Goal: Contribute content: Contribute content

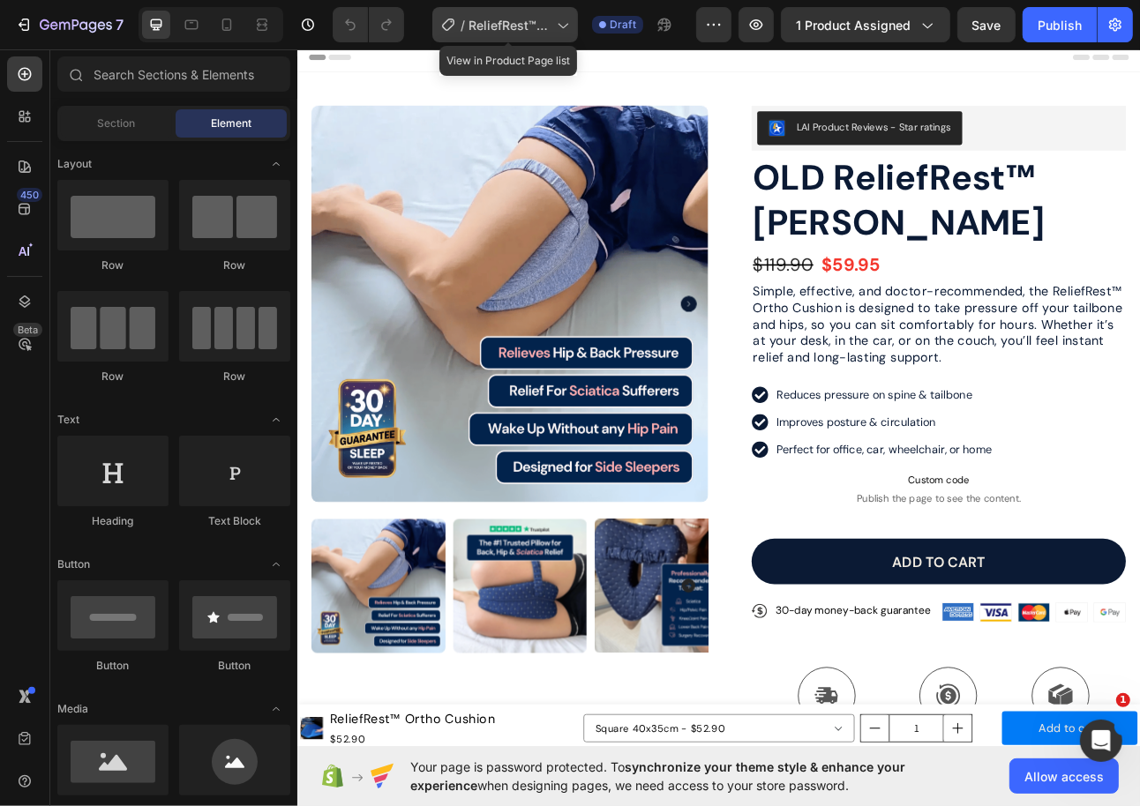
click at [529, 8] on div "/ ReliefRest™ Ortho Cushion" at bounding box center [505, 24] width 146 height 35
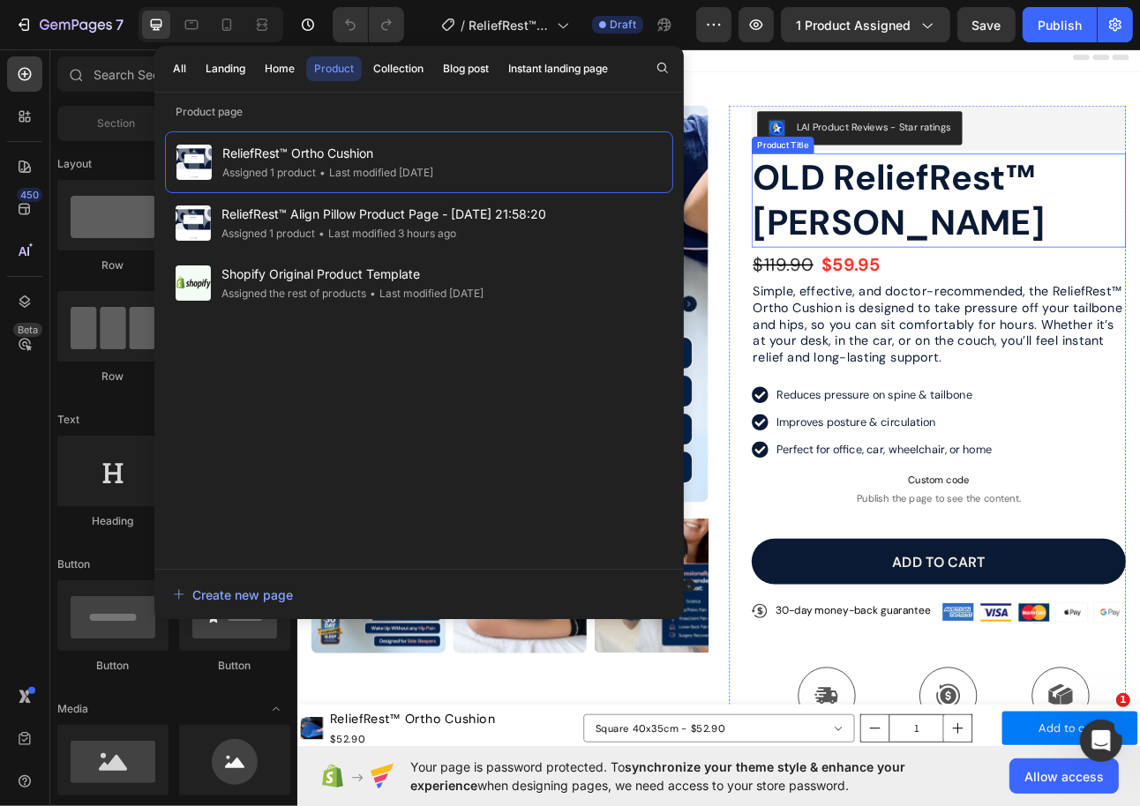
click at [962, 285] on h1 "OLD ReliefRest™ [PERSON_NAME]" at bounding box center [1102, 241] width 470 height 118
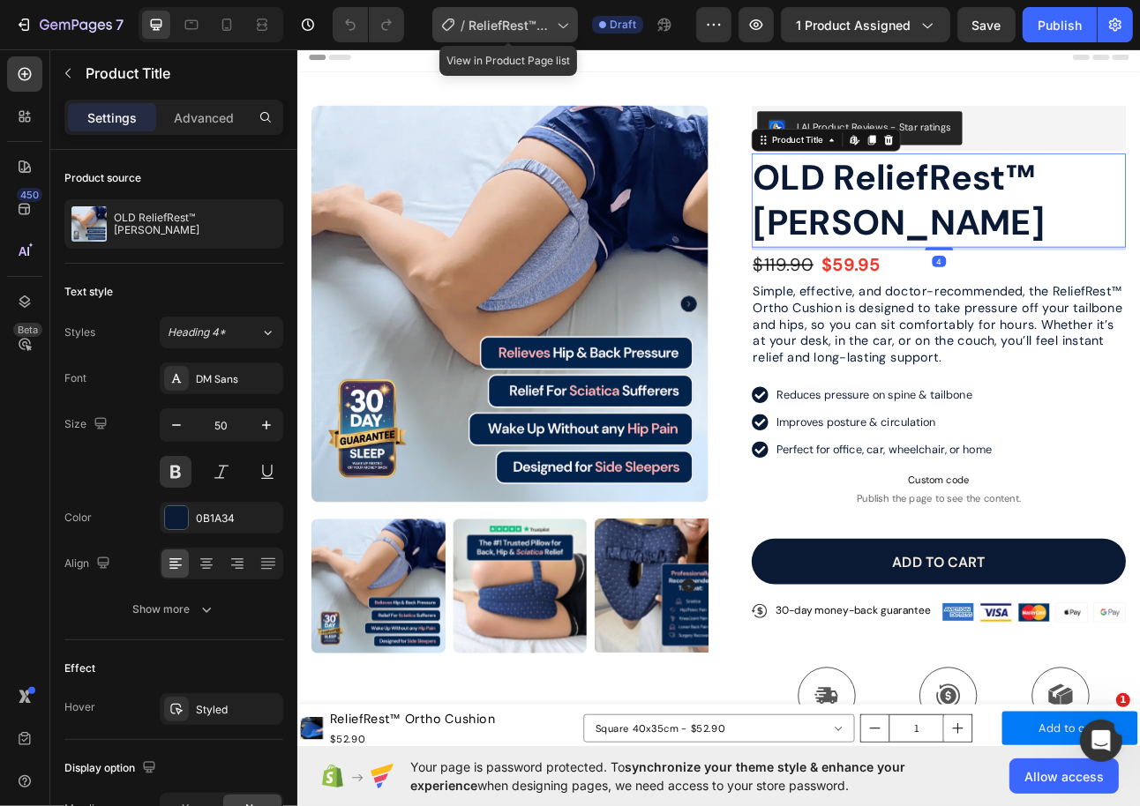
click at [526, 29] on span "ReliefRest™ Ortho Cushion" at bounding box center [508, 25] width 81 height 19
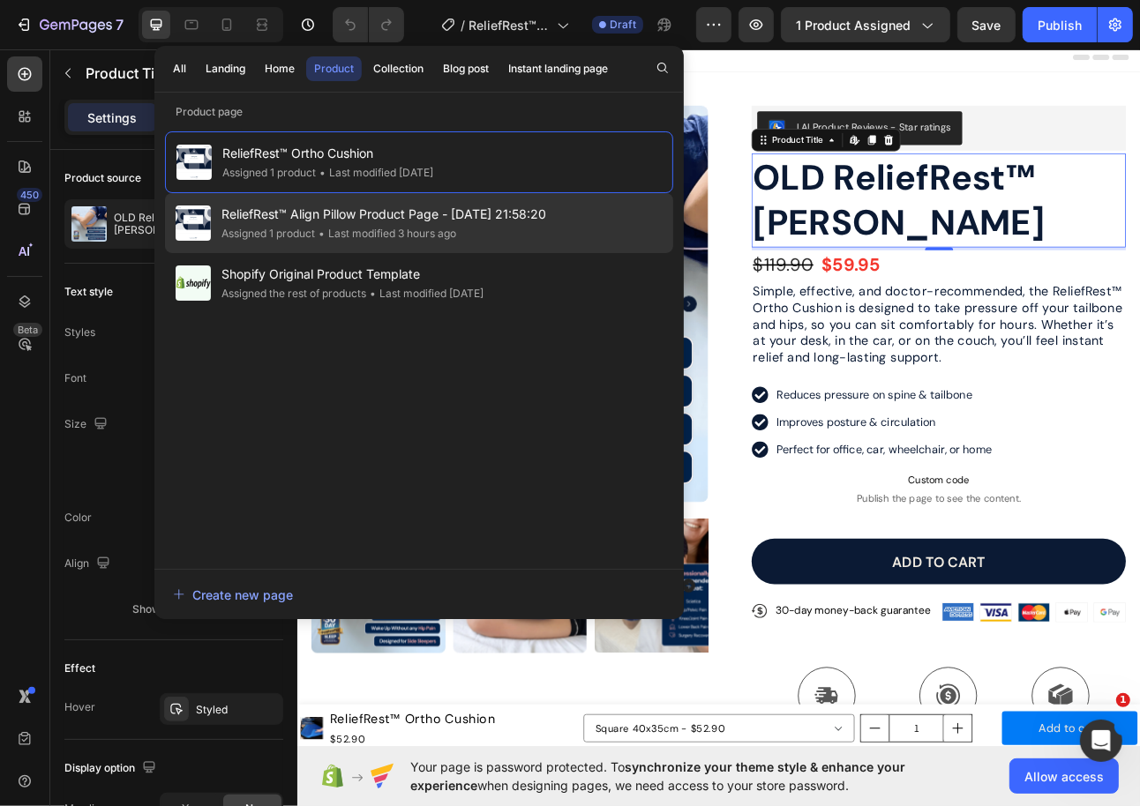
click at [408, 209] on span "ReliefRest™ Align Pillow Product Page - [DATE] 21:58:20" at bounding box center [383, 214] width 325 height 21
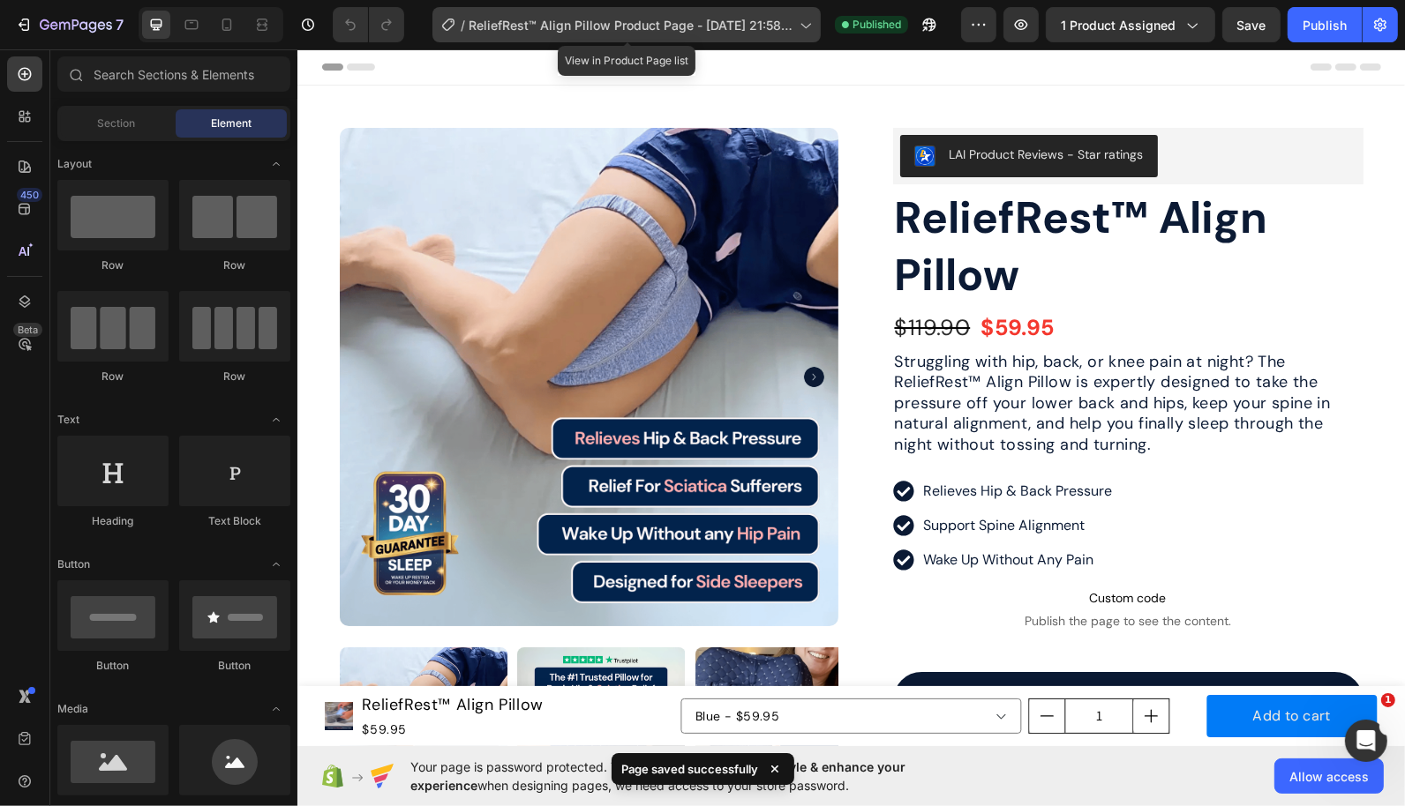
click at [593, 24] on span "ReliefRest™ Align Pillow Product Page - [DATE] 21:58:20" at bounding box center [630, 25] width 324 height 19
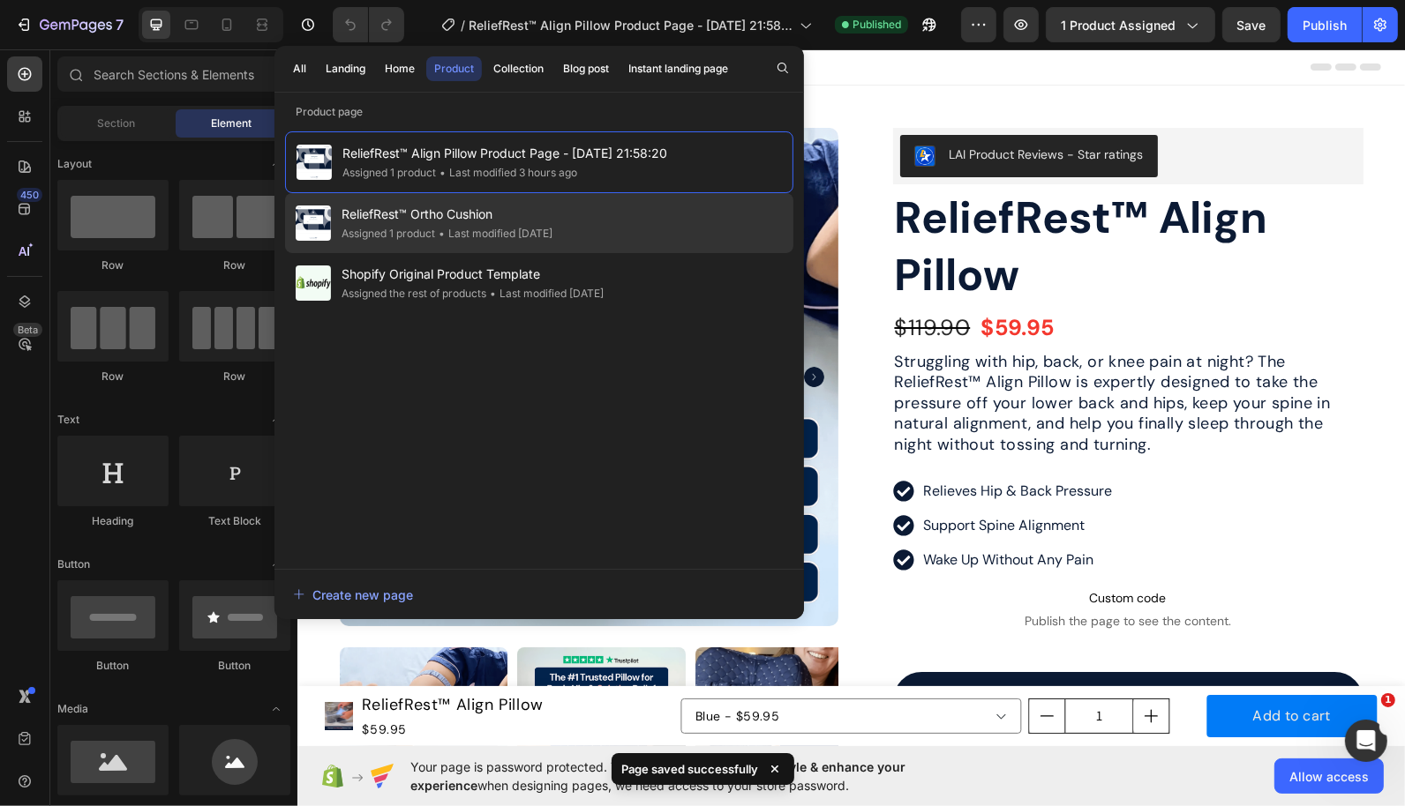
click at [509, 225] on div "• Last modified 17 days ago" at bounding box center [493, 234] width 117 height 18
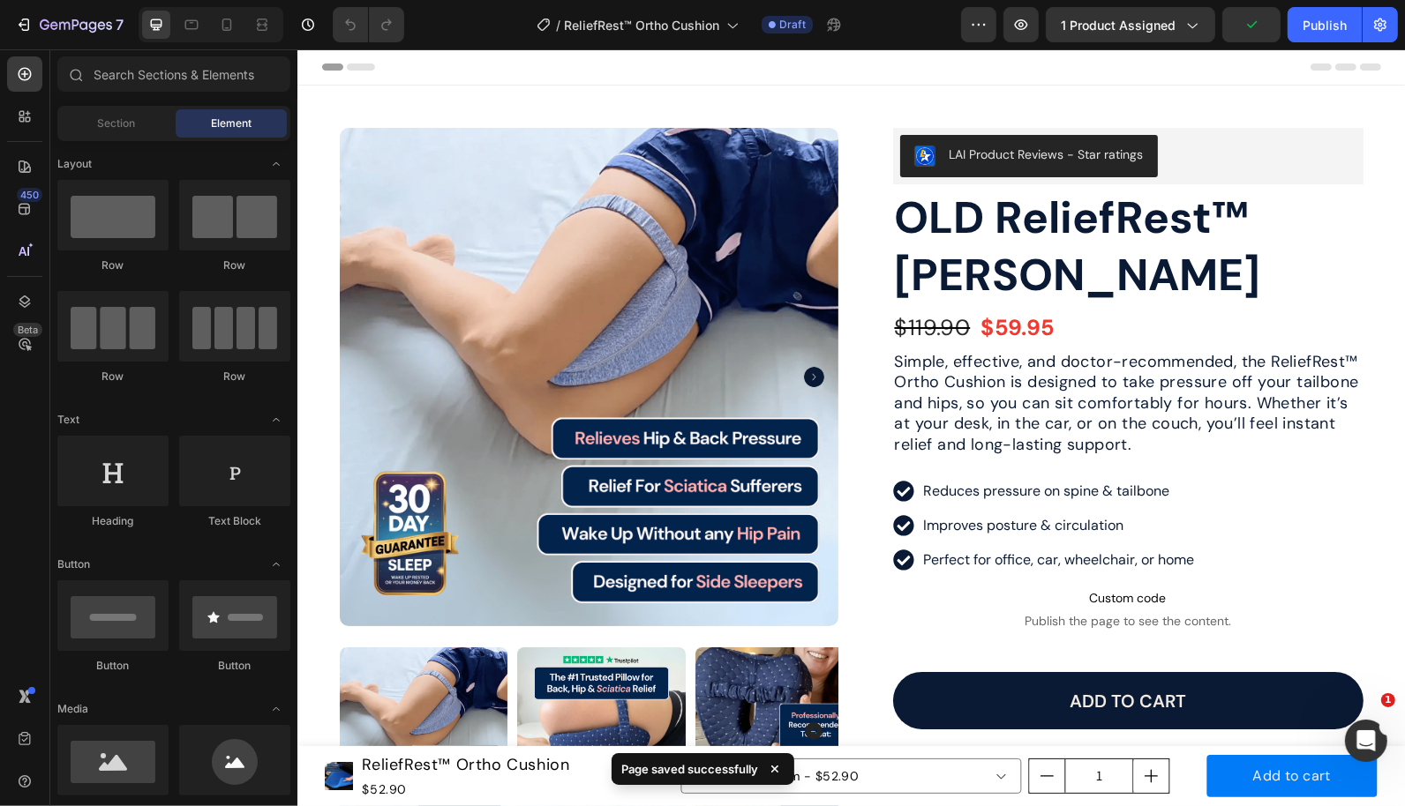
click at [508, 222] on img at bounding box center [588, 376] width 498 height 498
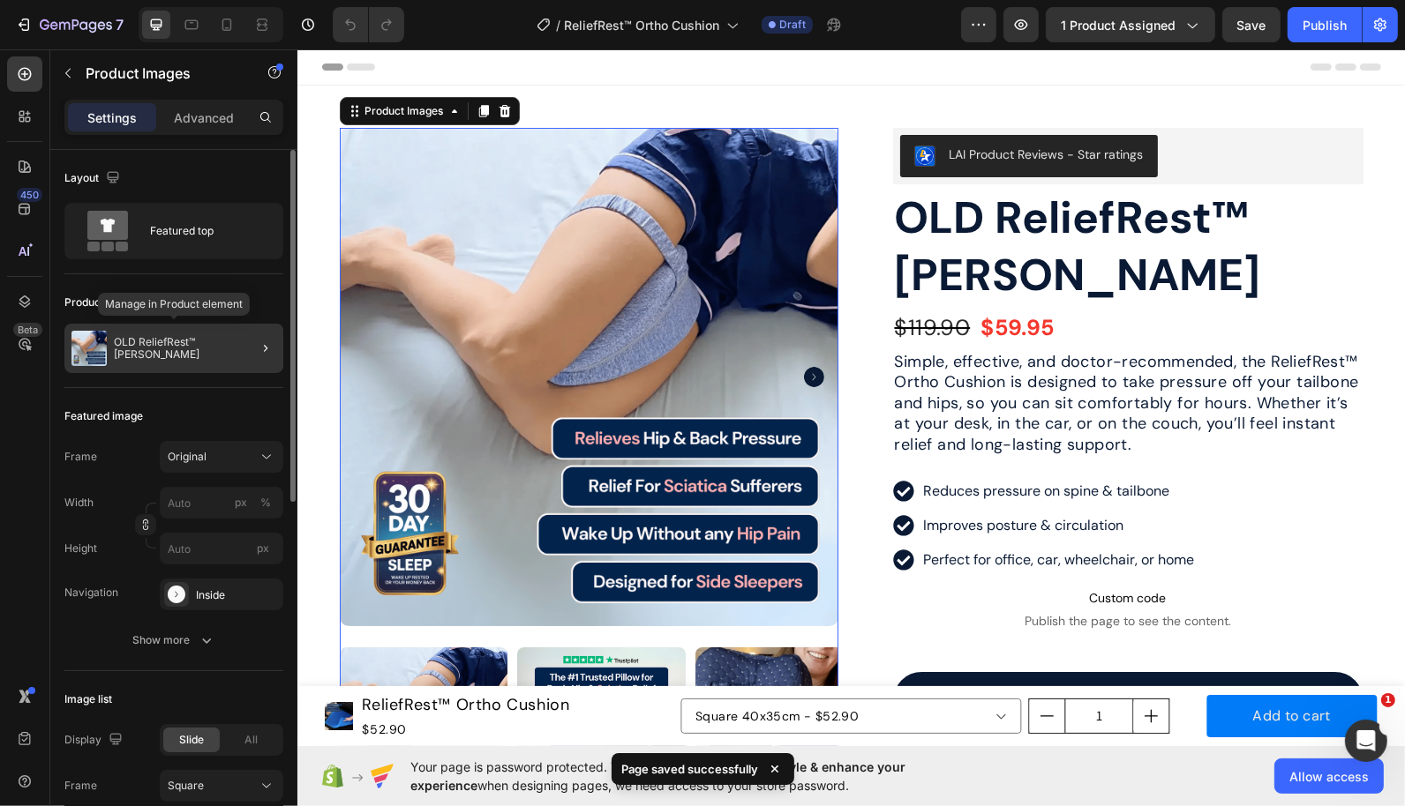
click at [169, 348] on p "OLD ReliefRest™ [PERSON_NAME]" at bounding box center [195, 348] width 162 height 25
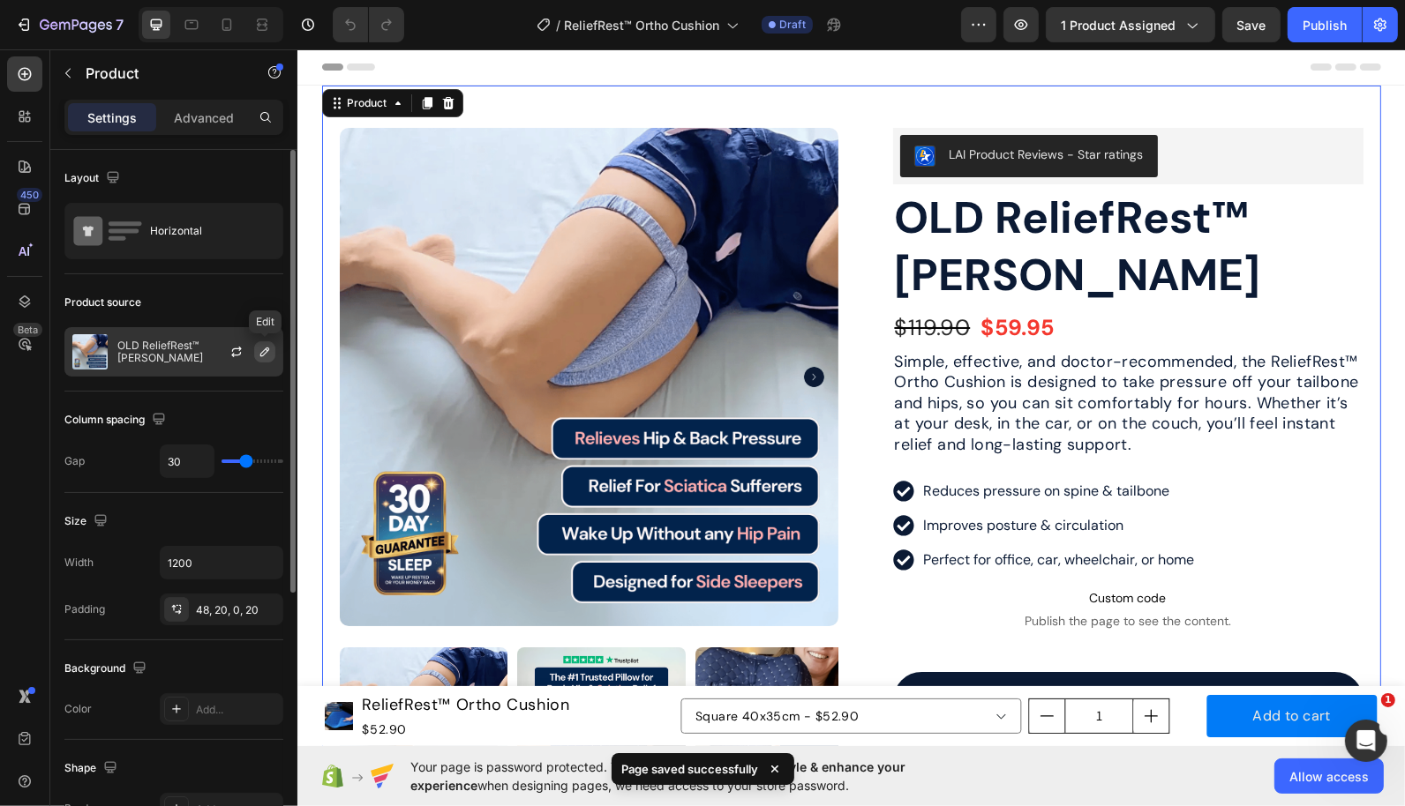
click at [259, 351] on icon "button" at bounding box center [265, 352] width 14 height 14
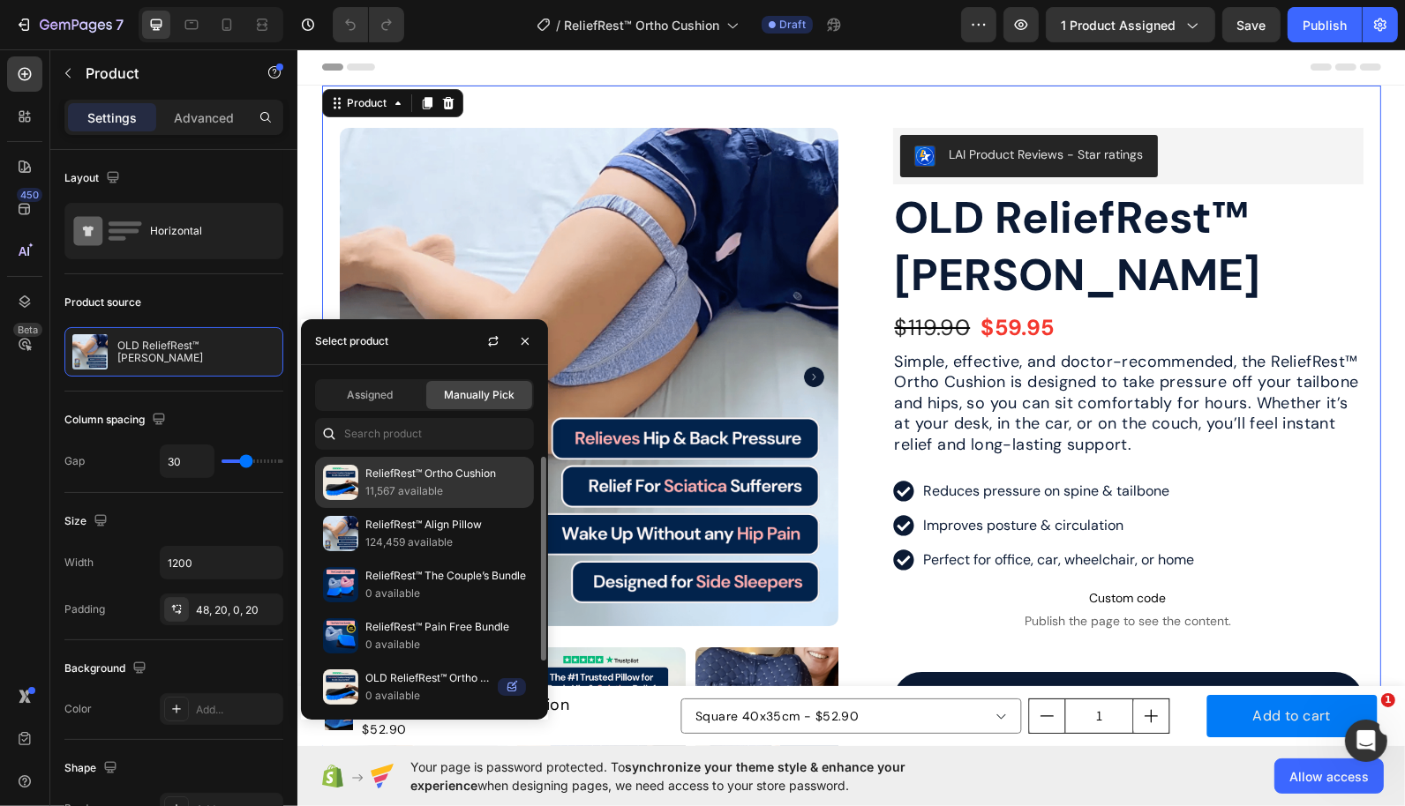
click at [400, 486] on p "11,567 available" at bounding box center [445, 492] width 161 height 18
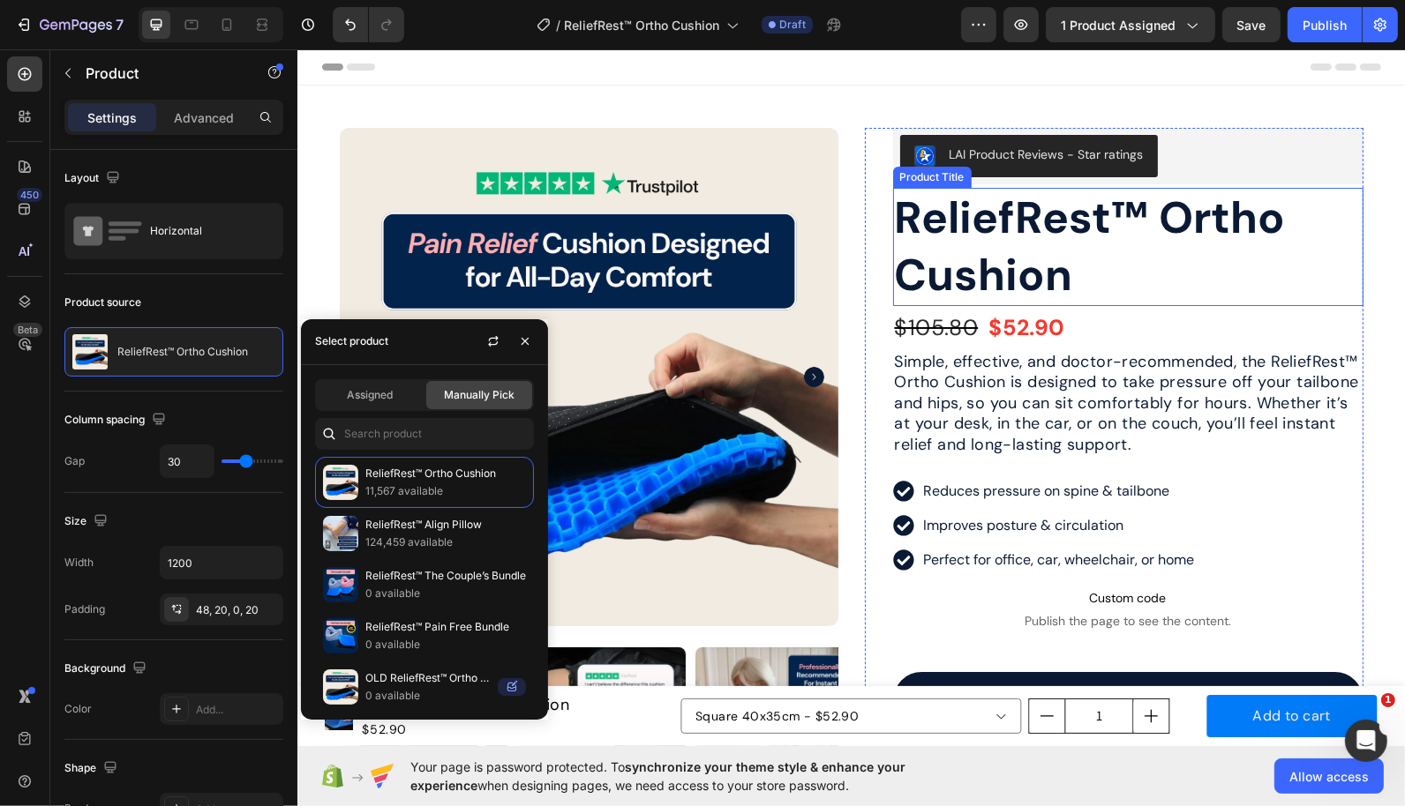
click at [898, 281] on h1 "ReliefRest™ Ortho Cushion" at bounding box center [1127, 246] width 470 height 118
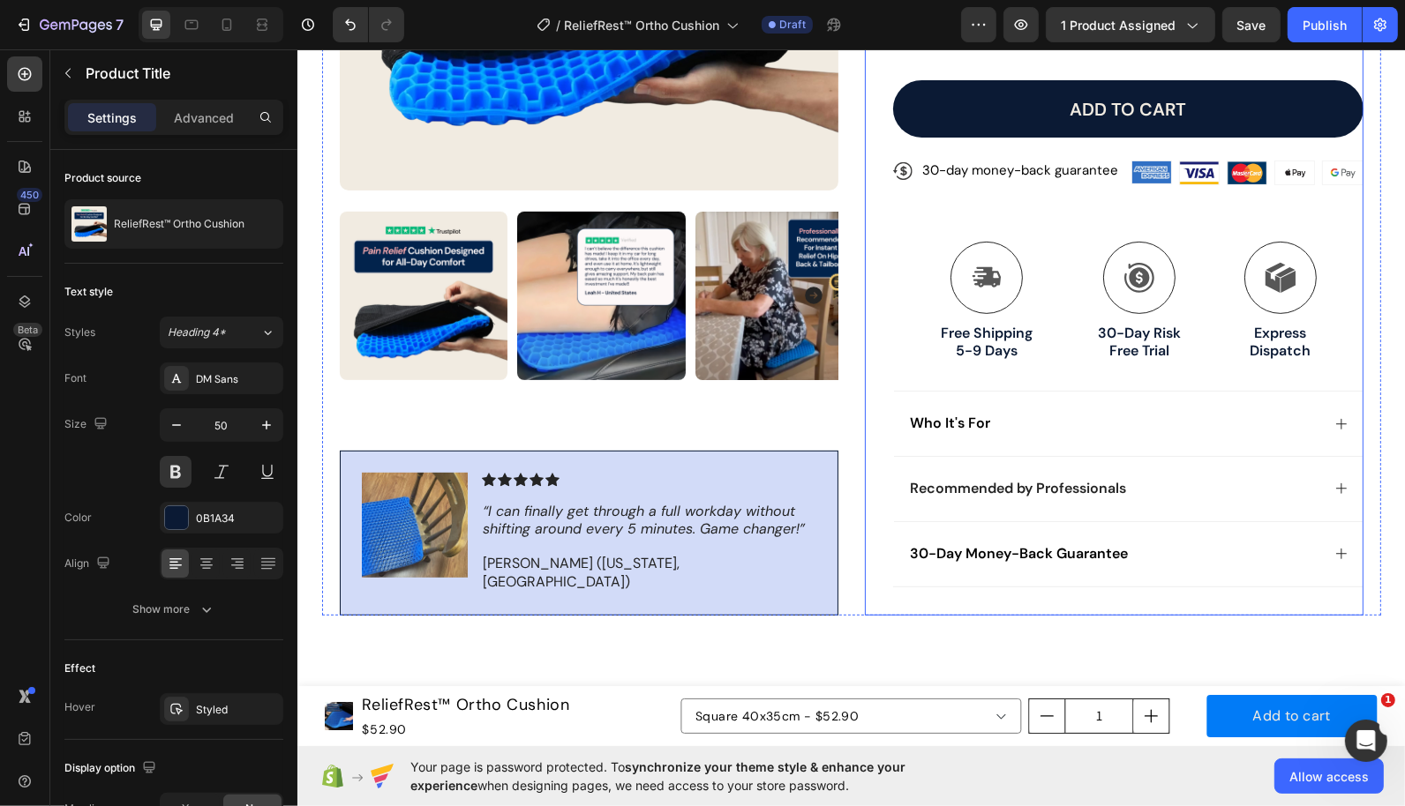
scroll to position [642, 0]
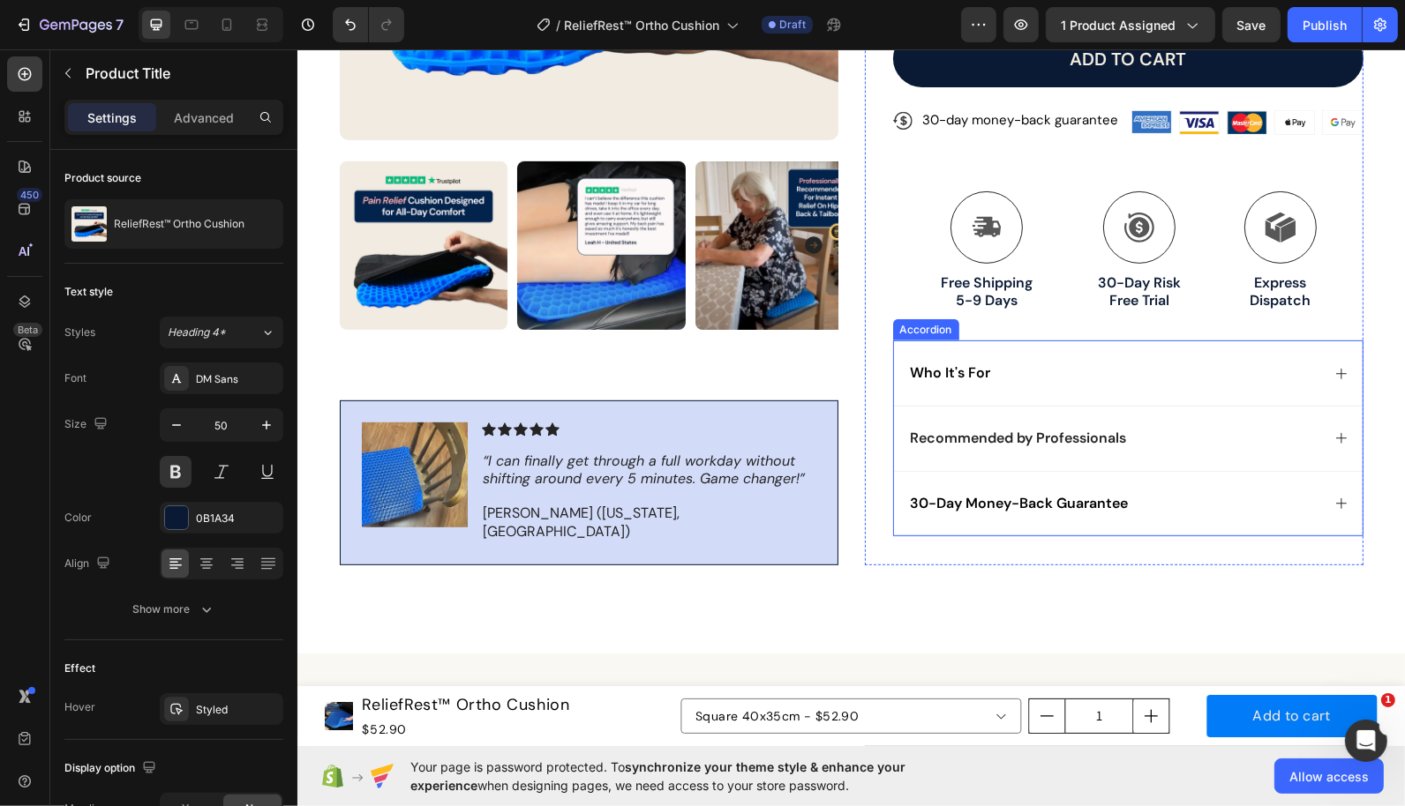
click at [952, 352] on div "Who It's For" at bounding box center [1127, 372] width 468 height 65
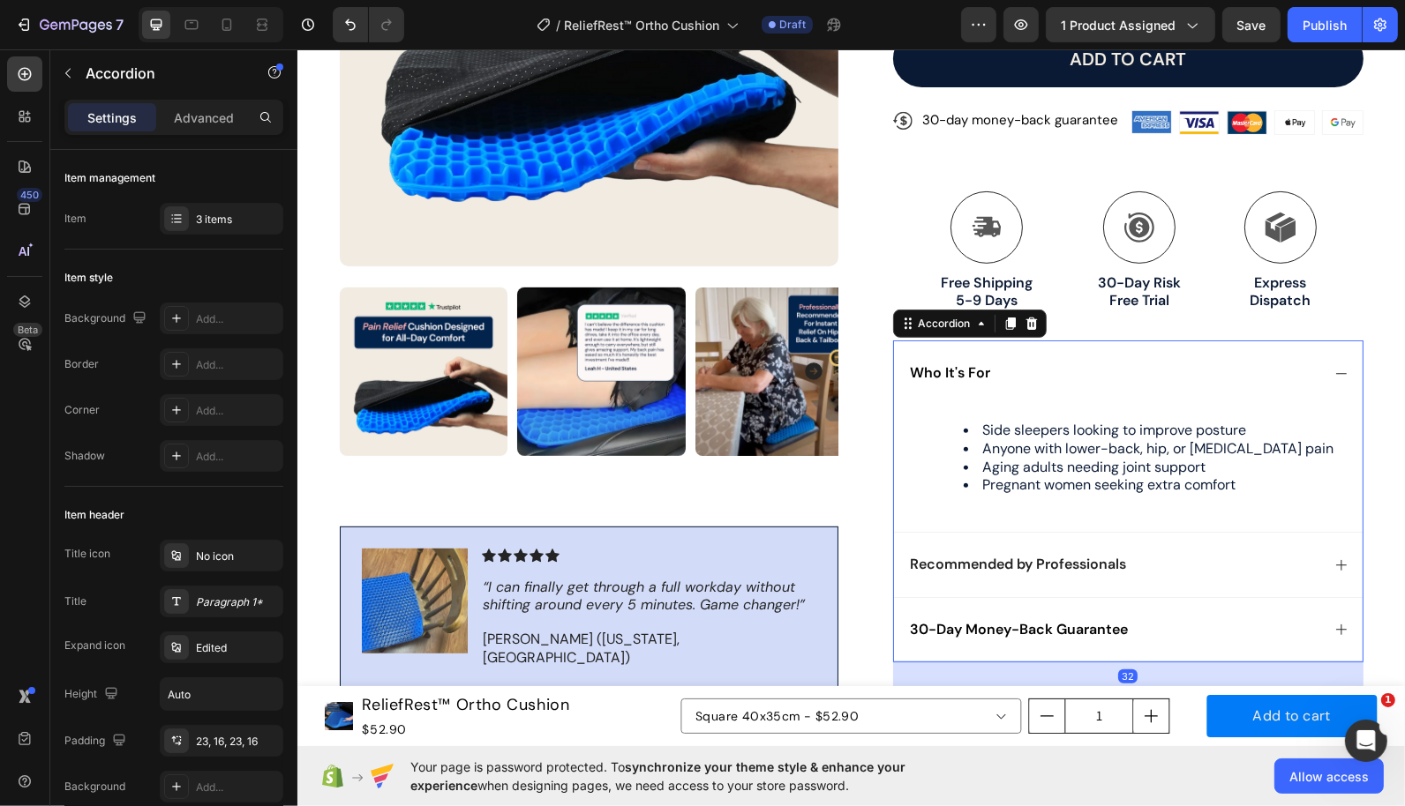
click at [952, 352] on div "Who It's For" at bounding box center [1127, 372] width 468 height 65
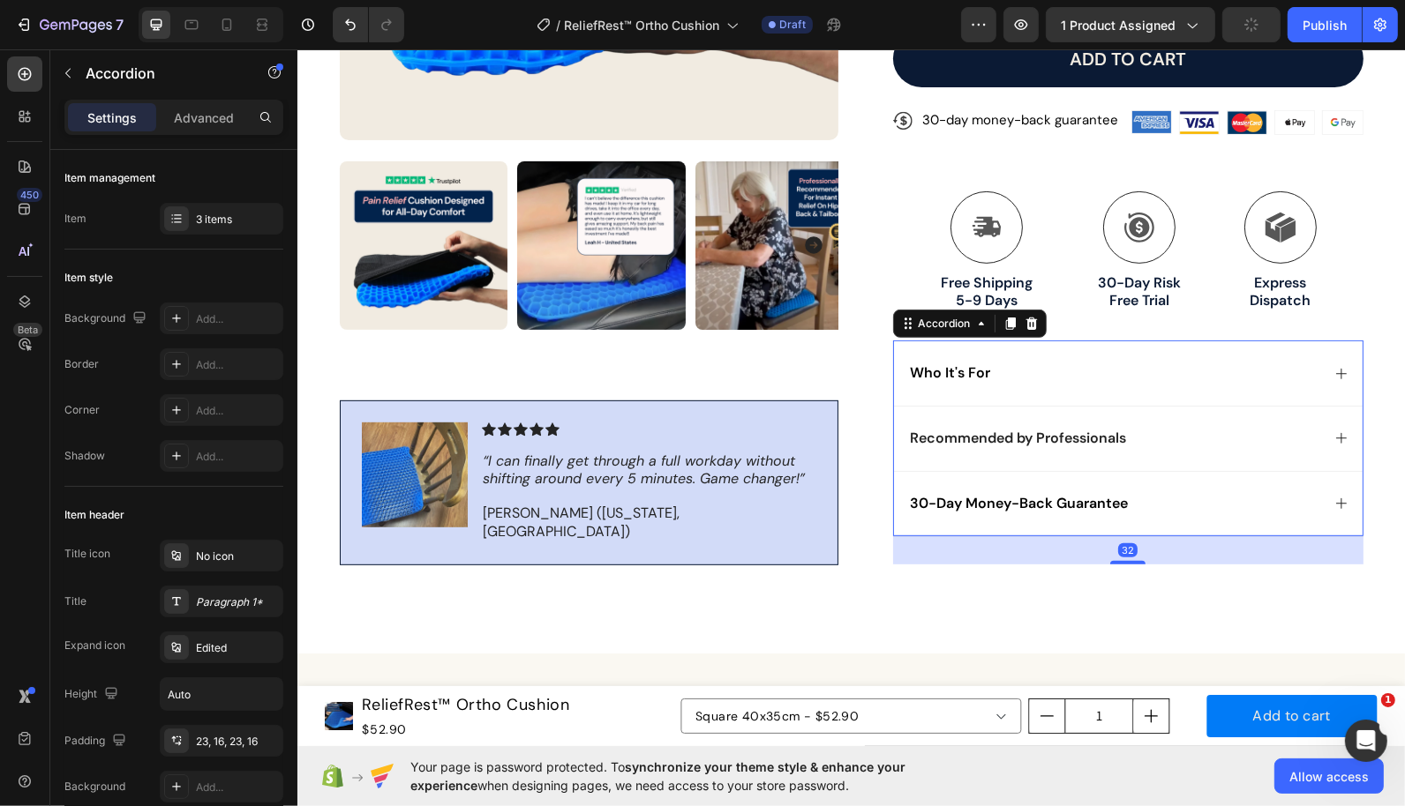
click at [961, 438] on span "Recommended by Professionals" at bounding box center [1018, 437] width 216 height 19
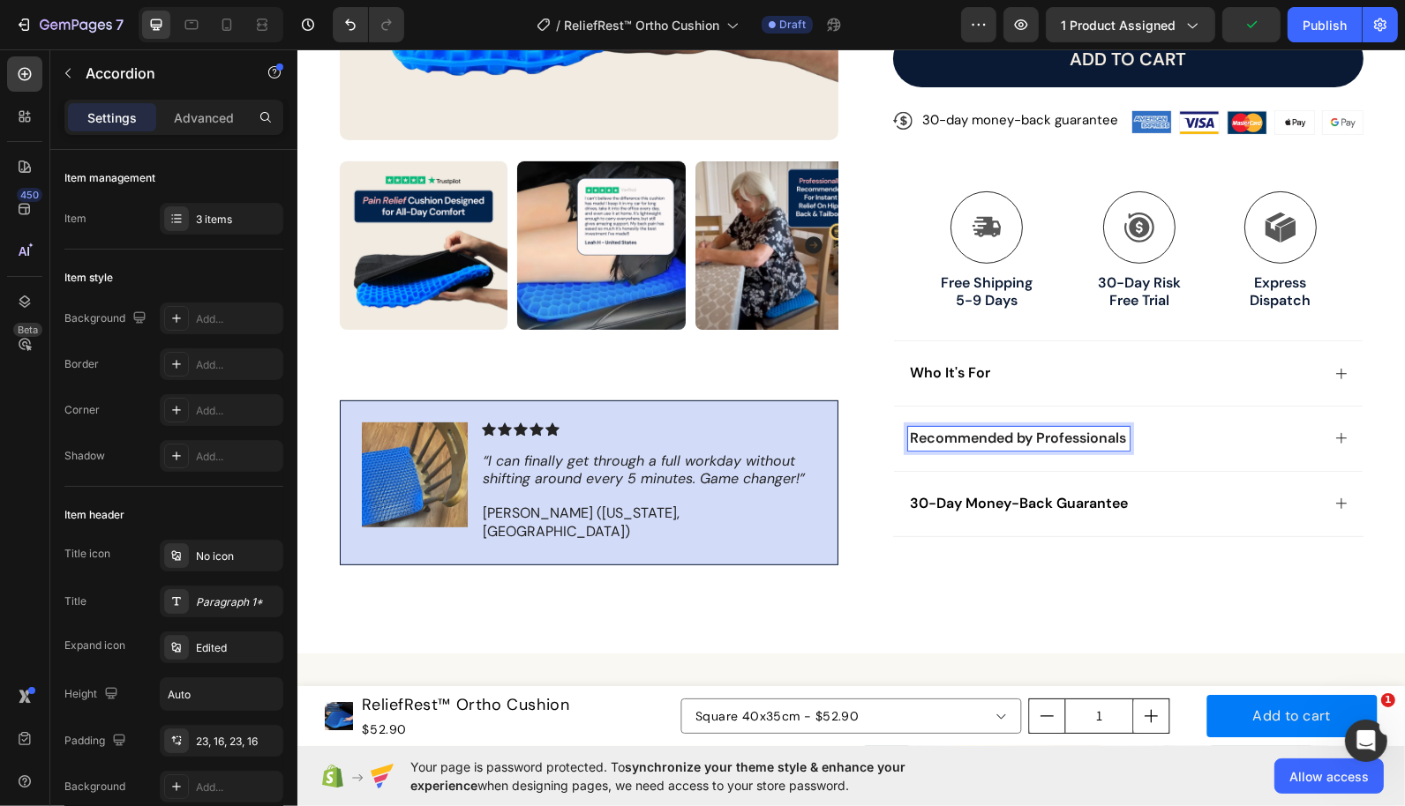
click at [1210, 415] on div "Recommended by Professionals" at bounding box center [1127, 437] width 468 height 65
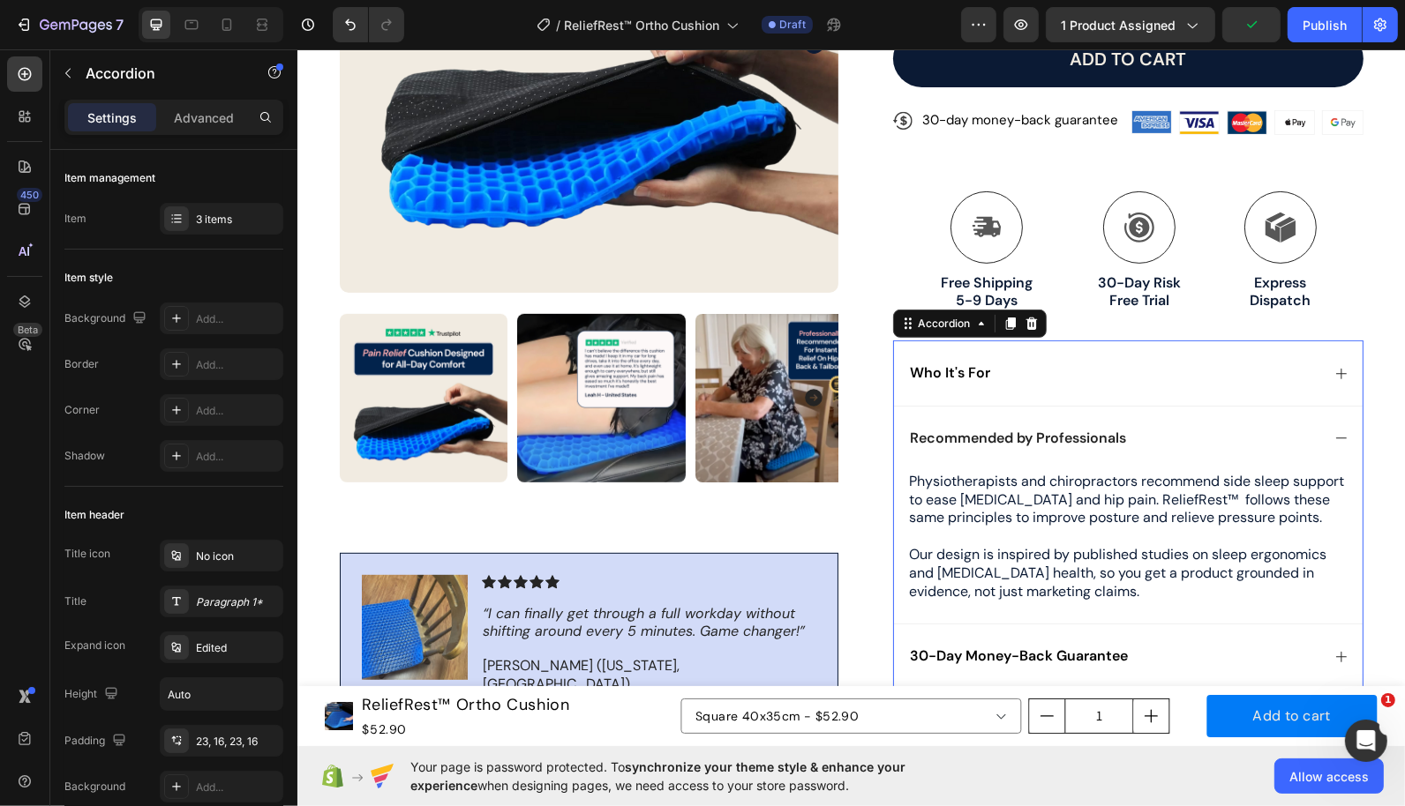
click at [1210, 415] on div "Recommended by Professionals" at bounding box center [1127, 437] width 468 height 65
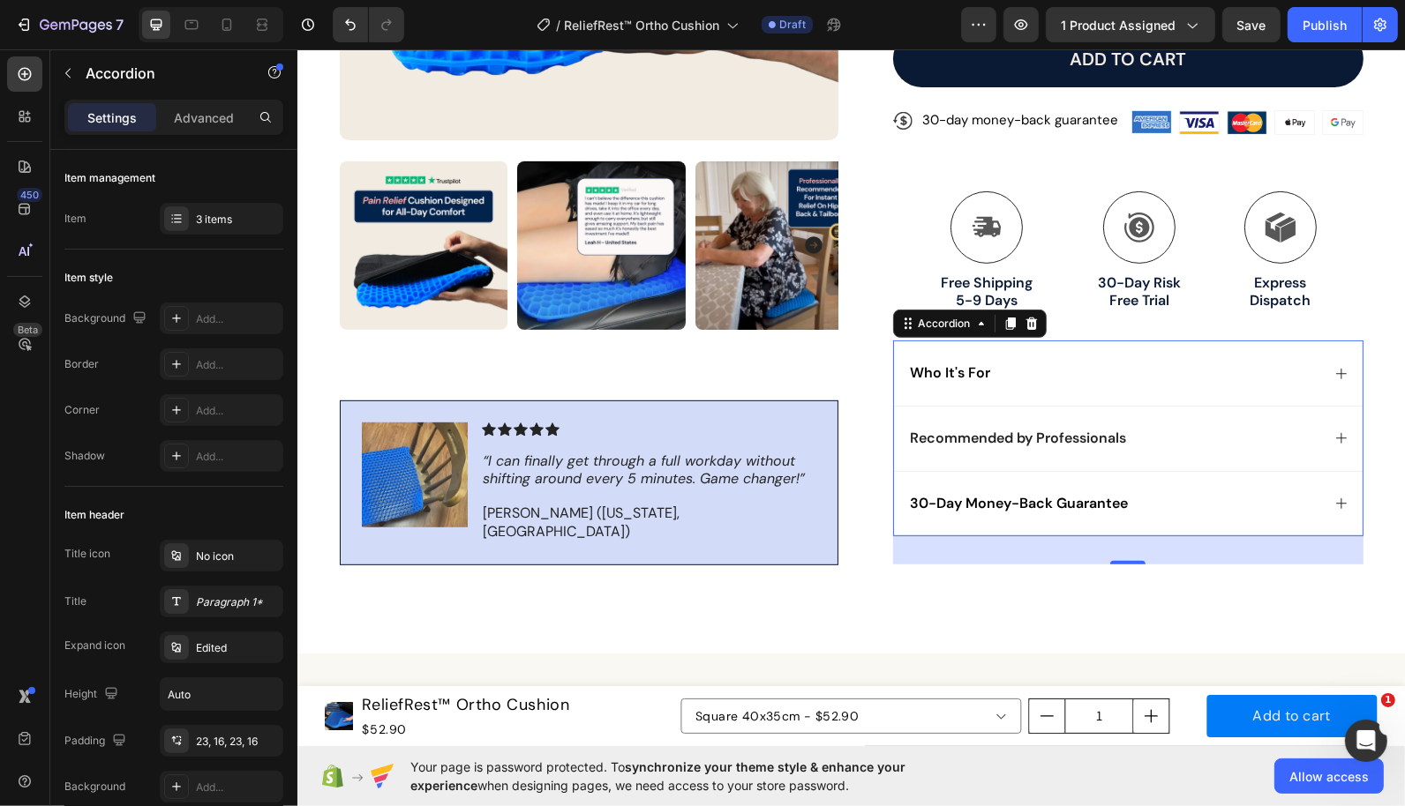
click at [1211, 438] on div "Recommended by Professionals" at bounding box center [1113, 438] width 412 height 24
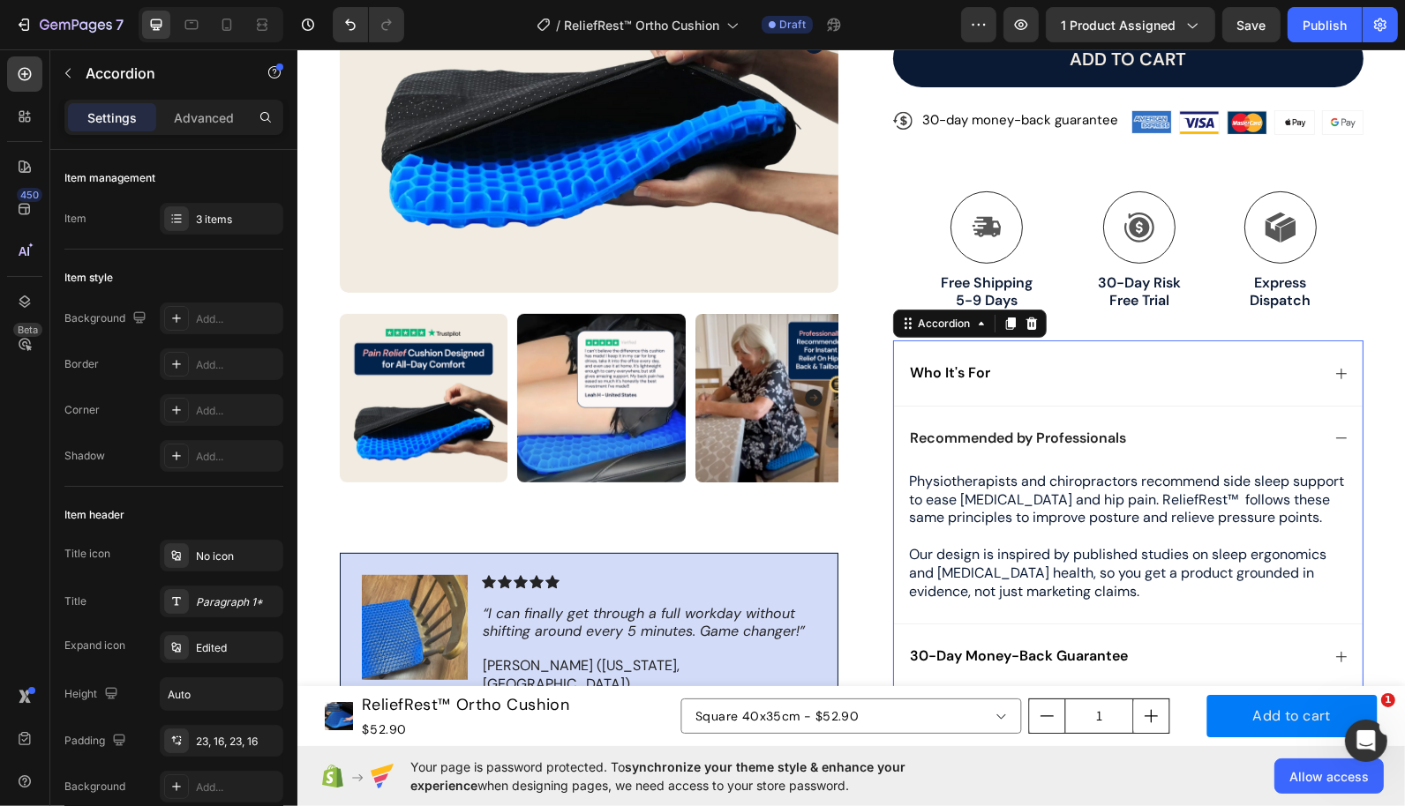
click at [1211, 438] on div "Recommended by Professionals" at bounding box center [1113, 438] width 412 height 24
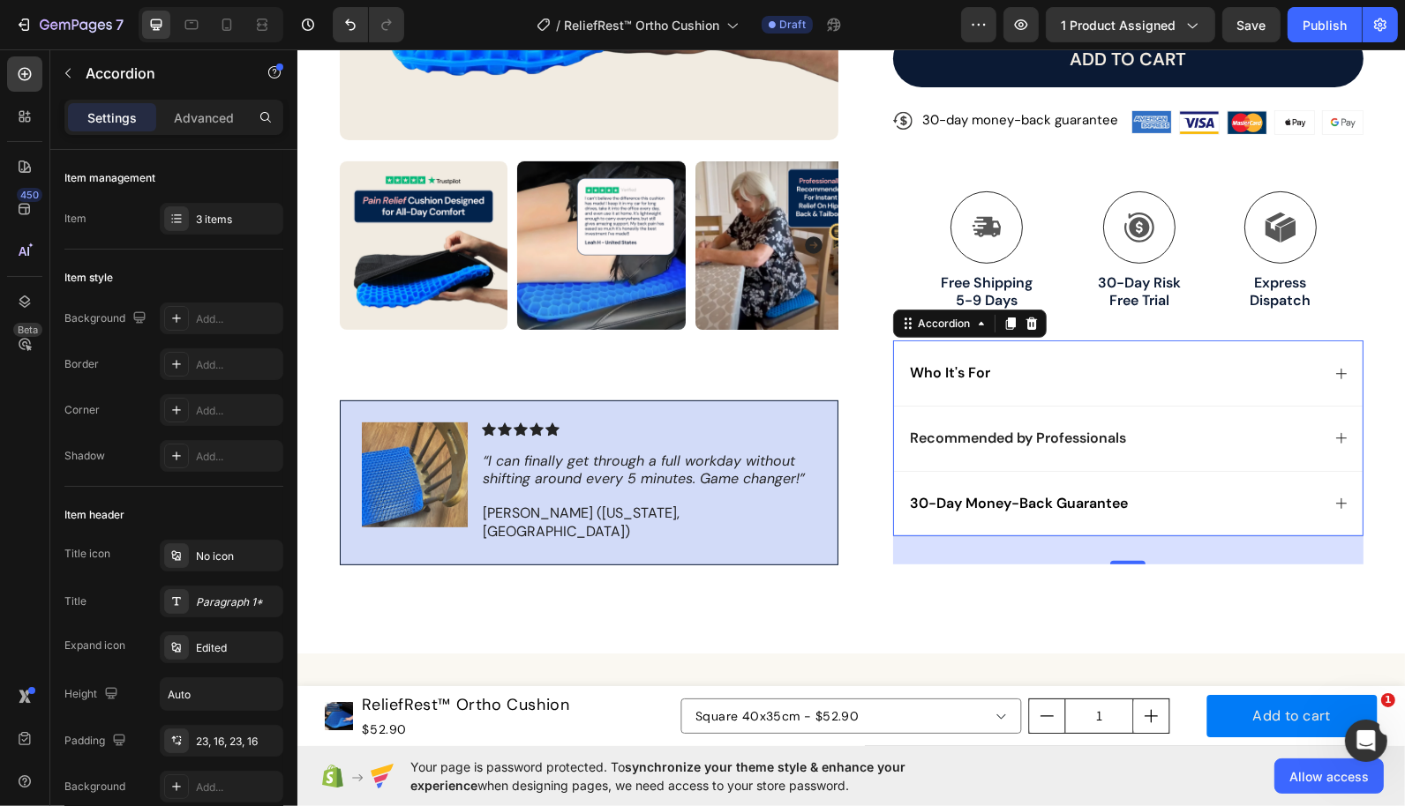
click at [1203, 501] on div "30-Day Money-Back Guarantee" at bounding box center [1113, 503] width 412 height 24
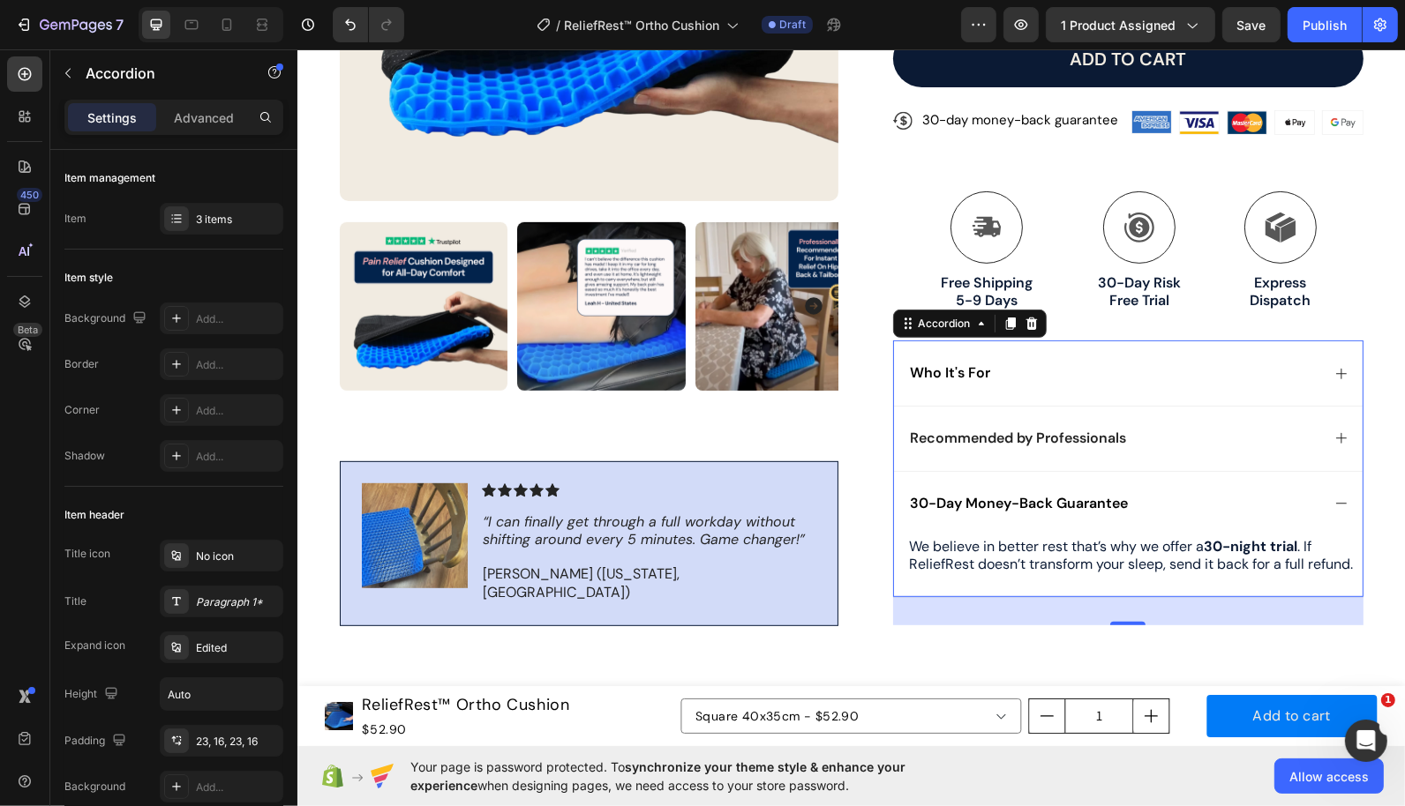
click at [1203, 501] on div "30-Day Money-Back Guarantee" at bounding box center [1113, 503] width 412 height 24
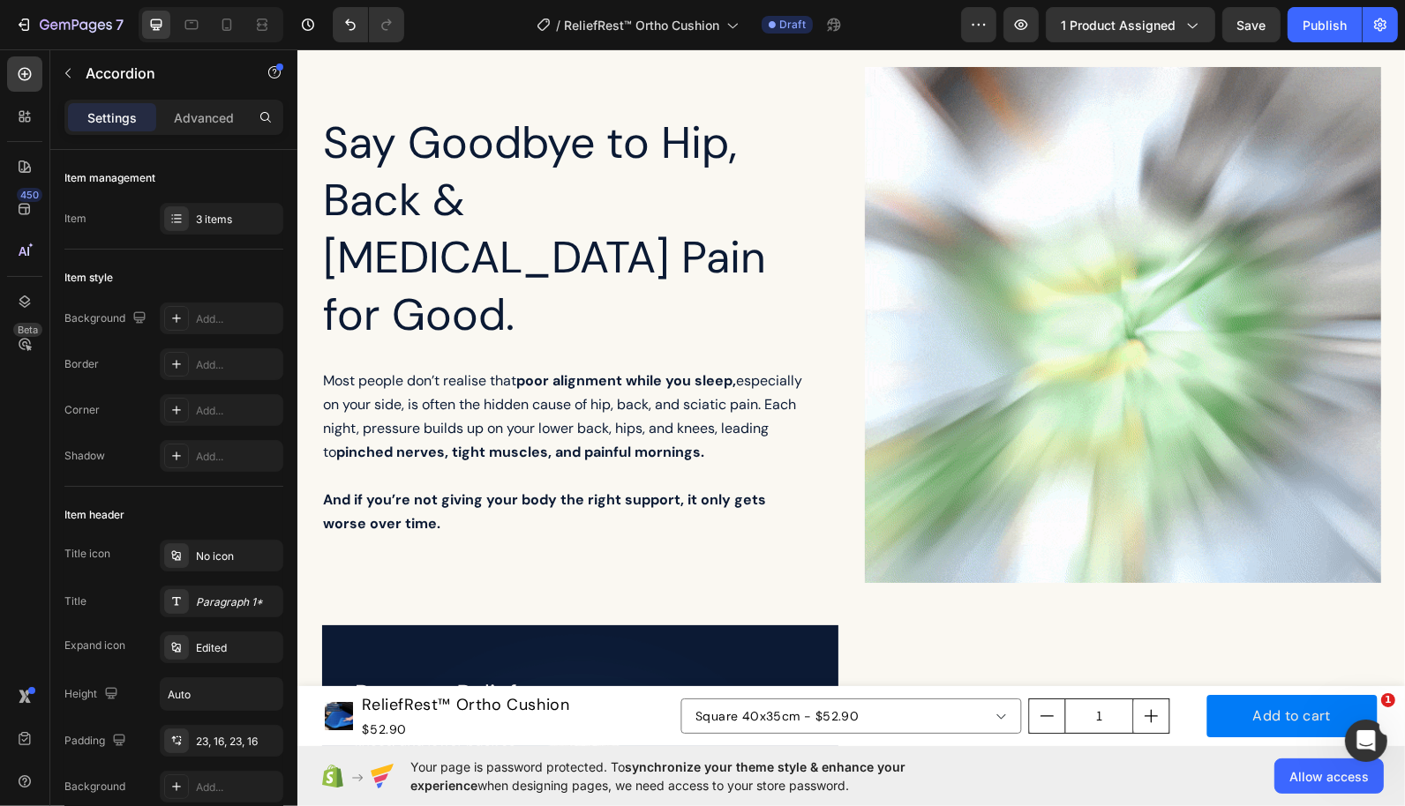
scroll to position [1283, 0]
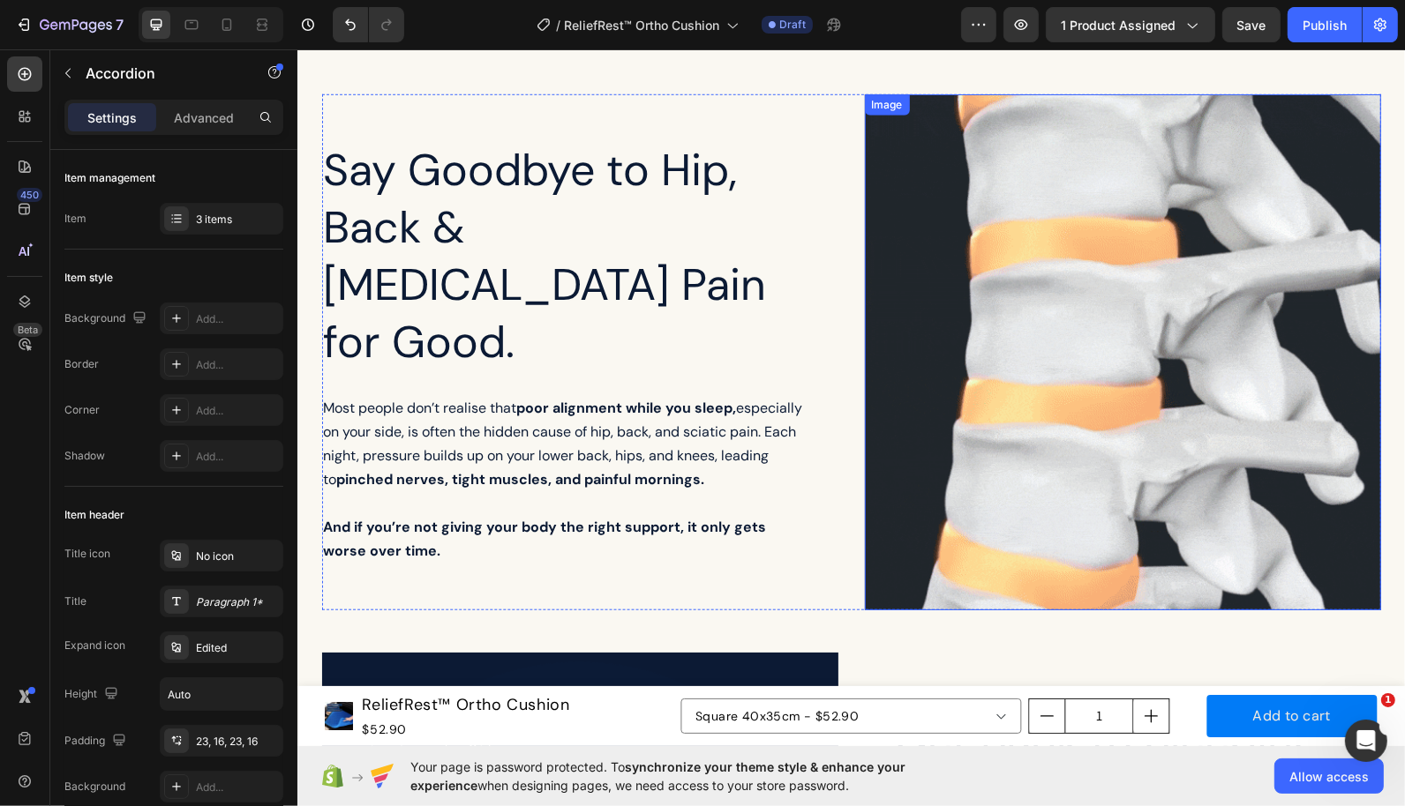
click at [1032, 304] on img at bounding box center [1122, 352] width 516 height 516
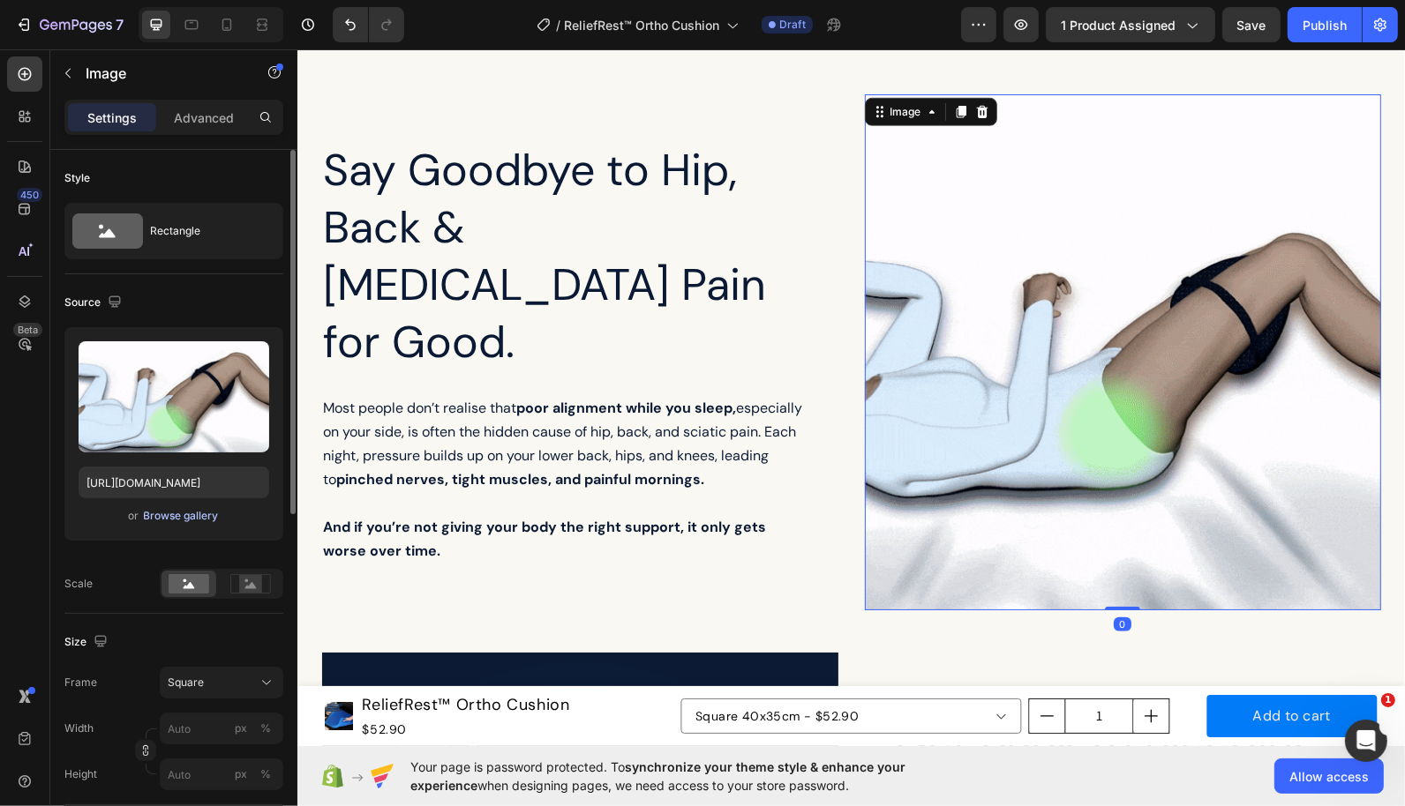
click at [165, 518] on div "Browse gallery" at bounding box center [181, 516] width 75 height 16
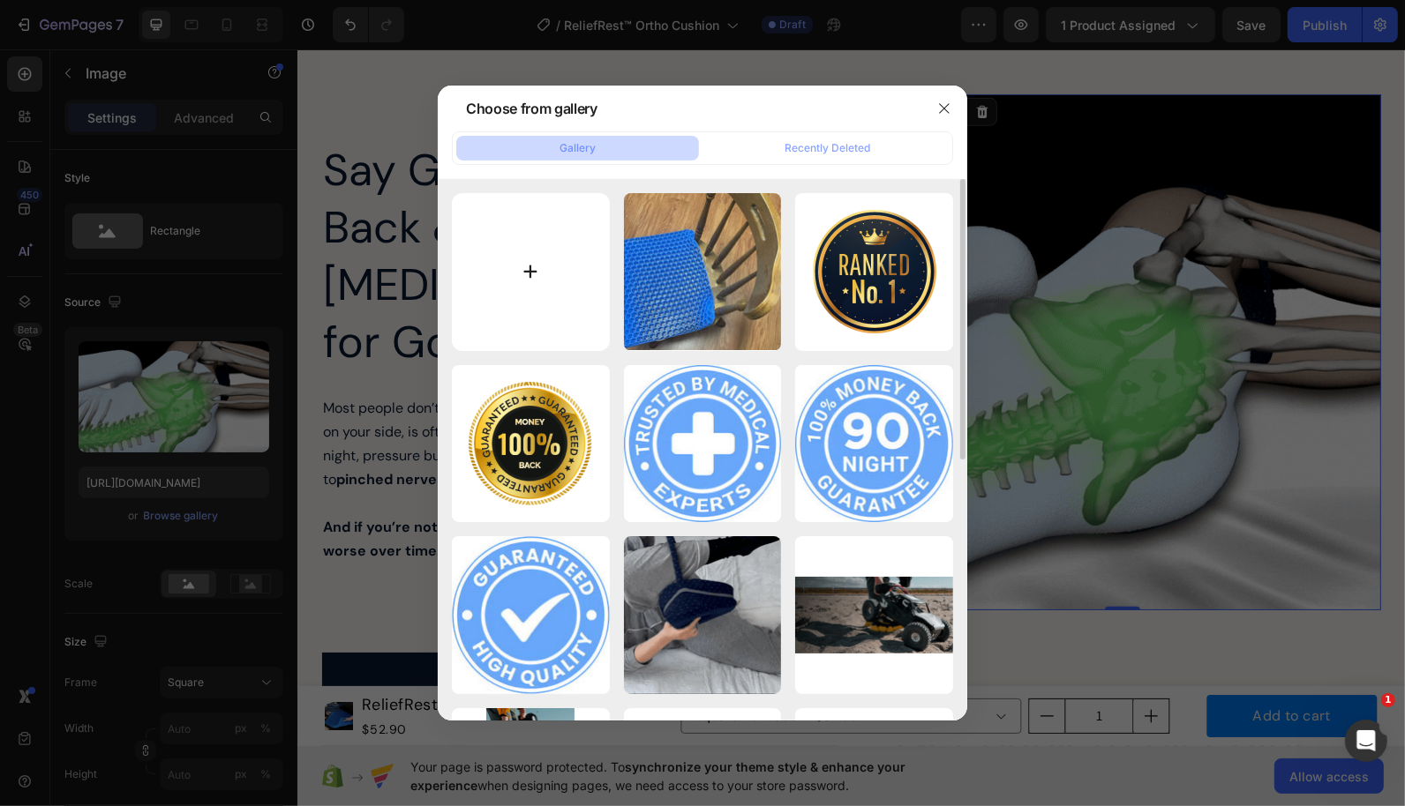
click at [536, 287] on input "file" at bounding box center [531, 272] width 158 height 158
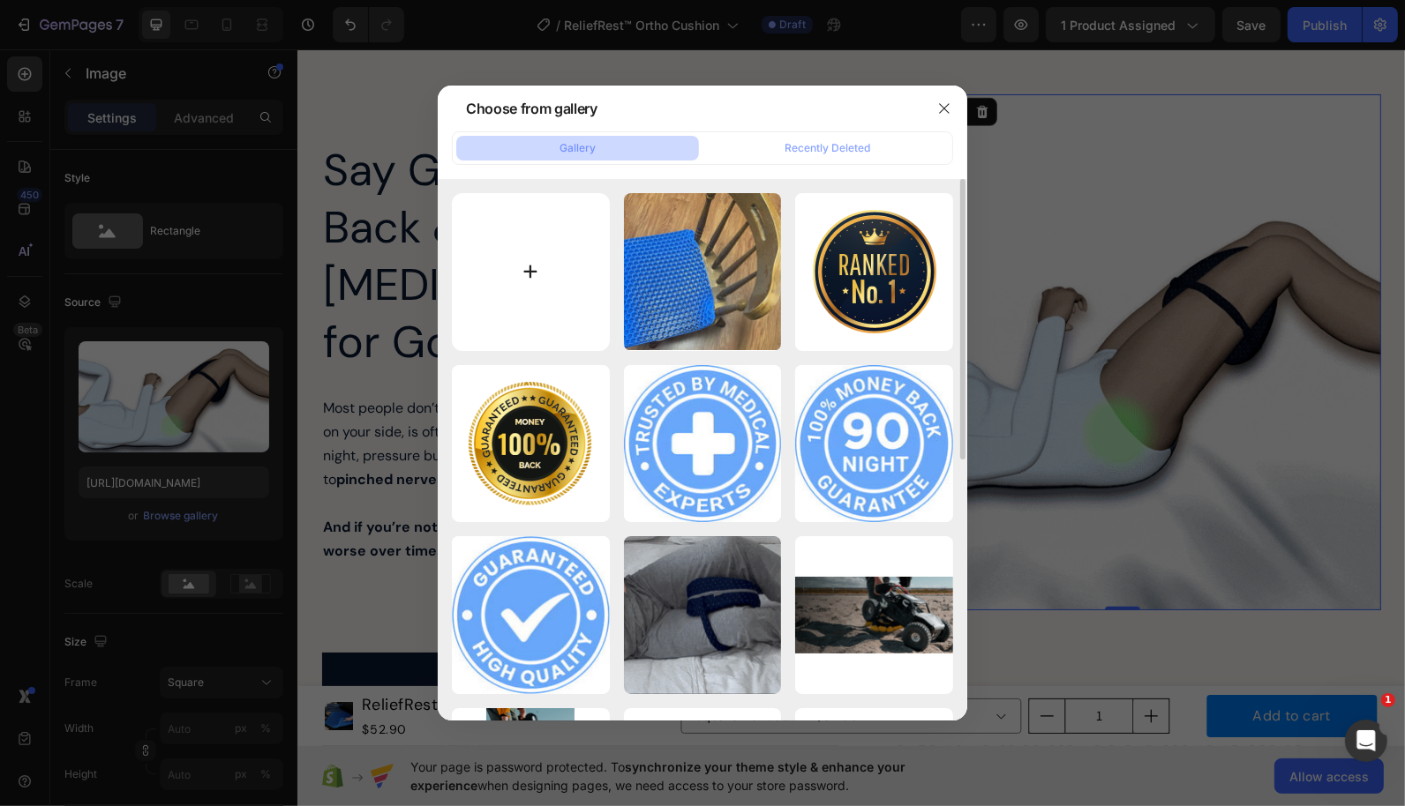
type input "C:\fakepath\20250909_2238_Gardening_with_Knee_Cushion_remix_01k4q7mcgvem5ad1jjs…"
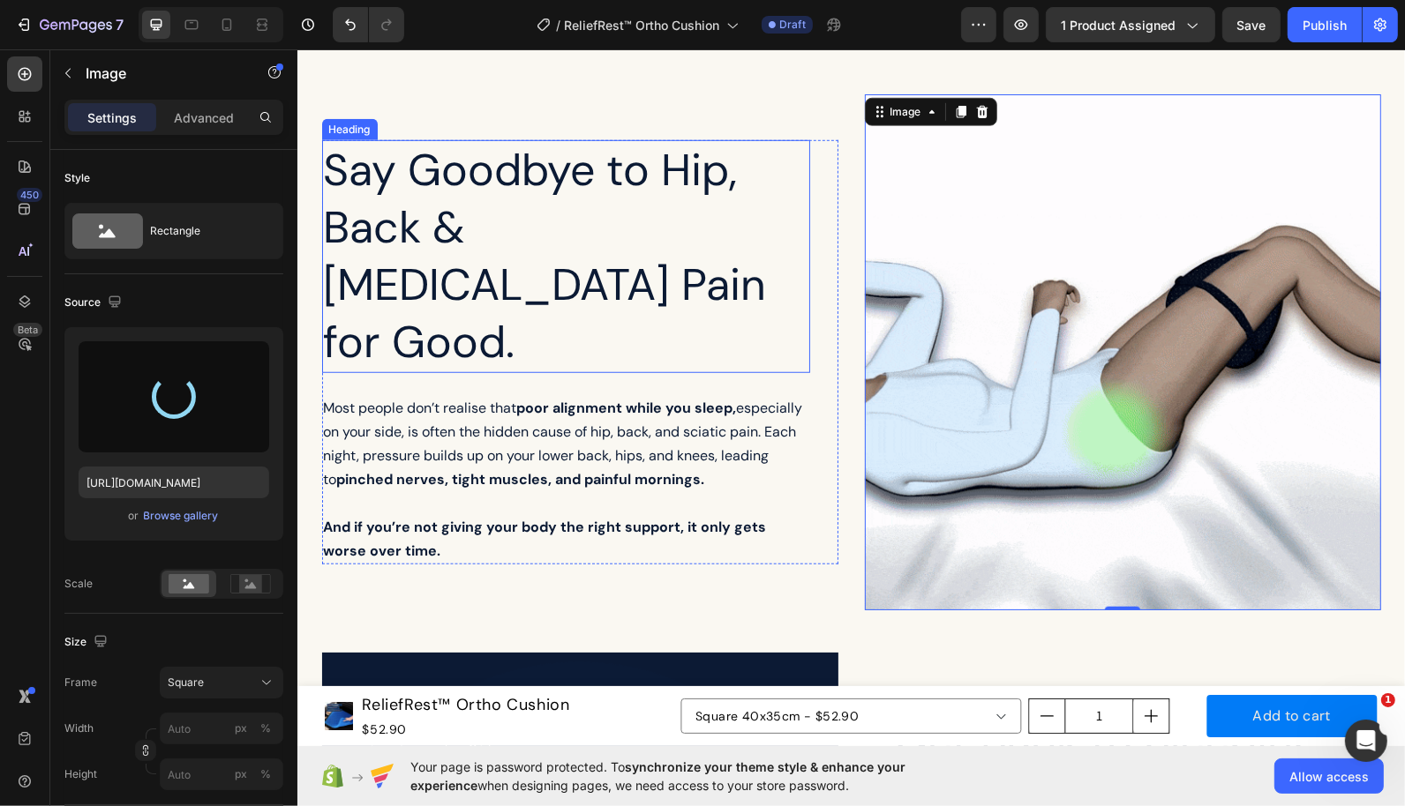
type input "https://cdn.shopify.com/s/files/1/0725/5880/5044/files/gempages_583478091330880…"
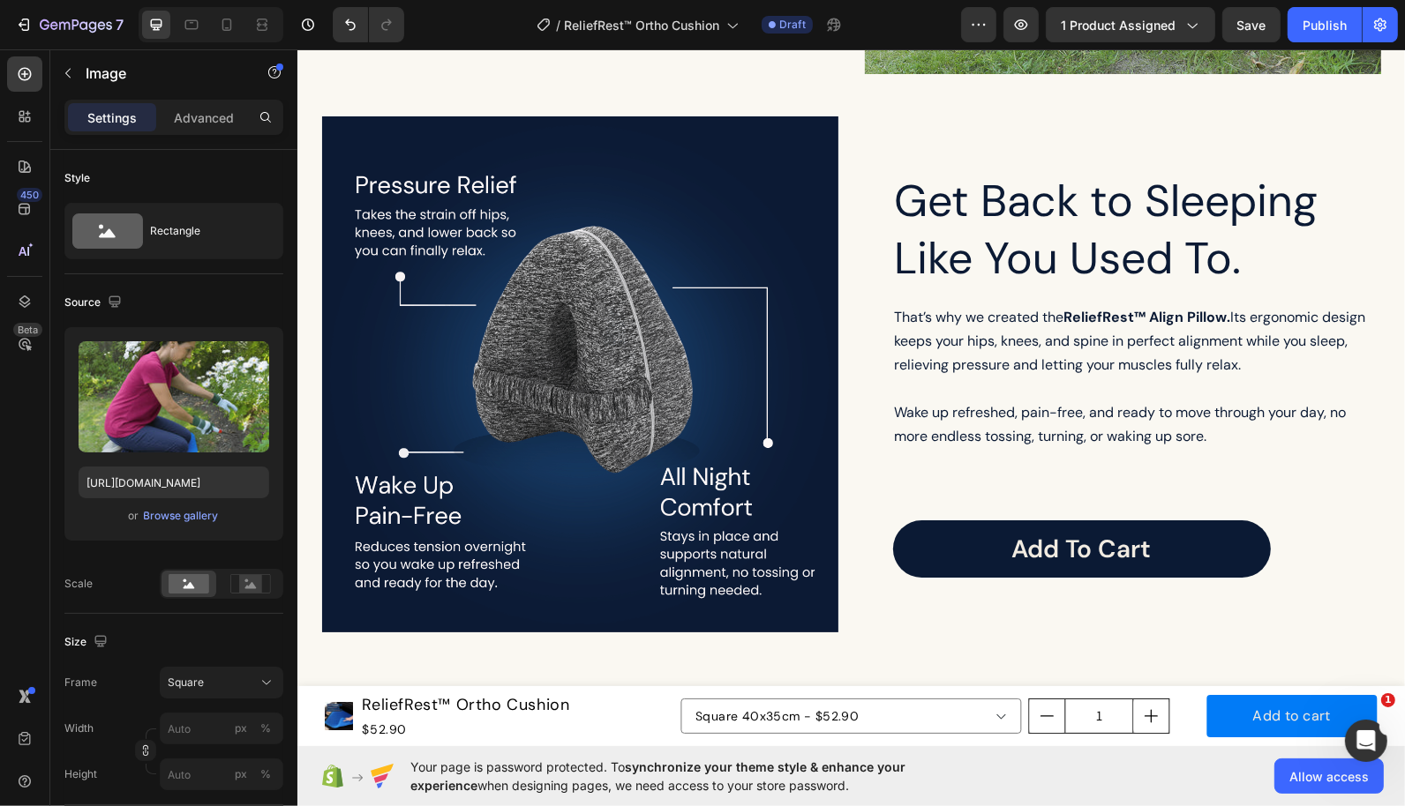
scroll to position [1948, 0]
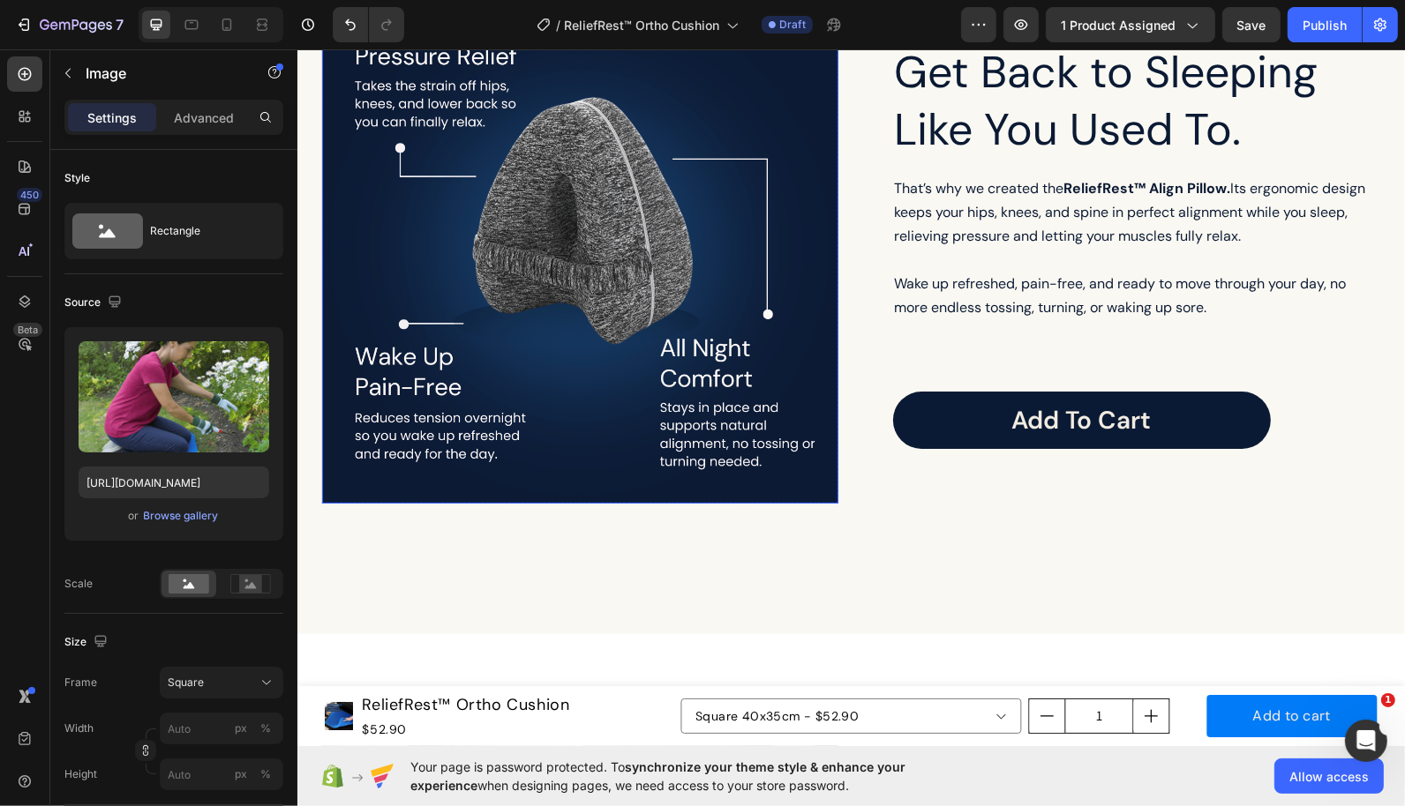
click at [590, 231] on img at bounding box center [579, 245] width 516 height 516
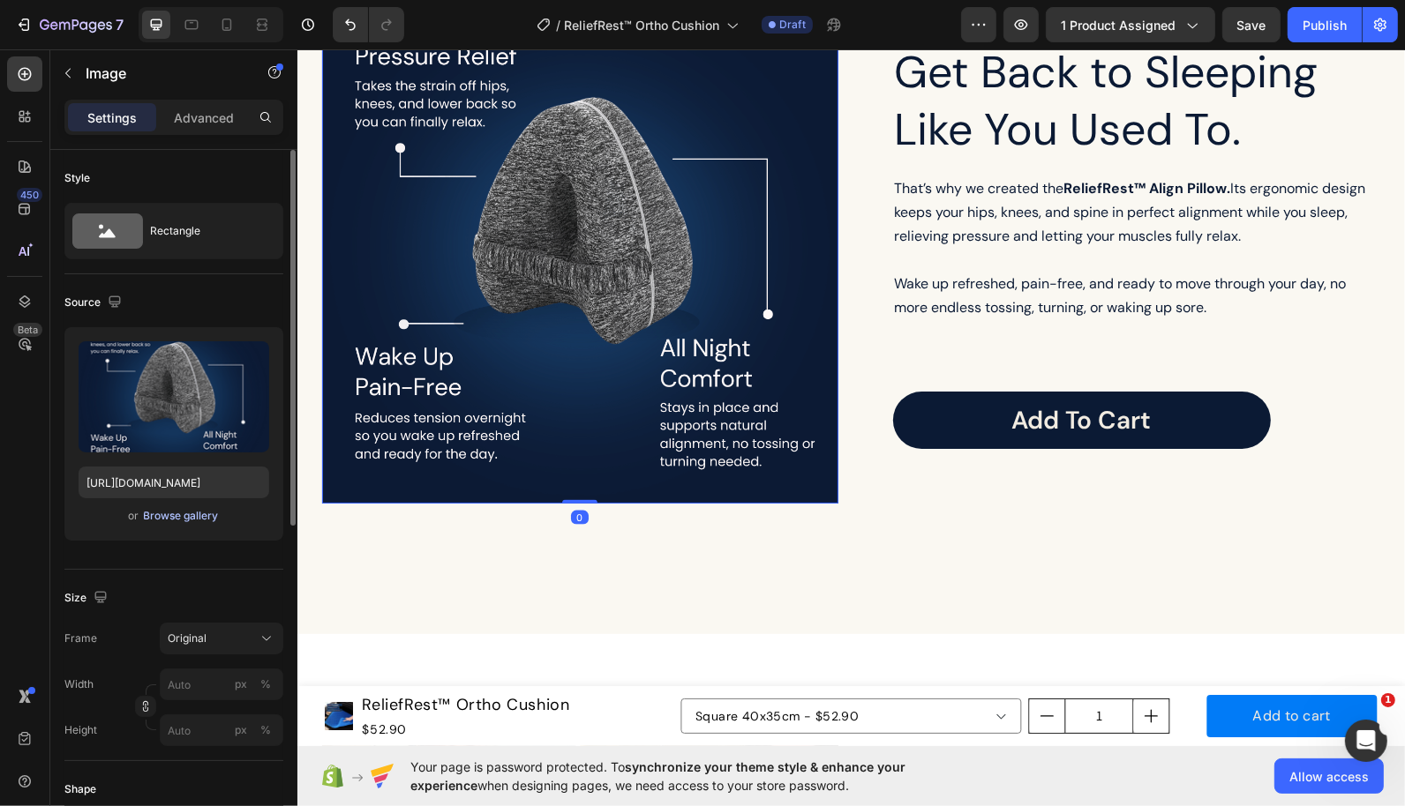
click at [176, 519] on div "Browse gallery" at bounding box center [181, 516] width 75 height 16
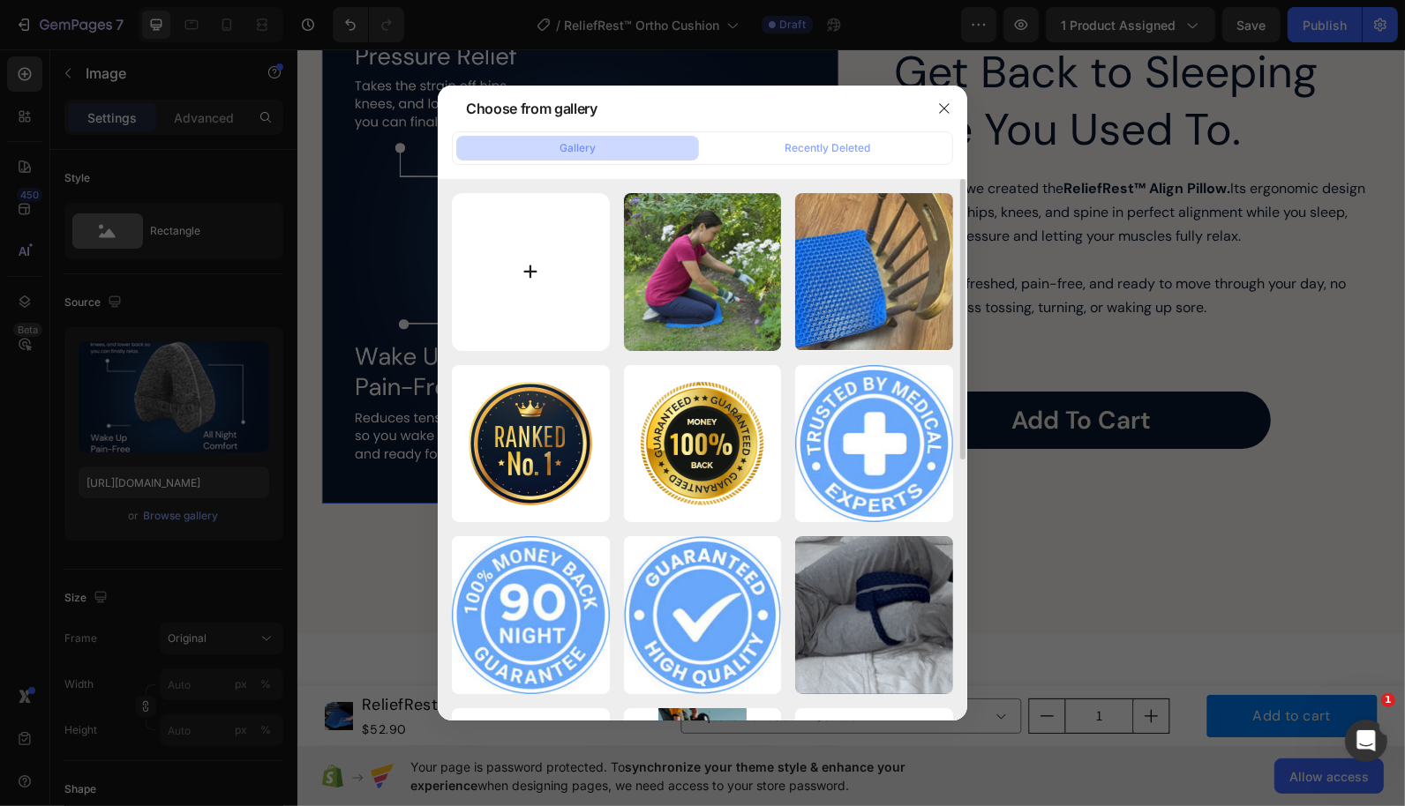
click at [583, 286] on input "file" at bounding box center [531, 272] width 158 height 158
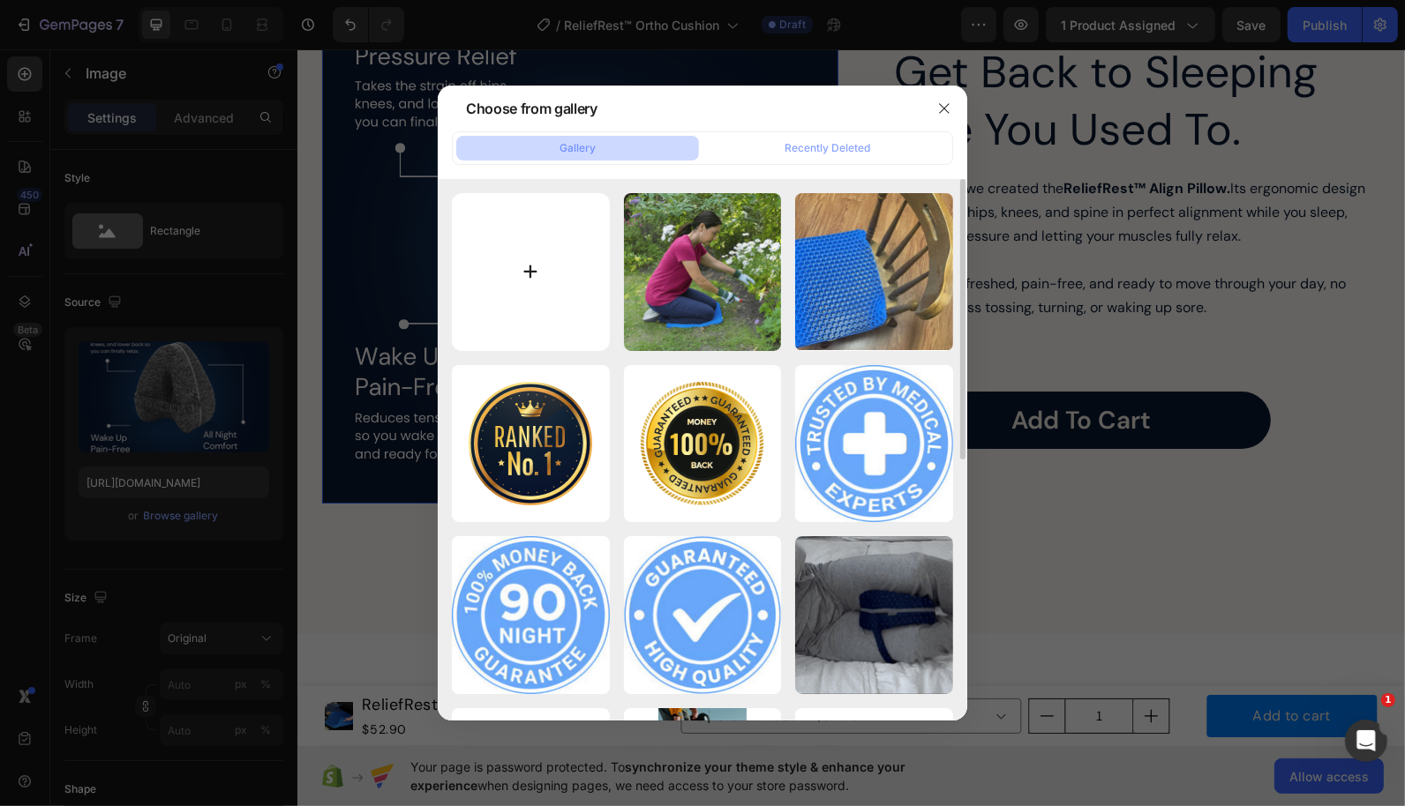
type input "C:\fakepath\15.png"
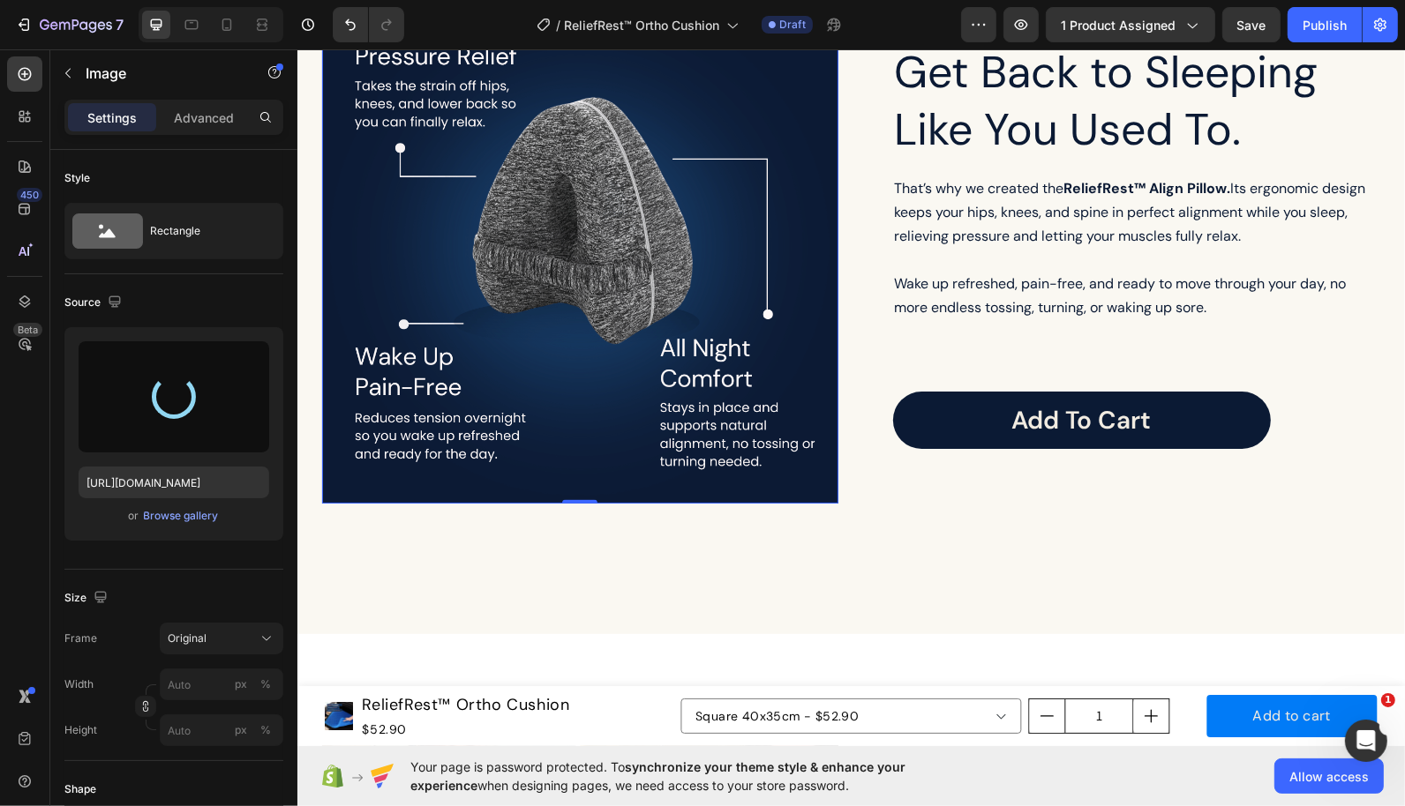
scroll to position [1909, 0]
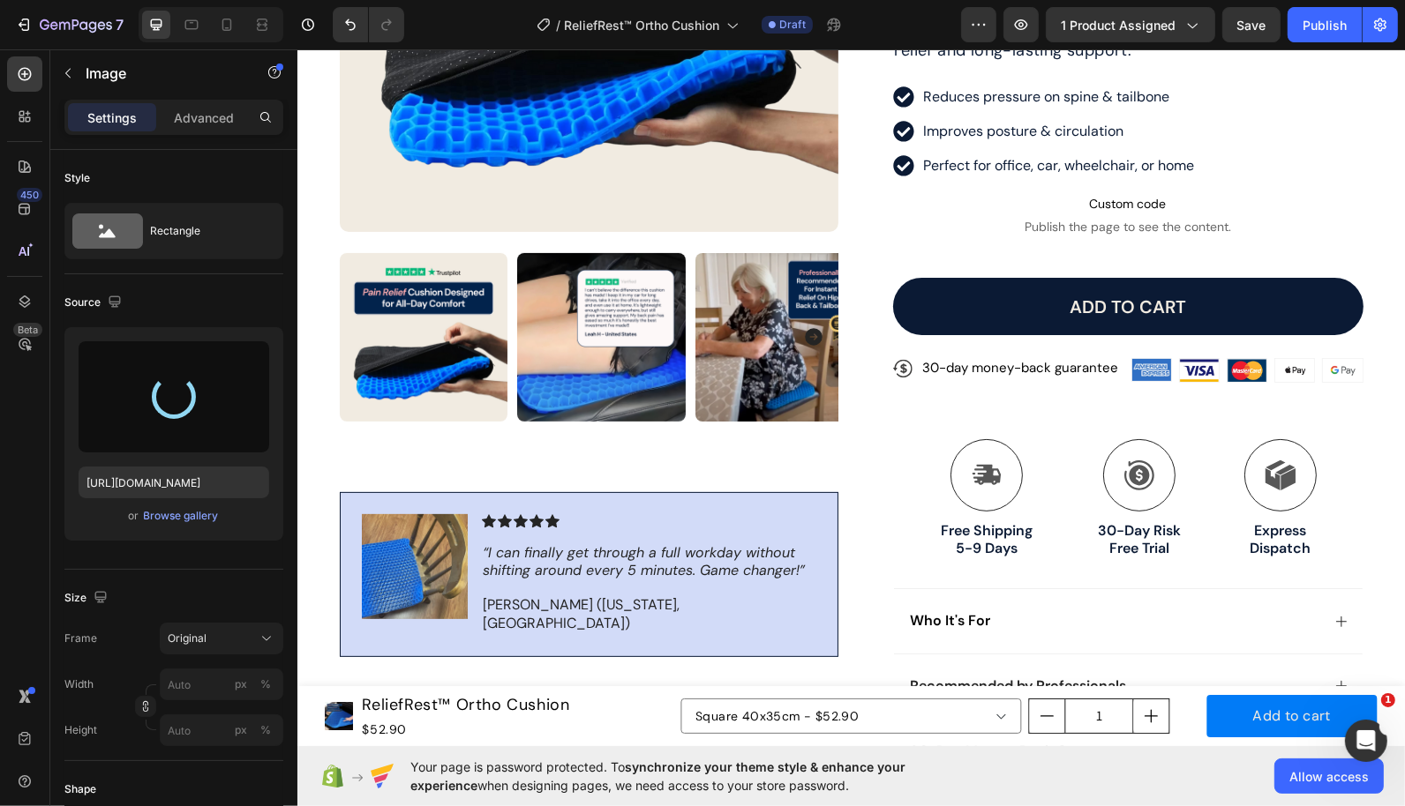
type input "https://cdn.shopify.com/s/files/1/0725/5880/5044/files/gempages_583478091330880…"
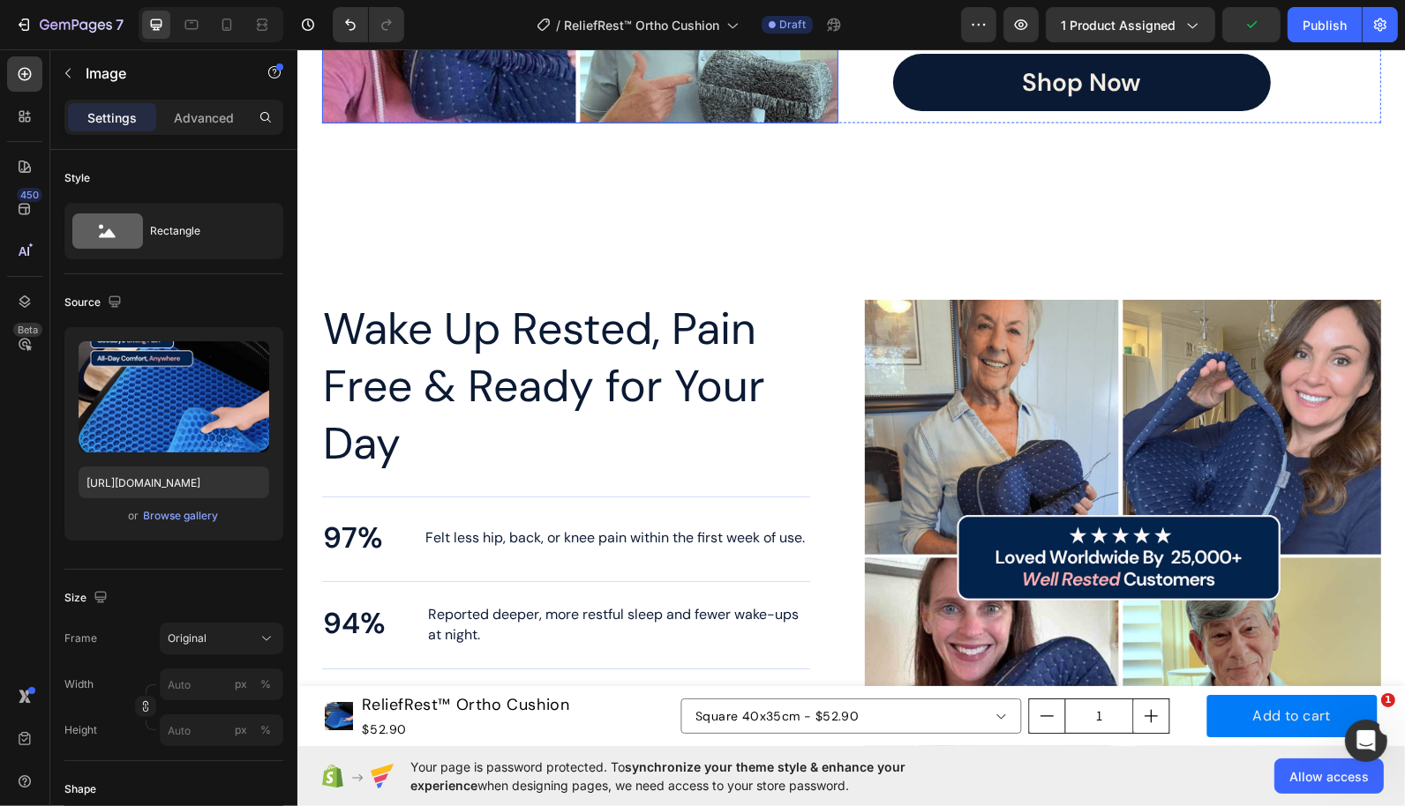
scroll to position [3252, 0]
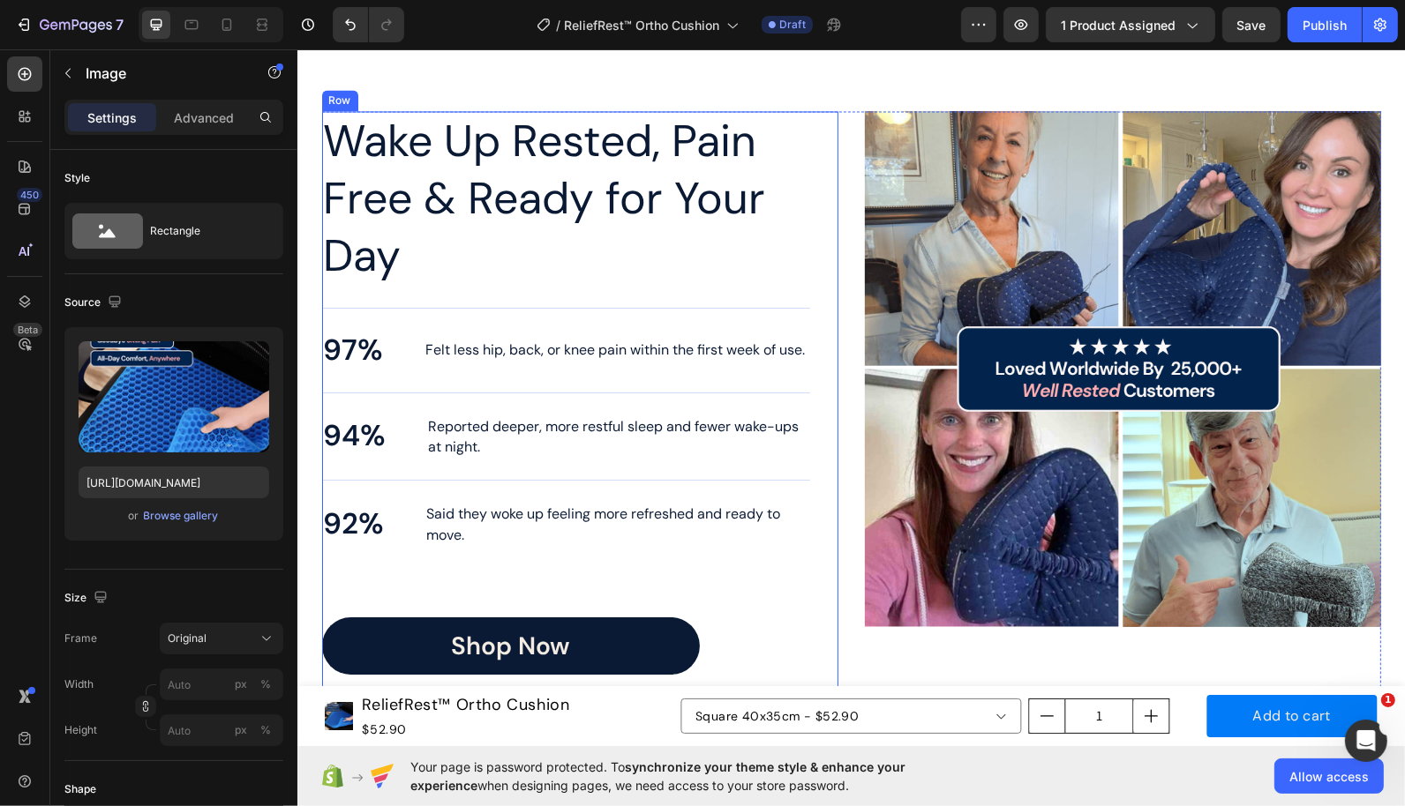
click at [836, 229] on div "Wake Up Rested, Pain Free & Ready for Your Day Heading 97% Text Block Felt less…" at bounding box center [579, 403] width 516 height 586
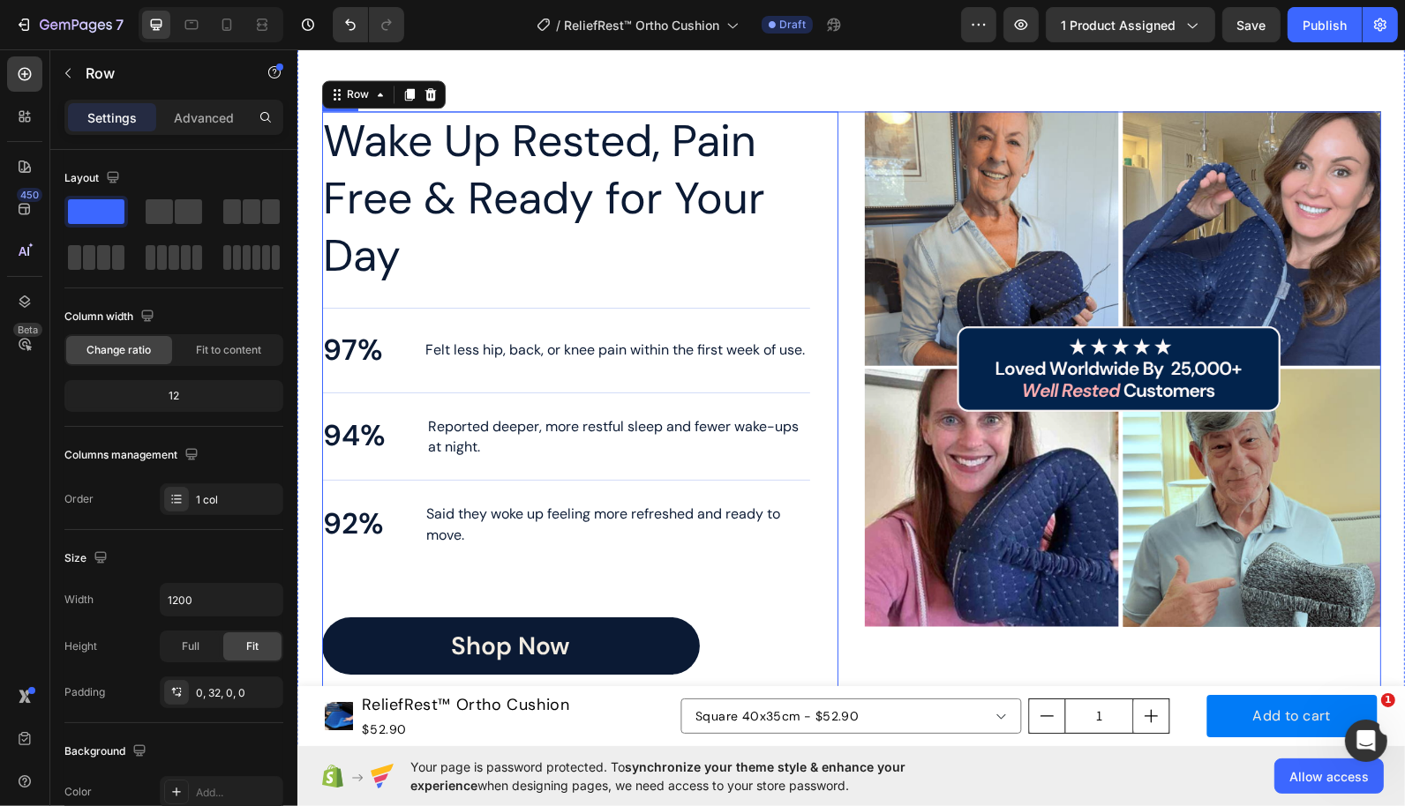
click at [845, 225] on div "Wake Up Rested, Pain Free & Ready for Your Day Heading 97% Text Block Felt less…" at bounding box center [850, 403] width 1059 height 586
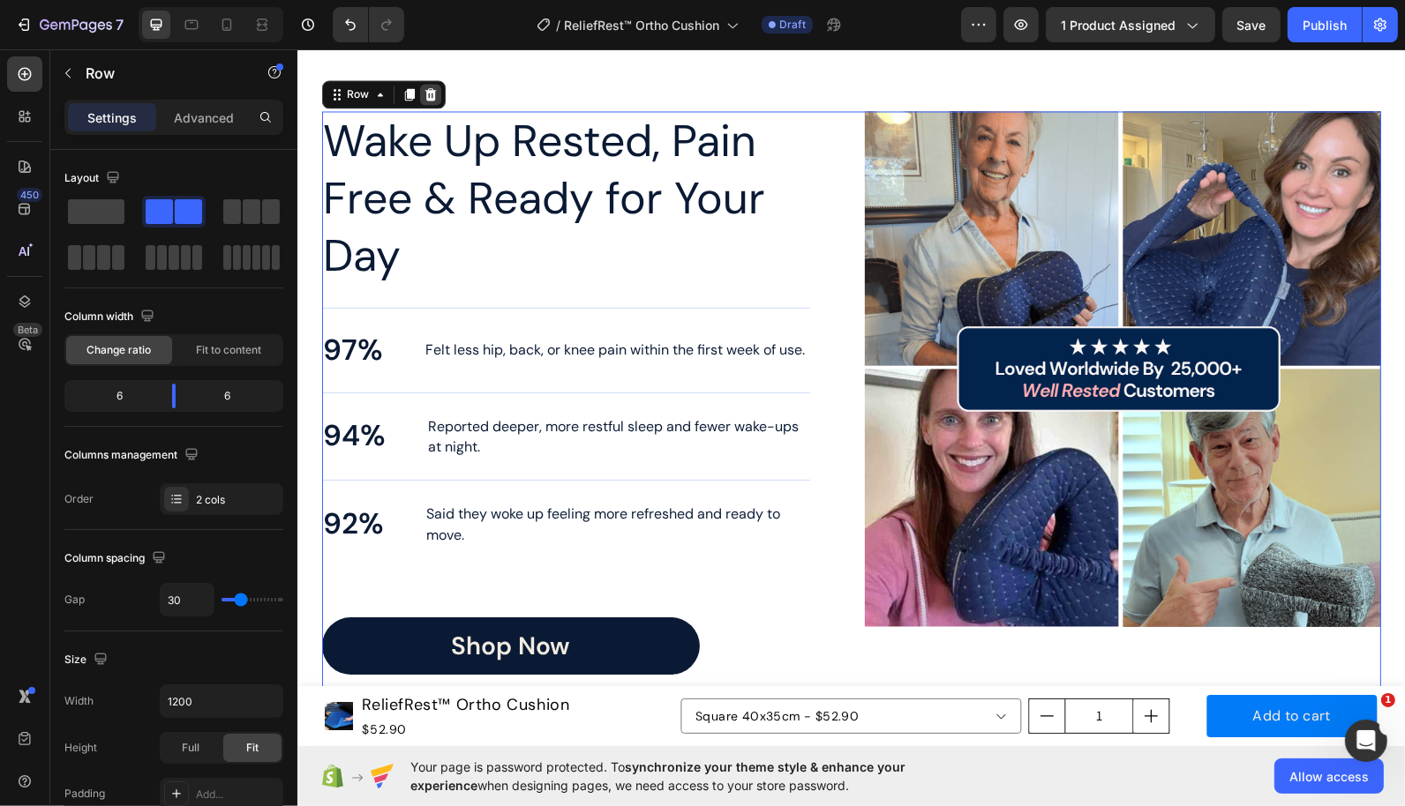
click at [429, 95] on icon at bounding box center [430, 93] width 14 height 14
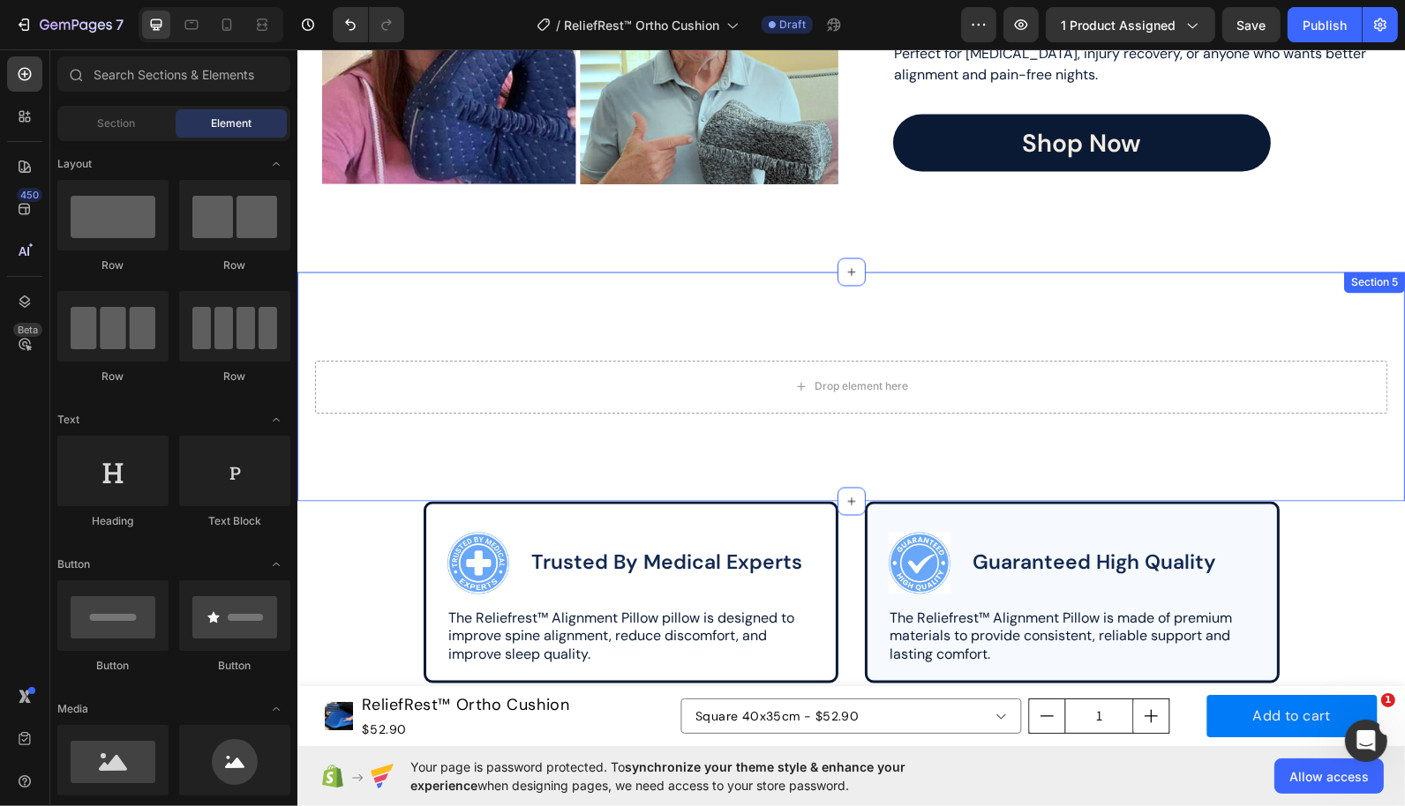
scroll to position [2966, 0]
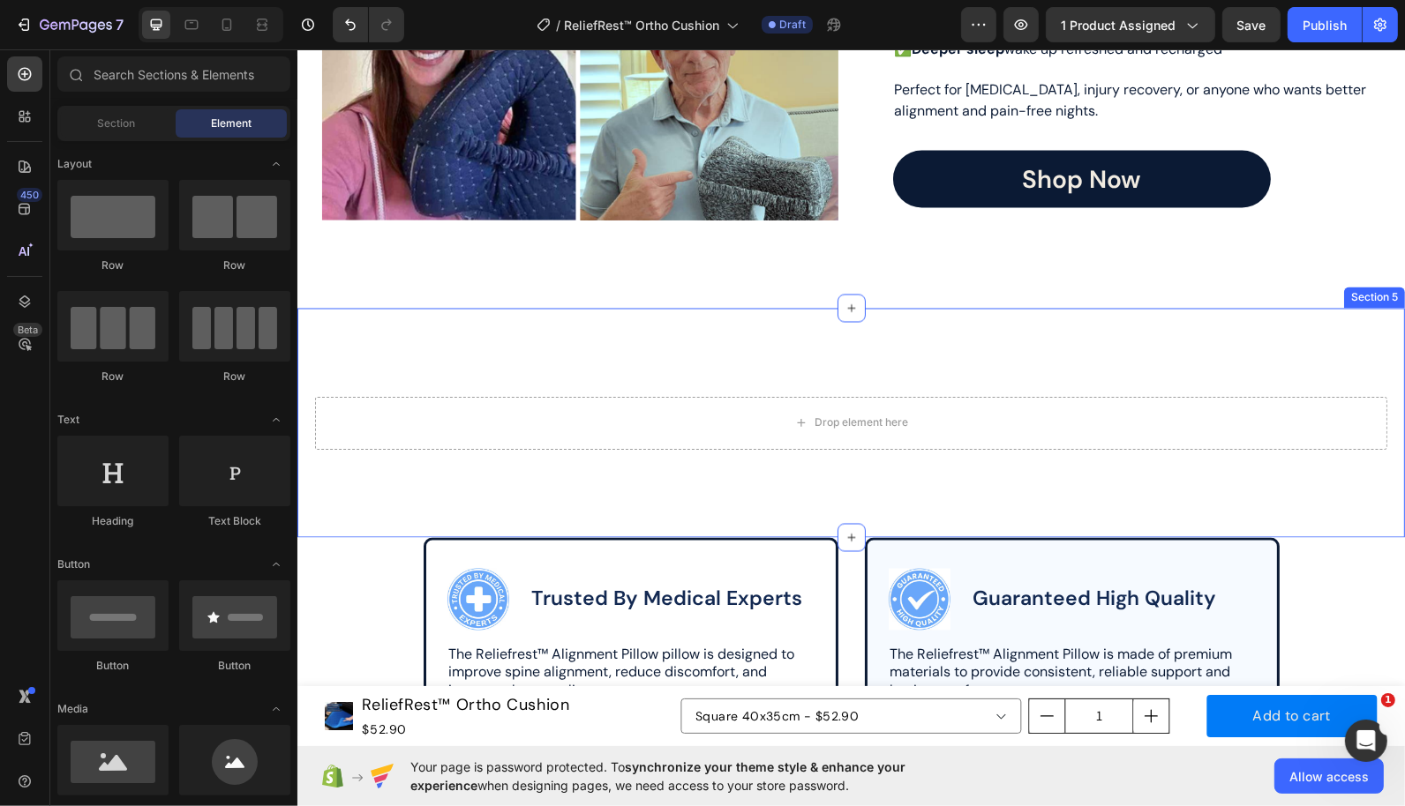
click at [528, 339] on div "Drop element here Section 5" at bounding box center [849, 422] width 1107 height 229
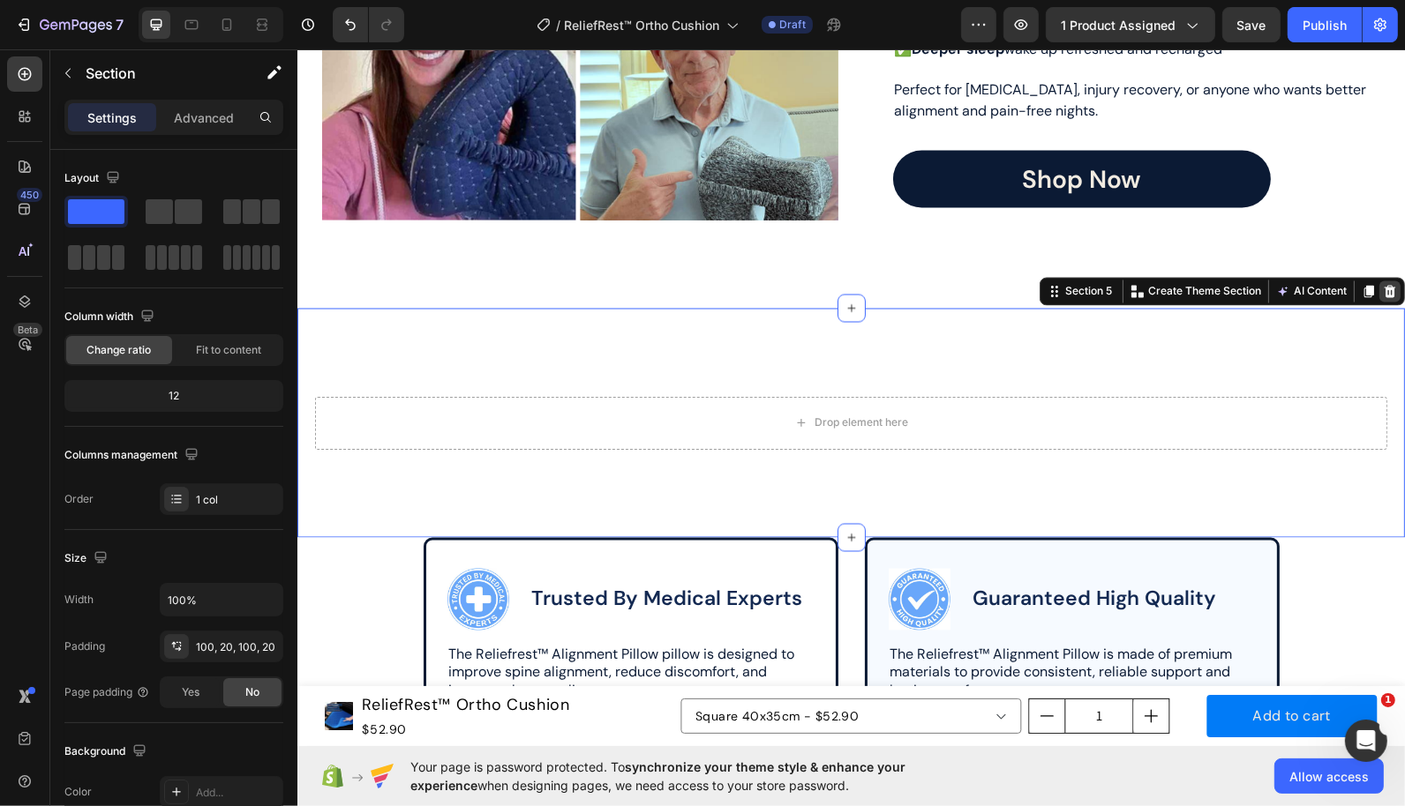
click at [1386, 293] on icon at bounding box center [1388, 290] width 11 height 12
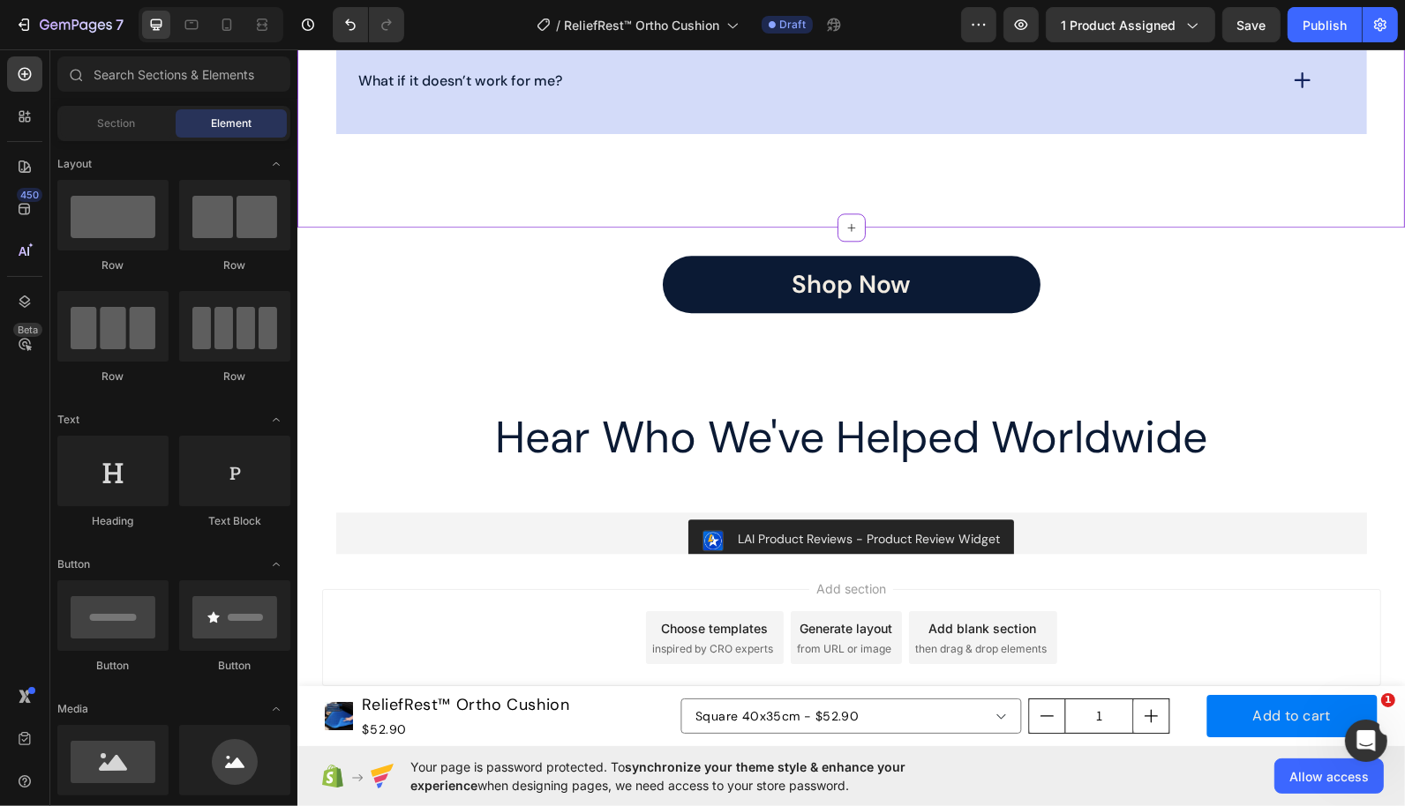
scroll to position [4146, 0]
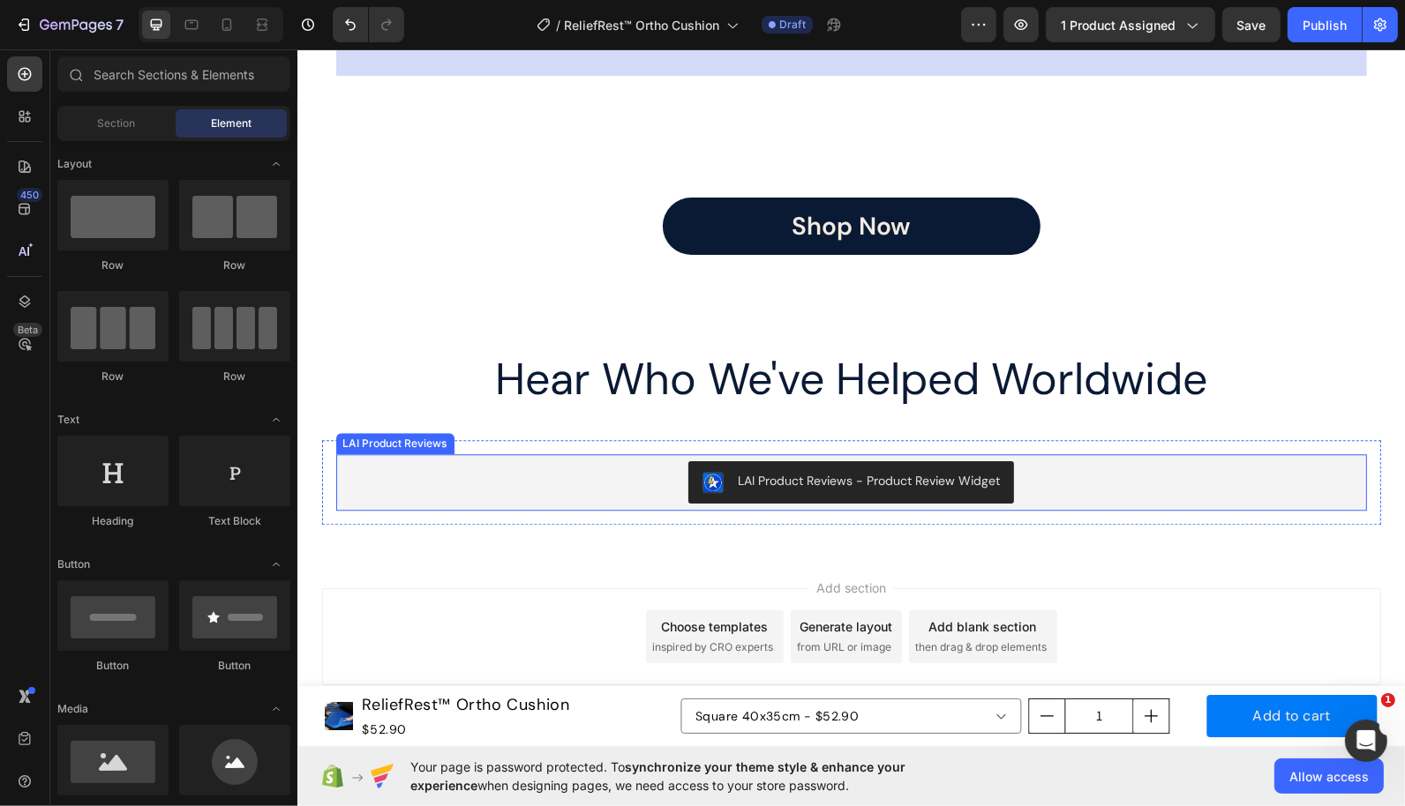
click at [618, 471] on div "LAI Product Reviews - Product Review Widget" at bounding box center [850, 482] width 1016 height 42
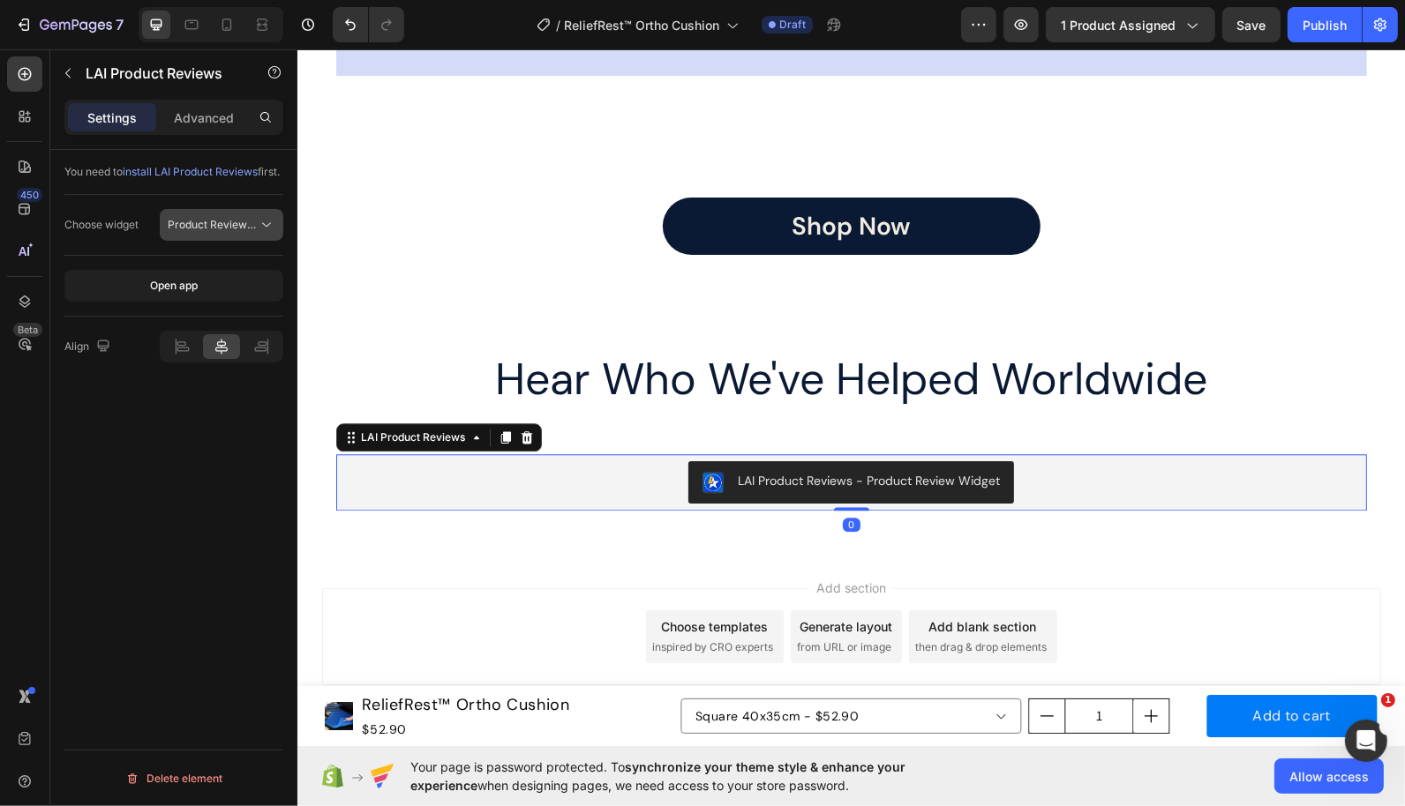
click at [205, 231] on span "Product Review Sections" at bounding box center [230, 224] width 125 height 13
click at [211, 122] on p "Advanced" at bounding box center [204, 118] width 60 height 19
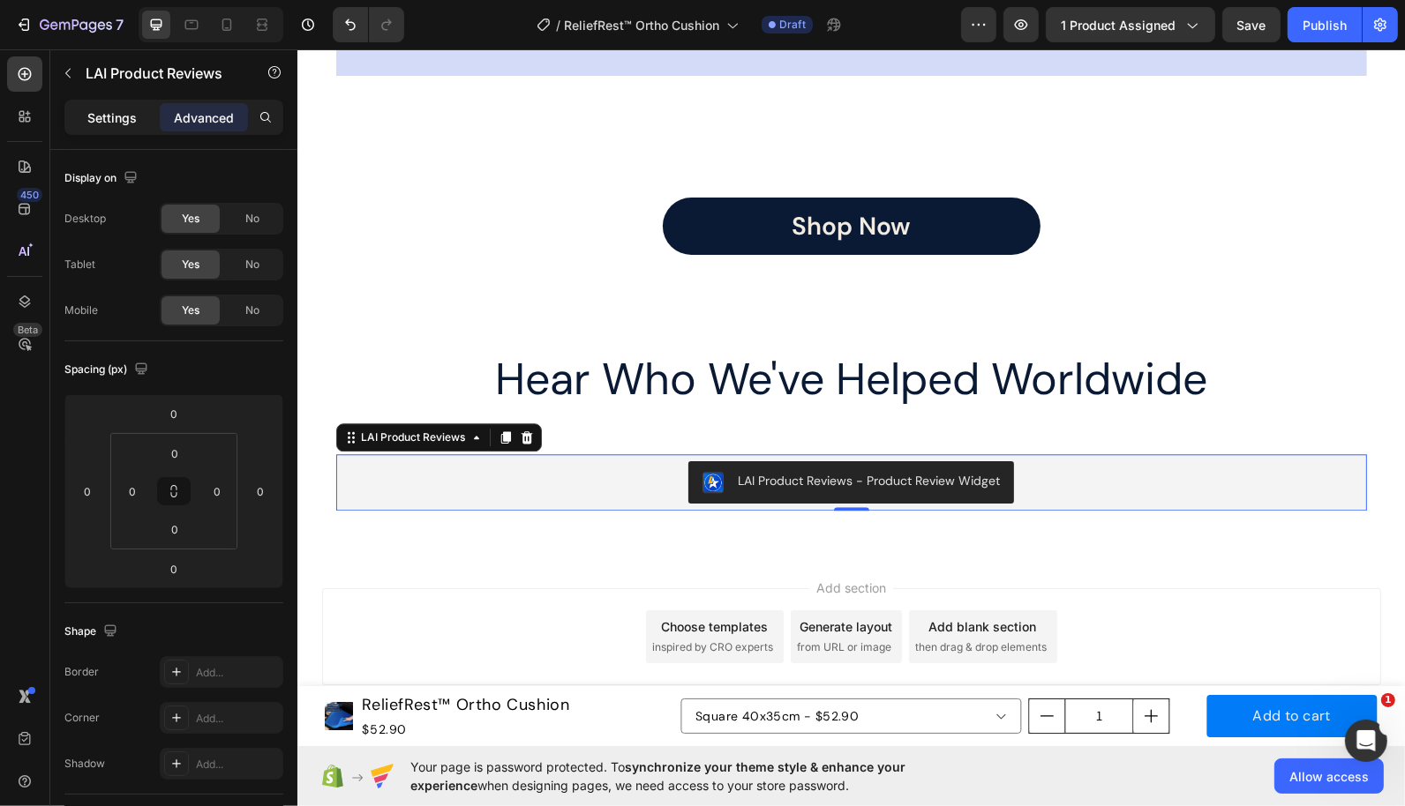
click at [124, 122] on p "Settings" at bounding box center [111, 118] width 49 height 19
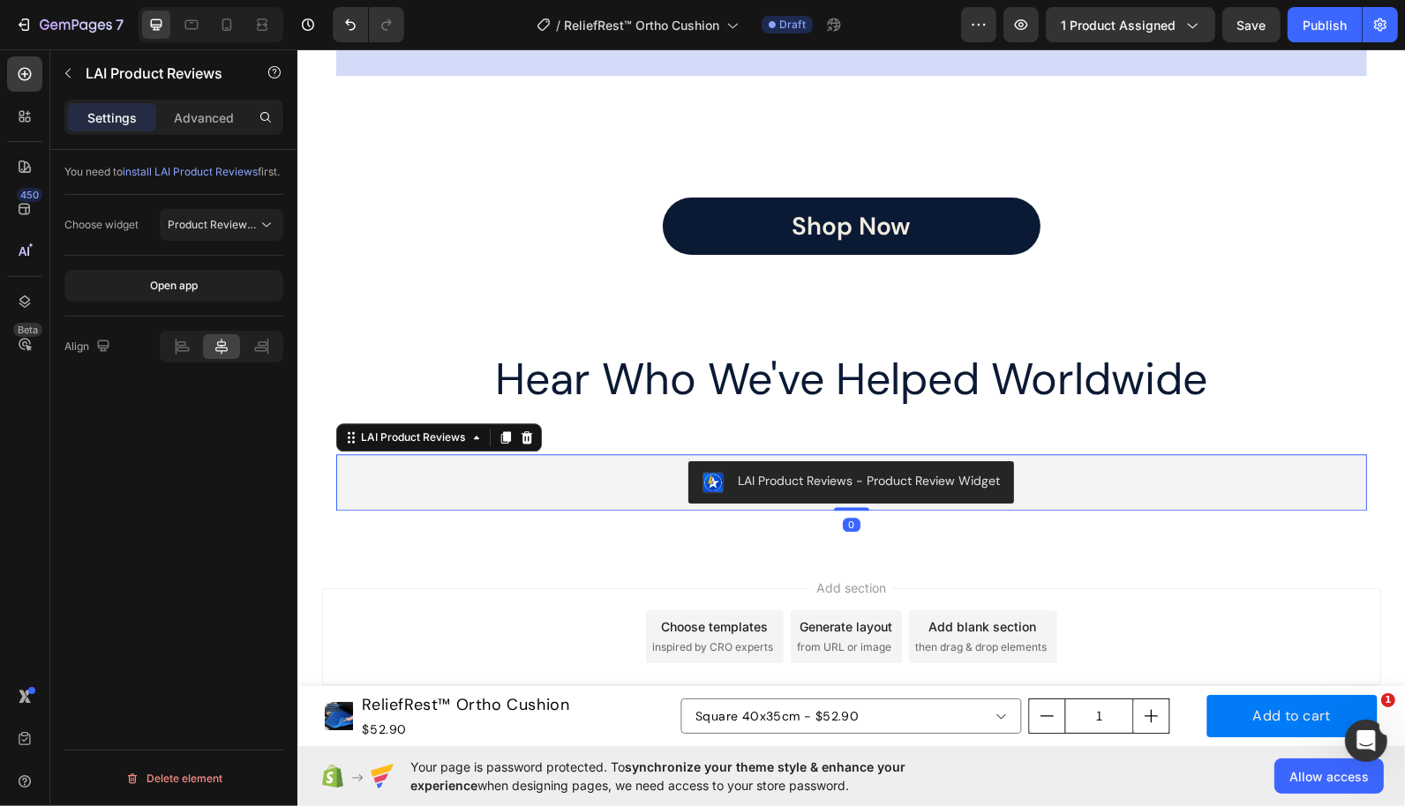
click at [519, 476] on div "LAI Product Reviews - Product Review Widget" at bounding box center [850, 482] width 1016 height 42
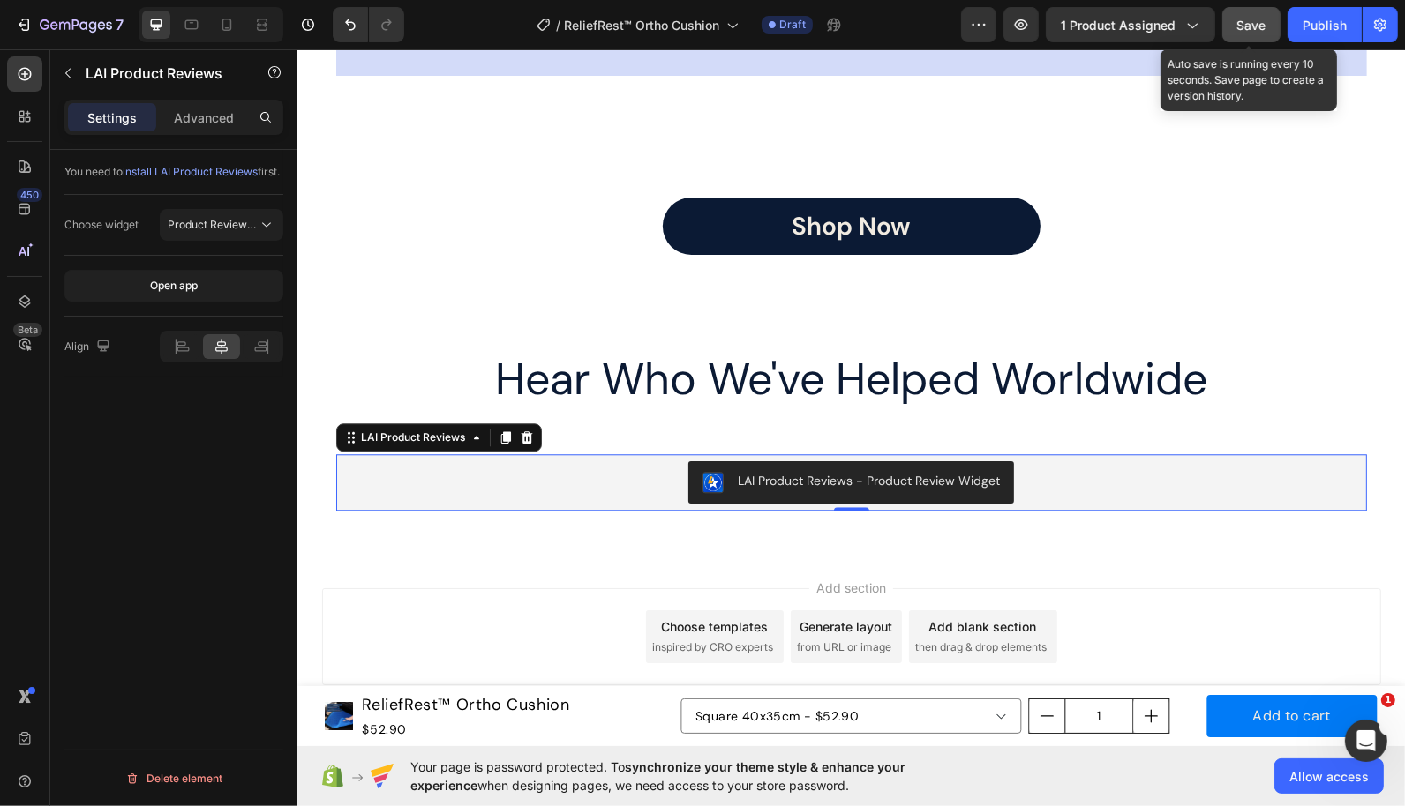
click at [1247, 39] on button "Save" at bounding box center [1251, 24] width 58 height 35
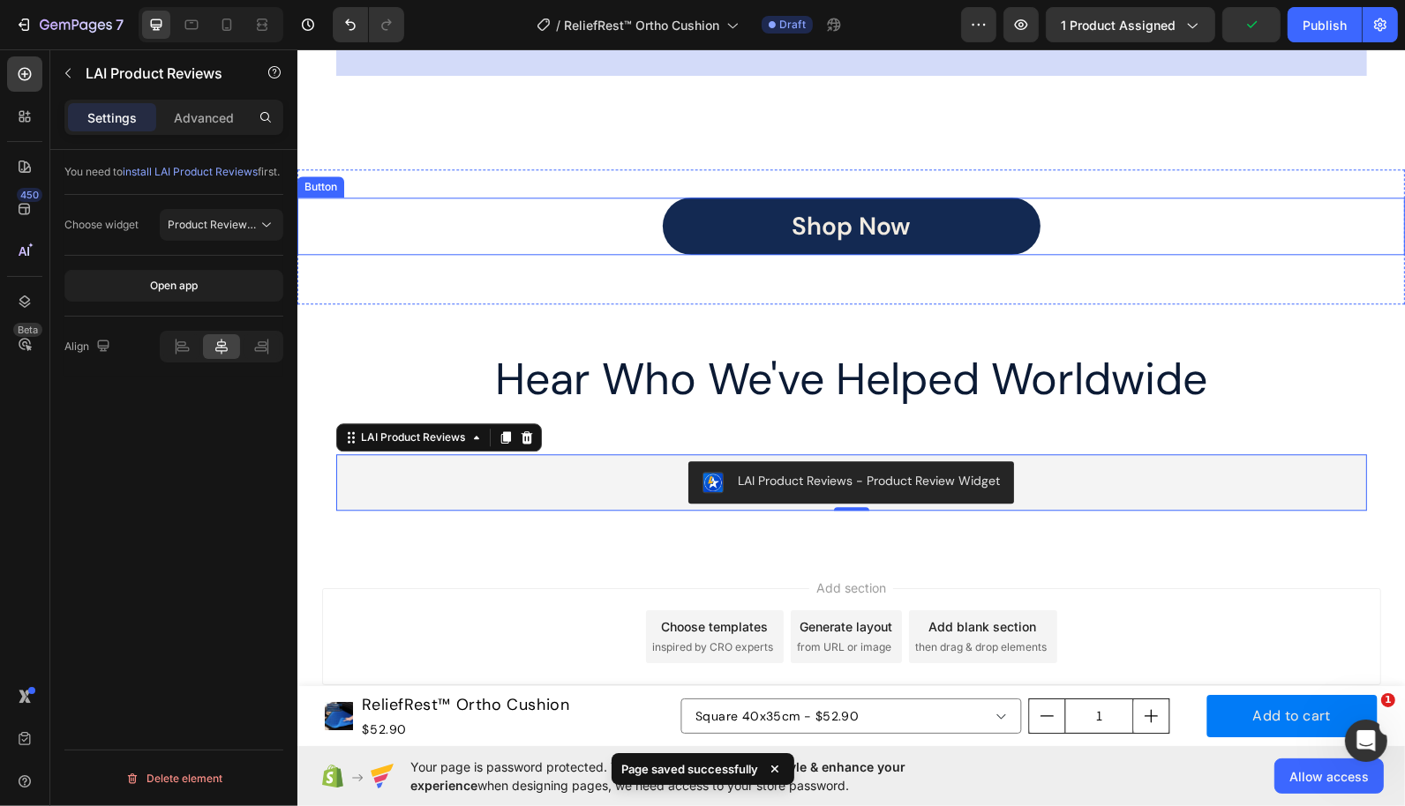
click at [984, 229] on link "Shop Now" at bounding box center [851, 225] width 378 height 57
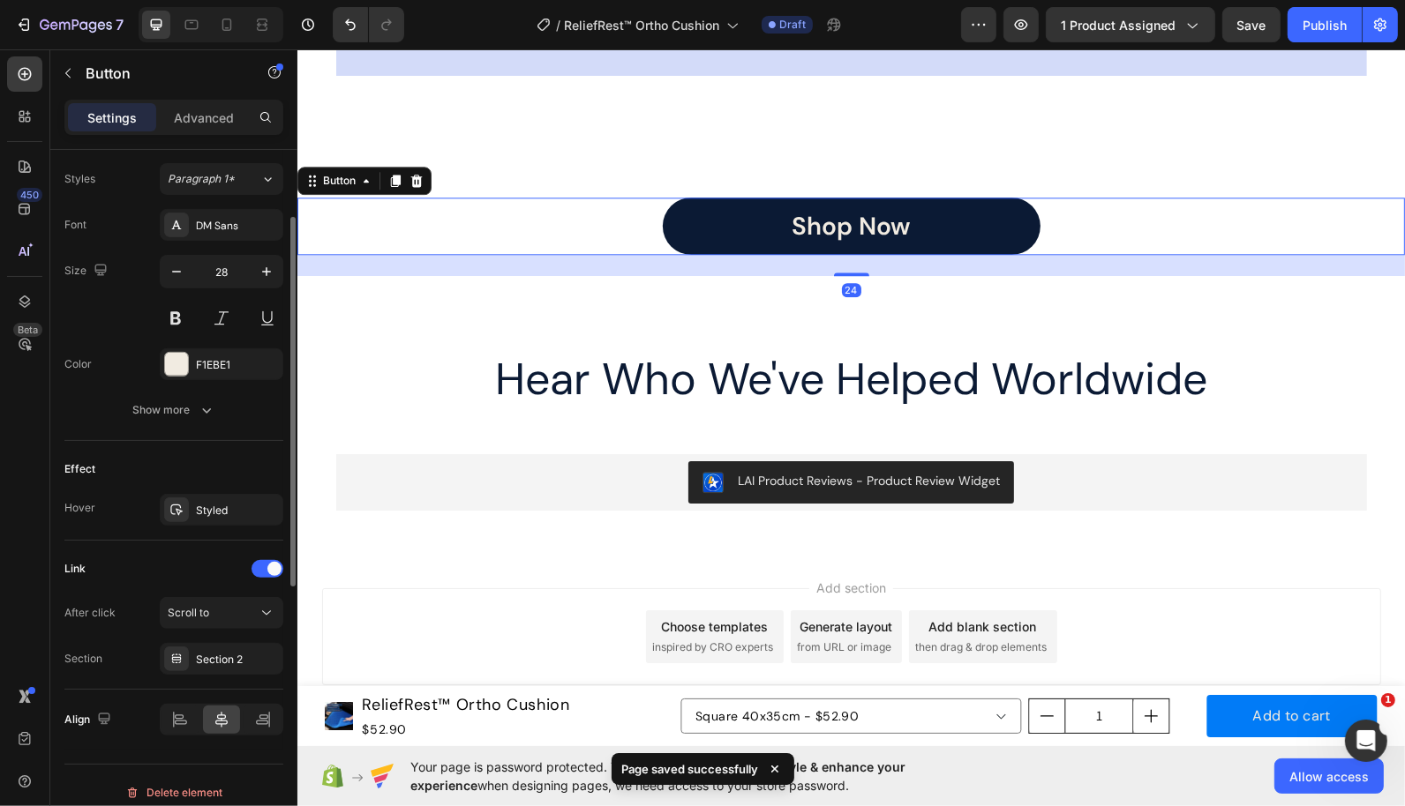
scroll to position [644, 0]
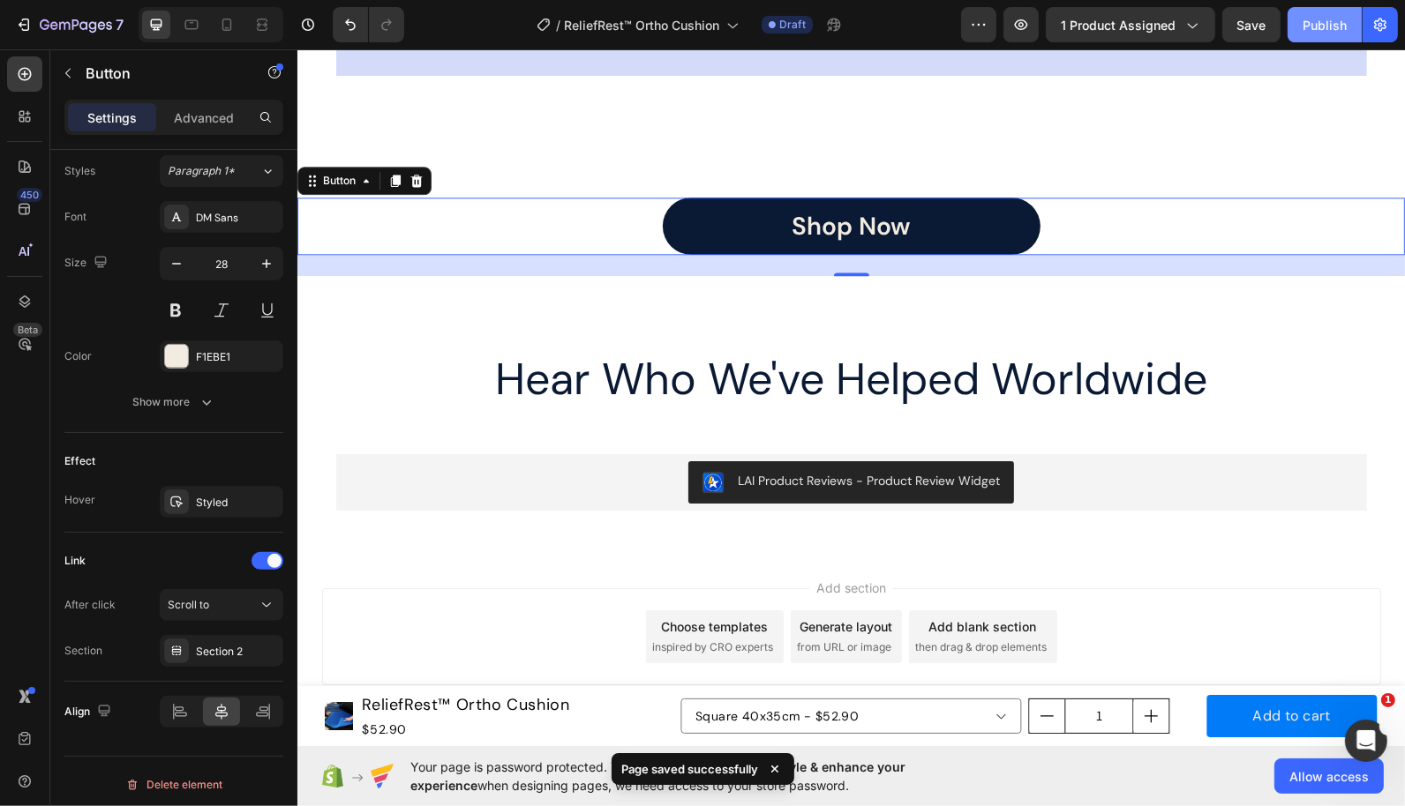
click at [1332, 27] on div "Publish" at bounding box center [1324, 25] width 44 height 19
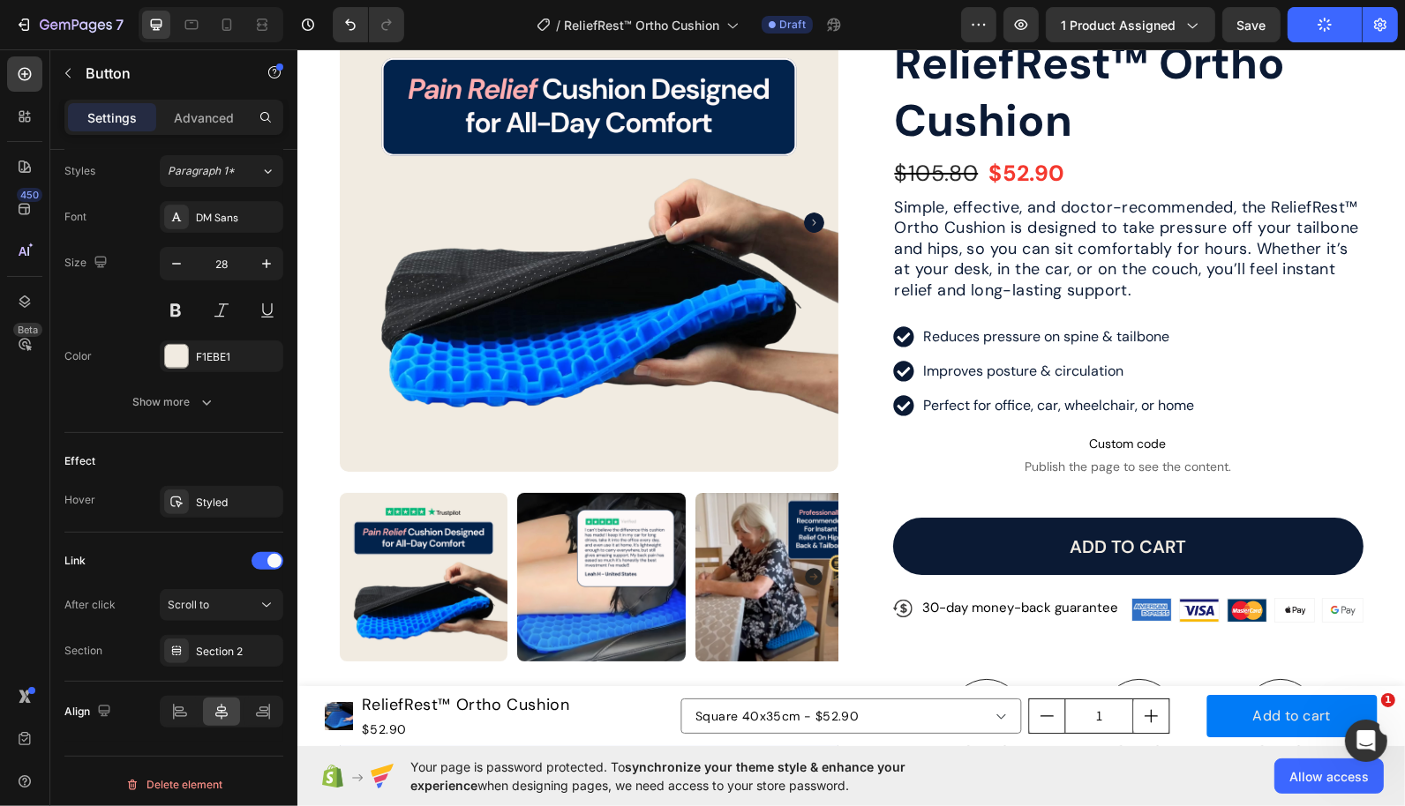
scroll to position [0, 0]
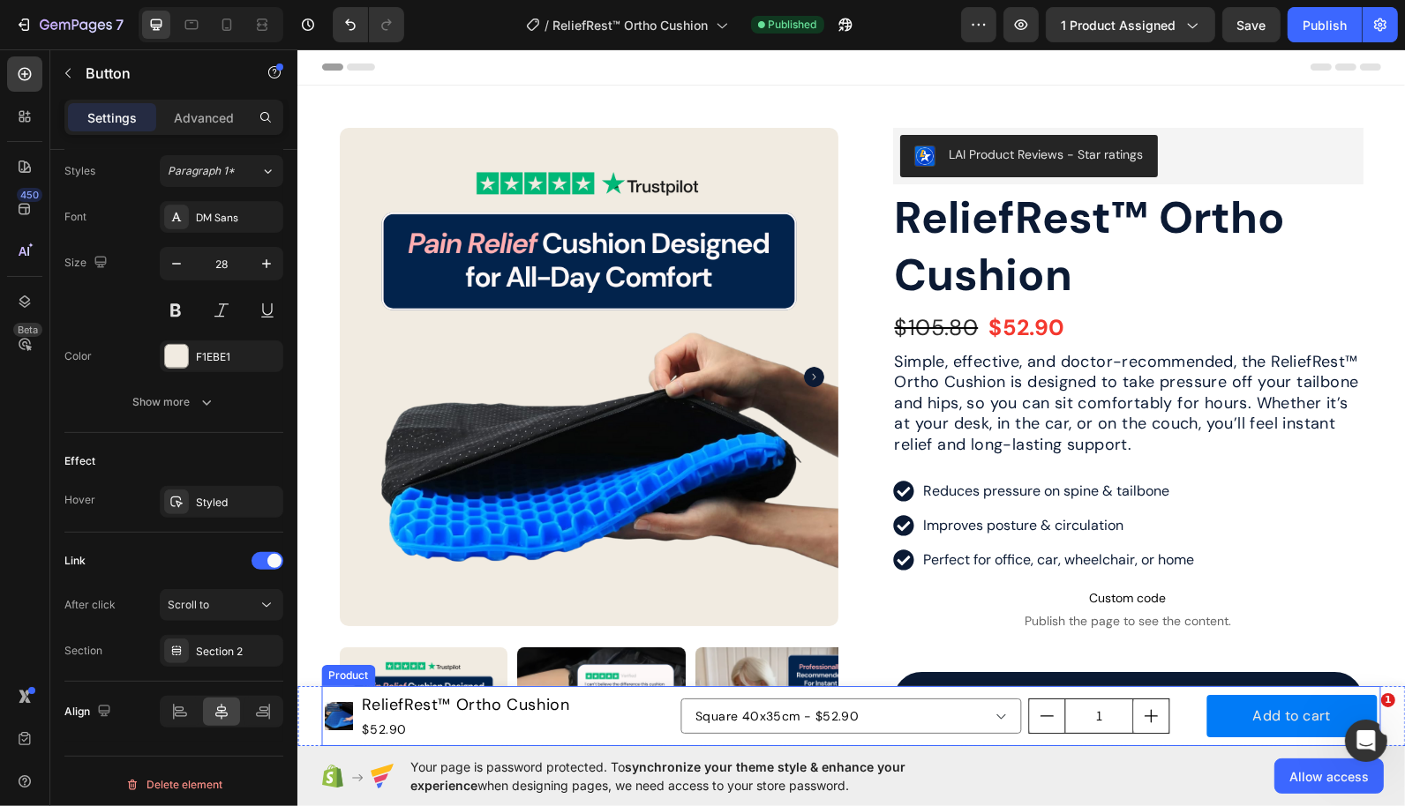
click at [679, 738] on div "Square 40x35cm - $52.90 Product Variants & Swatches 1 Product Quantity Add to c…" at bounding box center [1027, 715] width 696 height 53
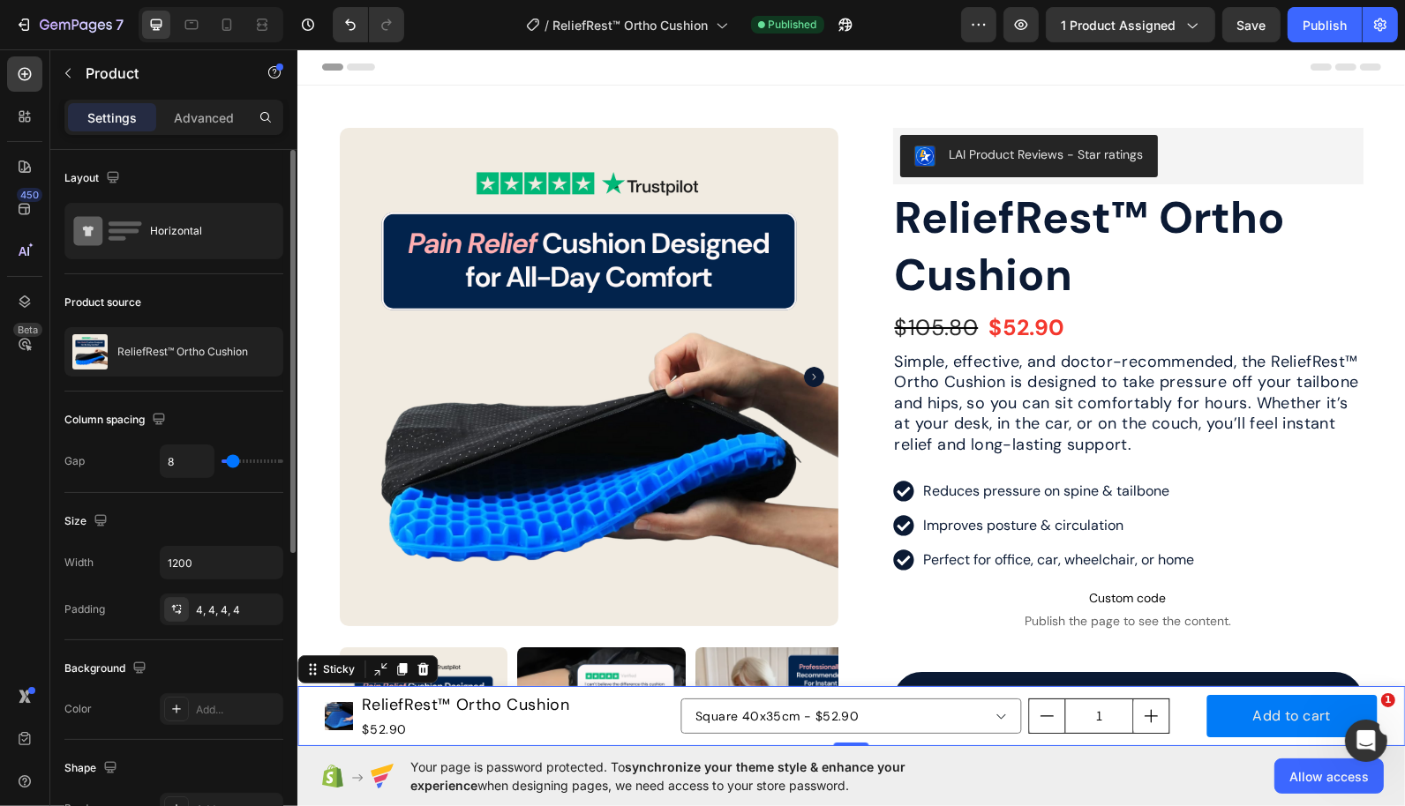
click at [303, 703] on div "Product Images ReliefRest™ Ortho Cushion Product Title $52.90 Product Price Pro…" at bounding box center [849, 716] width 1107 height 60
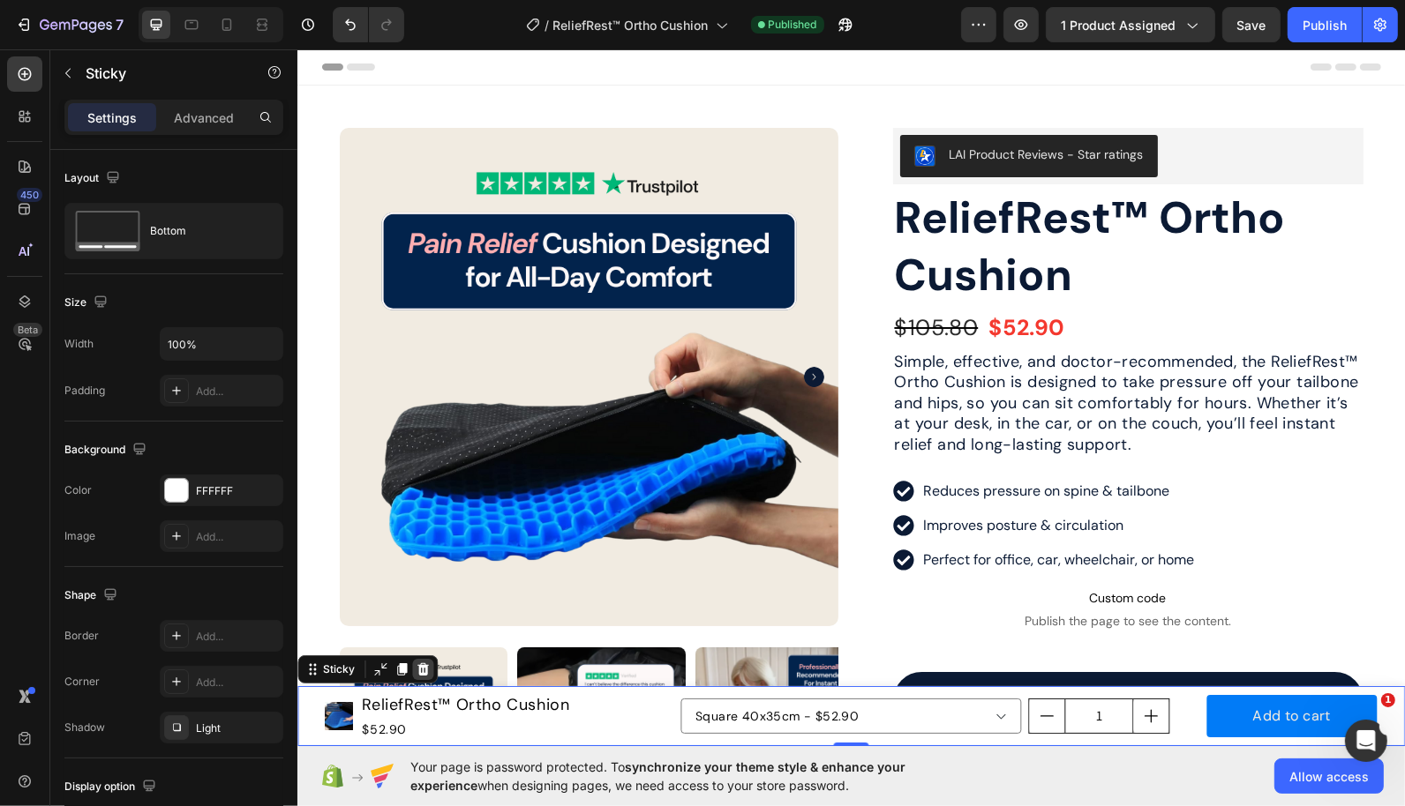
click at [428, 667] on div at bounding box center [421, 668] width 21 height 21
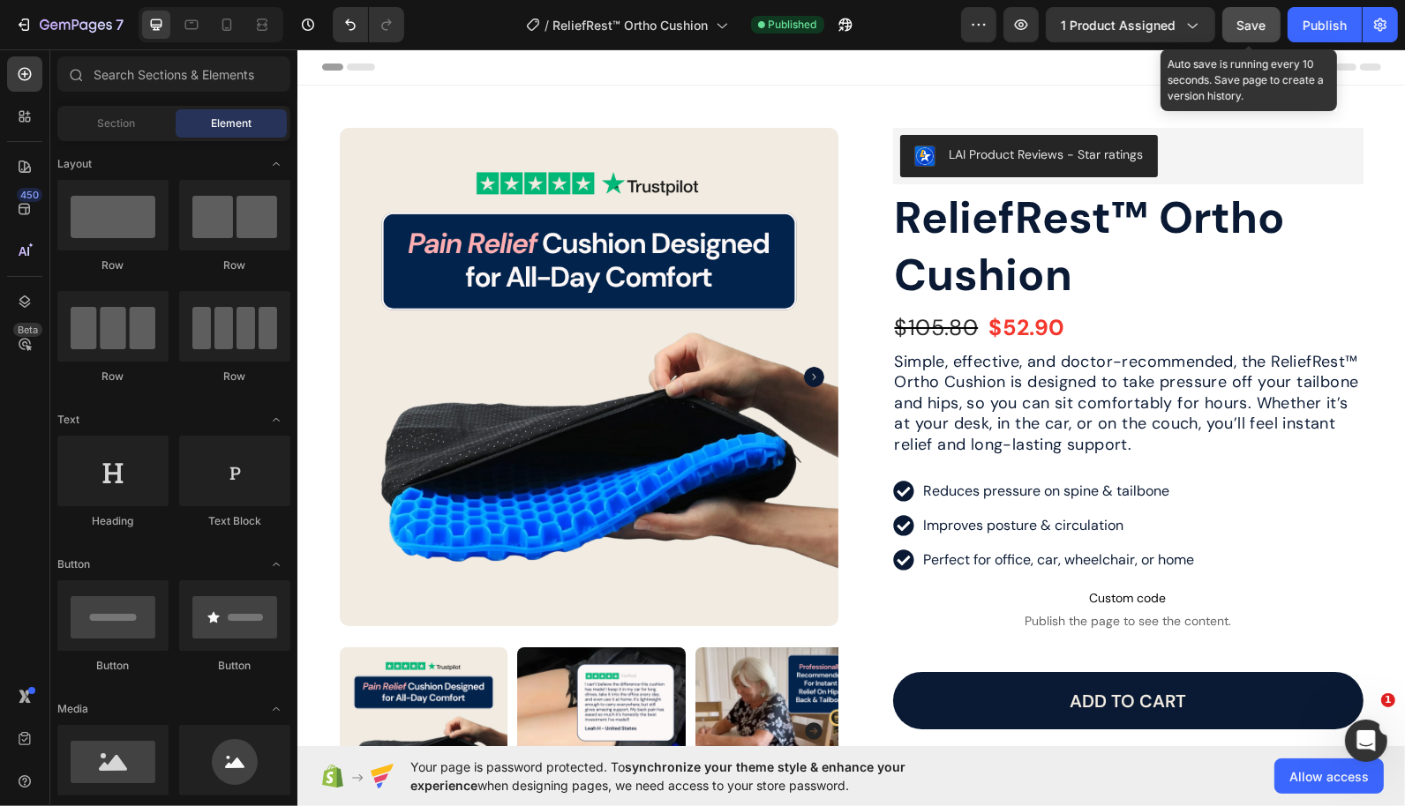
click at [1265, 34] on div "Save" at bounding box center [1251, 25] width 29 height 19
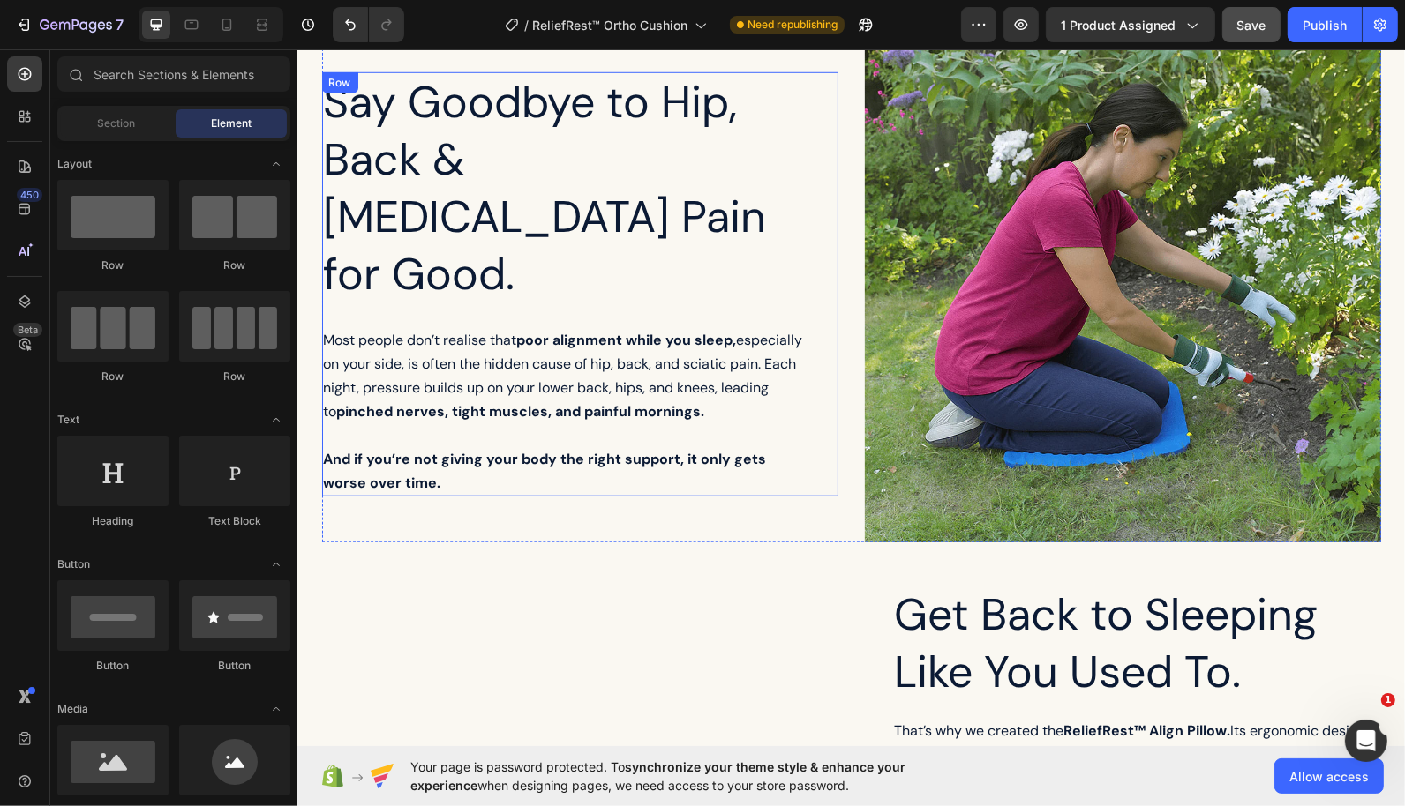
scroll to position [1332, 0]
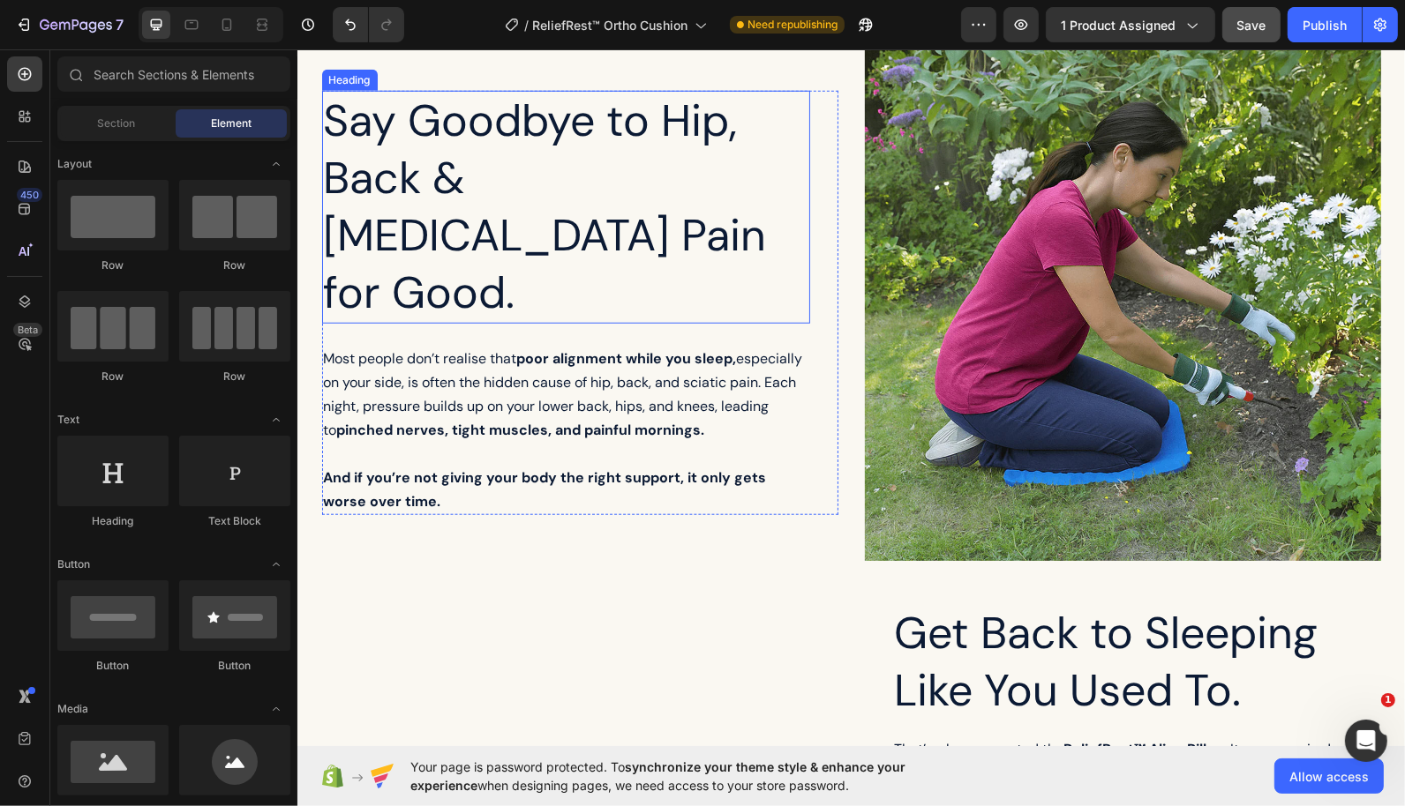
click at [500, 203] on h2 "Say Goodbye to Hip, Back & [MEDICAL_DATA] Pain for Good." at bounding box center [565, 206] width 488 height 233
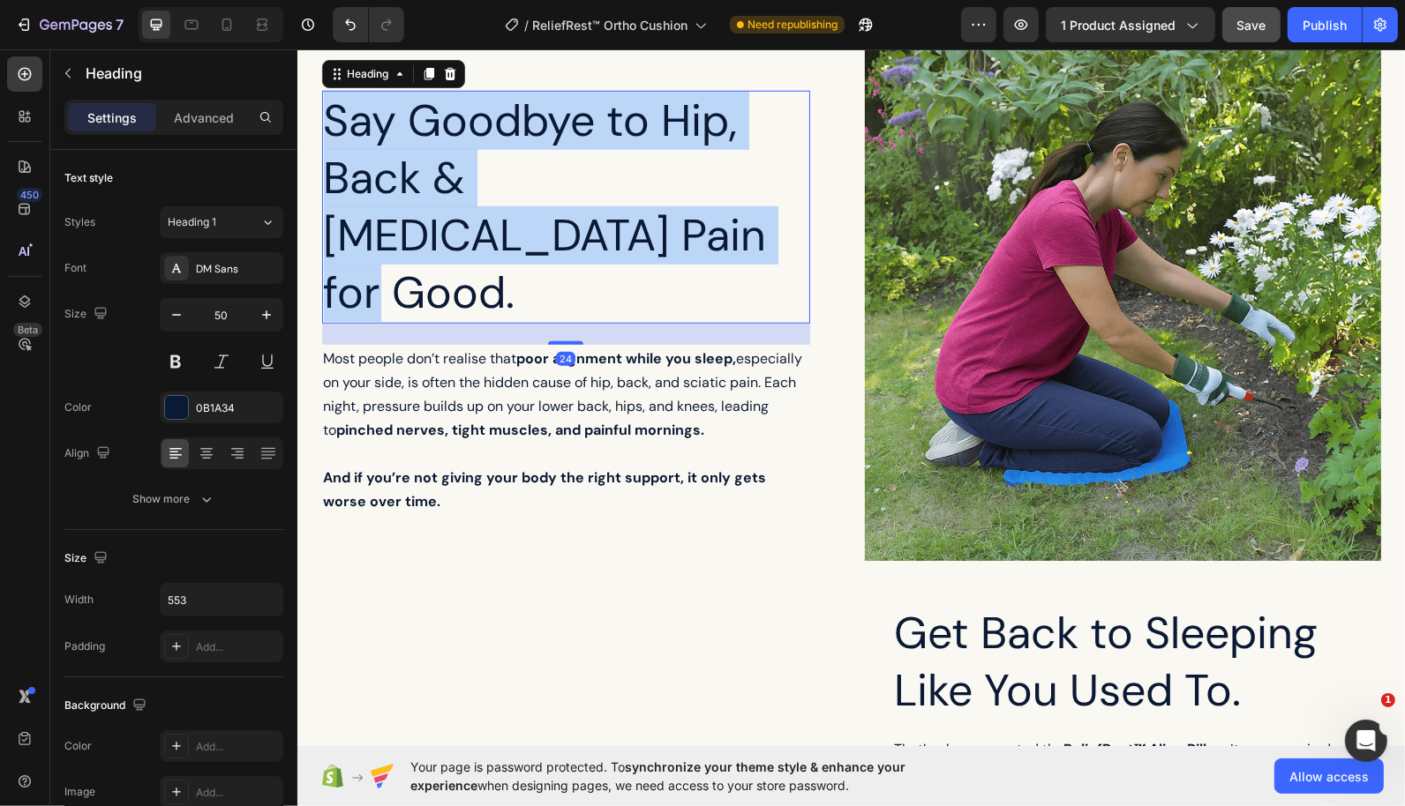
click at [500, 203] on p "Say Goodbye to Hip, Back & [MEDICAL_DATA] Pain for Good." at bounding box center [565, 206] width 484 height 229
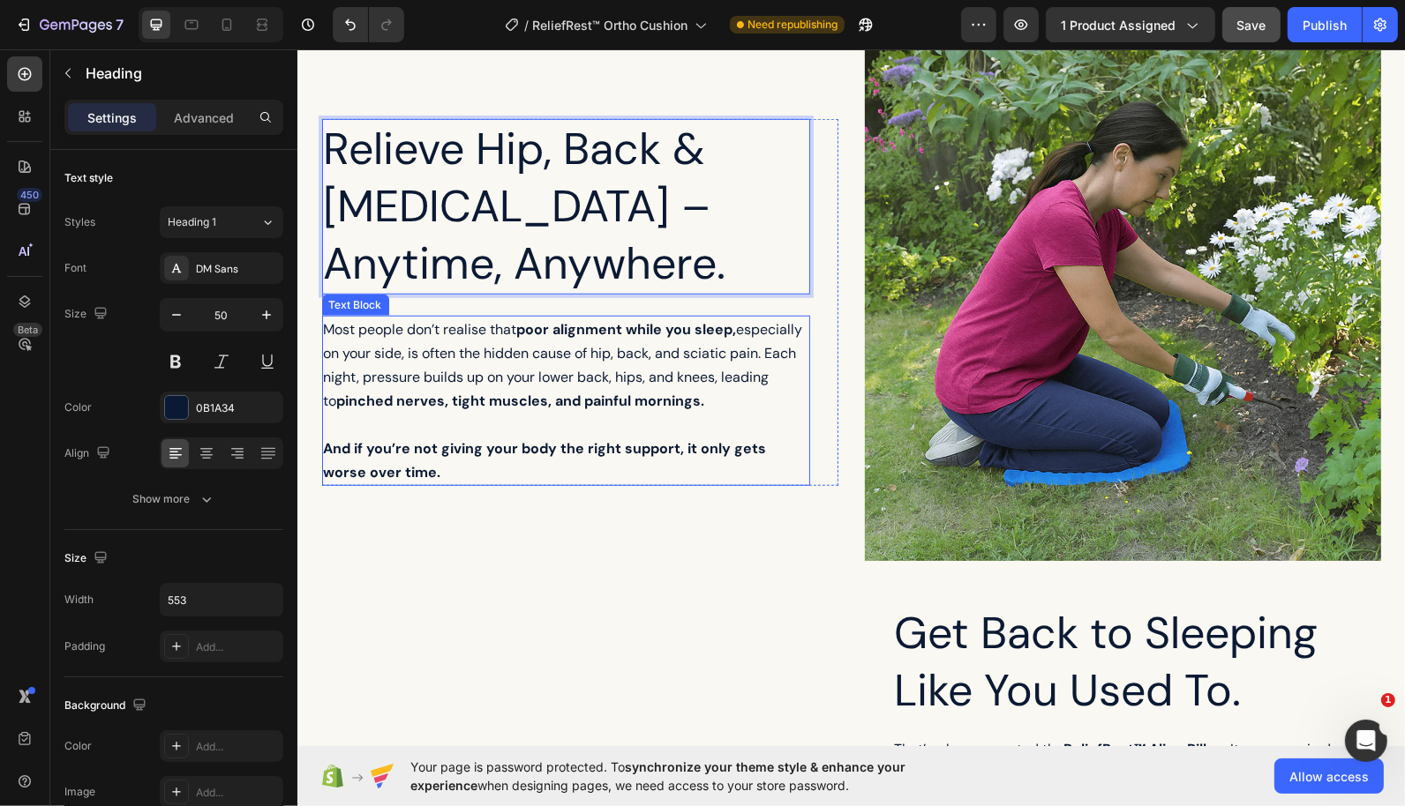
click at [416, 368] on span "Most people don’t realise that poor alignment while you sleep, especially on yo…" at bounding box center [562, 364] width 479 height 90
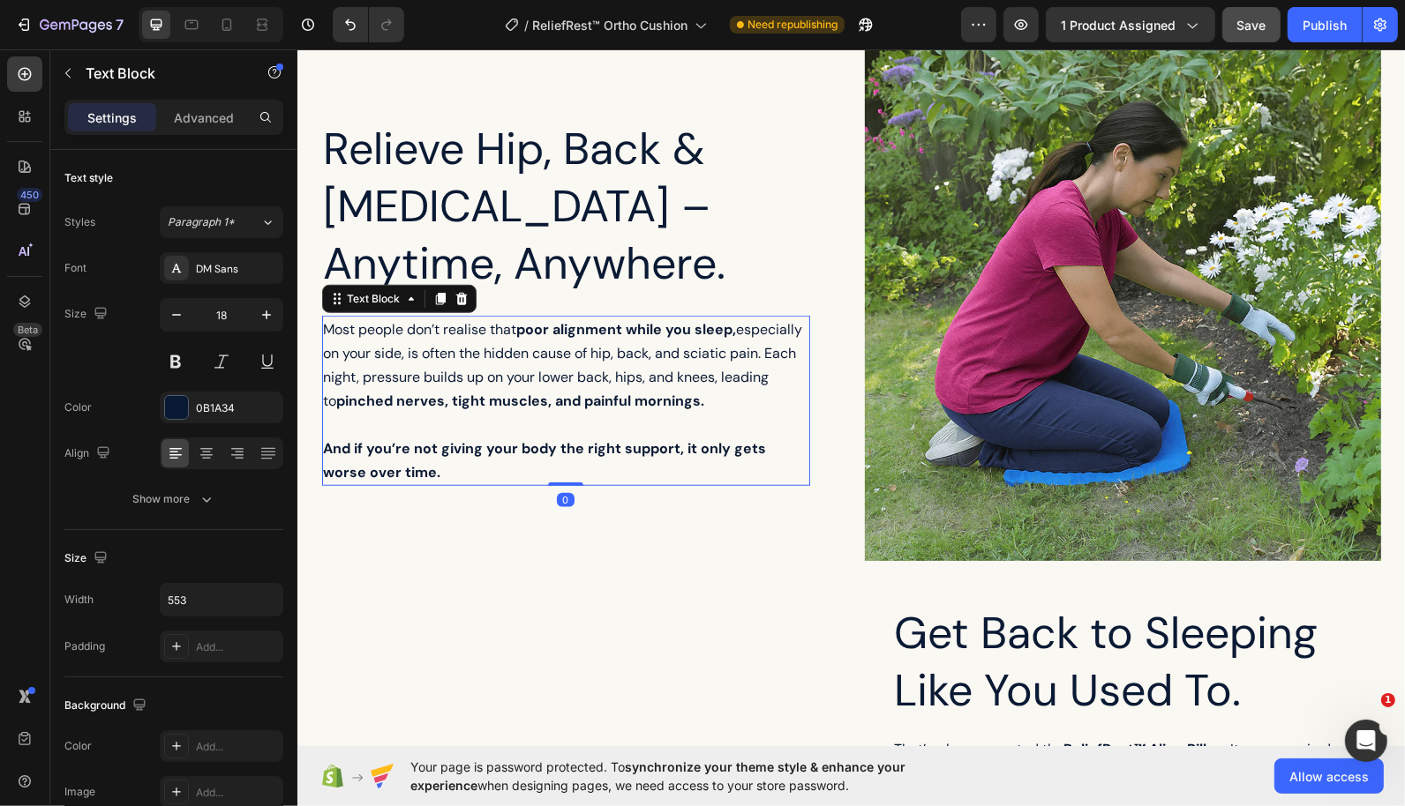
click at [416, 368] on span "Most people don’t realise that poor alignment while you sleep, especially on yo…" at bounding box center [562, 364] width 479 height 90
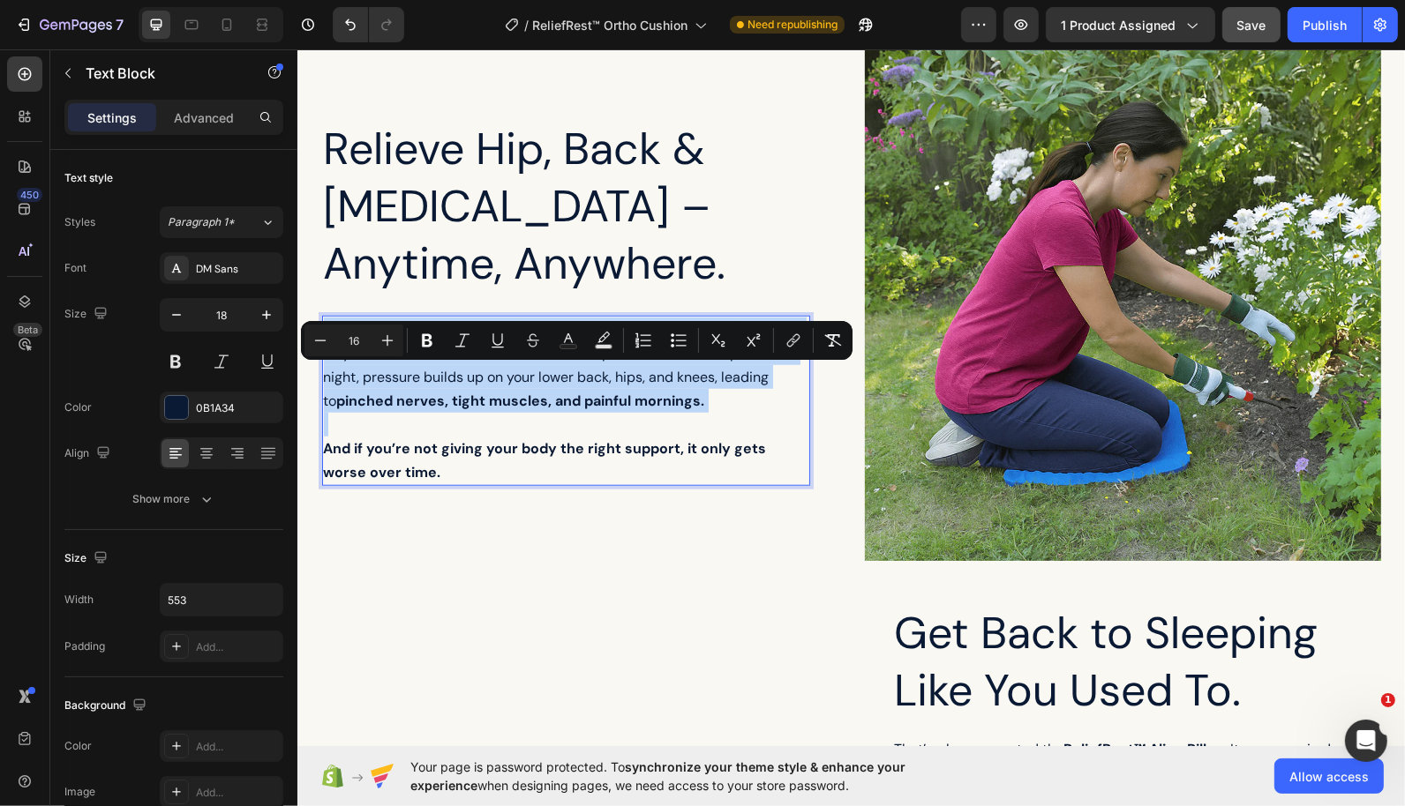
click at [416, 368] on span "Most people don’t realise that poor alignment while you sleep, especially on yo…" at bounding box center [562, 364] width 479 height 90
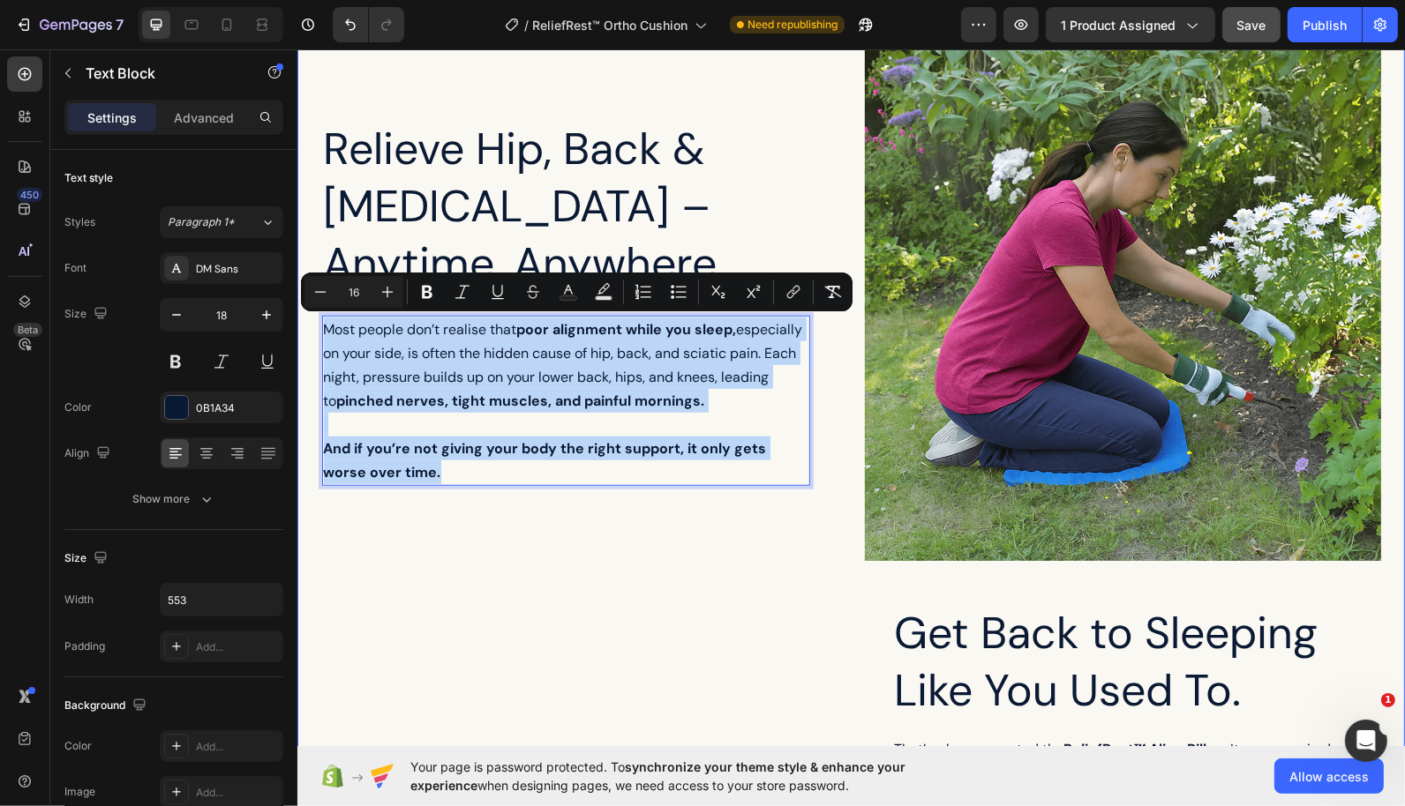
drag, startPoint x: 410, startPoint y: 467, endPoint x: 306, endPoint y: 320, distance: 179.7
click at [306, 320] on div "Relieve Hip, Back & Tailbone Pain – Anytime, Anywhere. Heading Most people don’…" at bounding box center [849, 548] width 1107 height 1184
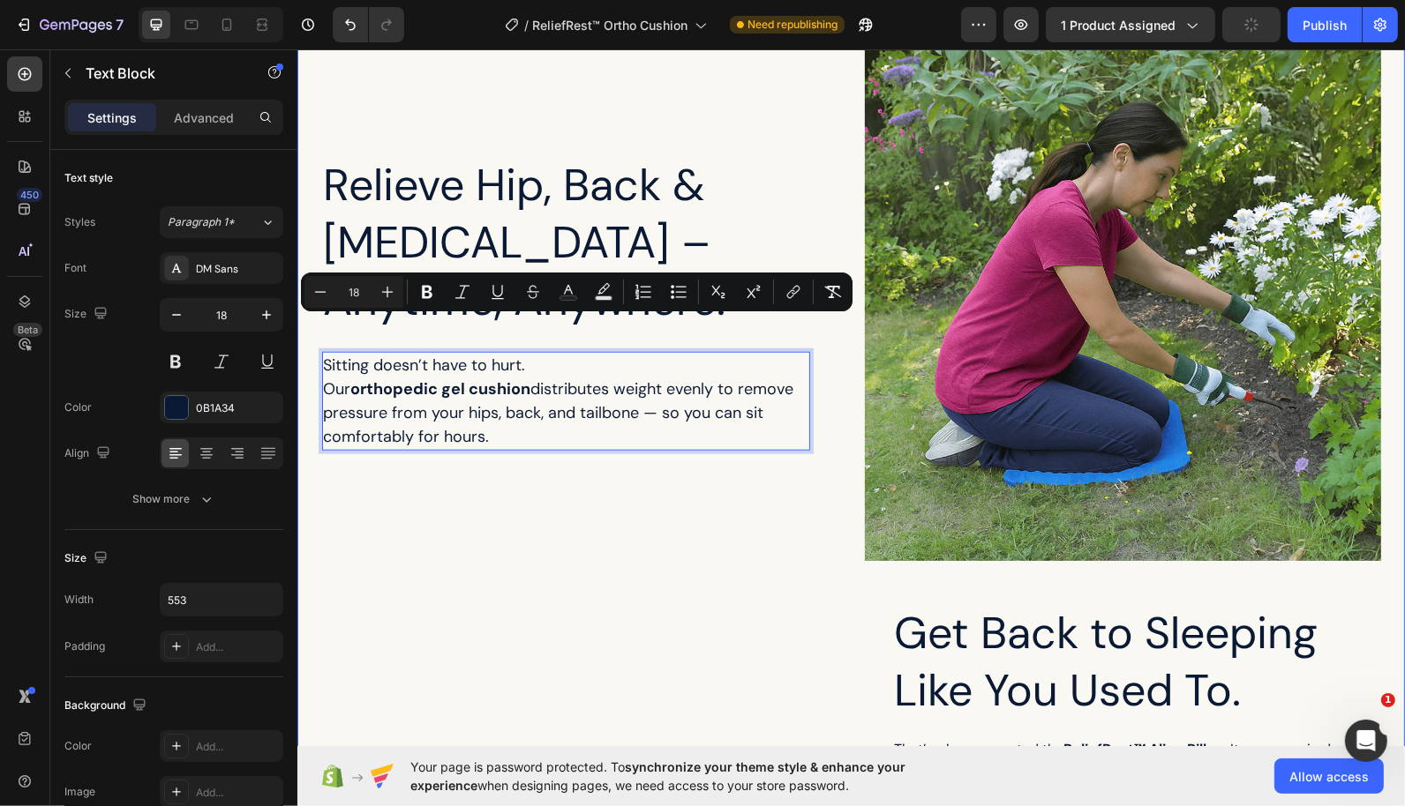
scroll to position [1369, 0]
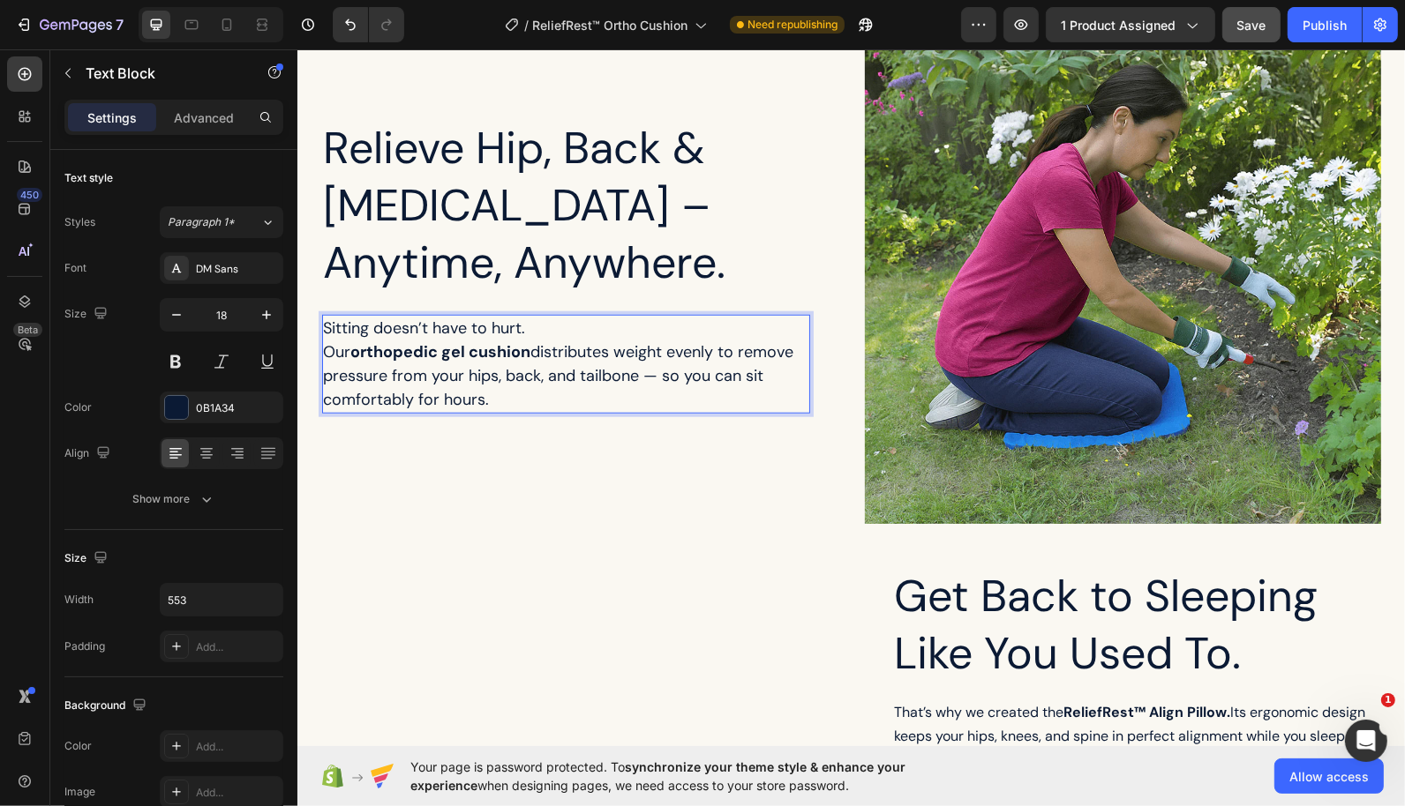
click at [553, 328] on p "Sitting doesn’t have to hurt. Our orthopedic gel cushion distributes weight eve…" at bounding box center [565, 363] width 484 height 95
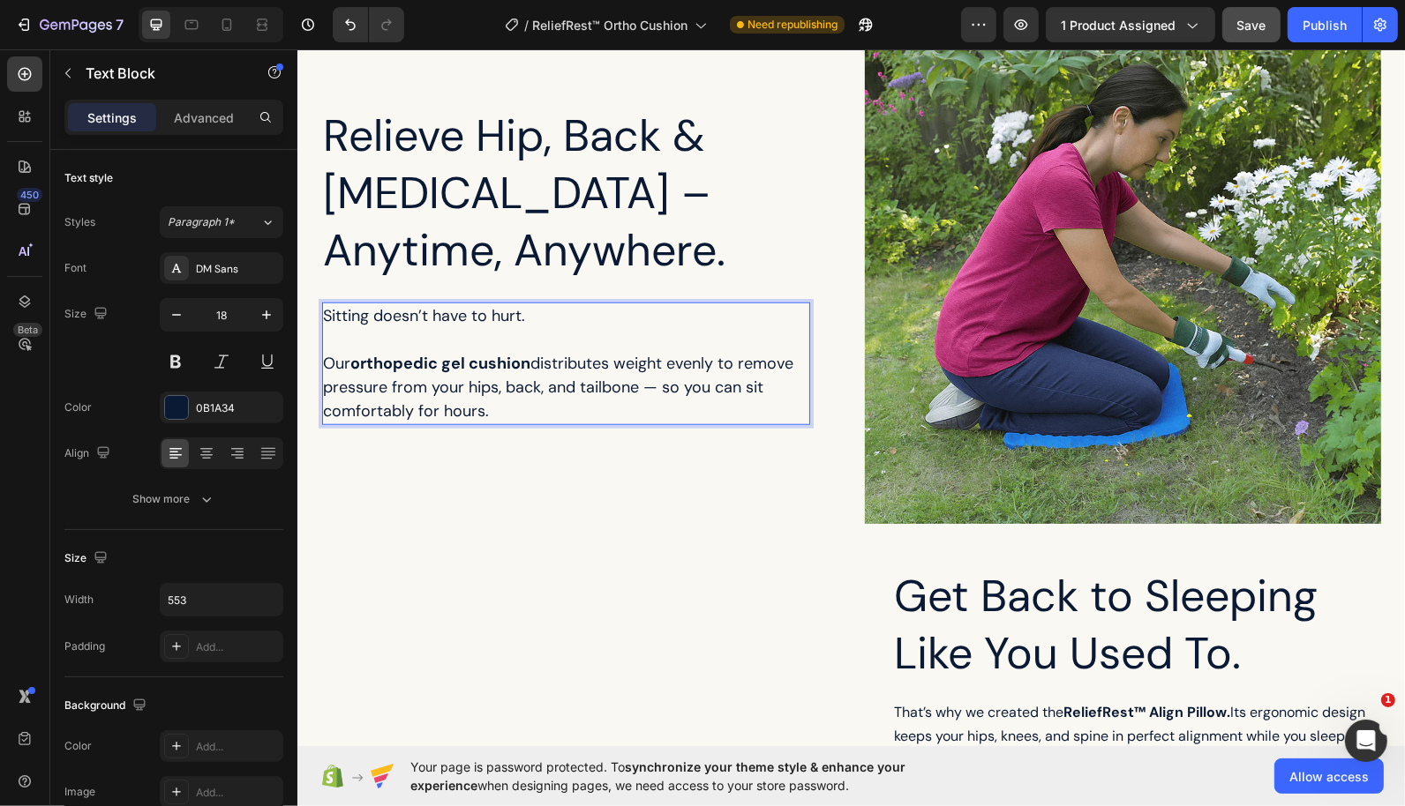
scroll to position [1357, 0]
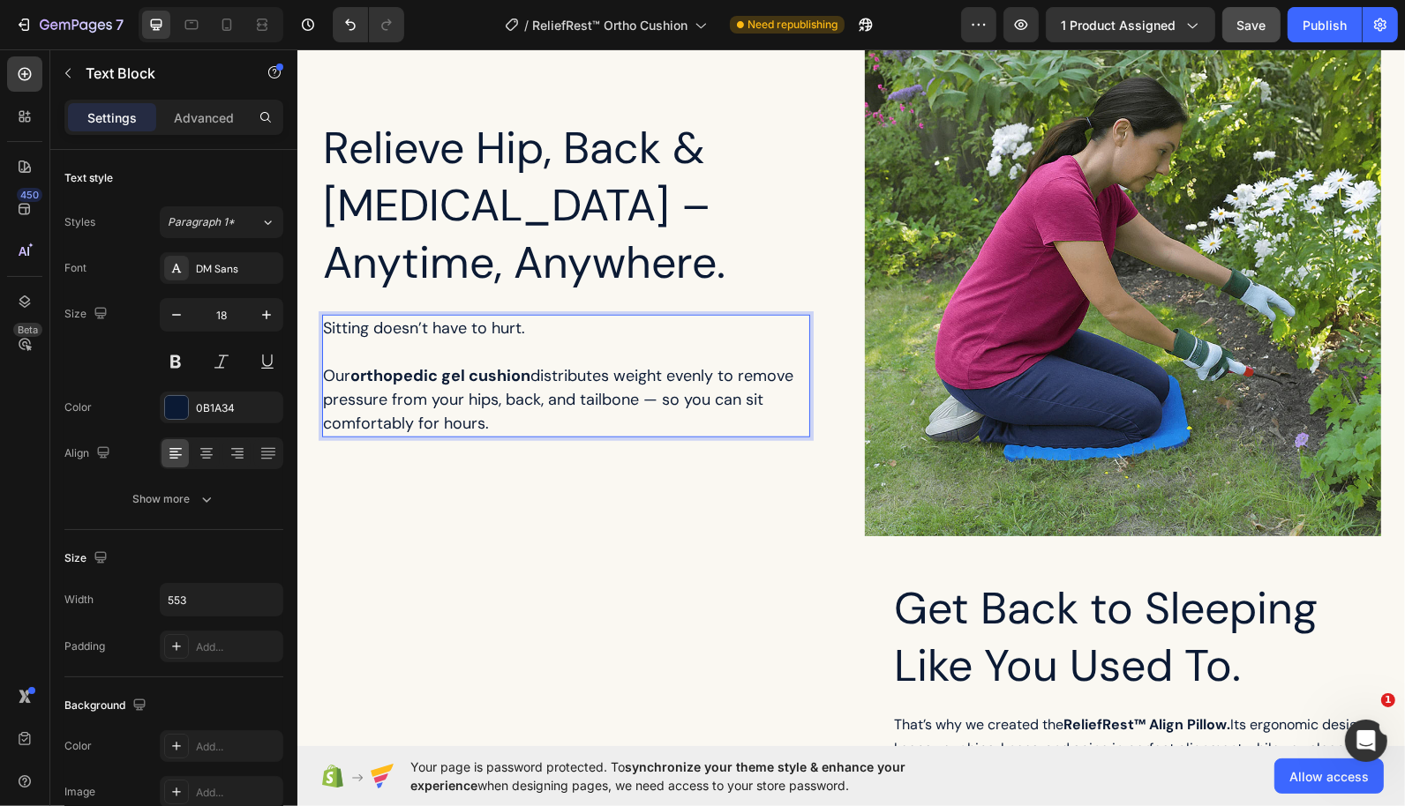
click at [571, 423] on p "⁠⁠⁠⁠⁠⁠⁠ Our orthopedic gel cushion distributes weight evenly to remove pressure…" at bounding box center [565, 387] width 484 height 95
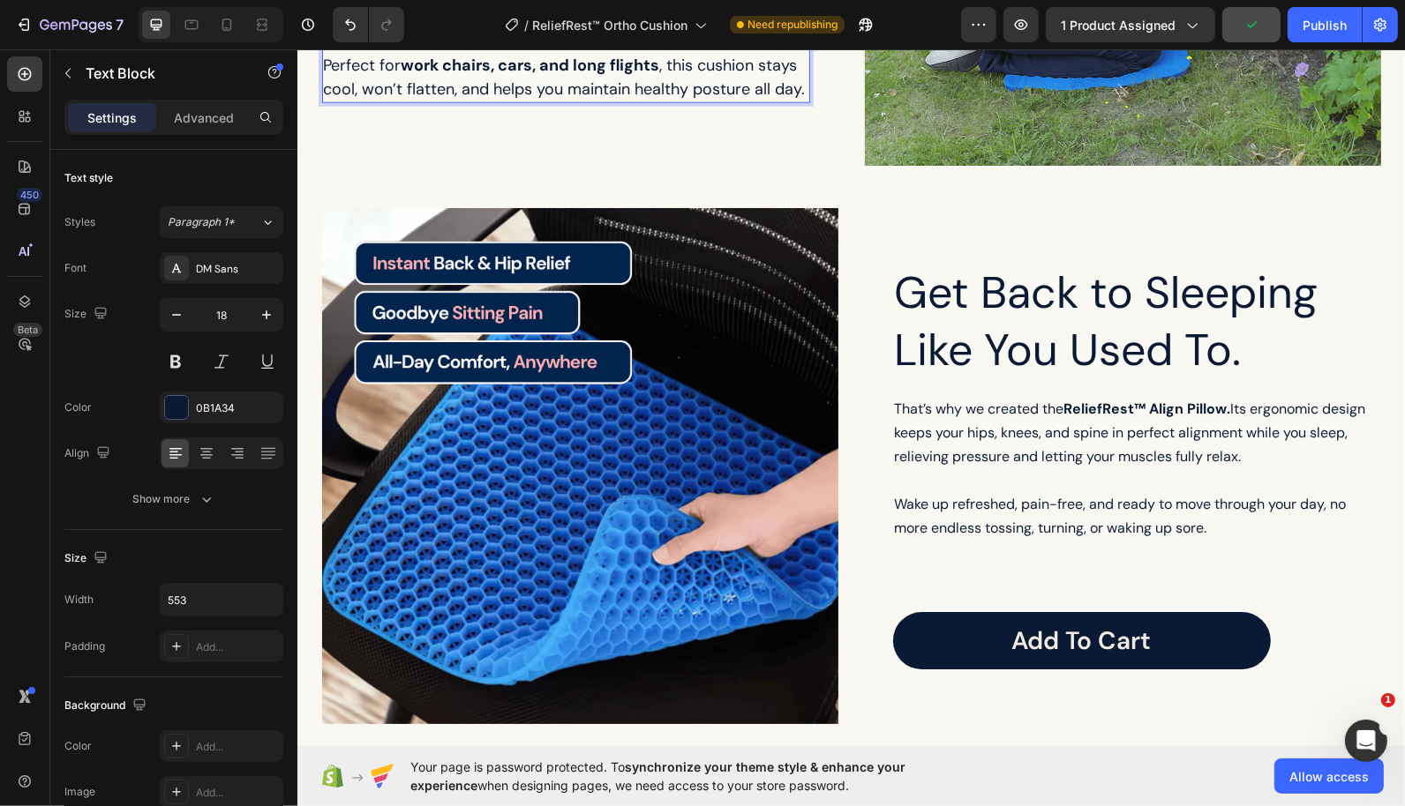
scroll to position [1758, 0]
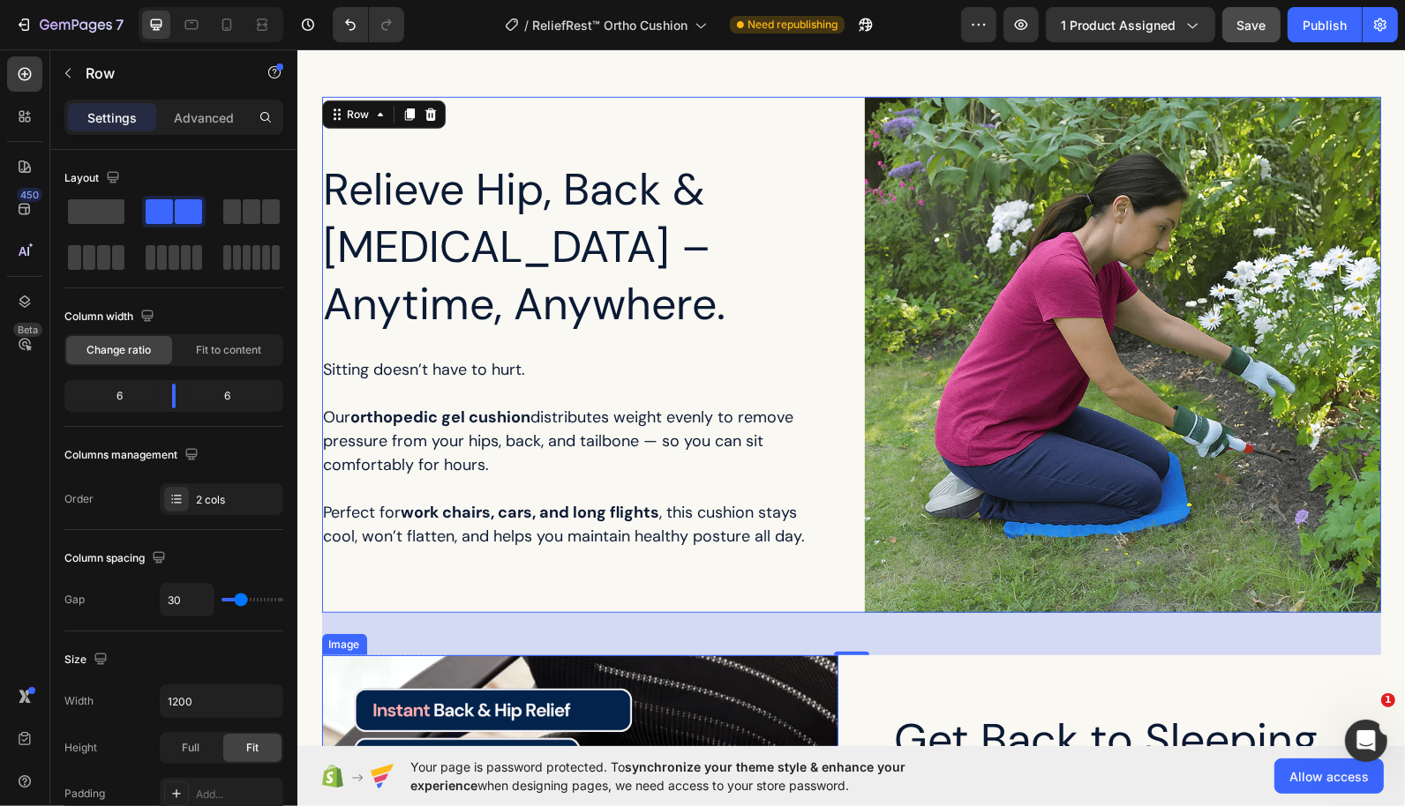
scroll to position [1361, 0]
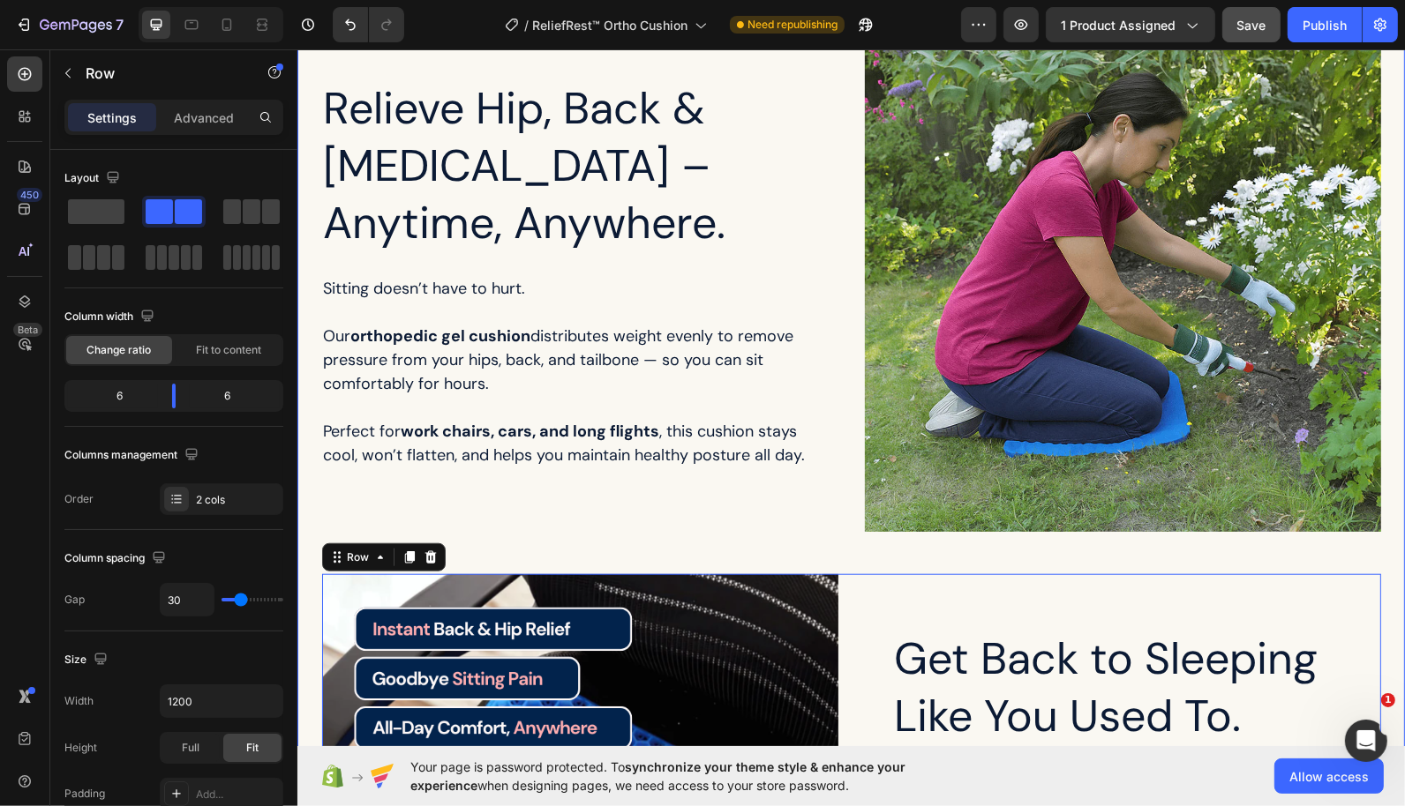
click at [665, 543] on div "Relieve Hip, Back & Tailbone Pain – Anytime, Anywhere. Heading Sitting doesn’t …" at bounding box center [850, 573] width 1072 height 1117
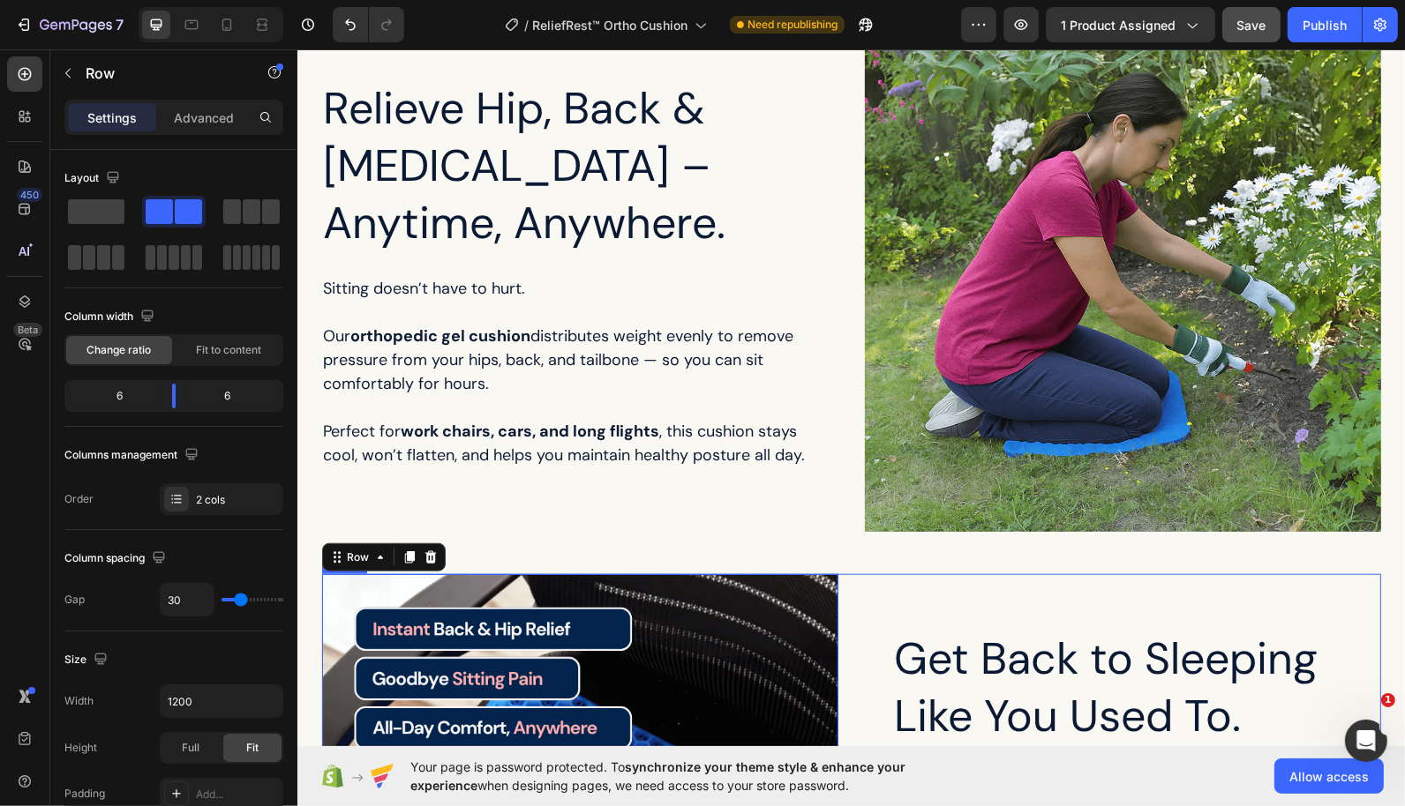
click at [311, 594] on div "Relieve Hip, Back & Tailbone Pain – Anytime, Anywhere. Heading Sitting doesn’t …" at bounding box center [849, 573] width 1107 height 1293
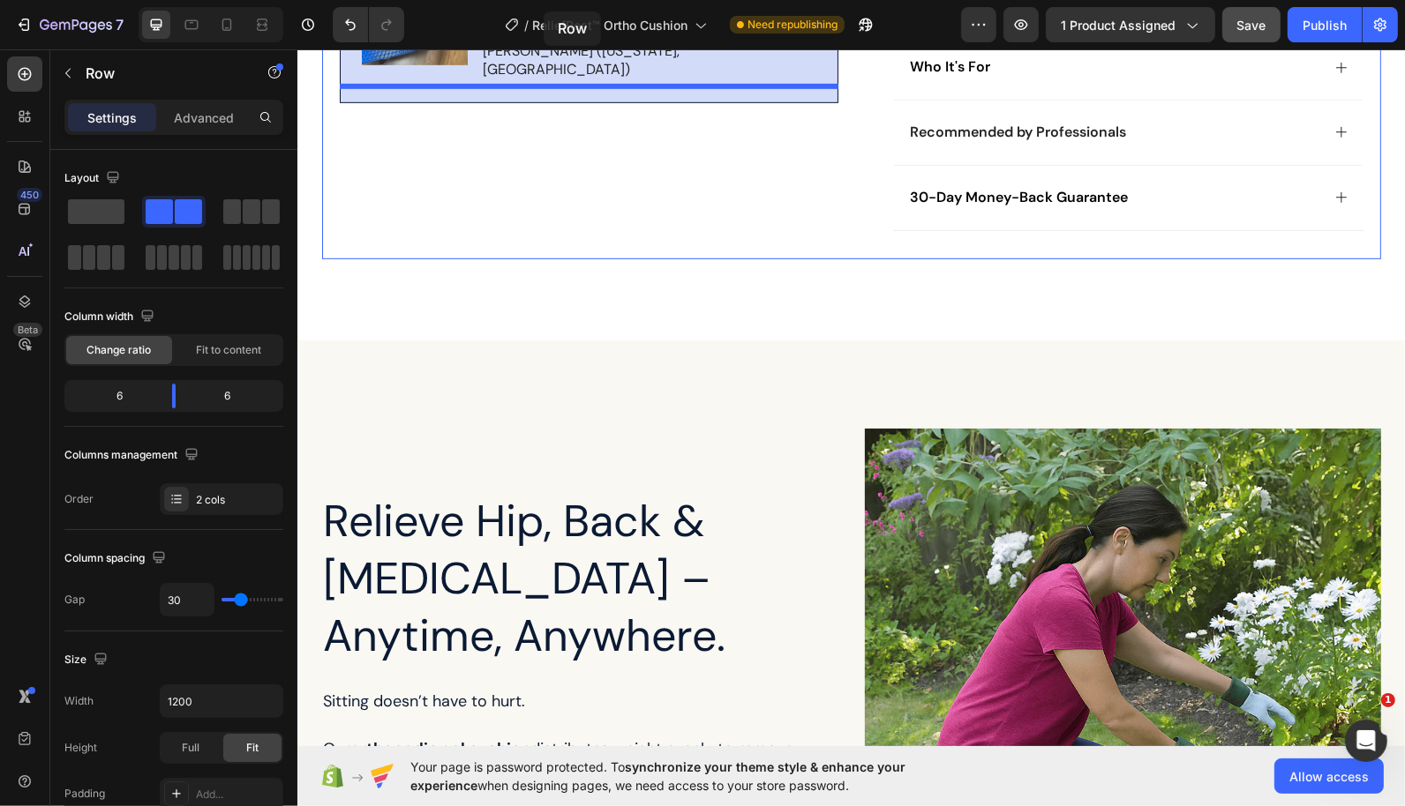
scroll to position [876, 0]
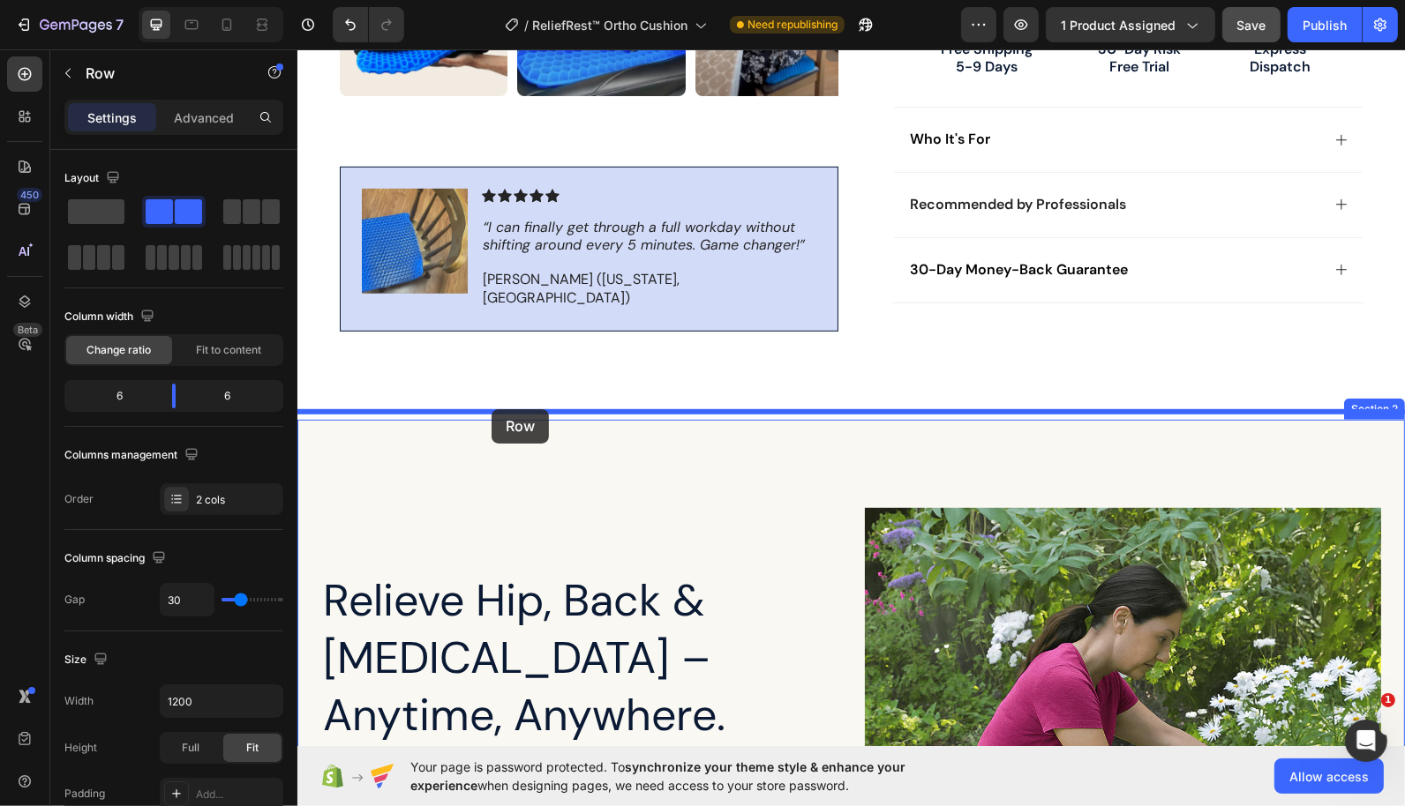
drag, startPoint x: 346, startPoint y: 557, endPoint x: 491, endPoint y: 409, distance: 206.5
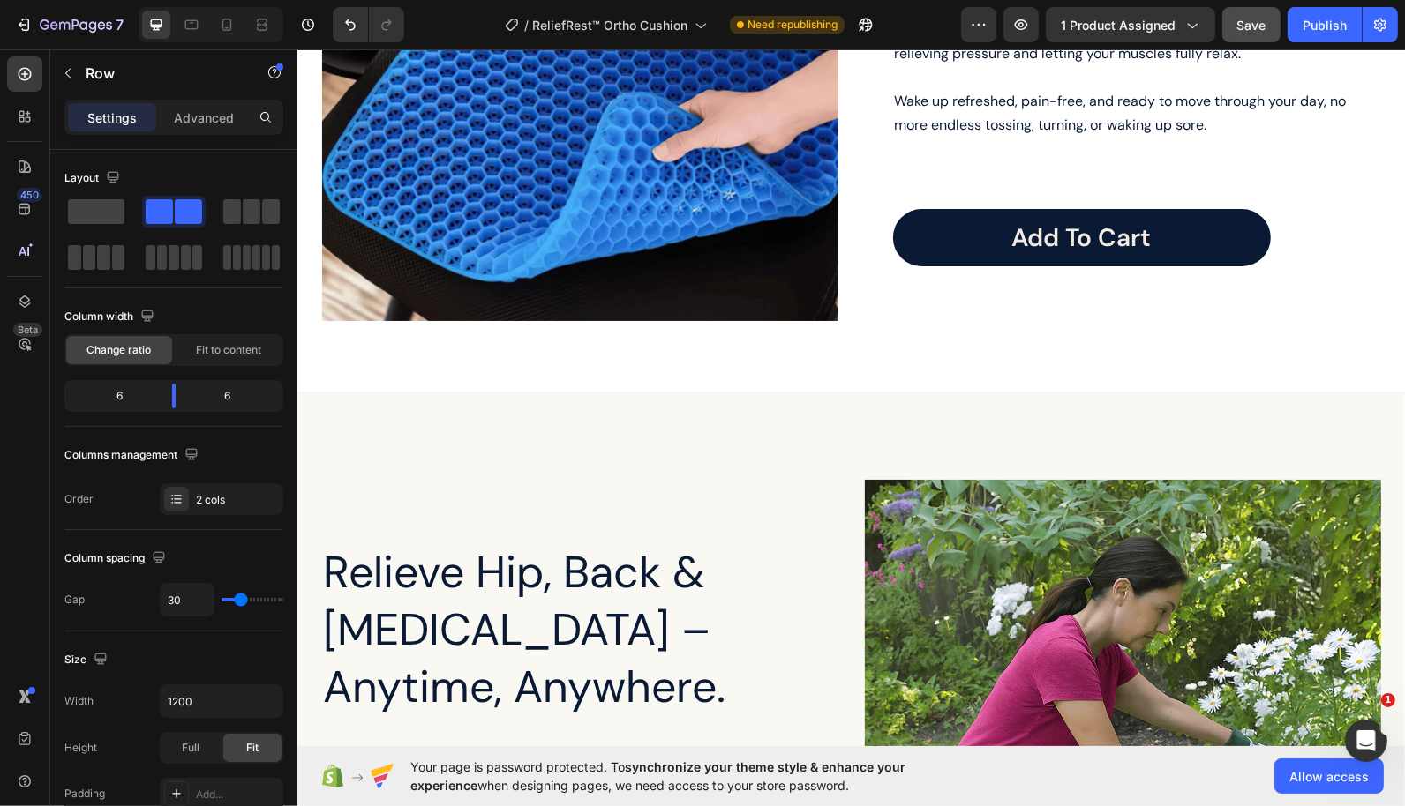
scroll to position [1336, 0]
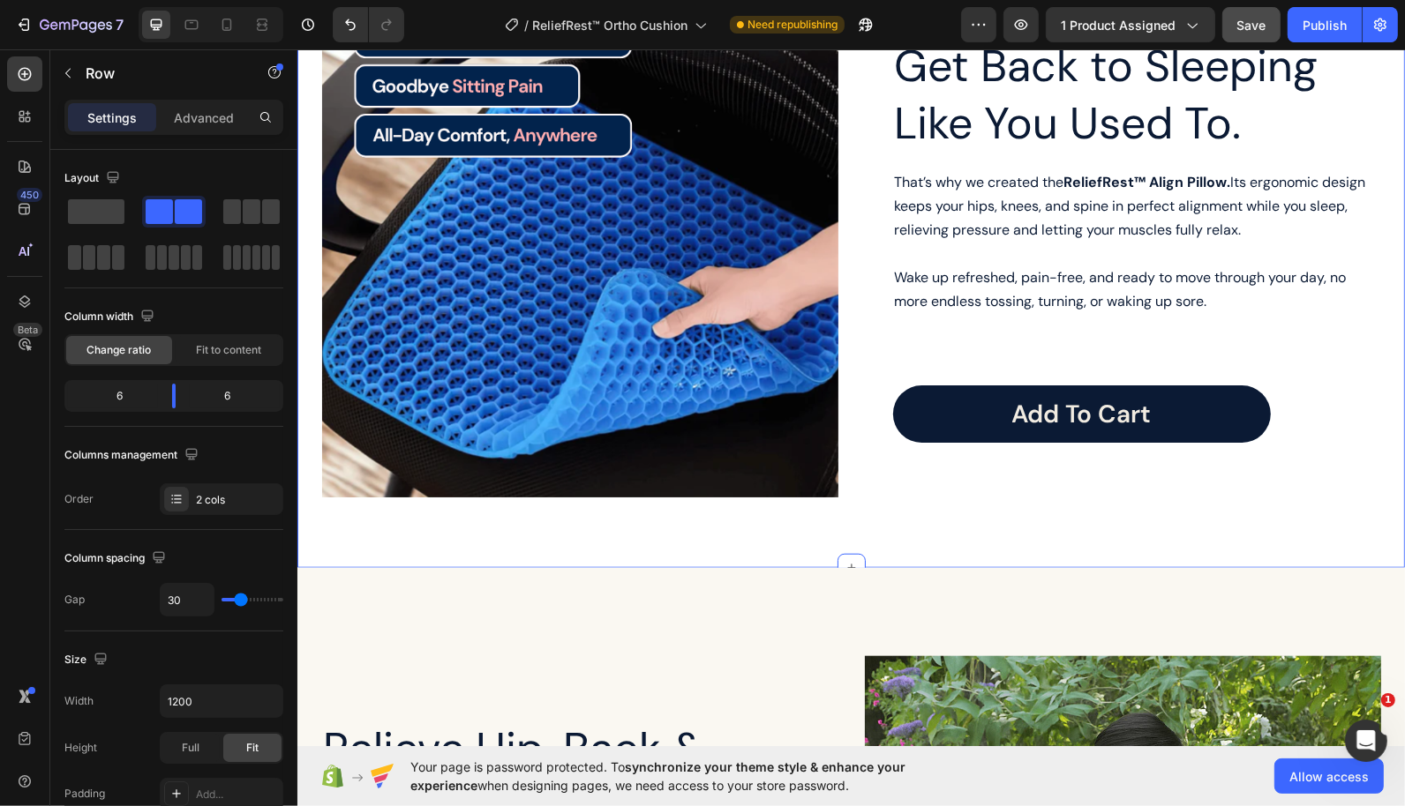
click at [902, 514] on div "Image Row Get Back to Sleeping Like You Used To. Heading That’s why we created …" at bounding box center [849, 260] width 1107 height 558
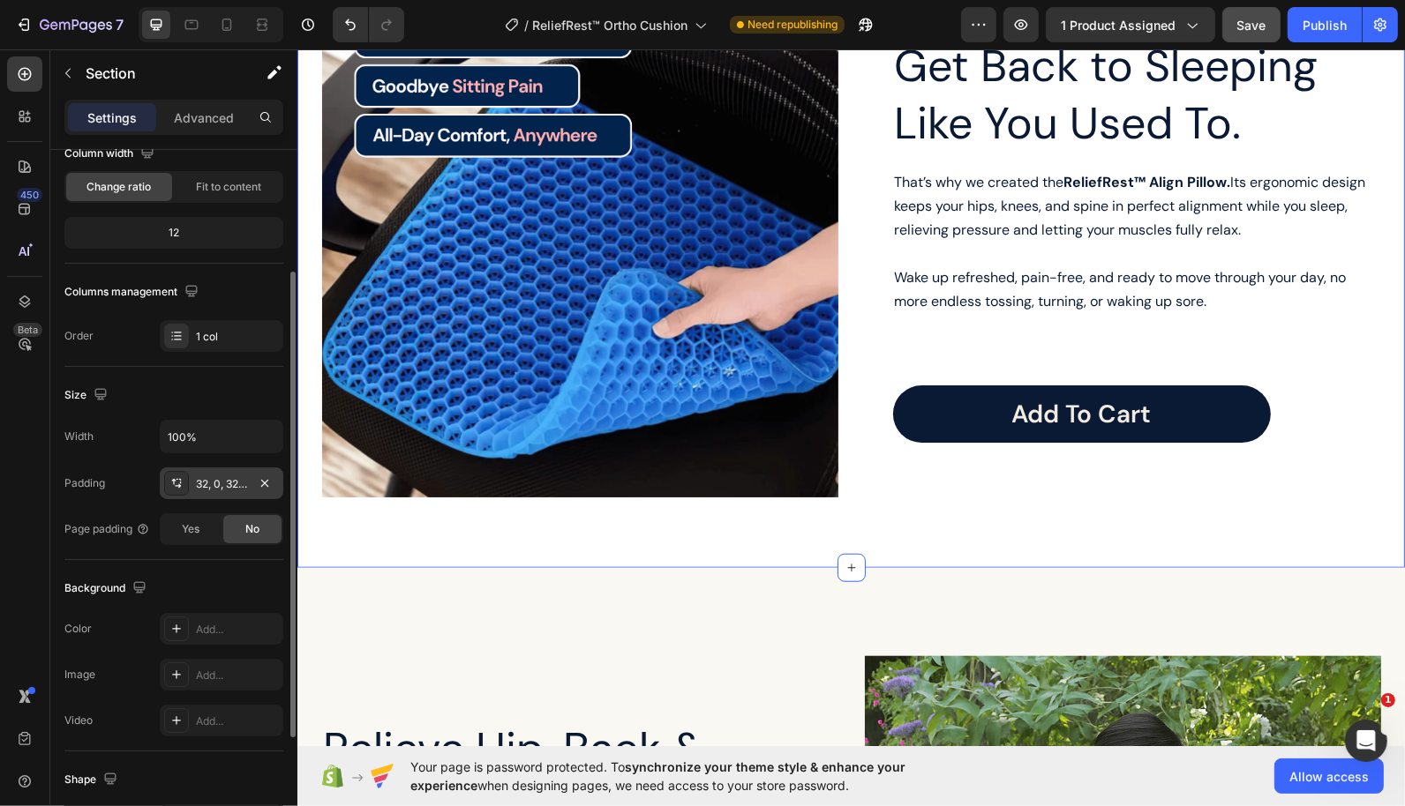
scroll to position [172, 0]
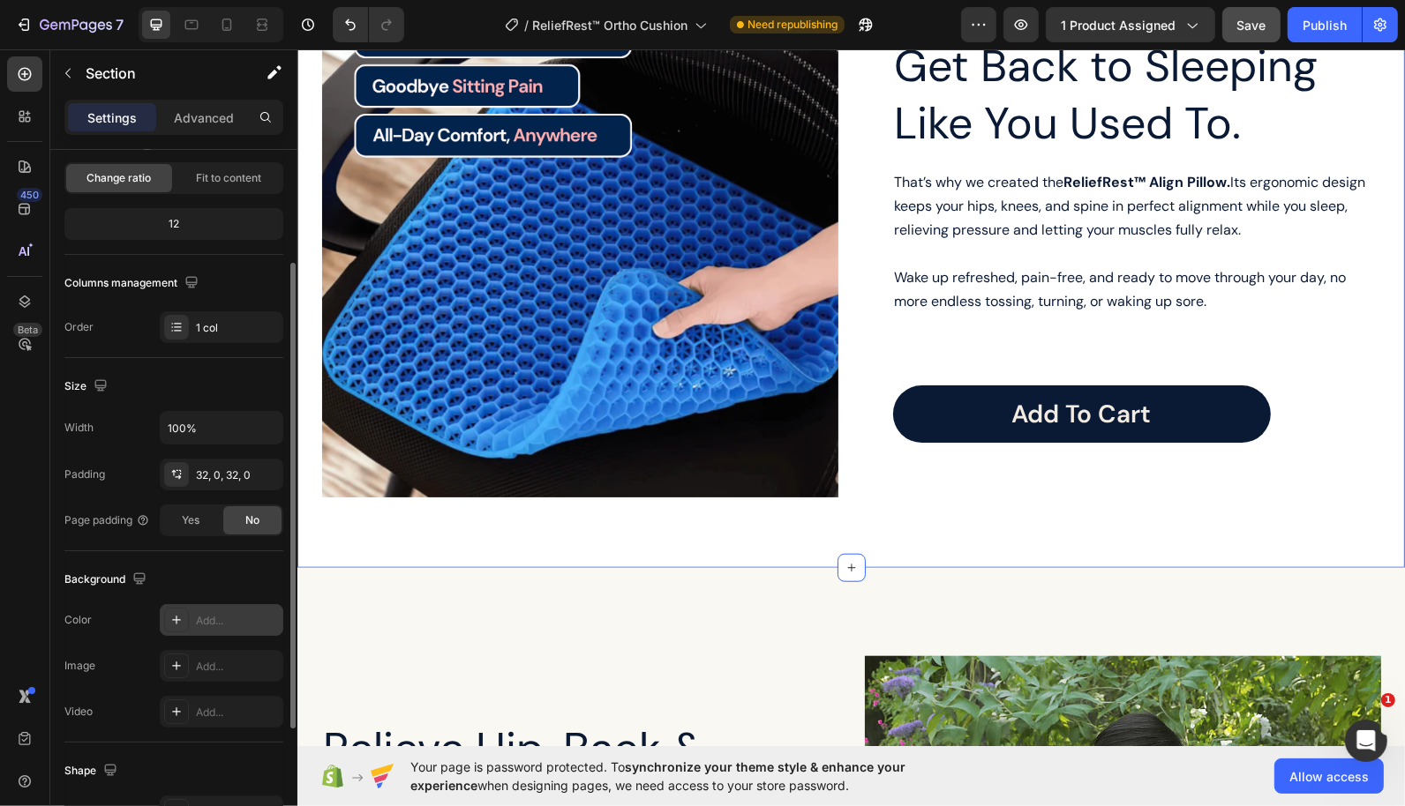
click at [171, 625] on div at bounding box center [176, 620] width 25 height 25
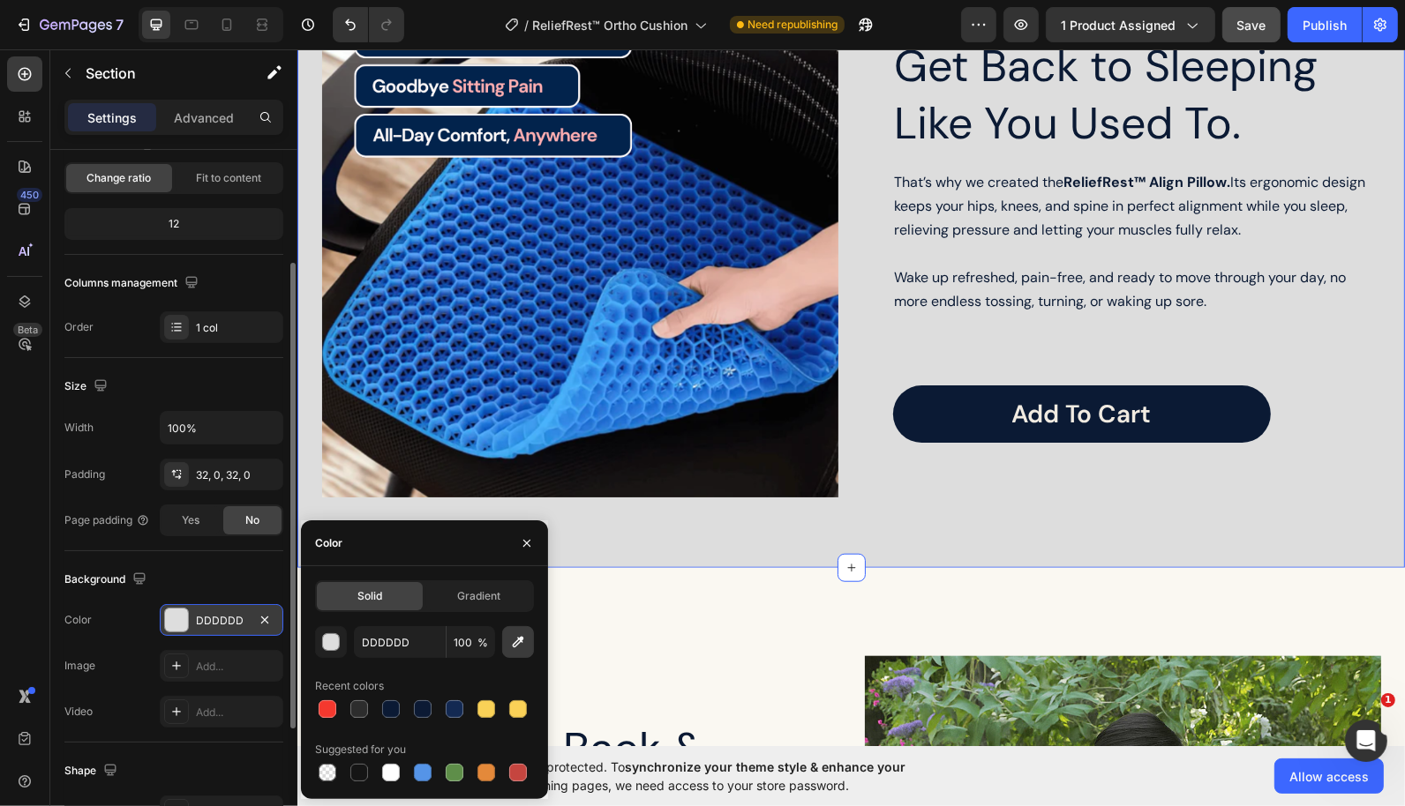
click at [511, 656] on button "button" at bounding box center [518, 642] width 32 height 32
type input "FAF8F2"
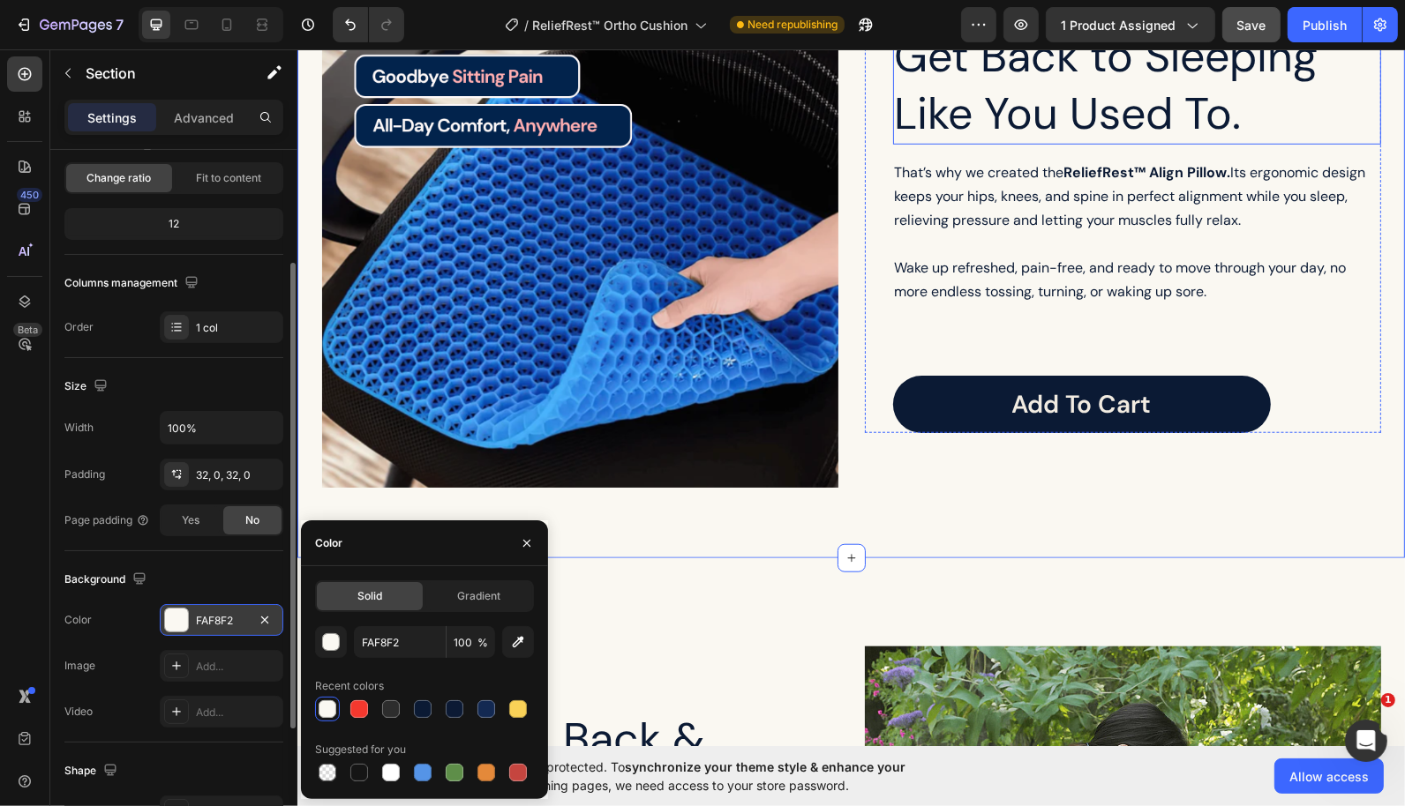
scroll to position [1401, 0]
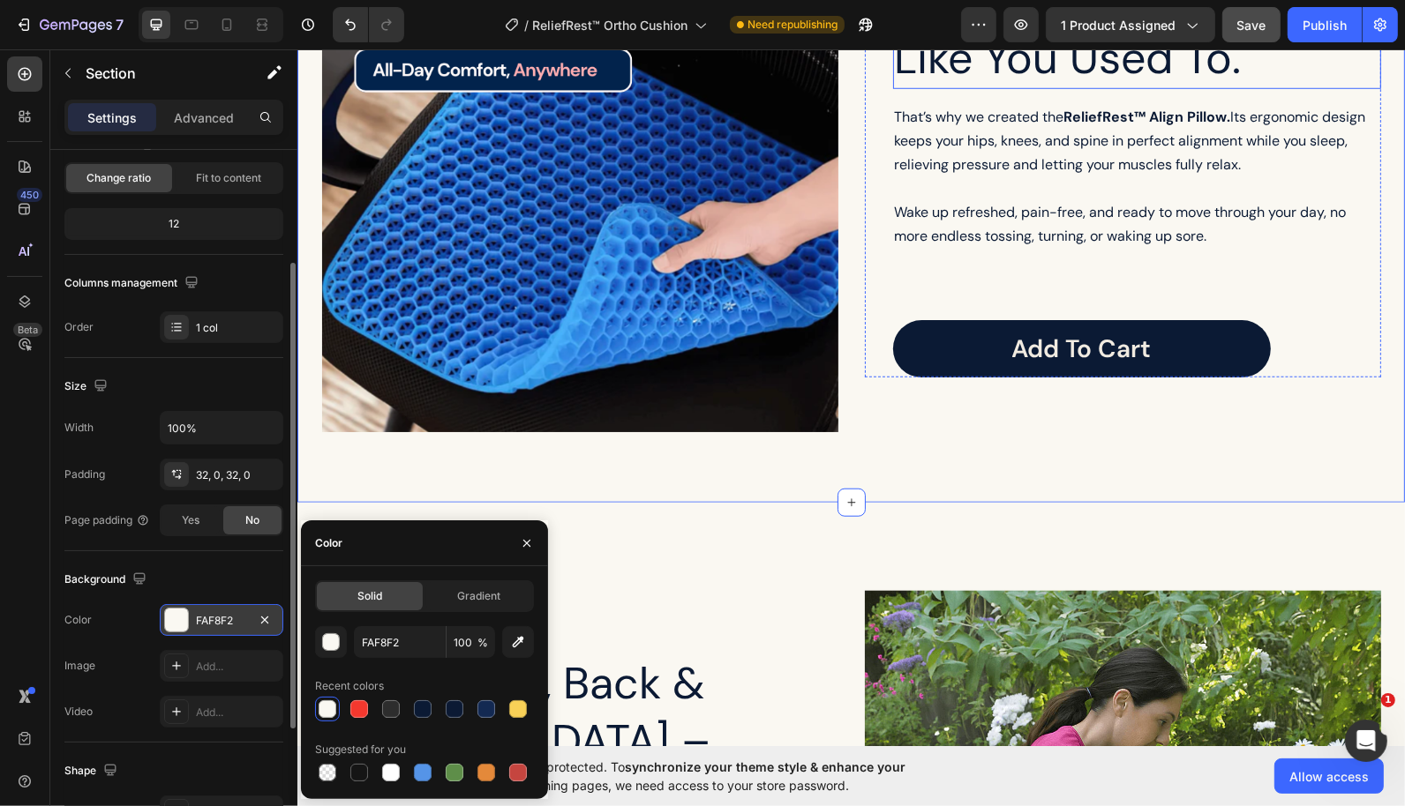
click at [952, 256] on div "Get Back to Sleeping Like You Used To. Heading That’s why we created the Relief…" at bounding box center [1136, 173] width 488 height 407
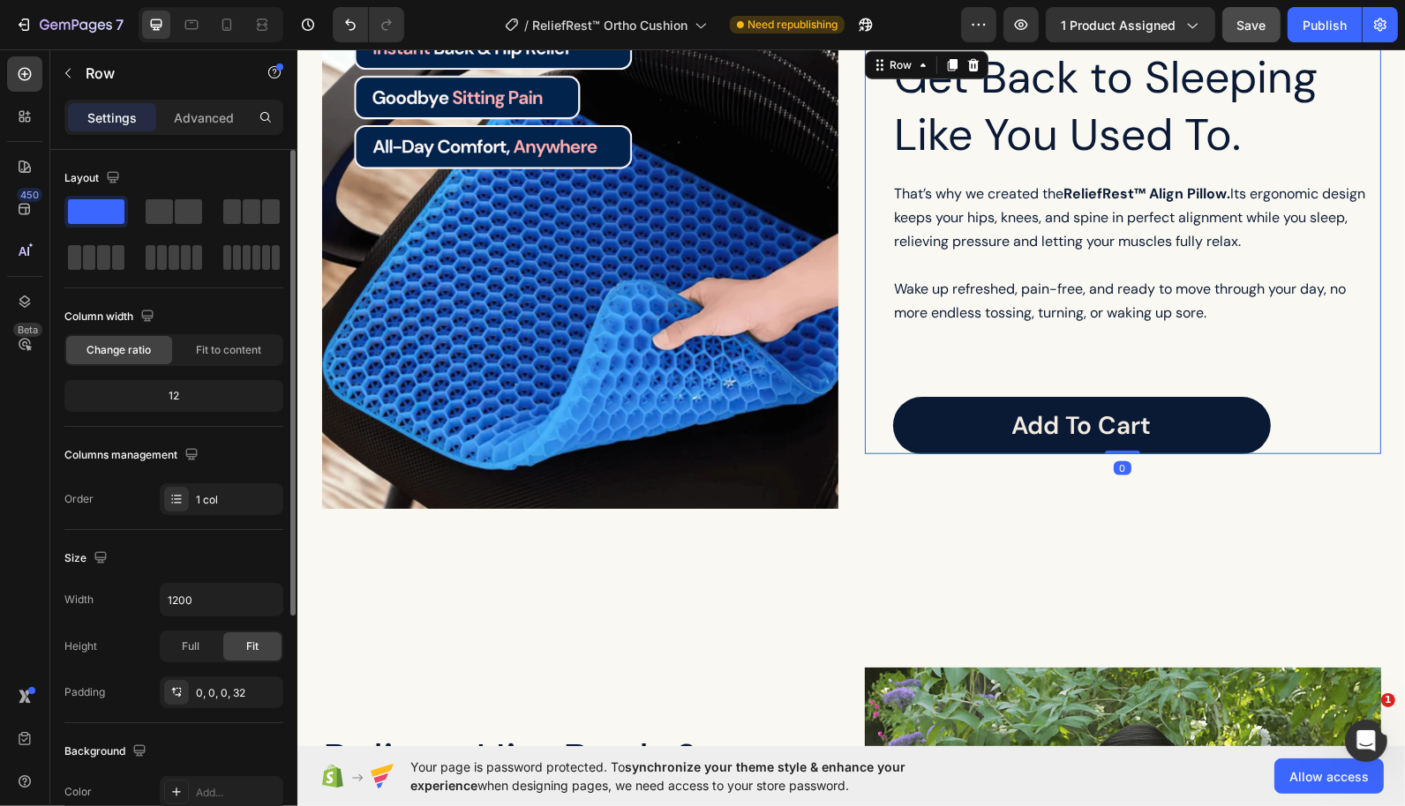
scroll to position [1293, 0]
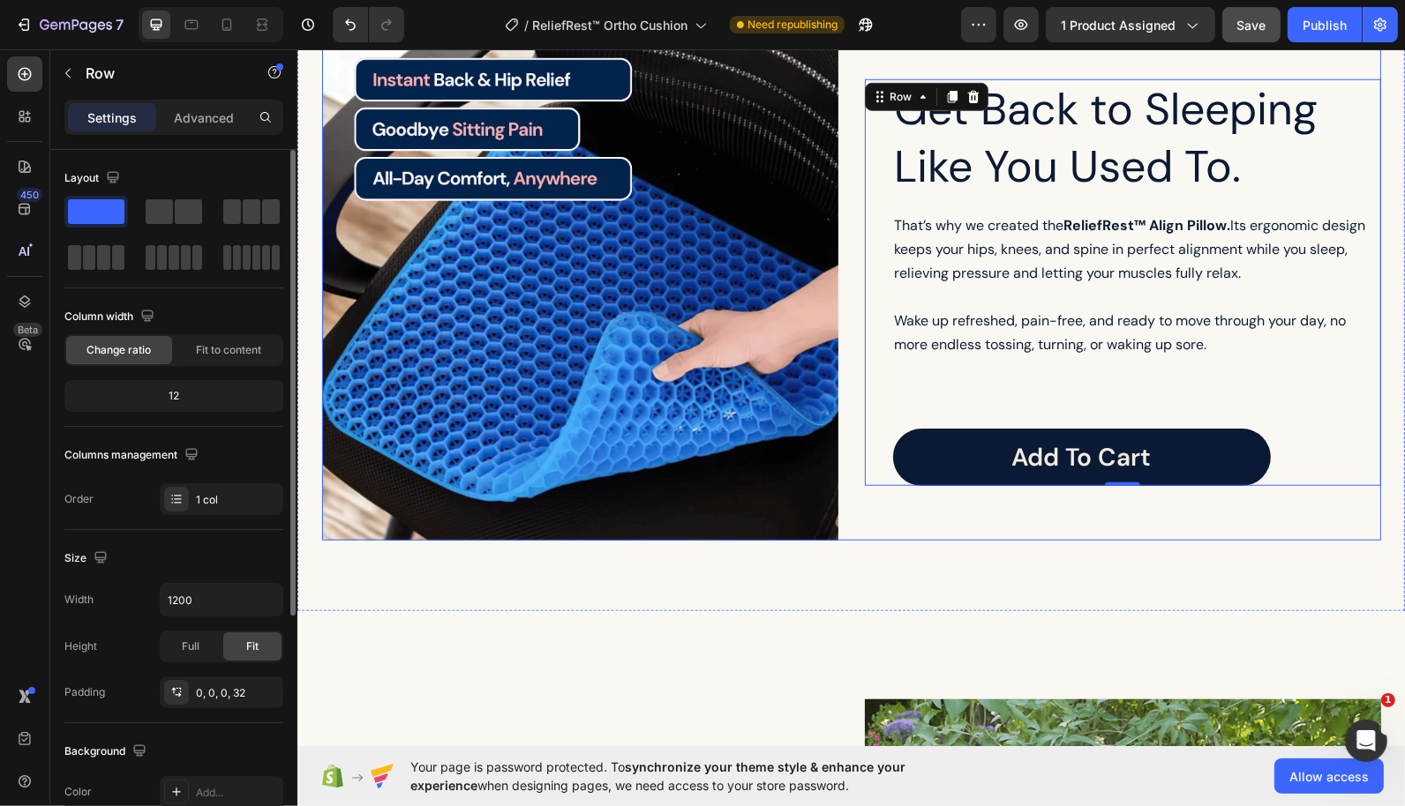
click at [1038, 68] on div "Get Back to Sleeping Like You Used To. Heading That’s why we created the Relief…" at bounding box center [1122, 282] width 516 height 516
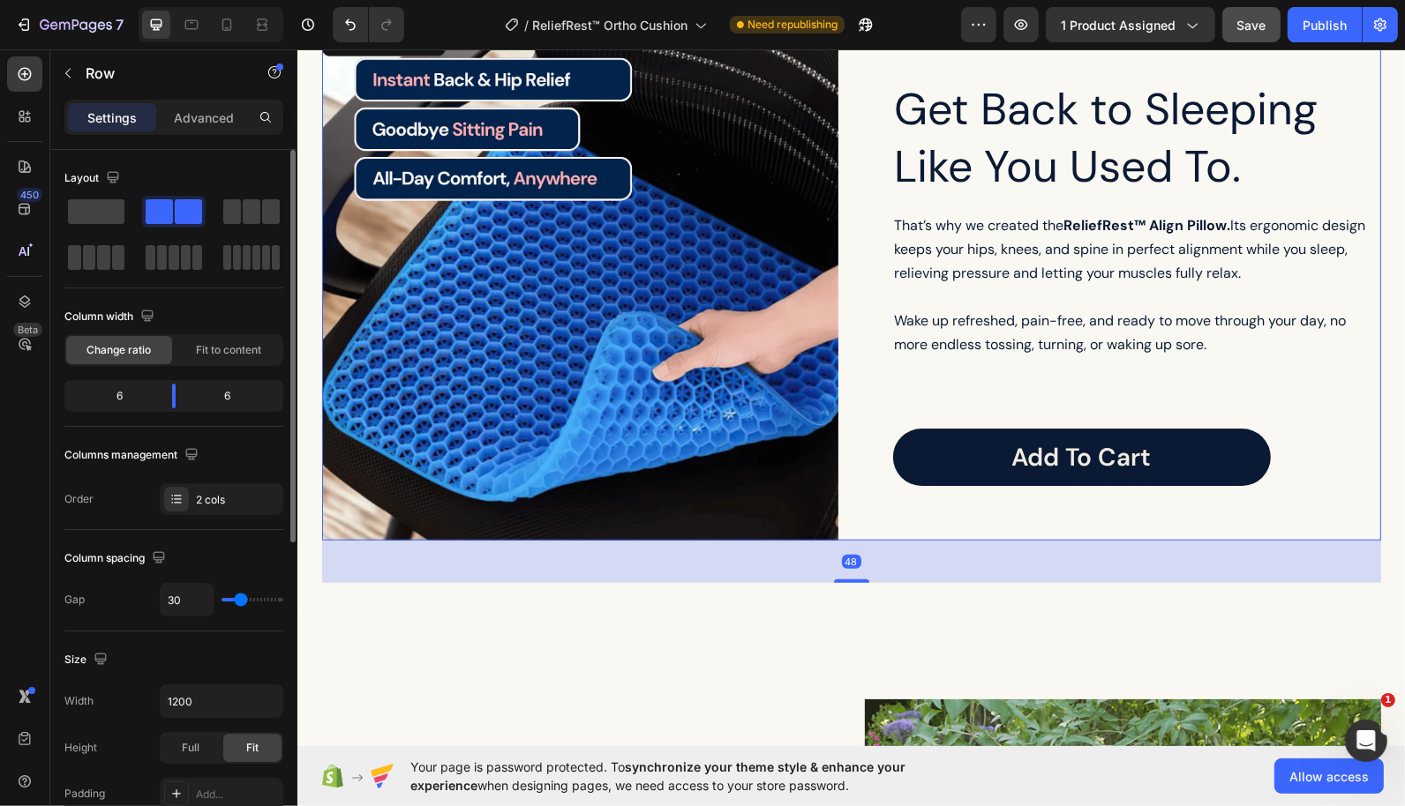
click at [1039, 122] on h2 "Get Back to Sleeping Like You Used To." at bounding box center [1136, 138] width 488 height 118
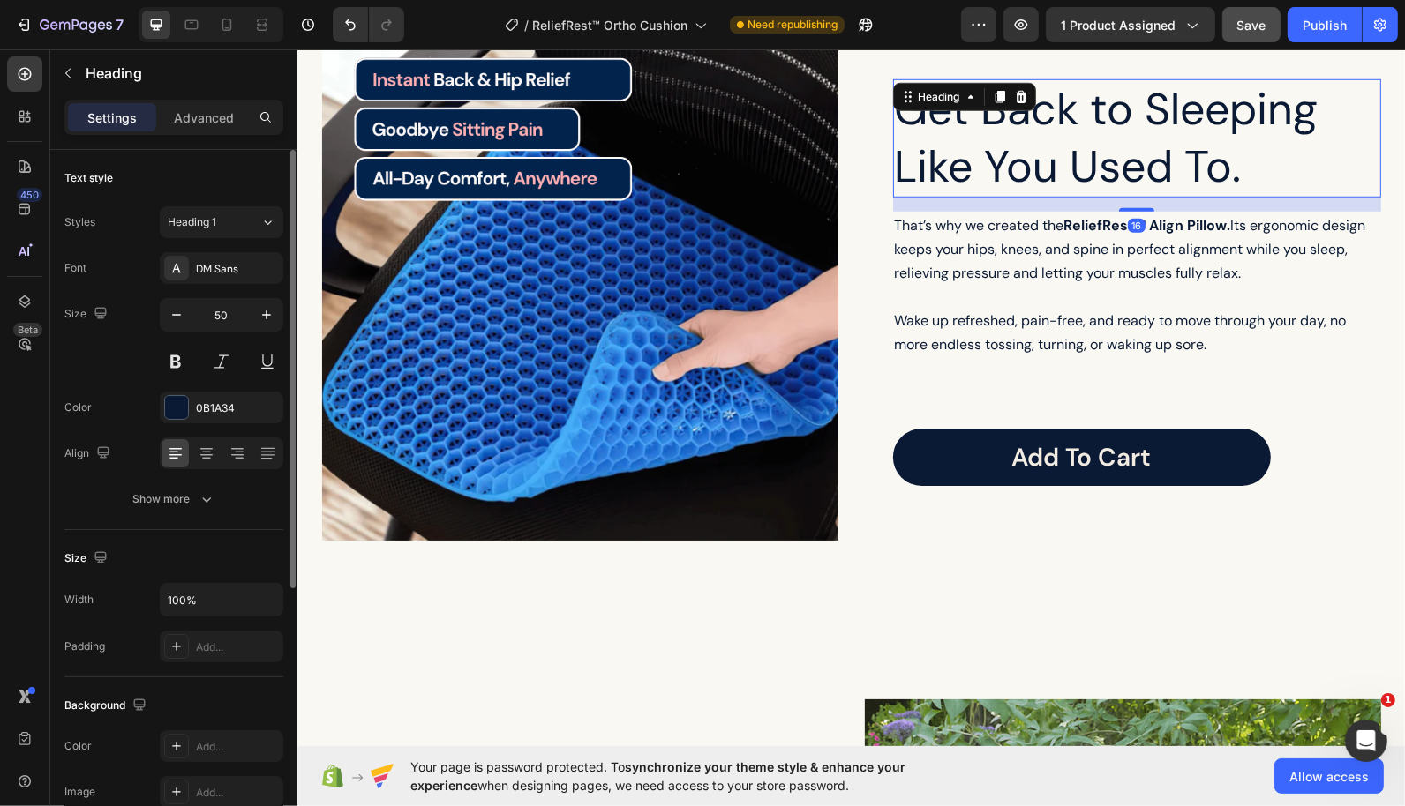
click at [1039, 122] on h2 "Get Back to Sleeping Like You Used To." at bounding box center [1136, 138] width 488 height 118
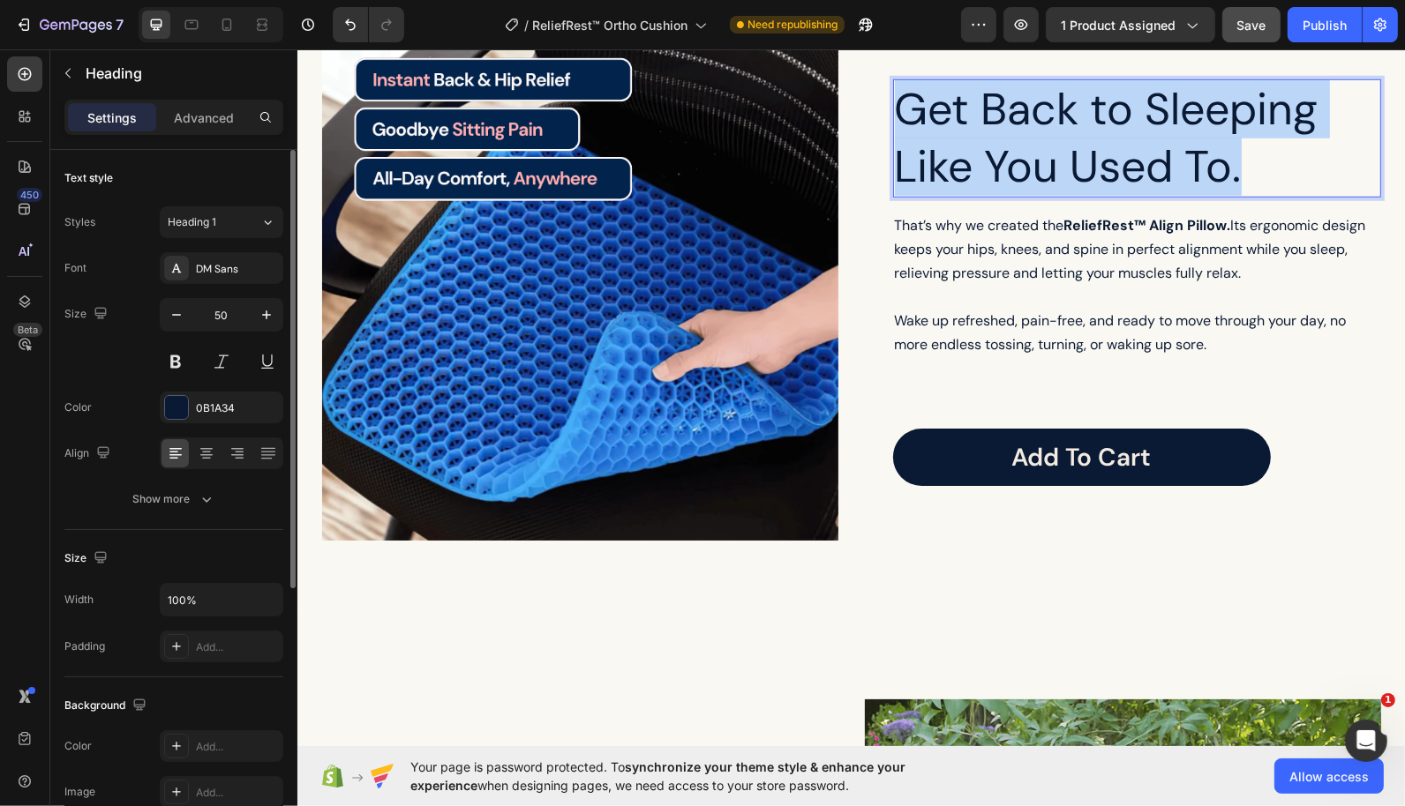
click at [1039, 122] on p "Get Back to Sleeping Like You Used To." at bounding box center [1136, 137] width 484 height 115
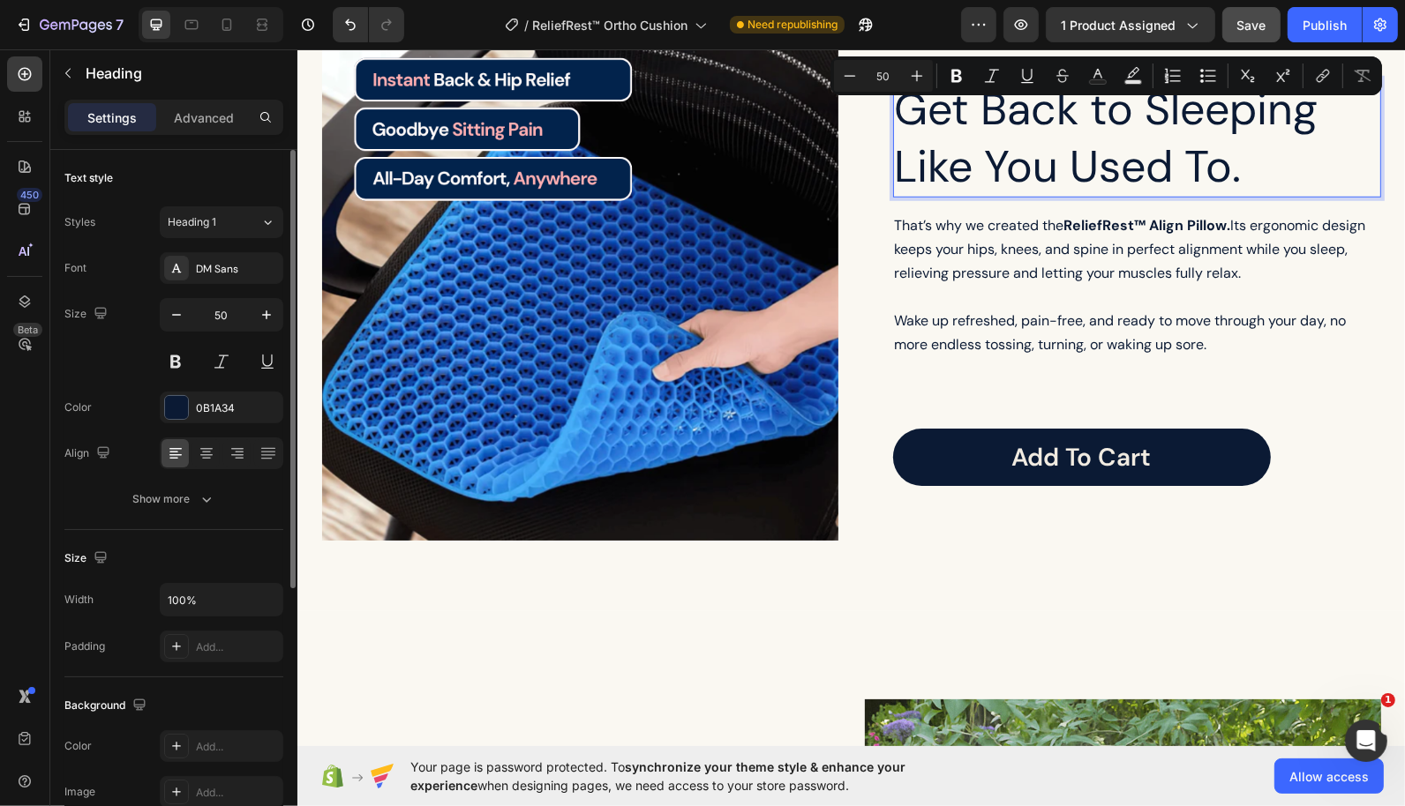
scroll to position [1264, 0]
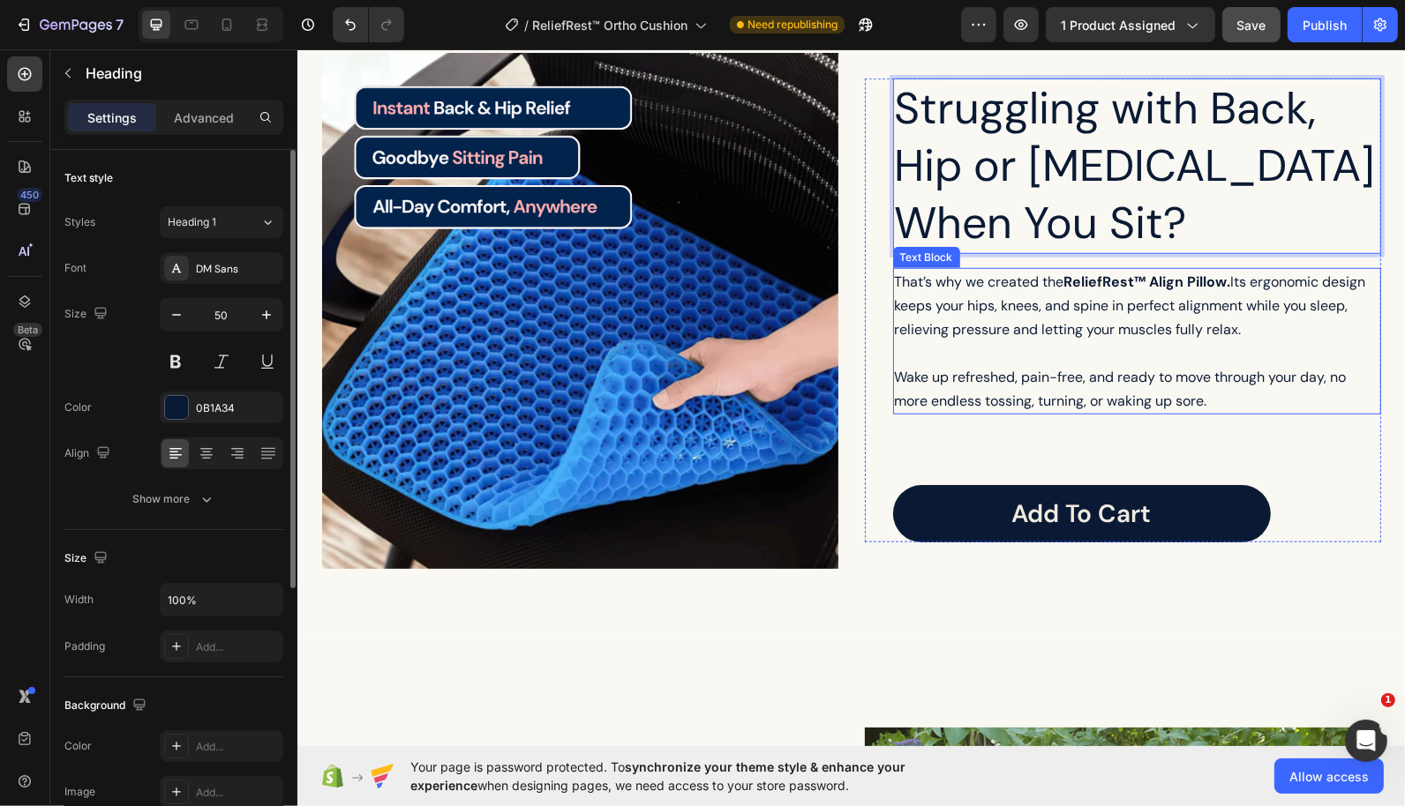
click at [1013, 295] on span "That’s why we created the ReliefRest™ Align Pillow. Its ergonomic design keeps …" at bounding box center [1129, 305] width 471 height 66
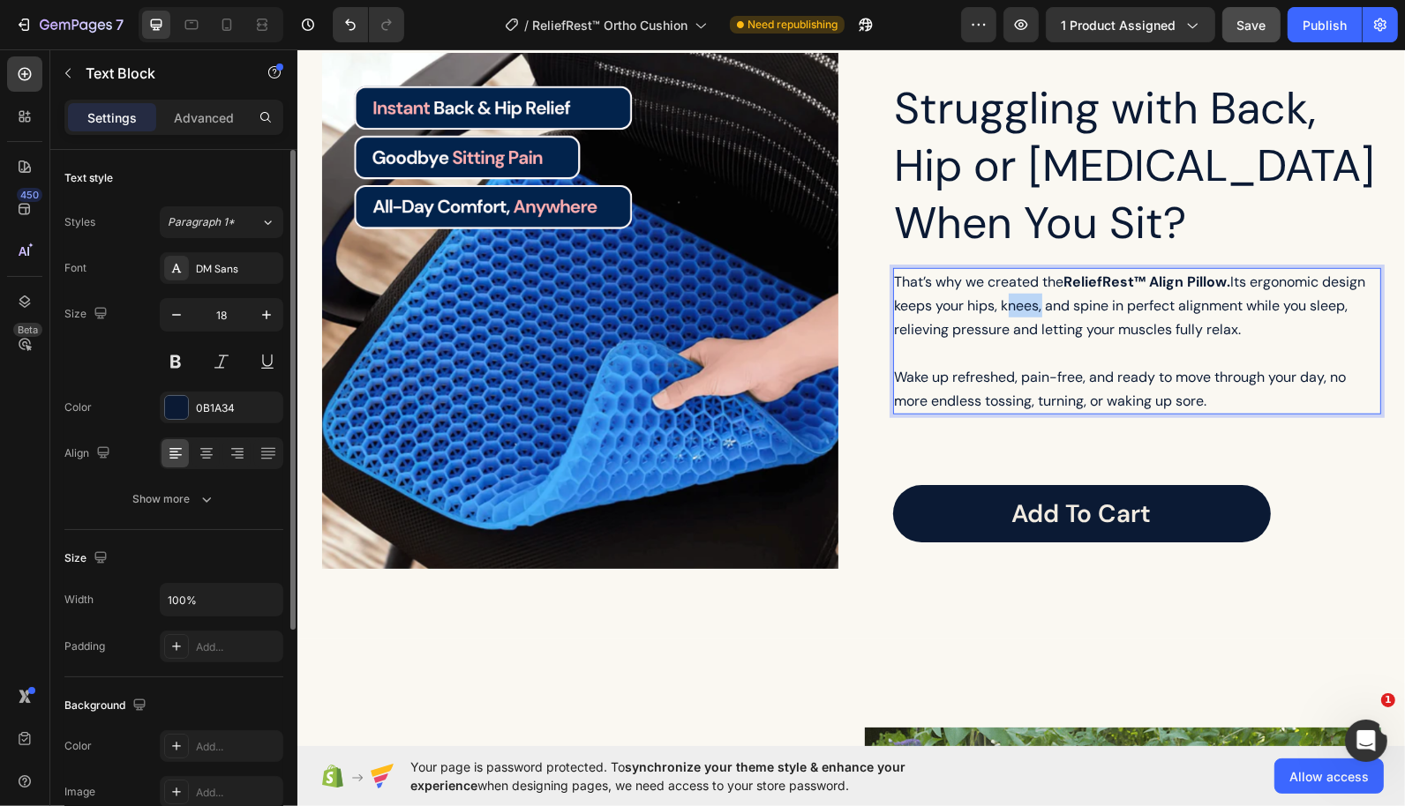
click at [1013, 295] on span "That’s why we created the ReliefRest™ Align Pillow. Its ergonomic design keeps …" at bounding box center [1129, 305] width 471 height 66
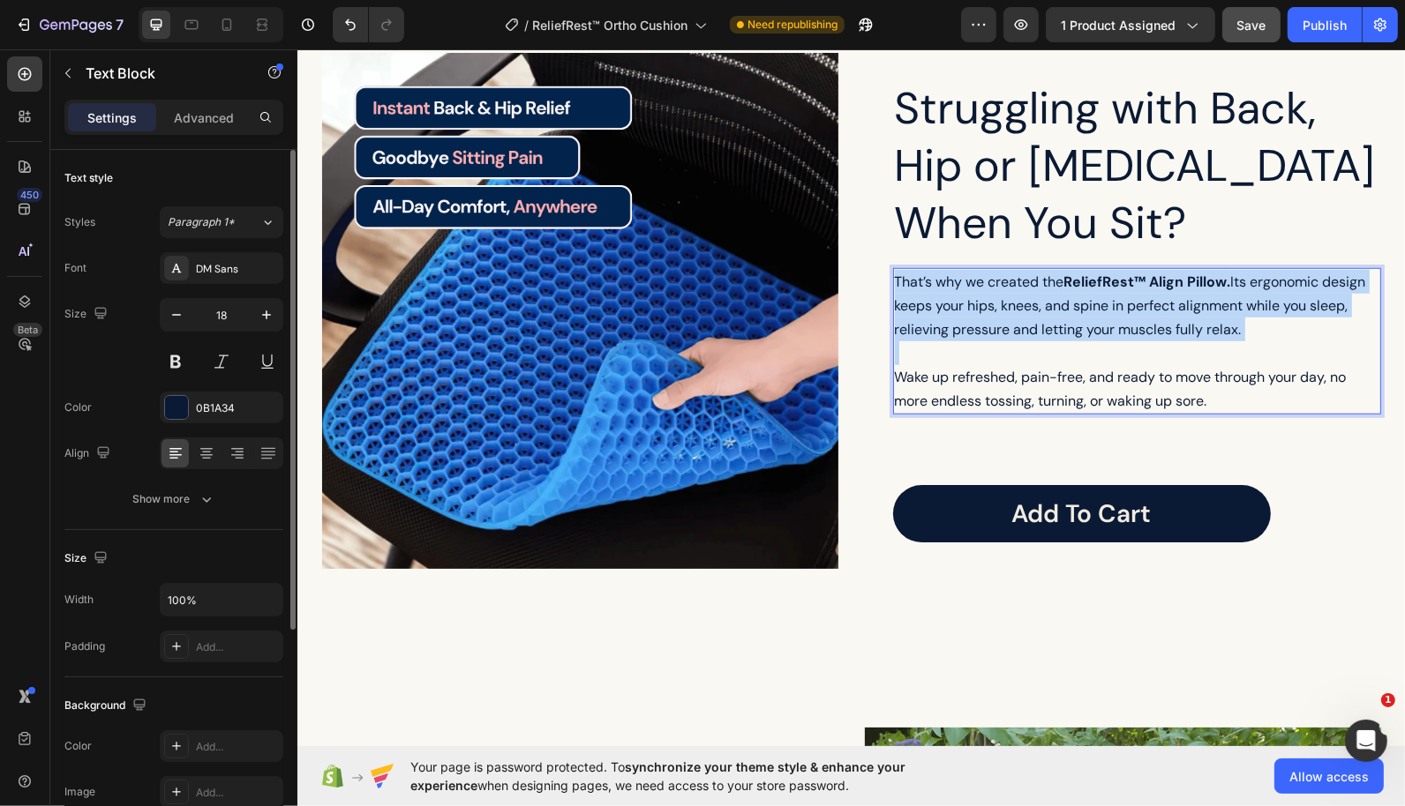
click at [1013, 295] on span "That’s why we created the ReliefRest™ Align Pillow. Its ergonomic design keeps …" at bounding box center [1129, 305] width 471 height 66
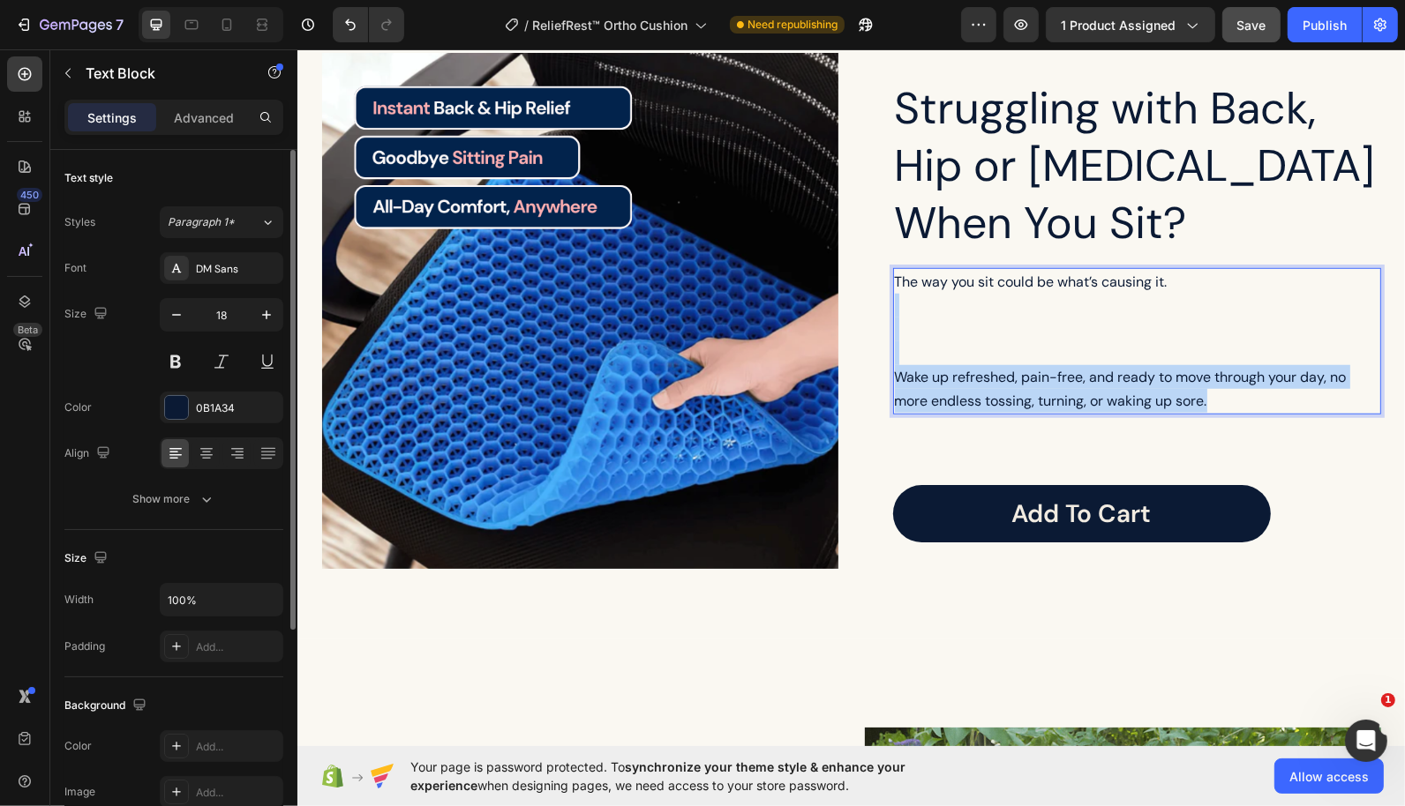
drag, startPoint x: 1003, startPoint y: 313, endPoint x: 1281, endPoint y: 403, distance: 292.1
click at [1281, 403] on div "The way you sit could be what’s causing it. Wake up refreshed, pain-free, and r…" at bounding box center [1136, 340] width 488 height 146
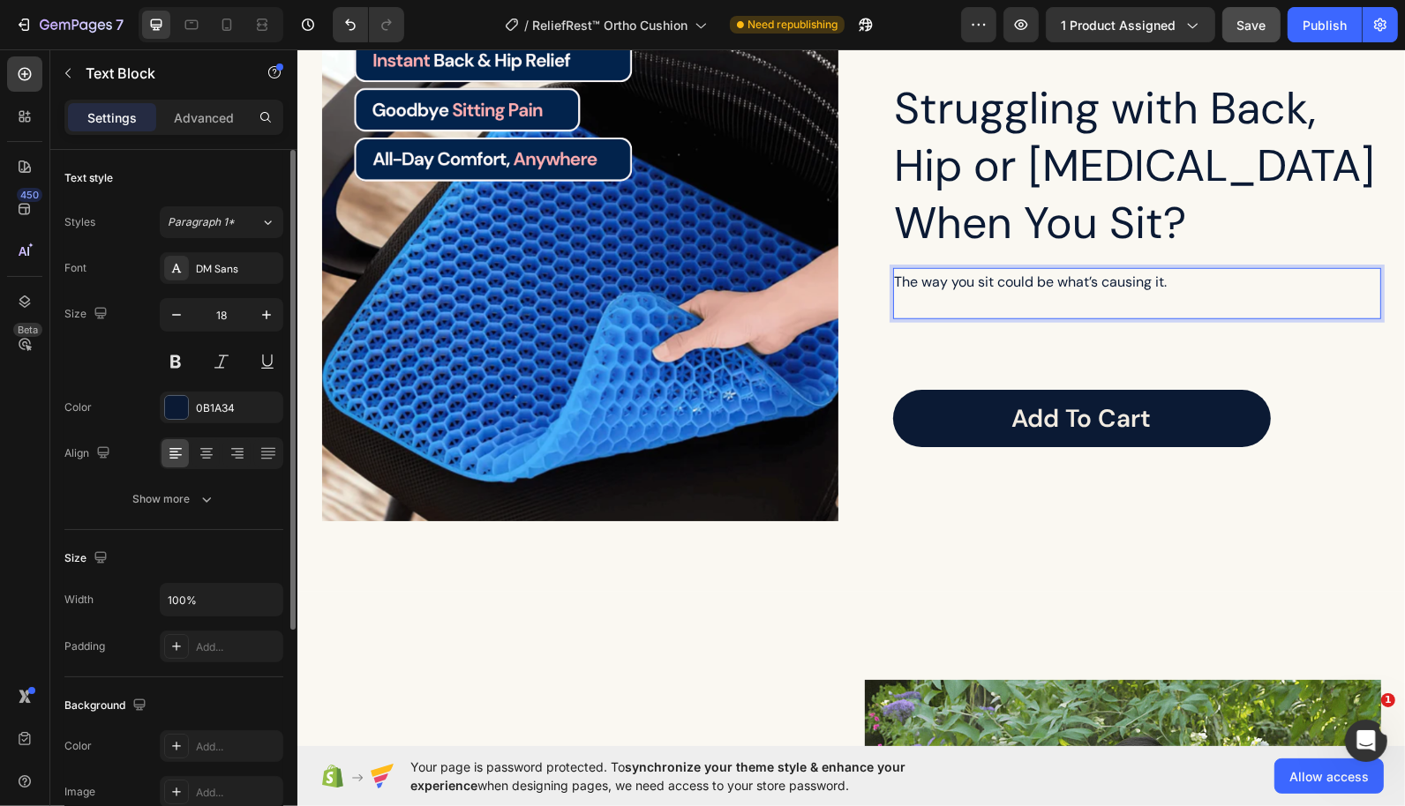
scroll to position [1300, 0]
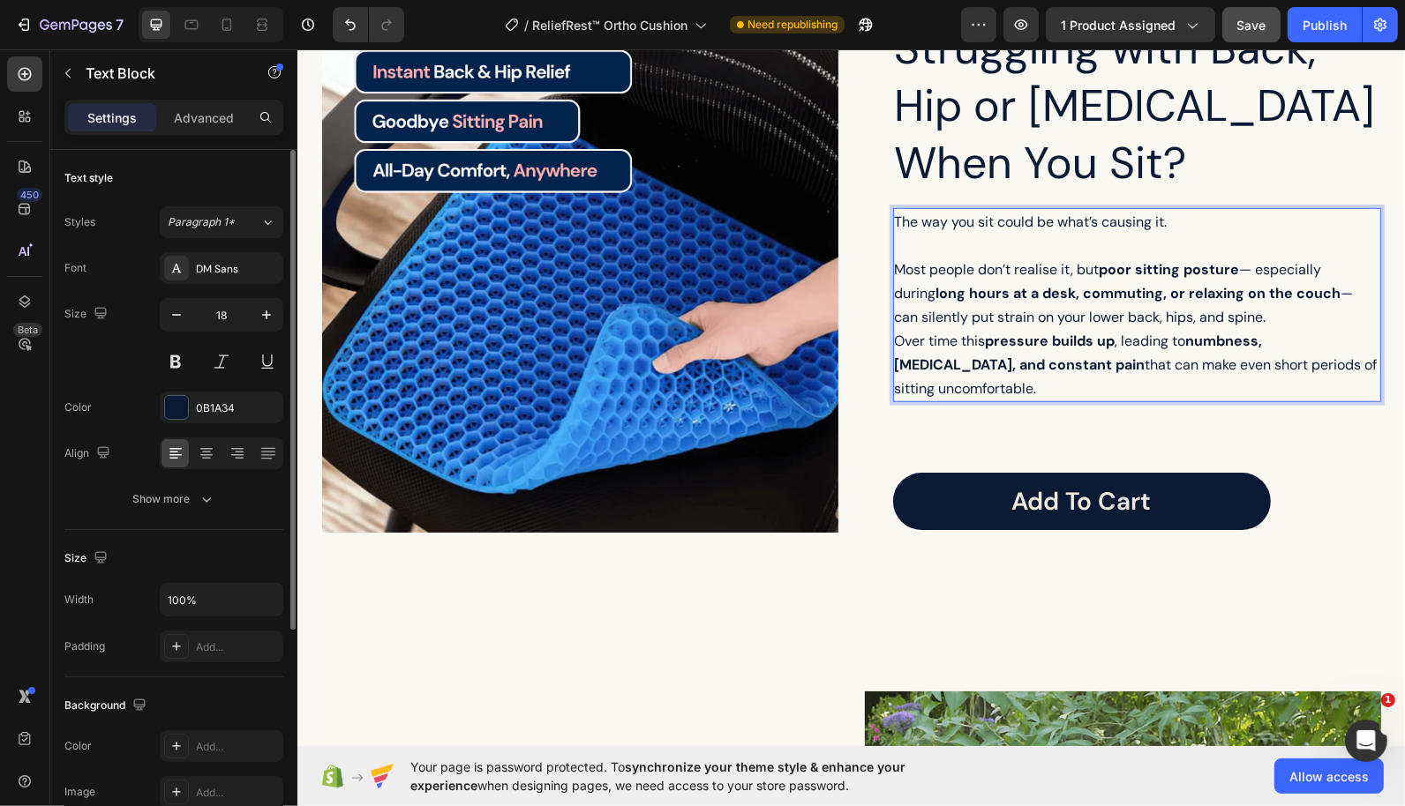
click at [1267, 327] on p "Most people don’t realise it, but poor sitting posture — especially during long…" at bounding box center [1136, 328] width 484 height 143
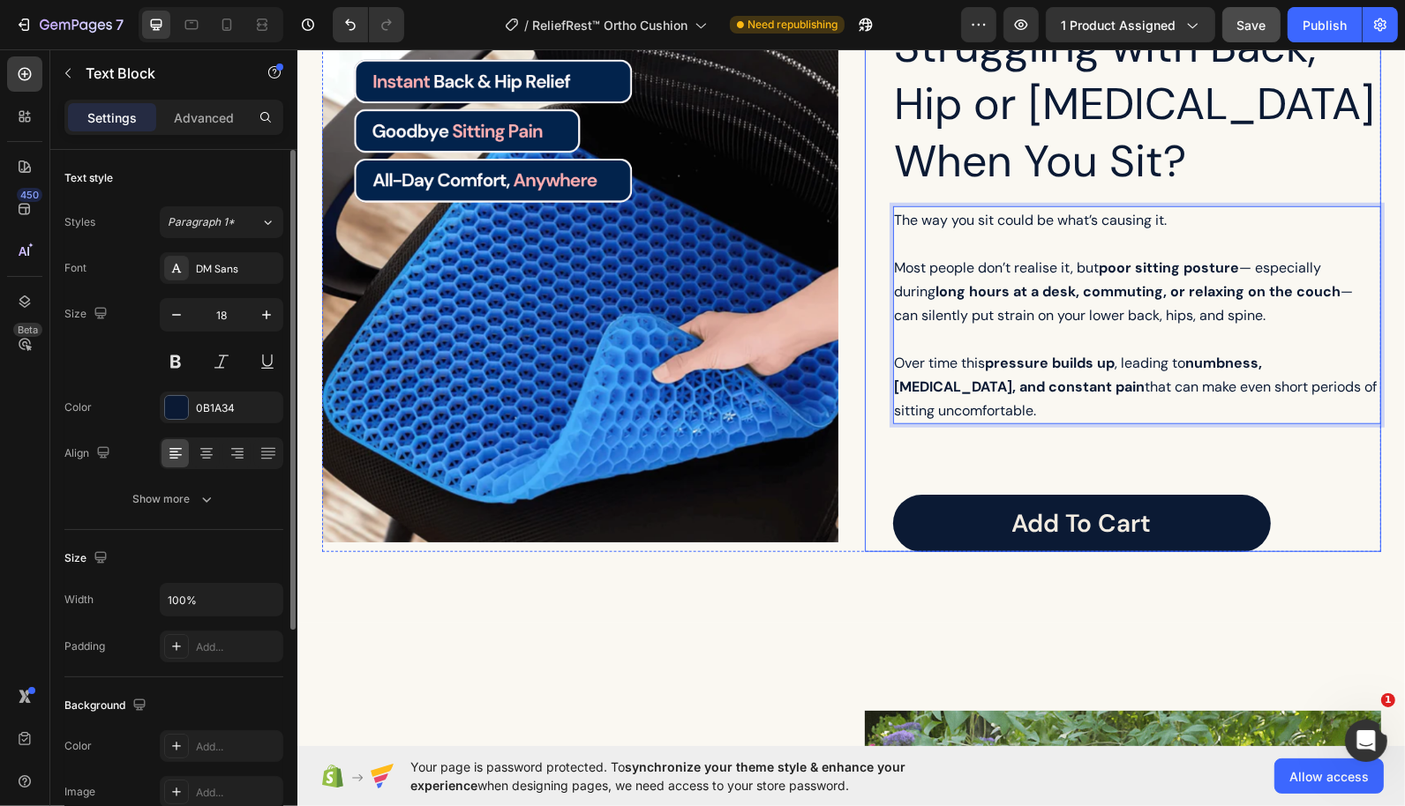
click at [955, 423] on div "Struggling with Back, Hip or Tailbone Pain When You Sit? Heading The way you si…" at bounding box center [1136, 284] width 488 height 536
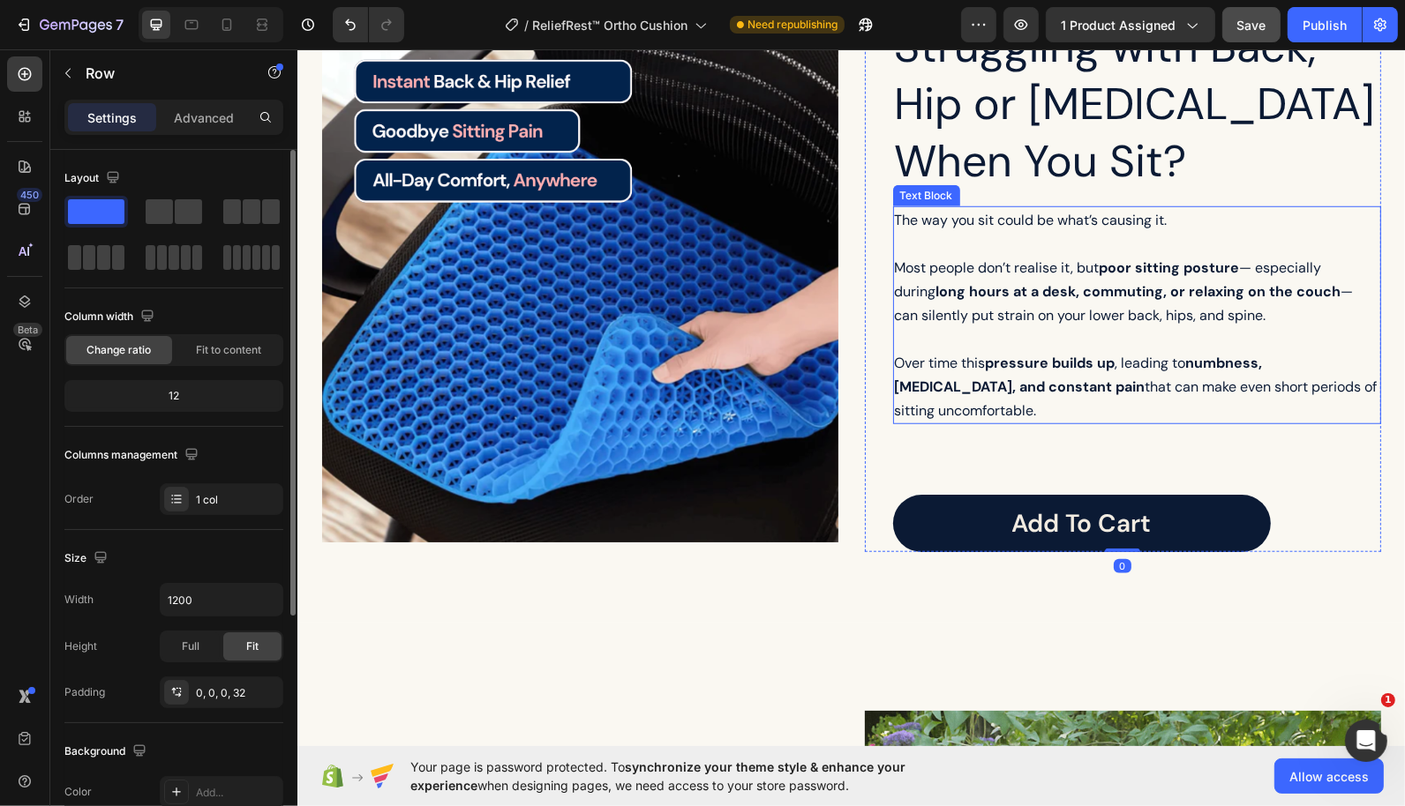
click at [947, 395] on strong "numbness, stiffness, and constant pain" at bounding box center [1078, 374] width 368 height 42
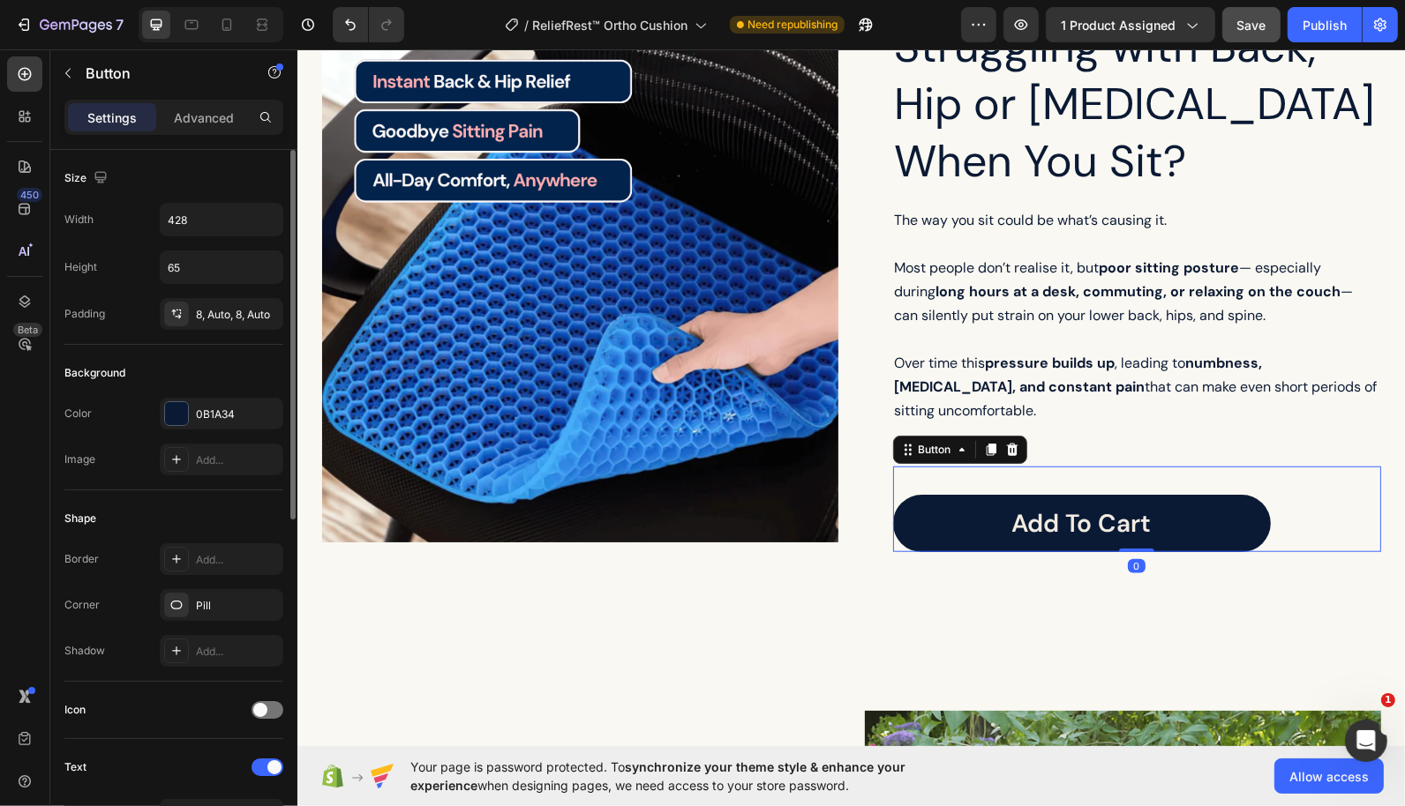
click at [1139, 416] on div "Struggling with Back, Hip or Tailbone Pain When You Sit? Heading The way you si…" at bounding box center [1136, 284] width 488 height 536
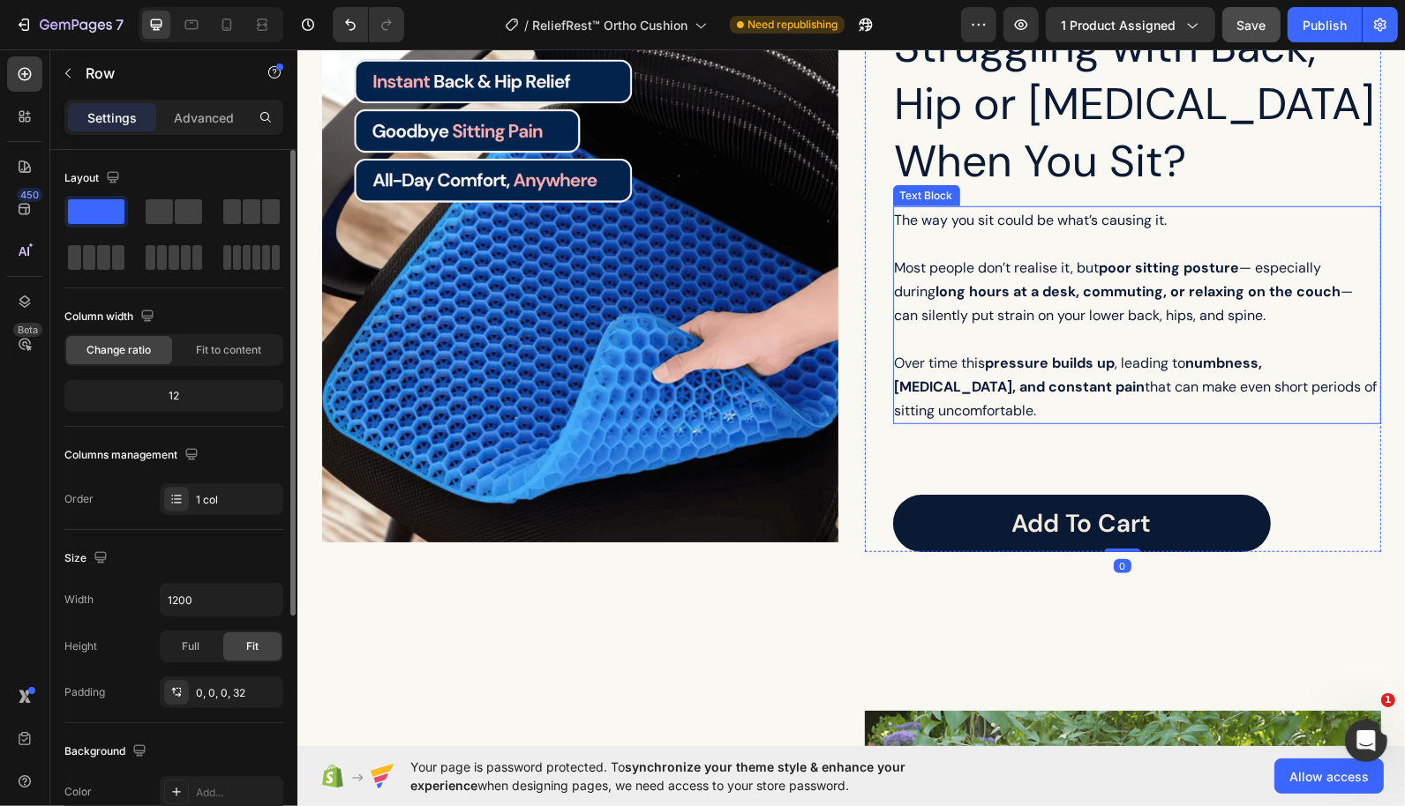
click at [1136, 356] on span "Over time this pressure builds up , leading to numbness, stiffness, and constan…" at bounding box center [1135, 386] width 483 height 66
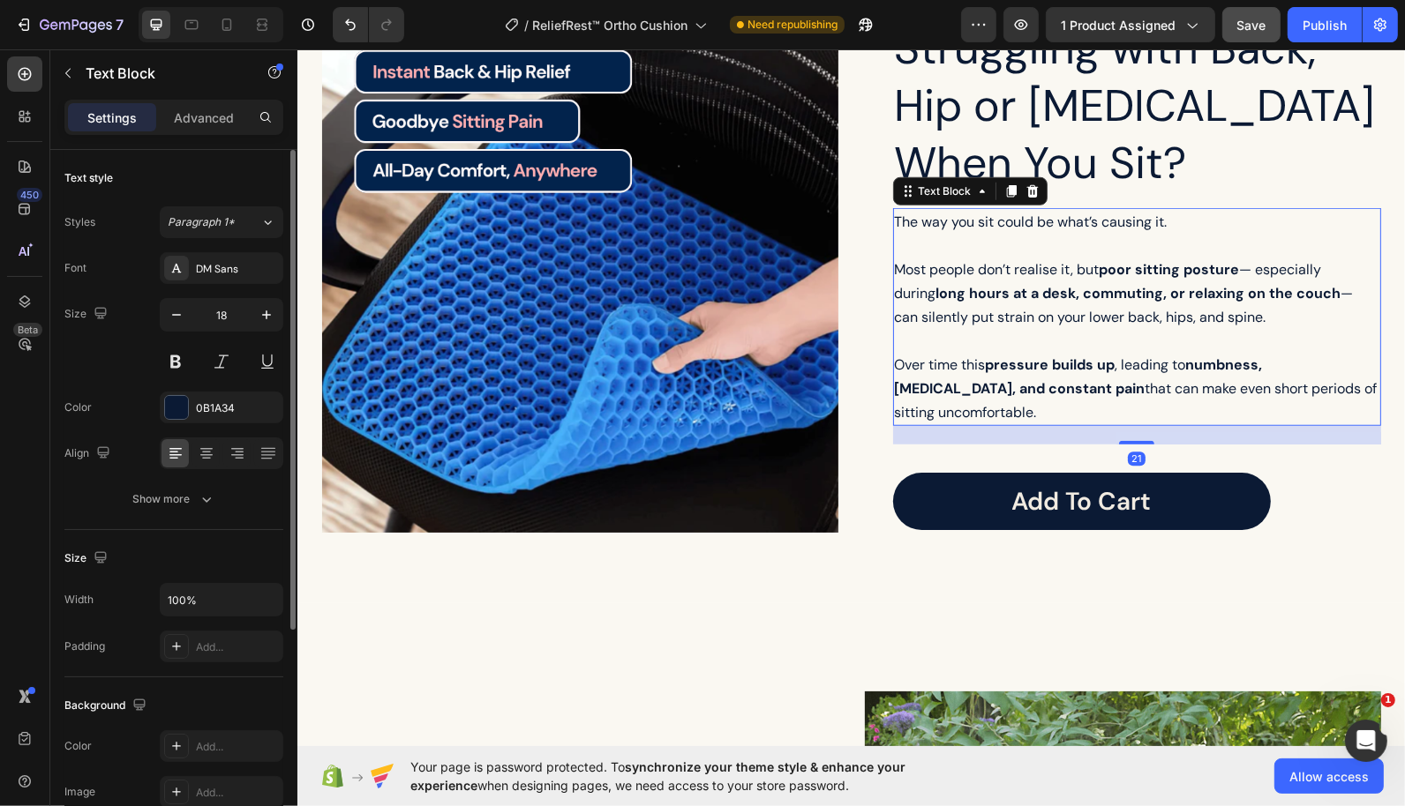
drag, startPoint x: 1135, startPoint y: 442, endPoint x: 1132, endPoint y: 412, distance: 30.1
click at [1132, 412] on div "The way you sit could be what’s causing it. Most people don’t realise it, but p…" at bounding box center [1136, 316] width 488 height 218
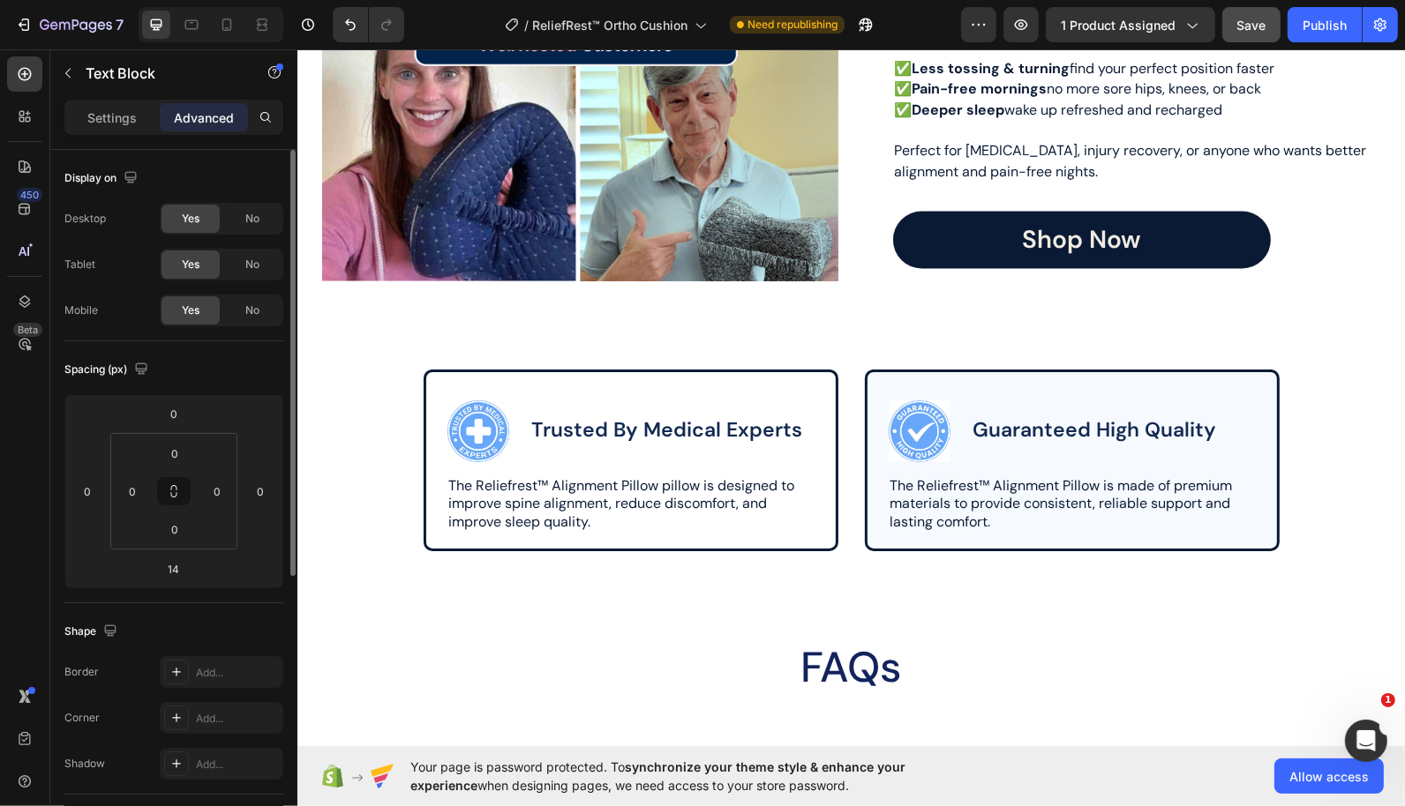
scroll to position [2767, 0]
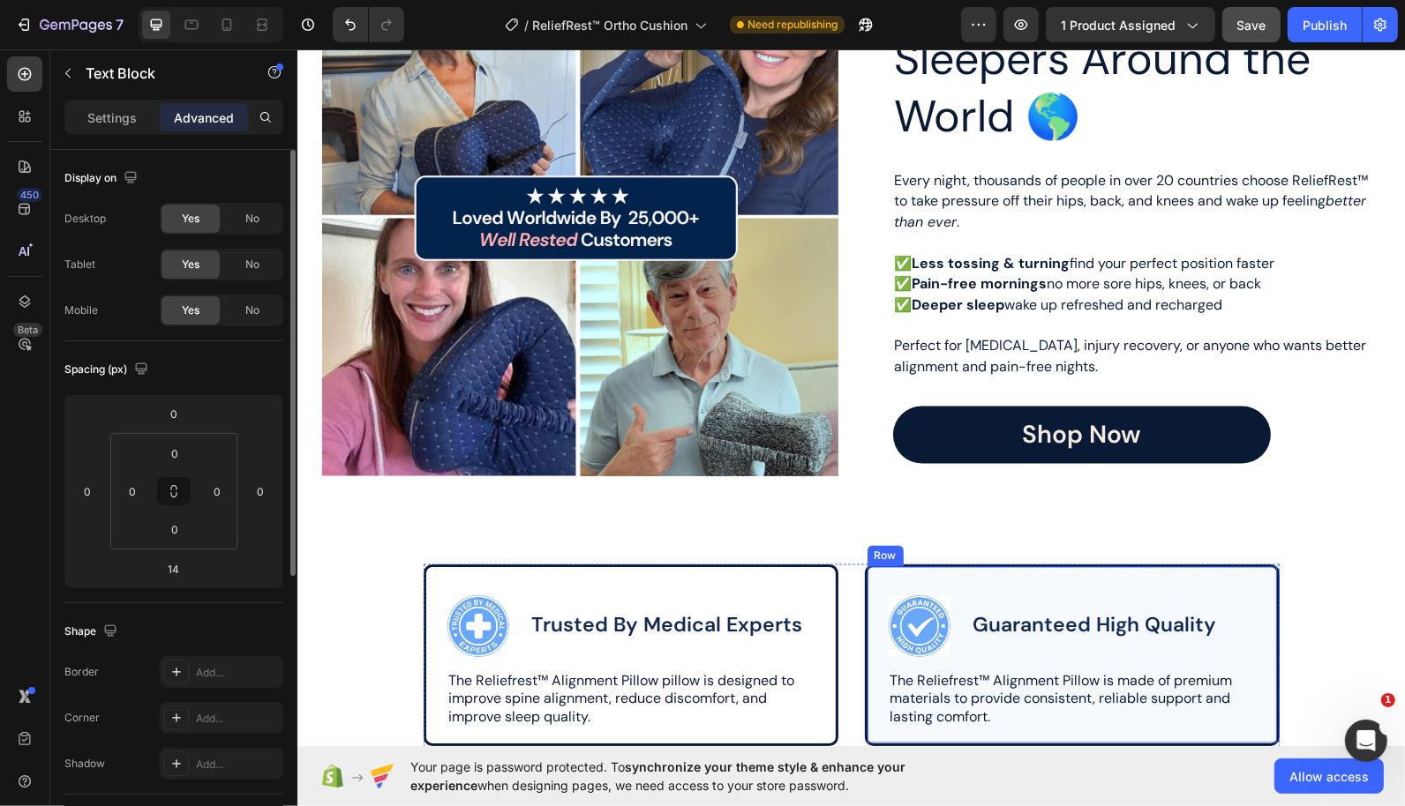
click at [883, 579] on div "Image Guaranteed High Quality Text Block Row The Reliefrest™ Alignment Pillow i…" at bounding box center [1071, 655] width 415 height 182
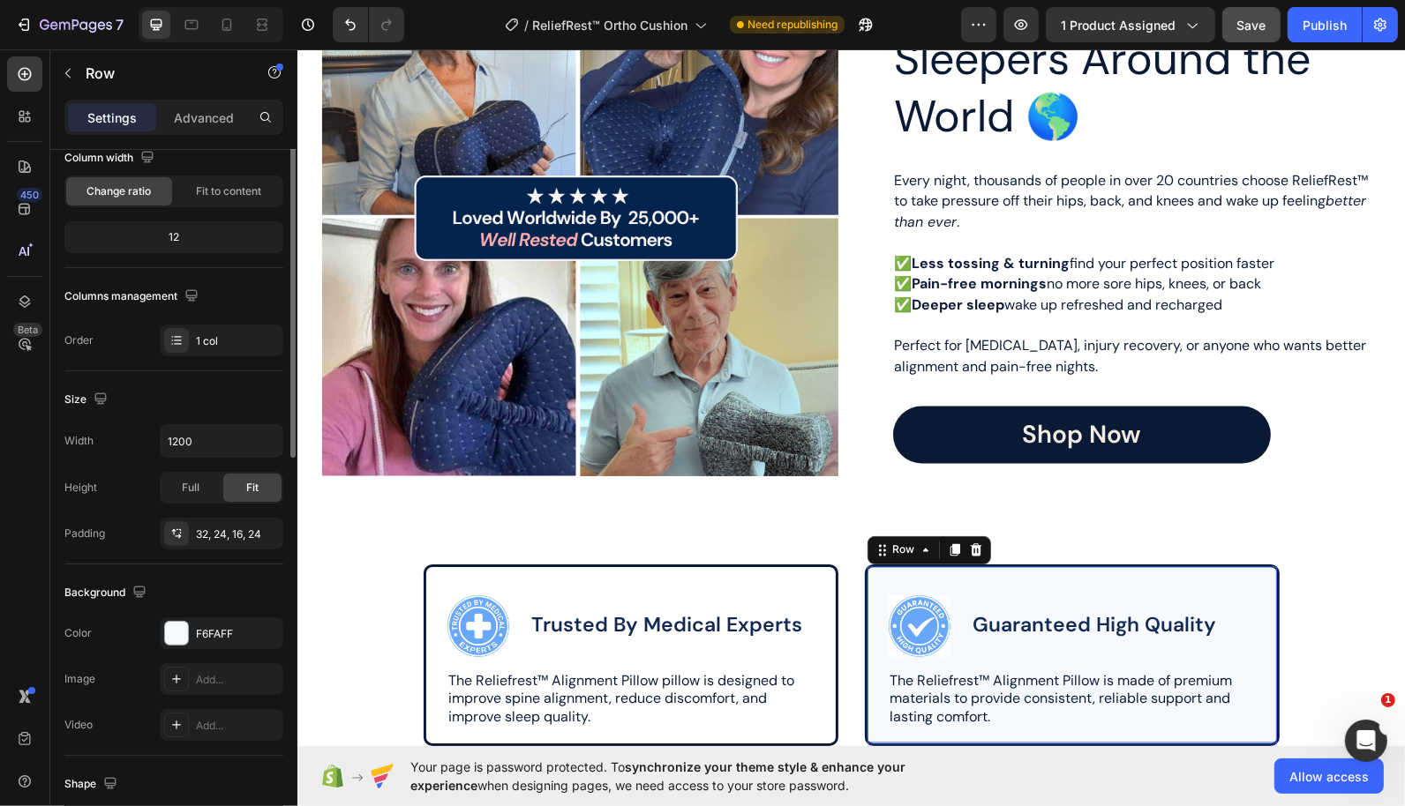
scroll to position [196, 0]
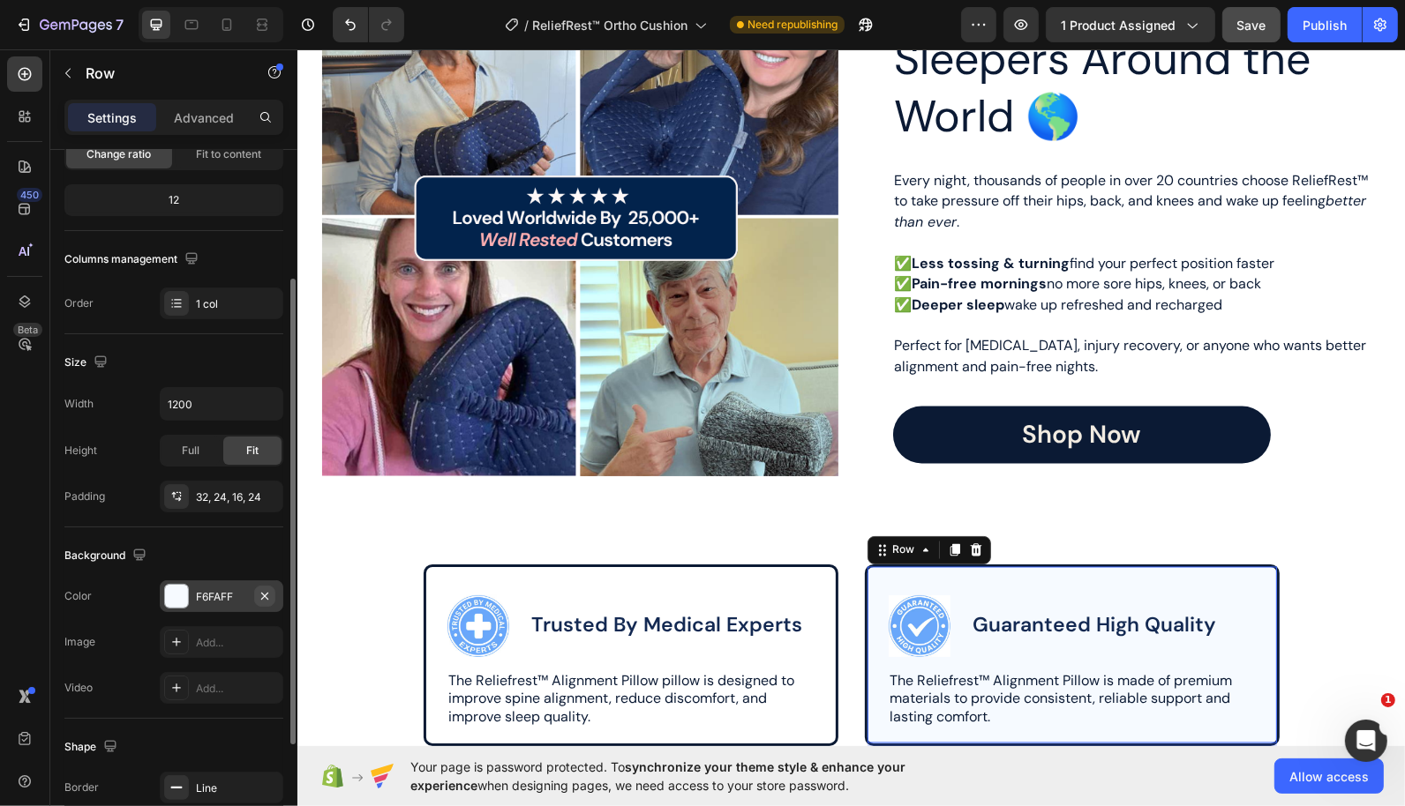
click at [264, 595] on icon "button" at bounding box center [265, 596] width 14 height 14
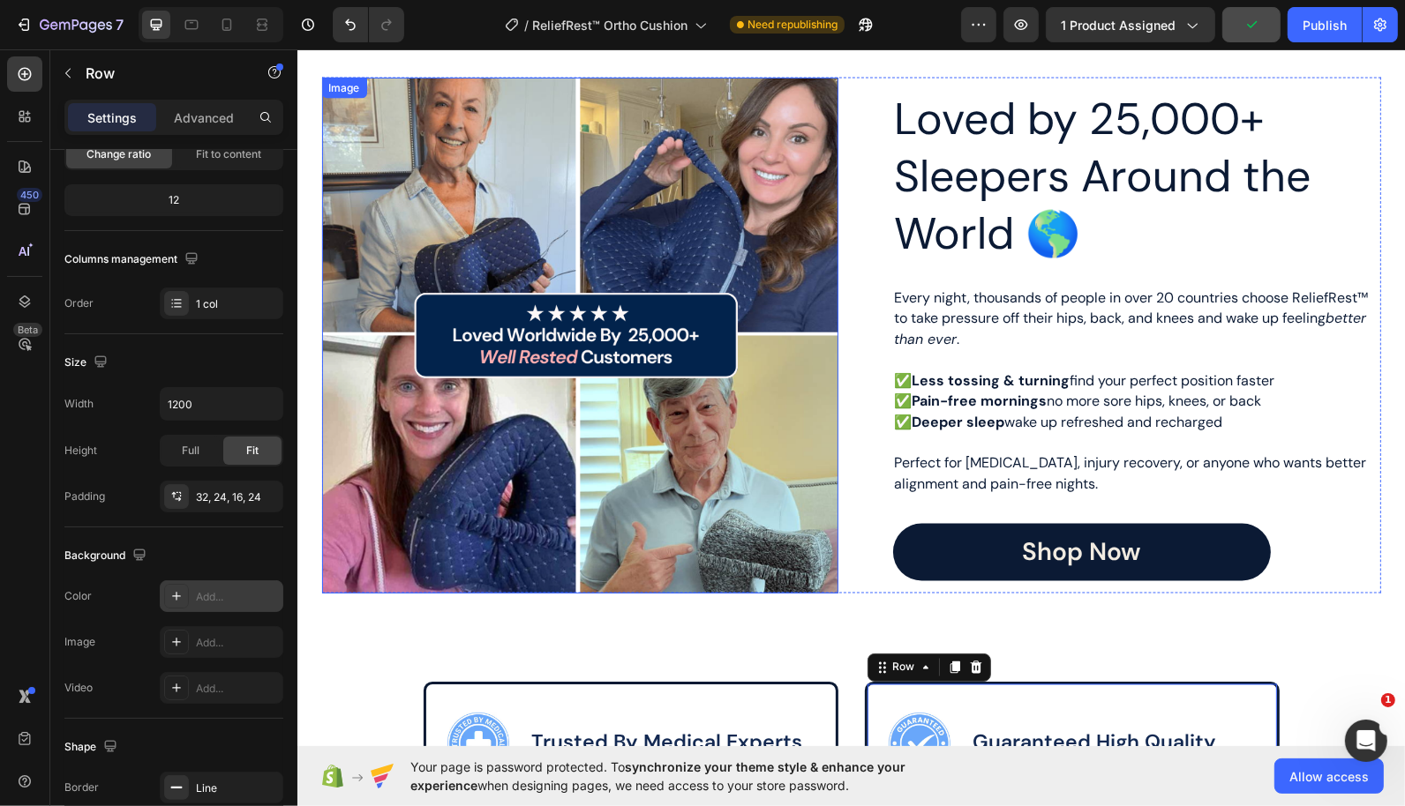
scroll to position [2647, 0]
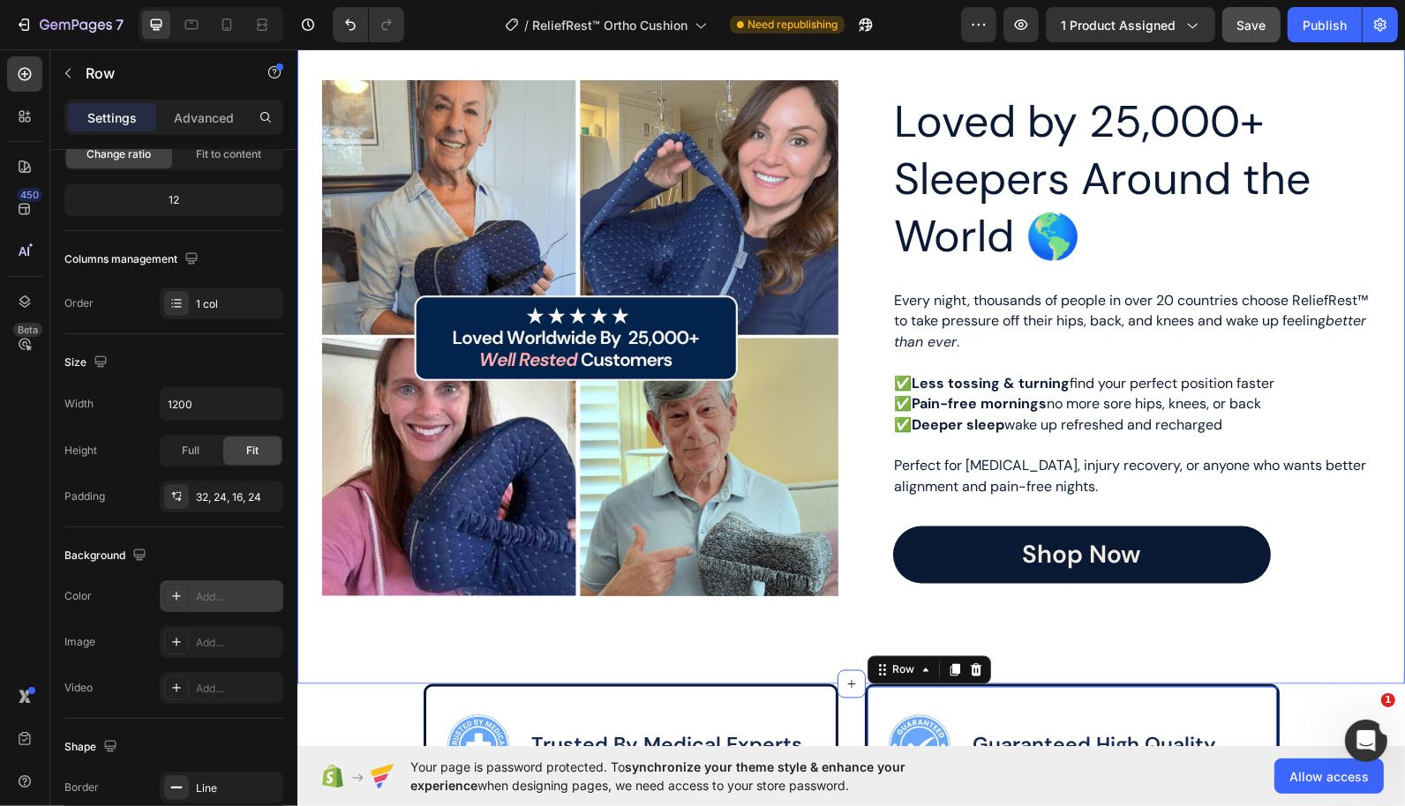
click at [1251, 18] on span "Save" at bounding box center [1251, 25] width 29 height 15
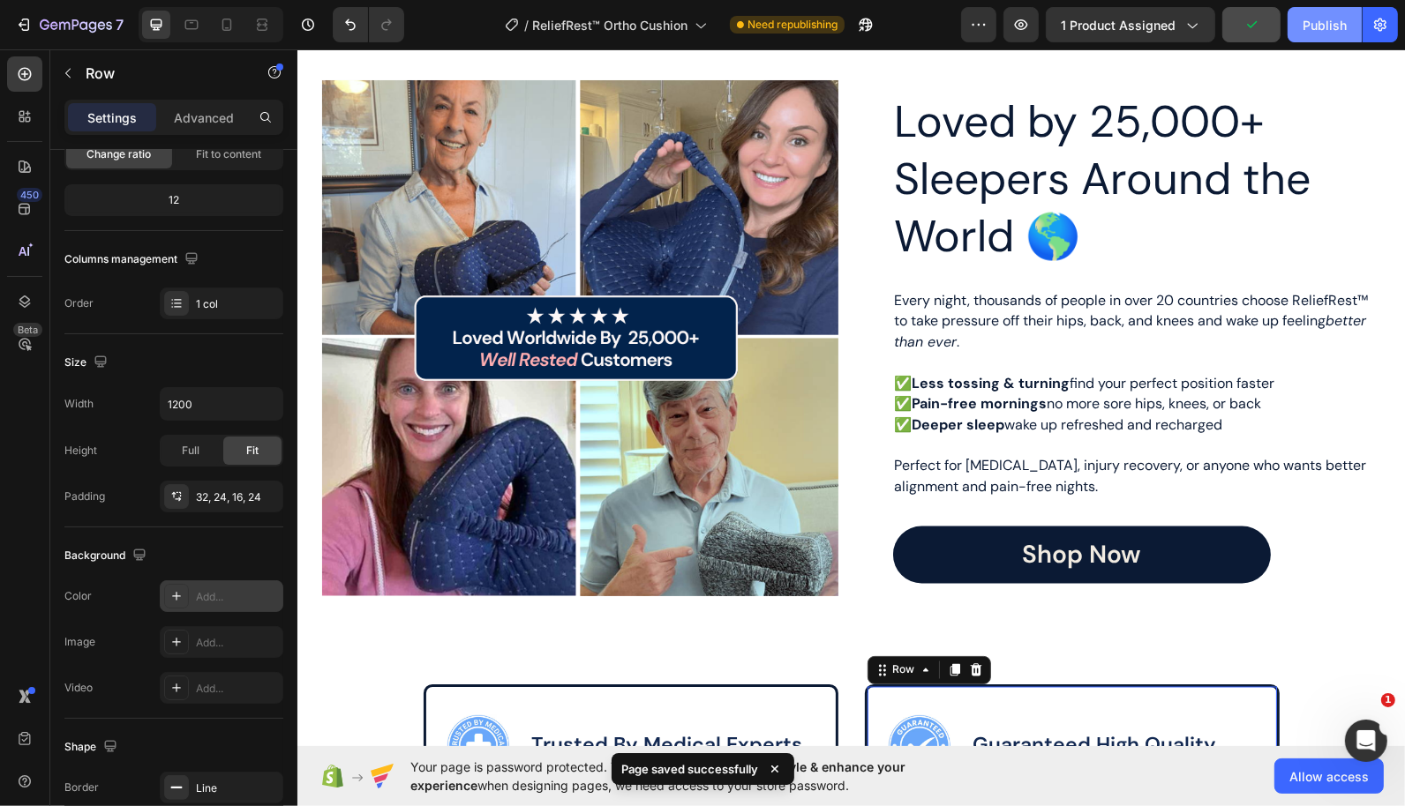
click at [1328, 34] on button "Publish" at bounding box center [1324, 24] width 74 height 35
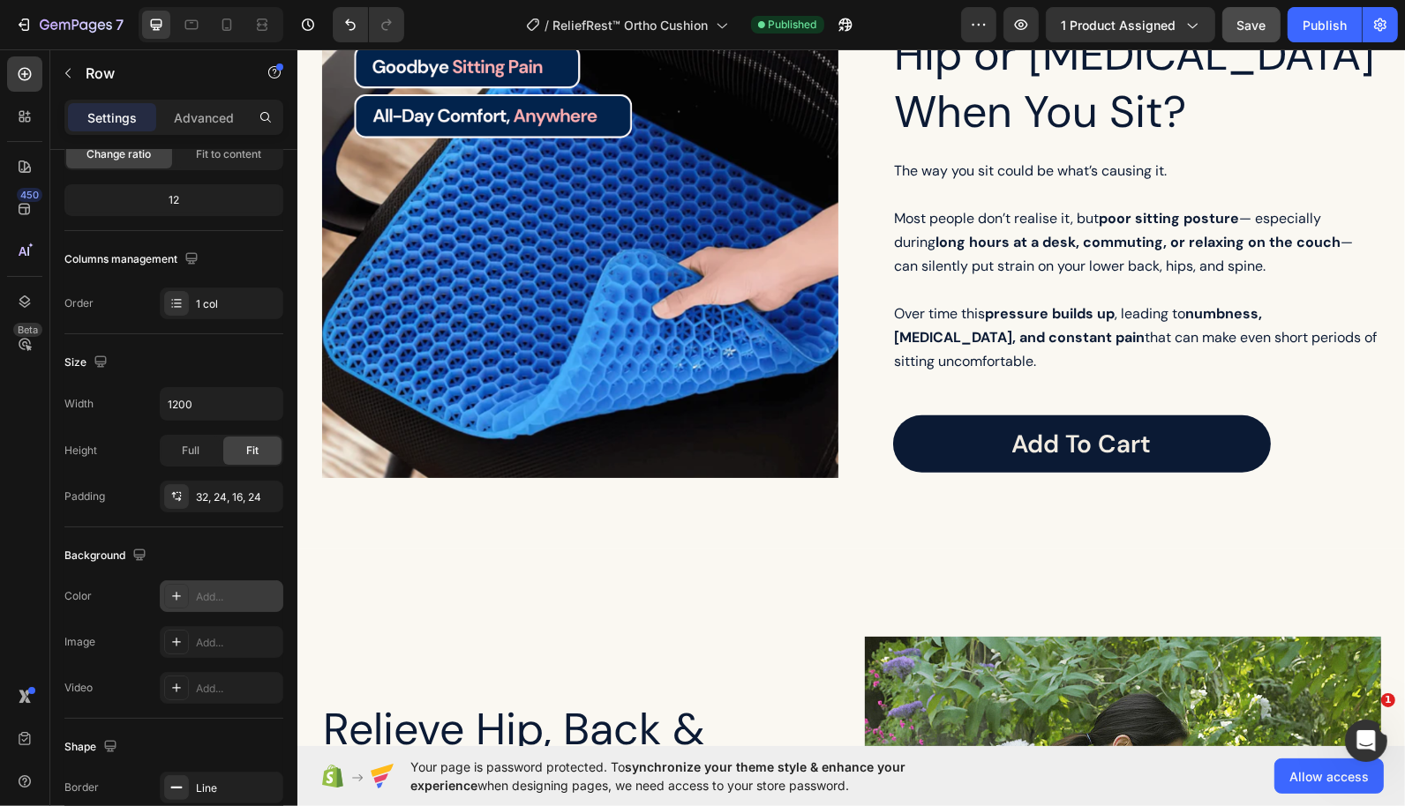
scroll to position [1248, 0]
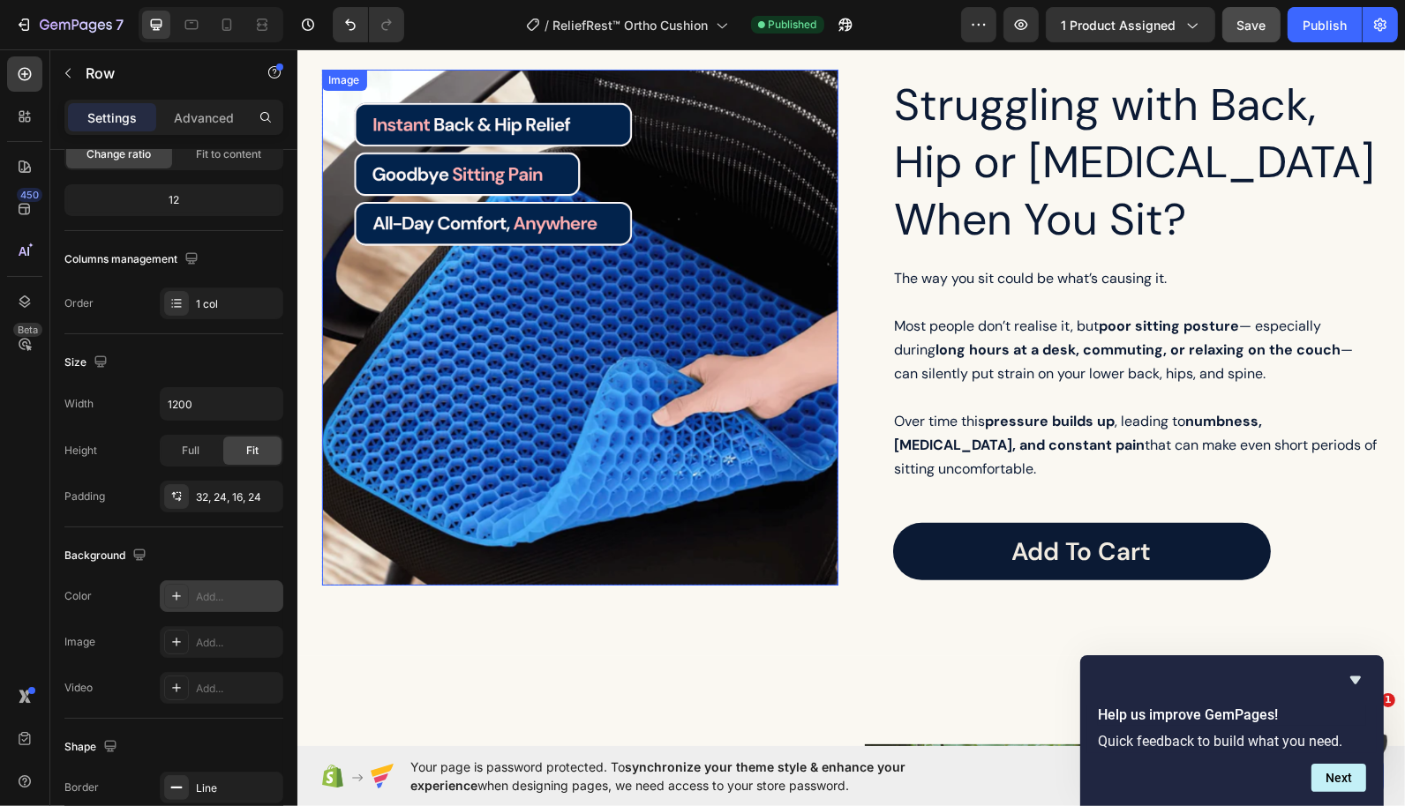
click at [558, 211] on img at bounding box center [579, 327] width 516 height 516
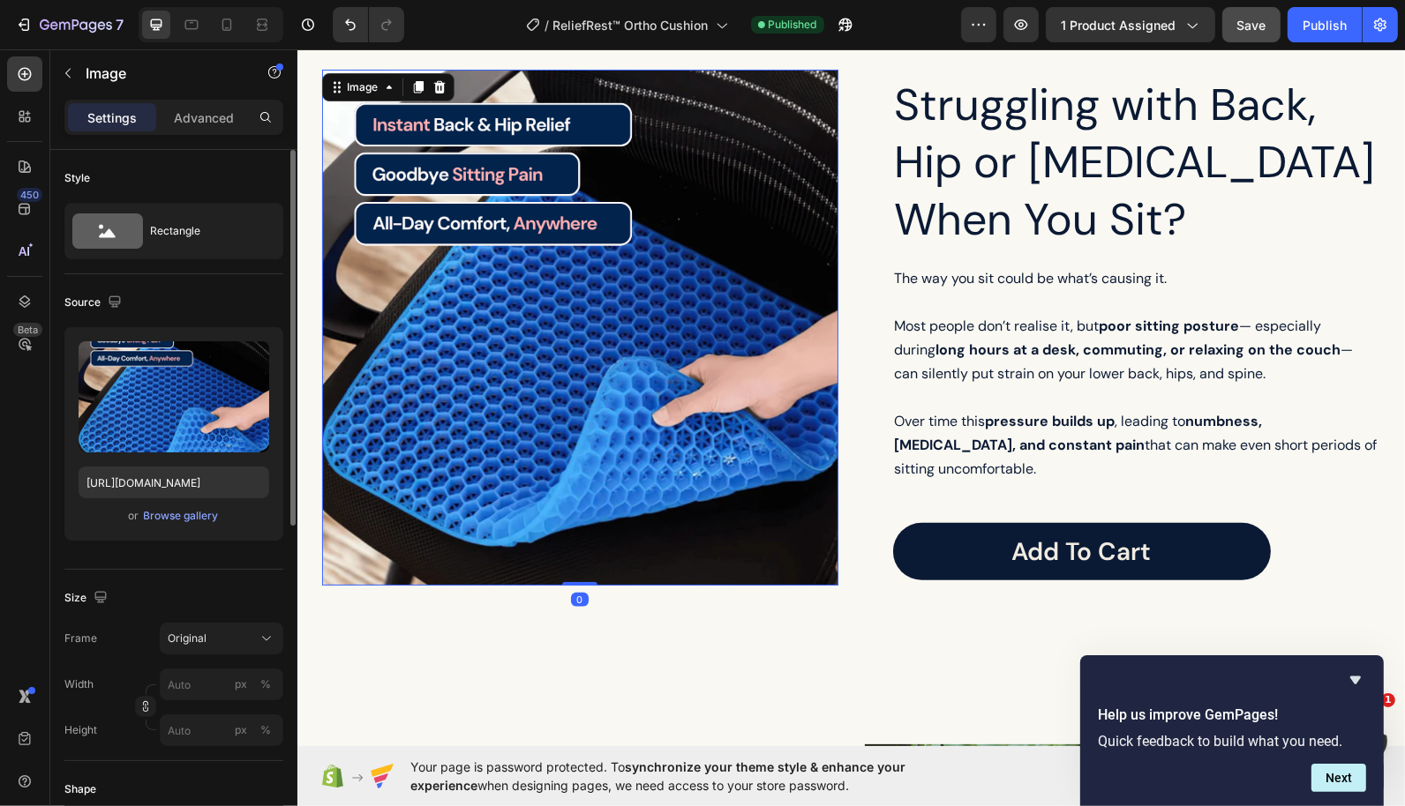
scroll to position [1186, 0]
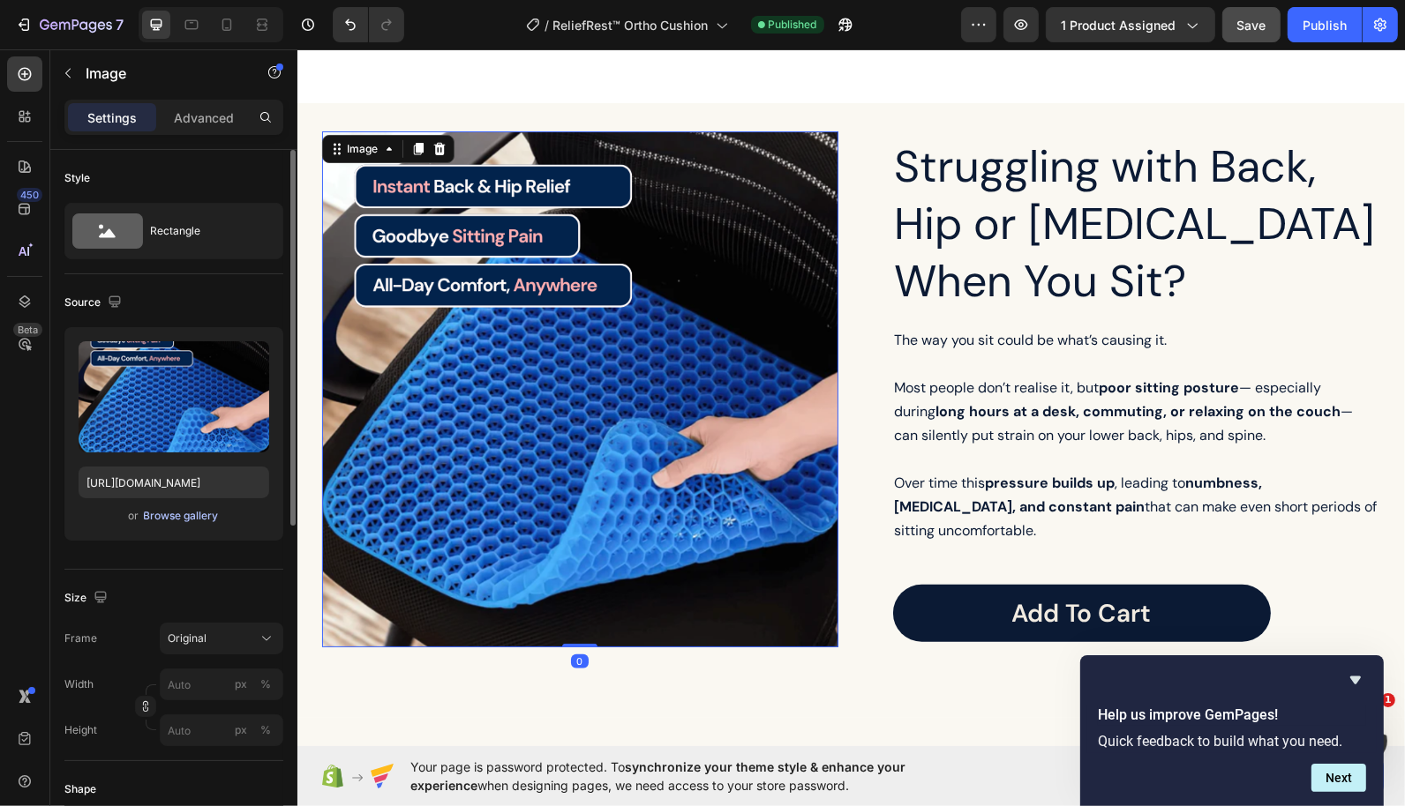
click at [186, 507] on button "Browse gallery" at bounding box center [181, 516] width 77 height 18
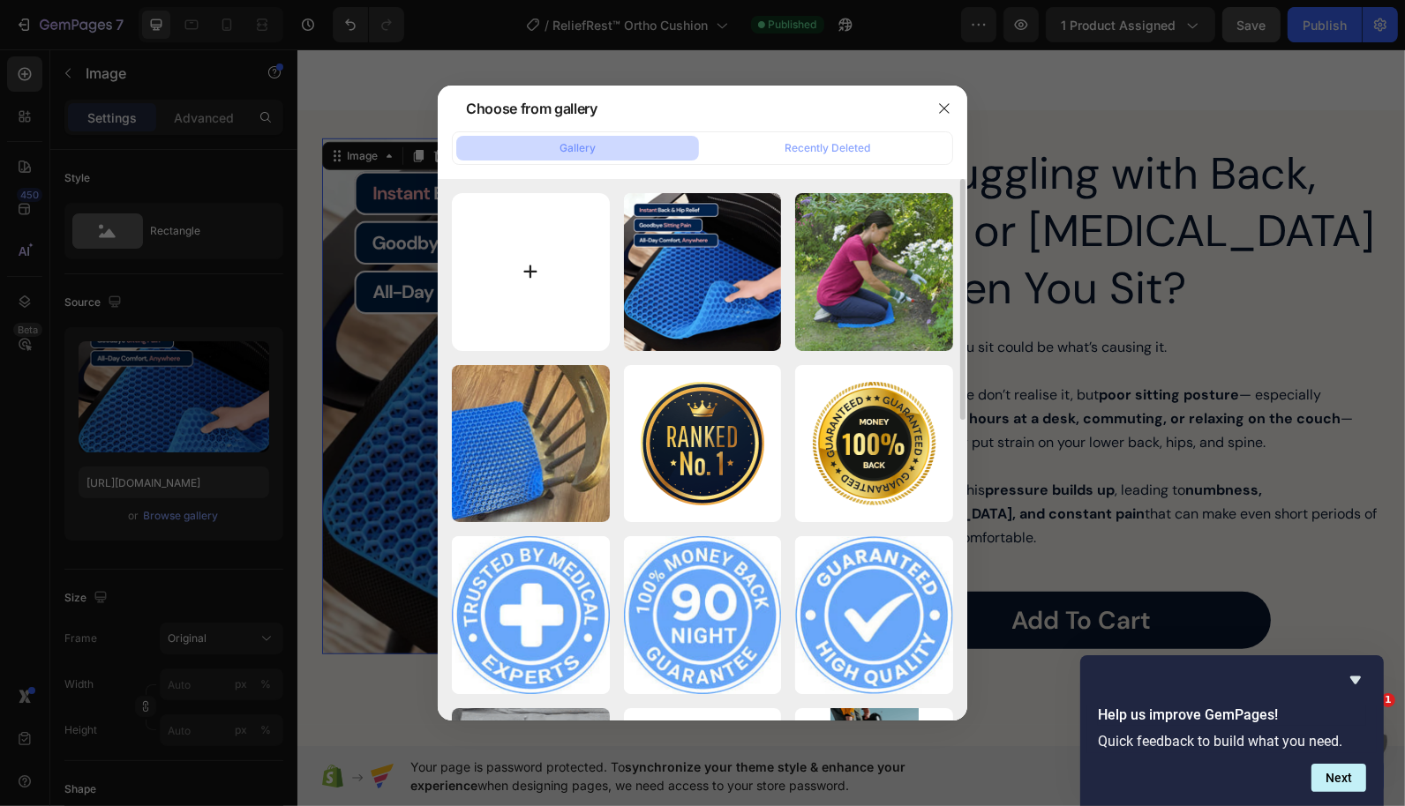
click at [491, 264] on input "file" at bounding box center [531, 272] width 158 height 158
type input "C:\fakepath\RR Product Imagery (2).png"
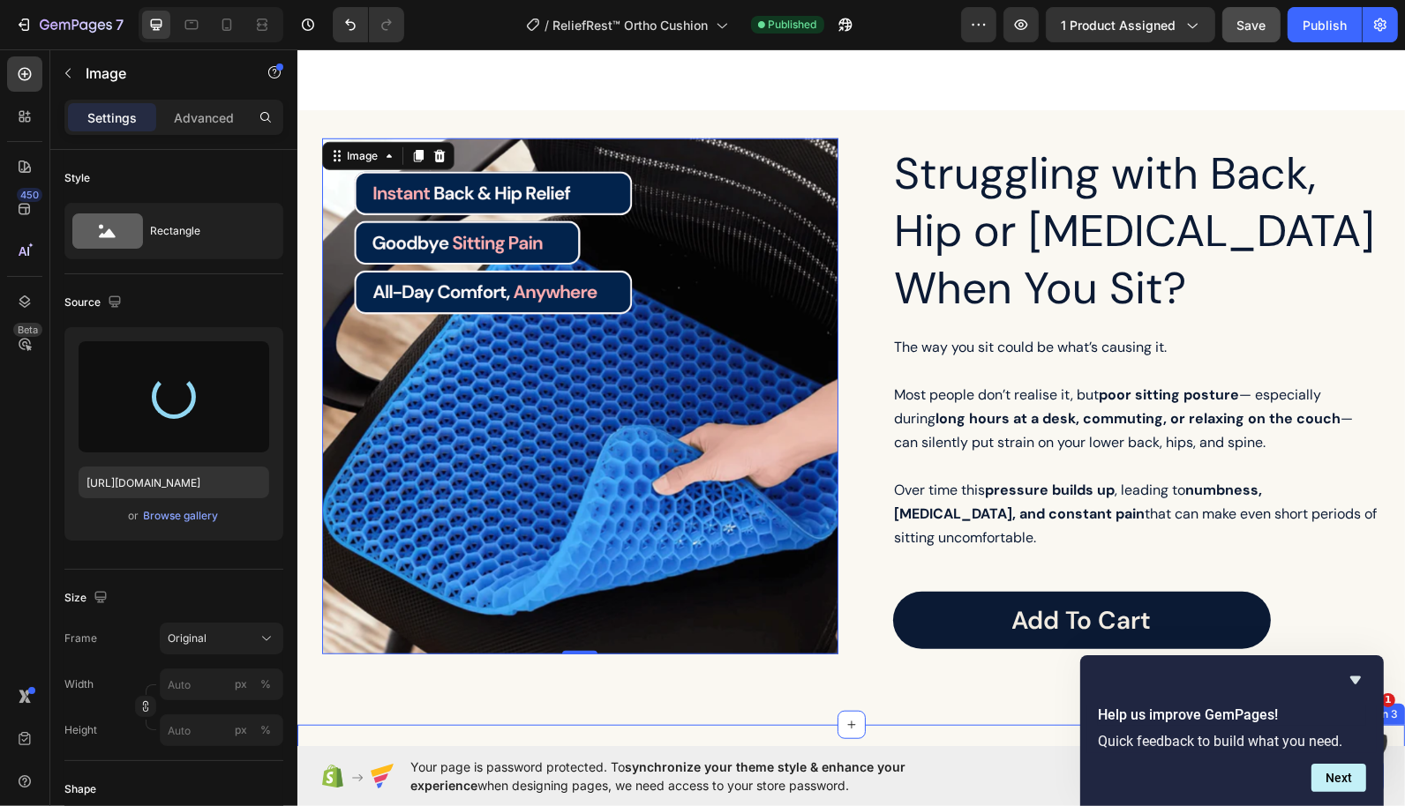
type input "https://cdn.shopify.com/s/files/1/0725/5880/5044/files/gempages_583478091330880…"
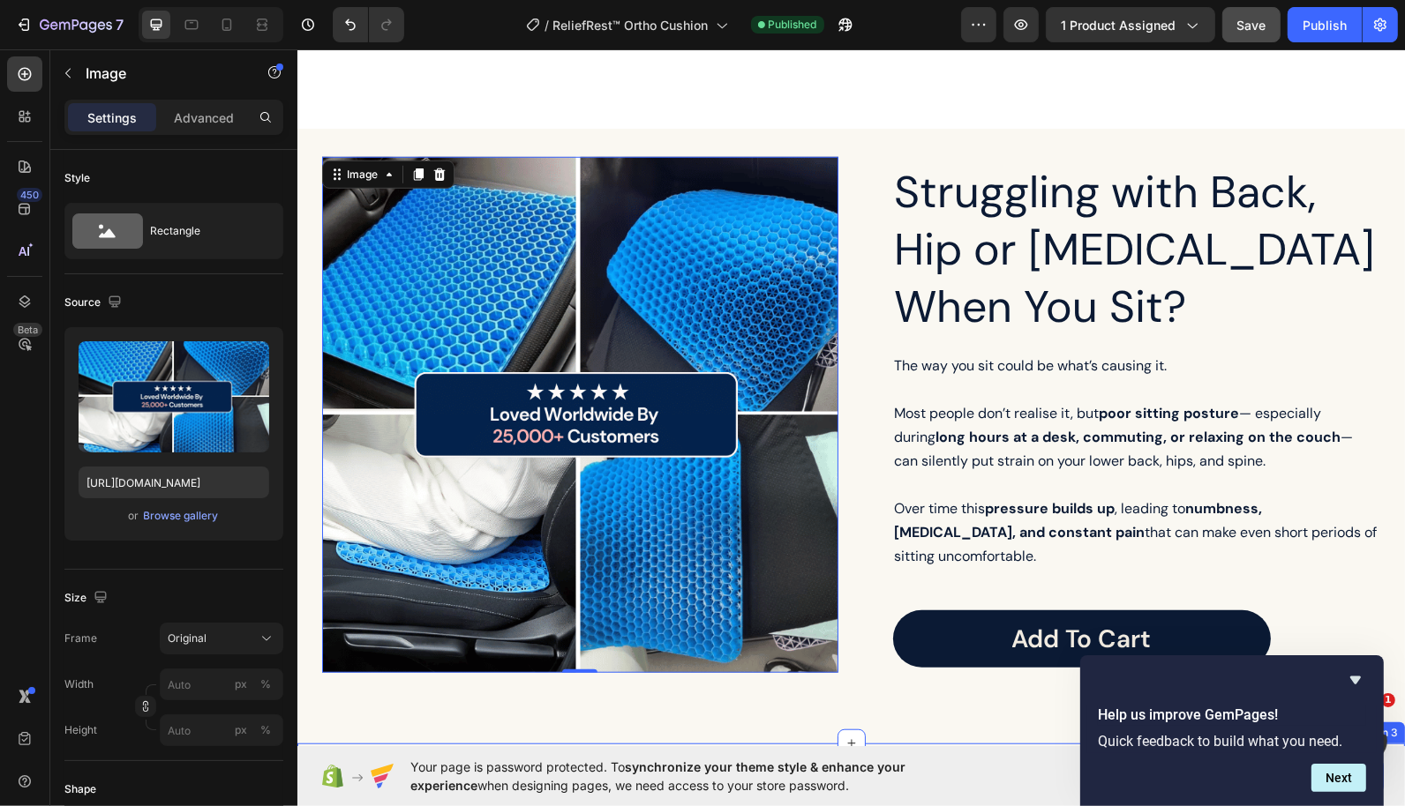
scroll to position [1165, 0]
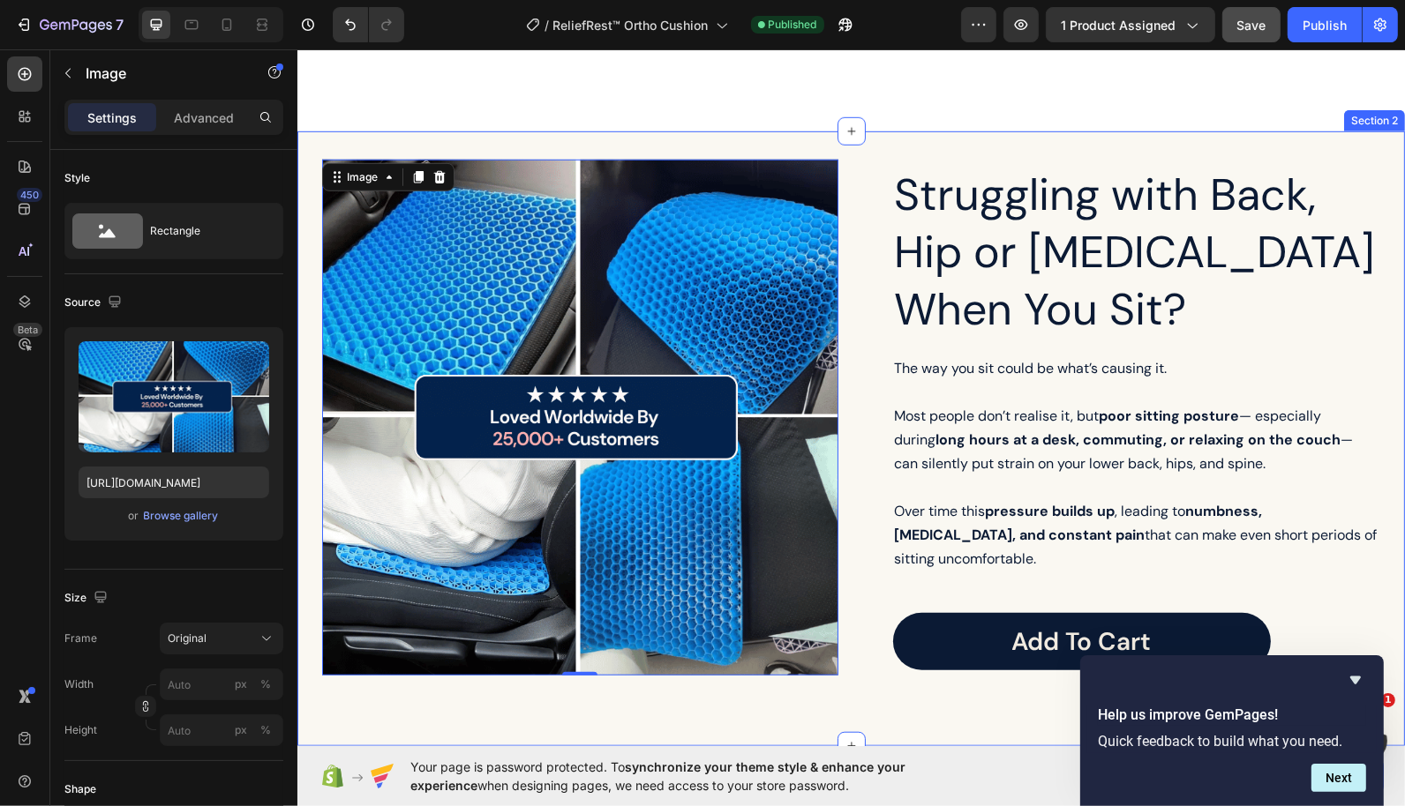
click at [785, 713] on div "Image 0 Row Struggling with Back, Hip or Tailbone Pain When You Sit? Heading Th…" at bounding box center [849, 438] width 1107 height 615
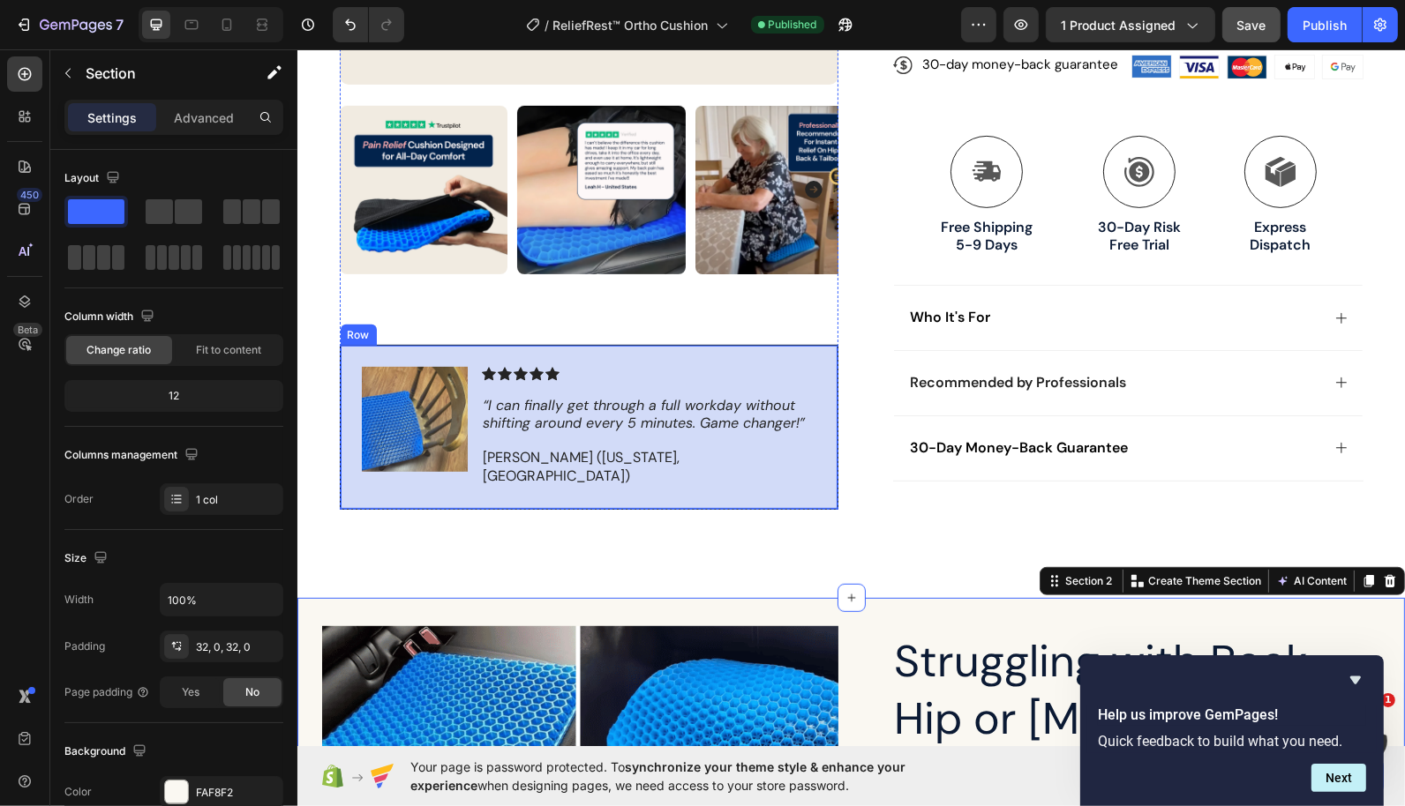
scroll to position [669, 0]
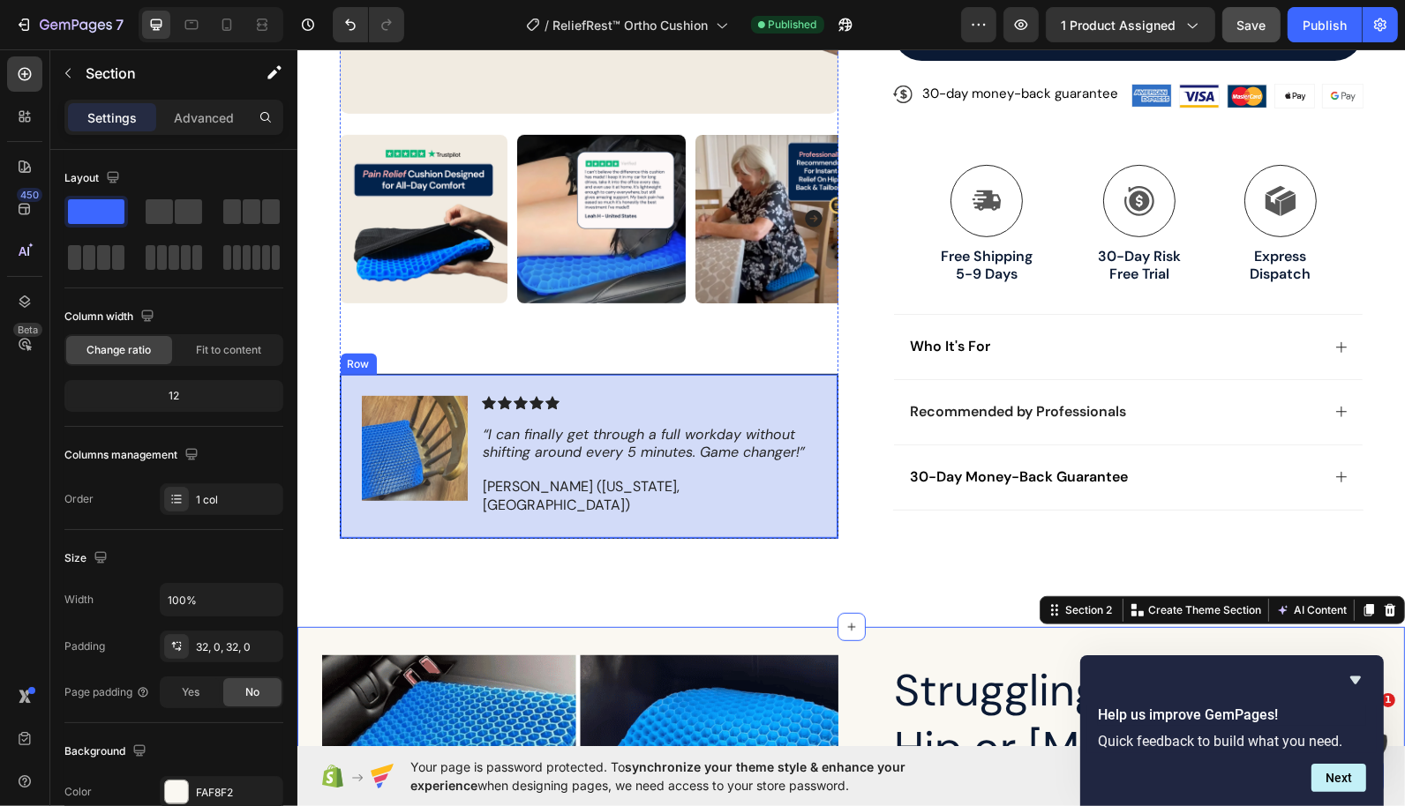
click at [831, 431] on div "Image Icon Icon Icon Icon Icon Icon List “I can finally get through a full work…" at bounding box center [588, 454] width 498 height 165
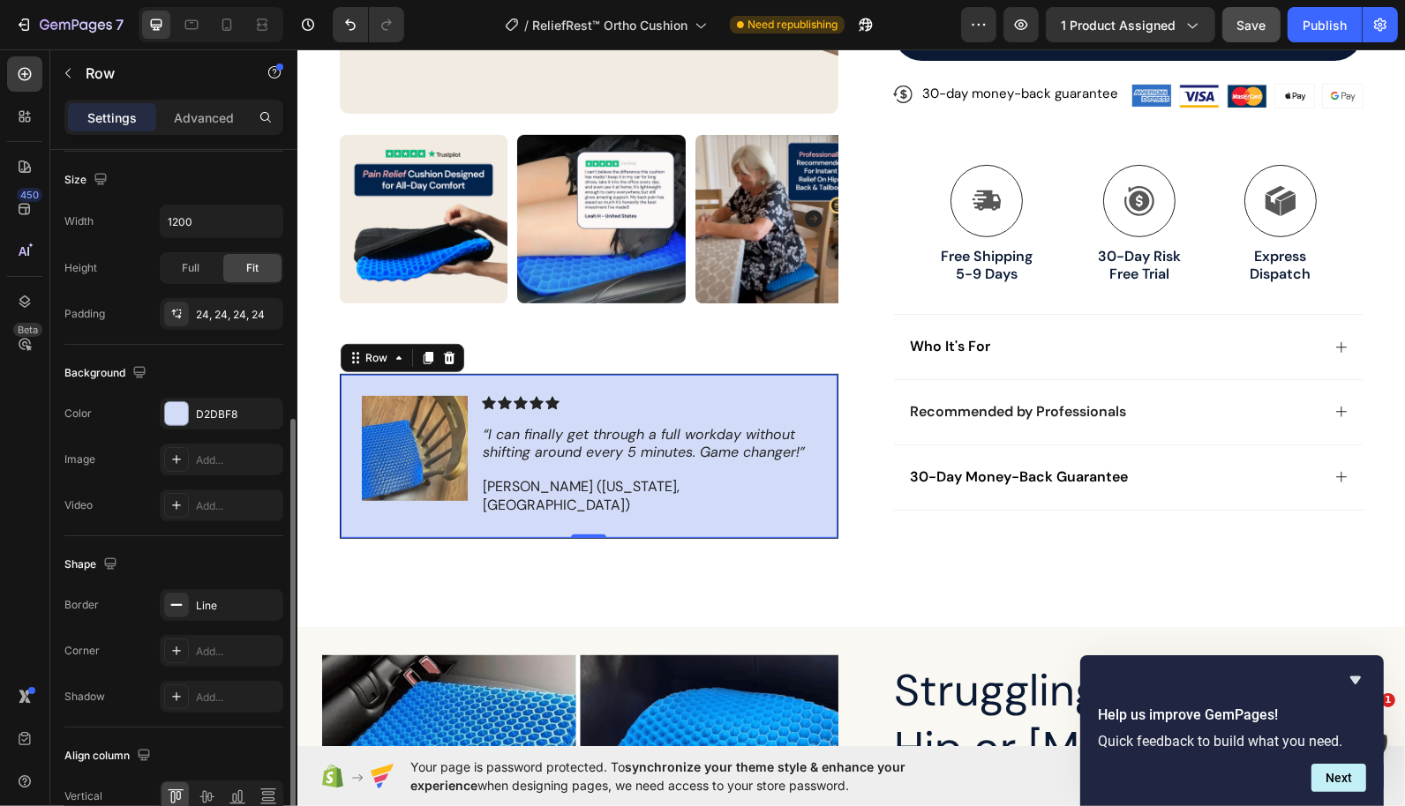
scroll to position [468, 0]
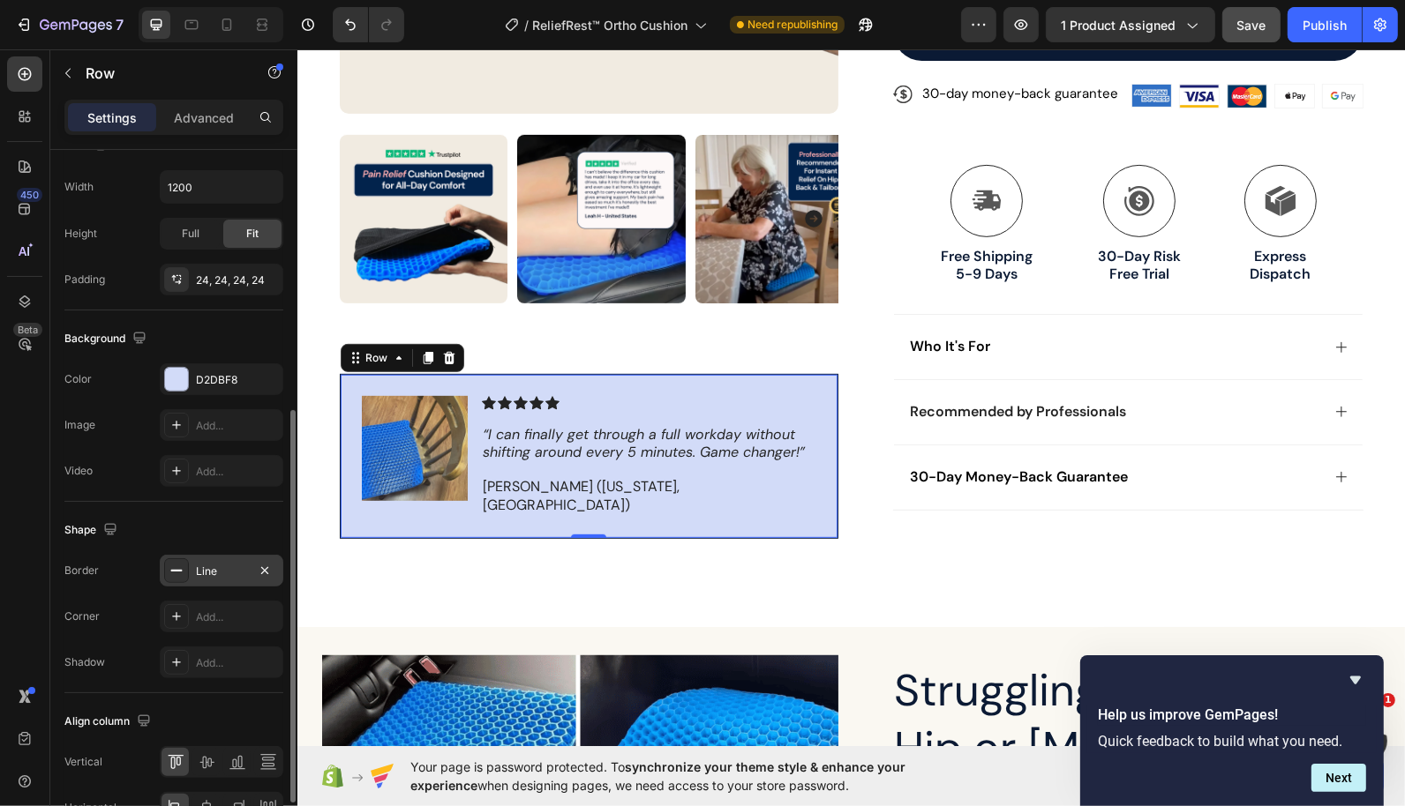
click at [181, 570] on rect at bounding box center [176, 571] width 11 height 2
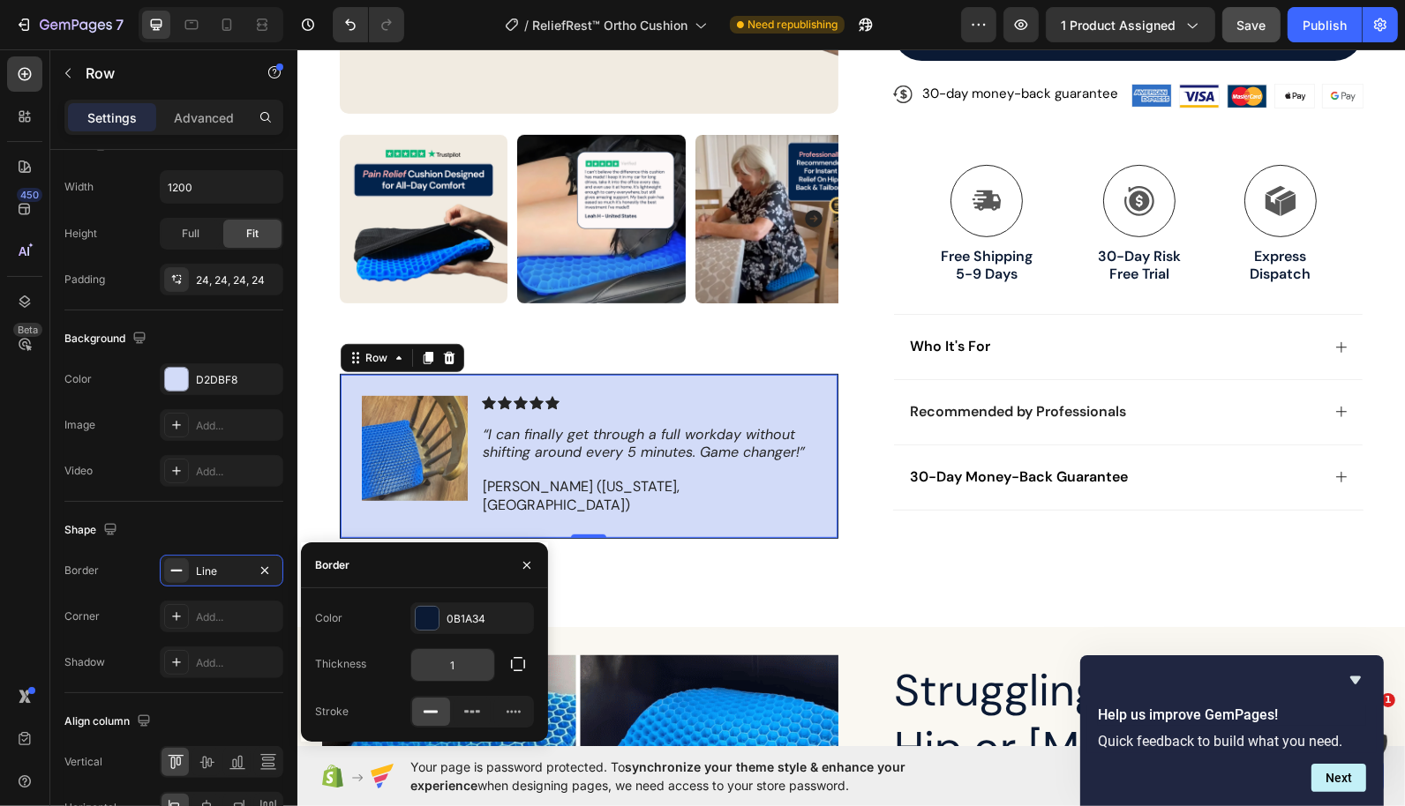
click at [464, 667] on input "1" at bounding box center [452, 665] width 83 height 32
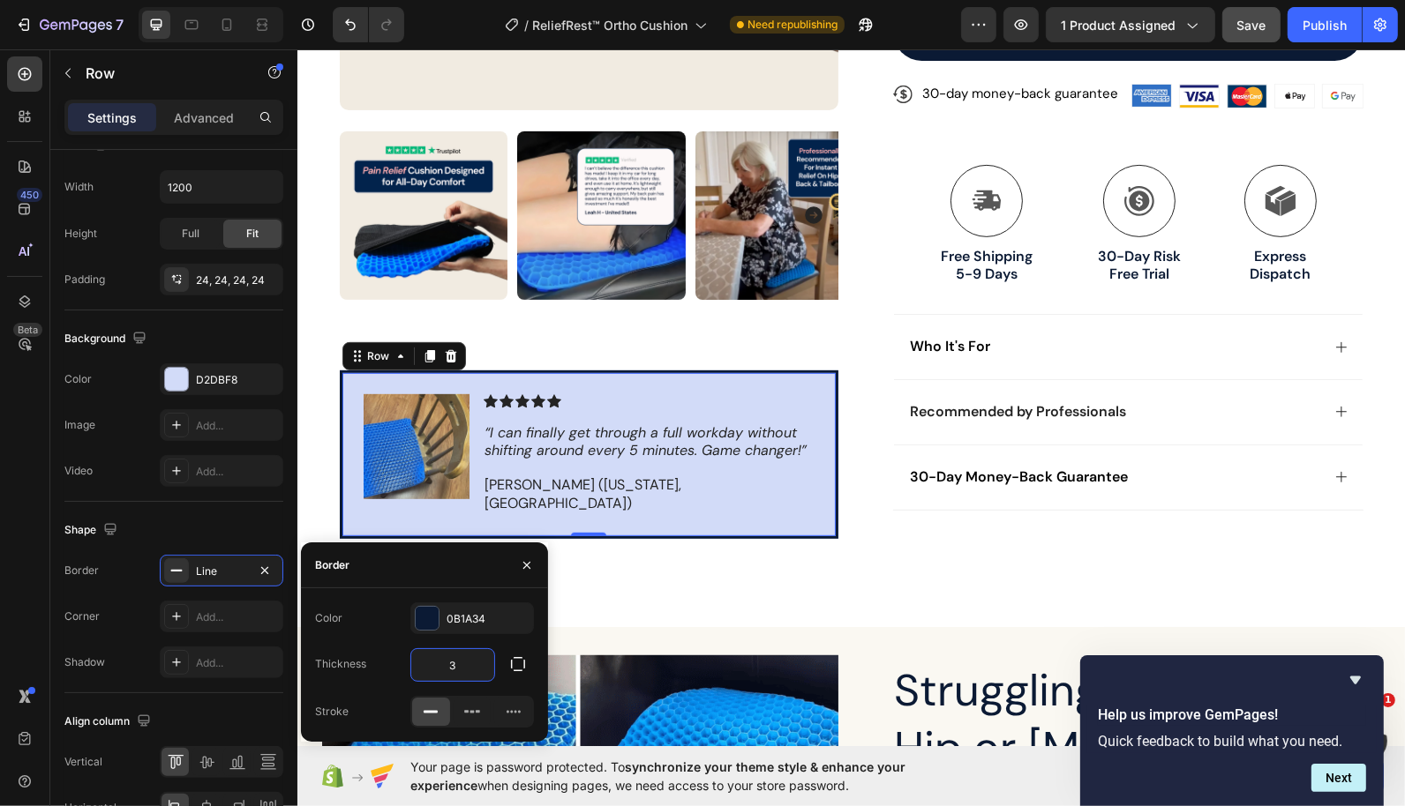
type input "3"
click at [464, 667] on input "3" at bounding box center [452, 665] width 83 height 32
type input "2"
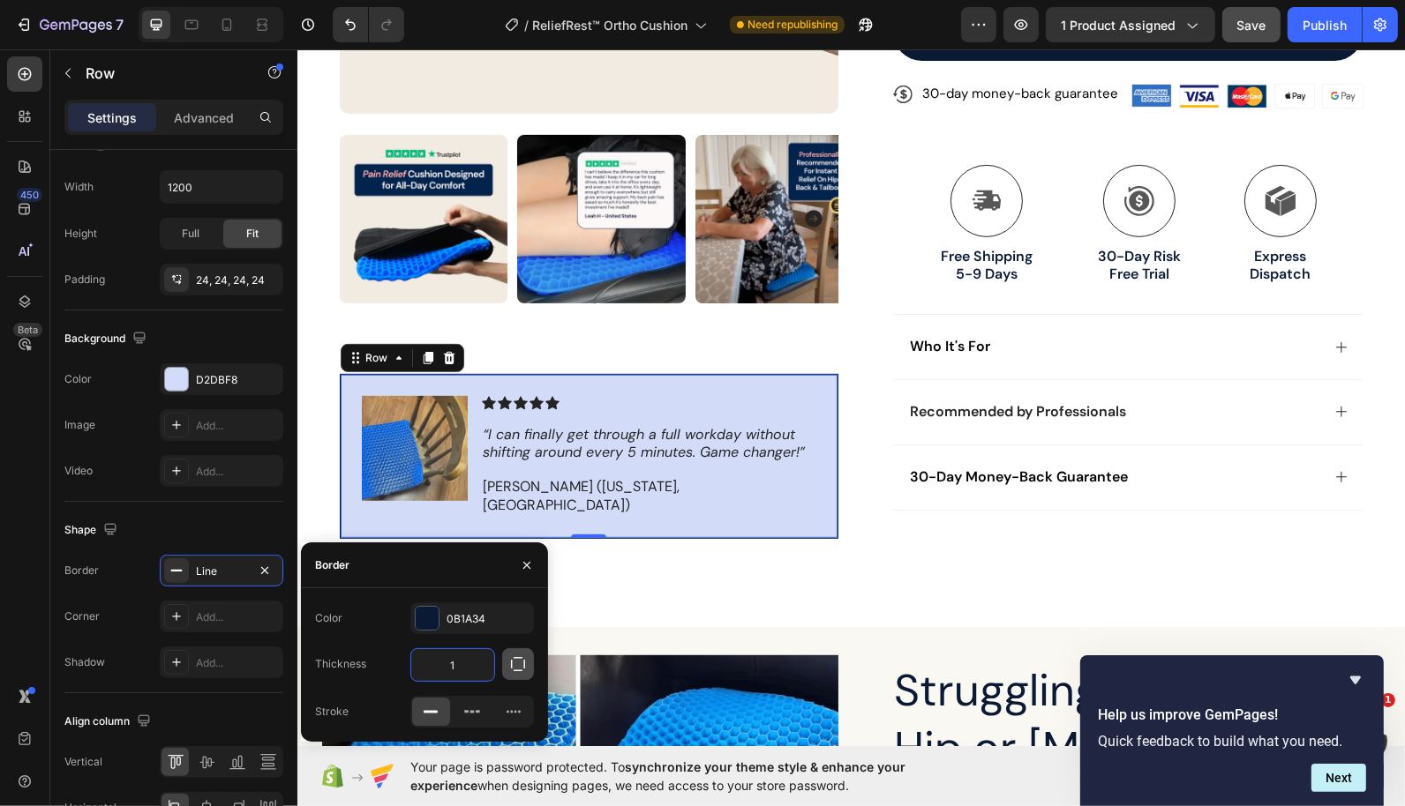
type input "1"
click at [527, 664] on button "button" at bounding box center [518, 664] width 32 height 32
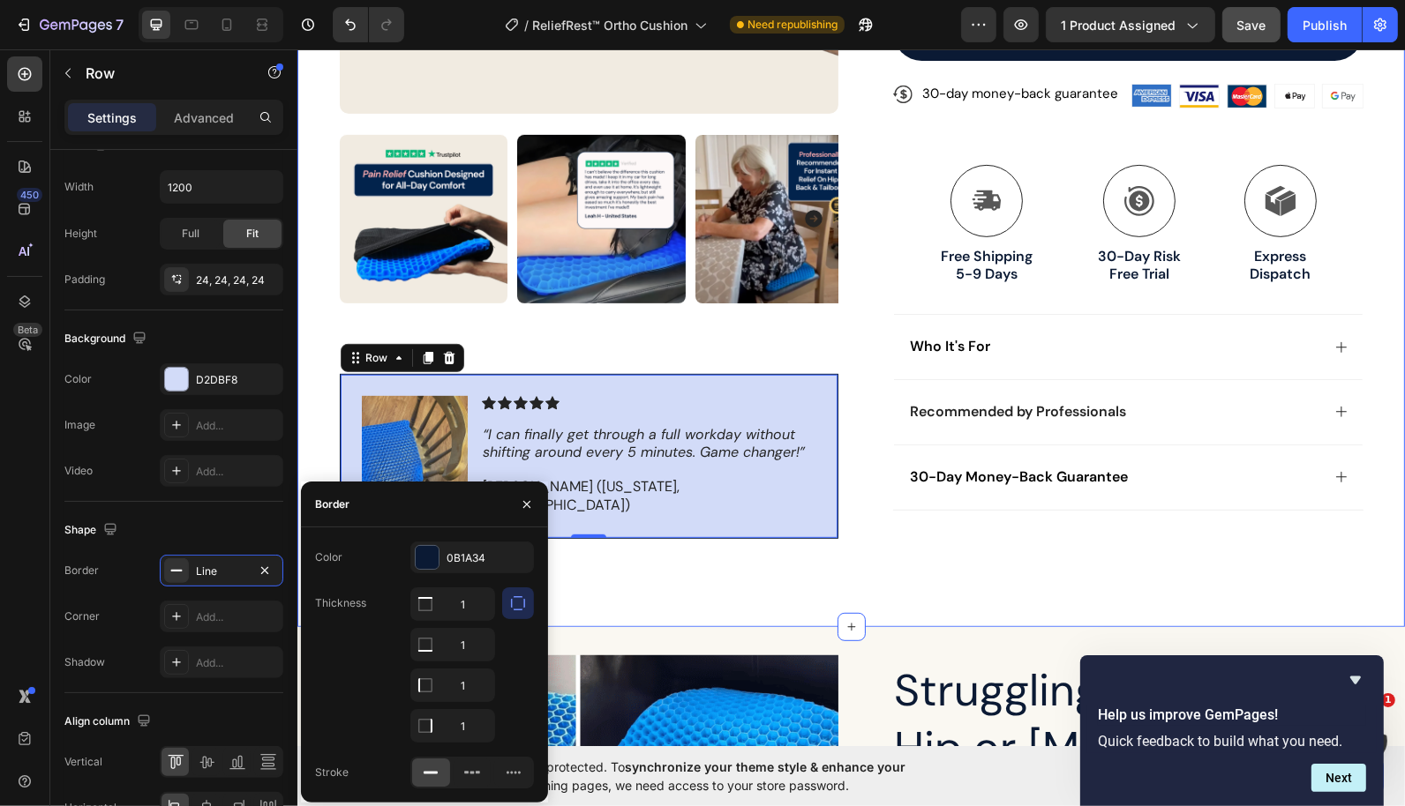
click at [716, 597] on div "Product Images Image Icon Icon Icon Icon Icon Icon List “I can finally get thro…" at bounding box center [849, 21] width 1107 height 1210
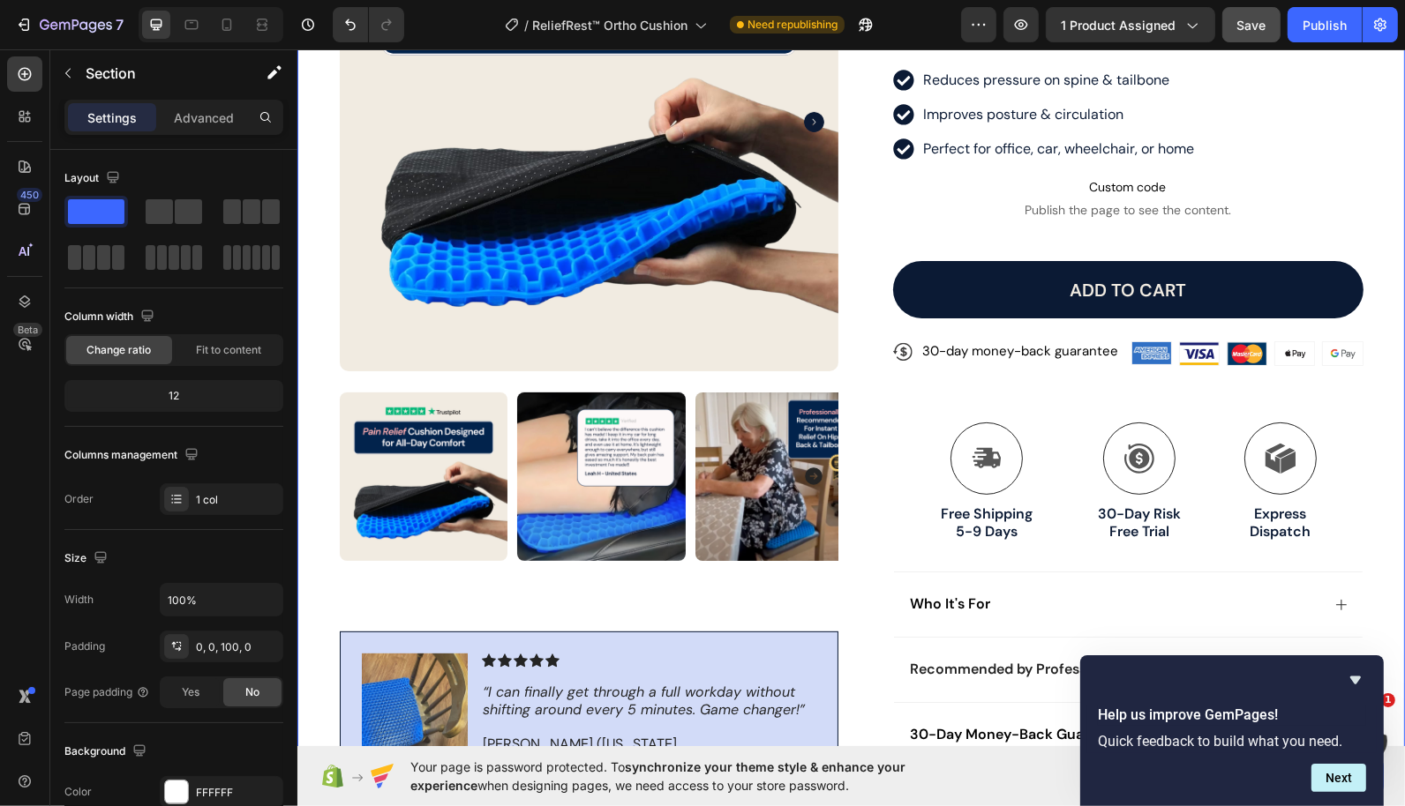
scroll to position [365, 0]
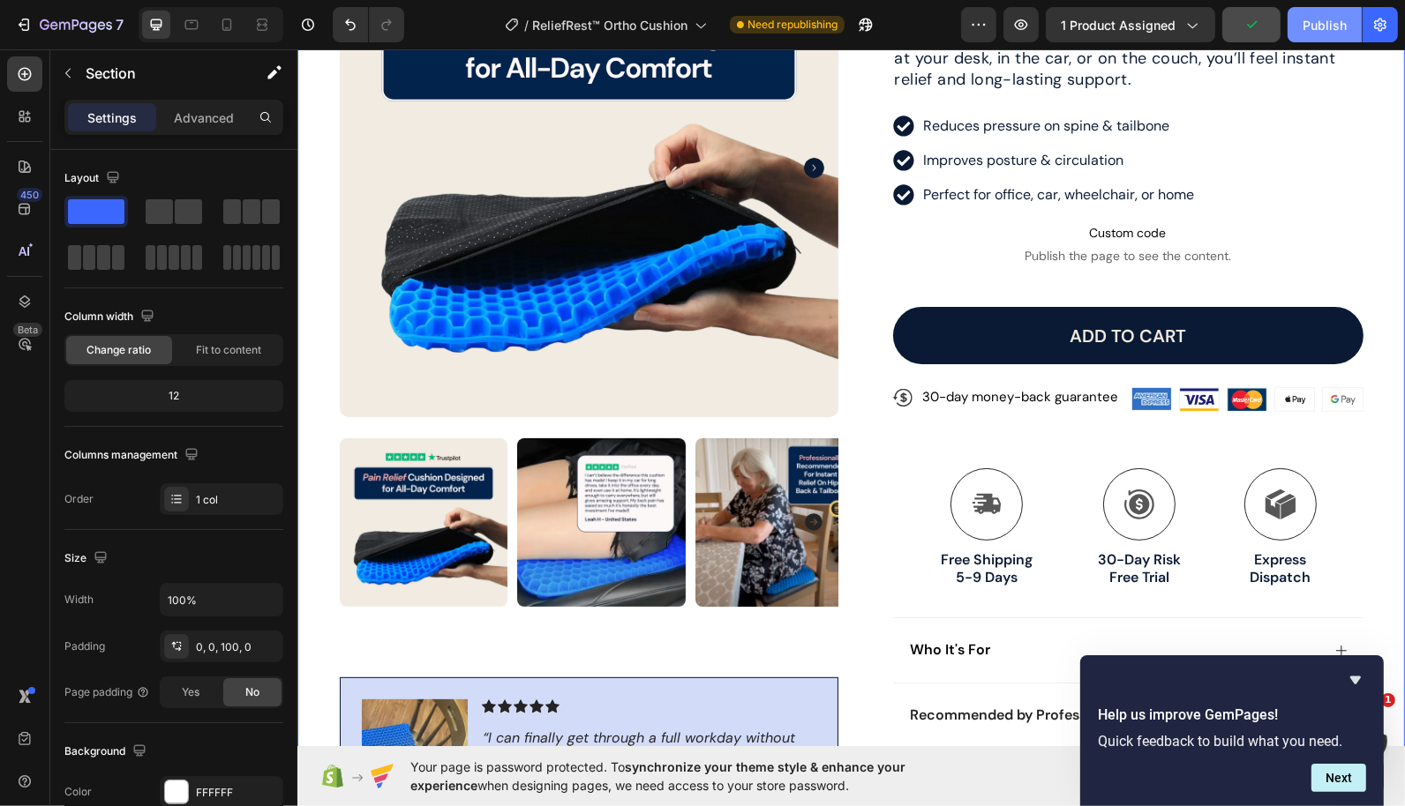
click at [1308, 30] on div "Publish" at bounding box center [1324, 25] width 44 height 19
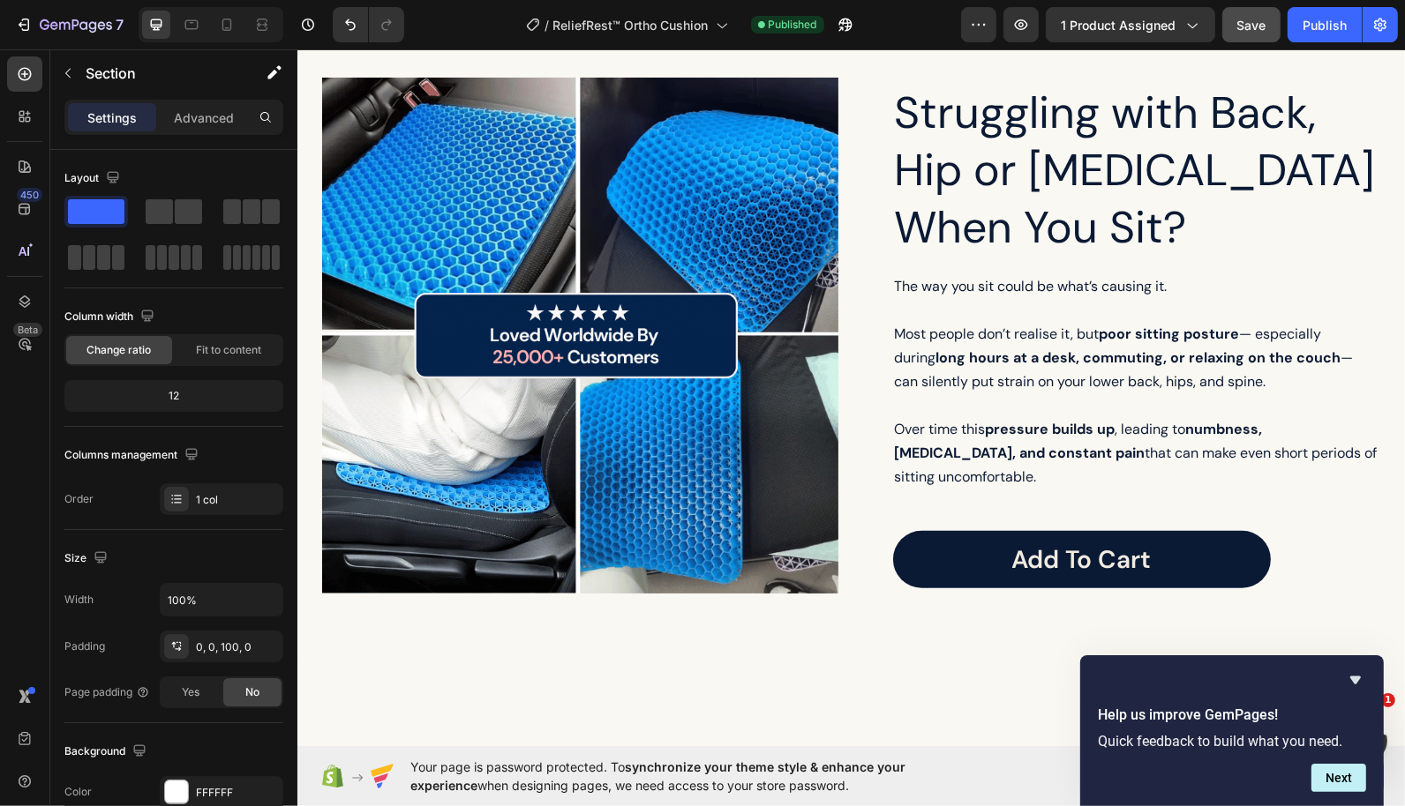
scroll to position [984, 0]
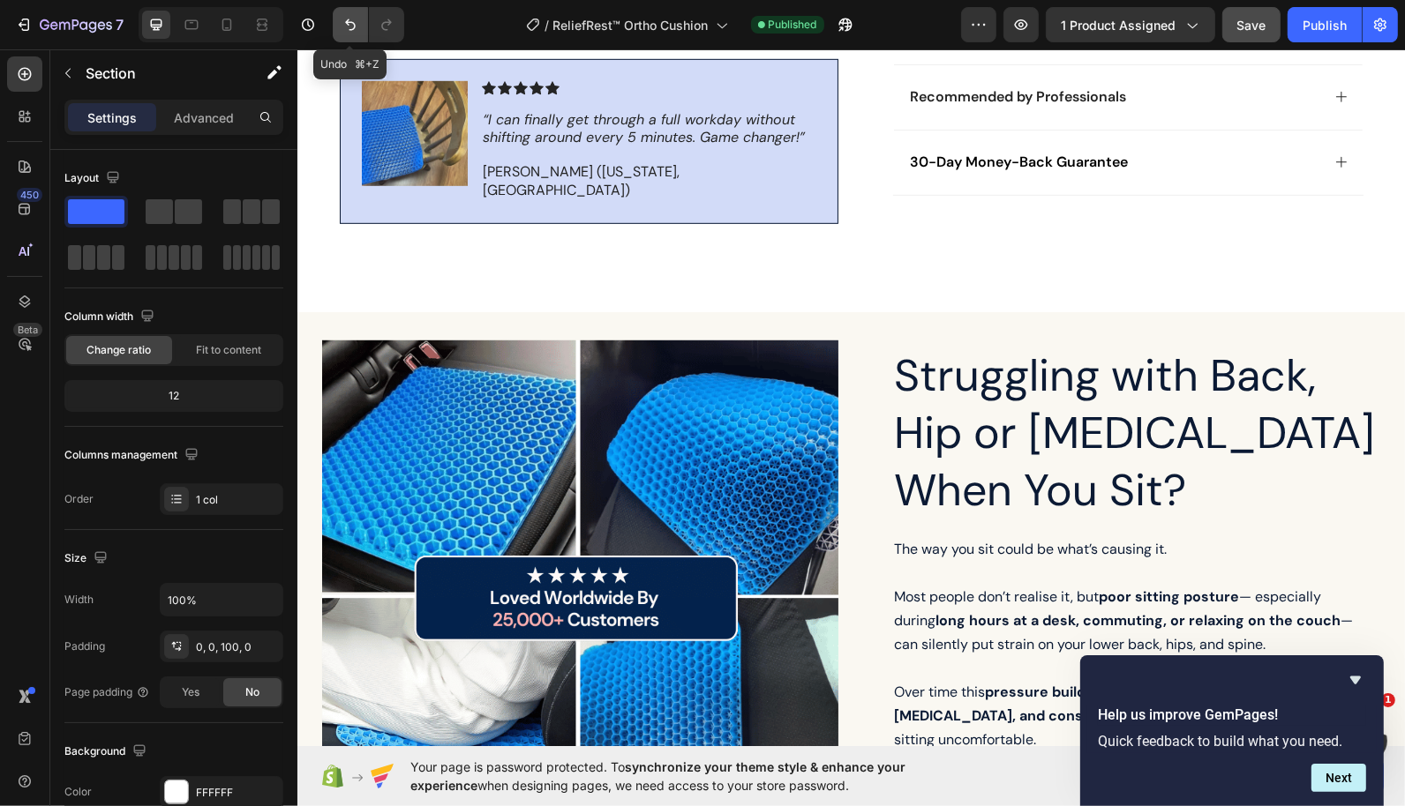
click at [345, 31] on icon "Undo/Redo" at bounding box center [350, 25] width 18 height 18
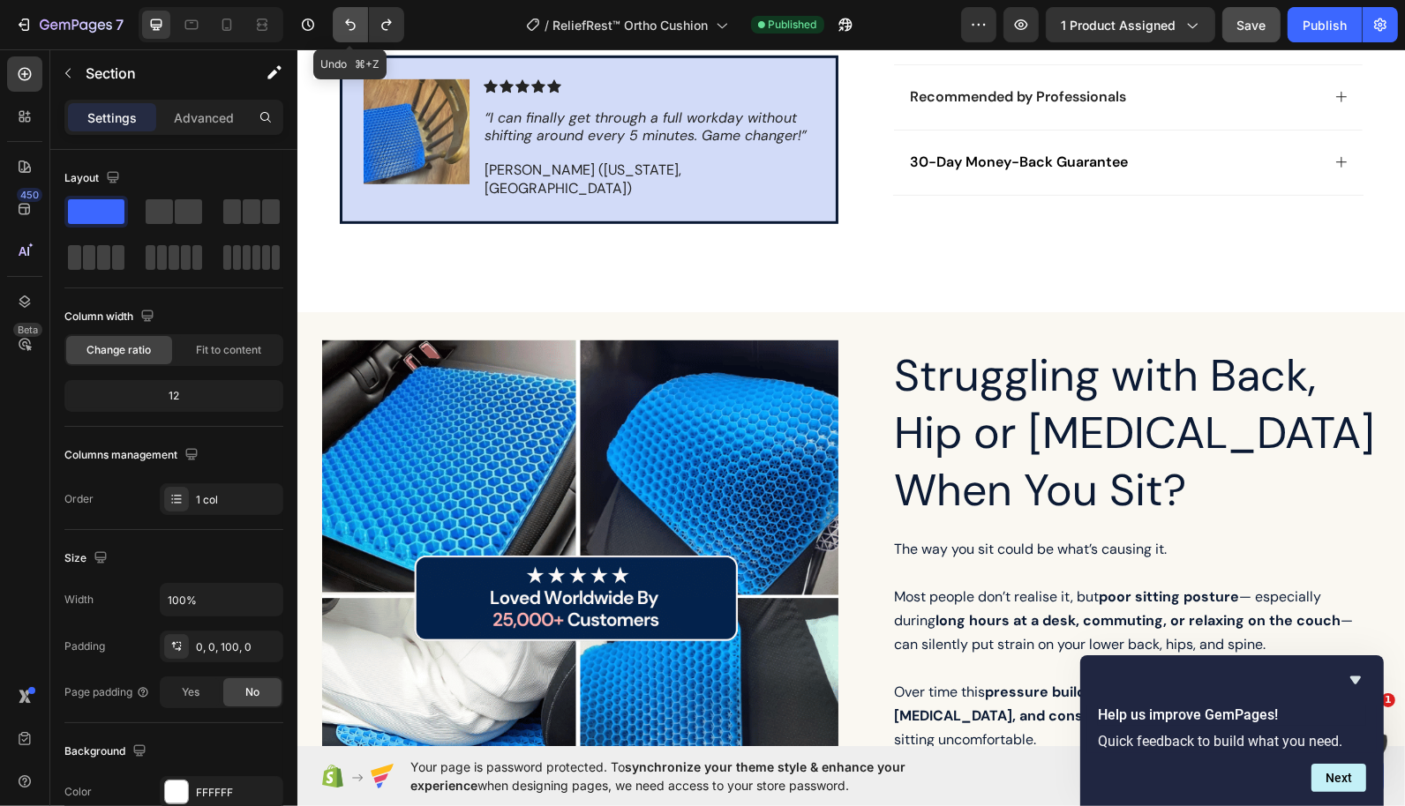
click at [345, 31] on icon "Undo/Redo" at bounding box center [350, 25] width 18 height 18
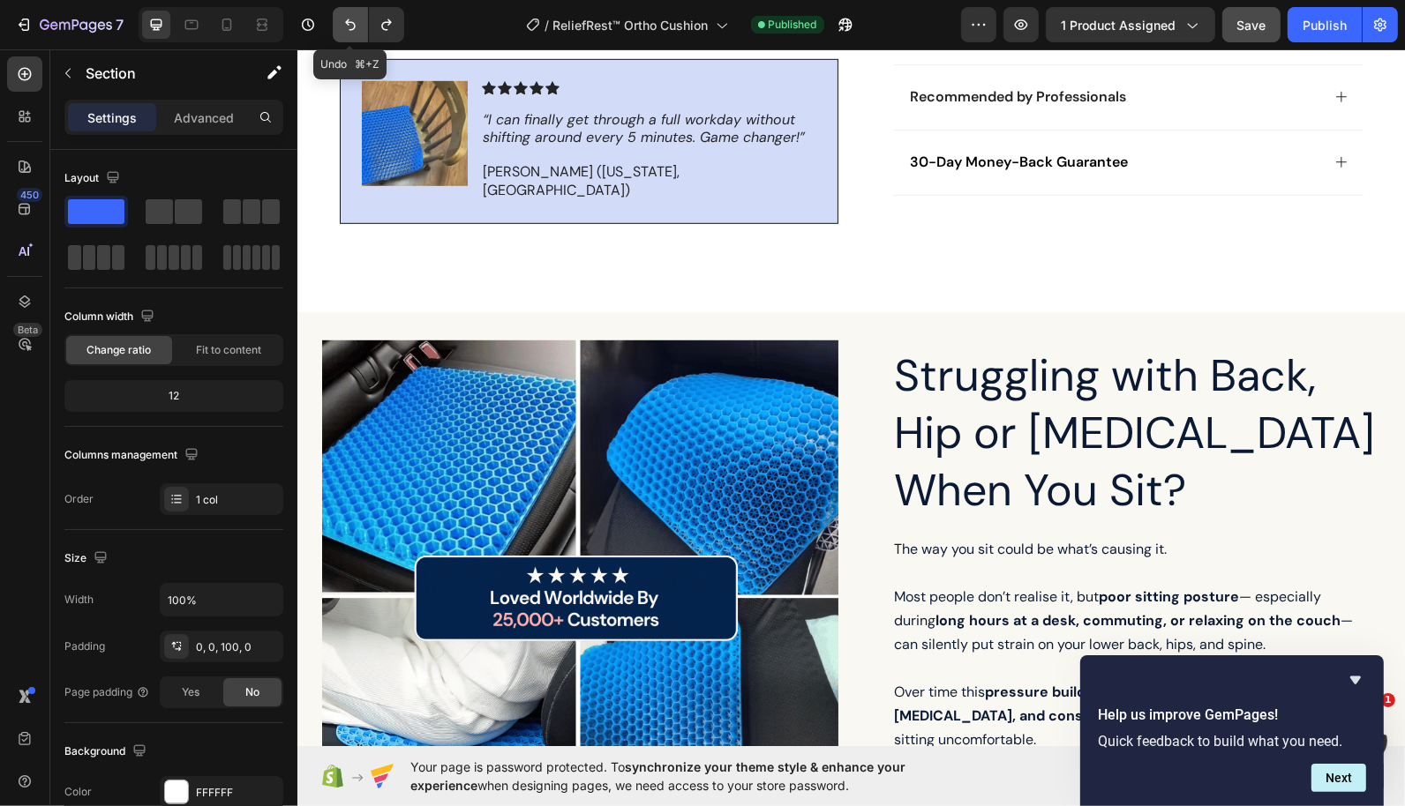
click at [345, 31] on icon "Undo/Redo" at bounding box center [350, 25] width 18 height 18
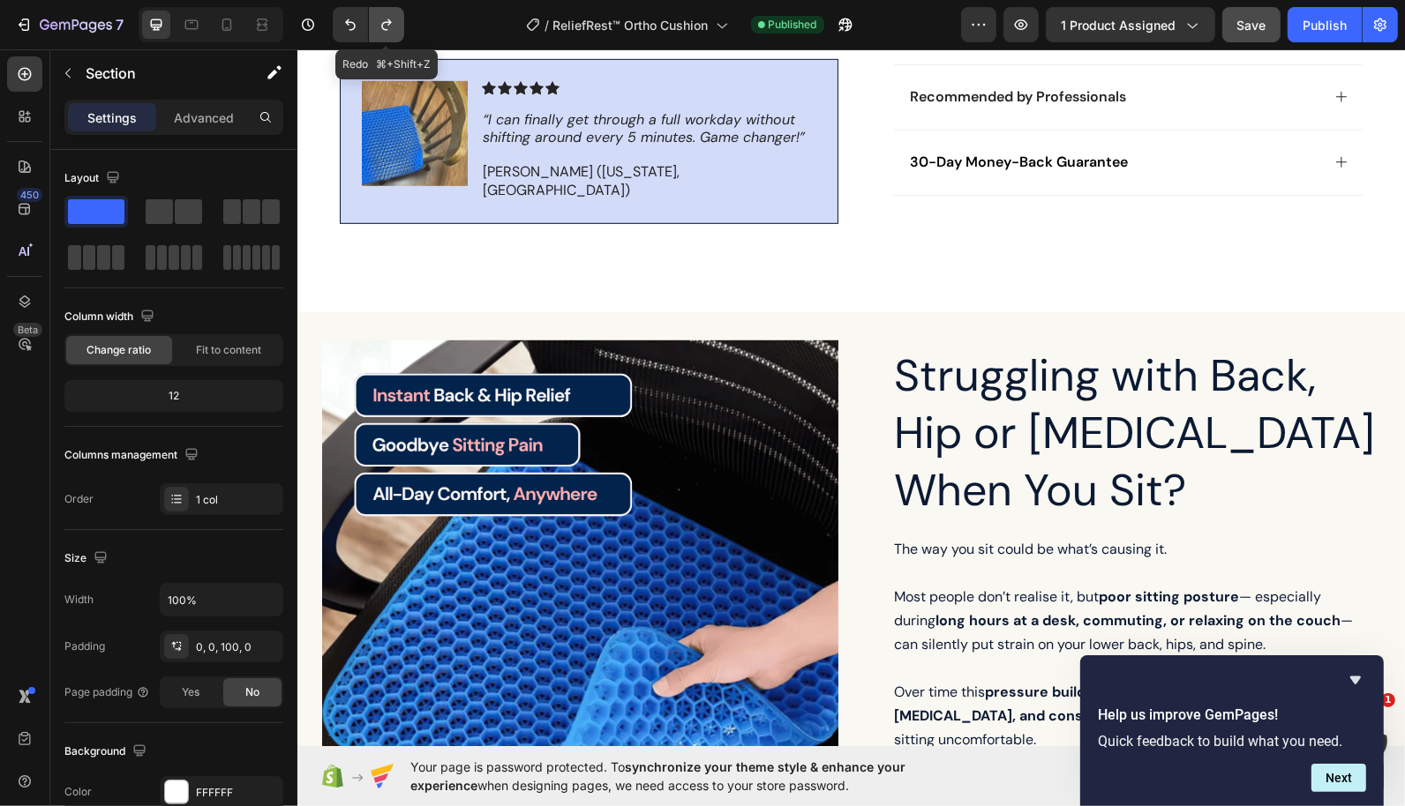
click at [390, 24] on icon "Undo/Redo" at bounding box center [387, 25] width 18 height 18
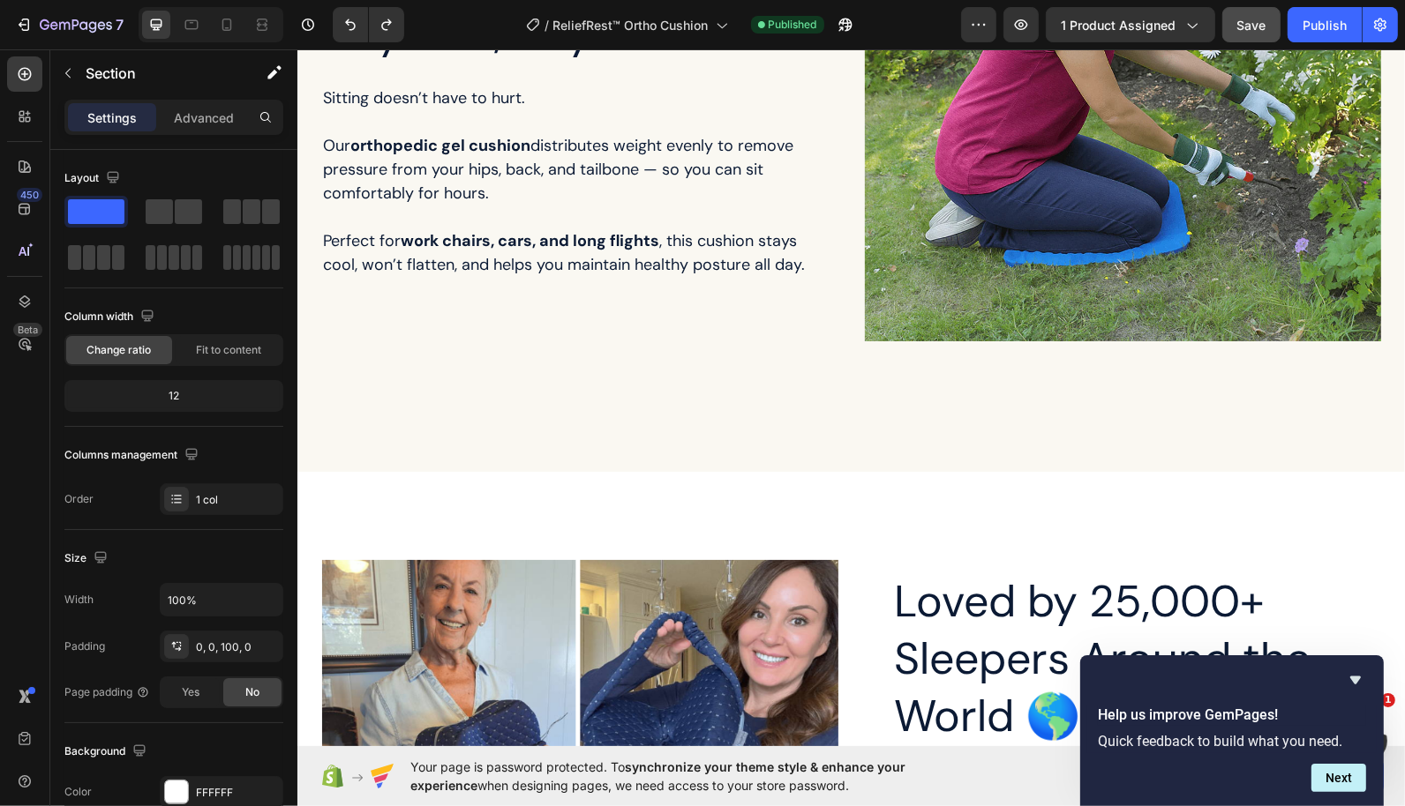
scroll to position [2566, 0]
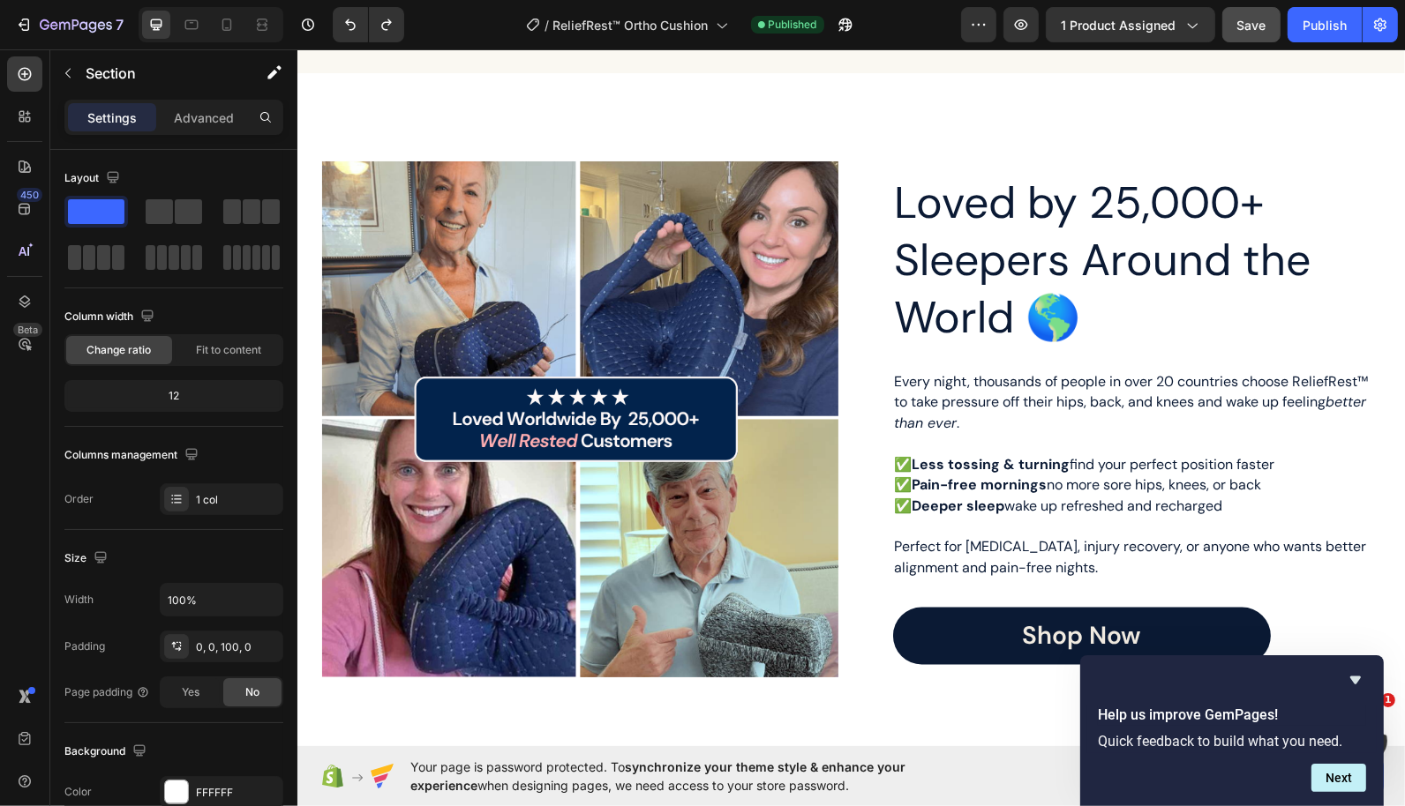
click at [499, 394] on img at bounding box center [579, 419] width 516 height 516
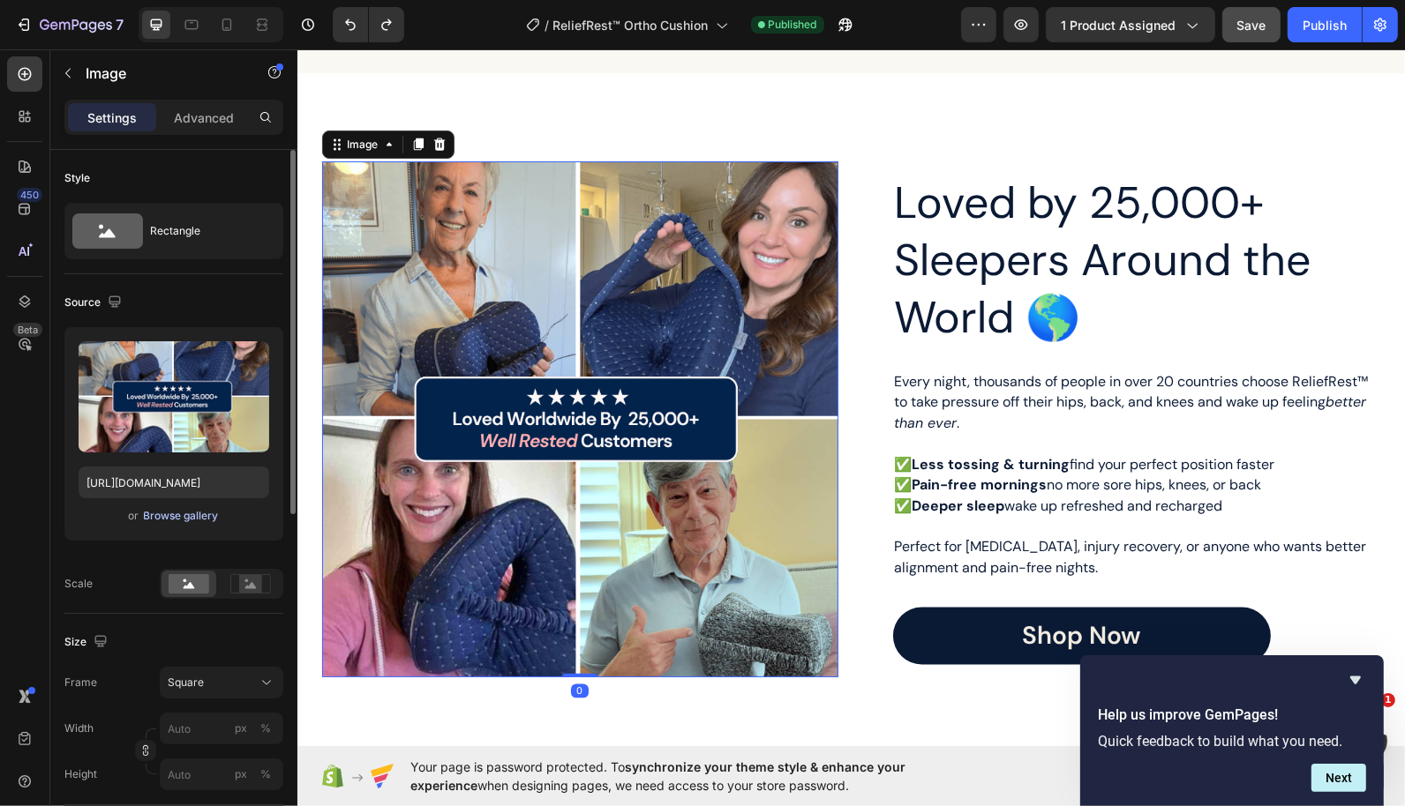
click at [195, 519] on div "Browse gallery" at bounding box center [181, 516] width 75 height 16
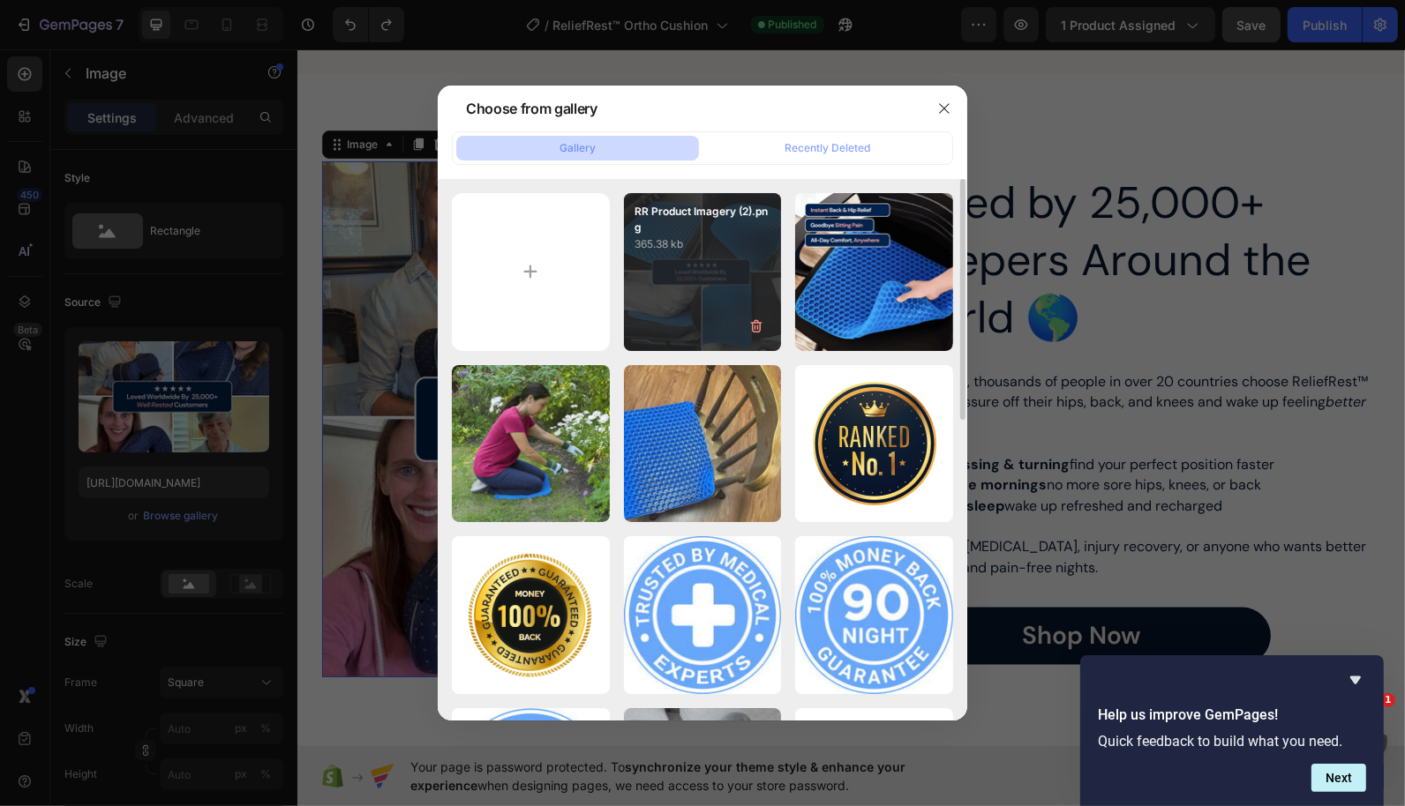
click at [693, 252] on div "RR Product Imagery (2).png 365.38 kb" at bounding box center [703, 272] width 158 height 158
type input "https://cdn.shopify.com/s/files/1/0725/5880/5044/files/gempages_583478091330880…"
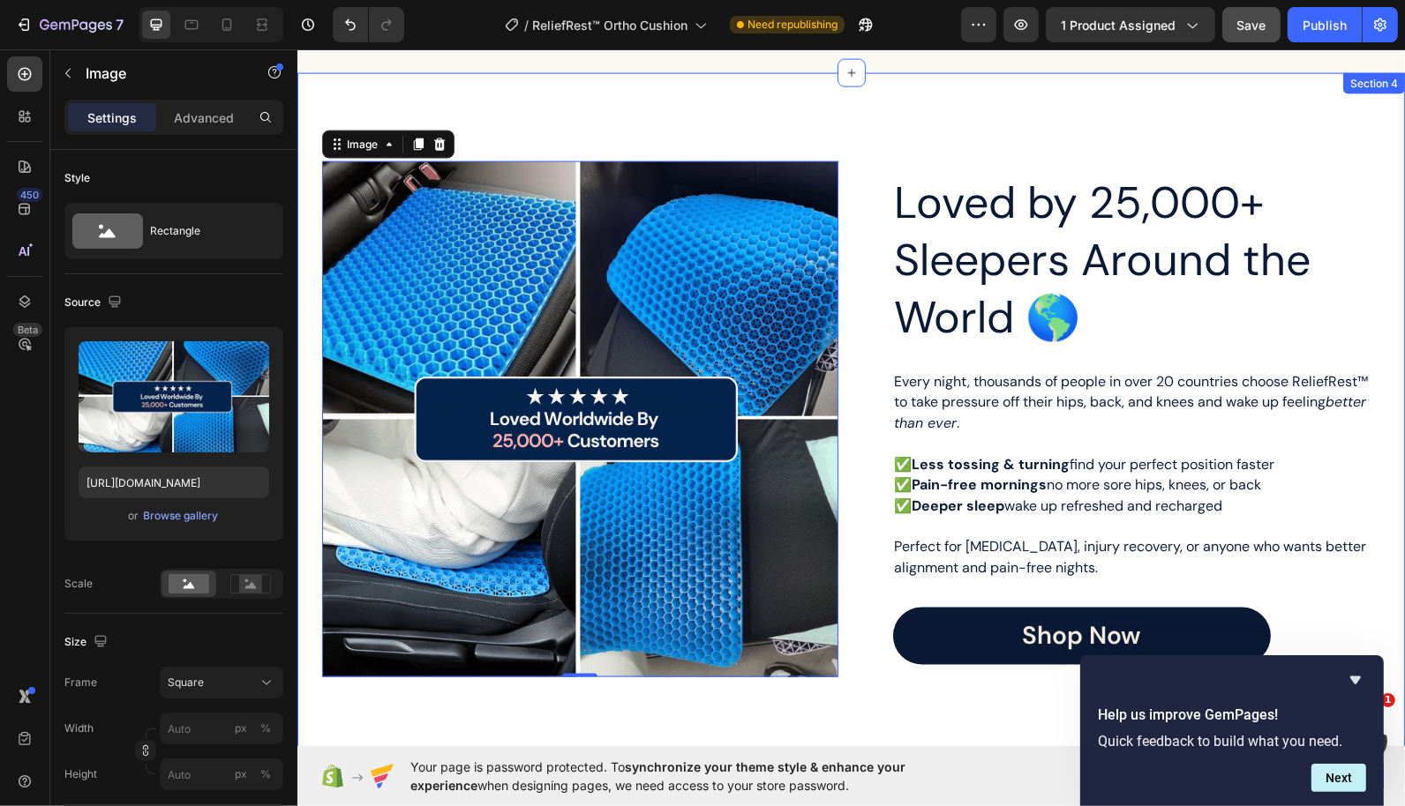
click at [970, 222] on h2 "Loved by 25,000+ Sleepers Around the World 🌎" at bounding box center [1136, 260] width 488 height 176
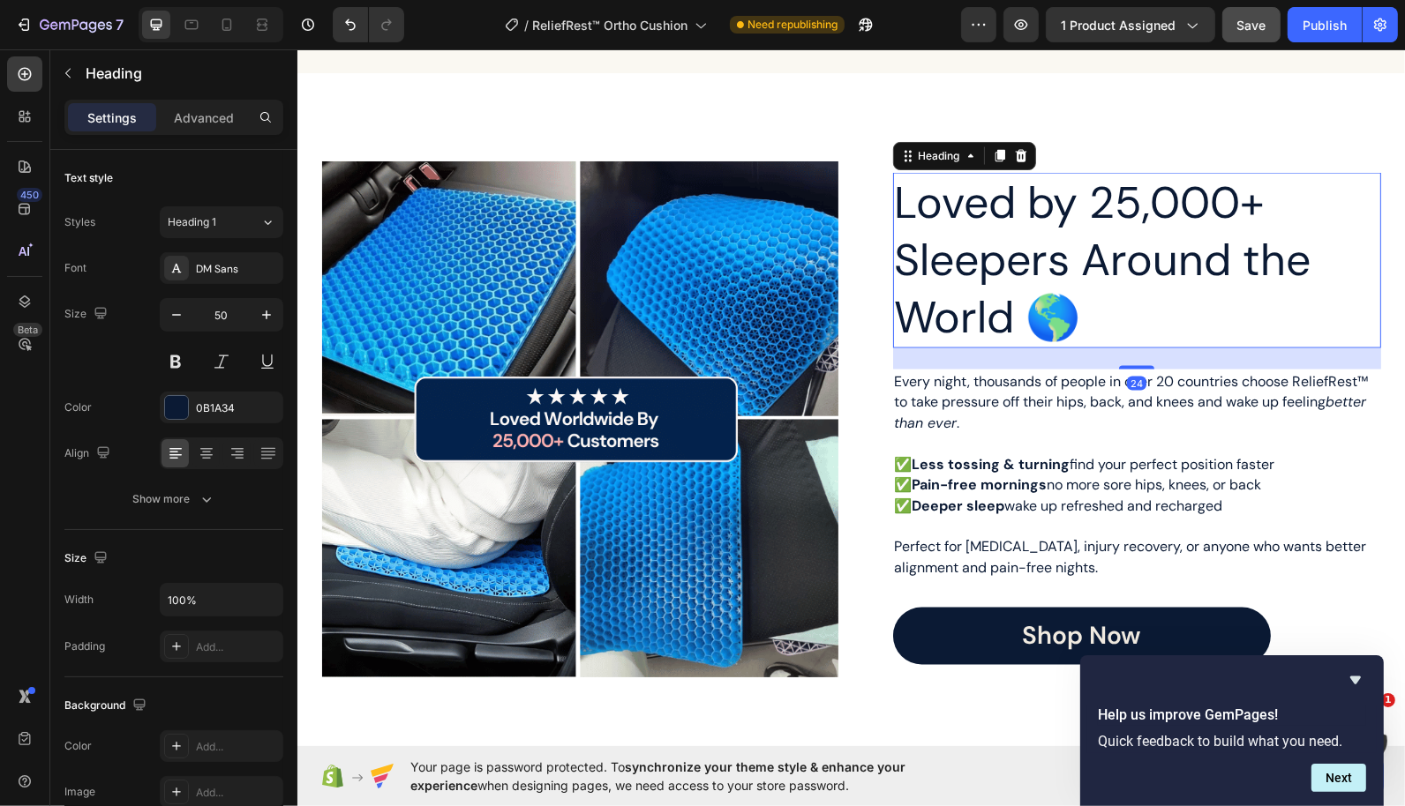
click at [970, 222] on h2 "Loved by 25,000+ Sleepers Around the World 🌎" at bounding box center [1136, 260] width 488 height 176
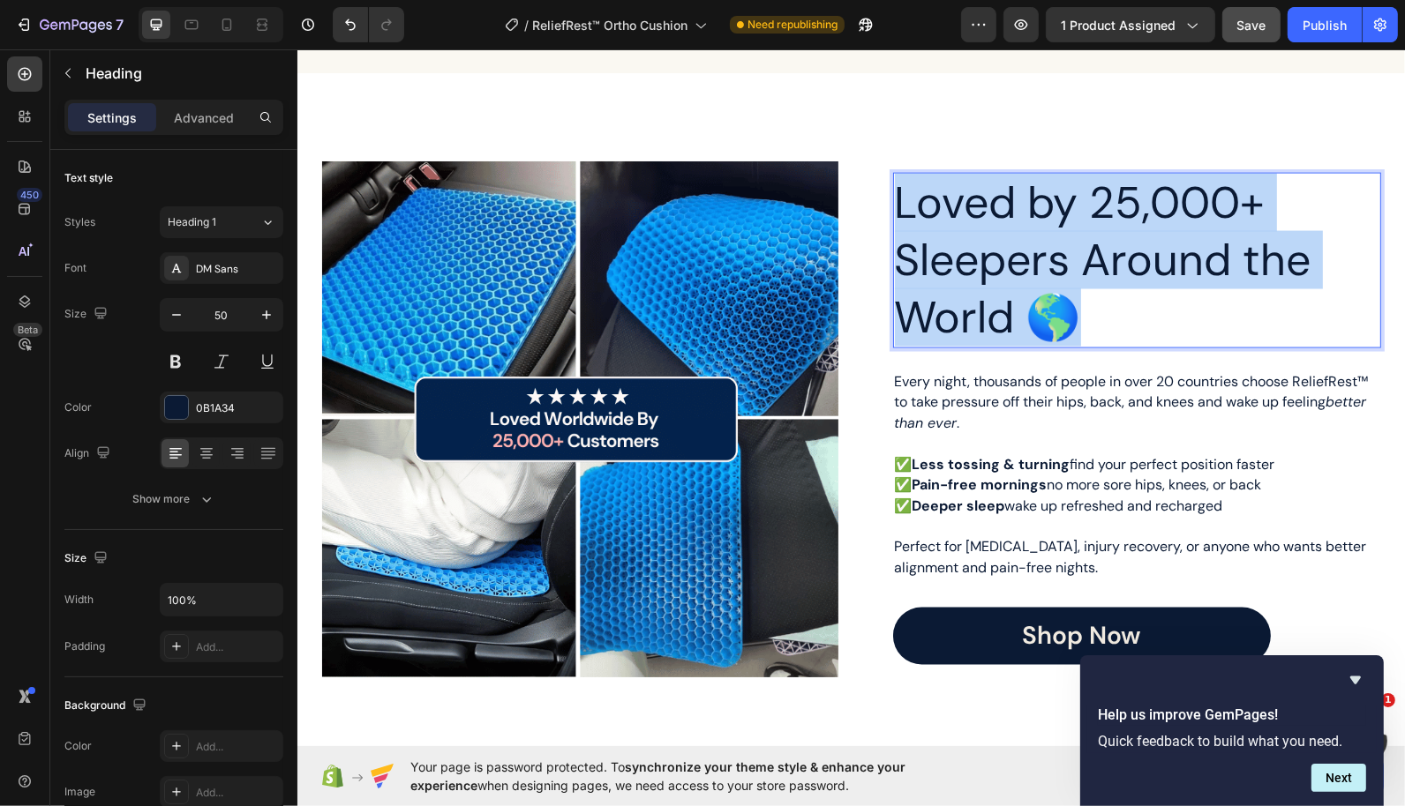
click at [970, 222] on p "Loved by 25,000+ Sleepers Around the World 🌎" at bounding box center [1136, 260] width 484 height 172
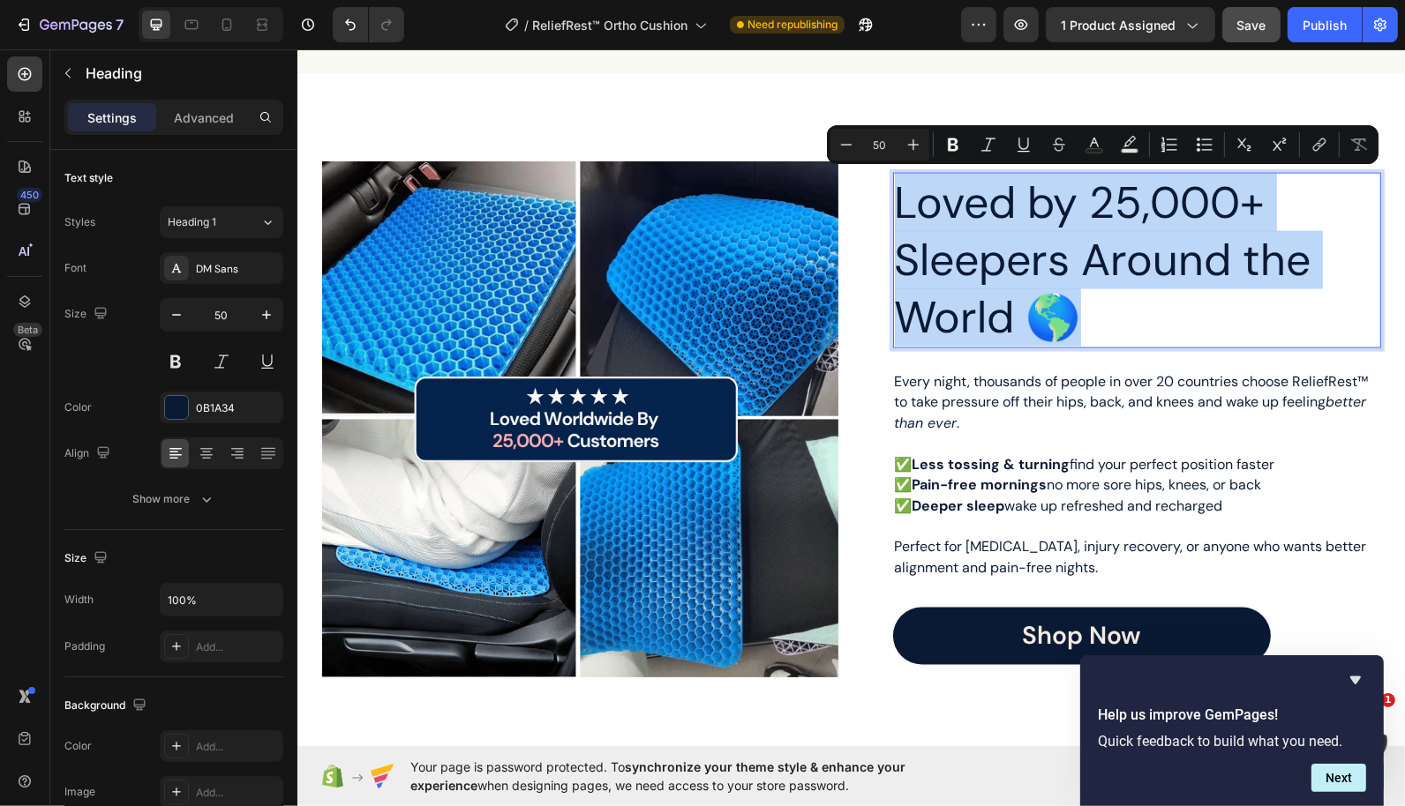
click at [1132, 311] on p "Loved by 25,000+ Sleepers Around the World 🌎" at bounding box center [1136, 260] width 484 height 172
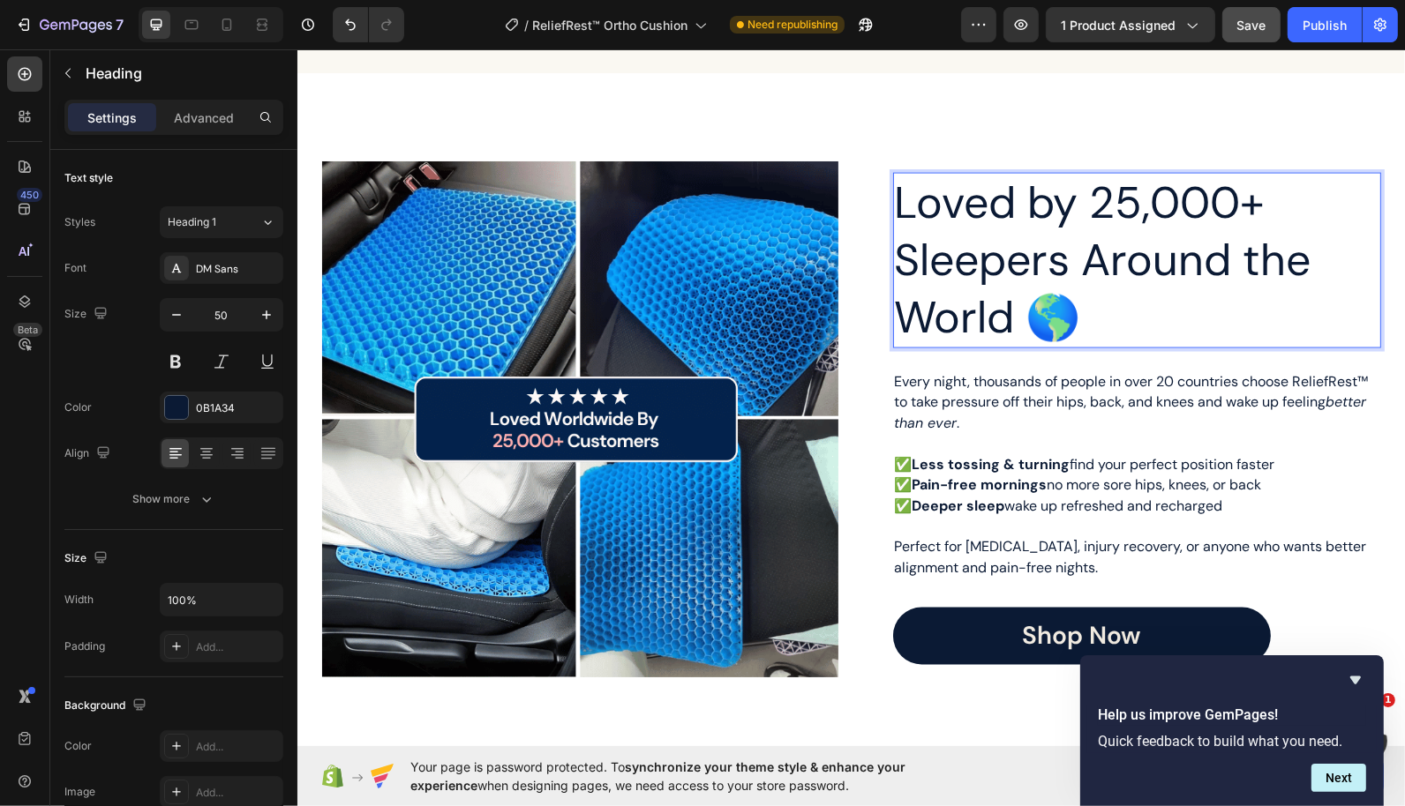
click at [1005, 260] on p "Loved by 25,000+ Sleepers Around the World 🌎" at bounding box center [1136, 260] width 484 height 172
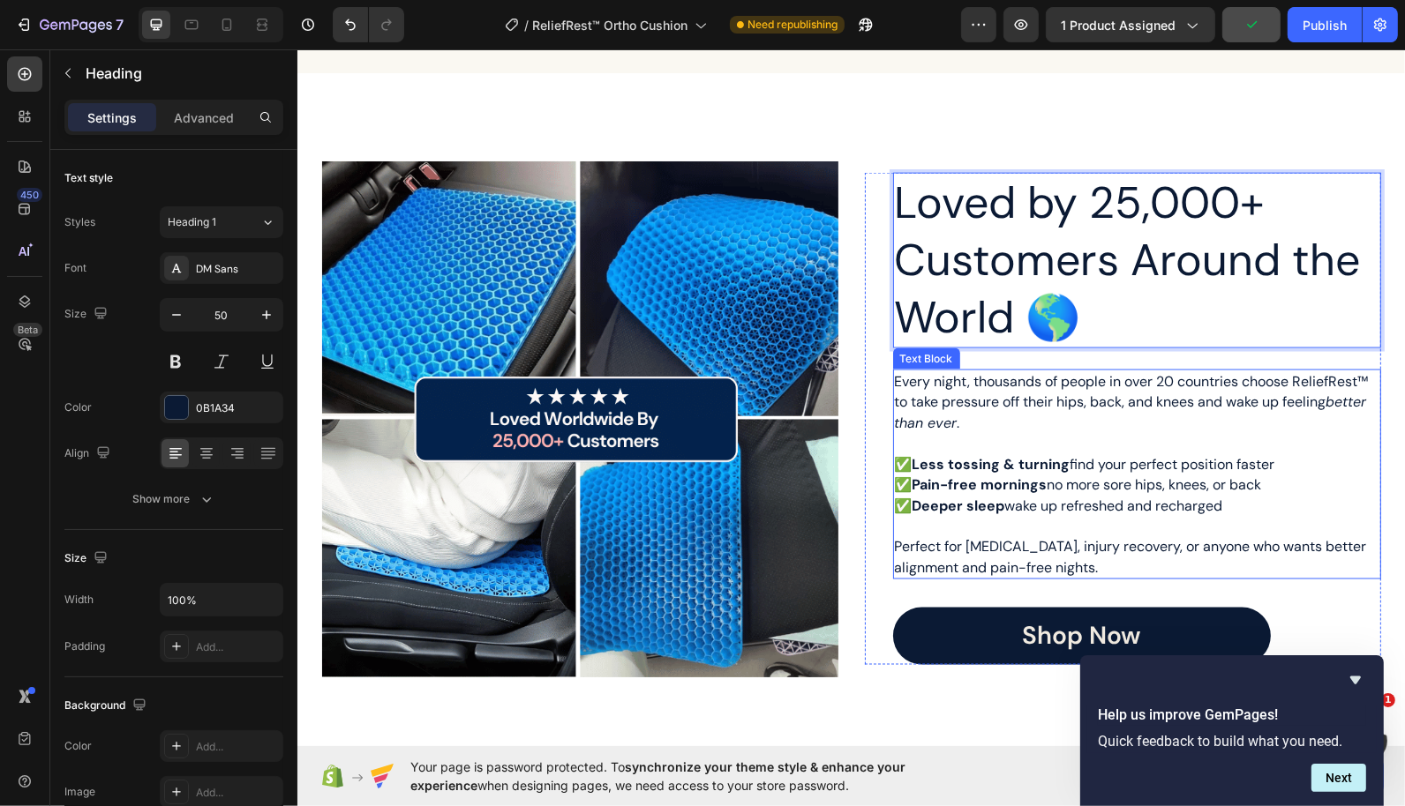
click at [958, 380] on span "Every night, thousands of people in over 20 countries choose ReliefRest™ to tak…" at bounding box center [1131, 401] width 474 height 60
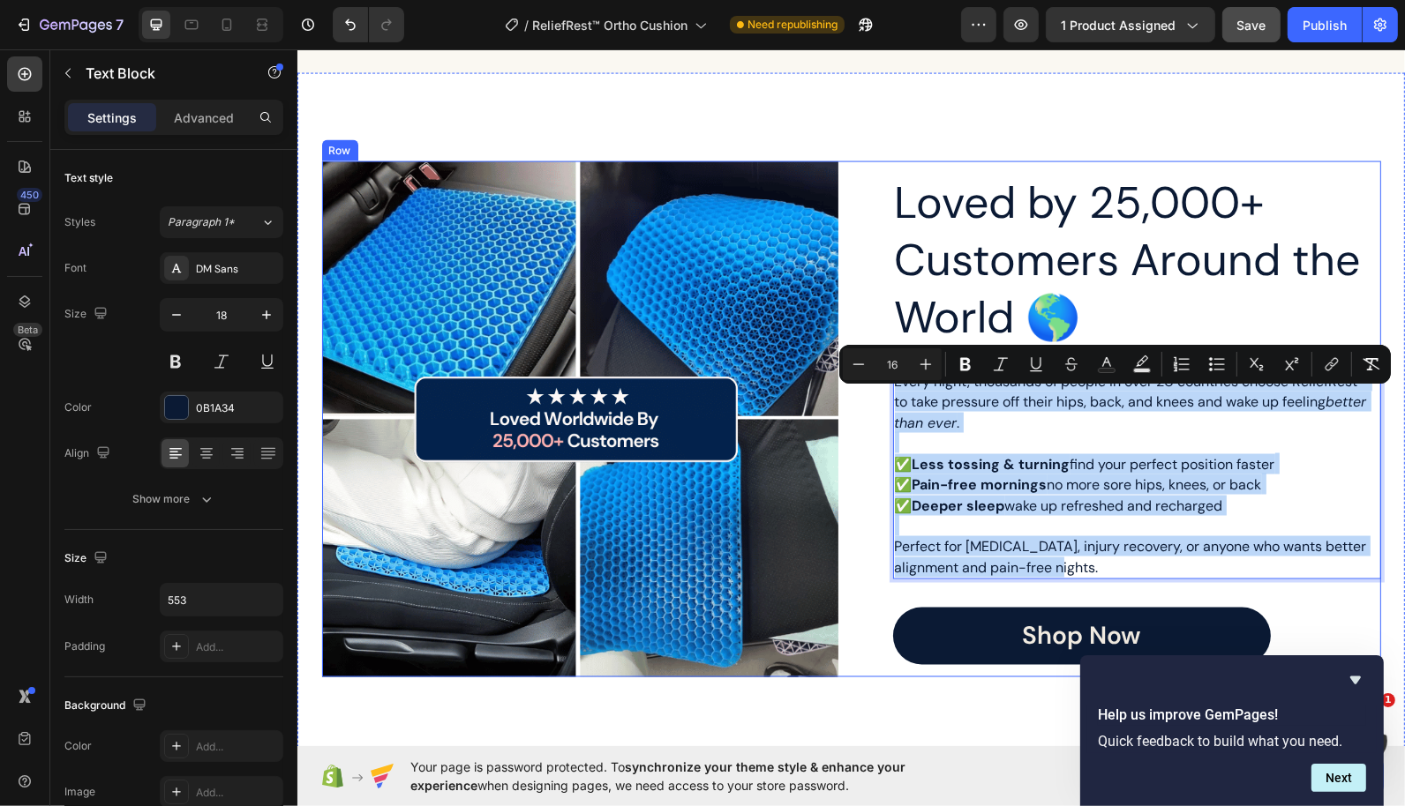
drag, startPoint x: 1063, startPoint y: 572, endPoint x: 847, endPoint y: 387, distance: 284.1
click at [847, 387] on div "Loved by 25,000+ Customers Around the World 🌎 Heading Every night, thousands of…" at bounding box center [850, 419] width 1059 height 516
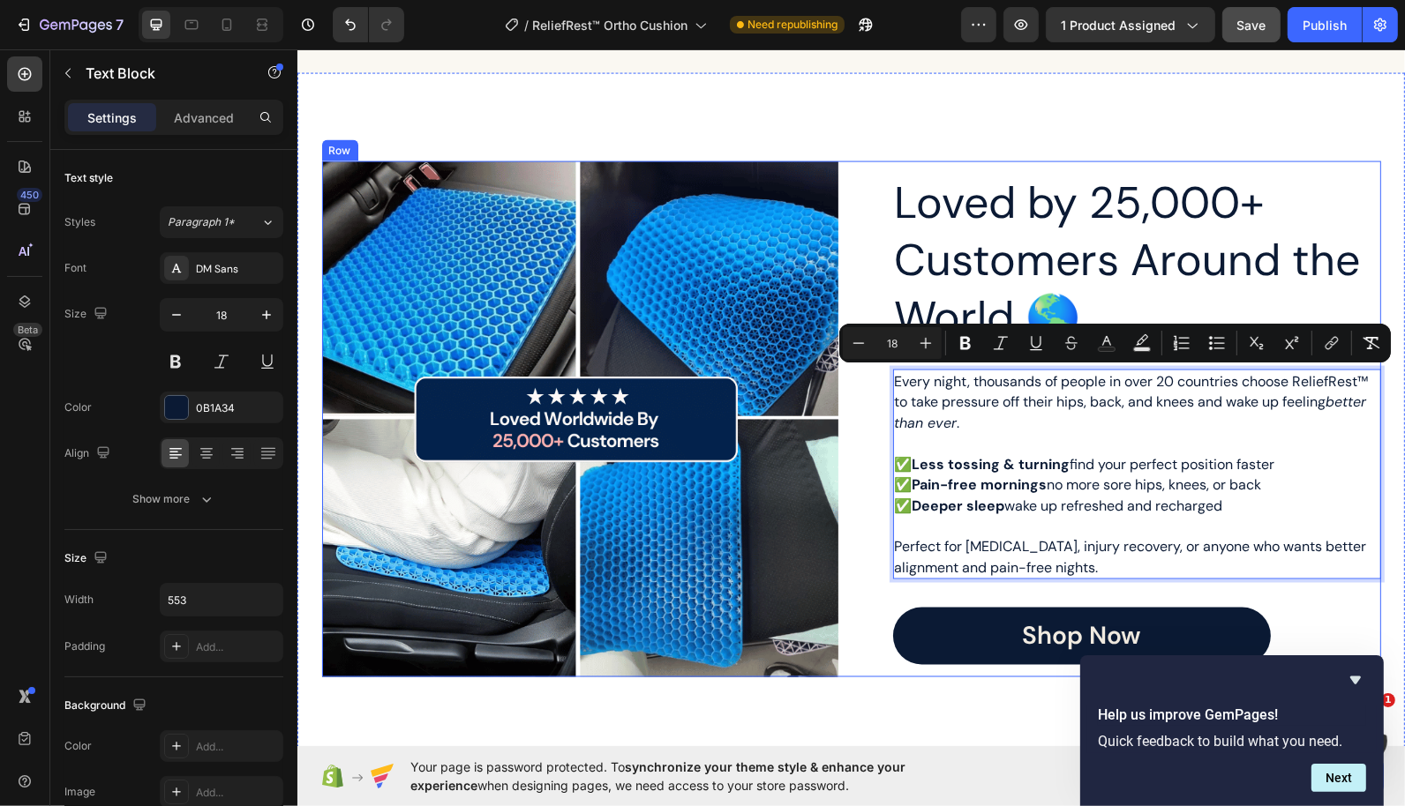
scroll to position [2568, 0]
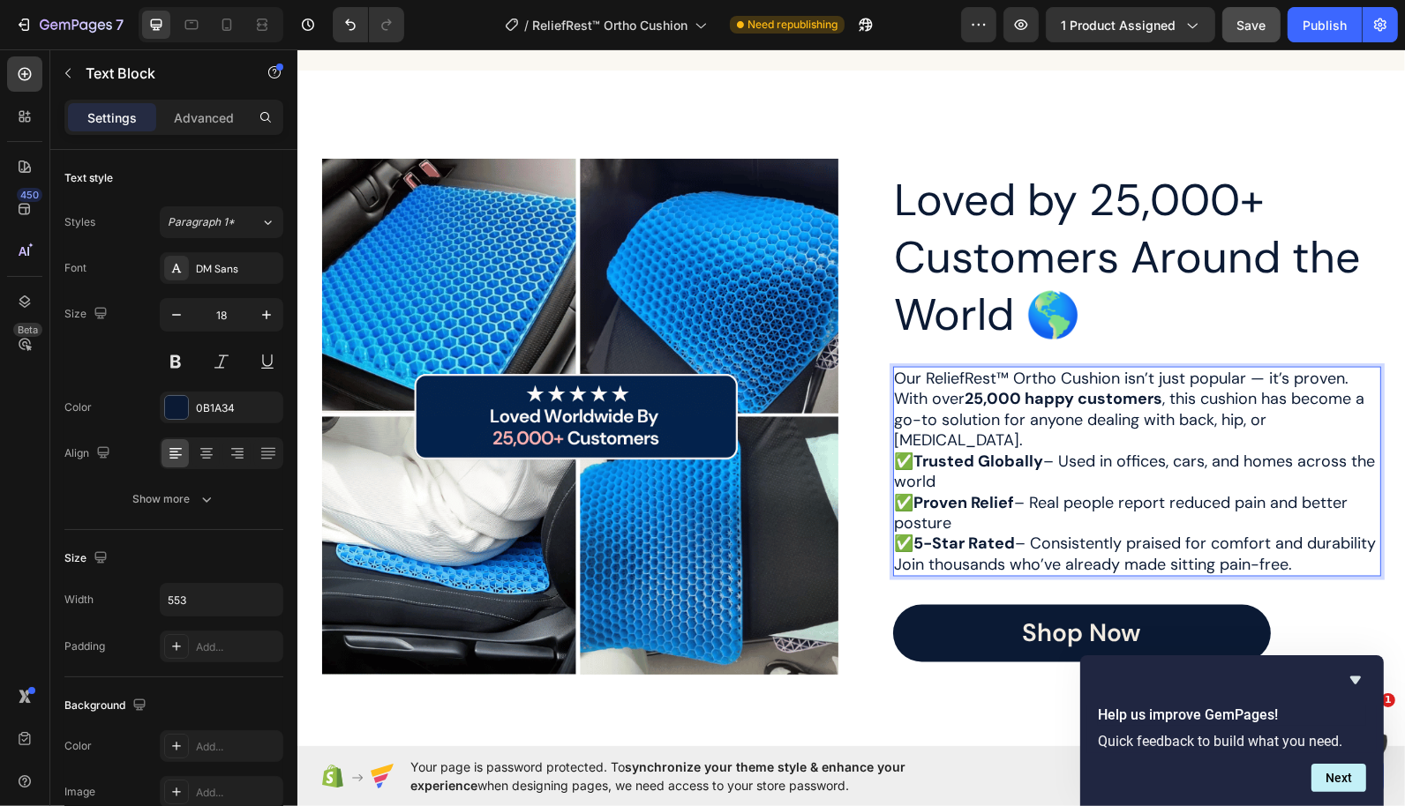
click at [1377, 425] on div "Our ReliefRest™ Ortho Cushion isn’t just popular — it’s proven. With over 25,00…" at bounding box center [1136, 471] width 488 height 210
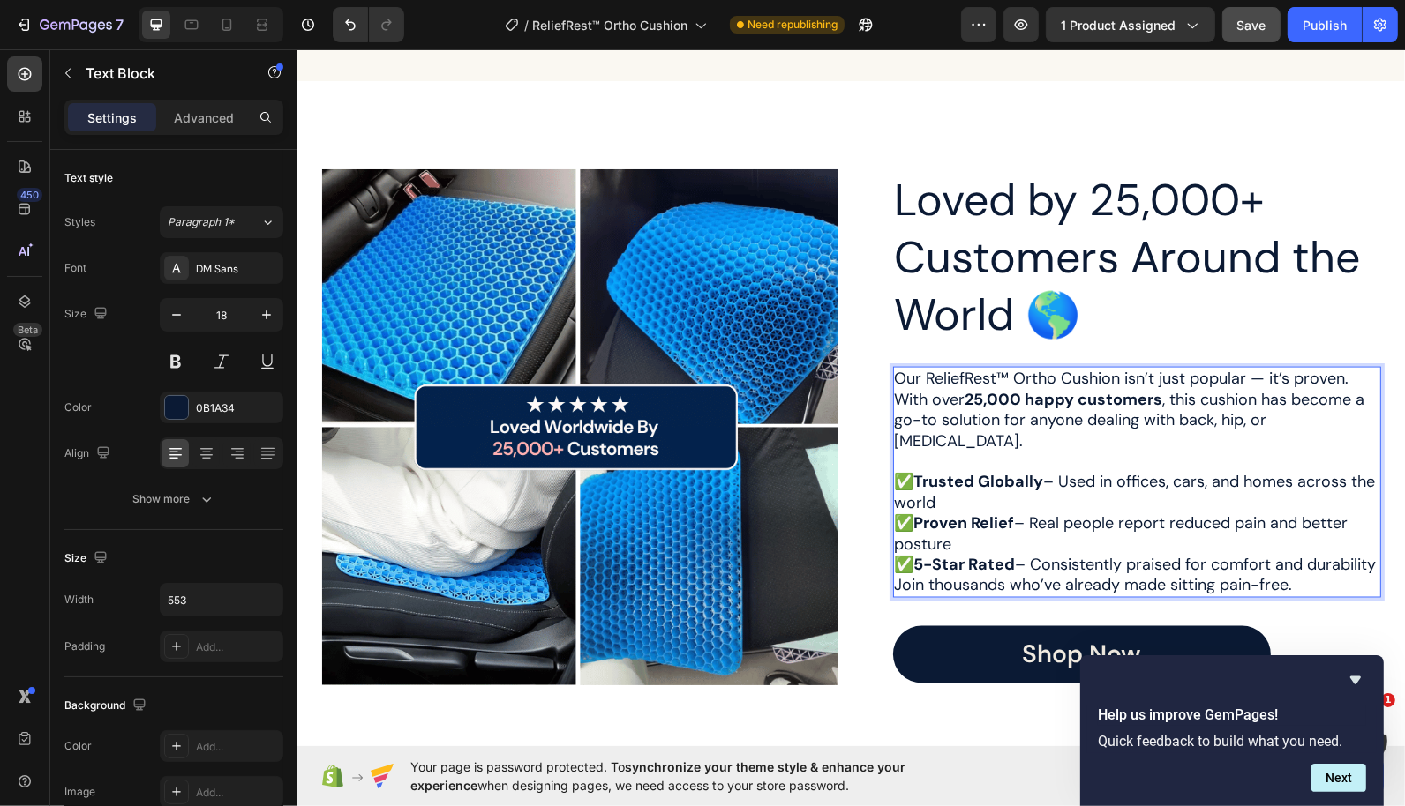
click at [1117, 476] on p "✅ Trusted Globally – Used in offices, cars, and homes across the world" at bounding box center [1136, 491] width 484 height 41
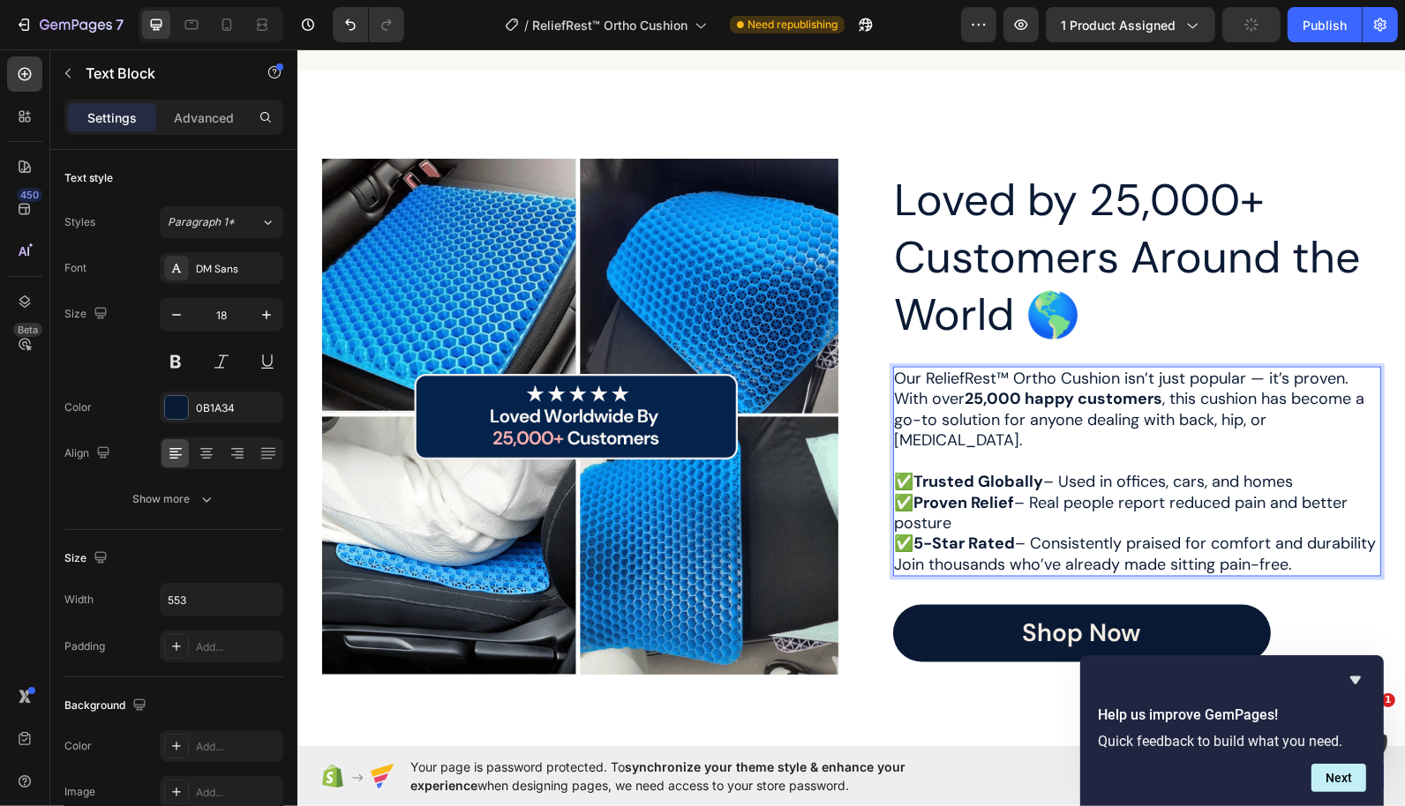
click at [1078, 492] on p "✅ Proven Relief – Real people report reduced pain and better posture" at bounding box center [1136, 512] width 484 height 41
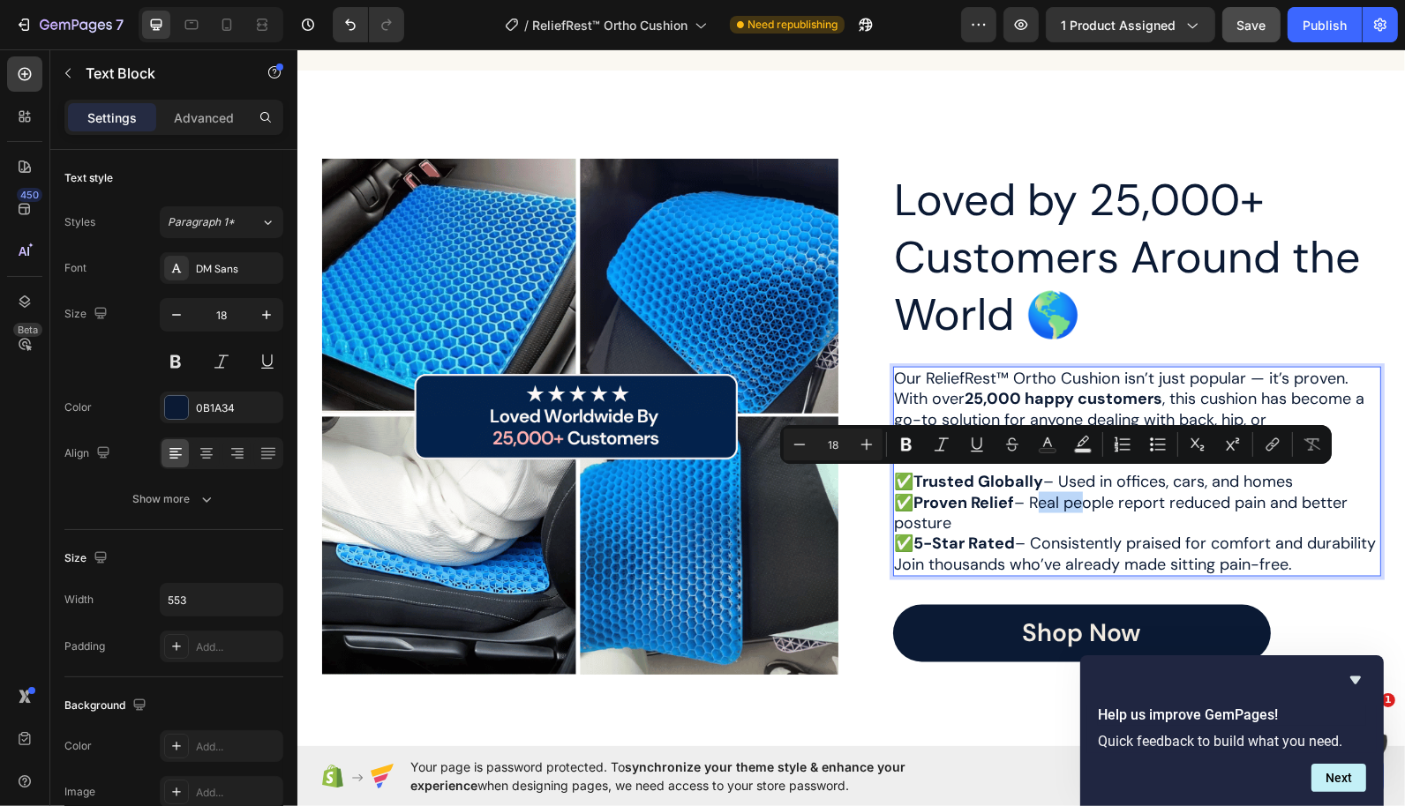
drag, startPoint x: 1076, startPoint y: 485, endPoint x: 1032, endPoint y: 483, distance: 44.1
click at [1032, 492] on p "✅ Proven Relief – Real people report reduced pain and better posture" at bounding box center [1136, 512] width 484 height 41
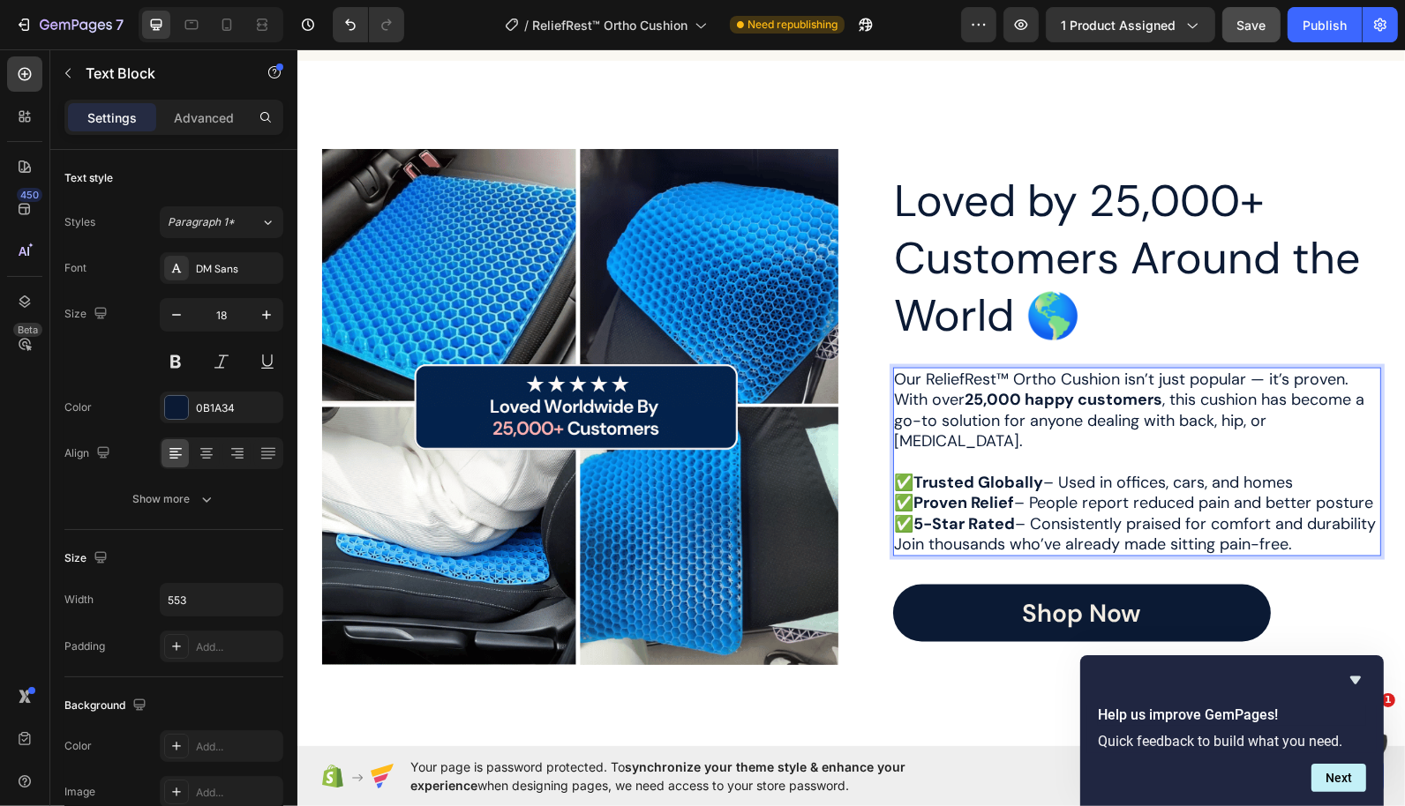
click at [1084, 513] on p "✅ 5-Star Rated – Consistently praised for comfort and durability" at bounding box center [1136, 523] width 484 height 20
click at [1072, 518] on p "✅ 5-Star Rated – Consistently praised for comfort and durability" at bounding box center [1136, 523] width 484 height 20
click at [1323, 513] on p "✅ 5-Star Rated – Consistently praised for comfort and durability" at bounding box center [1136, 523] width 484 height 20
drag, startPoint x: 1311, startPoint y: 522, endPoint x: 1269, endPoint y: 498, distance: 48.6
click at [1269, 513] on p "✅ 5-Star Rated – Consistently praised for comfort and durability" at bounding box center [1136, 523] width 484 height 20
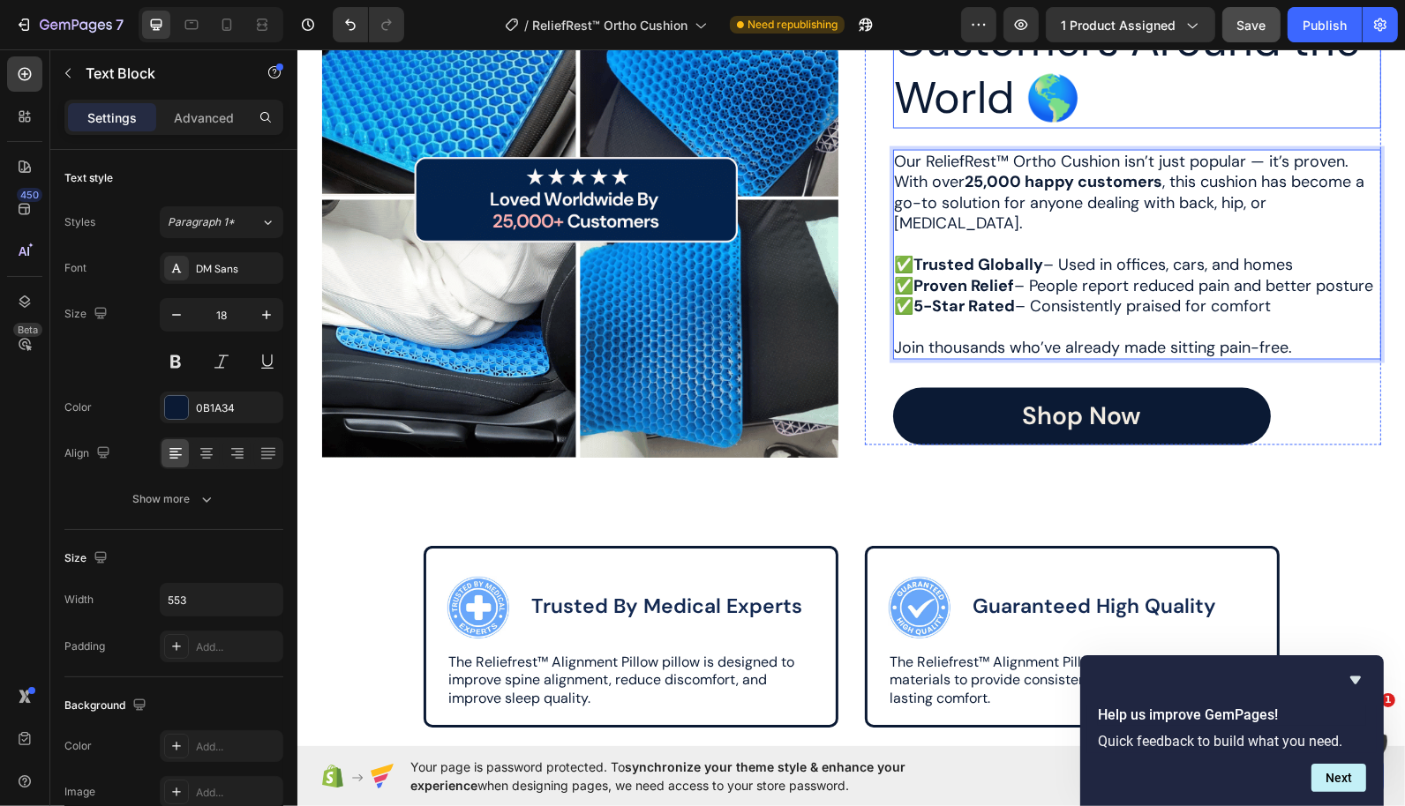
scroll to position [2910, 0]
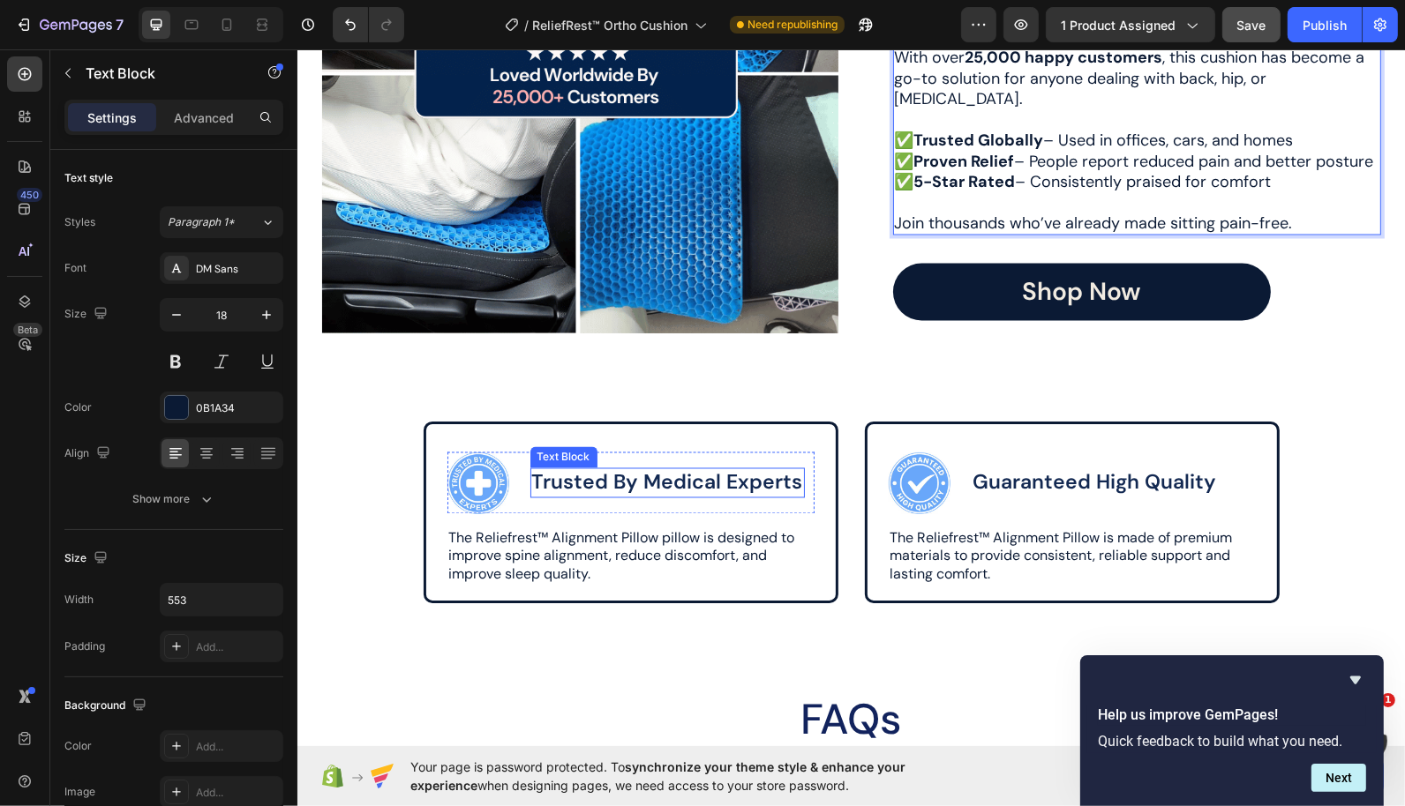
click at [634, 480] on p "Trusted By Medical Experts" at bounding box center [666, 482] width 271 height 26
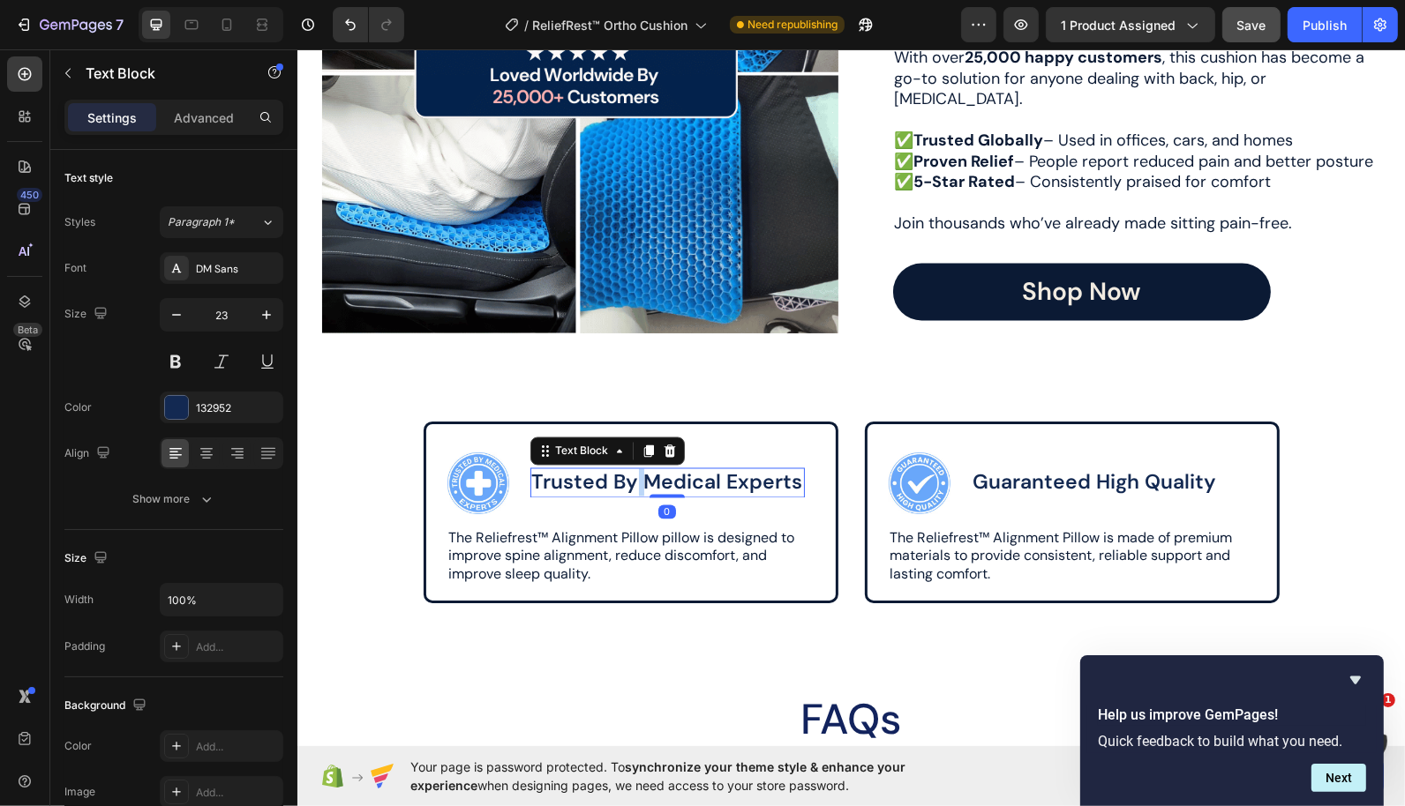
click at [634, 480] on p "Trusted By Medical Experts" at bounding box center [666, 482] width 271 height 26
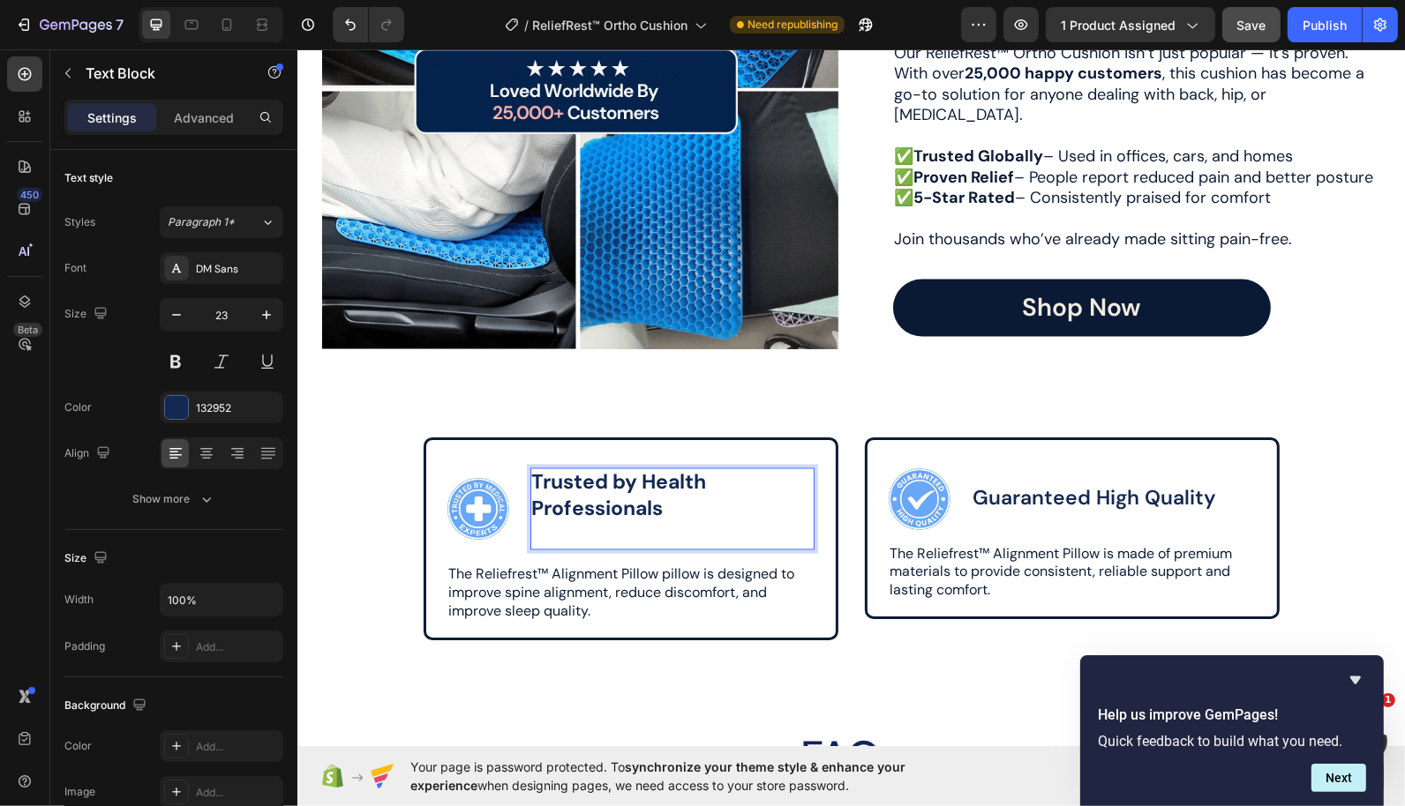
scroll to position [2896, 0]
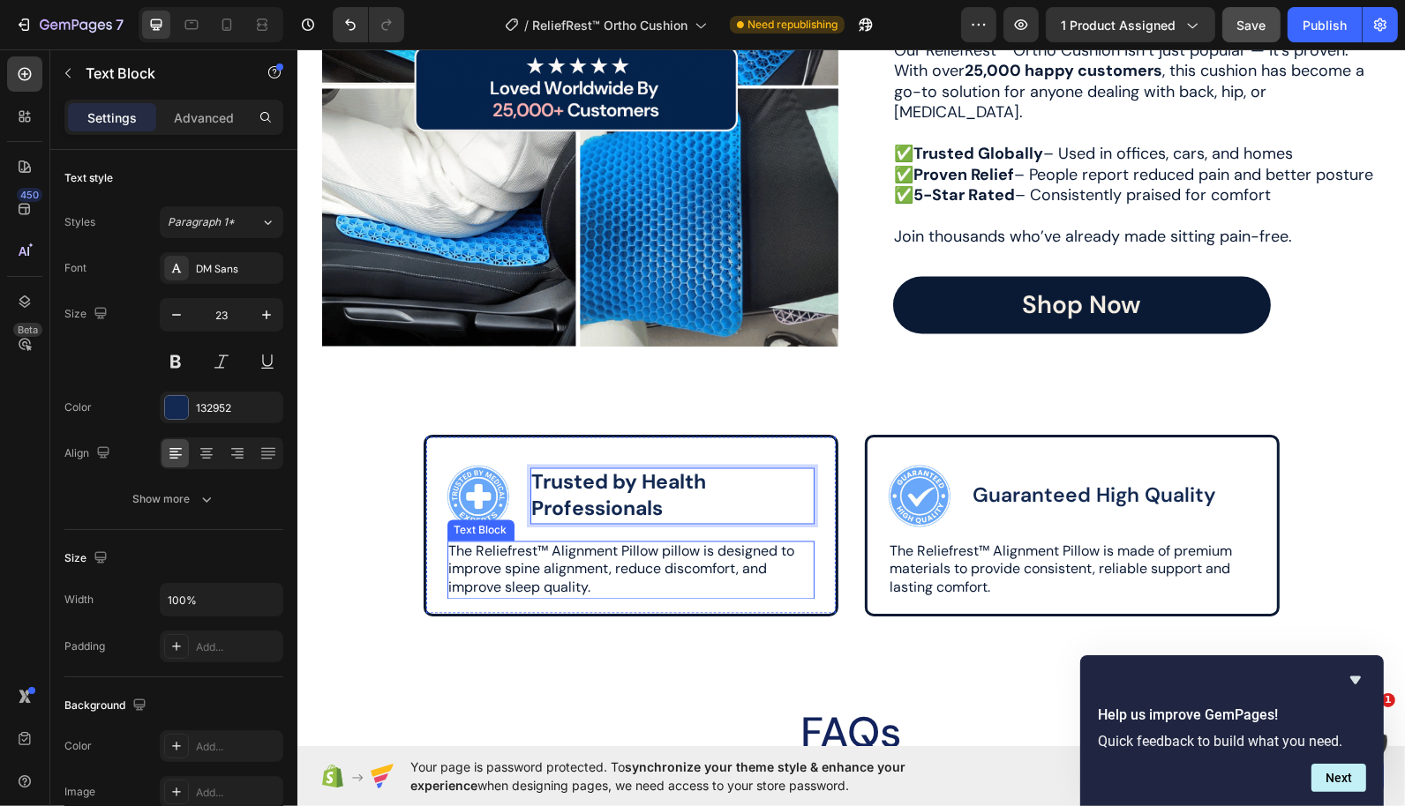
click at [573, 559] on p "The Reliefrest™ Alignment Pillow pillow is designed to improve spine alignment,…" at bounding box center [629, 570] width 363 height 55
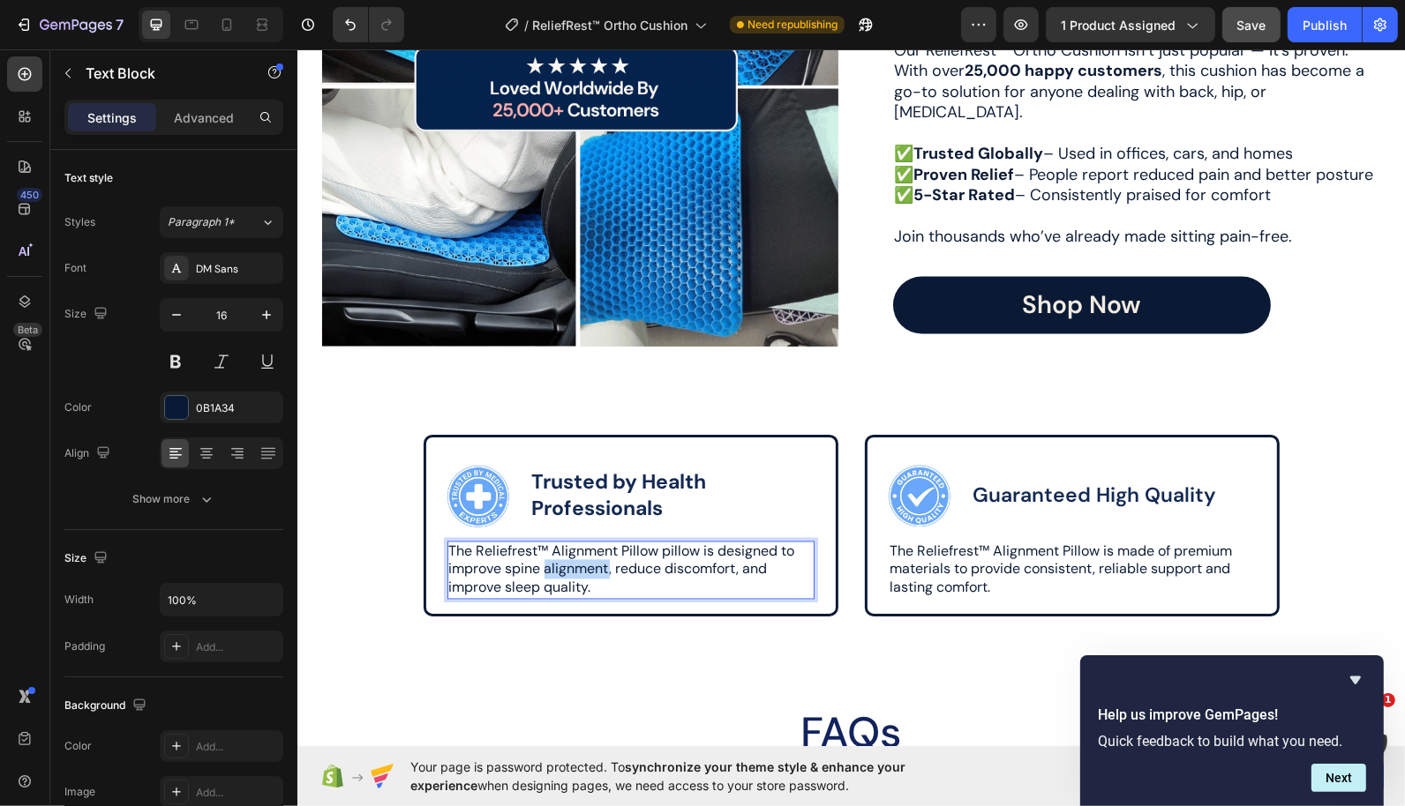
click at [573, 559] on p "The Reliefrest™ Alignment Pillow pillow is designed to improve spine alignment,…" at bounding box center [629, 570] width 363 height 55
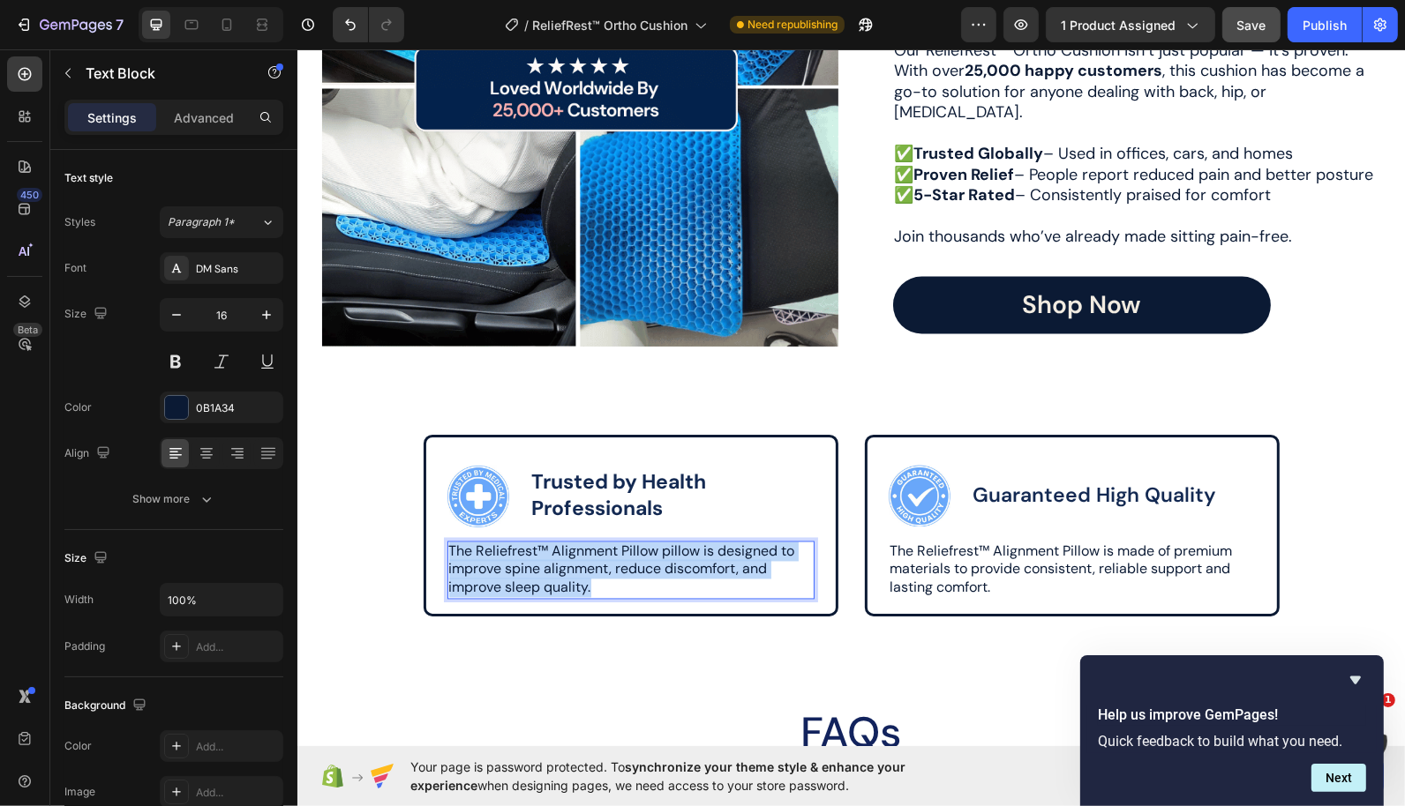
click at [573, 559] on p "The Reliefrest™ Alignment Pillow pillow is designed to improve spine alignment,…" at bounding box center [629, 570] width 363 height 55
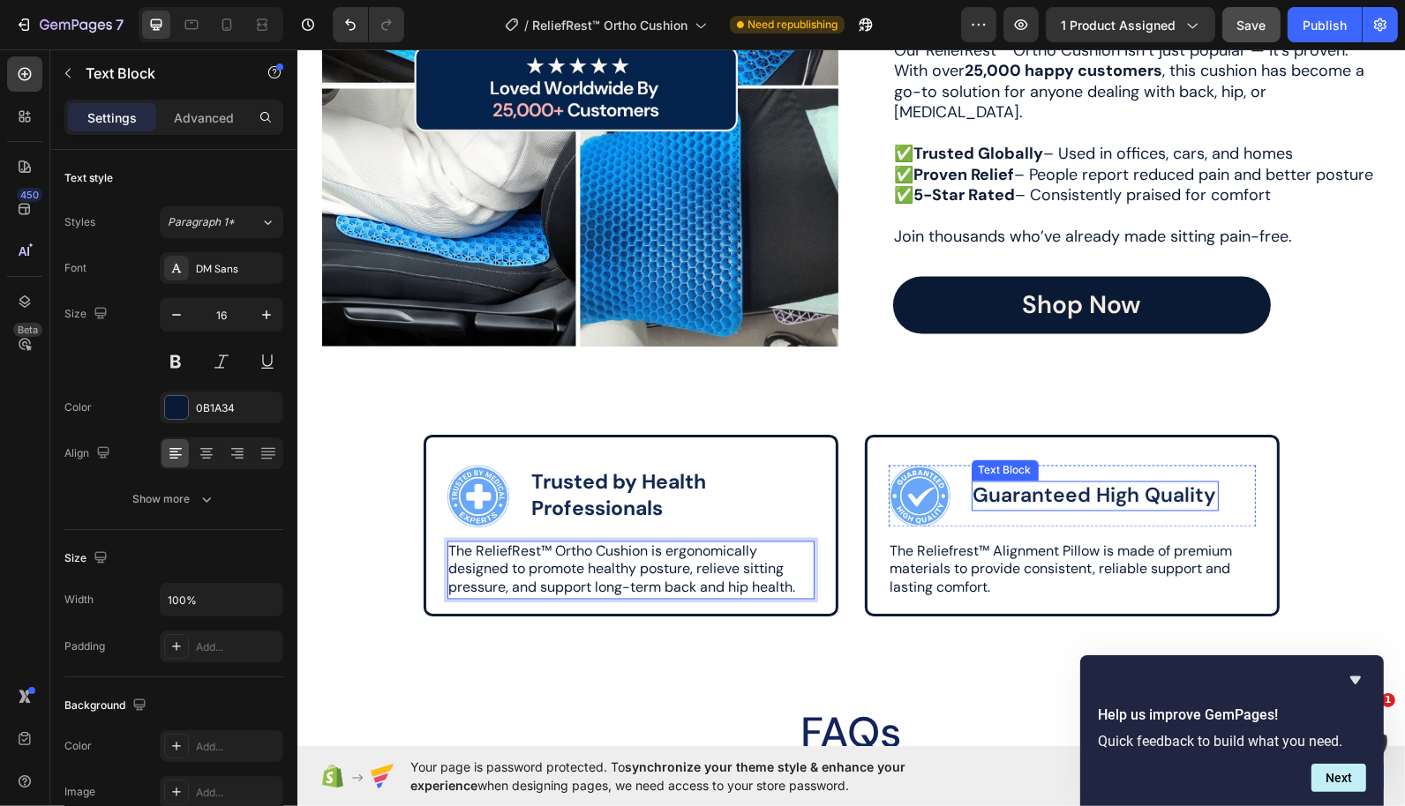
click at [1063, 491] on p "Guaranteed High Quality" at bounding box center [1094, 496] width 244 height 26
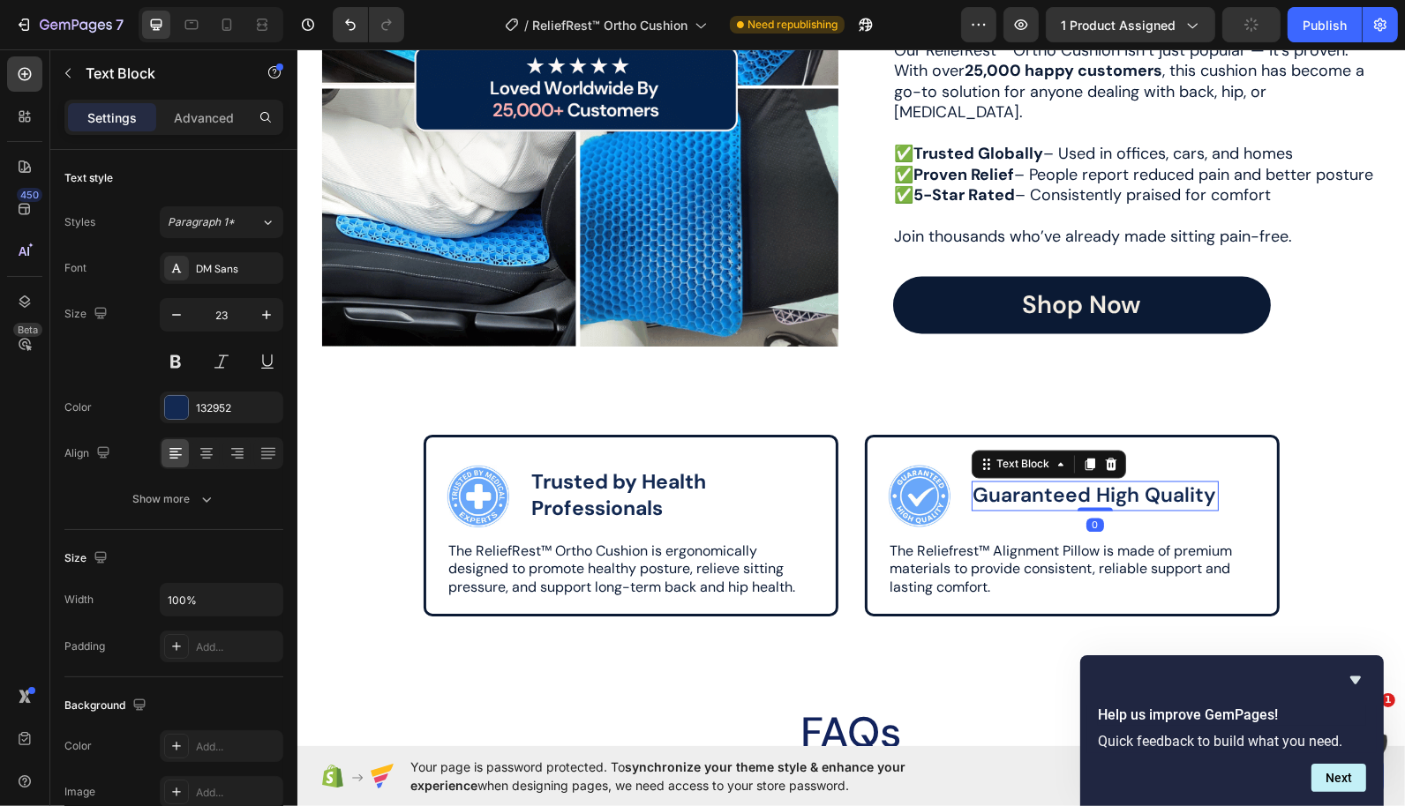
click at [981, 563] on p "The Reliefrest™ Alignment Pillow is made of premium materials to provide consis…" at bounding box center [1070, 570] width 363 height 55
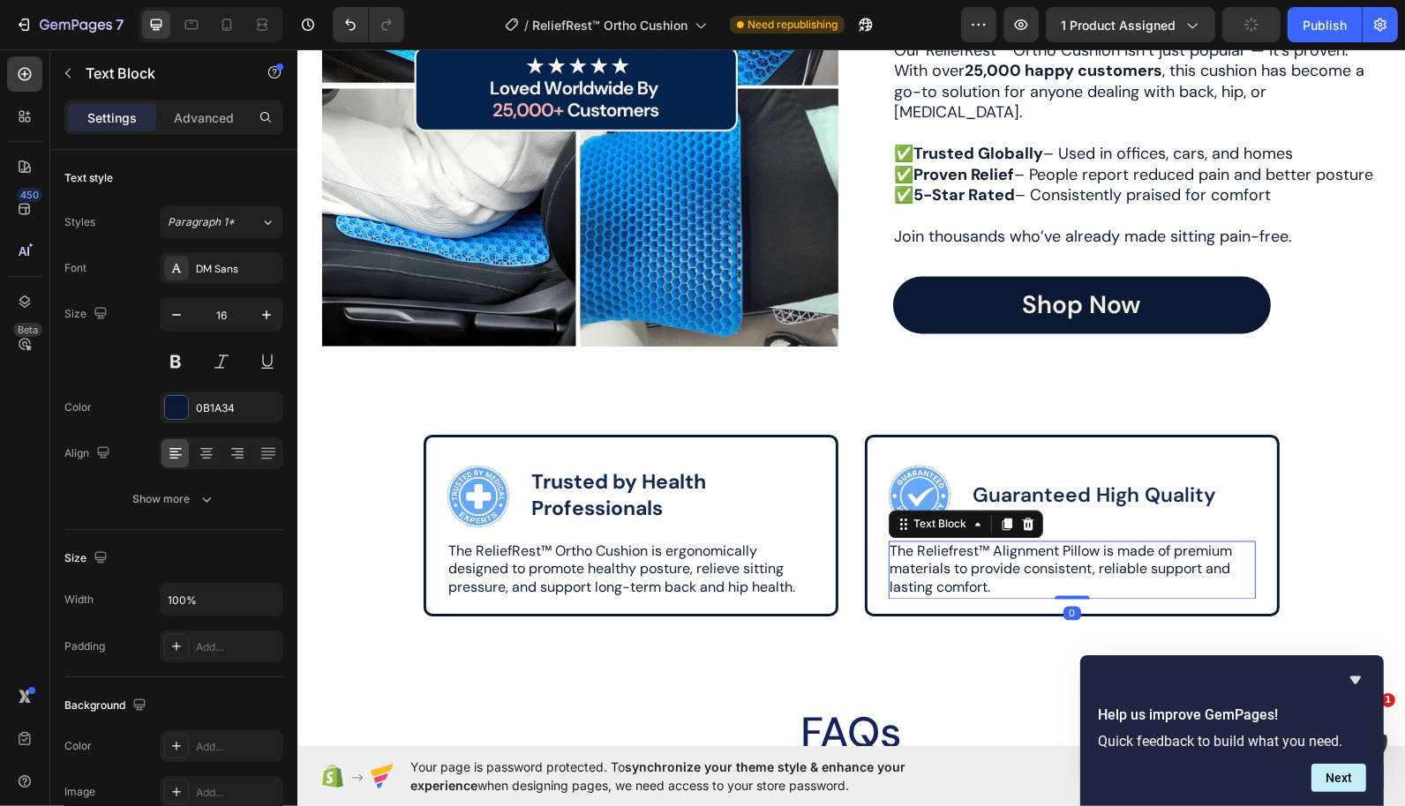
click at [981, 563] on p "The Reliefrest™ Alignment Pillow is made of premium materials to provide consis…" at bounding box center [1070, 570] width 363 height 55
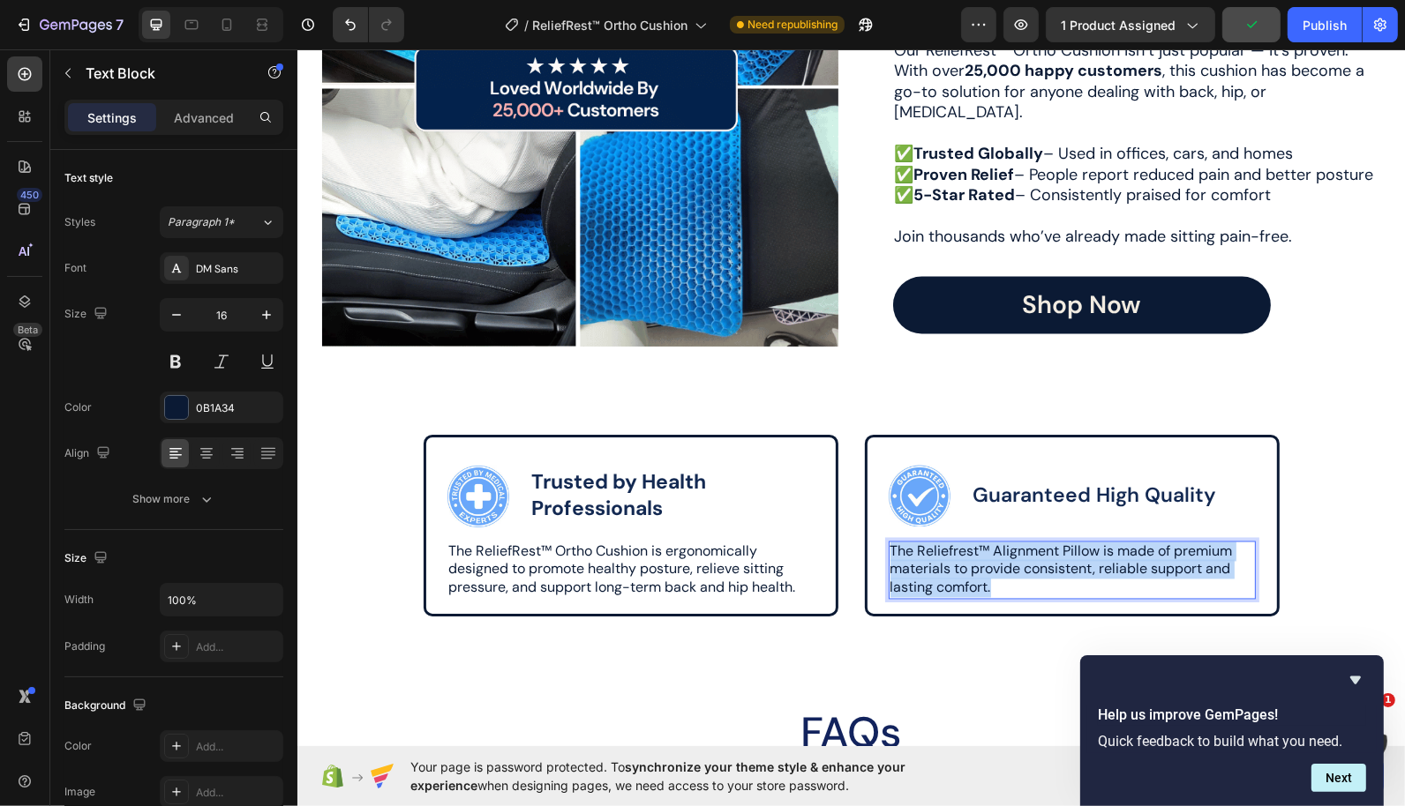
click at [981, 563] on p "The Reliefrest™ Alignment Pillow is made of premium materials to provide consis…" at bounding box center [1070, 570] width 363 height 55
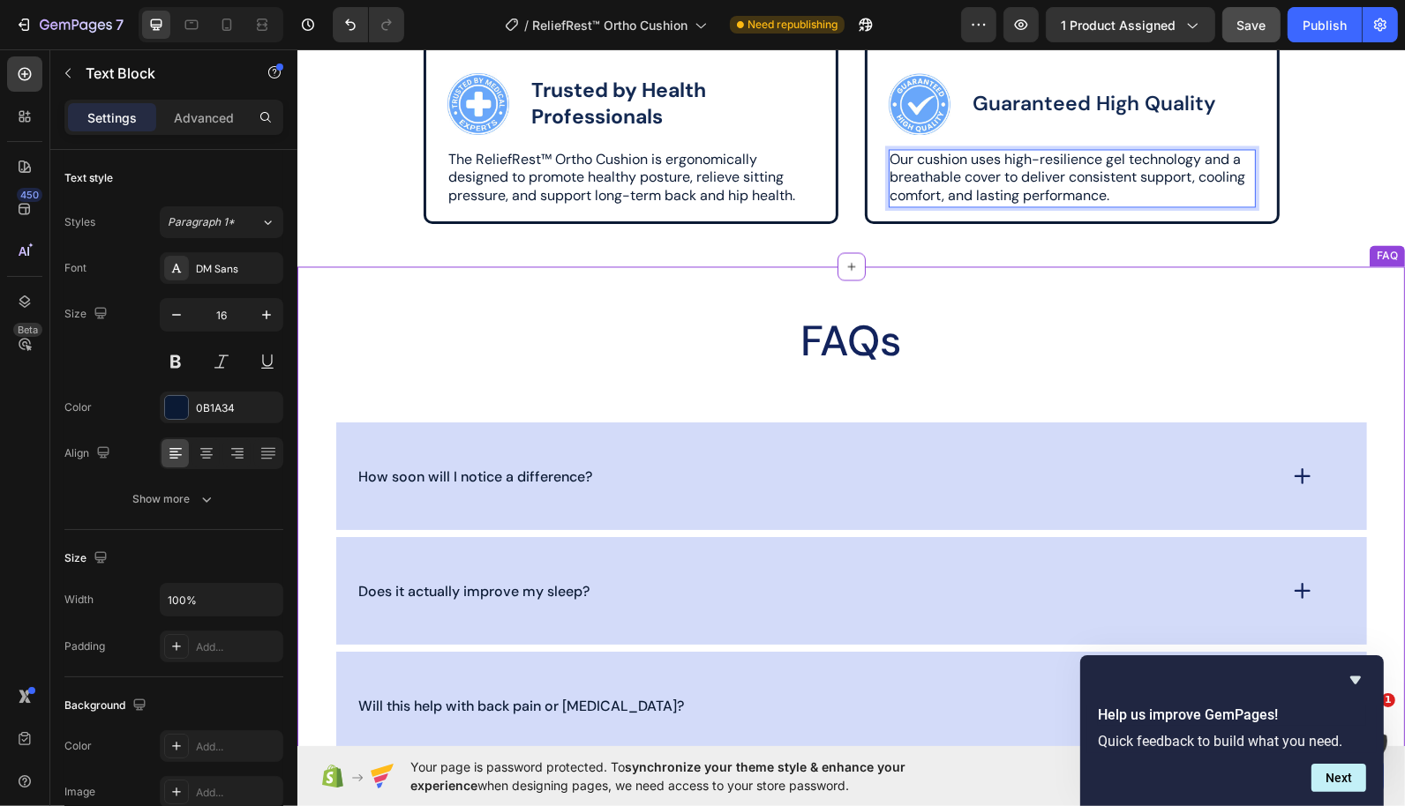
click at [686, 321] on h2 "FAQs" at bounding box center [850, 340] width 1032 height 56
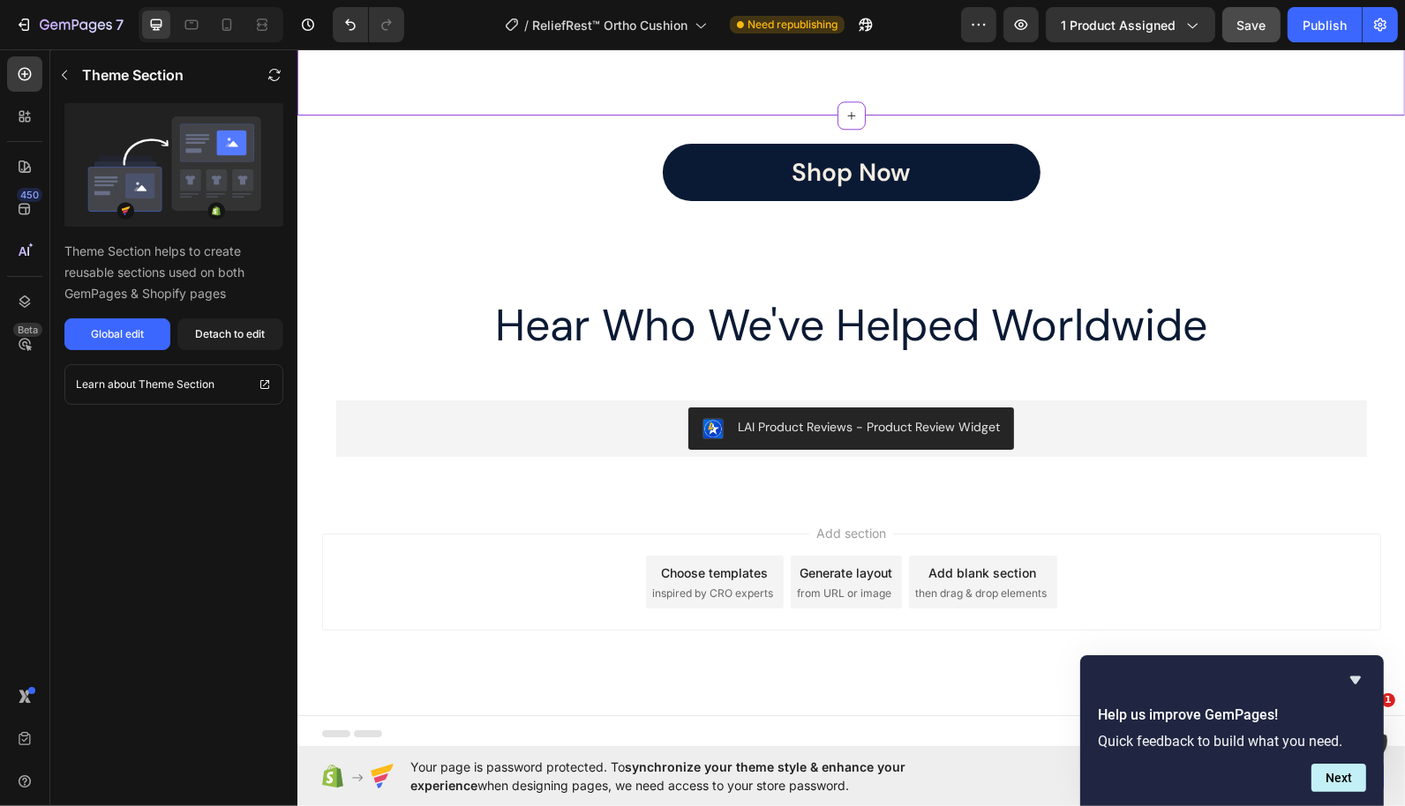
scroll to position [4259, 0]
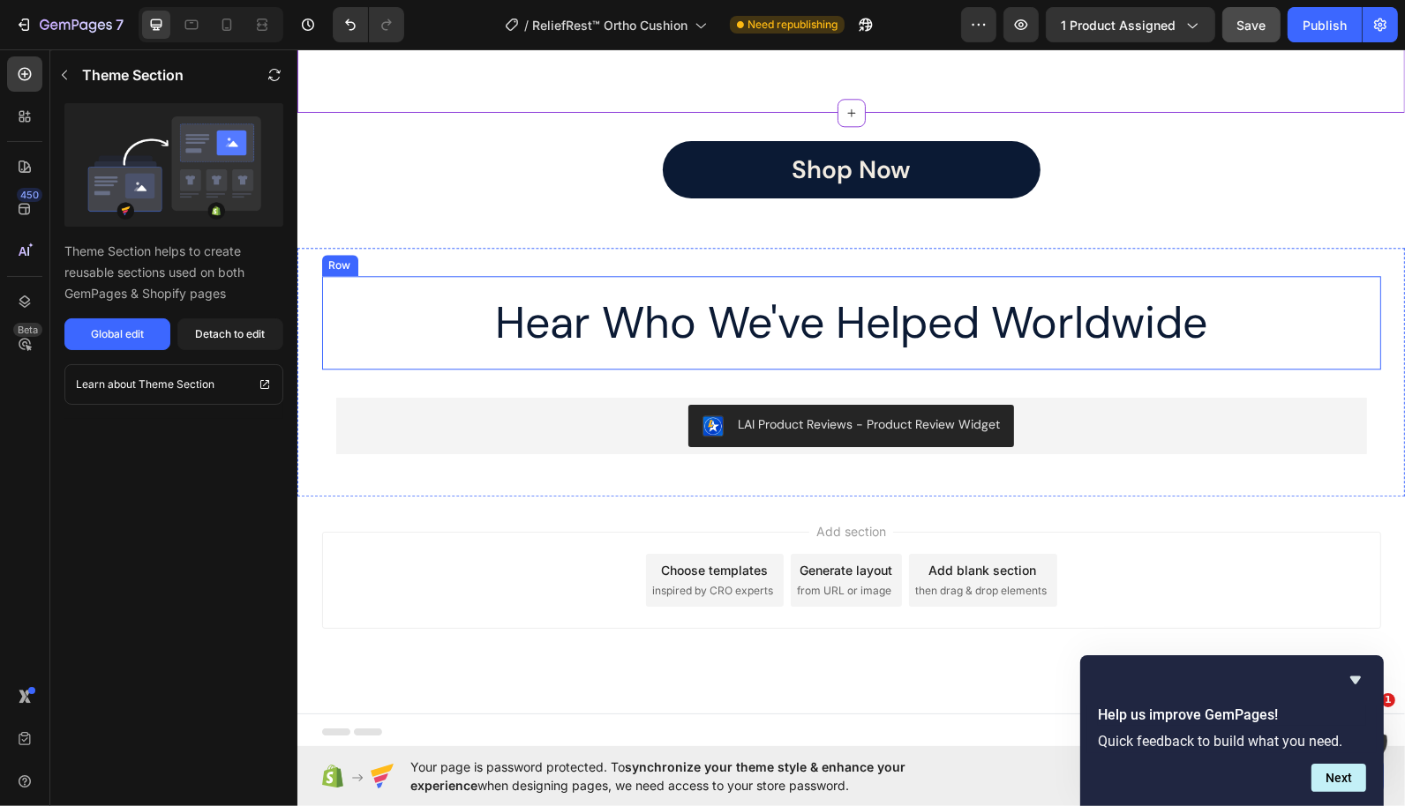
click at [1073, 279] on div "Hear Who We've Helped Worldwide Heading Row" at bounding box center [850, 322] width 1059 height 94
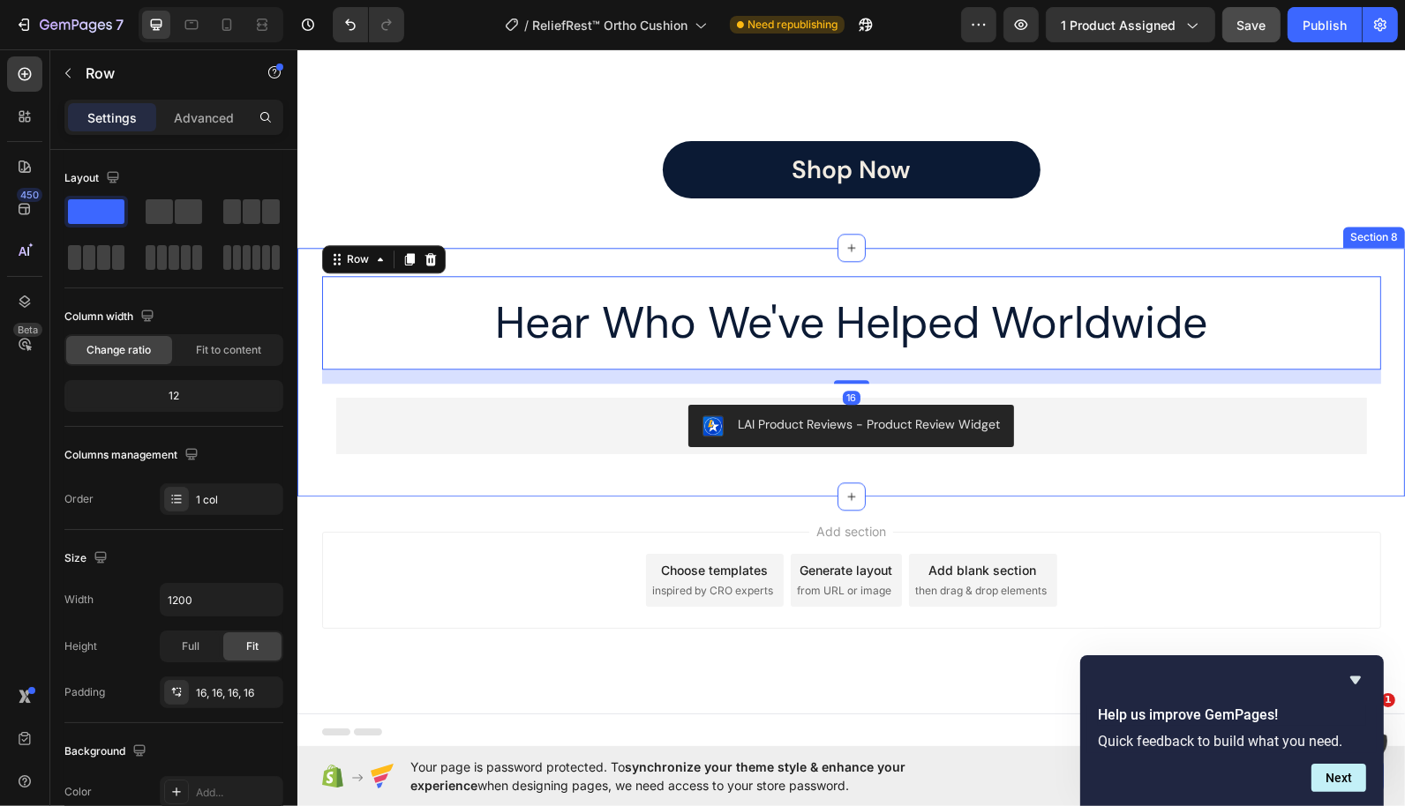
click at [306, 420] on div "Hear Who We've Helped Worldwide Heading Row 16 LAI Product Reviews - Product Re…" at bounding box center [849, 371] width 1107 height 192
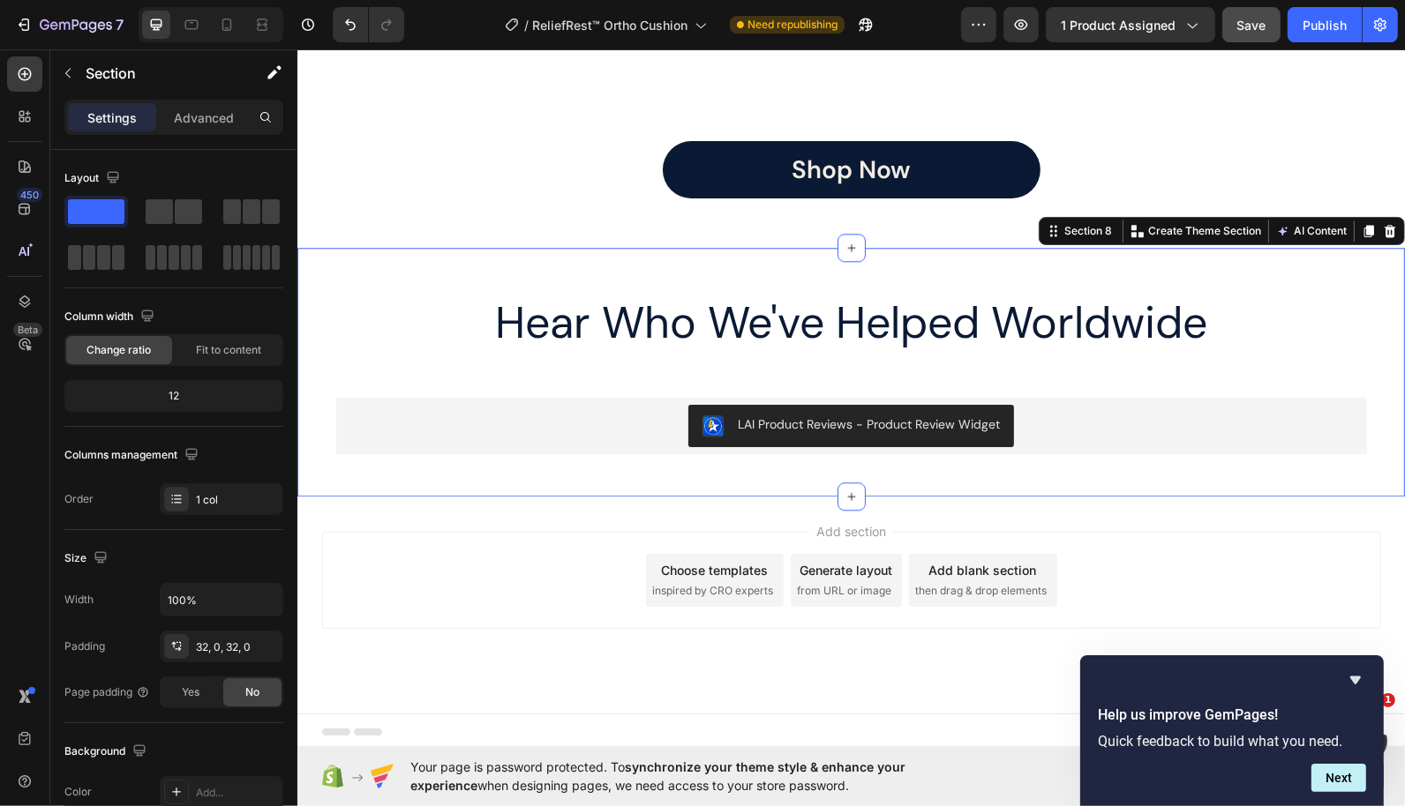
click at [1252, 44] on div "7 Version history / ReliefRest™ Ortho Cushion Need republishing Preview 1 produ…" at bounding box center [702, 25] width 1405 height 50
click at [1253, 31] on span "Save" at bounding box center [1251, 25] width 29 height 15
click at [1327, 34] on button "Publish" at bounding box center [1324, 24] width 74 height 35
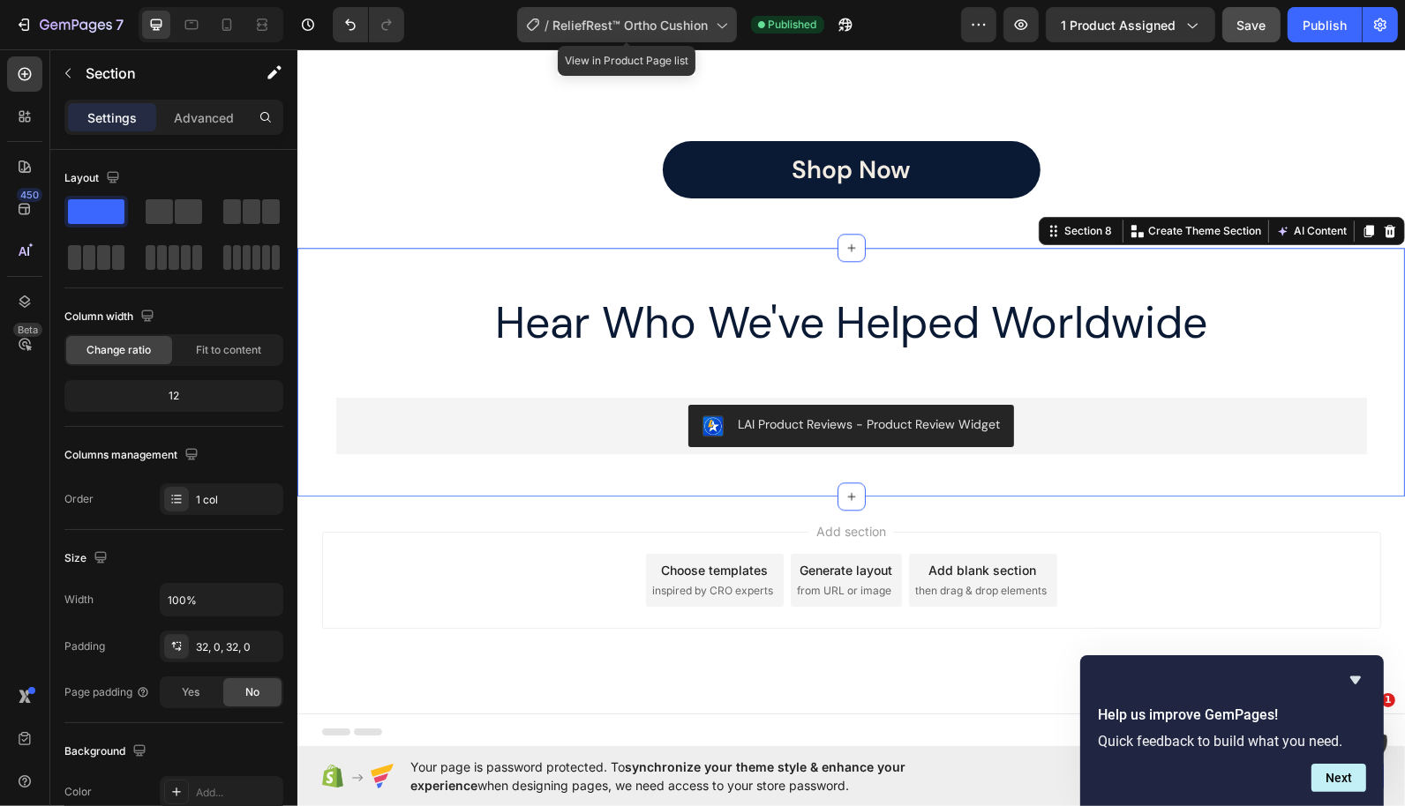
click at [629, 26] on span "ReliefRest™ Ortho Cushion" at bounding box center [630, 25] width 155 height 19
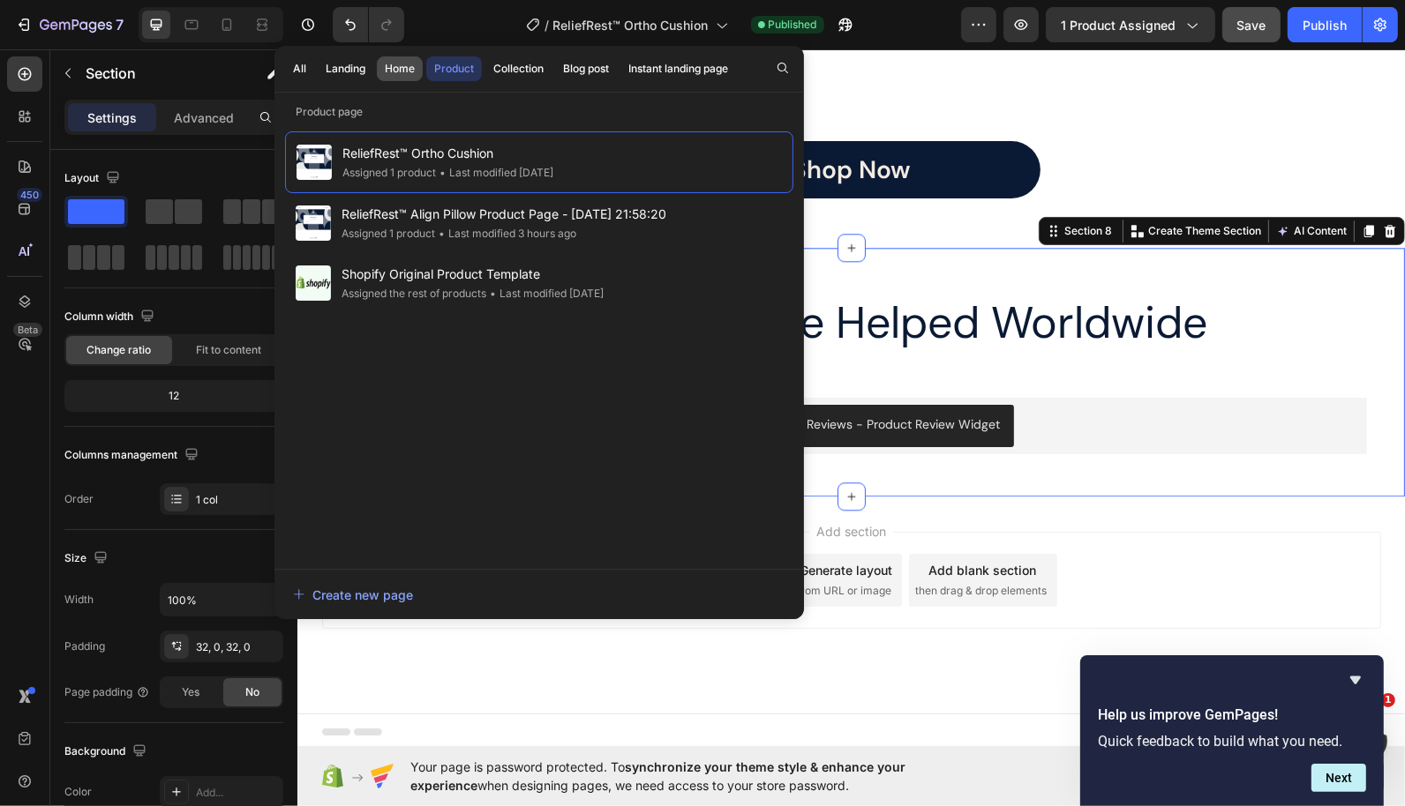
click at [385, 70] on div "Home" at bounding box center [400, 69] width 30 height 16
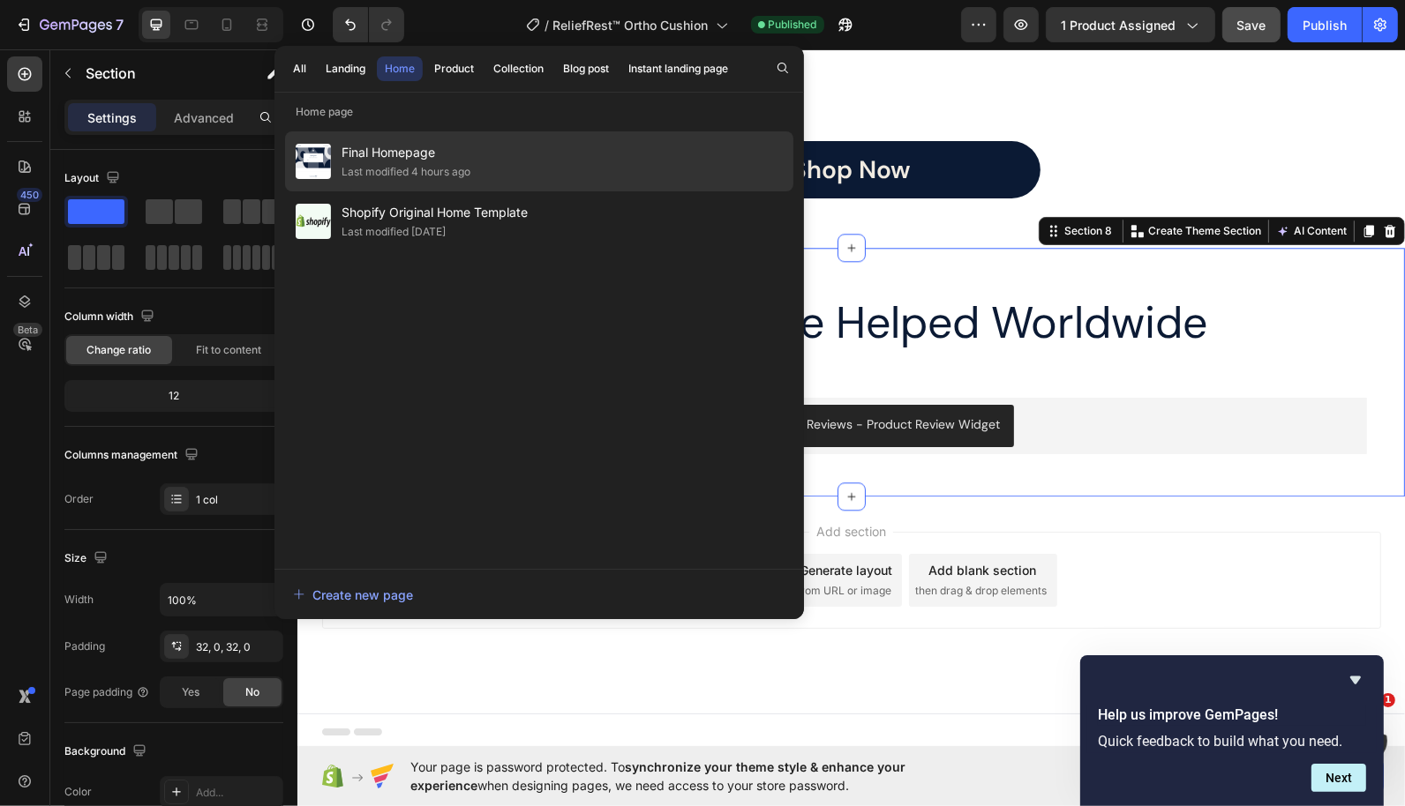
click at [399, 154] on span "Final Homepage" at bounding box center [405, 152] width 129 height 21
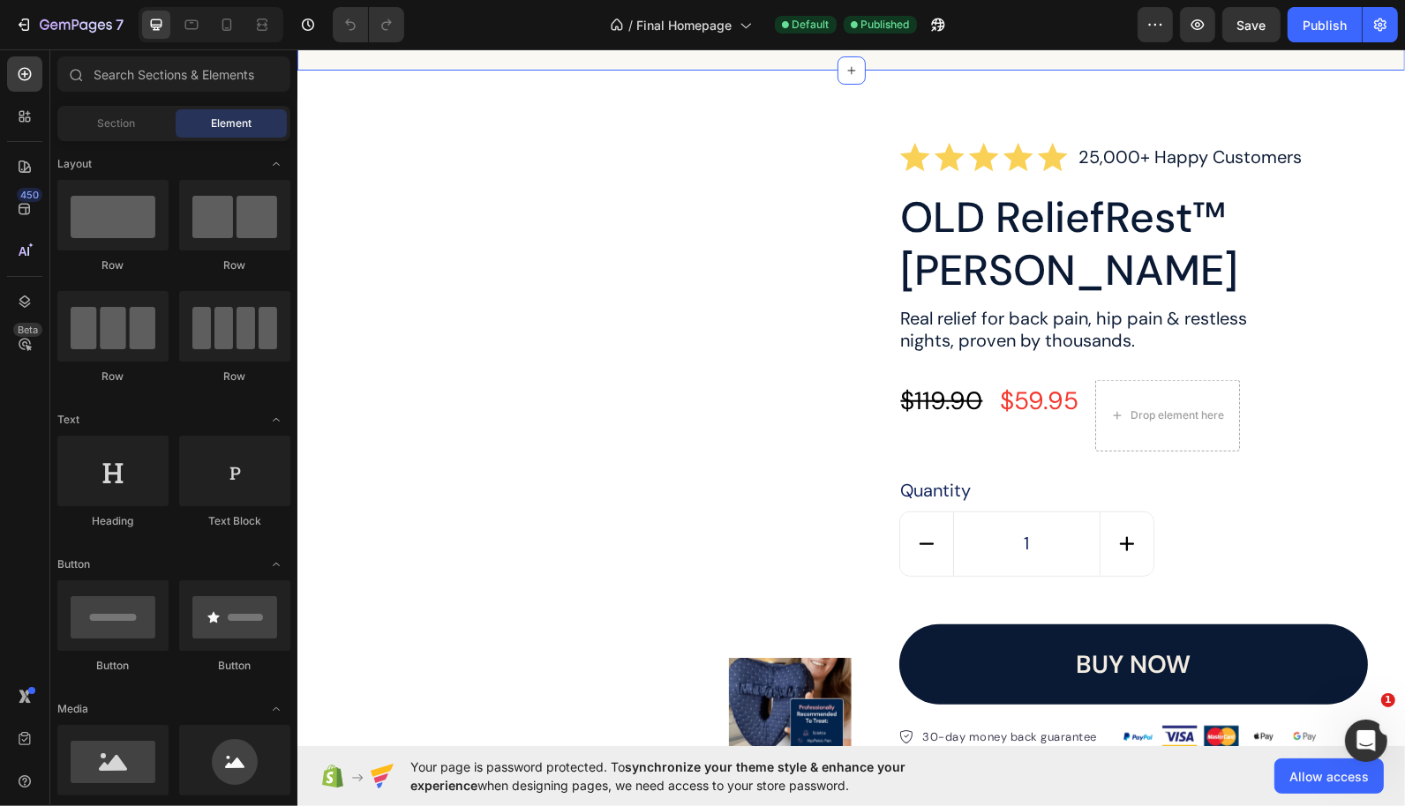
scroll to position [1621, 0]
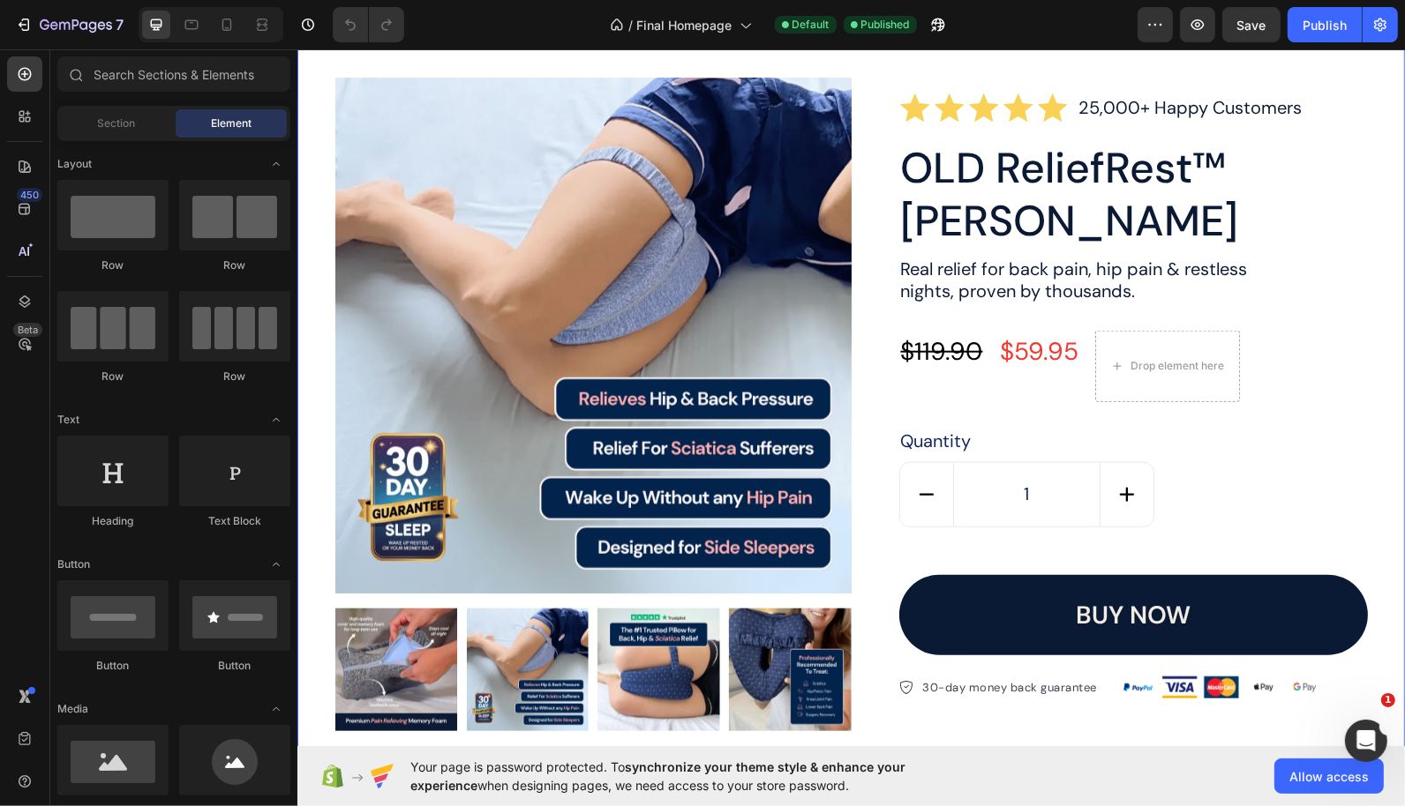
click at [921, 208] on div "Product Images Icon Icon Icon Icon Icon Icon List 25,000+ Happy Customers Text …" at bounding box center [849, 412] width 1107 height 785
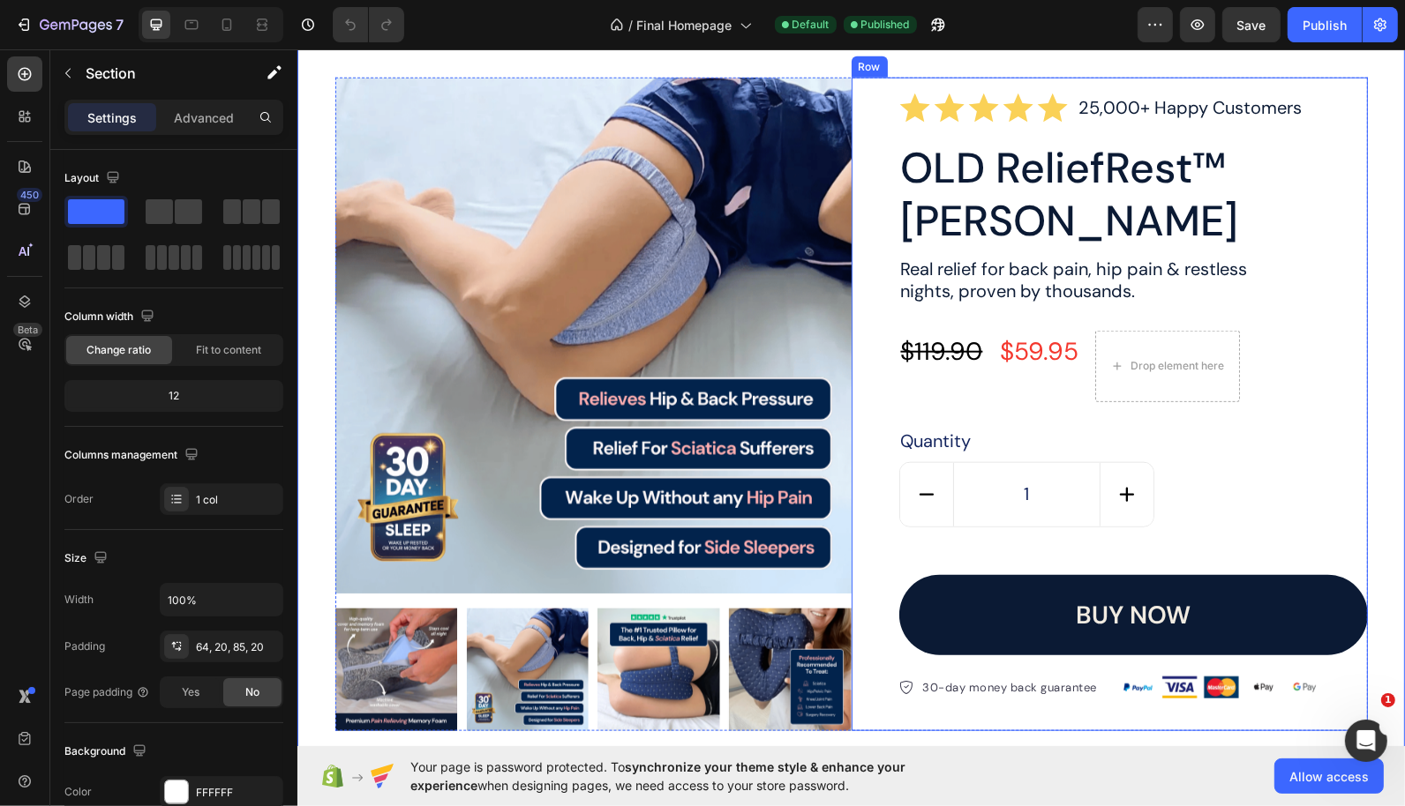
click at [880, 313] on div "Icon Icon Icon Icon Icon Icon List 25,000+ Happy Customers Text Block Row OLD R…" at bounding box center [1109, 404] width 516 height 654
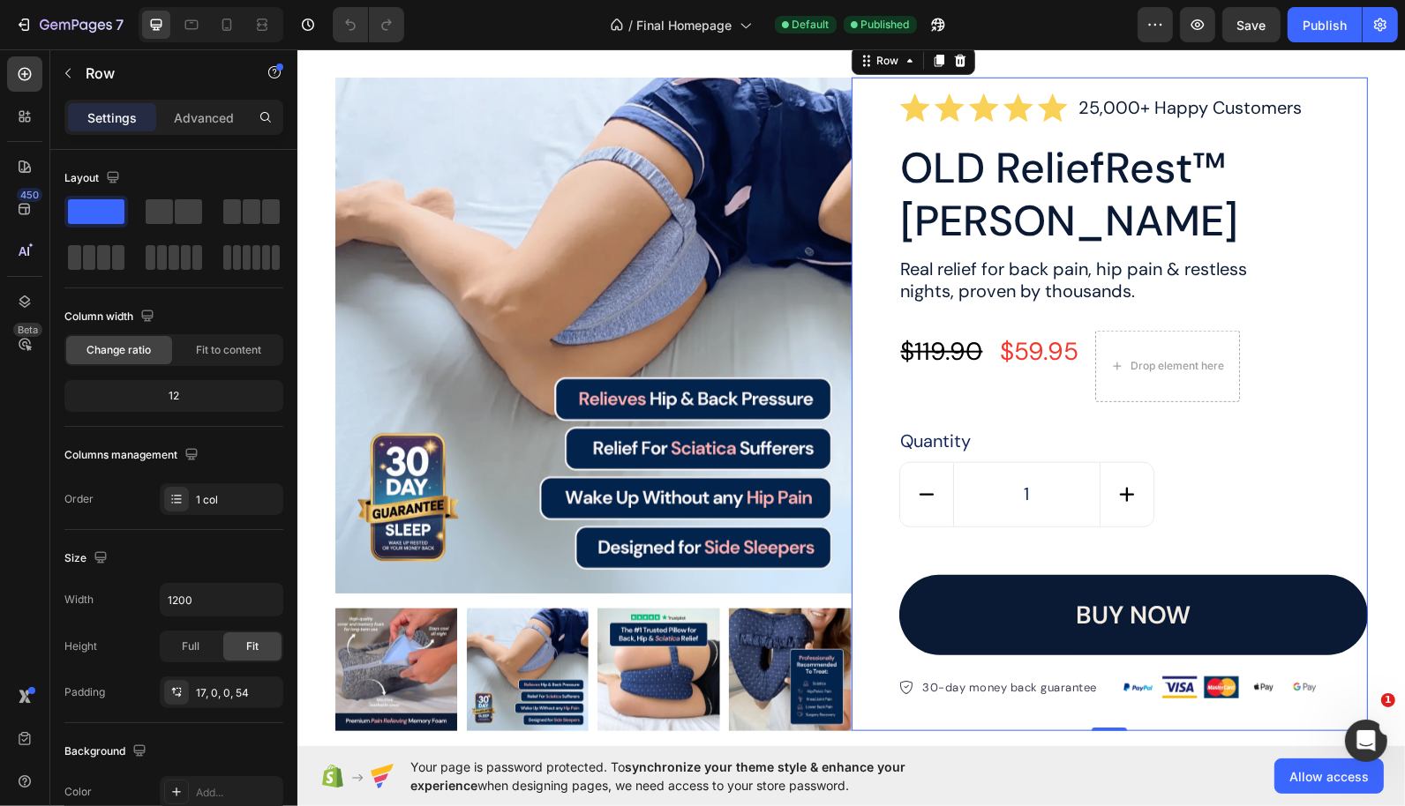
click at [865, 381] on div "Icon Icon Icon Icon Icon Icon List 25,000+ Happy Customers Text Block Row OLD R…" at bounding box center [1109, 404] width 516 height 654
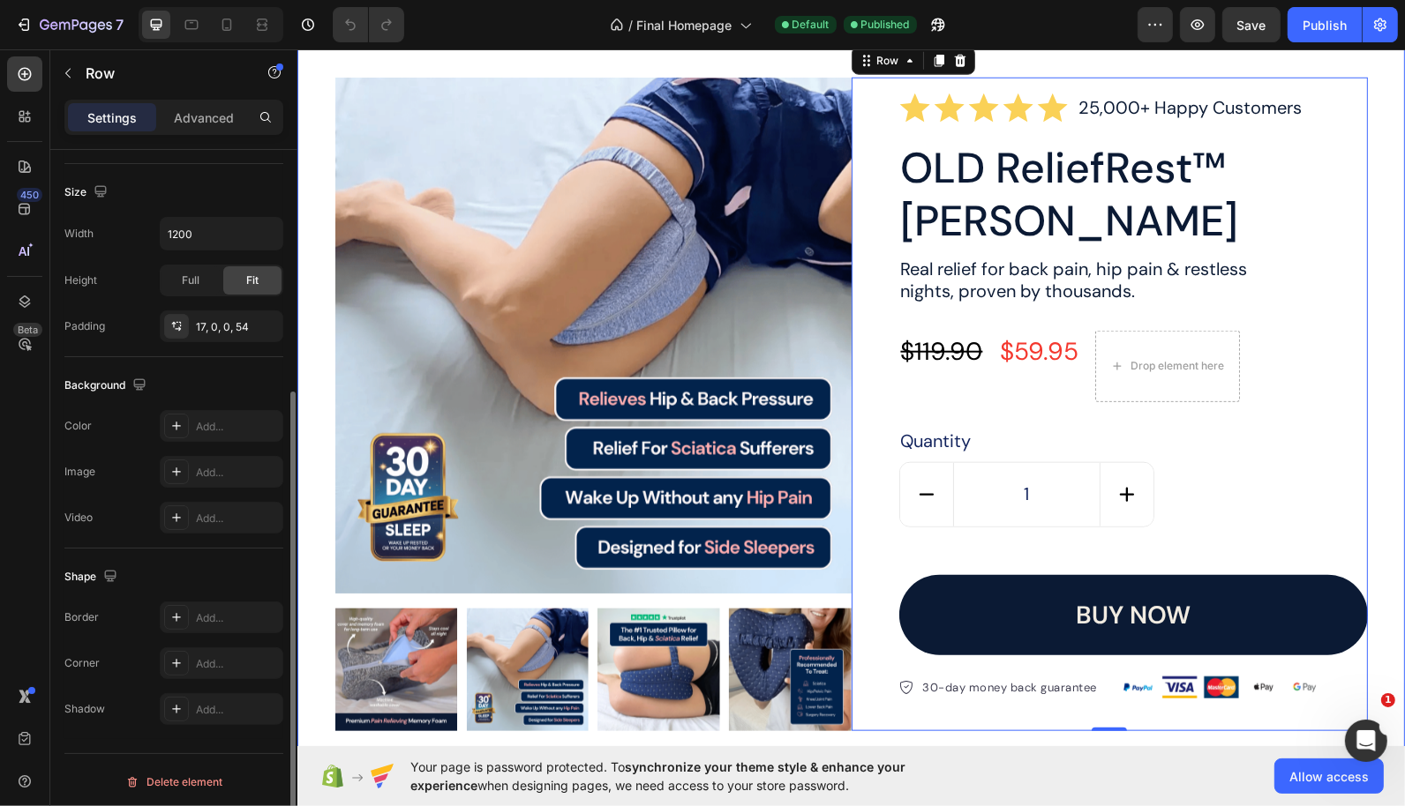
click at [504, 210] on div "Product Images Icon Icon Icon Icon Icon Icon List 25,000+ Happy Customers Text …" at bounding box center [849, 412] width 1107 height 785
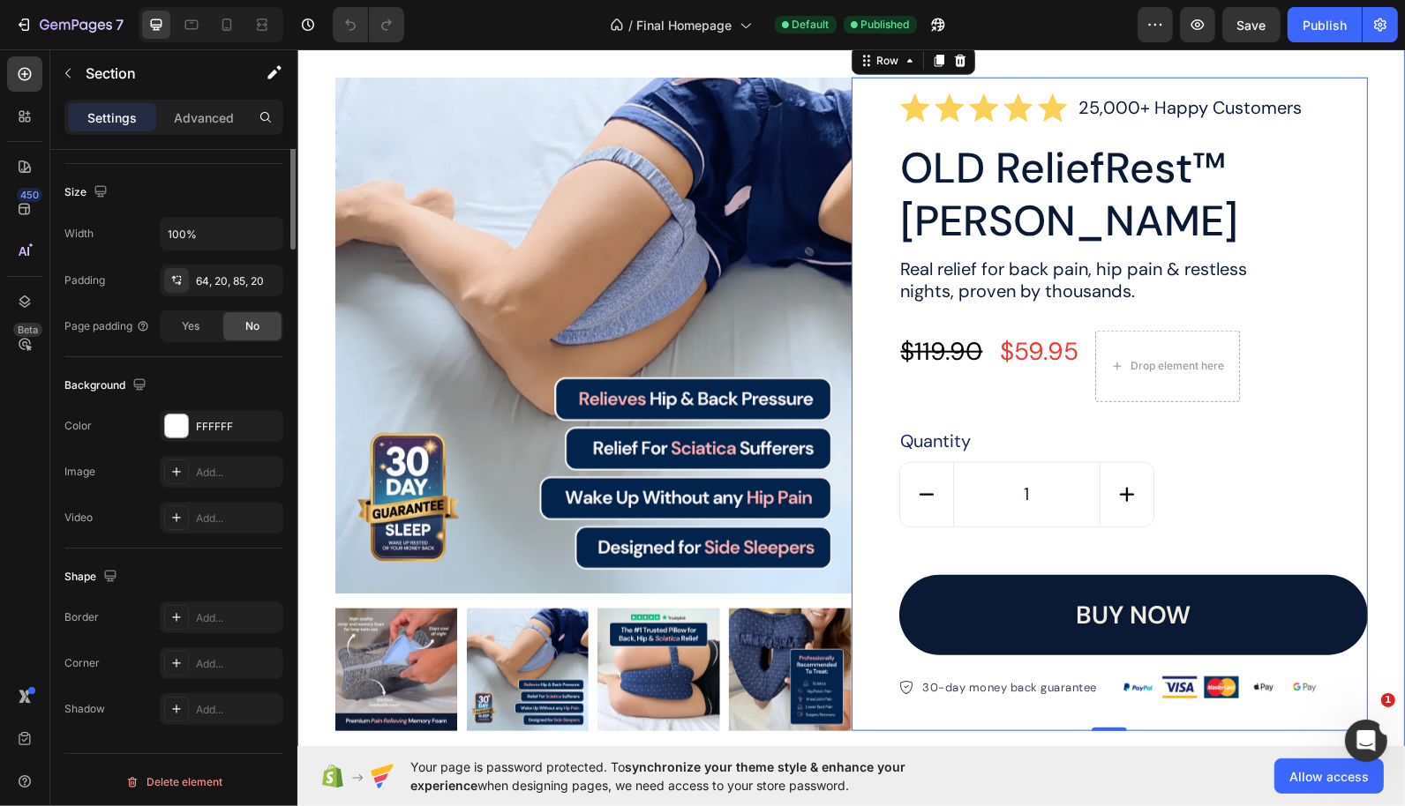
scroll to position [0, 0]
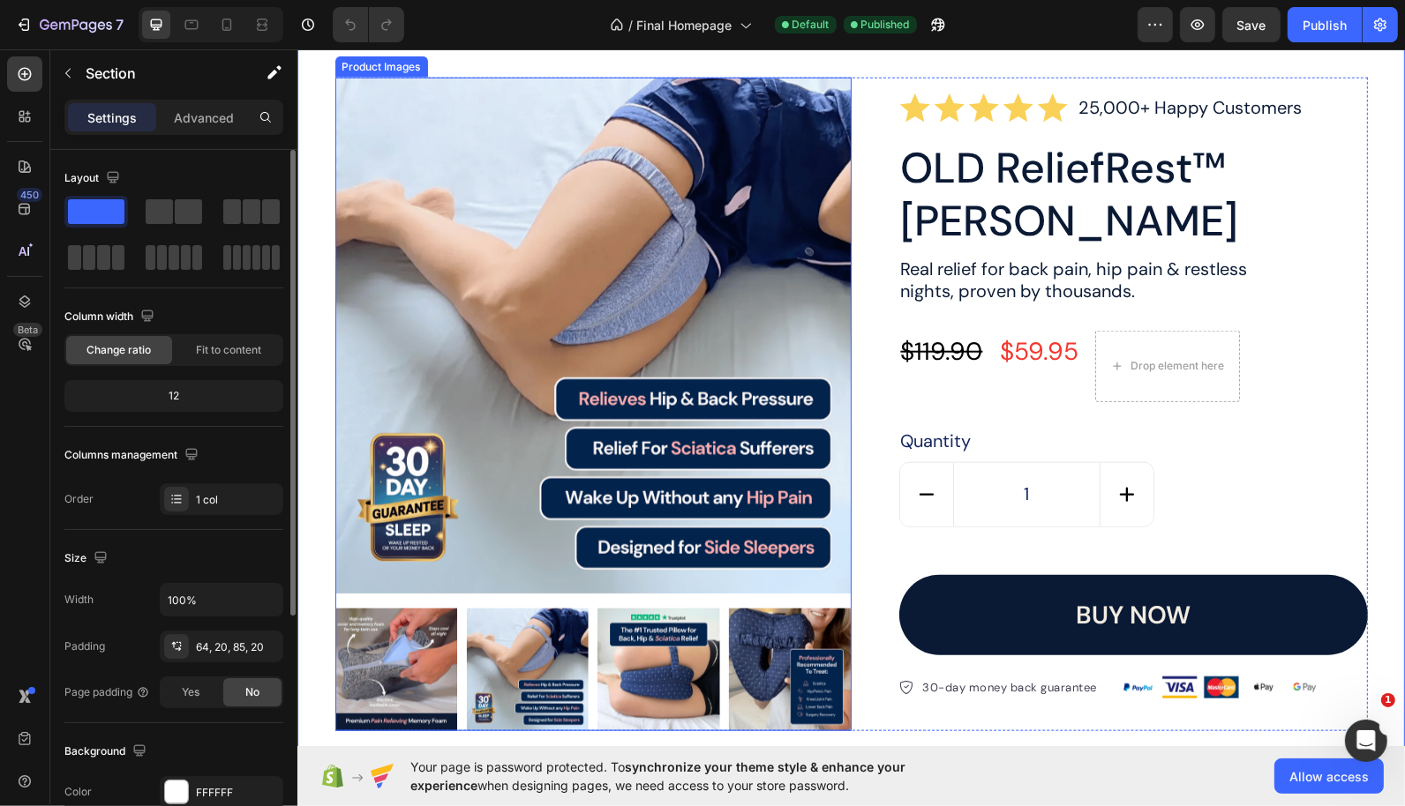
click at [419, 255] on img at bounding box center [592, 335] width 516 height 516
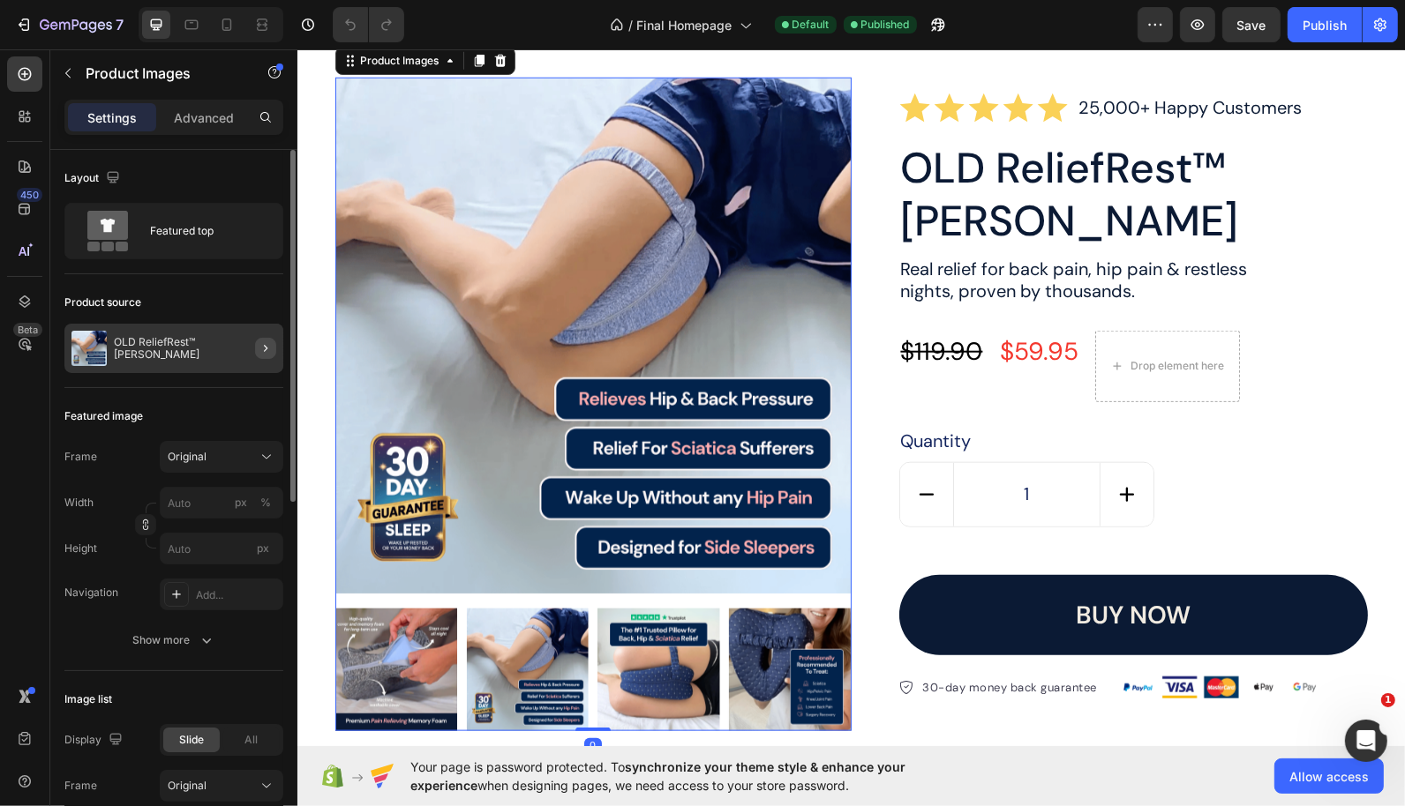
click at [261, 350] on icon "button" at bounding box center [266, 348] width 14 height 14
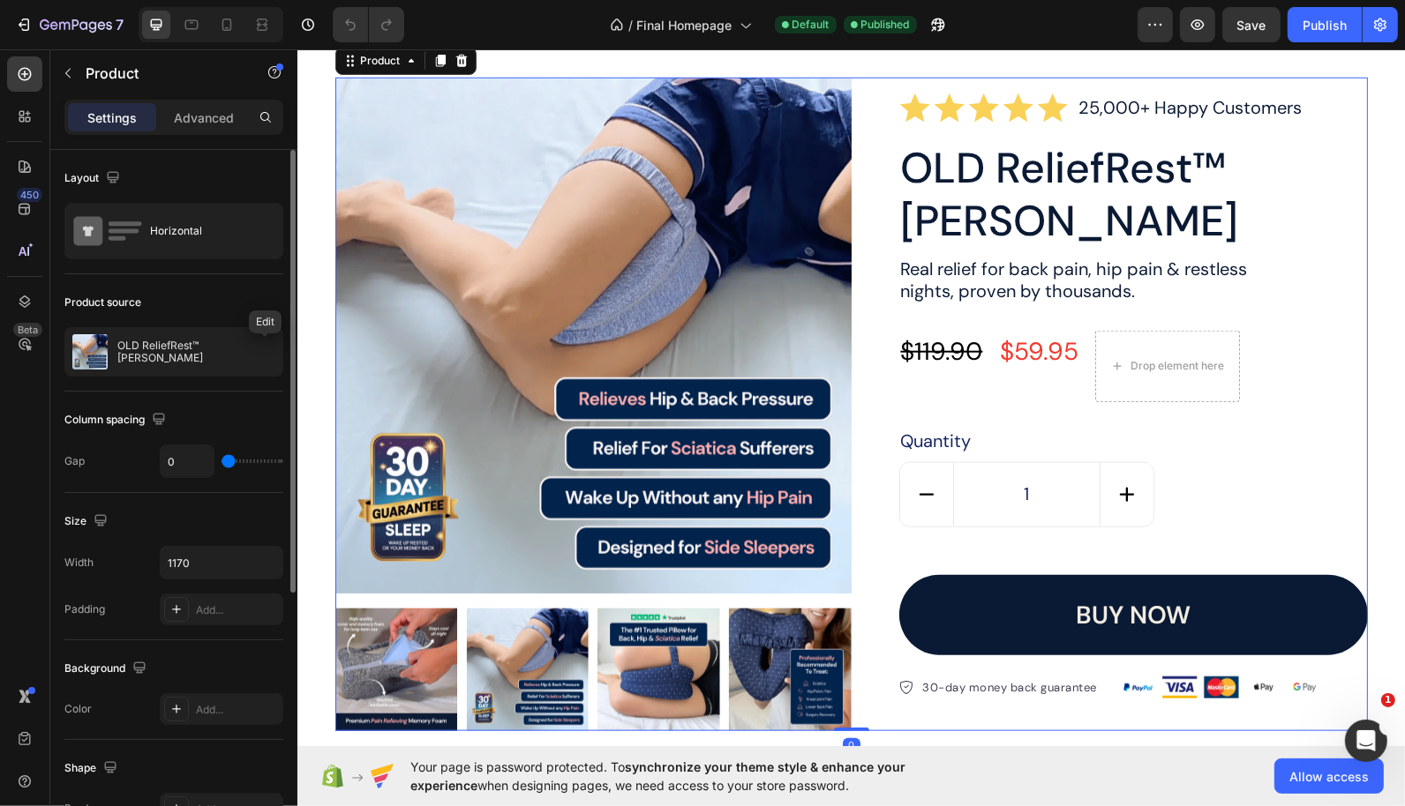
click at [0, 0] on icon "button" at bounding box center [0, 0] width 0 height 0
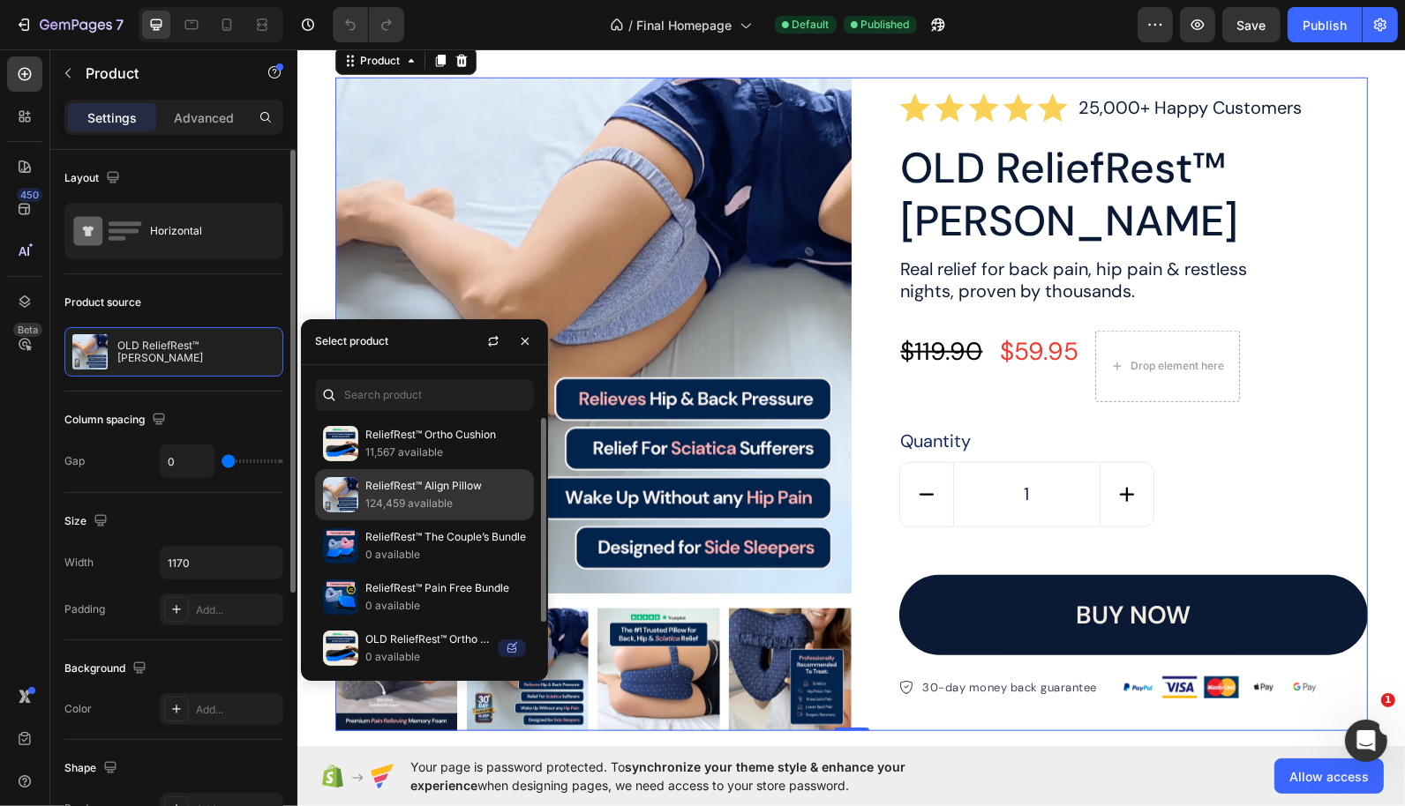
click at [395, 505] on p "124,459 available" at bounding box center [445, 504] width 161 height 18
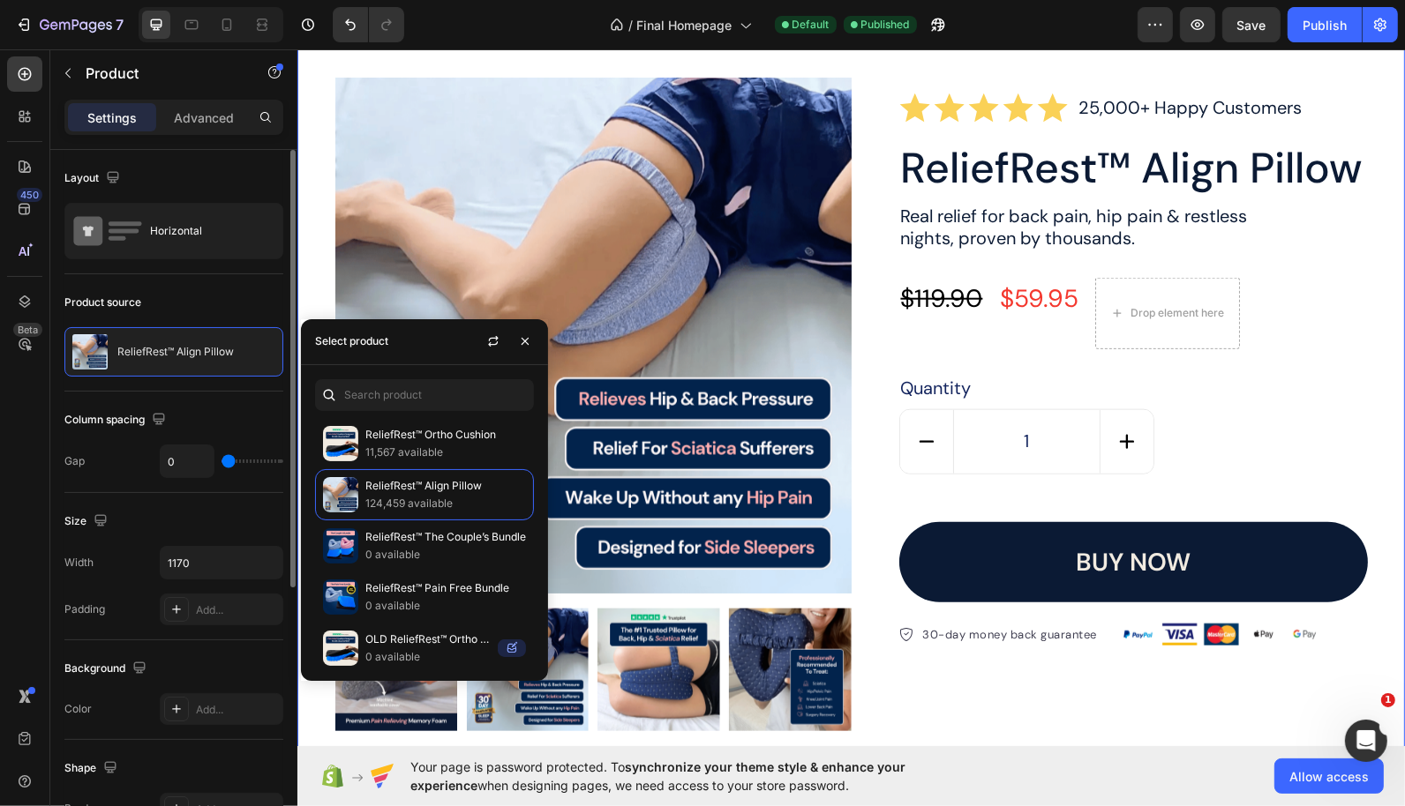
click at [559, 188] on div "Product Images Icon Icon Icon Icon Icon Icon List 25,000+ Happy Customers Text …" at bounding box center [849, 412] width 1107 height 785
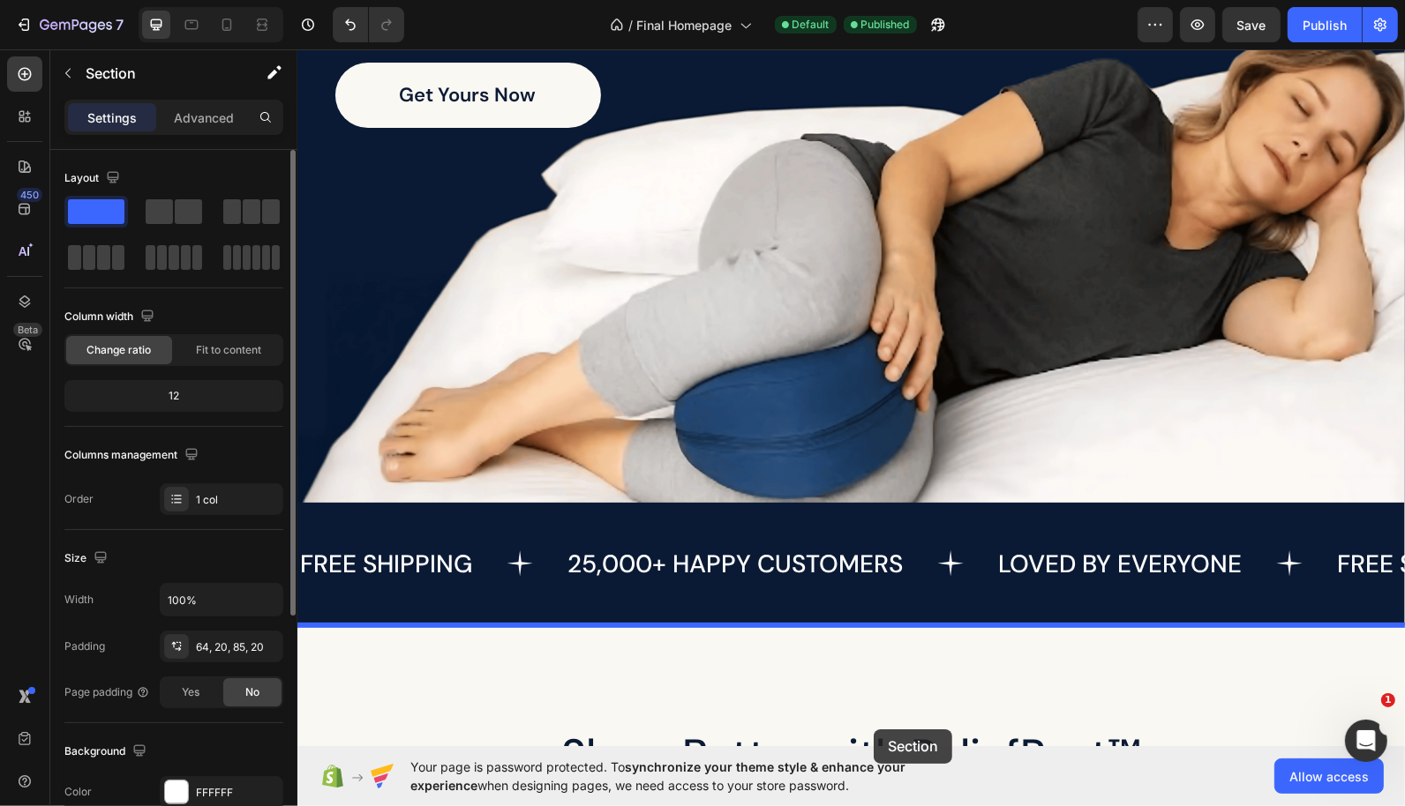
scroll to position [558, 0]
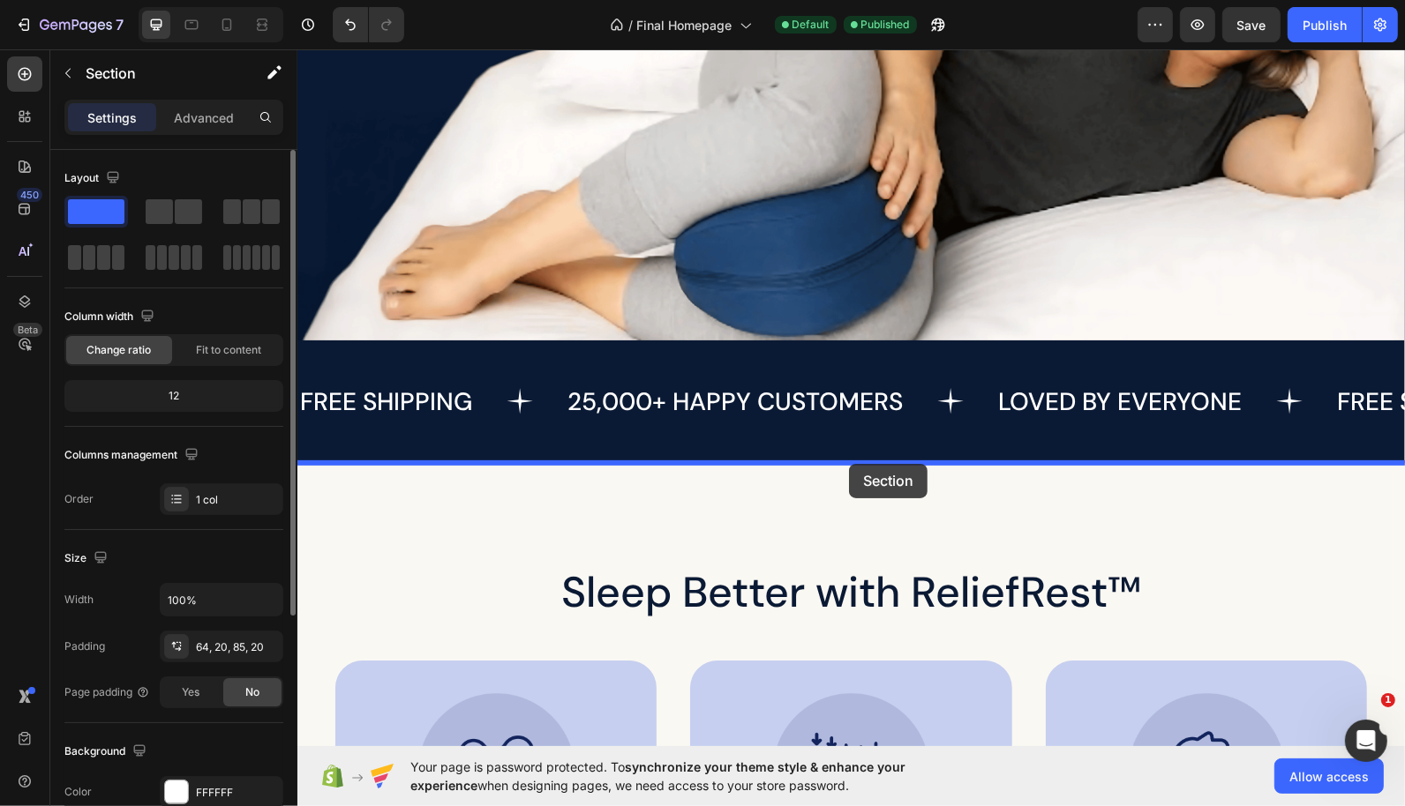
drag, startPoint x: 1053, startPoint y: 156, endPoint x: 848, endPoint y: 463, distance: 369.5
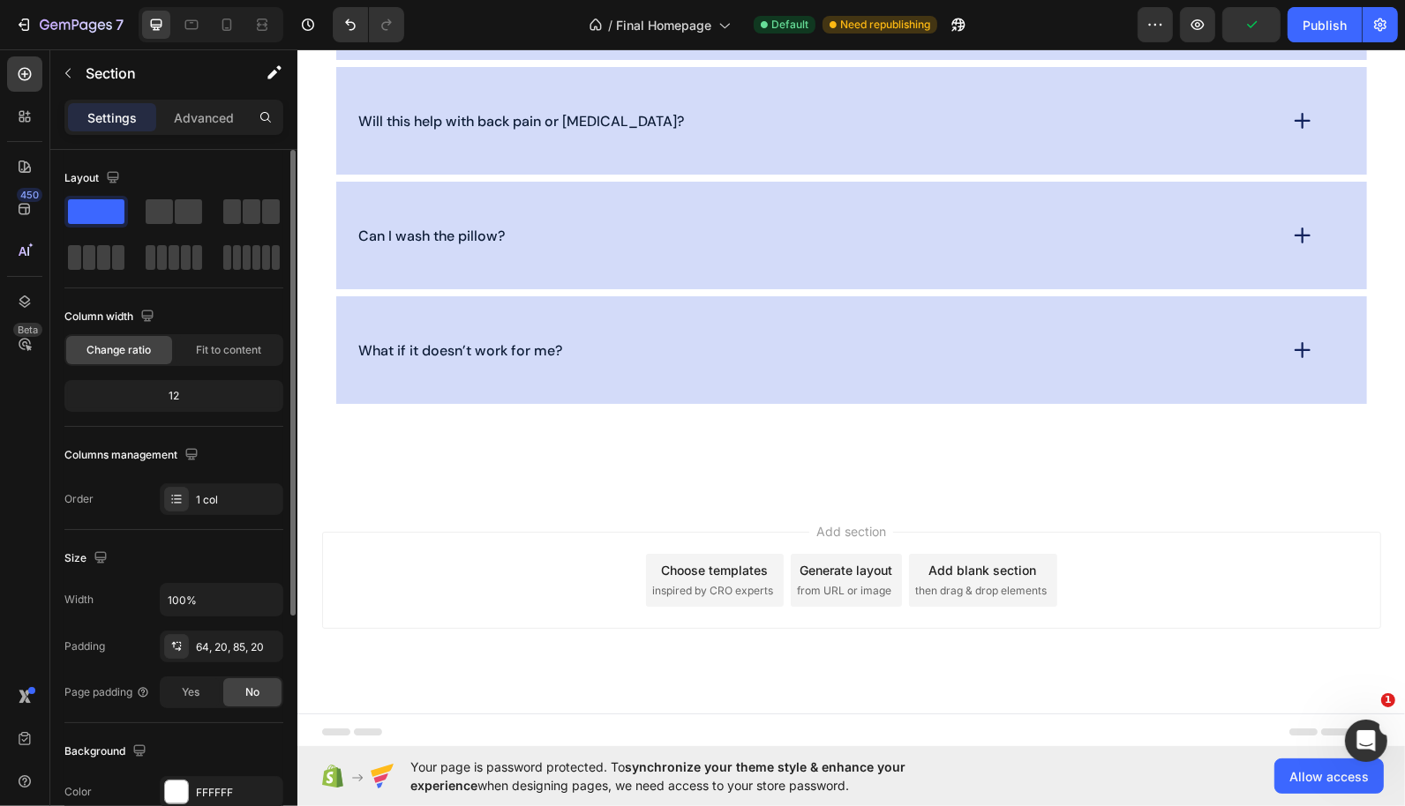
scroll to position [6145, 0]
click at [848, 498] on icon at bounding box center [850, 495] width 14 height 14
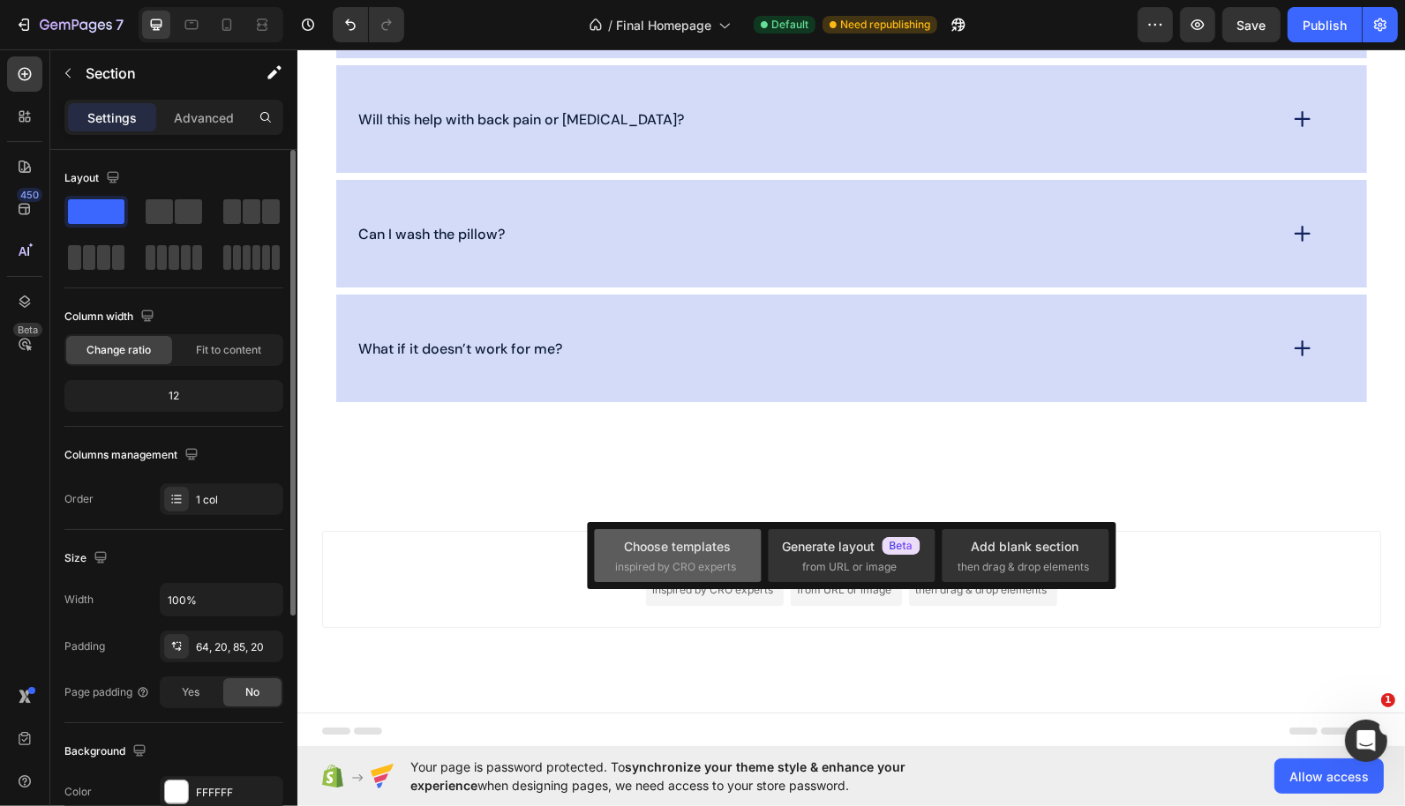
click at [700, 559] on span "inspired by CRO experts" at bounding box center [676, 567] width 121 height 16
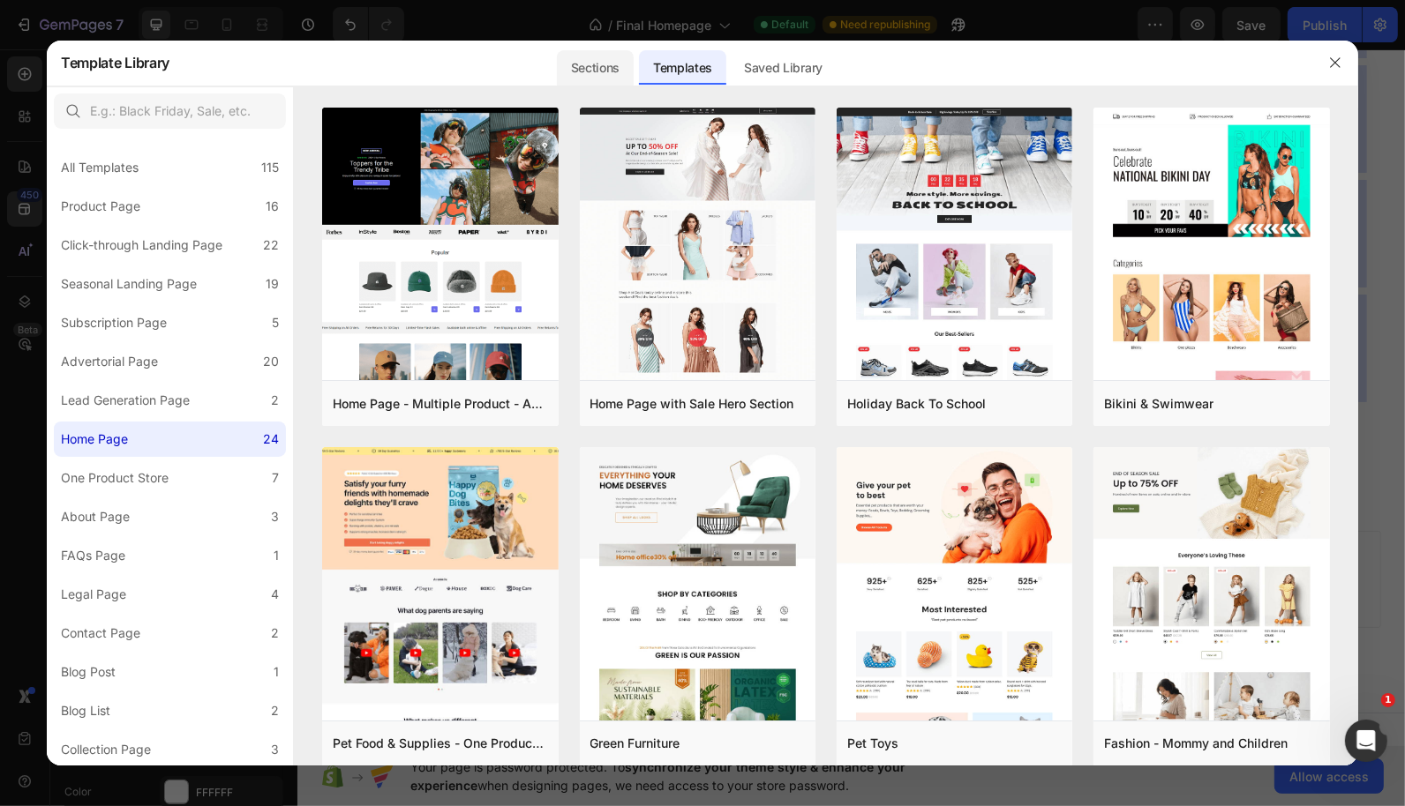
click at [594, 53] on div "Sections" at bounding box center [595, 67] width 77 height 35
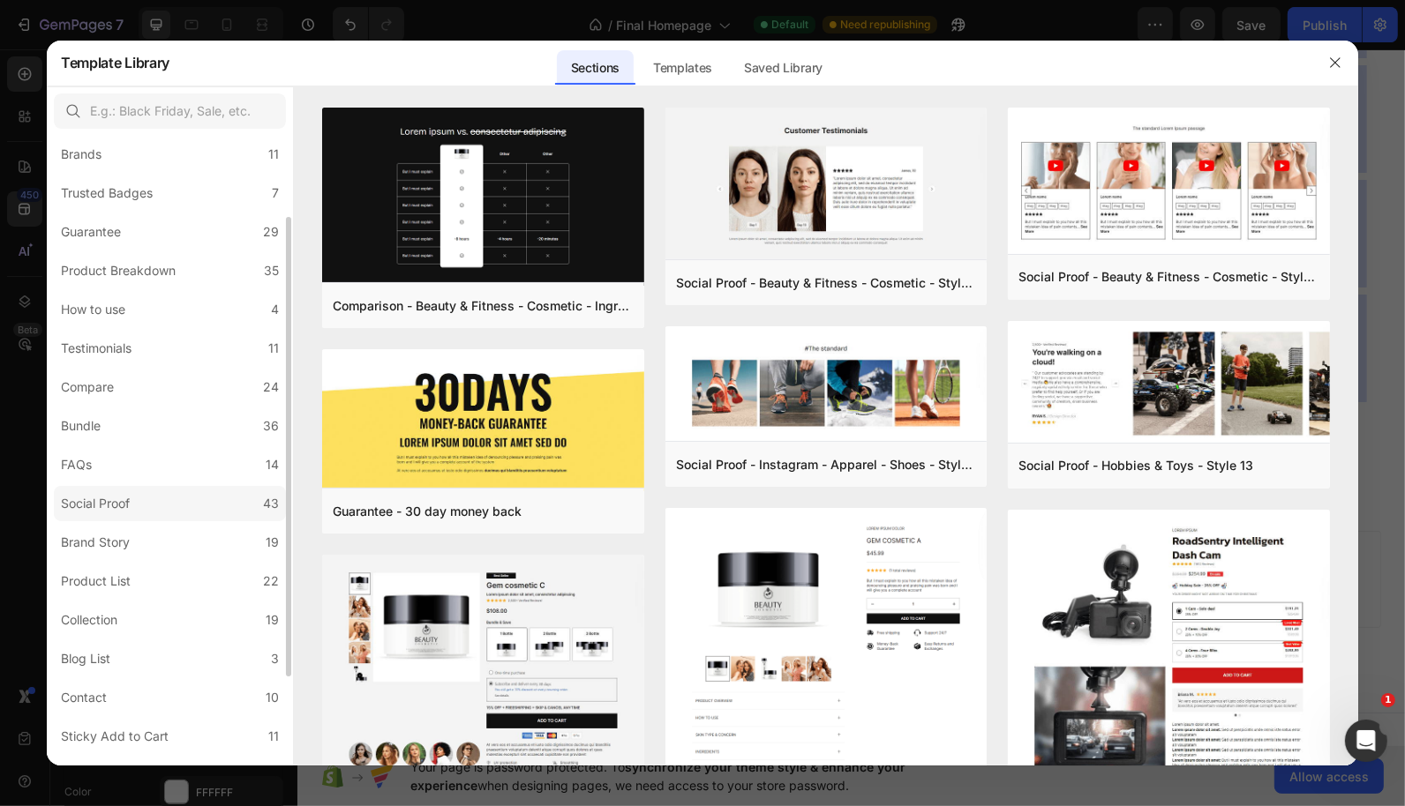
scroll to position [118, 0]
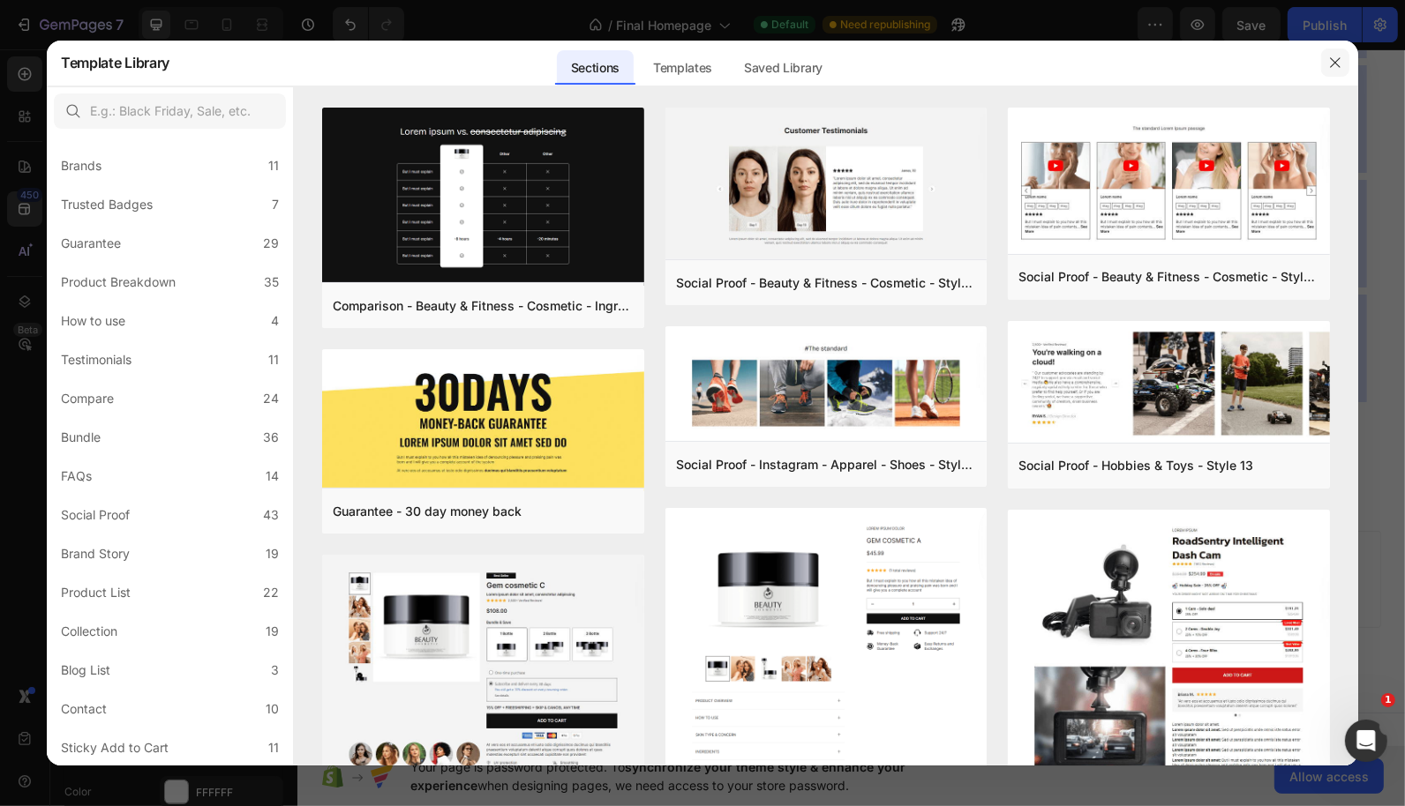
click at [1336, 76] on button "button" at bounding box center [1335, 63] width 28 height 28
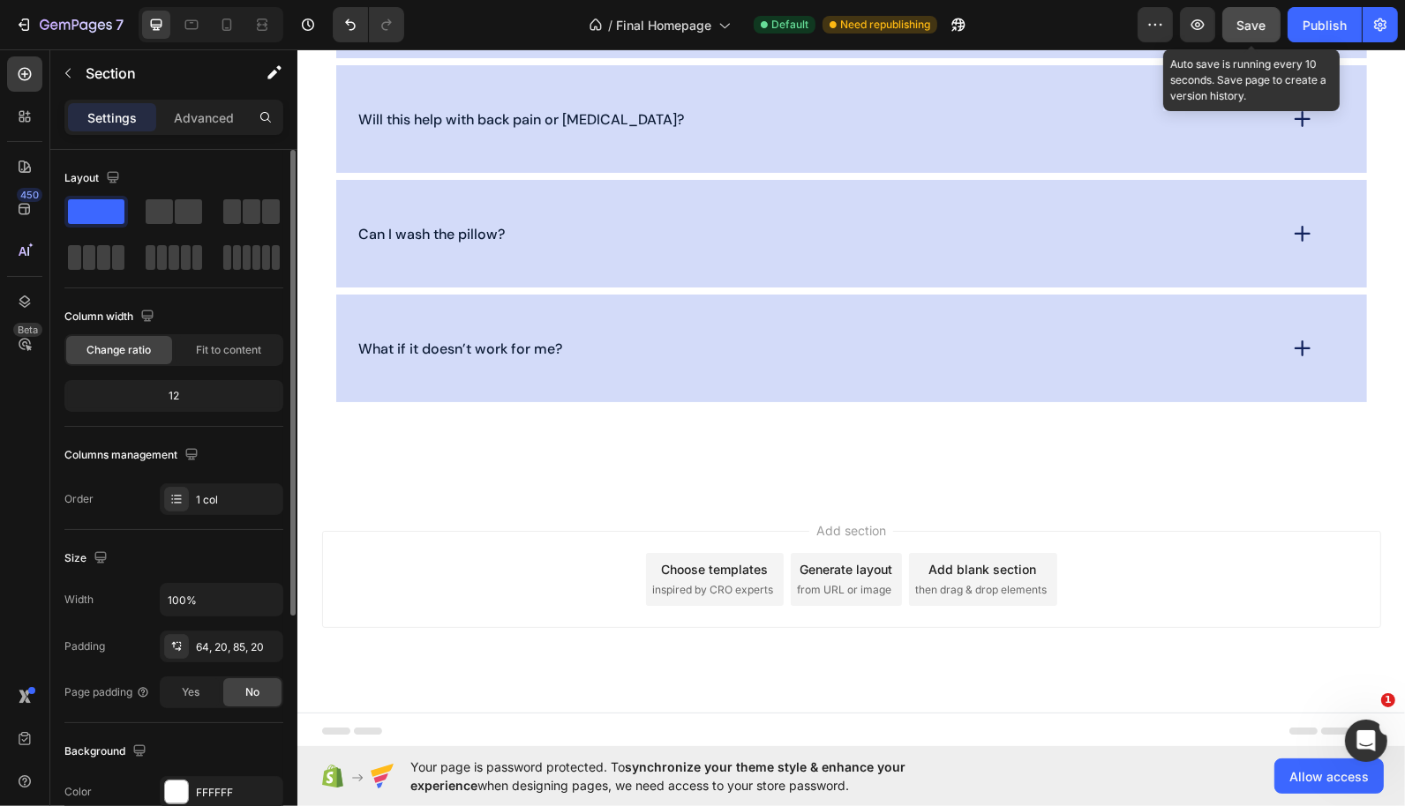
click at [1258, 26] on span "Save" at bounding box center [1251, 25] width 29 height 15
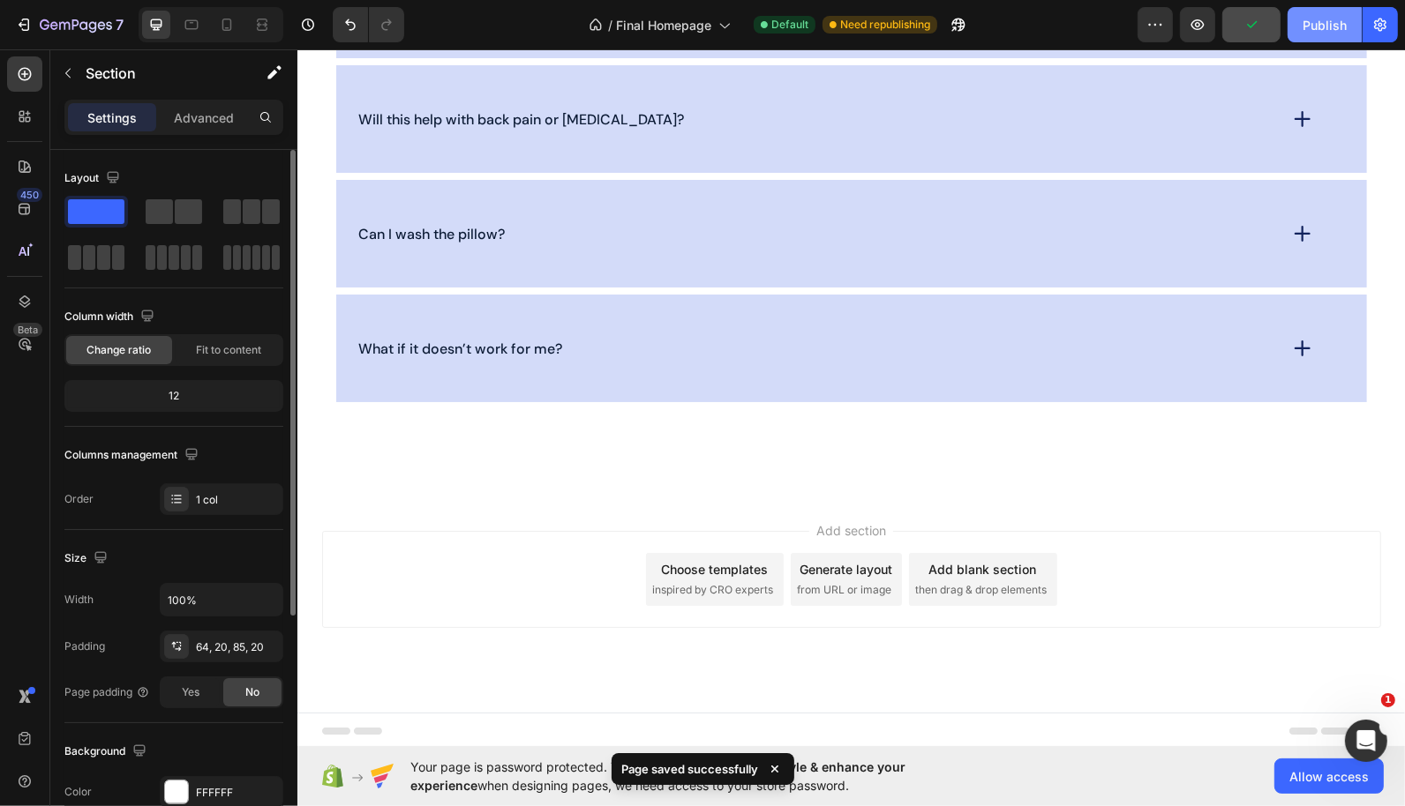
click at [1313, 33] on div "Publish" at bounding box center [1324, 25] width 44 height 19
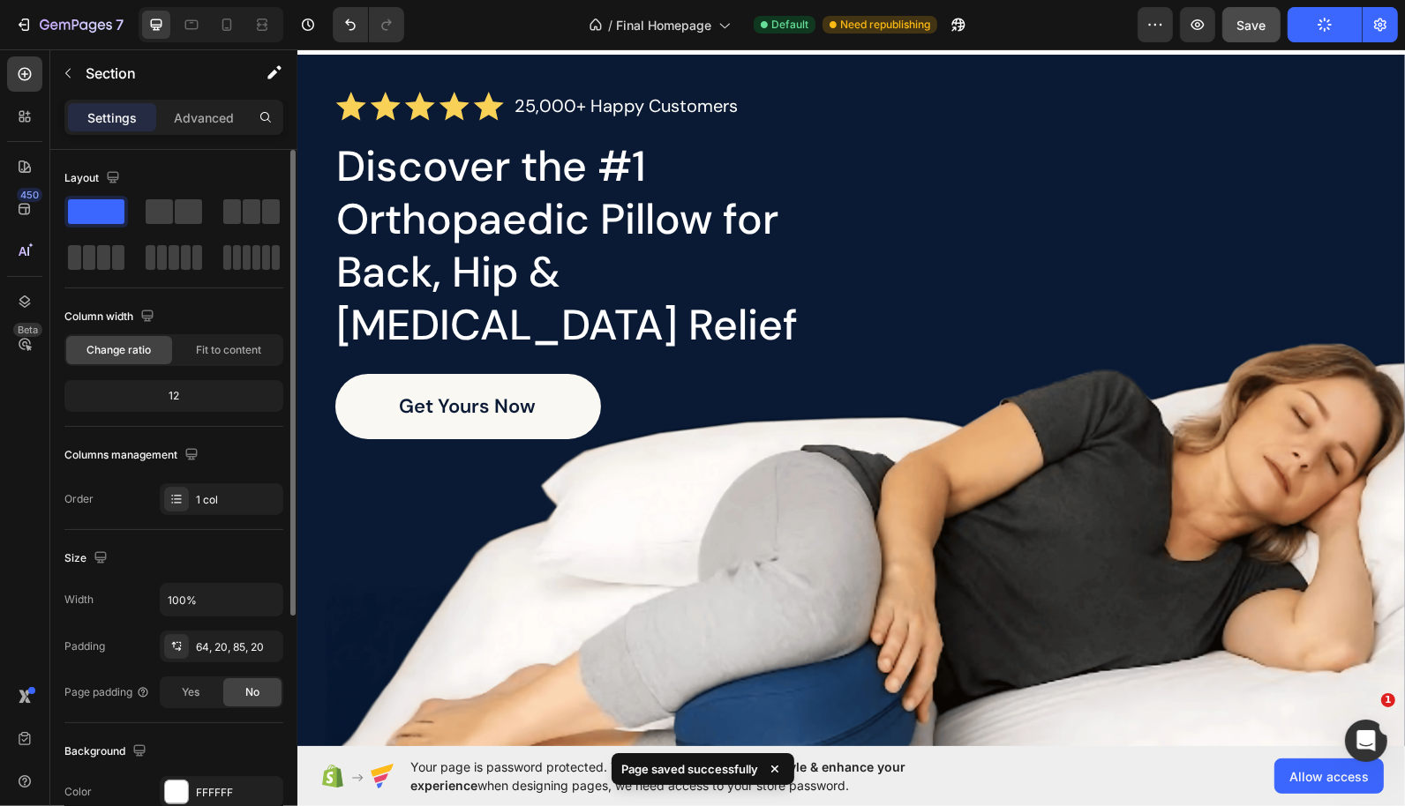
scroll to position [0, 0]
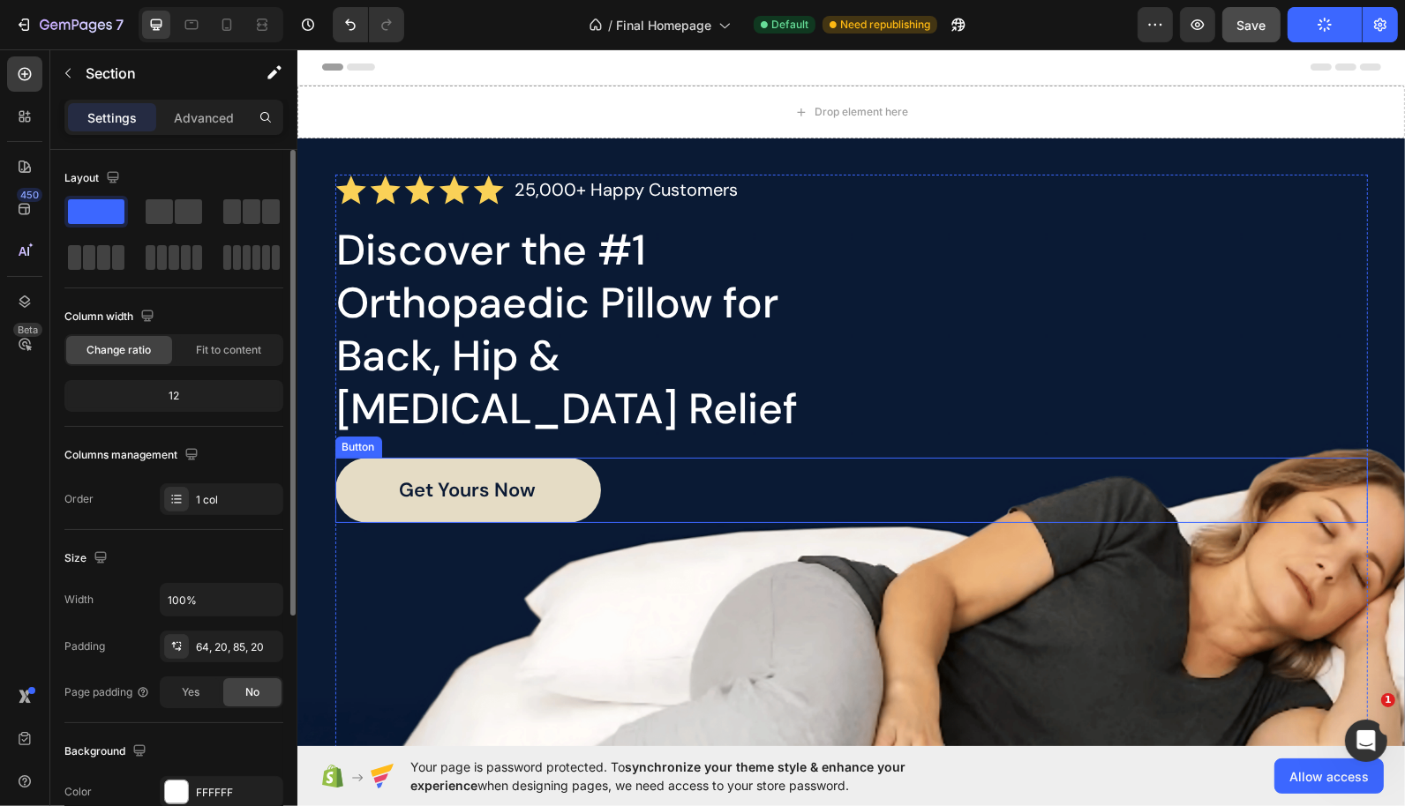
click at [569, 457] on link "Get yours Now" at bounding box center [467, 489] width 266 height 65
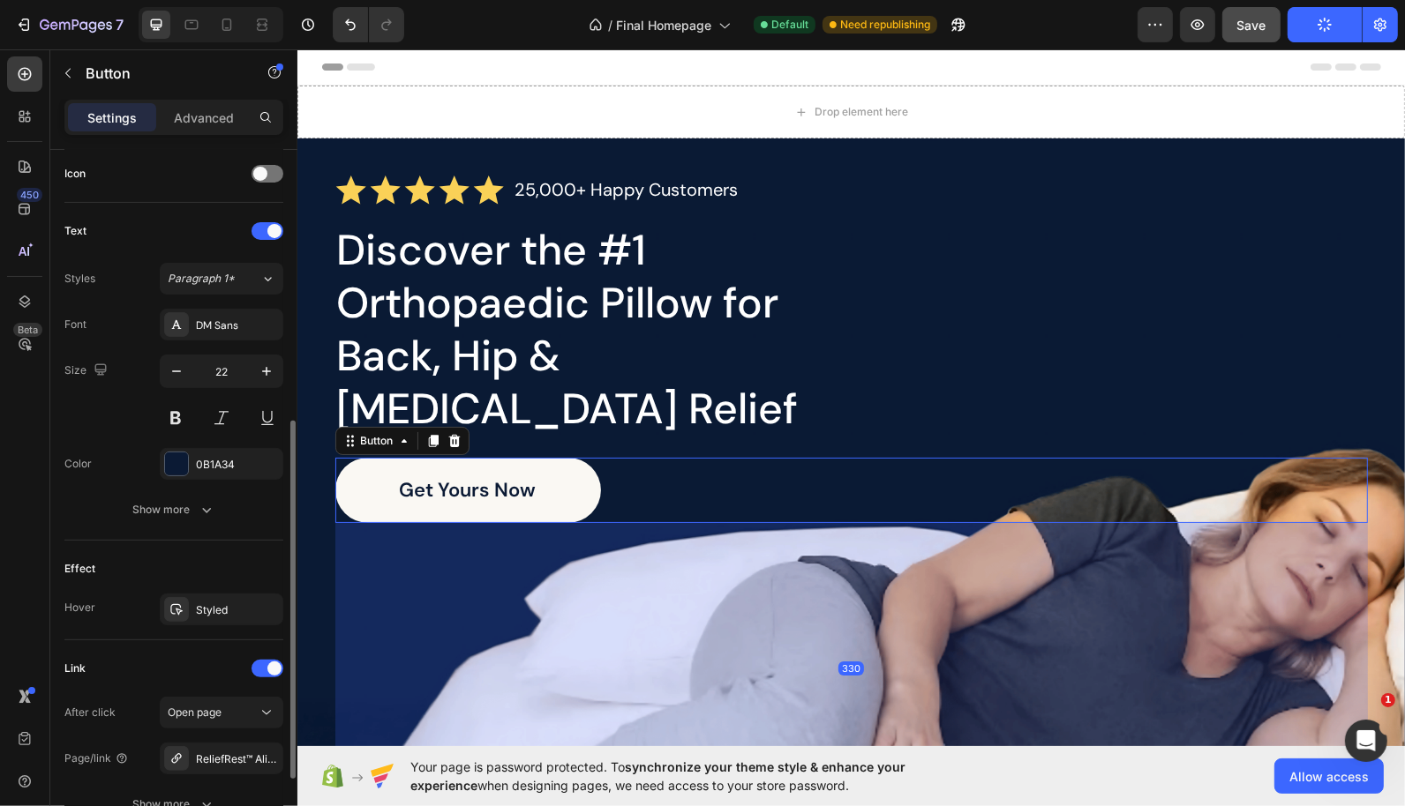
scroll to position [690, 0]
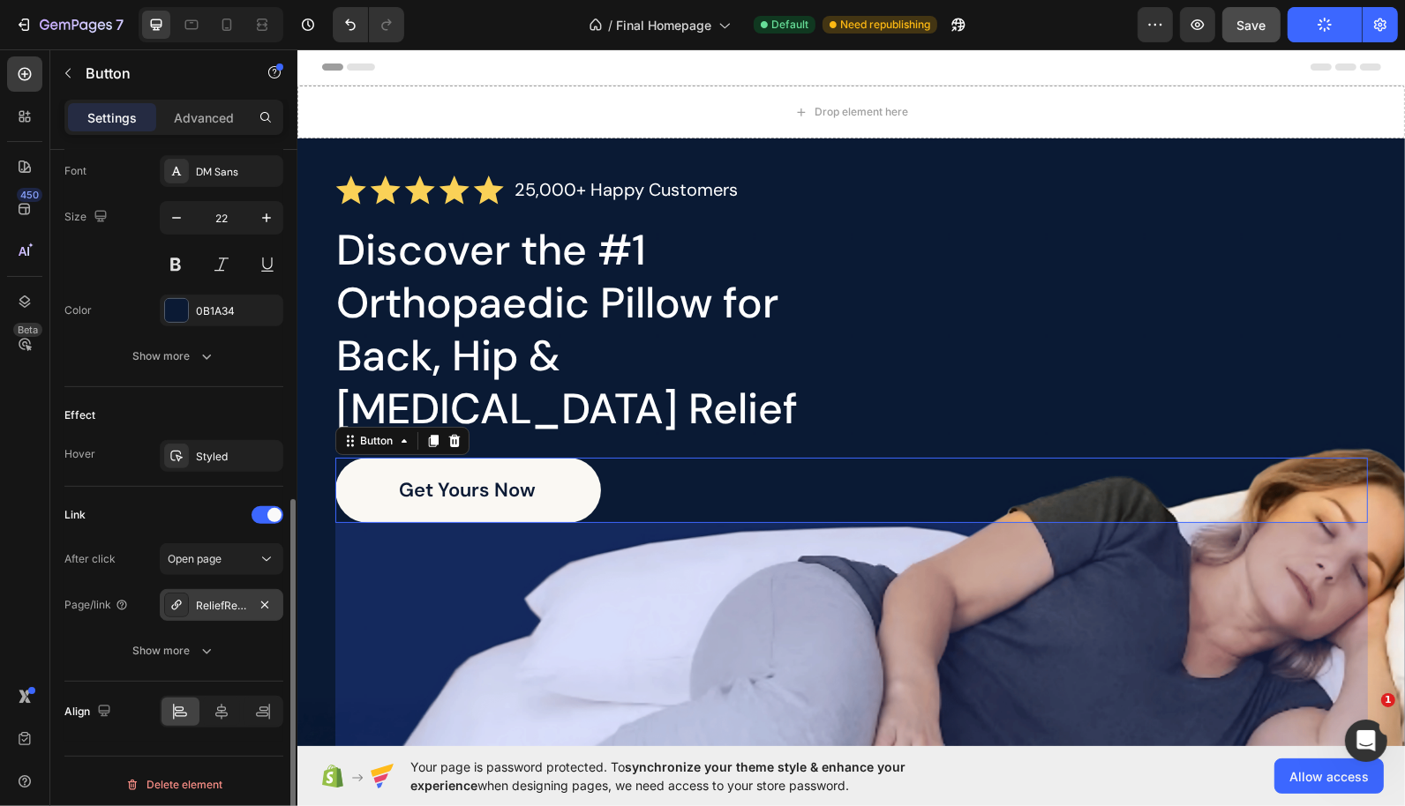
click at [177, 606] on div at bounding box center [176, 605] width 25 height 25
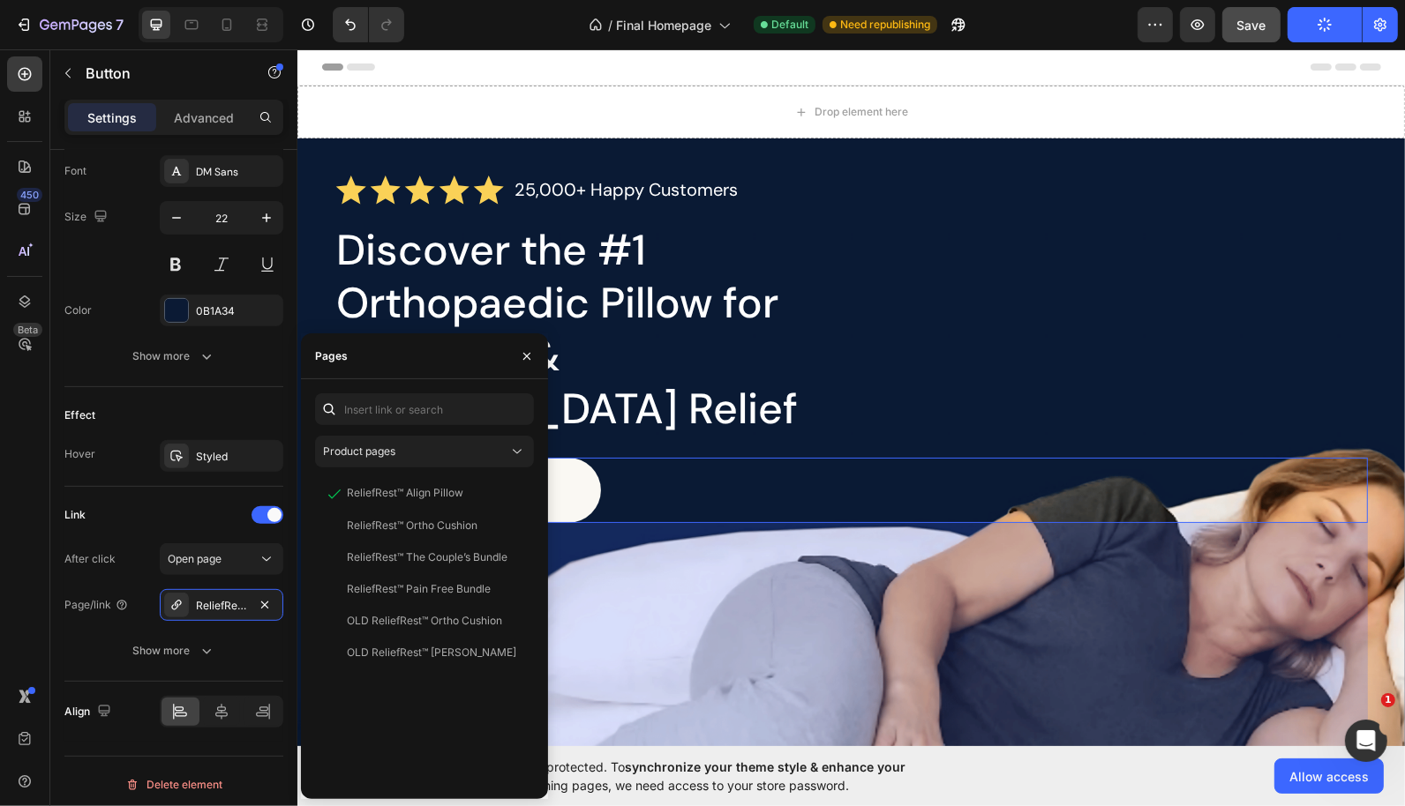
click at [763, 457] on div "Get yours Now Button 330" at bounding box center [850, 489] width 1032 height 65
click at [673, 24] on span "Final Homepage" at bounding box center [663, 25] width 95 height 19
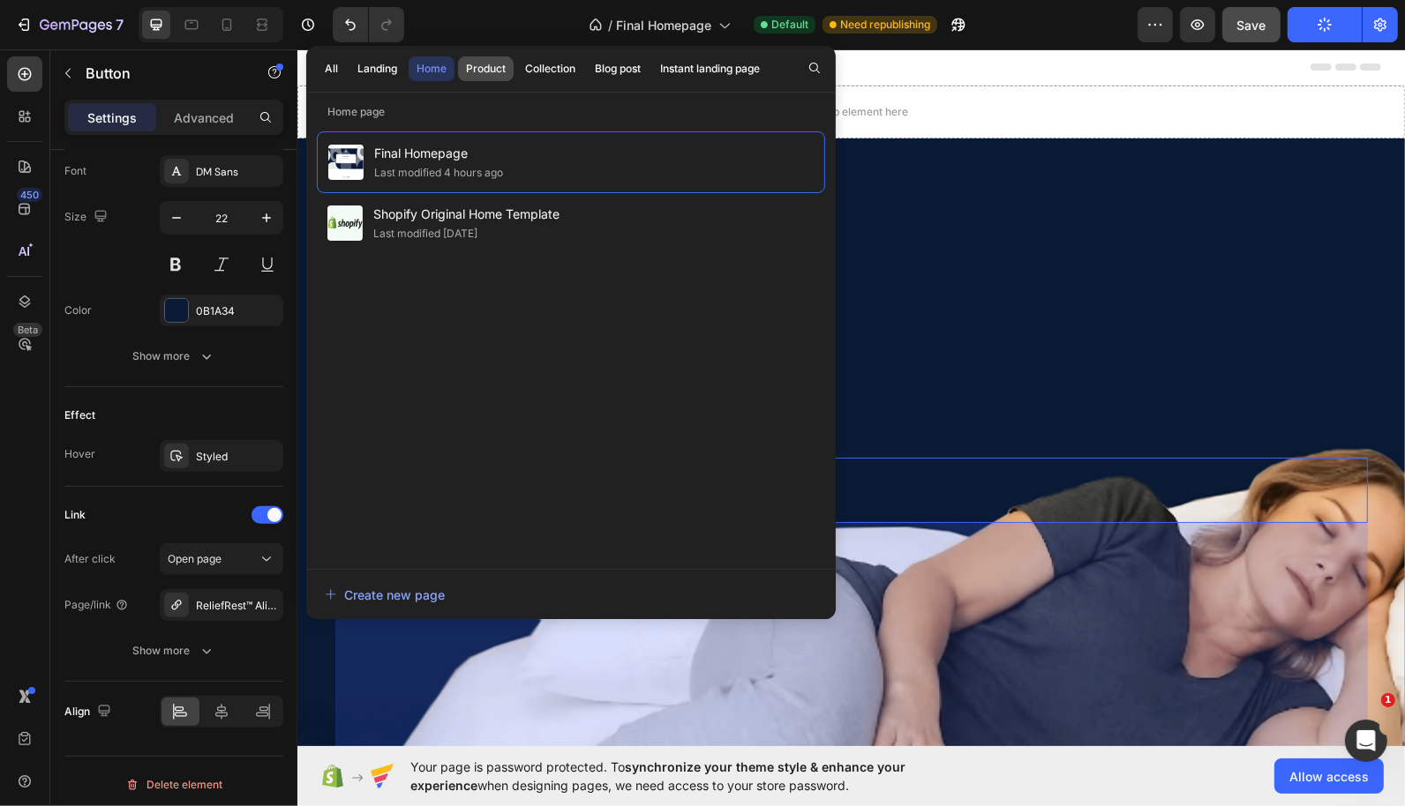
click at [499, 66] on div "Product" at bounding box center [486, 69] width 40 height 16
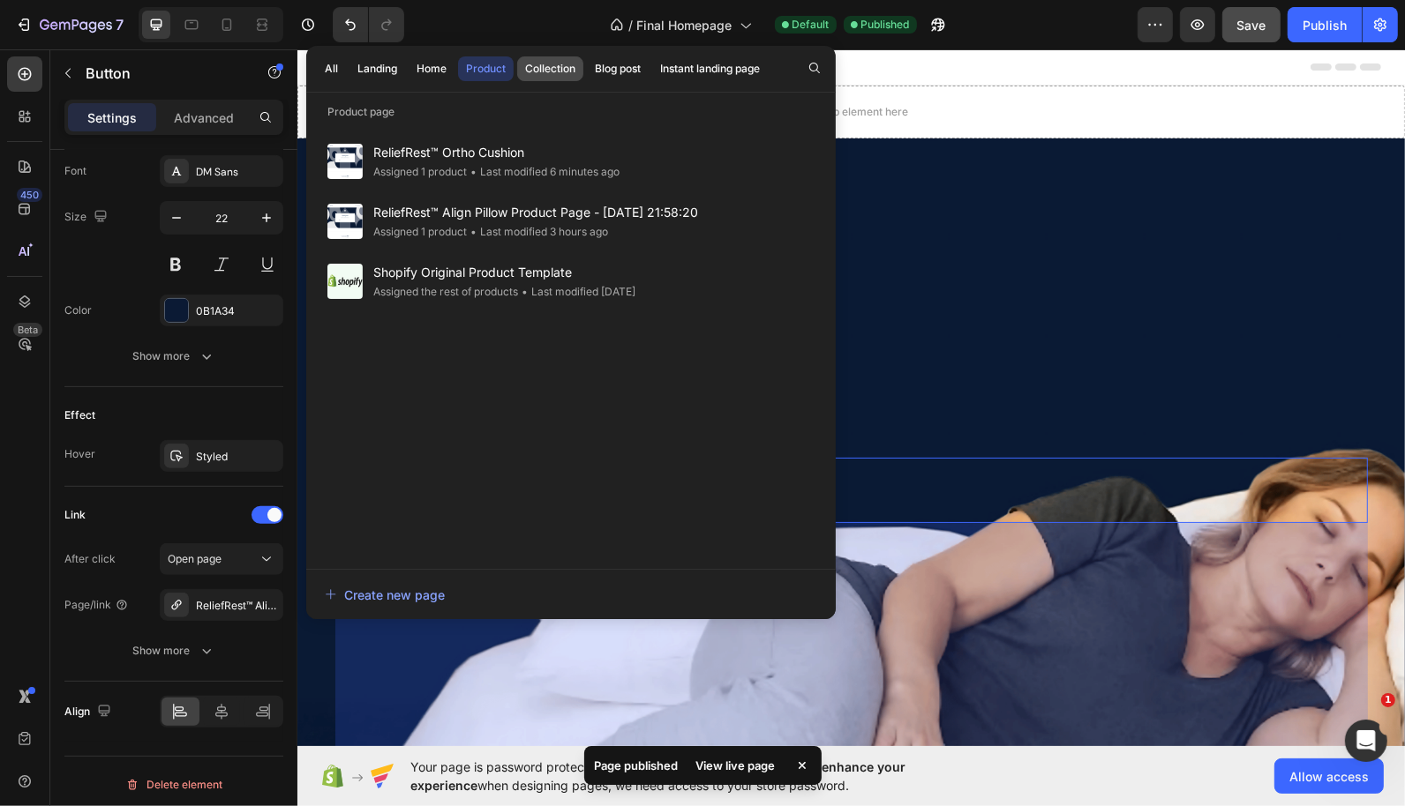
click at [552, 68] on div "Collection" at bounding box center [550, 69] width 50 height 16
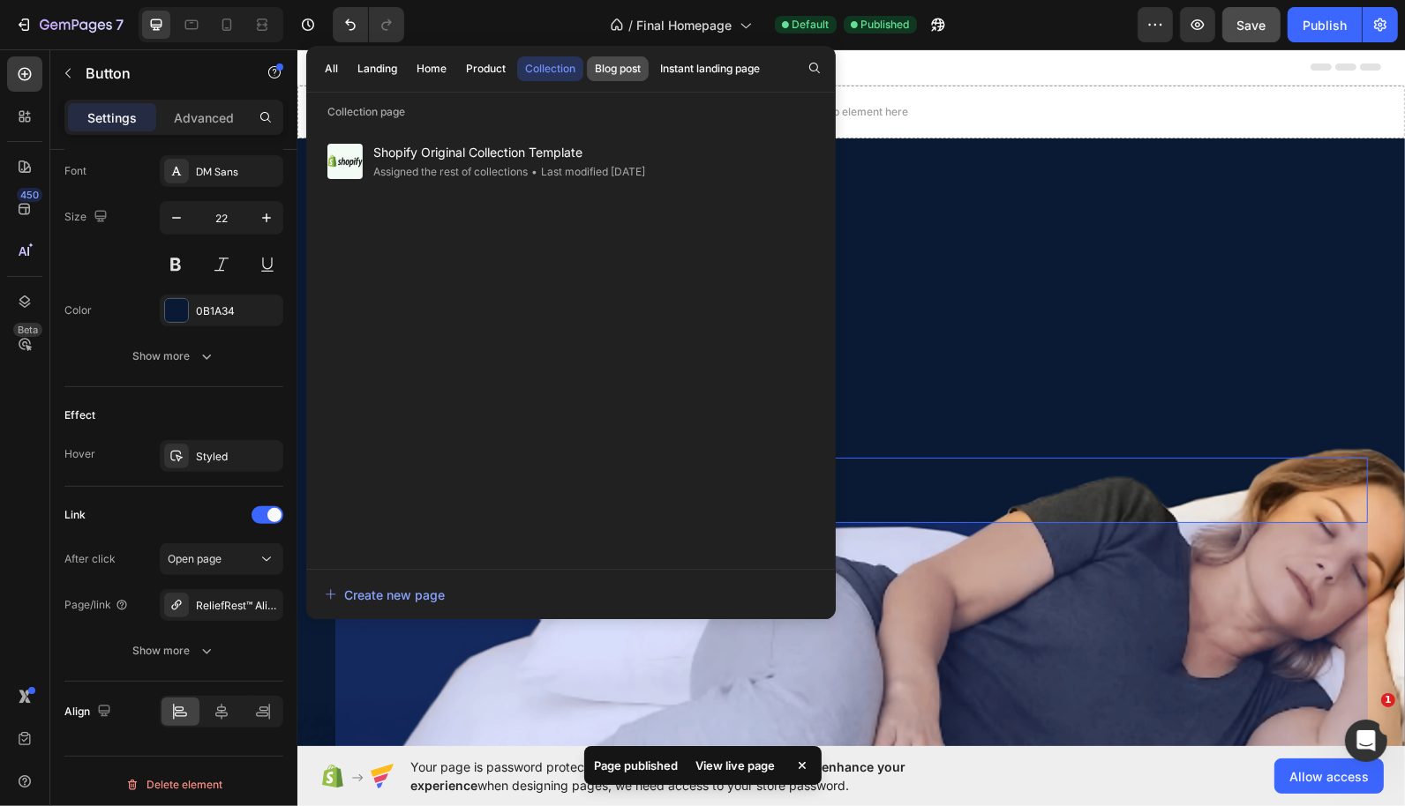
click at [624, 68] on div "Blog post" at bounding box center [618, 69] width 46 height 16
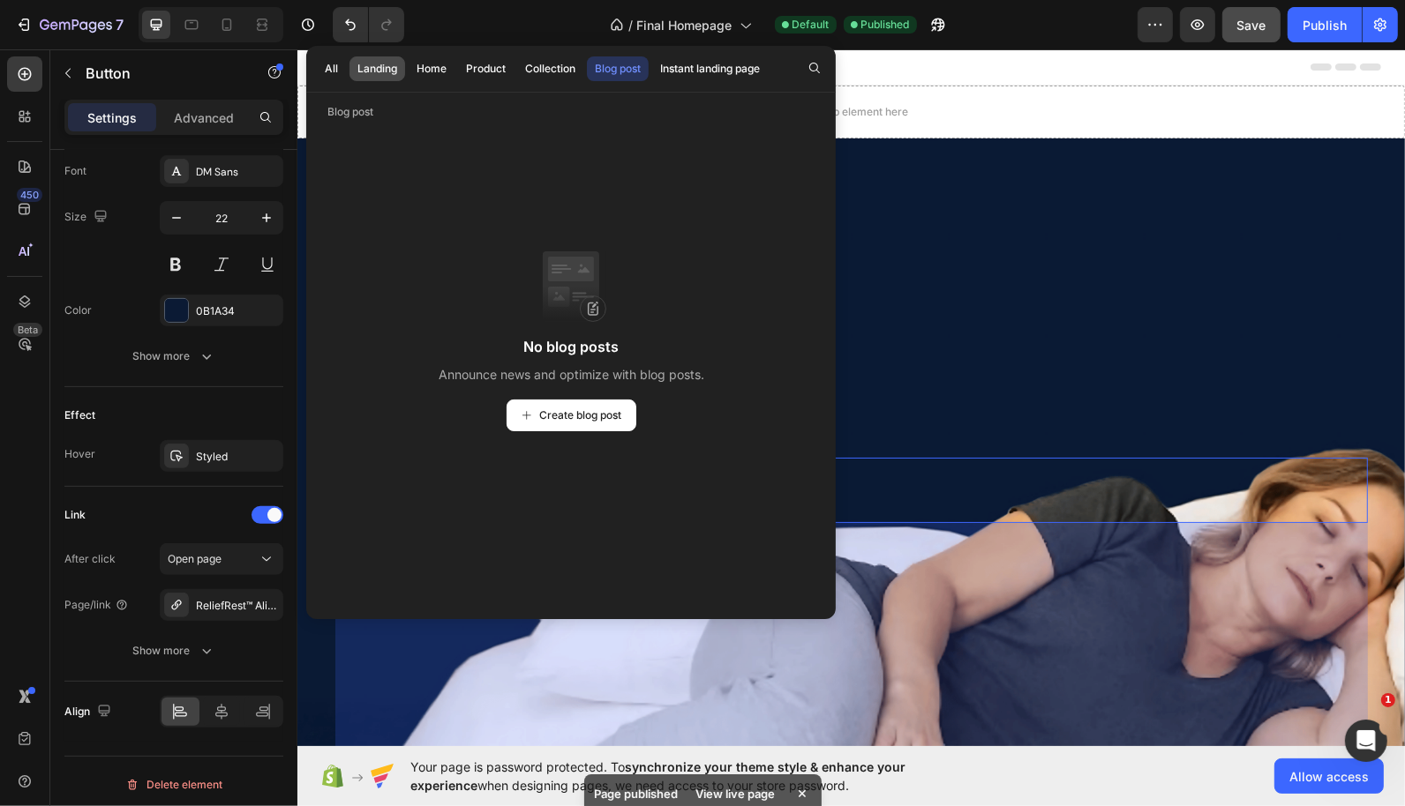
click at [365, 57] on button "Landing" at bounding box center [377, 68] width 56 height 25
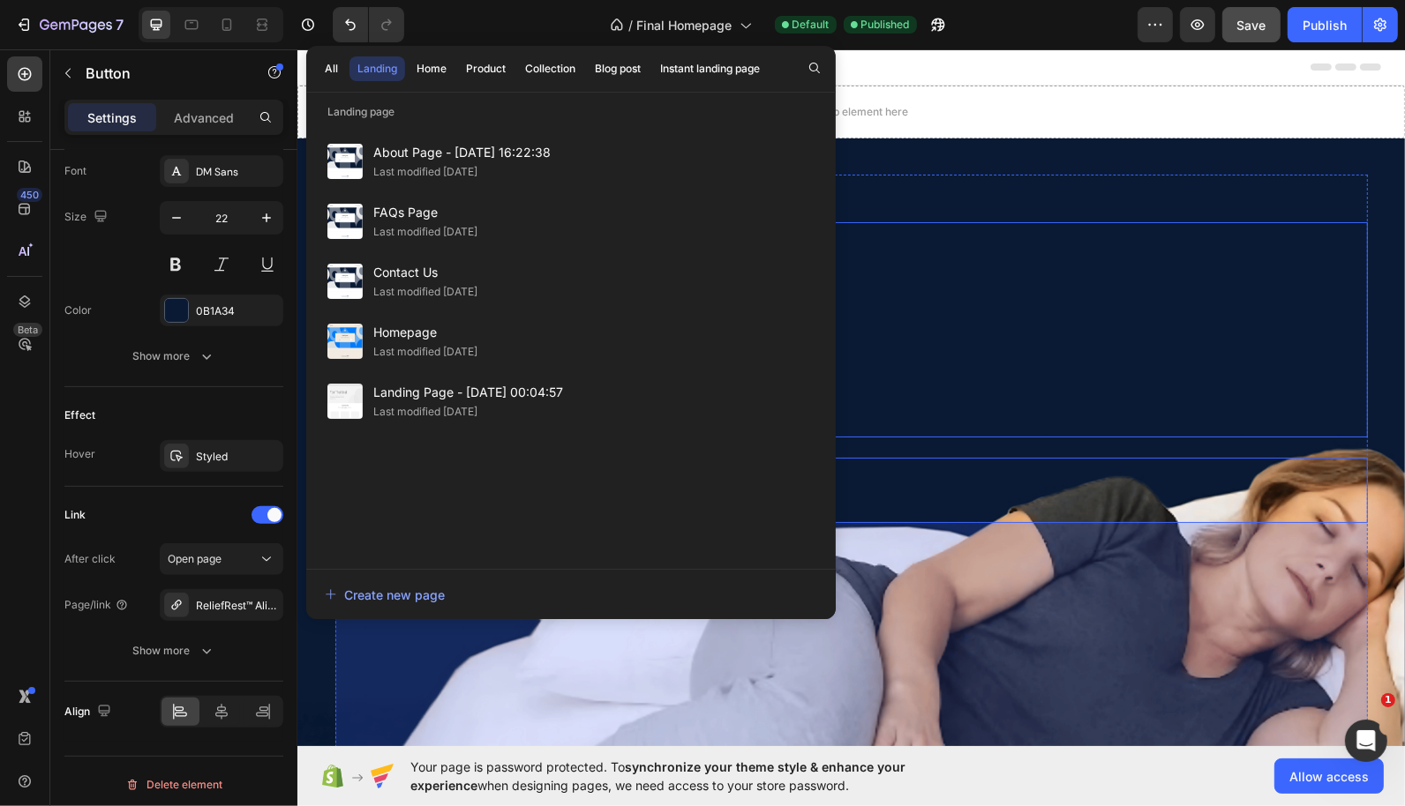
click at [978, 233] on div "Discover the #1 Orthopaedic Pillow for Back, Hip & Sciatica Relief" at bounding box center [850, 328] width 1032 height 215
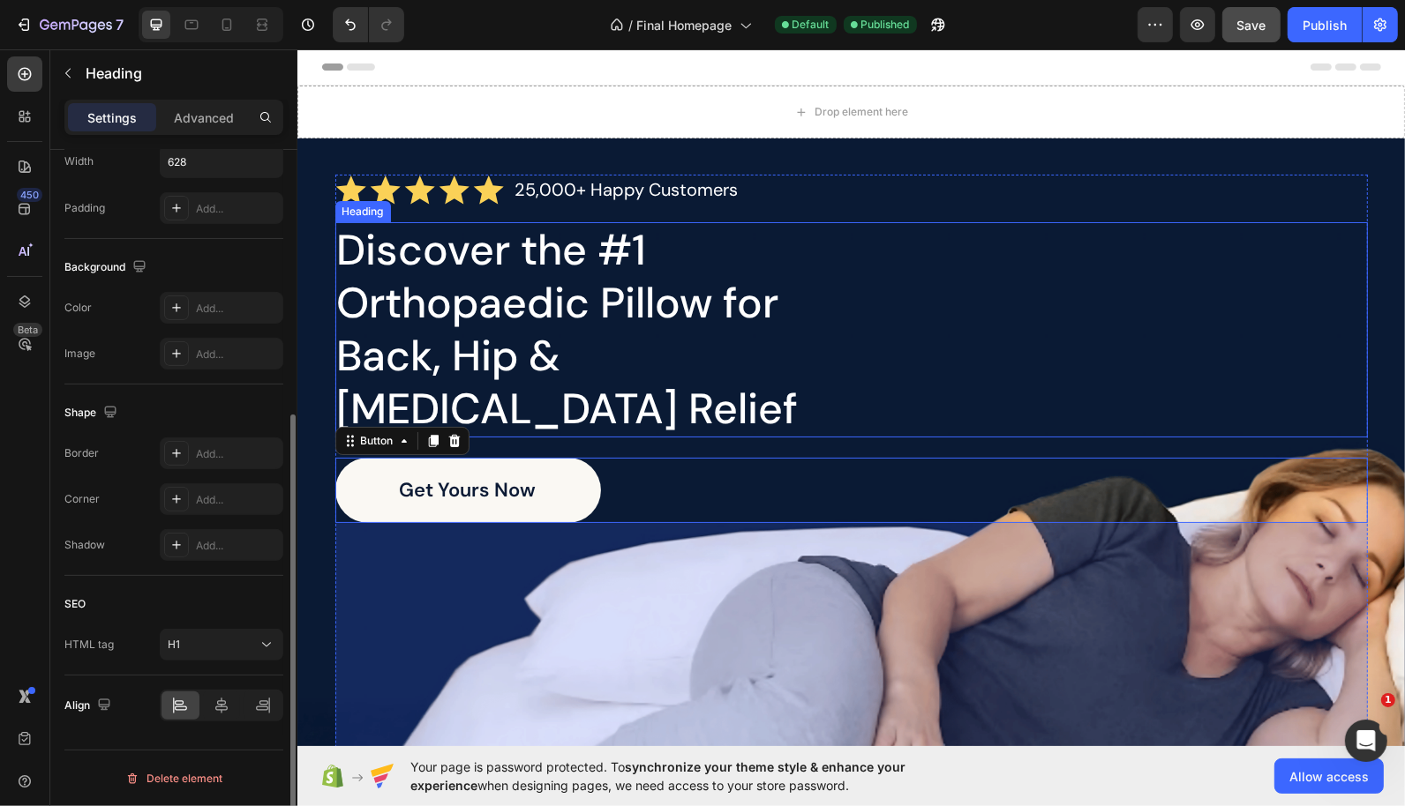
scroll to position [0, 0]
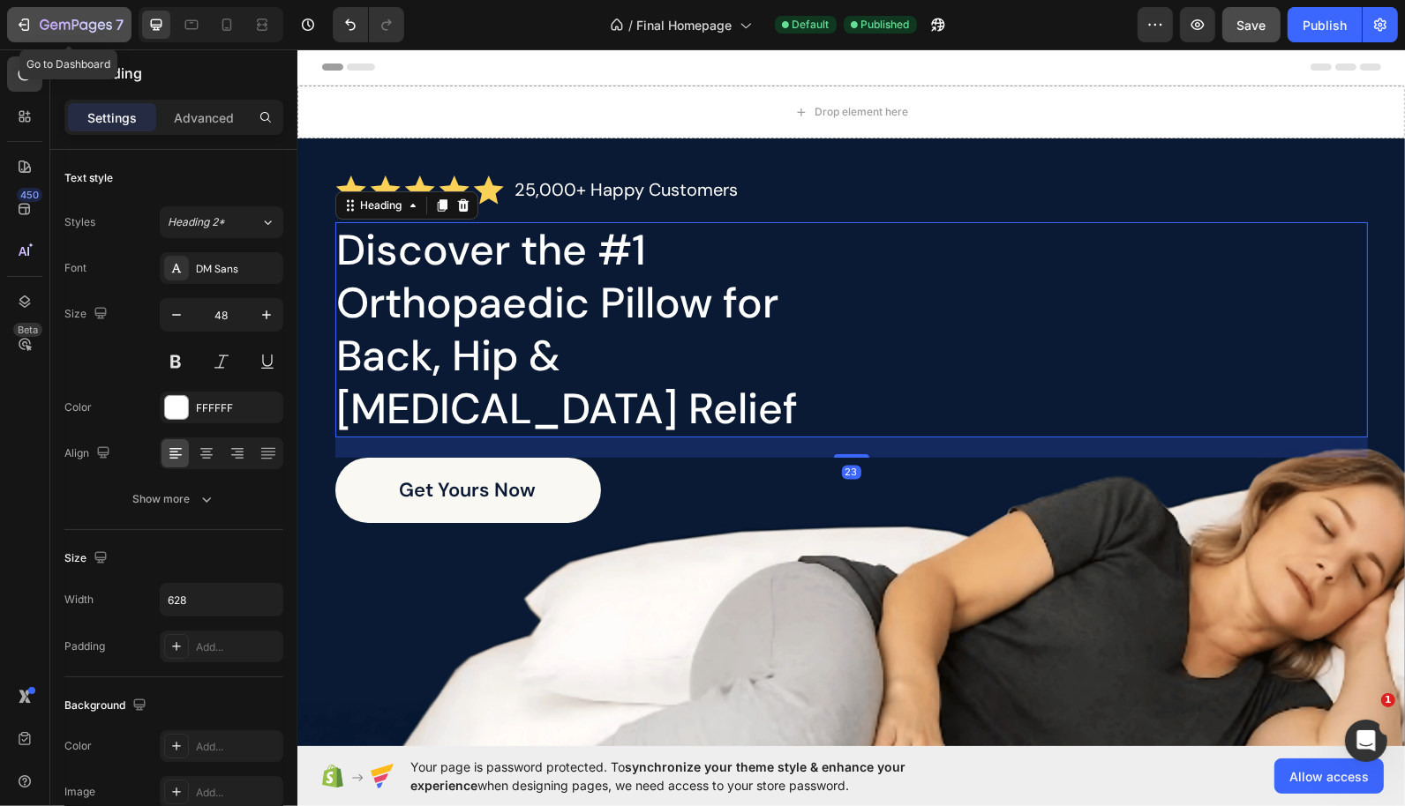
click at [24, 30] on icon "button" at bounding box center [26, 25] width 8 height 12
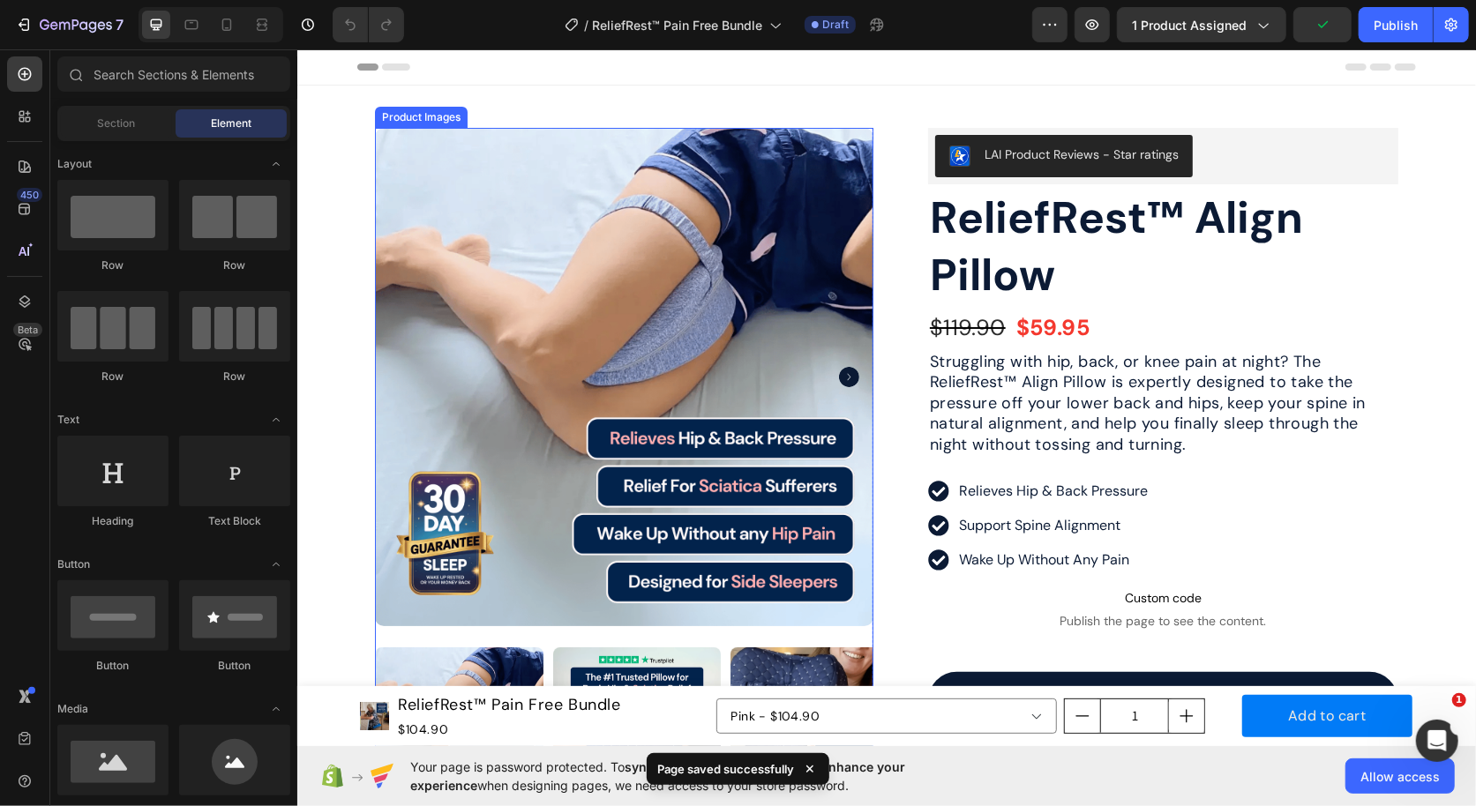
click at [816, 217] on img at bounding box center [623, 376] width 498 height 498
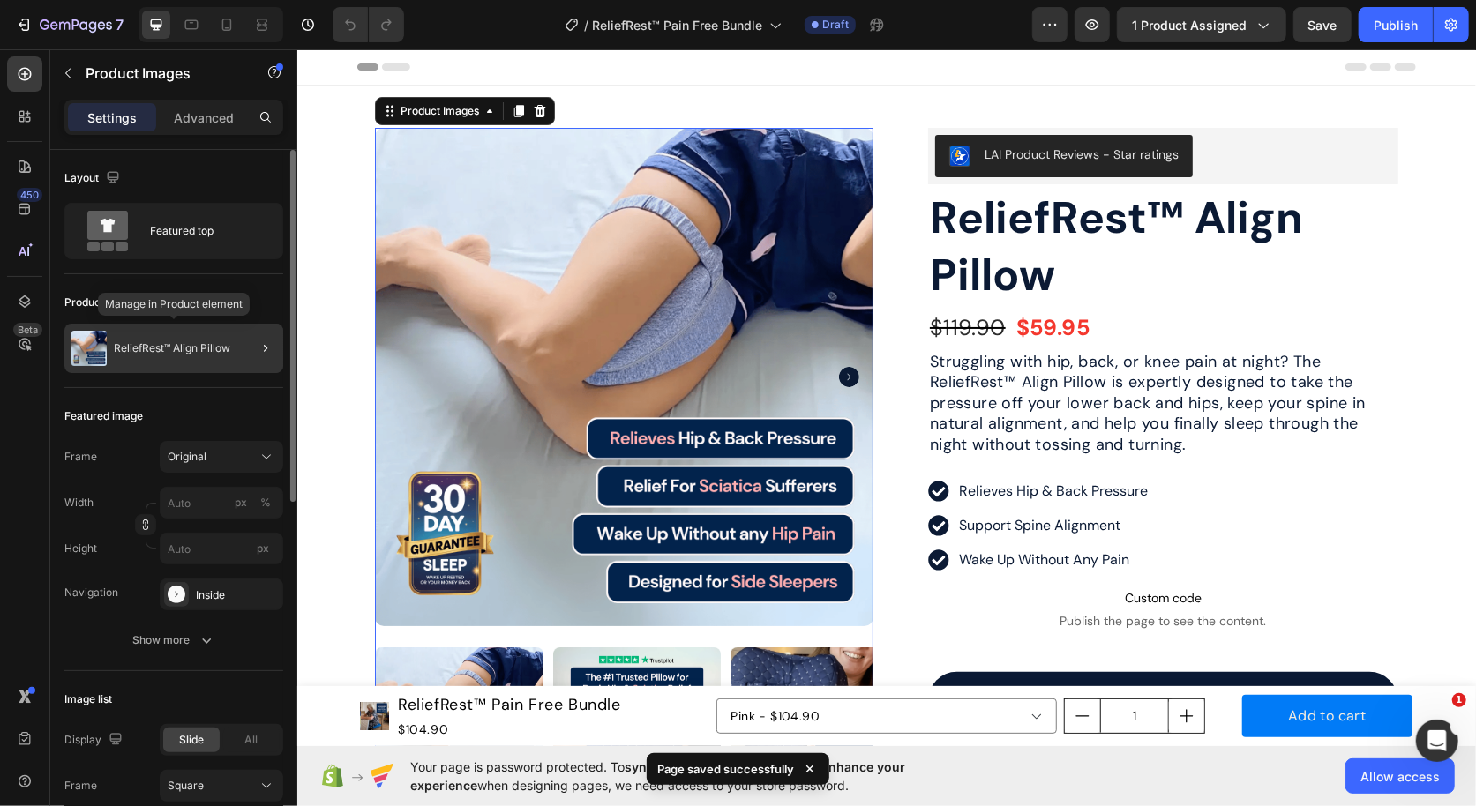
click at [161, 356] on div "ReliefRest™ Align Pillow" at bounding box center [173, 348] width 219 height 49
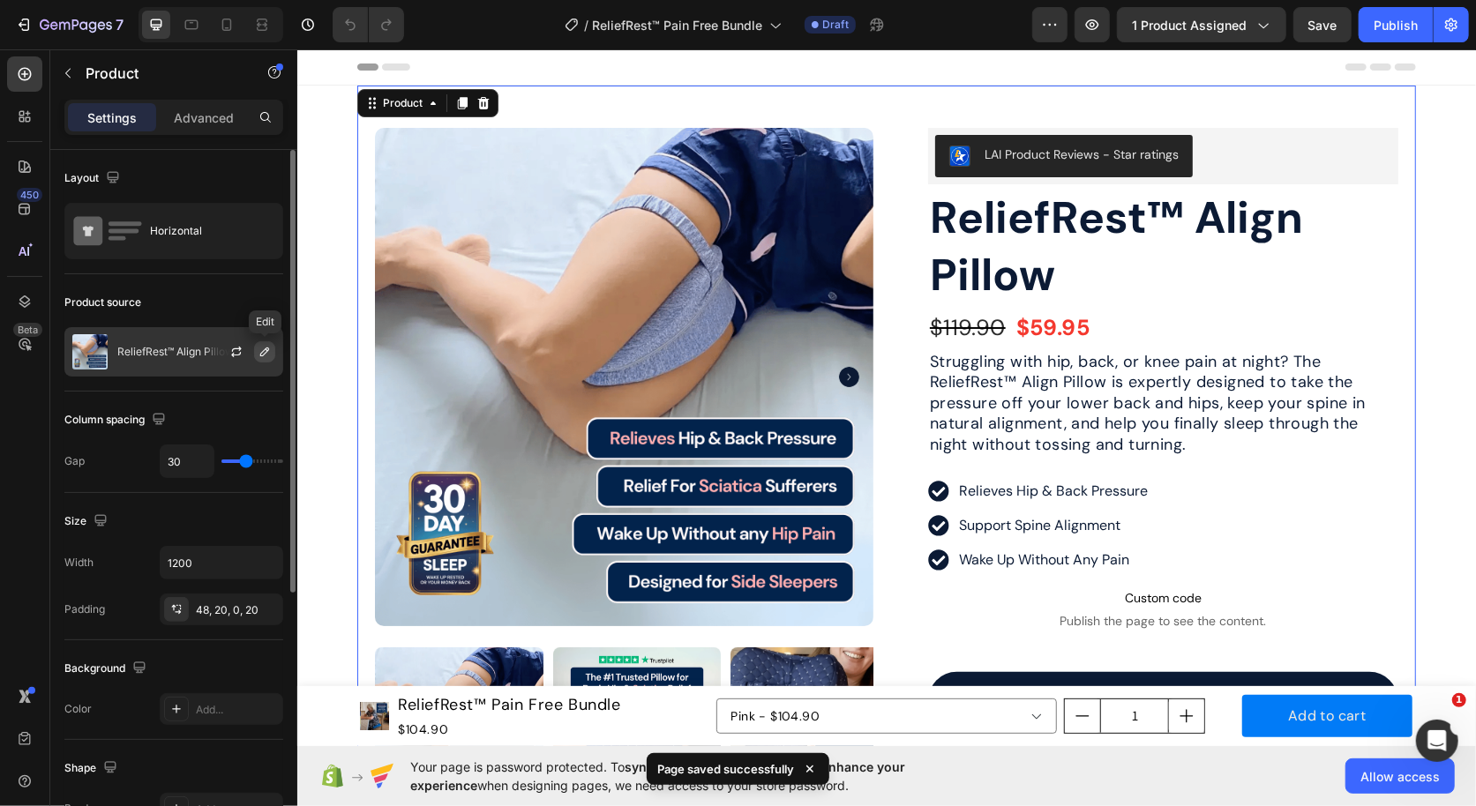
click at [266, 349] on icon "button" at bounding box center [265, 352] width 14 height 14
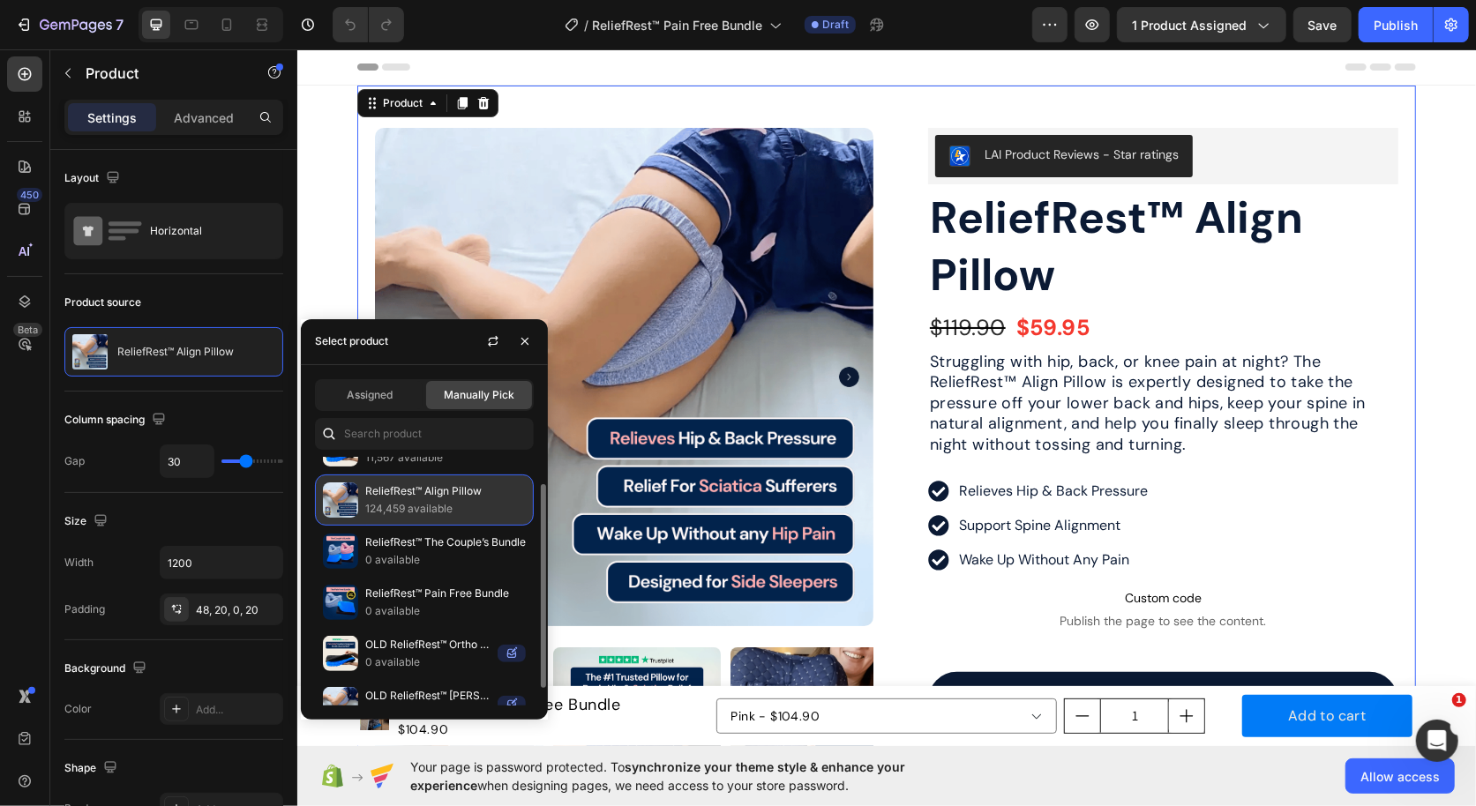
scroll to position [53, 0]
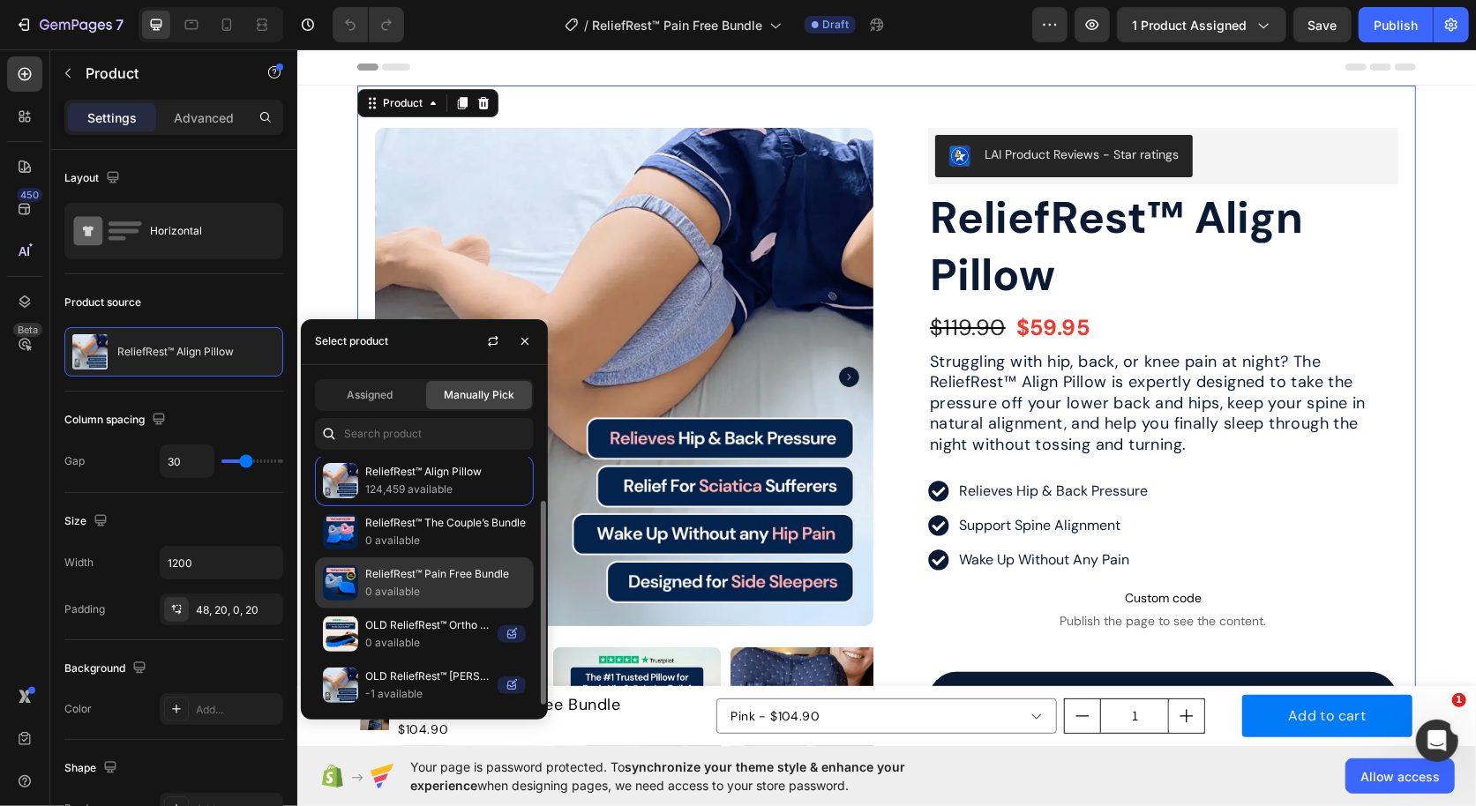
click at [410, 566] on p "ReliefRest™ Pain Free Bundle" at bounding box center [445, 575] width 161 height 18
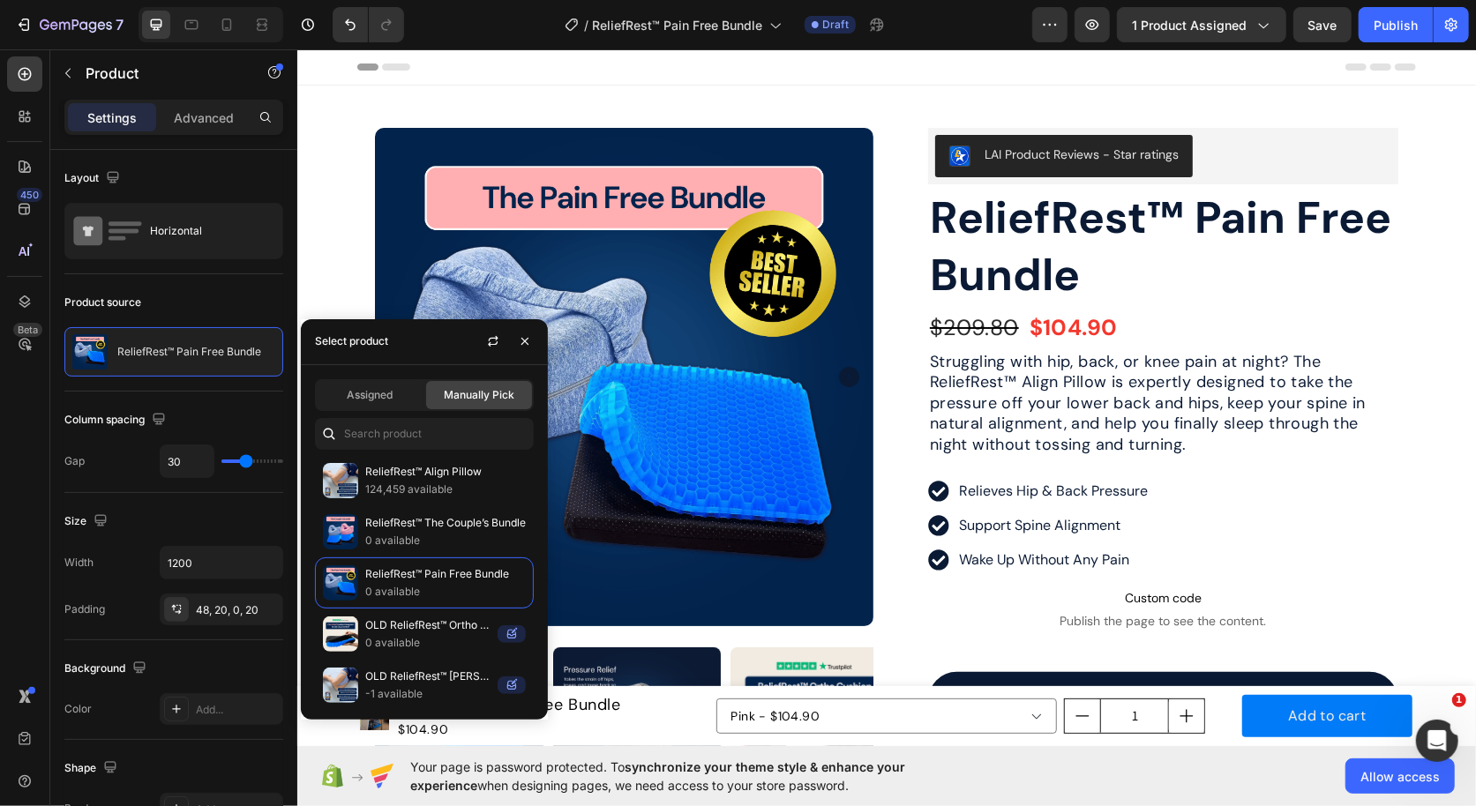
click at [893, 417] on div "Product Images Image Icon Icon Icon Icon Icon Icon List " I was waking up every…" at bounding box center [885, 646] width 1059 height 1122
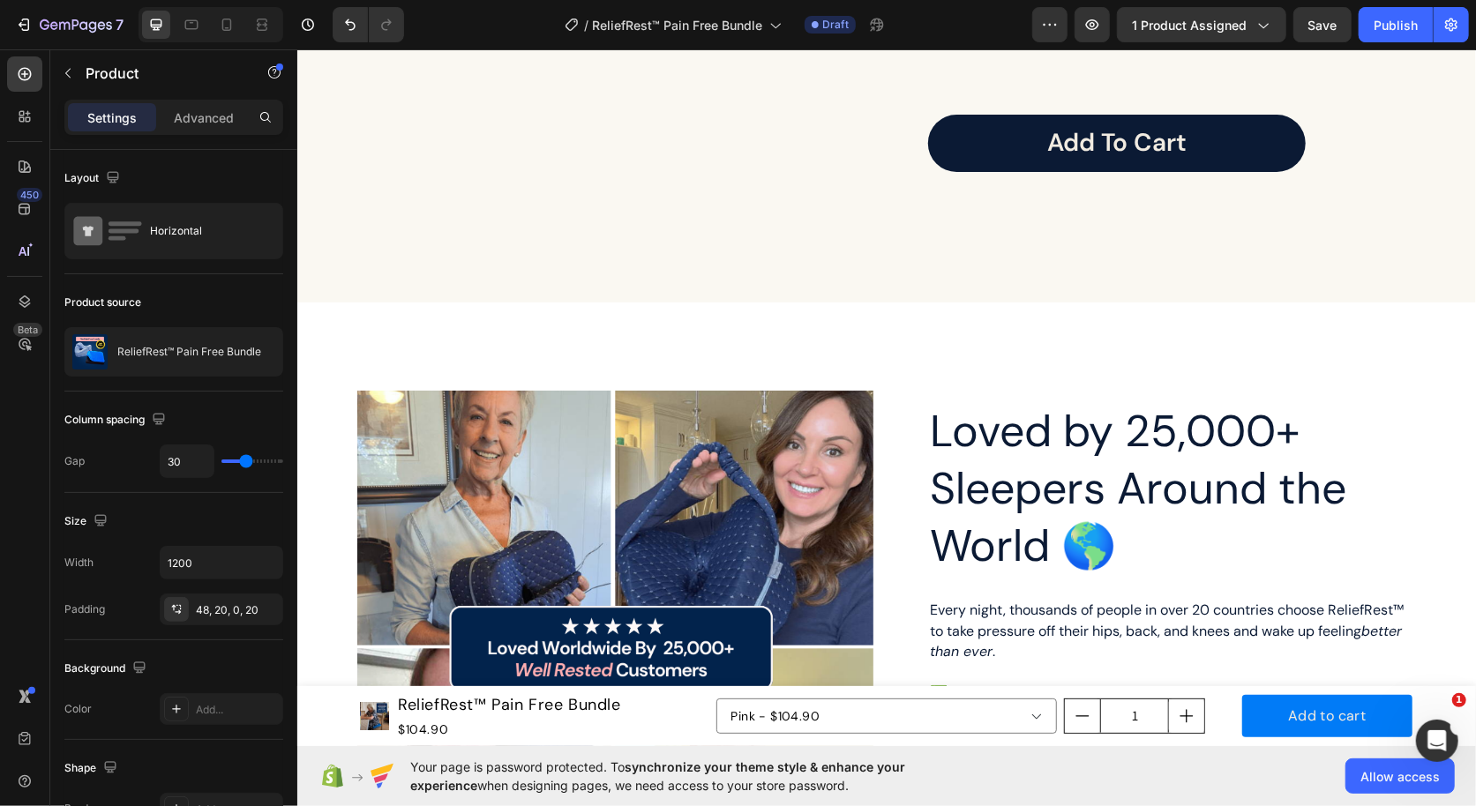
scroll to position [2339, 0]
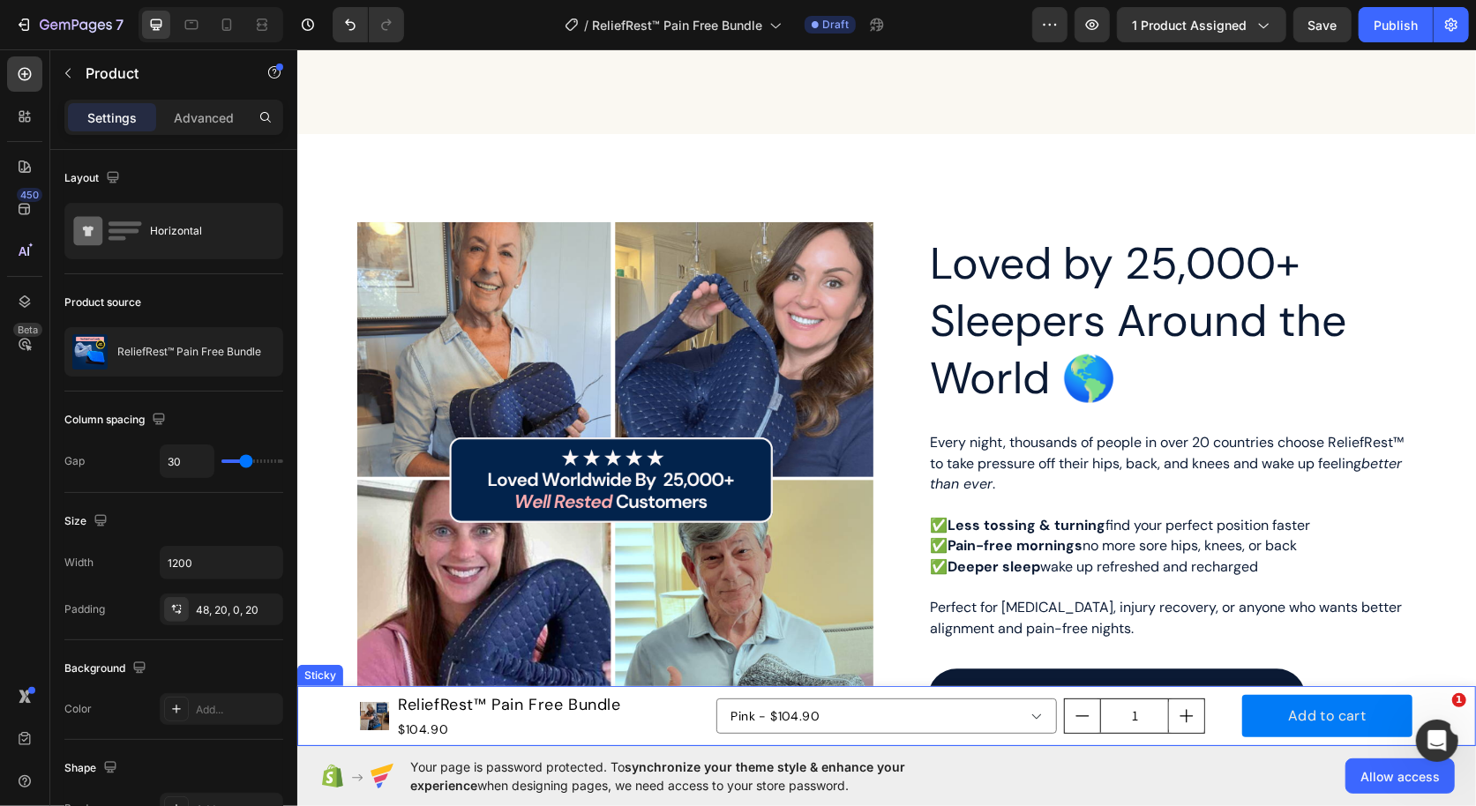
click at [326, 714] on div "Product Images ReliefRest™ Pain Free Bundle Product Title $104.90 Product Price…" at bounding box center [885, 716] width 1179 height 60
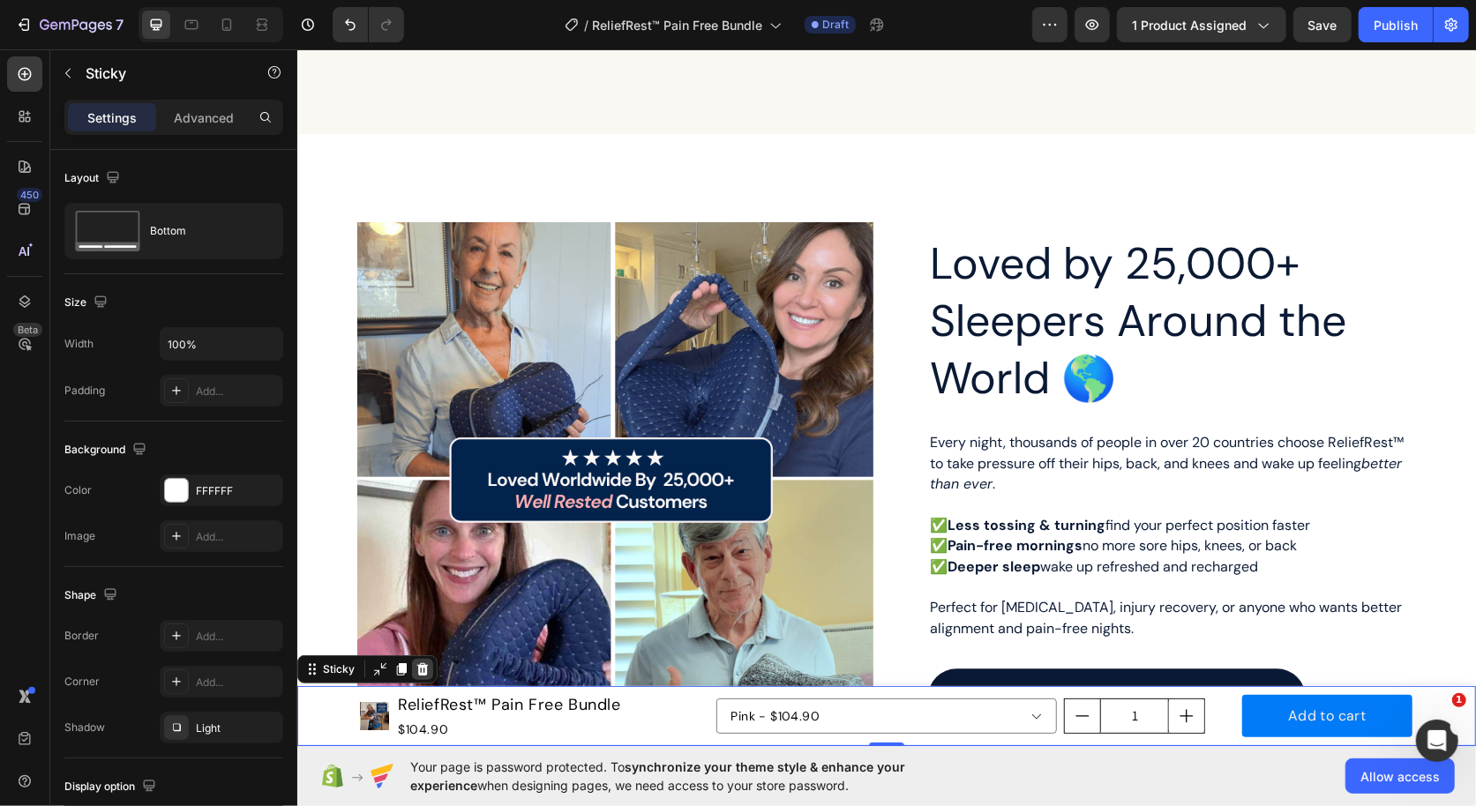
click at [422, 675] on icon at bounding box center [421, 669] width 11 height 12
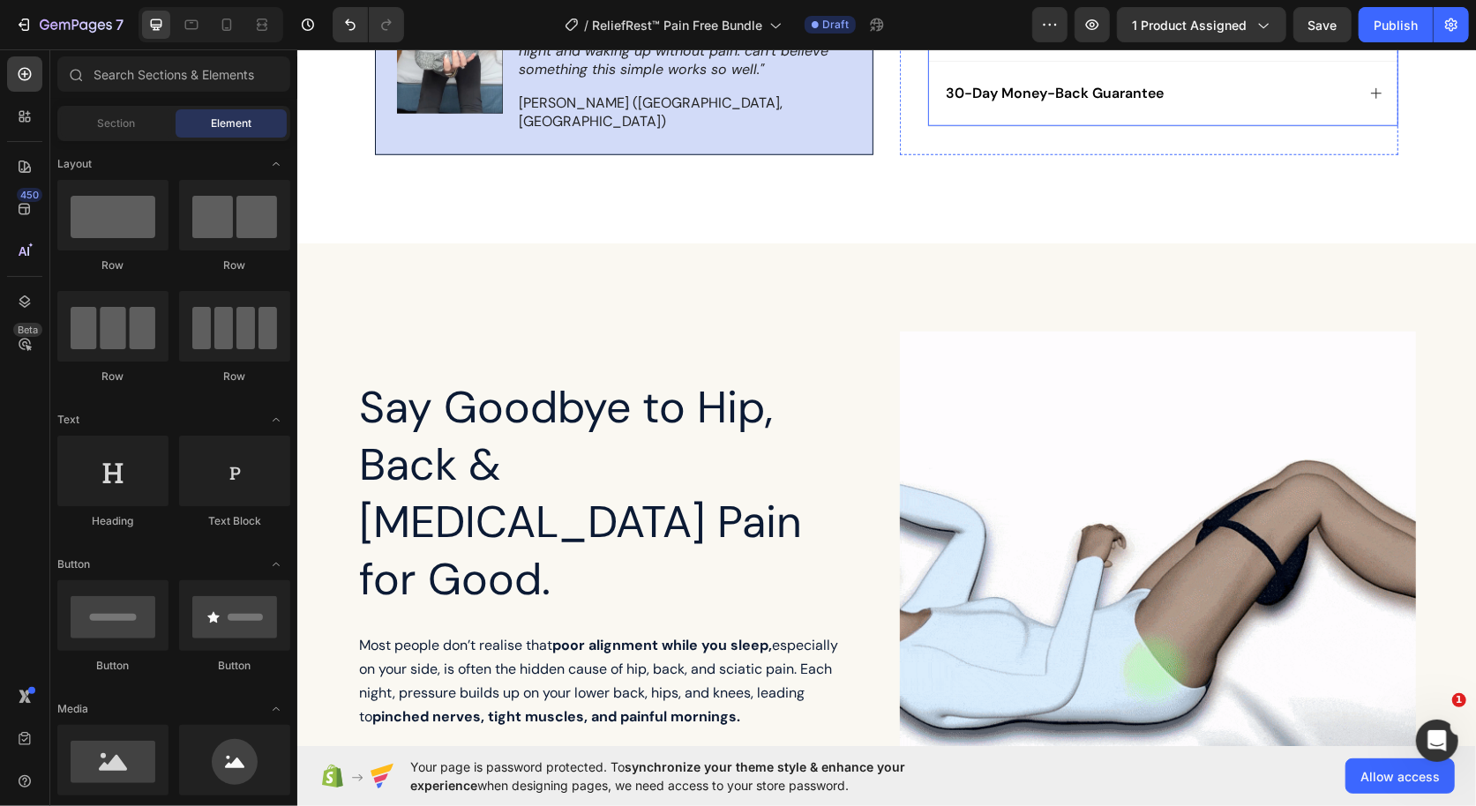
scroll to position [1232, 0]
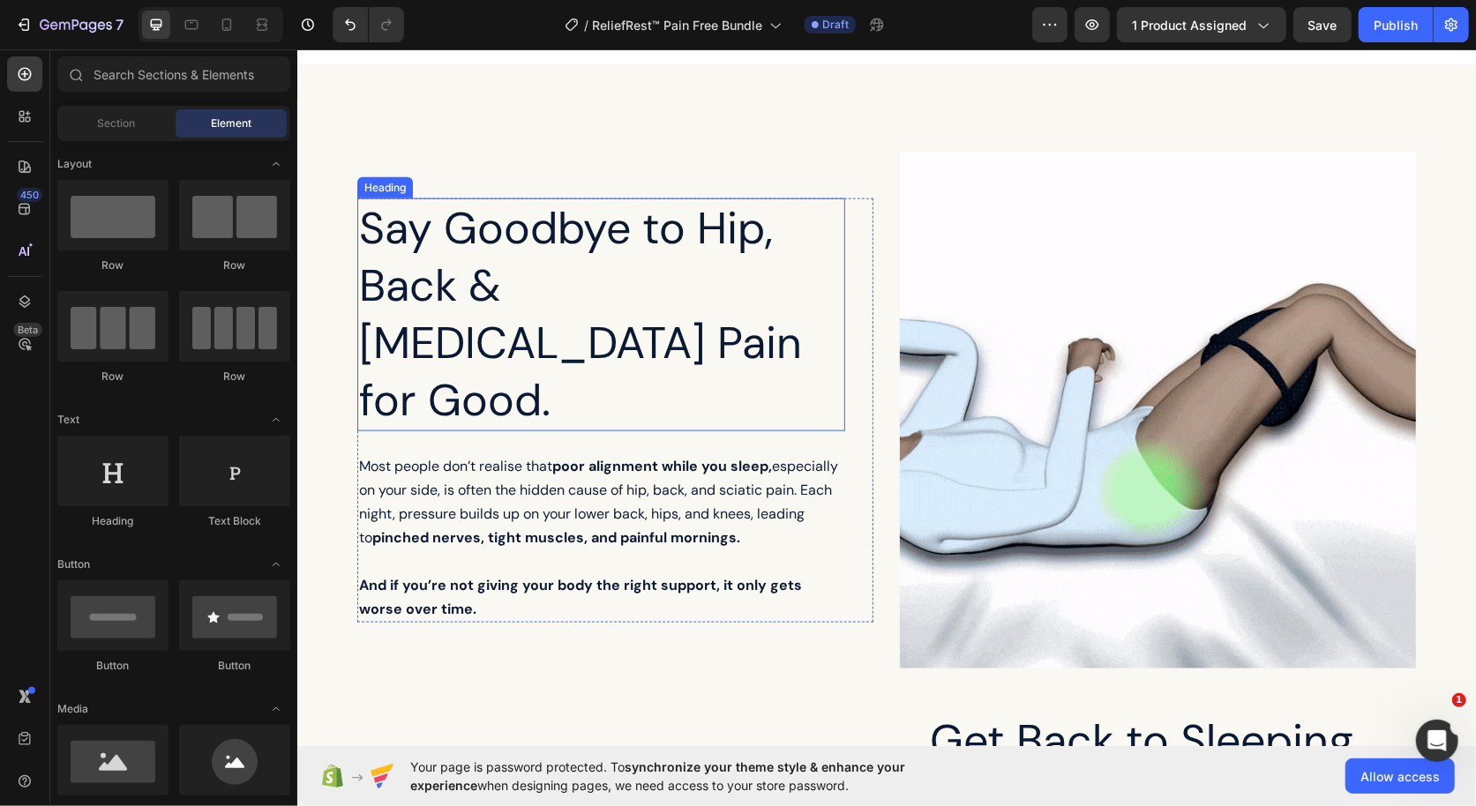
click at [648, 287] on h2 "Say Goodbye to Hip, Back & [MEDICAL_DATA] Pain for Good." at bounding box center [600, 314] width 488 height 233
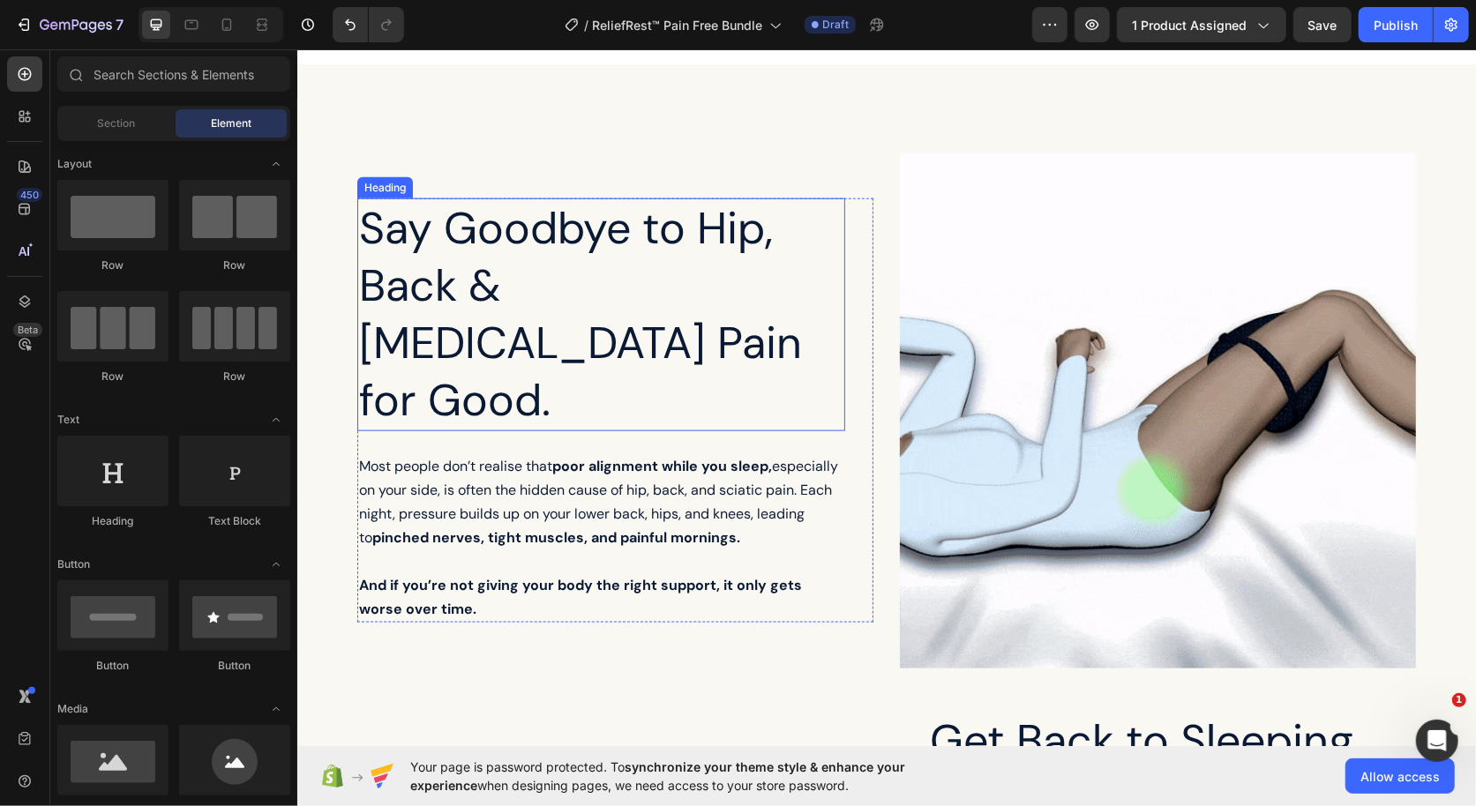
click at [648, 287] on h2 "Say Goodbye to Hip, Back & Sciatica Pain for Good." at bounding box center [600, 314] width 488 height 233
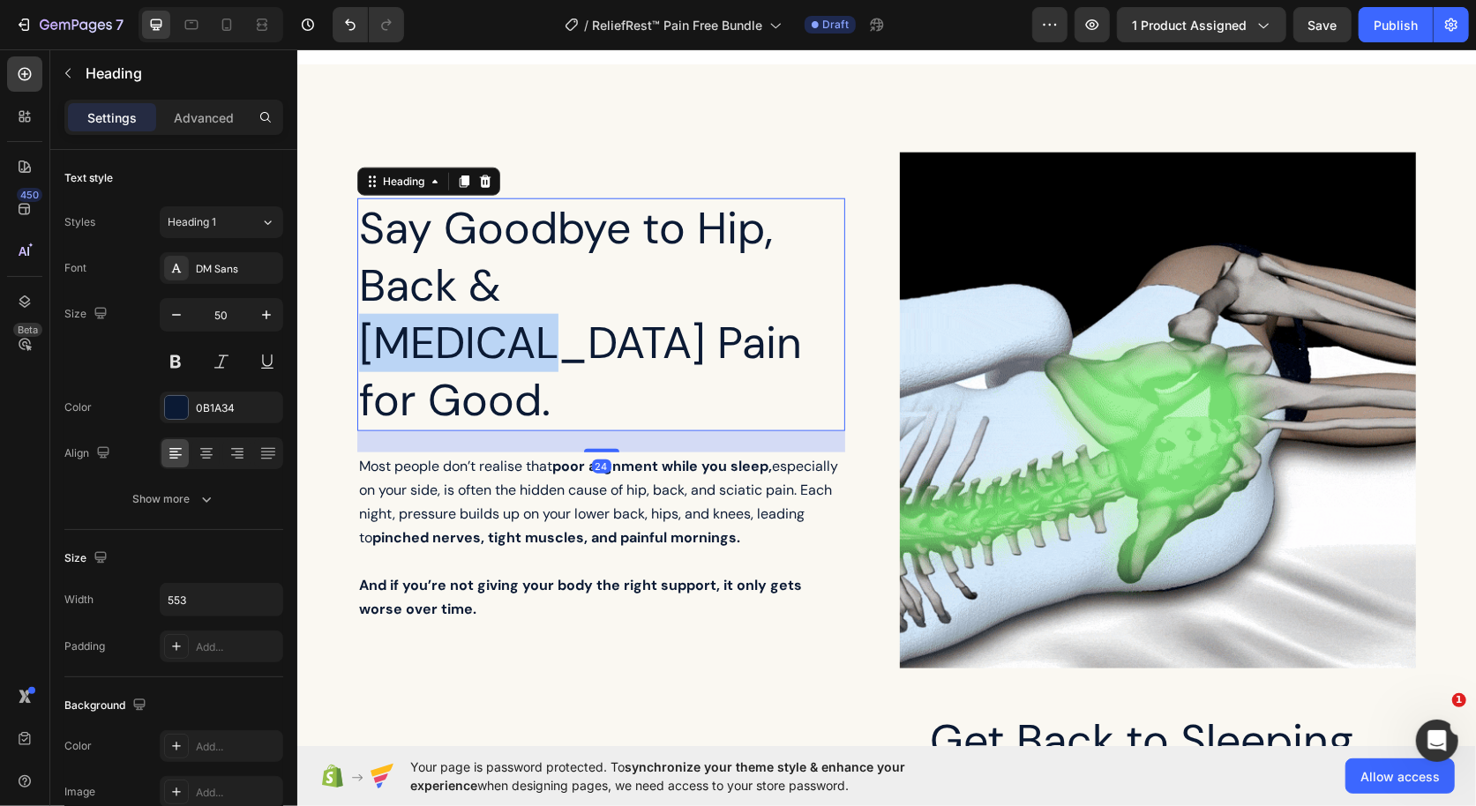
click at [648, 287] on p "Say Goodbye to Hip, Back & Sciatica Pain for Good." at bounding box center [600, 313] width 484 height 229
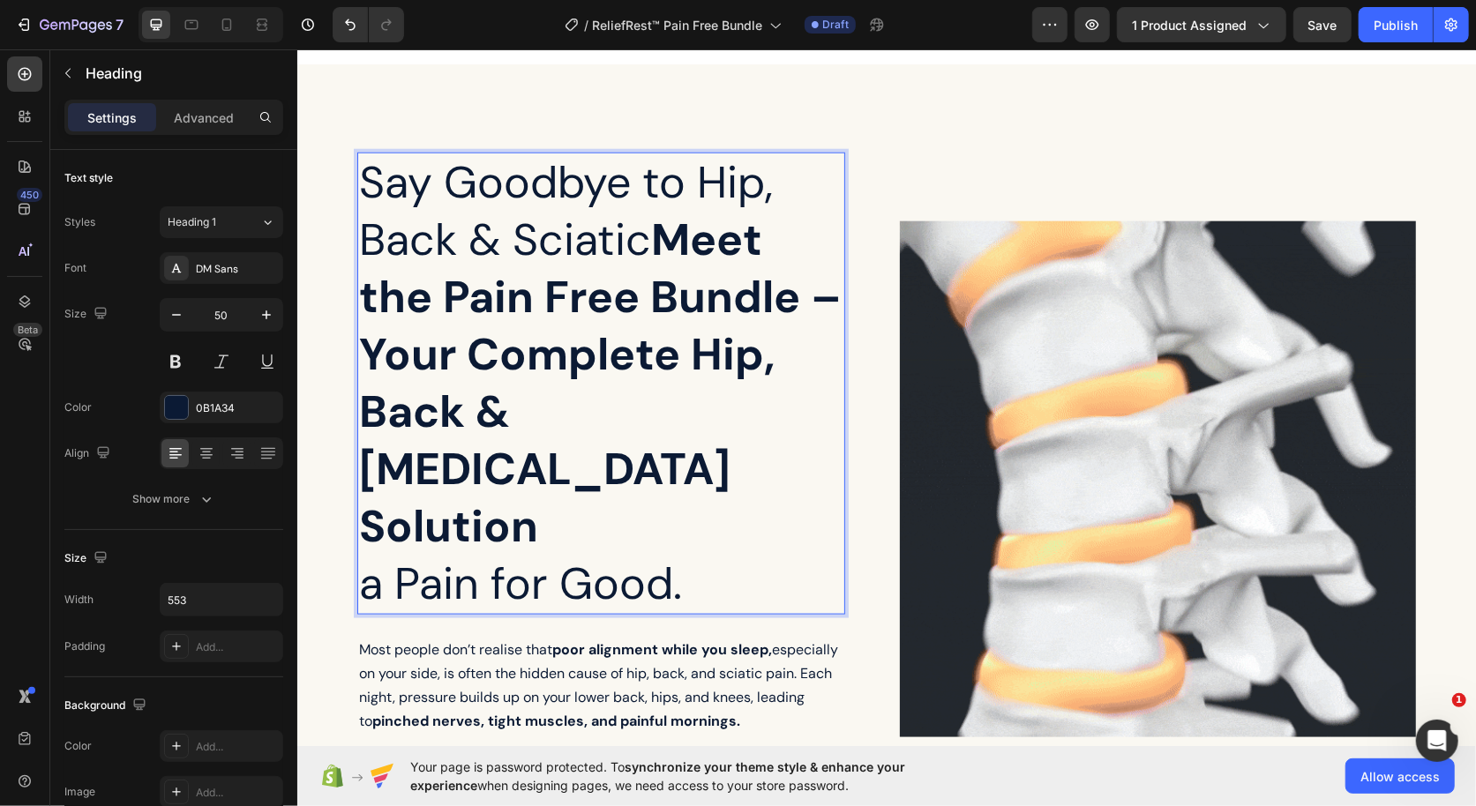
scroll to position [1158, 0]
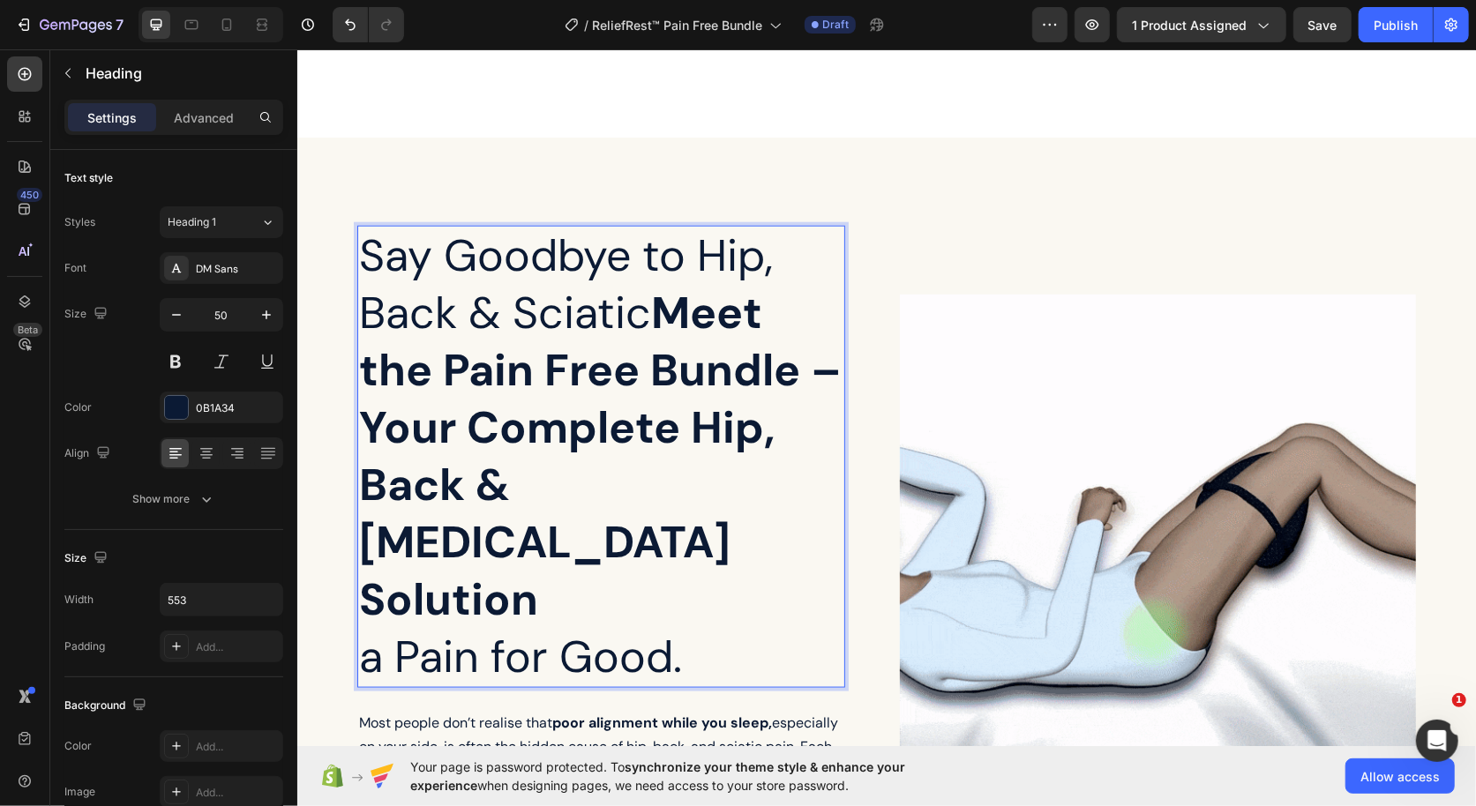
click at [449, 306] on p "Say Goodbye to Hip, Back & Sciatic Meet the Pain Free Bundle – Your Complete Hi…" at bounding box center [600, 427] width 484 height 401
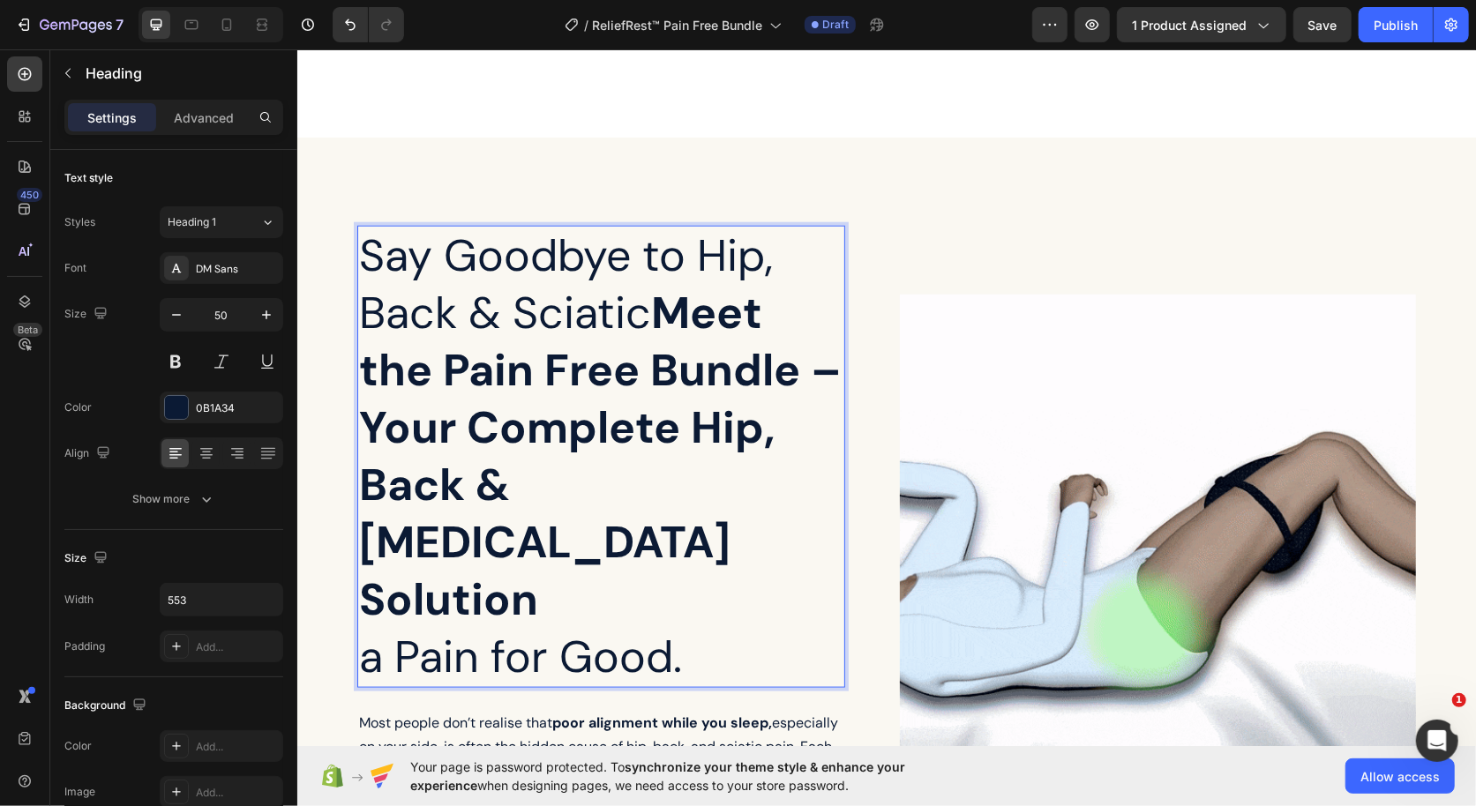
click at [449, 306] on p "Say Goodbye to Hip, Back & Sciatic Meet the Pain Free Bundle – Your Complete Hi…" at bounding box center [600, 427] width 484 height 401
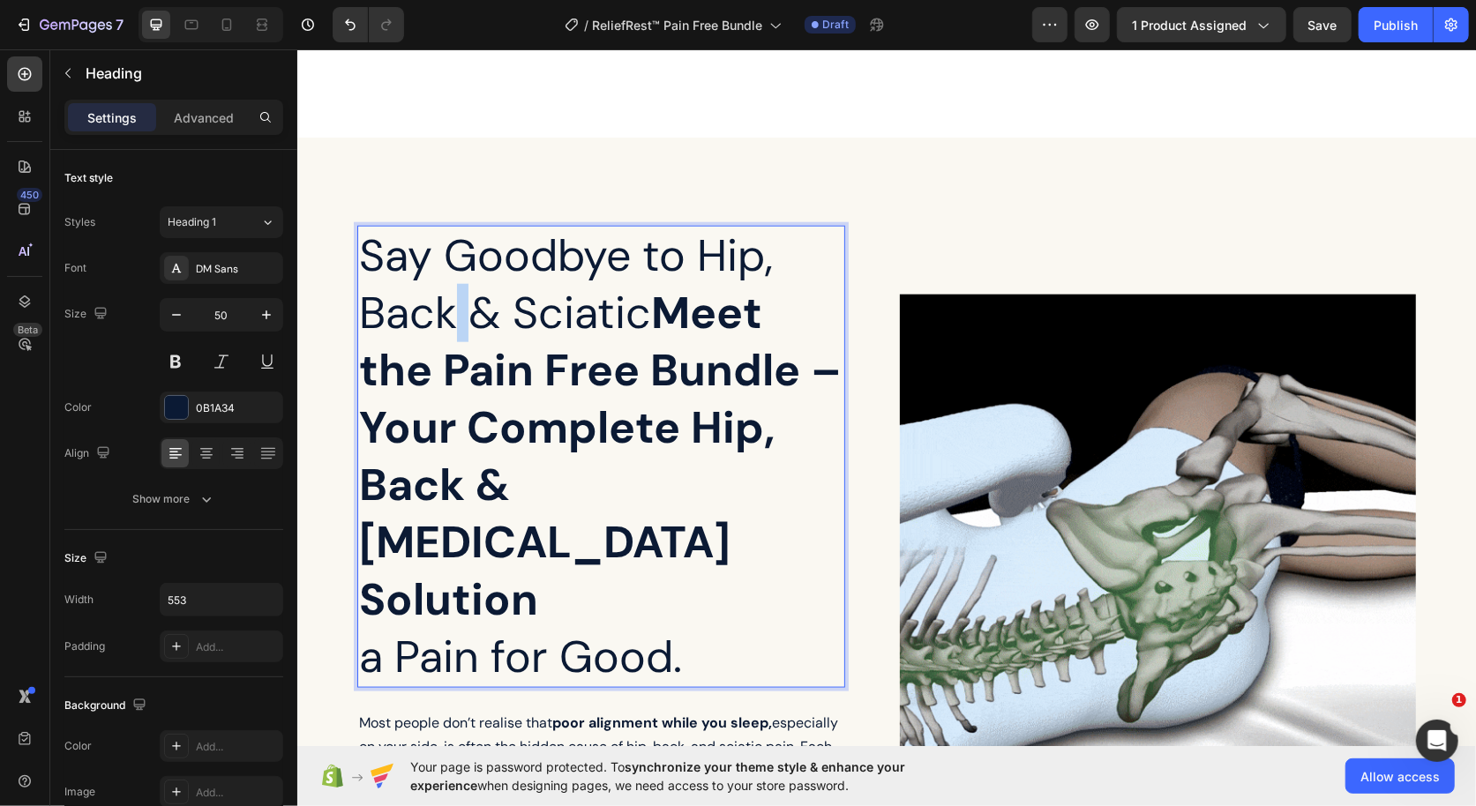
click at [449, 306] on p "Say Goodbye to Hip, Back & Sciatic Meet the Pain Free Bundle – Your Complete Hi…" at bounding box center [600, 427] width 484 height 401
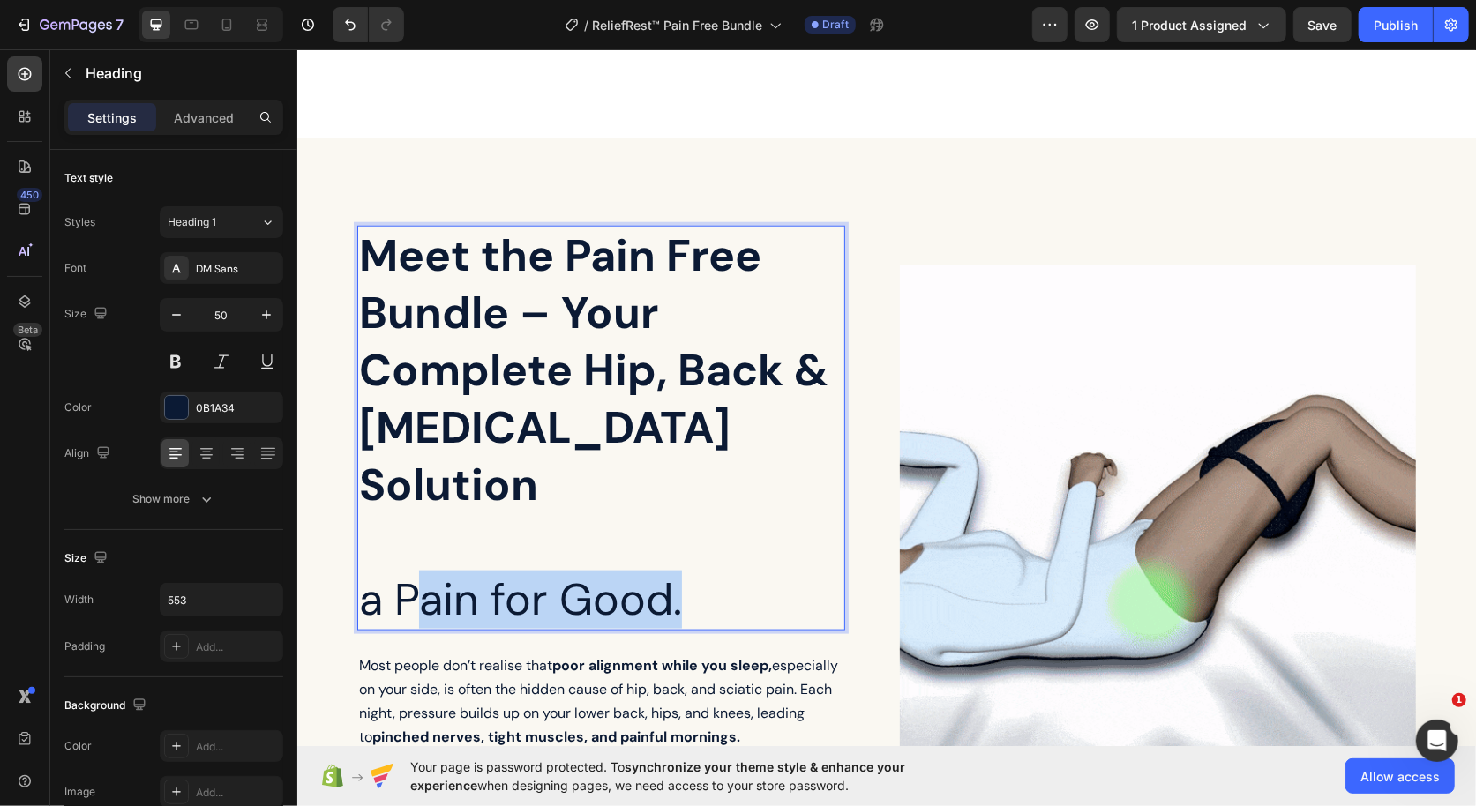
drag, startPoint x: 713, startPoint y: 518, endPoint x: 422, endPoint y: 517, distance: 291.1
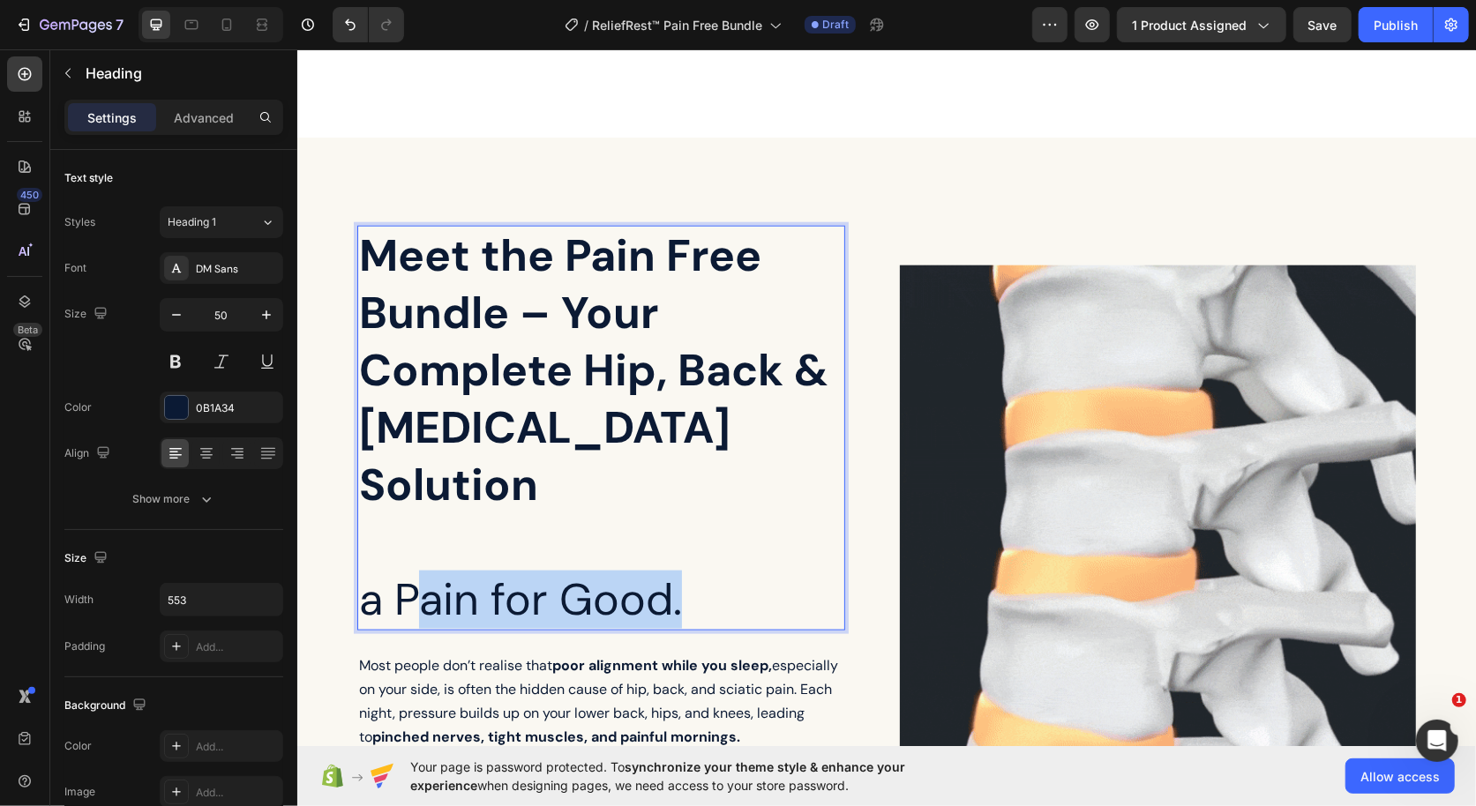
click at [422, 571] on p "a Pain for Good." at bounding box center [600, 599] width 484 height 57
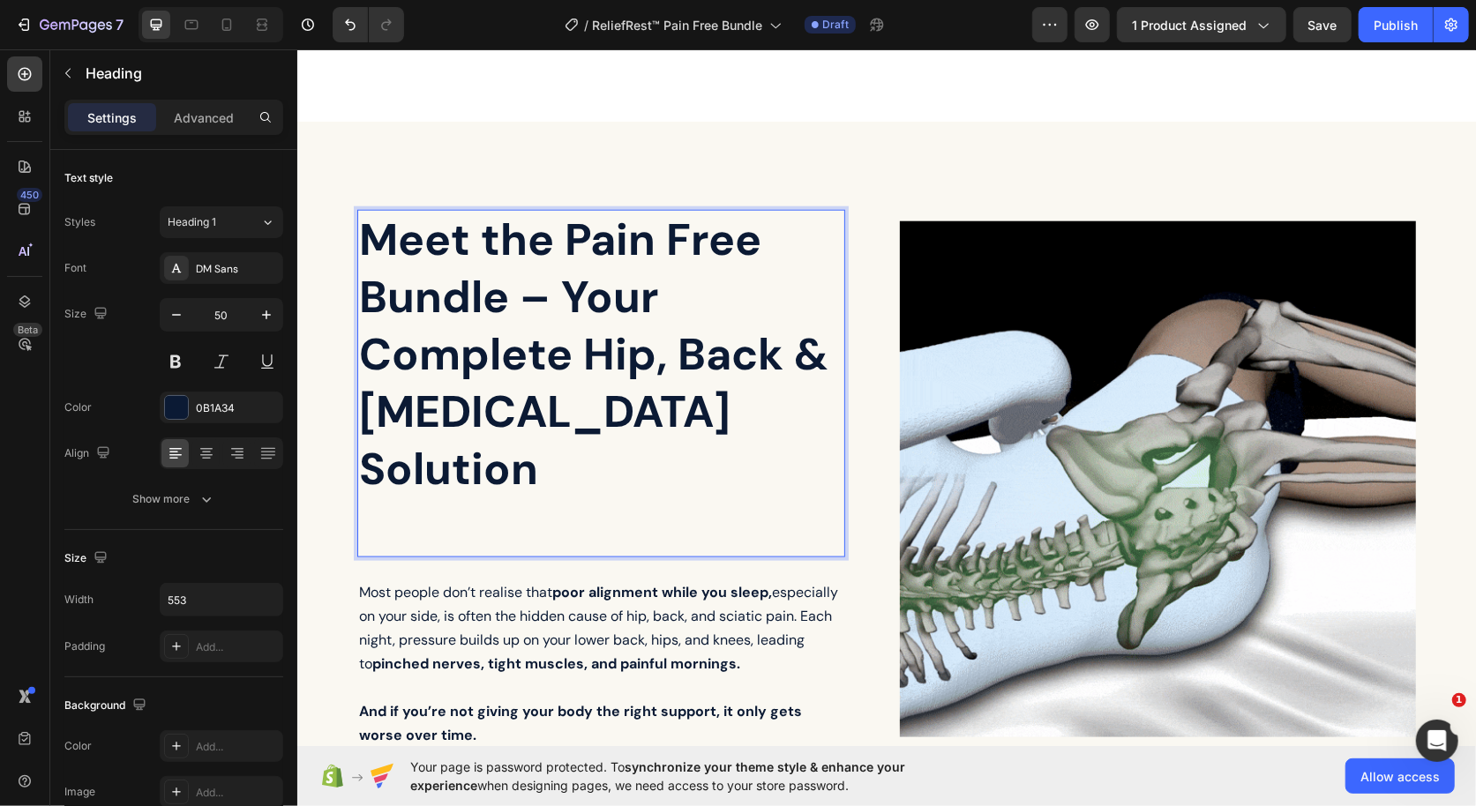
scroll to position [1203, 0]
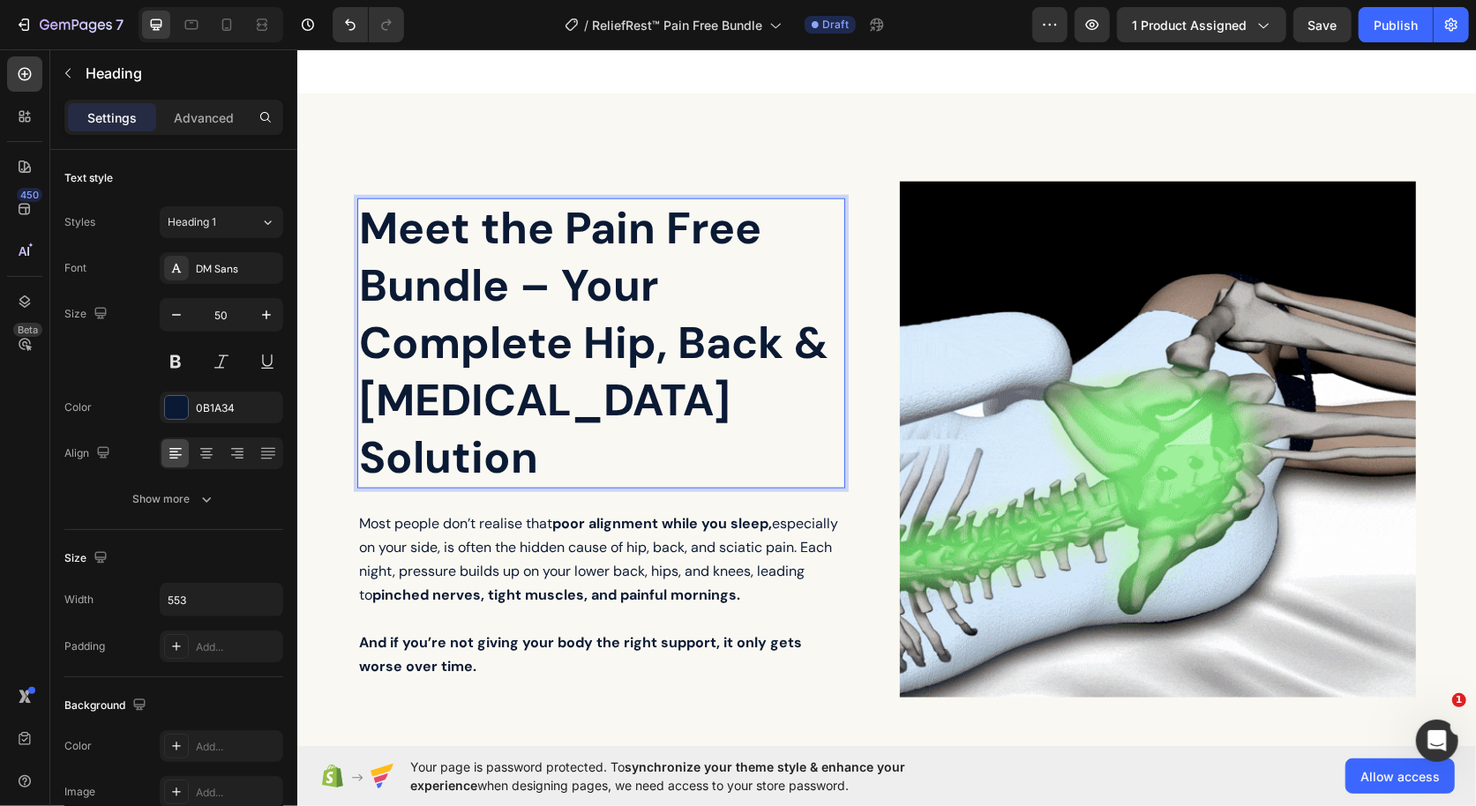
click at [501, 339] on strong "Meet the Pain Free Bundle – Your Complete Hip, Back & Sciatica Solution" at bounding box center [592, 343] width 469 height 288
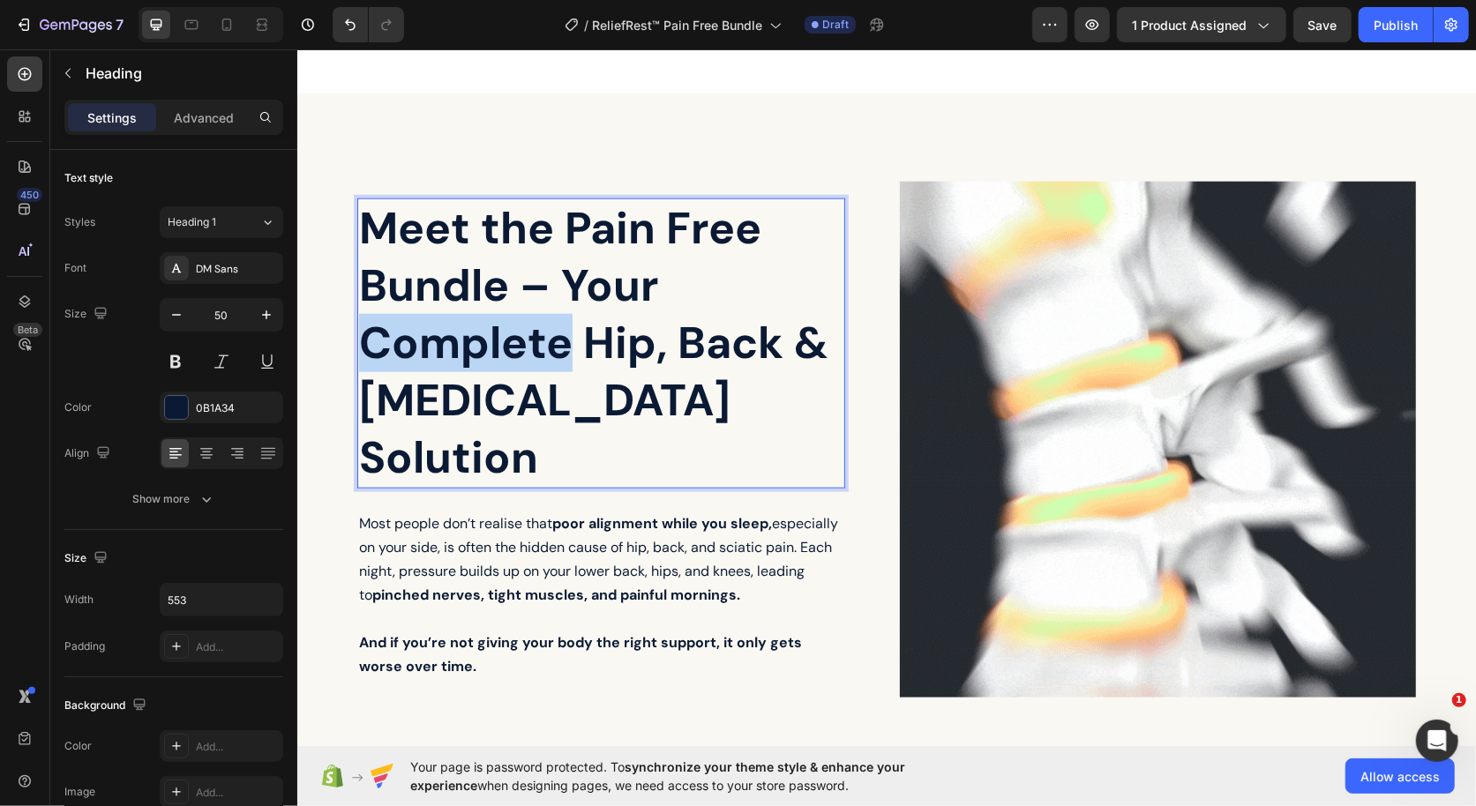
click at [501, 339] on strong "Meet the Pain Free Bundle – Your Complete Hip, Back & Sciatica Solution" at bounding box center [592, 343] width 469 height 288
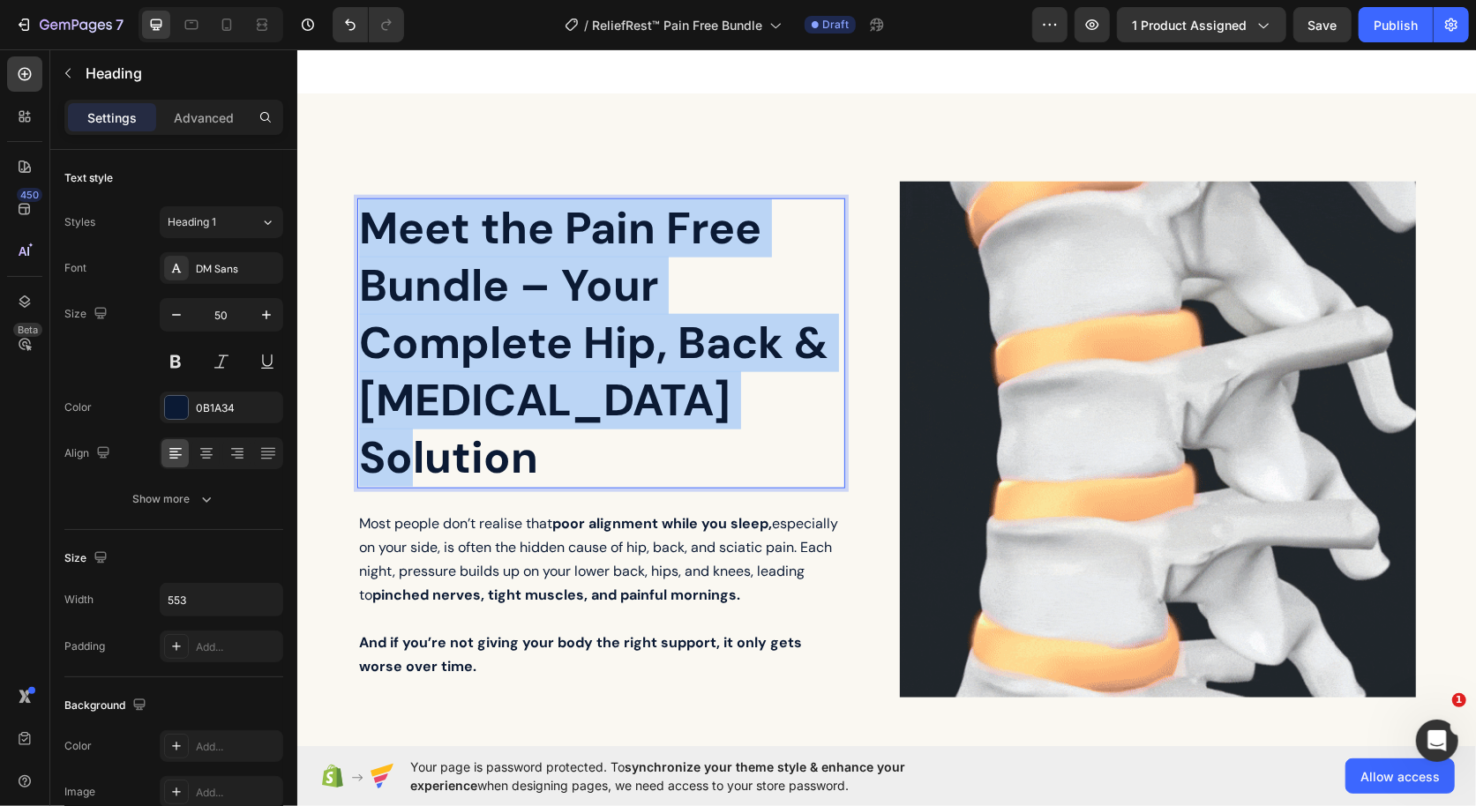
click at [501, 339] on strong "Meet the Pain Free Bundle – Your Complete Hip, Back & Sciatica Solution" at bounding box center [592, 343] width 469 height 288
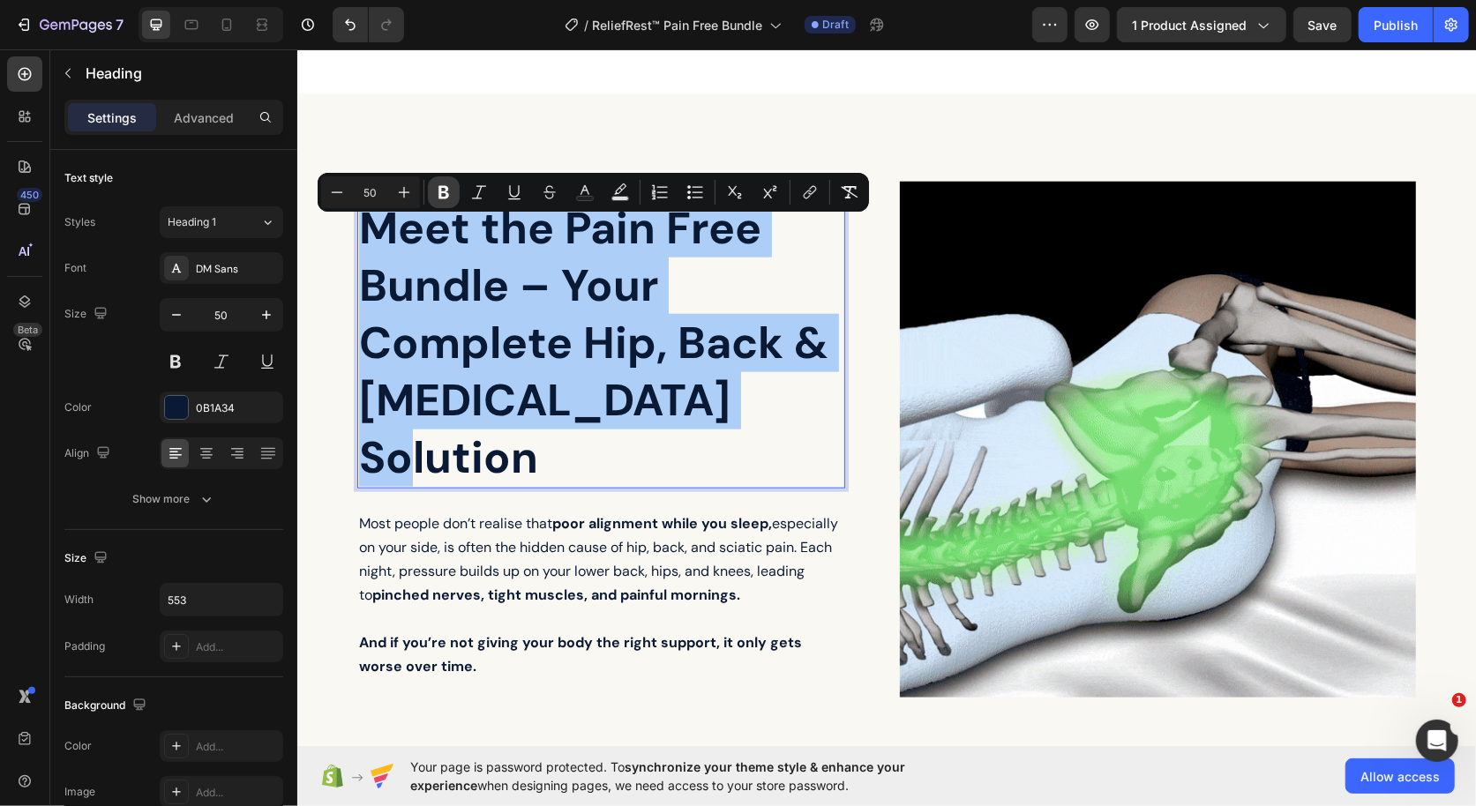
click at [442, 186] on icon "Editor contextual toolbar" at bounding box center [443, 192] width 11 height 13
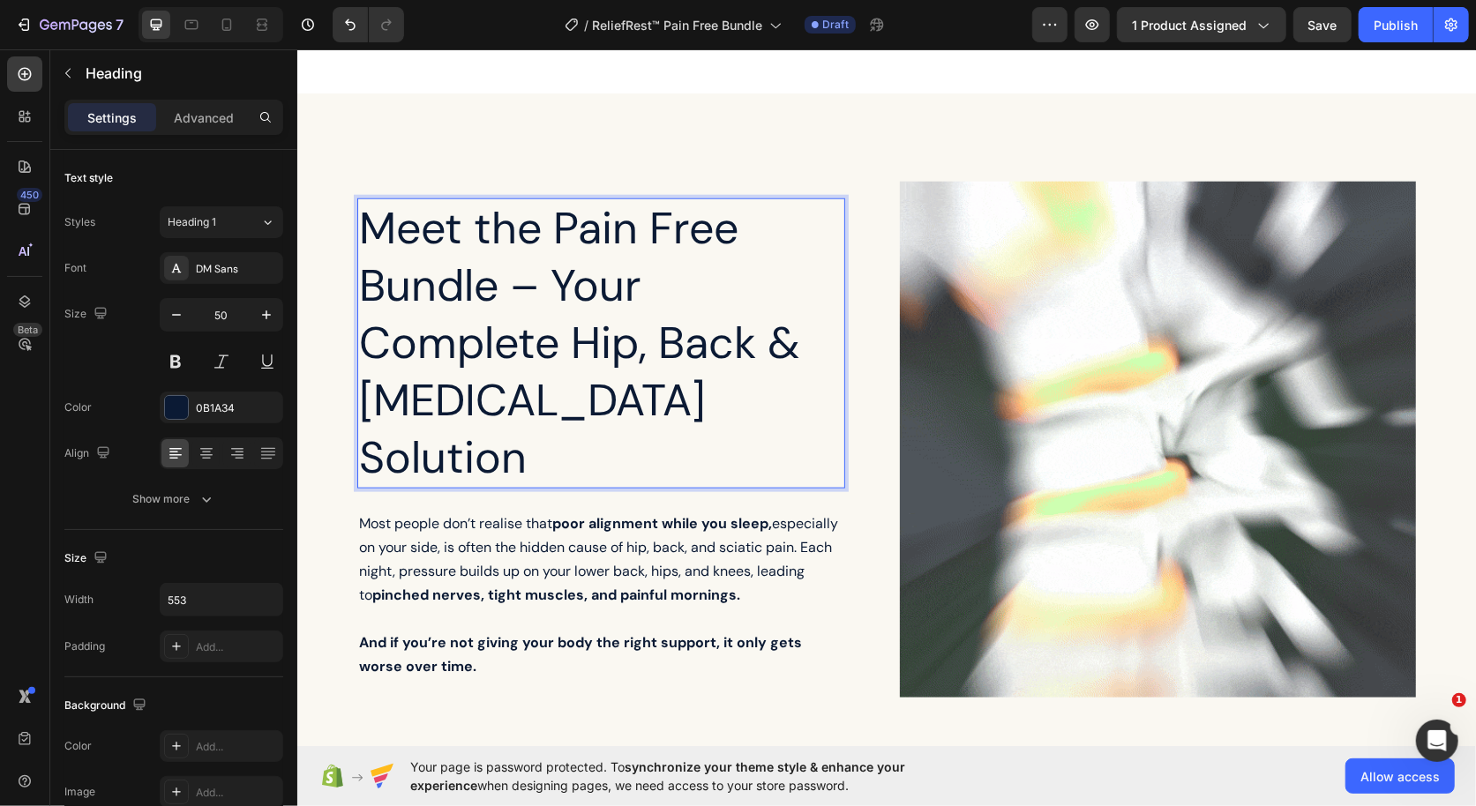
click at [553, 292] on p "Meet the Pain Free Bundle – Your Complete Hip, Back & Sciatica Solution" at bounding box center [600, 342] width 484 height 287
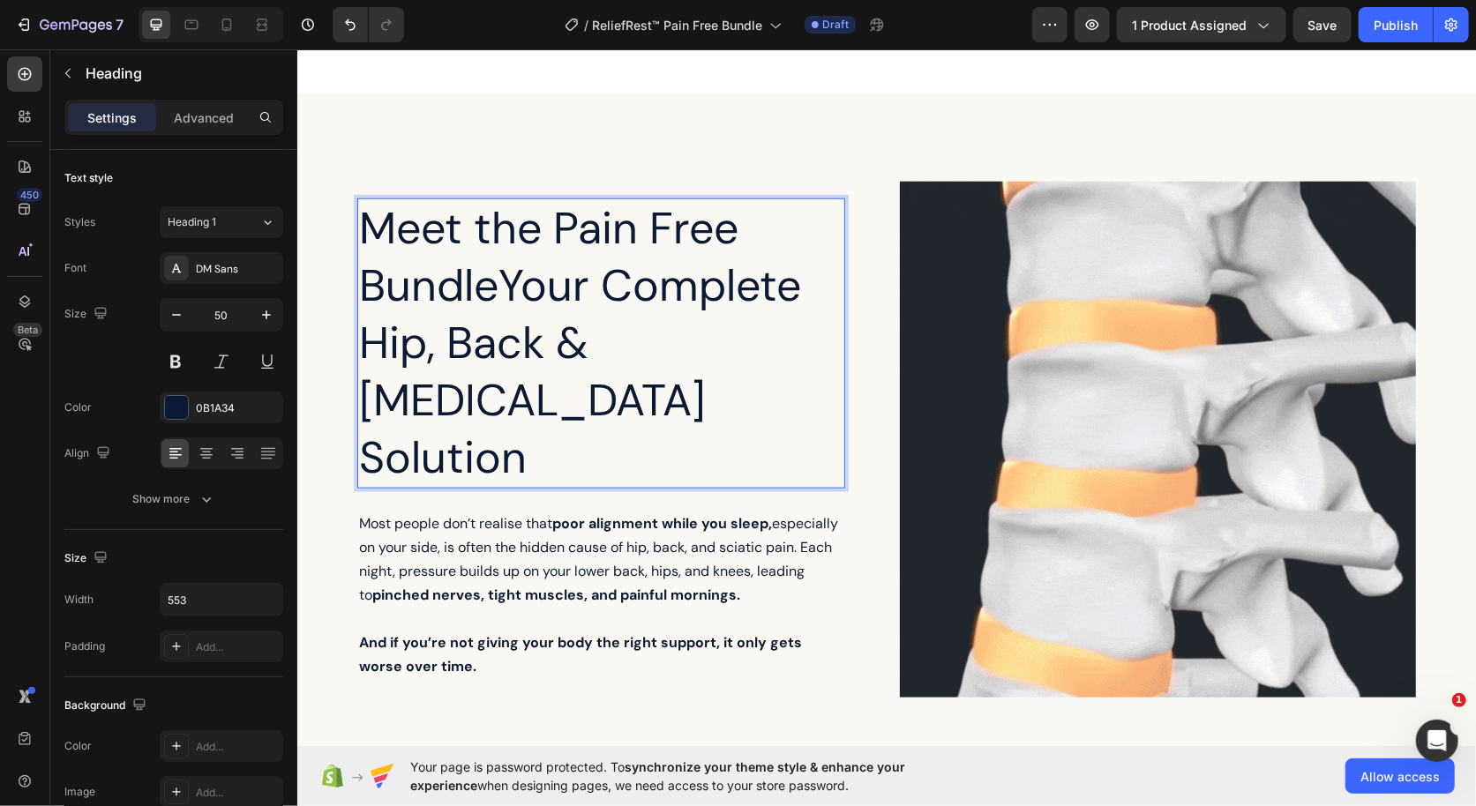
click at [492, 307] on p "Meet the Pain Free BundleYour Complete Hip, Back & Sciatica Solution" at bounding box center [600, 342] width 484 height 287
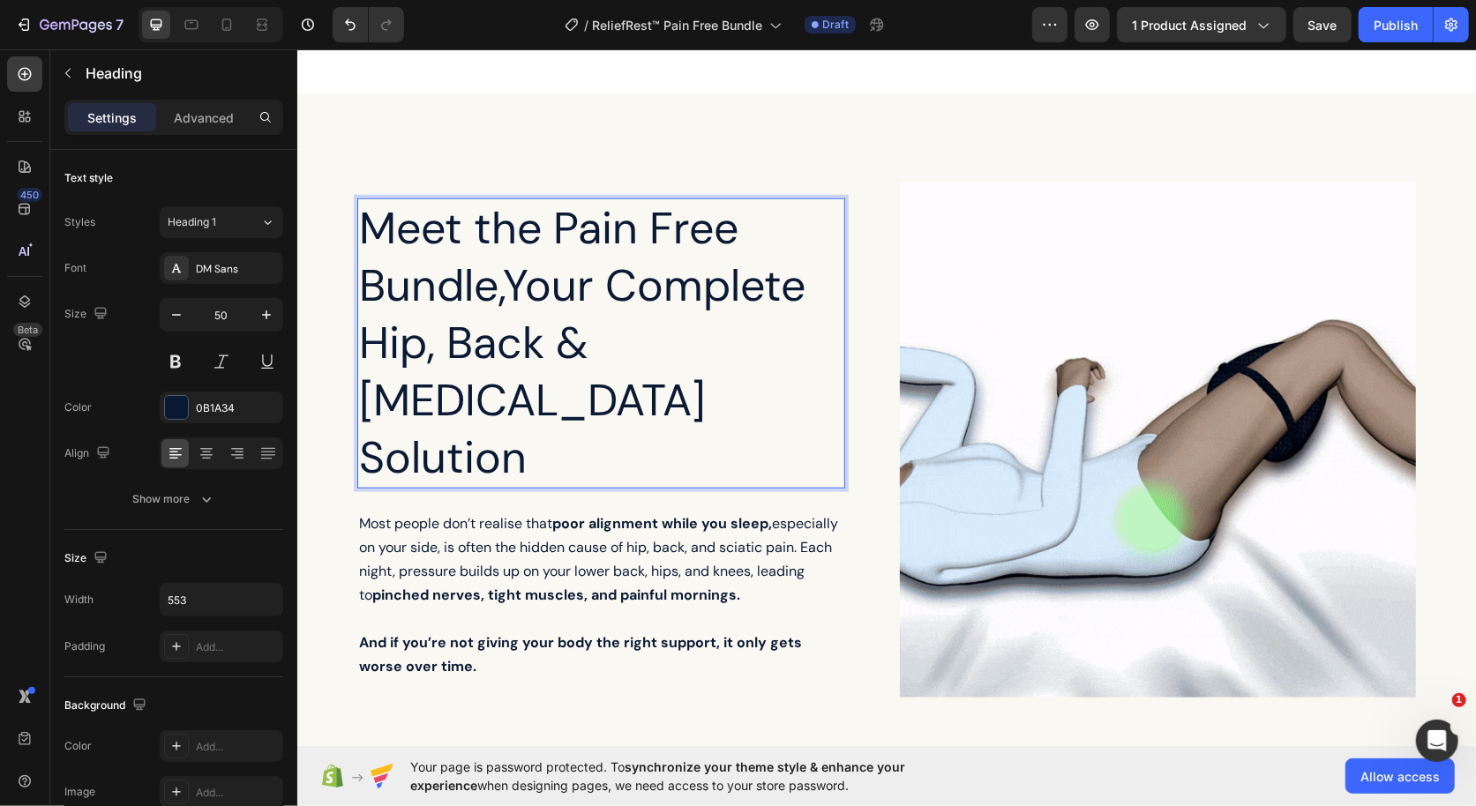
click at [510, 299] on p "Meet the Pain Free Bundle,Your Complete Hip, Back & Sciatica Solution" at bounding box center [600, 342] width 484 height 287
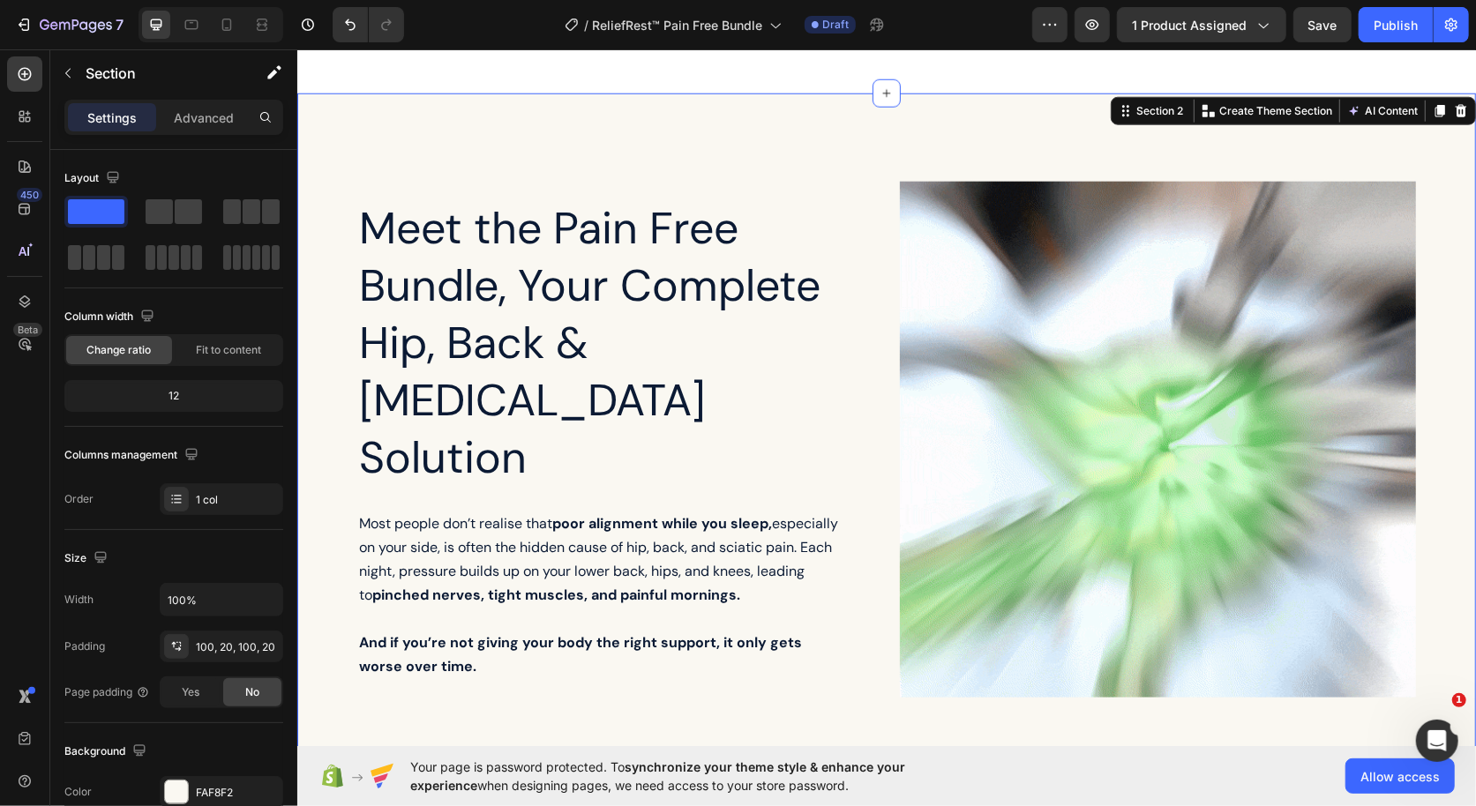
click at [544, 117] on div "Meet the Pain Free Bundle, Your Complete Hip, Back & Sciatica Solution Heading …" at bounding box center [885, 685] width 1179 height 1184
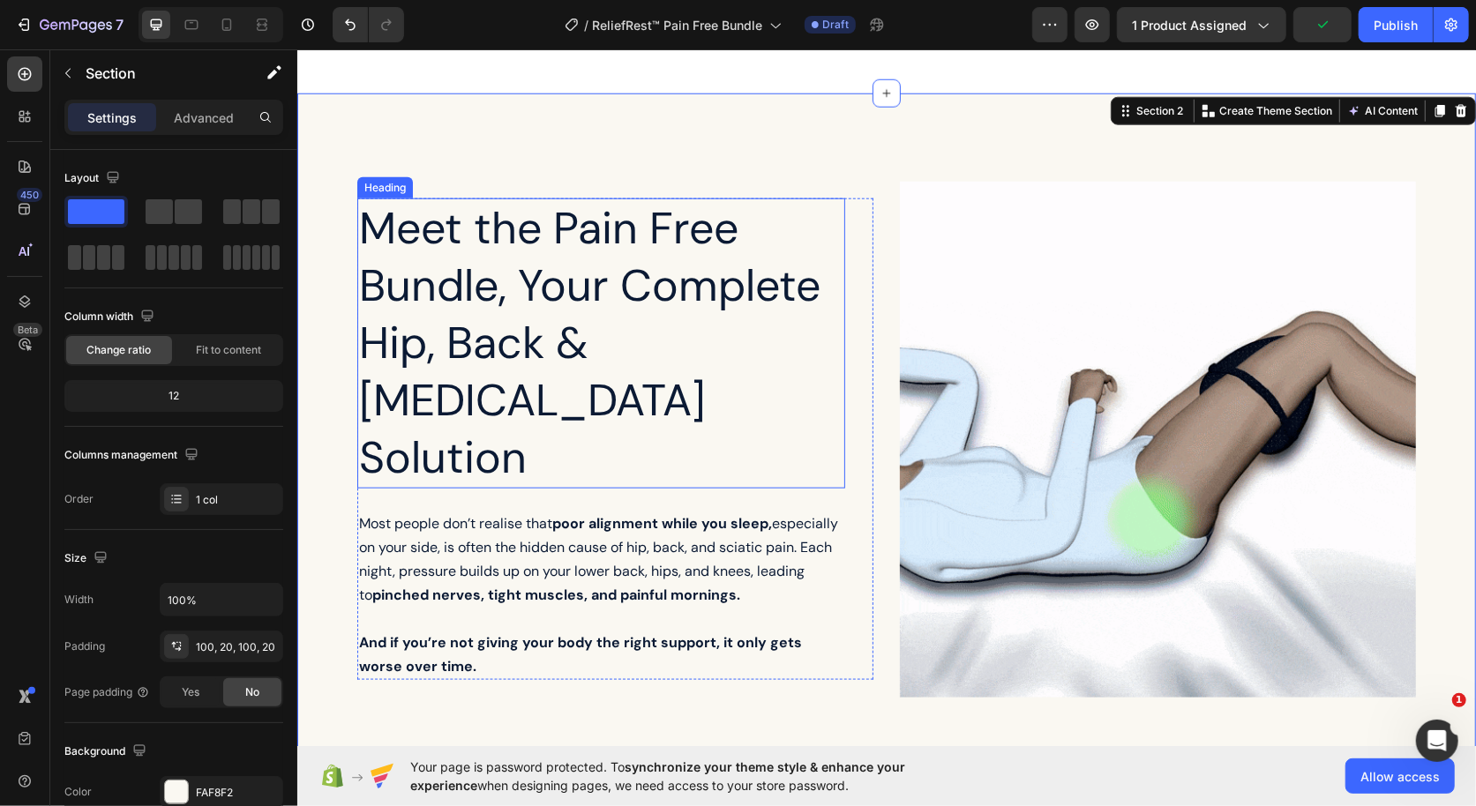
click at [490, 349] on p "Meet the Pain Free Bundle, Your Complete Hip, Back & Sciatica Solution" at bounding box center [600, 342] width 484 height 287
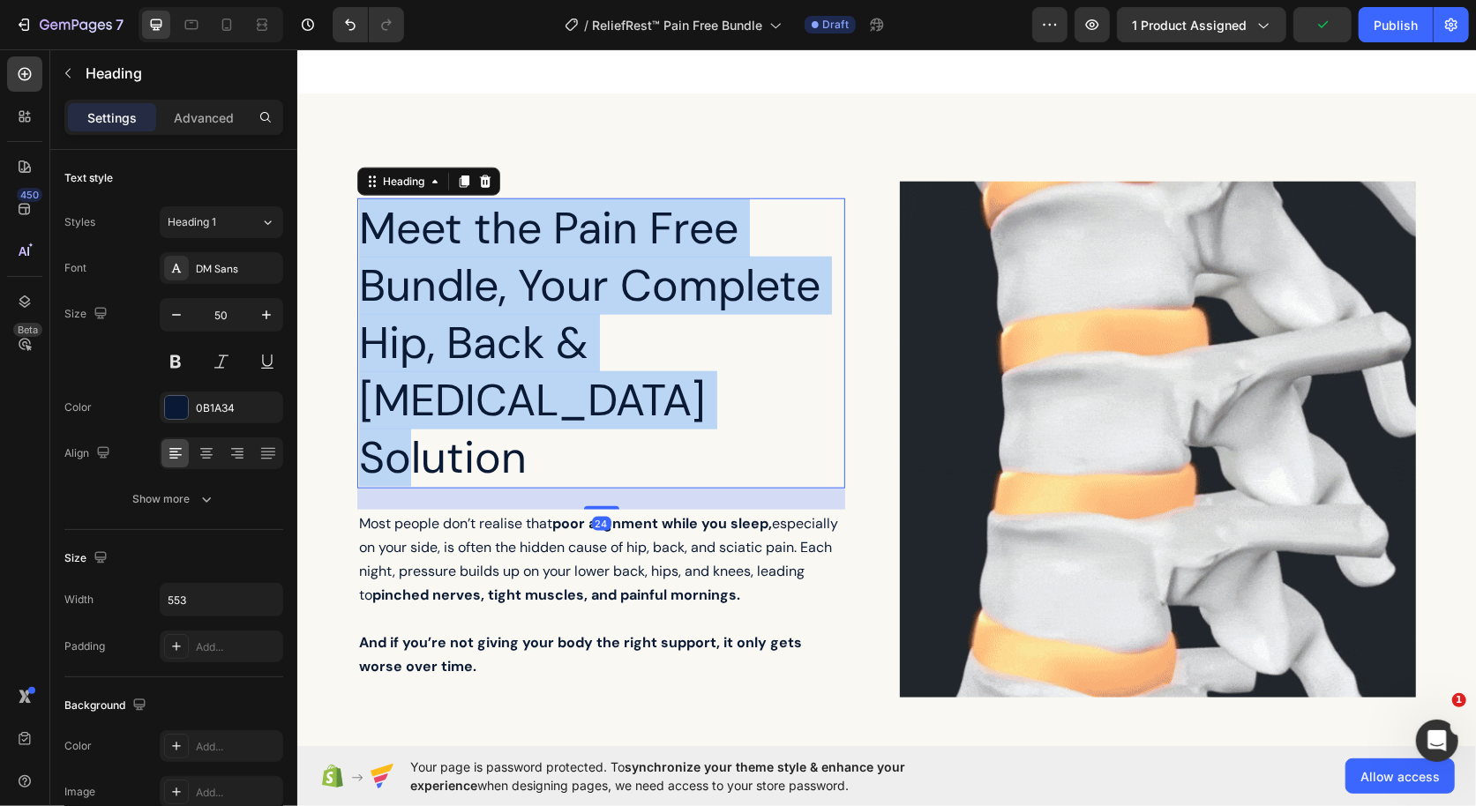
click at [490, 349] on p "Meet the Pain Free Bundle, Your Complete Hip, Back & Sciatica Solution" at bounding box center [600, 342] width 484 height 287
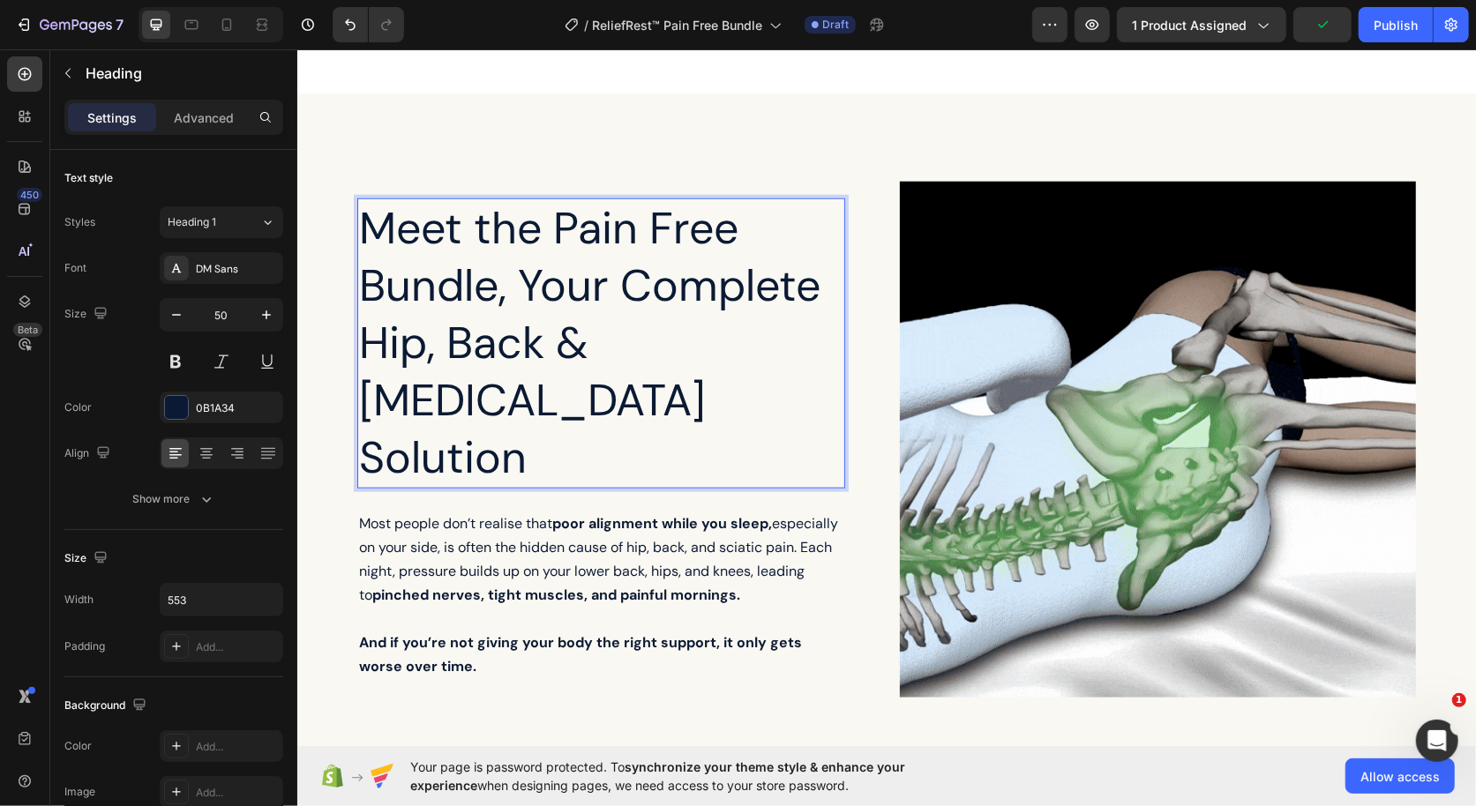
scroll to position [1260, 0]
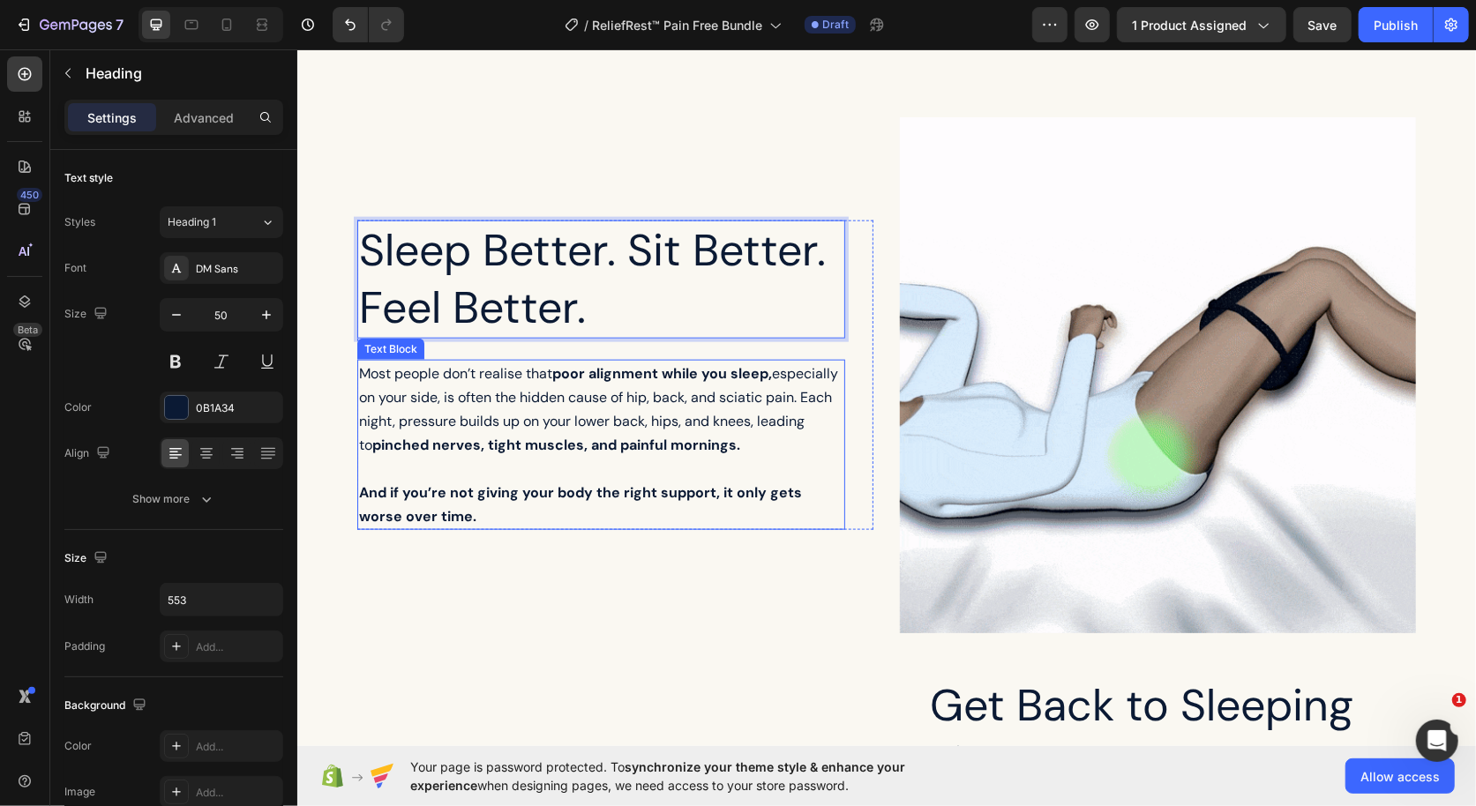
click at [478, 418] on span "Most people don’t realise that poor alignment while you sleep, especially on yo…" at bounding box center [597, 408] width 479 height 90
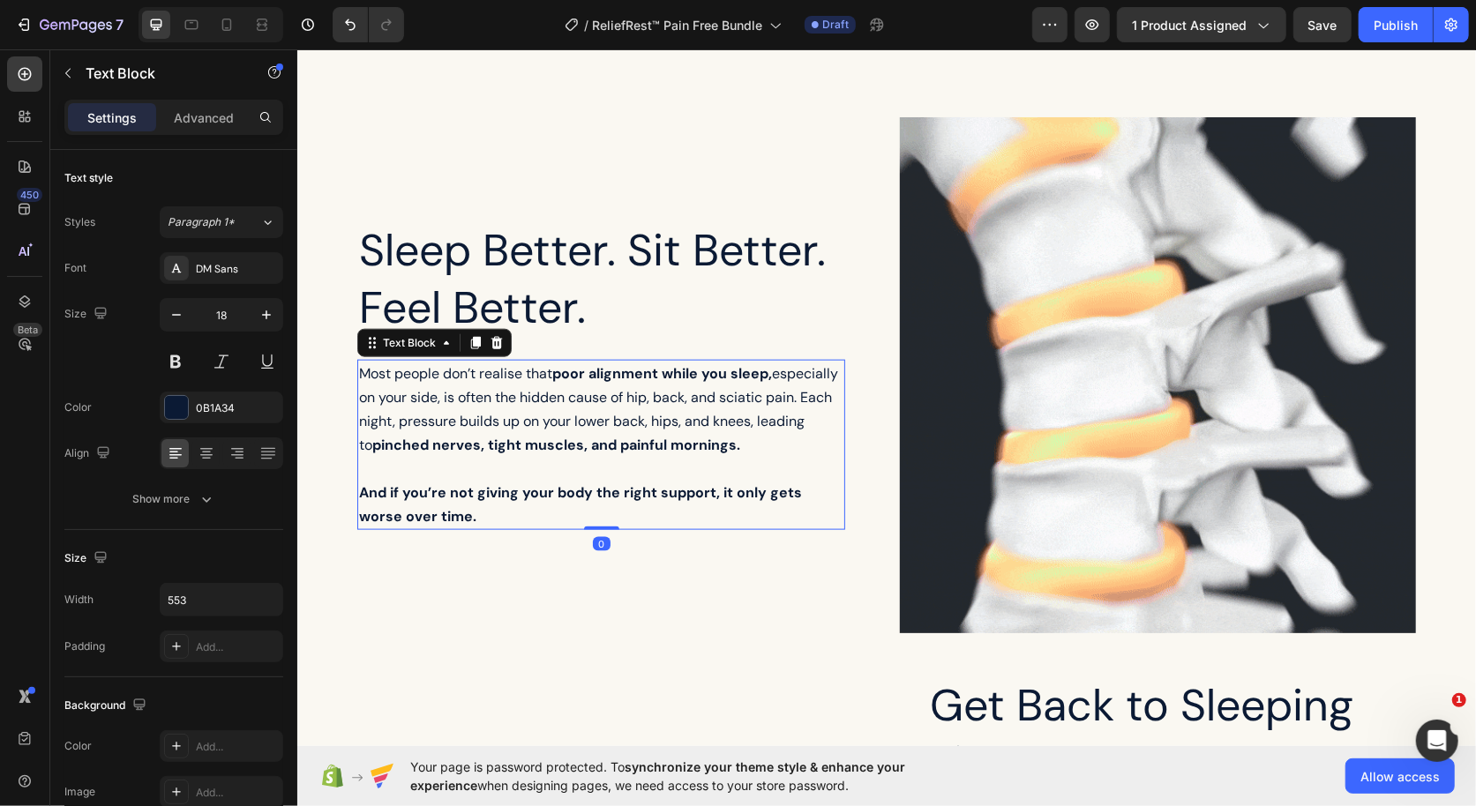
click at [478, 418] on span "Most people don’t realise that poor alignment while you sleep, especially on yo…" at bounding box center [597, 408] width 479 height 90
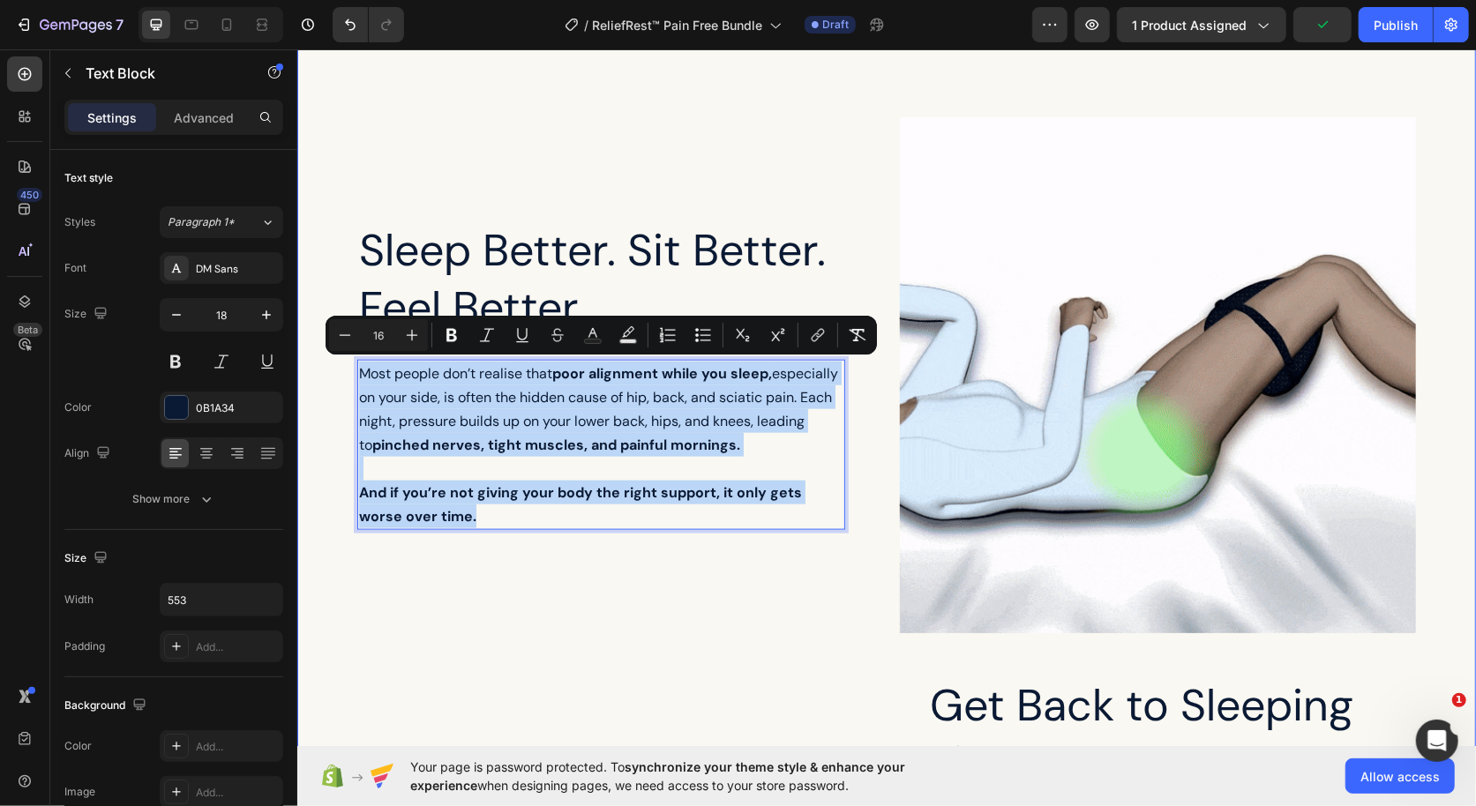
drag, startPoint x: 446, startPoint y: 517, endPoint x: 314, endPoint y: 345, distance: 216.5
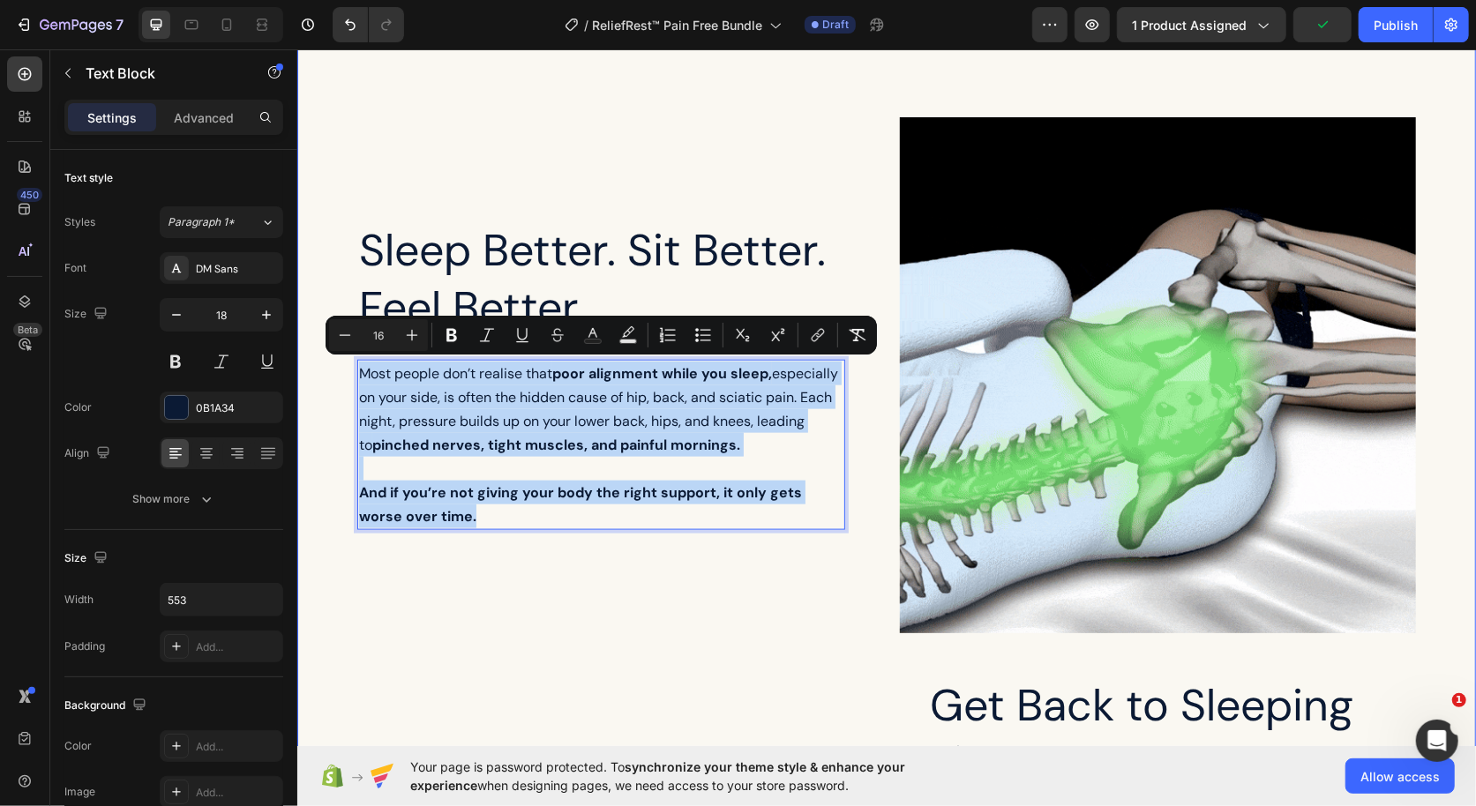
click at [314, 345] on div "Sleep Better. Sit Better. Feel Better. Heading Most people don’t realise that p…" at bounding box center [885, 620] width 1143 height 1008
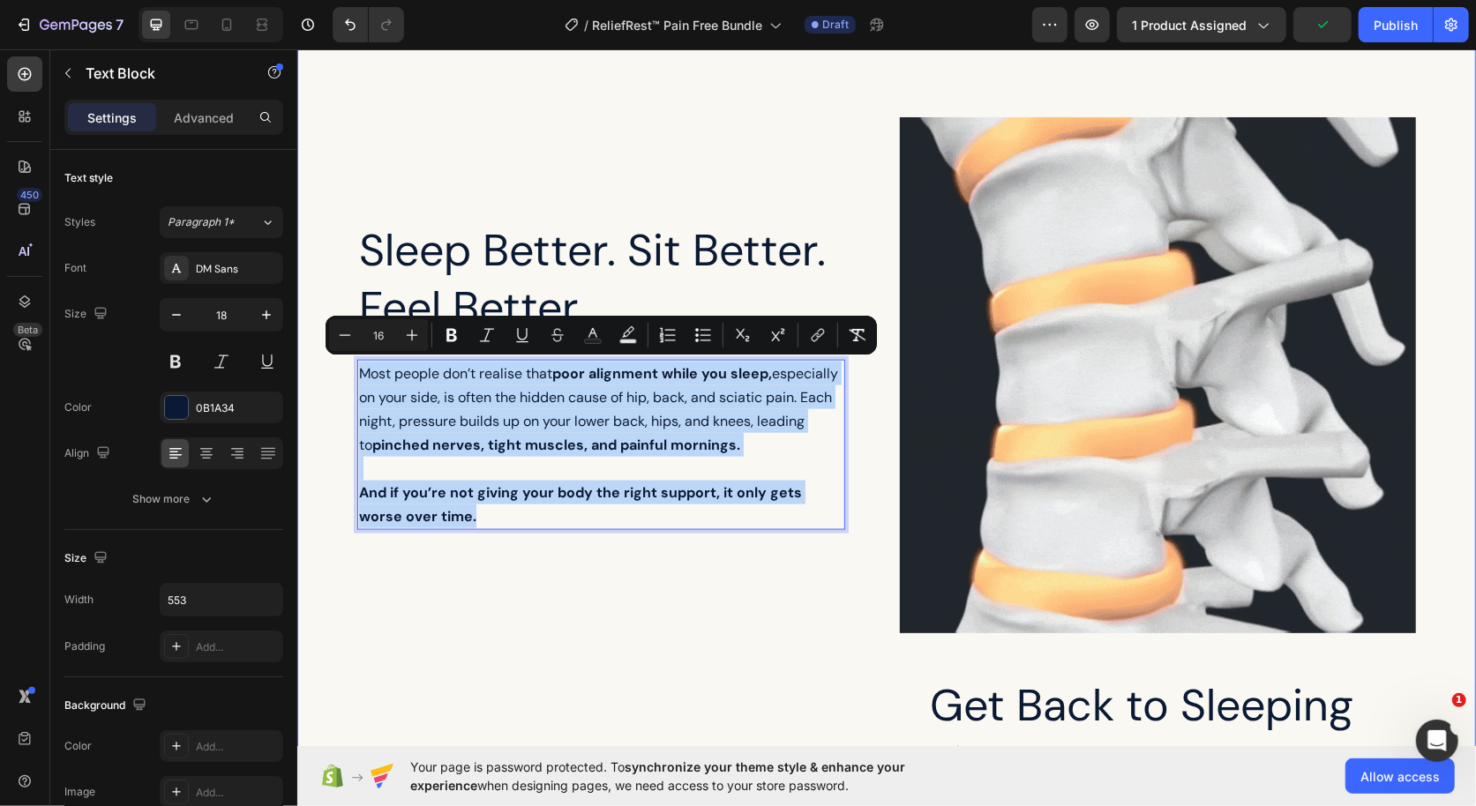
type input "18"
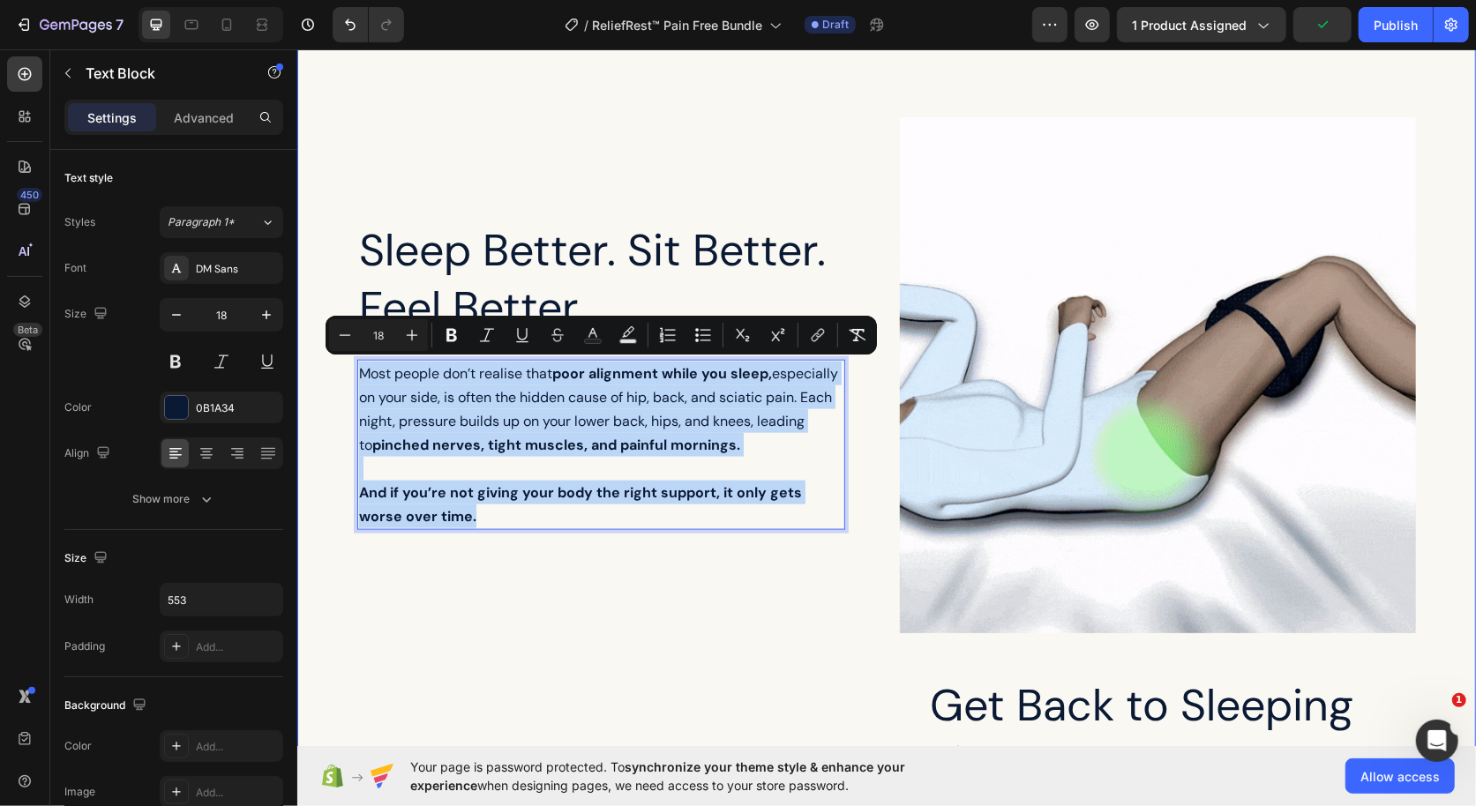
scroll to position [1202, 0]
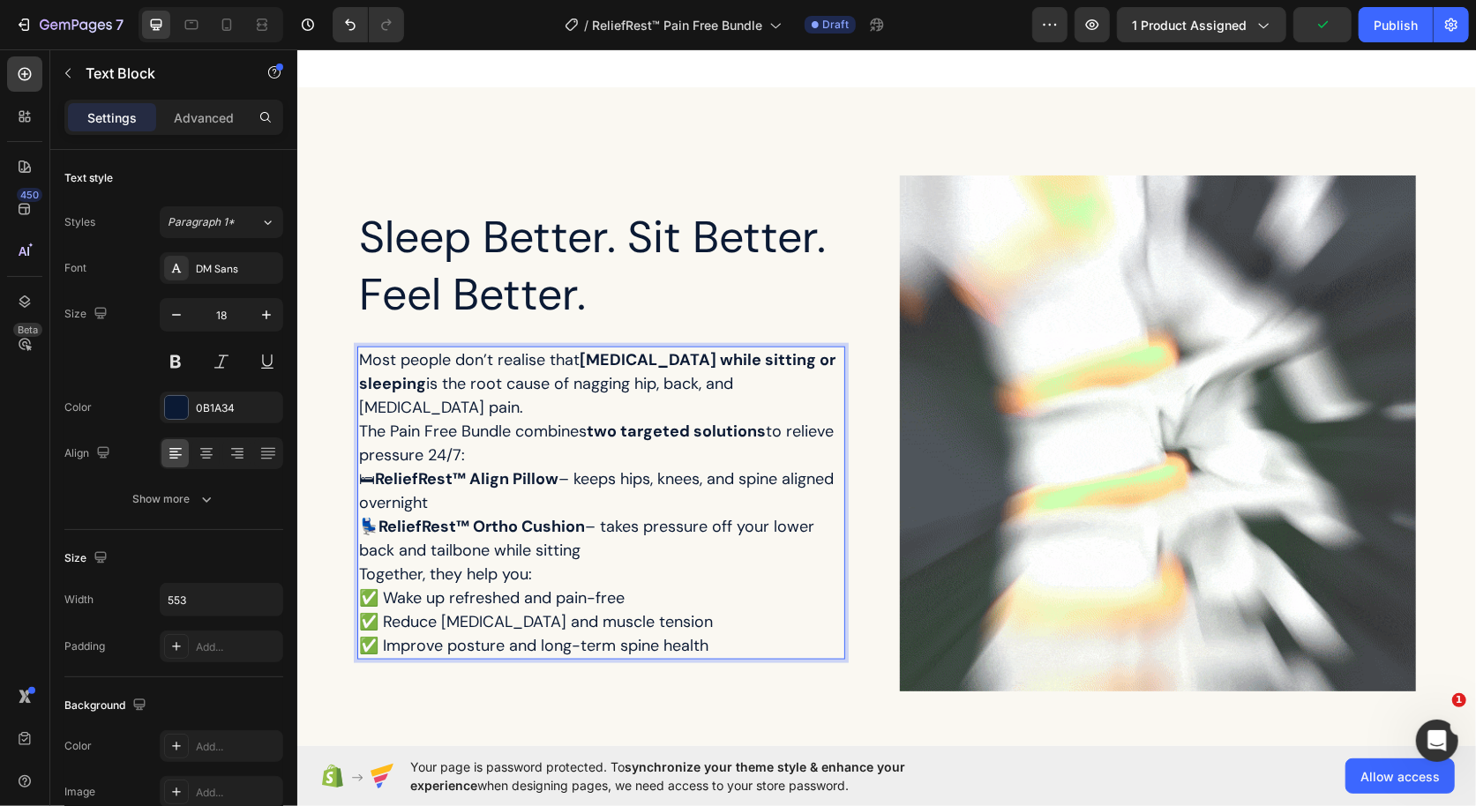
click at [513, 443] on p "Most people don’t realise that poor posture while sitting or sleeping is the ro…" at bounding box center [600, 407] width 484 height 119
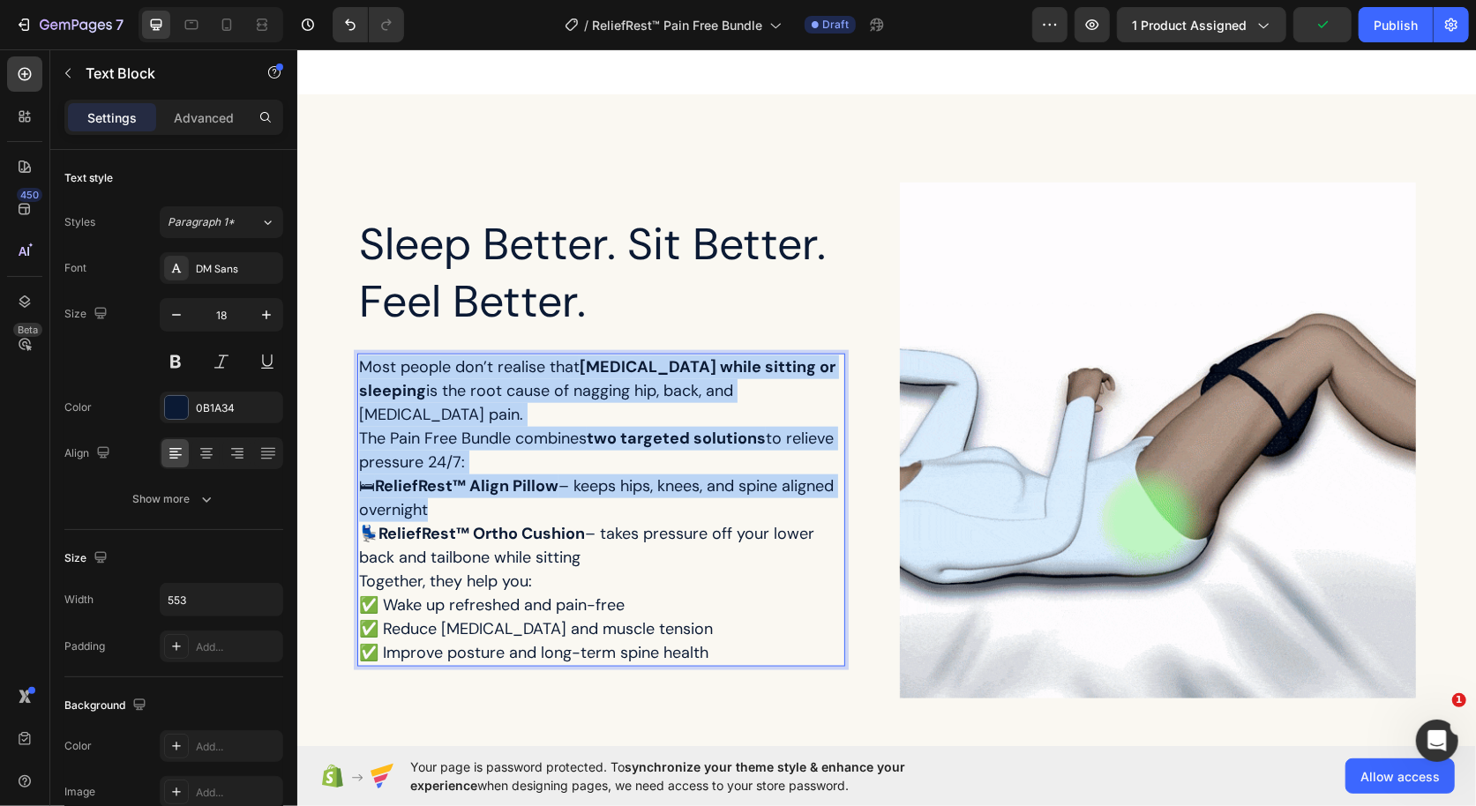
scroll to position [1260, 0]
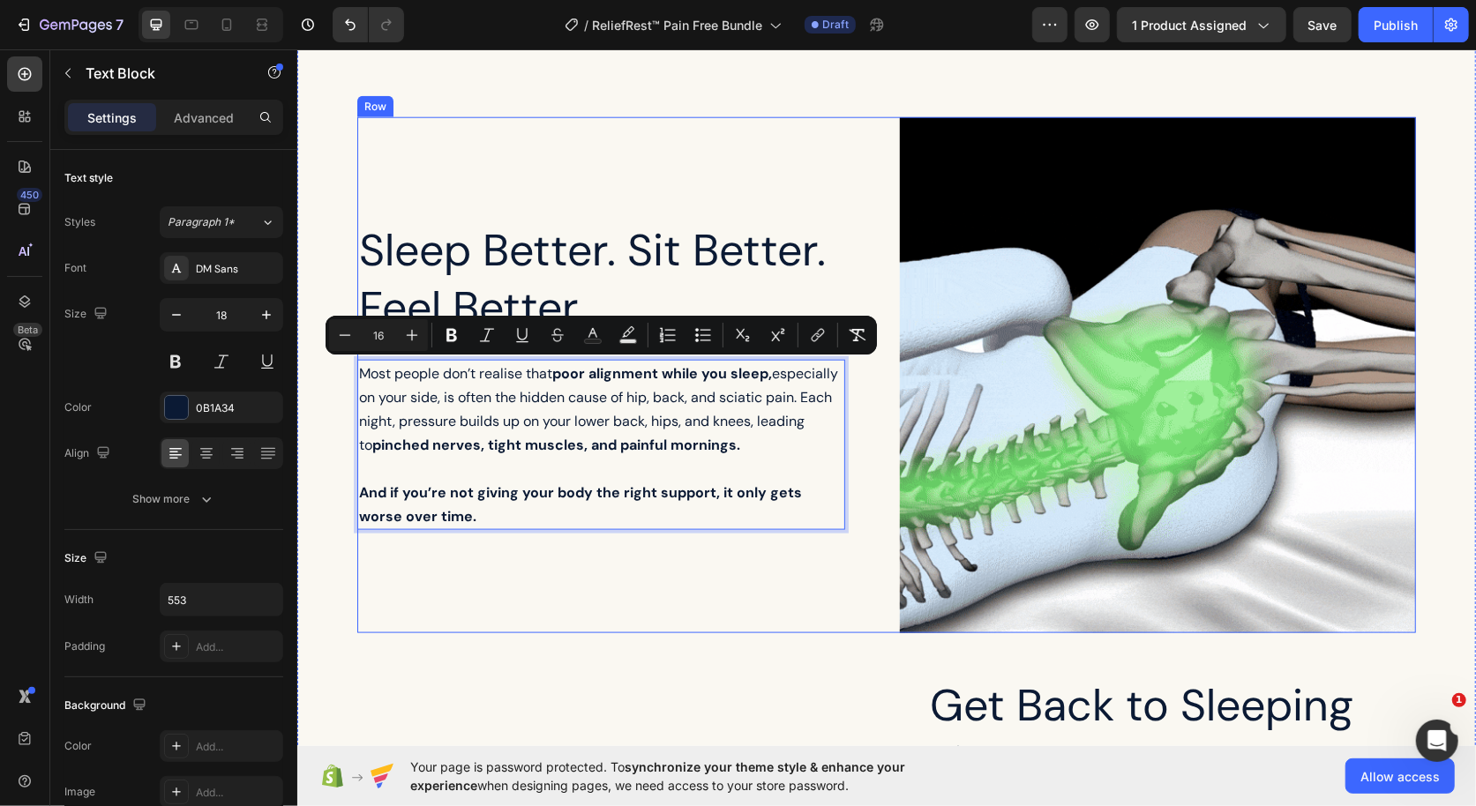
click at [524, 597] on div "Sleep Better. Sit Better. Feel Better. Heading Most people don’t realise that p…" at bounding box center [614, 374] width 516 height 516
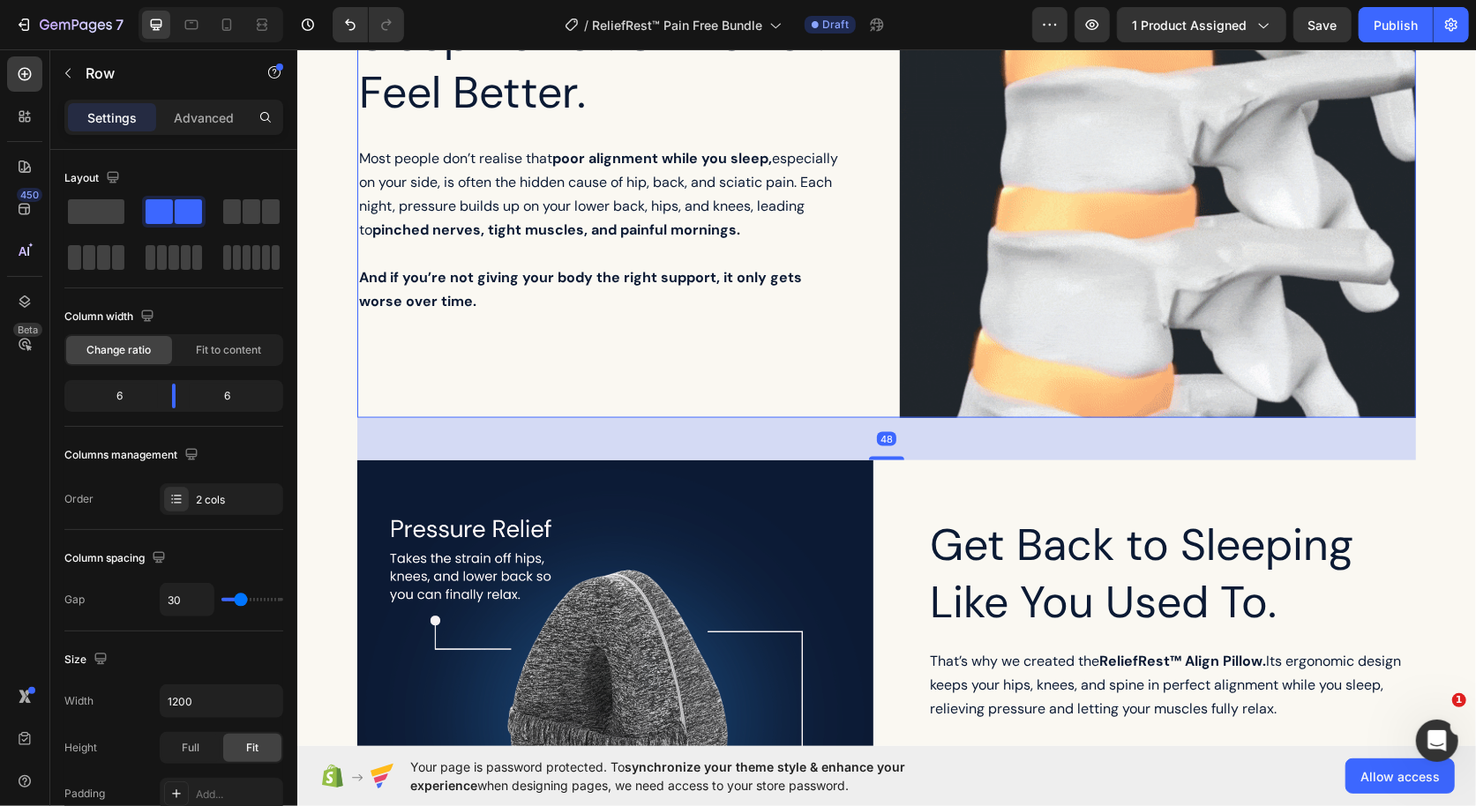
scroll to position [1632, 0]
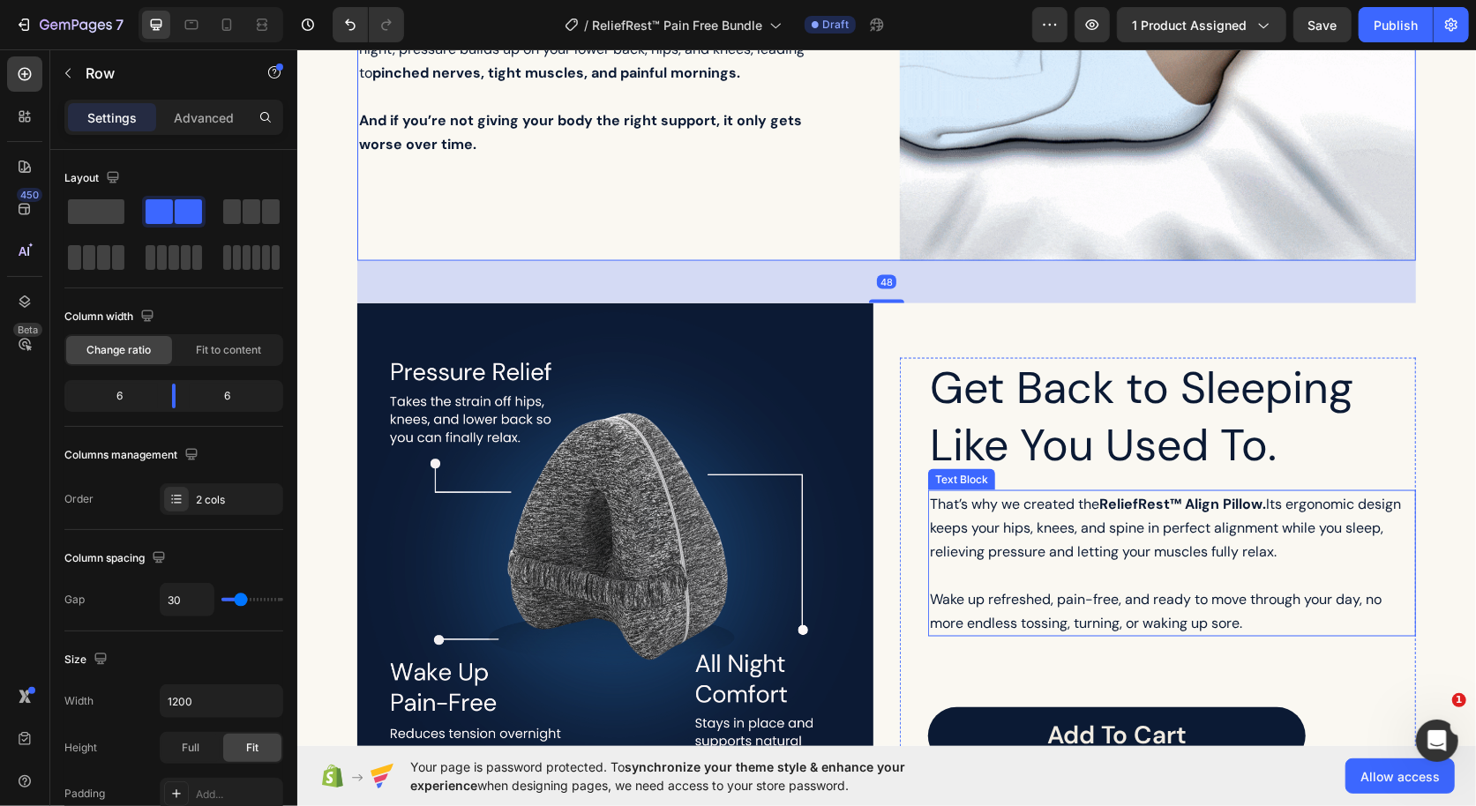
click at [1015, 528] on span "That’s why we created the ReliefRest™ Align Pillow. Its ergonomic design keeps …" at bounding box center [1164, 527] width 471 height 66
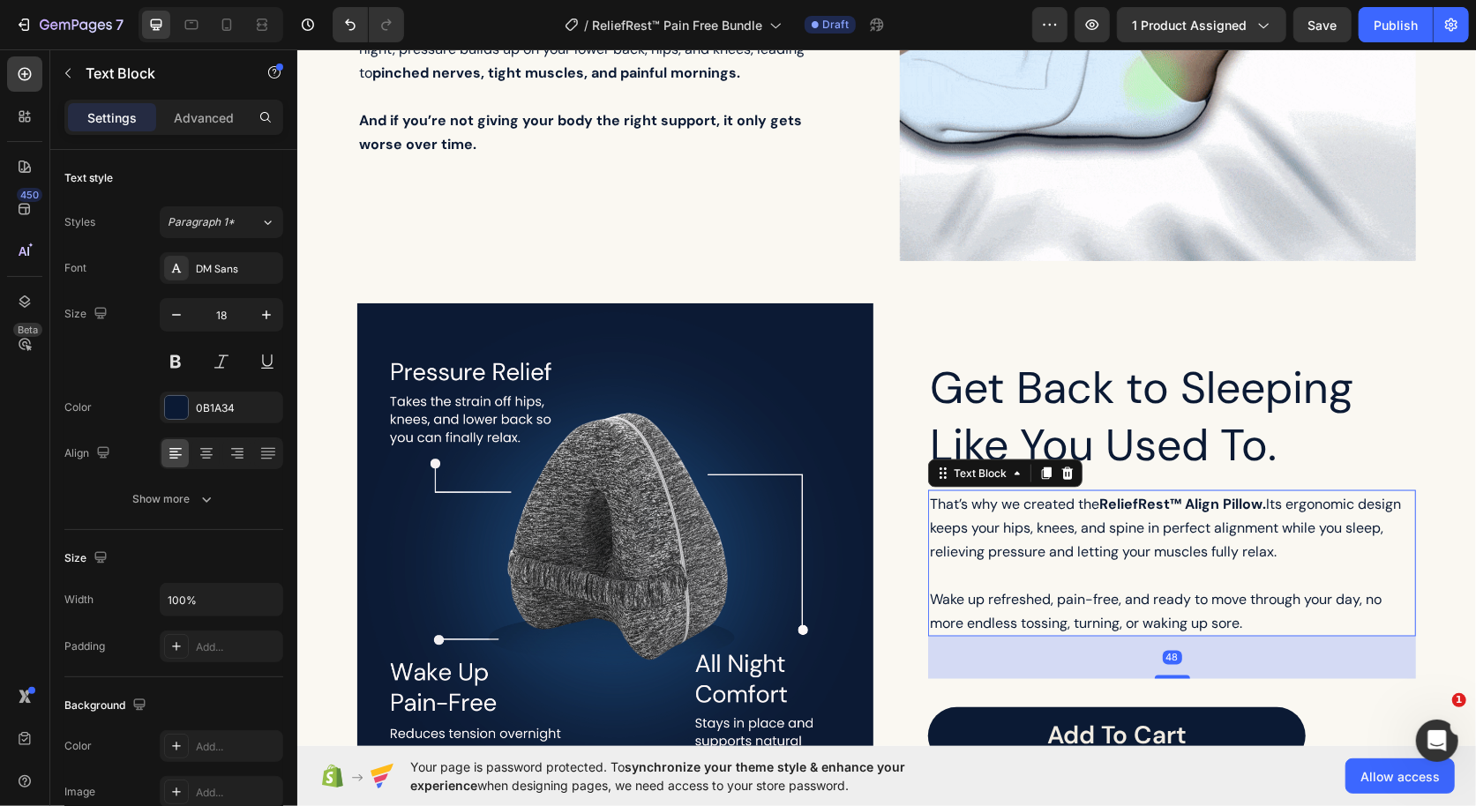
click at [1015, 528] on span "That’s why we created the ReliefRest™ Align Pillow. Its ergonomic design keeps …" at bounding box center [1164, 527] width 471 height 66
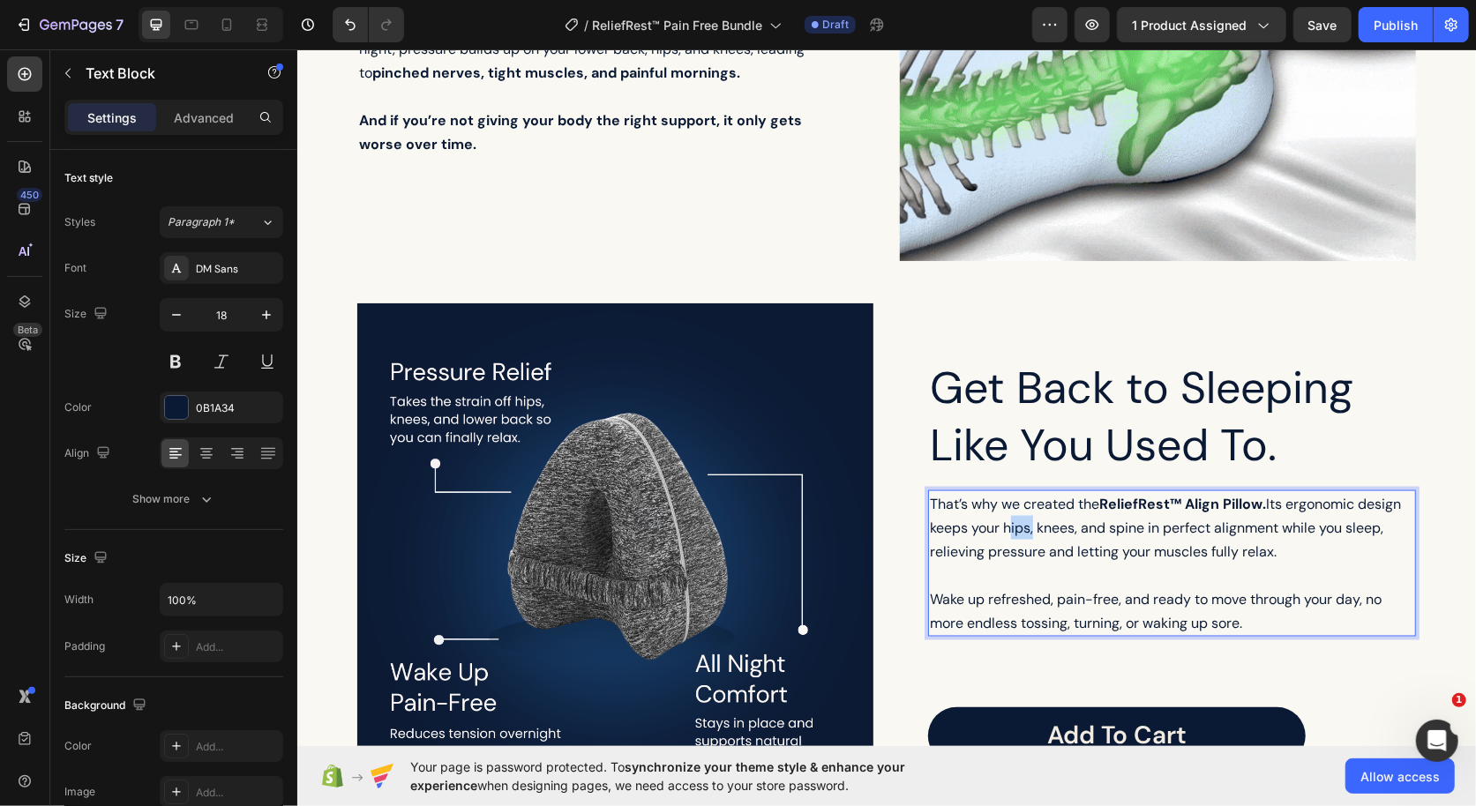
click at [1015, 528] on span "That’s why we created the ReliefRest™ Align Pillow. Its ergonomic design keeps …" at bounding box center [1164, 527] width 471 height 66
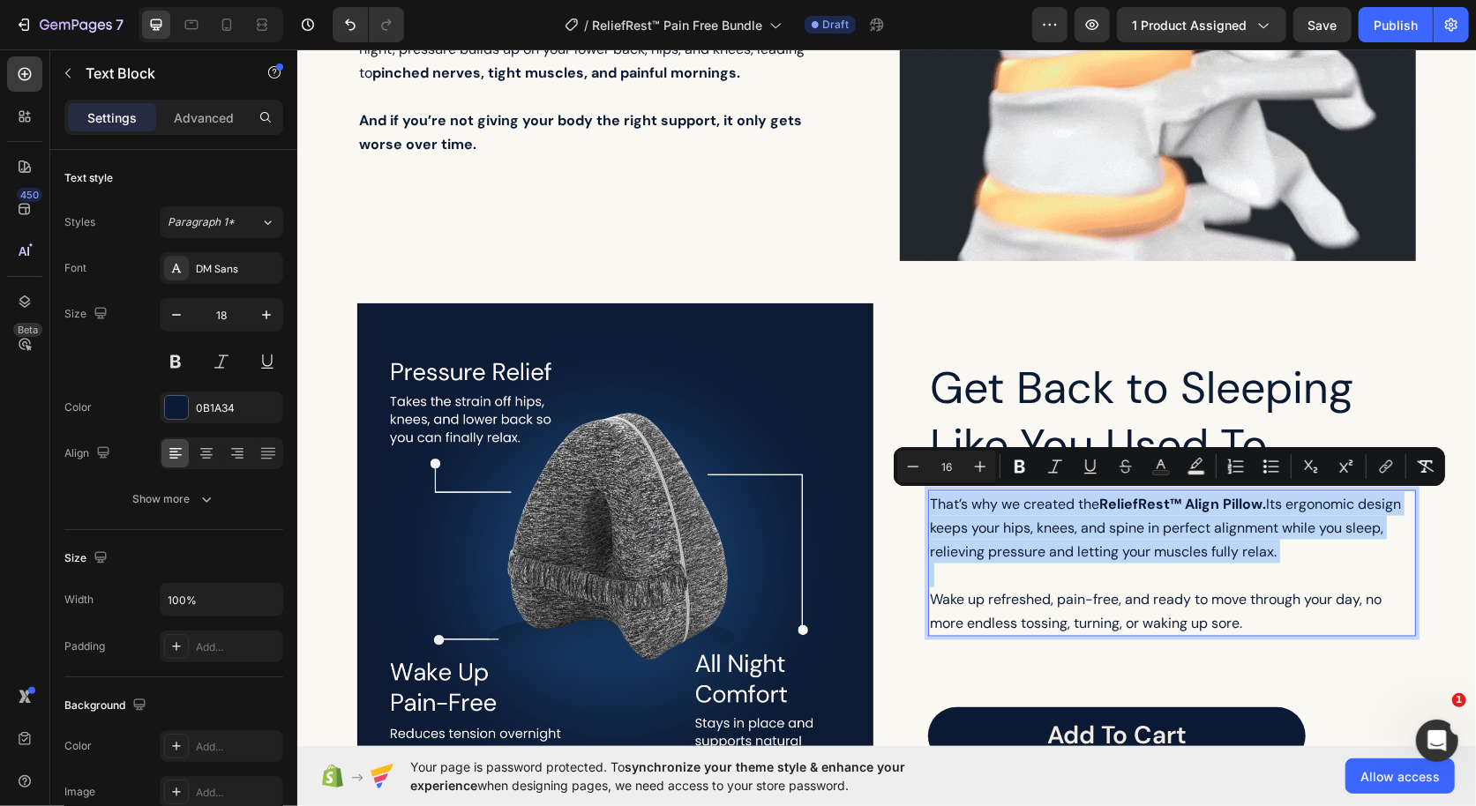
click at [1045, 531] on span "That’s why we created the ReliefRest™ Align Pillow. Its ergonomic design keeps …" at bounding box center [1164, 527] width 471 height 66
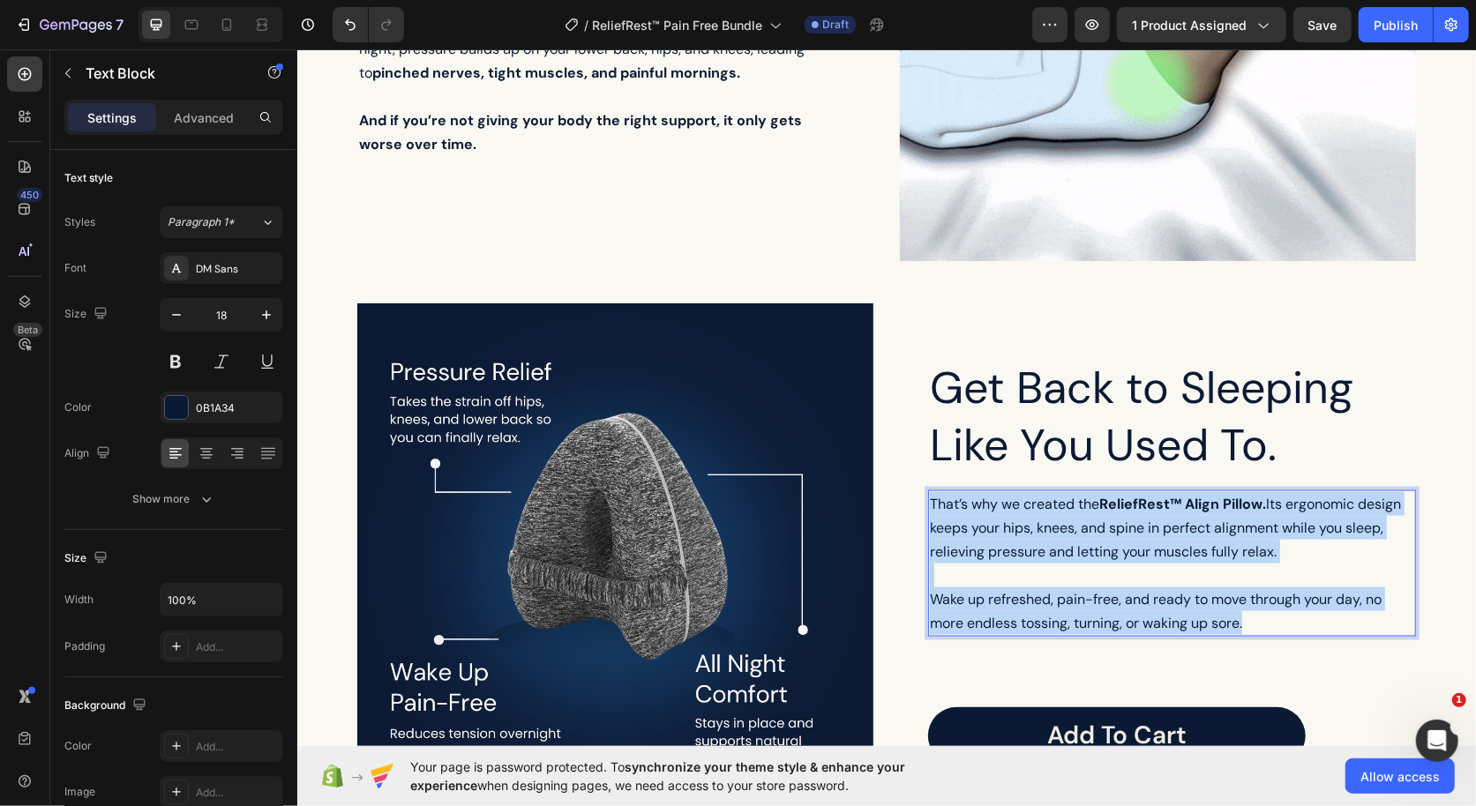
drag, startPoint x: 932, startPoint y: 498, endPoint x: 1293, endPoint y: 644, distance: 389.9
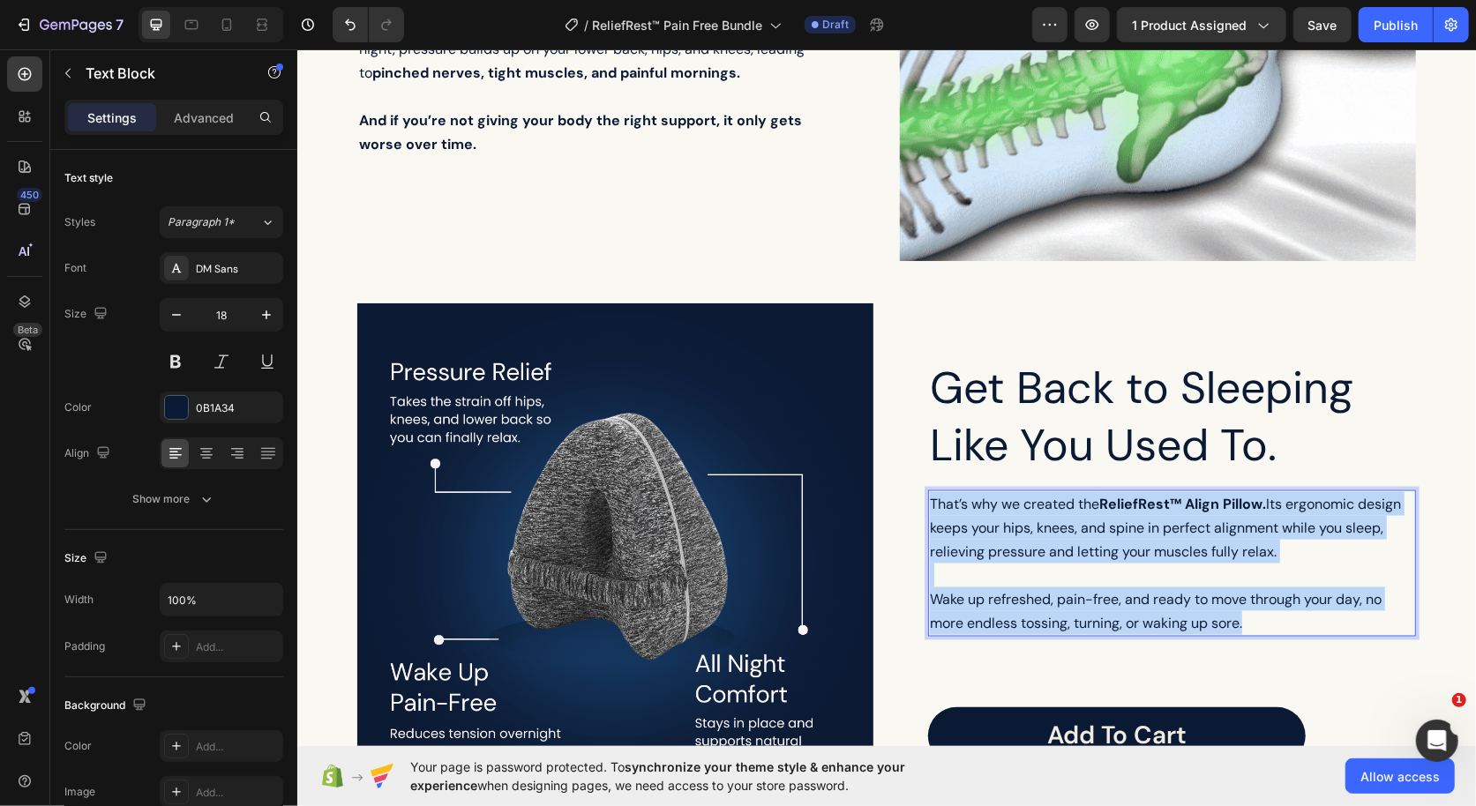
click at [1293, 644] on div "Get Back to Sleeping Like You Used To. Heading That’s why we created the Relief…" at bounding box center [1171, 560] width 488 height 407
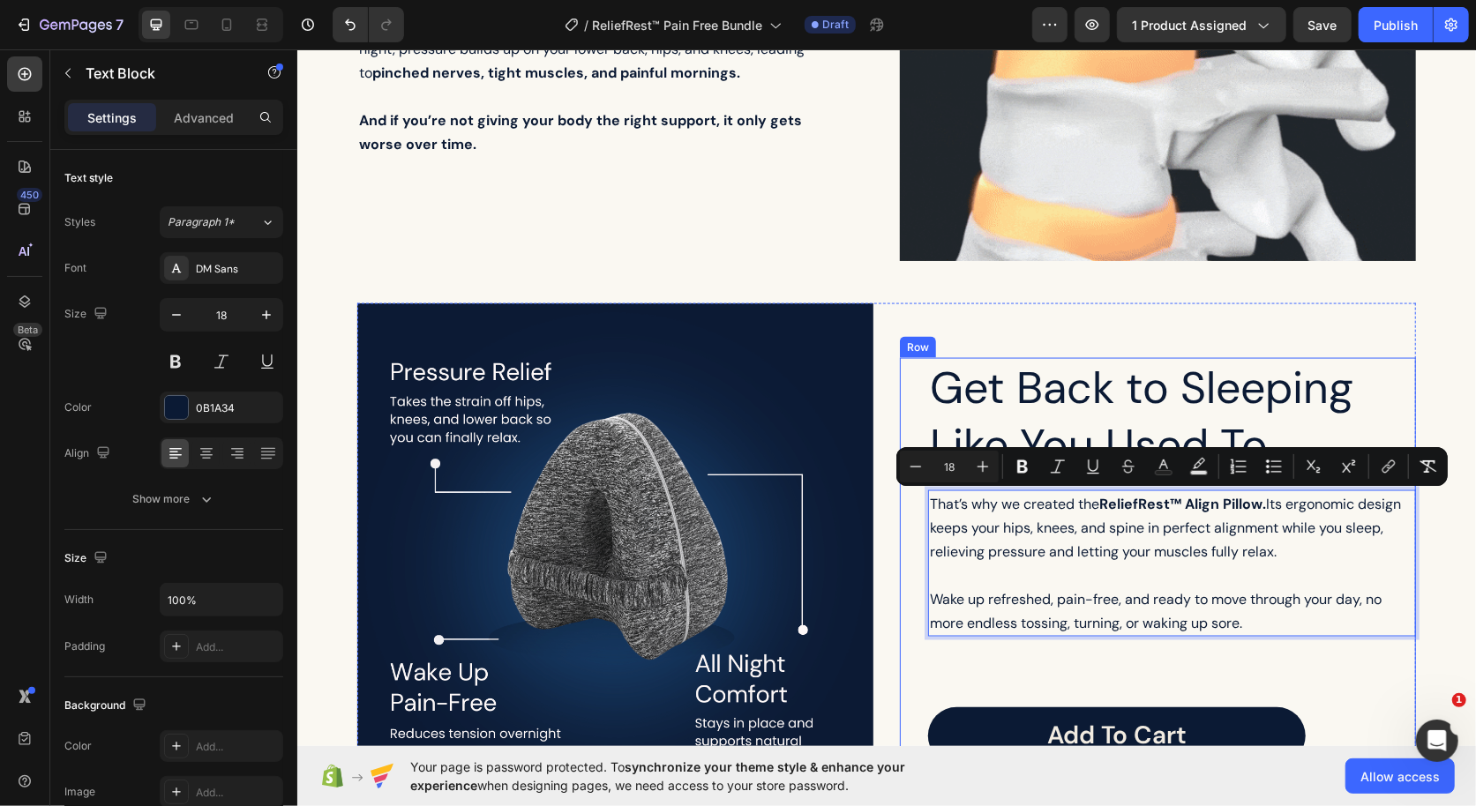
scroll to position [1624, 0]
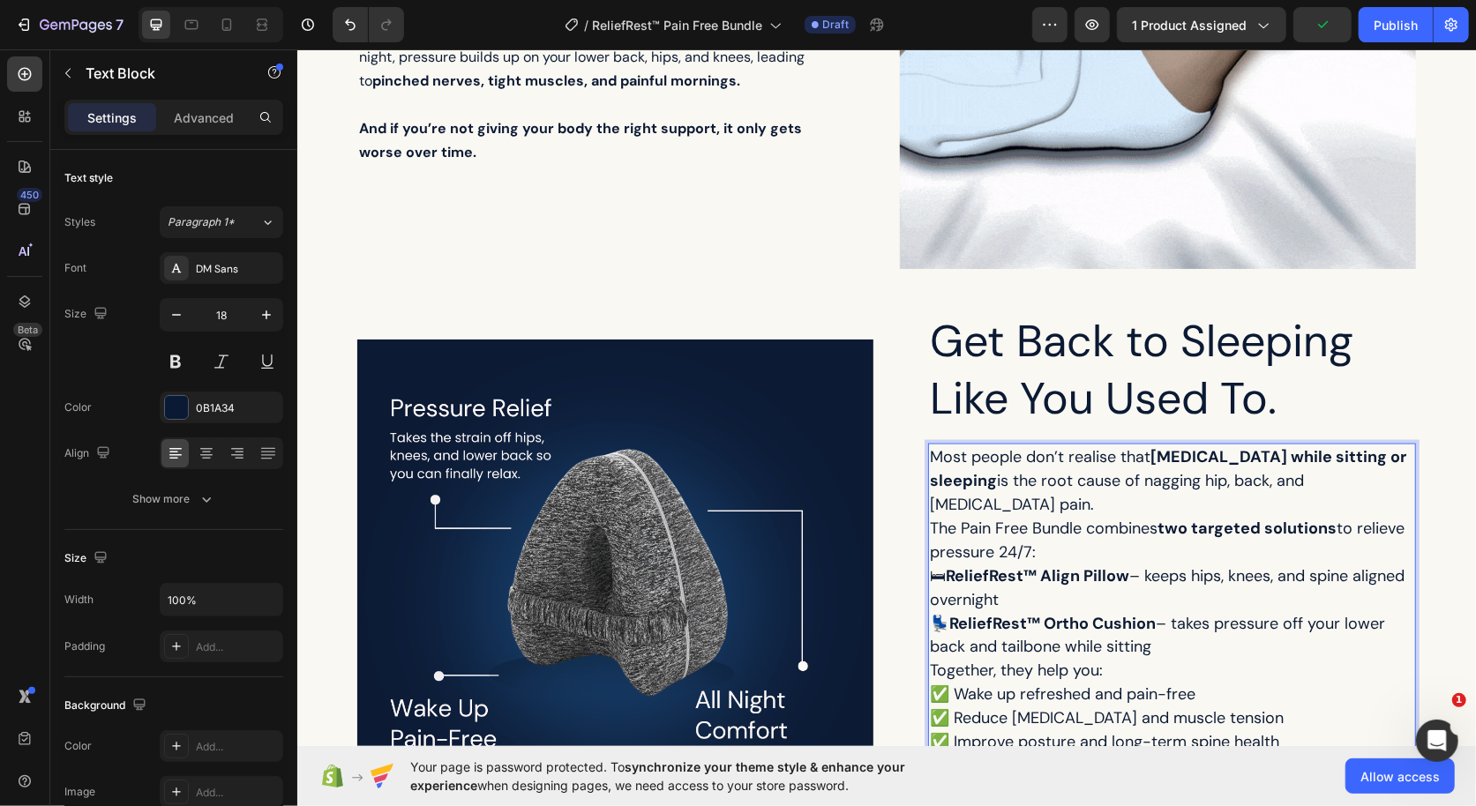
click at [1128, 532] on p "Most people don’t realise that poor posture while sitting or sleeping is the ro…" at bounding box center [1171, 504] width 484 height 119
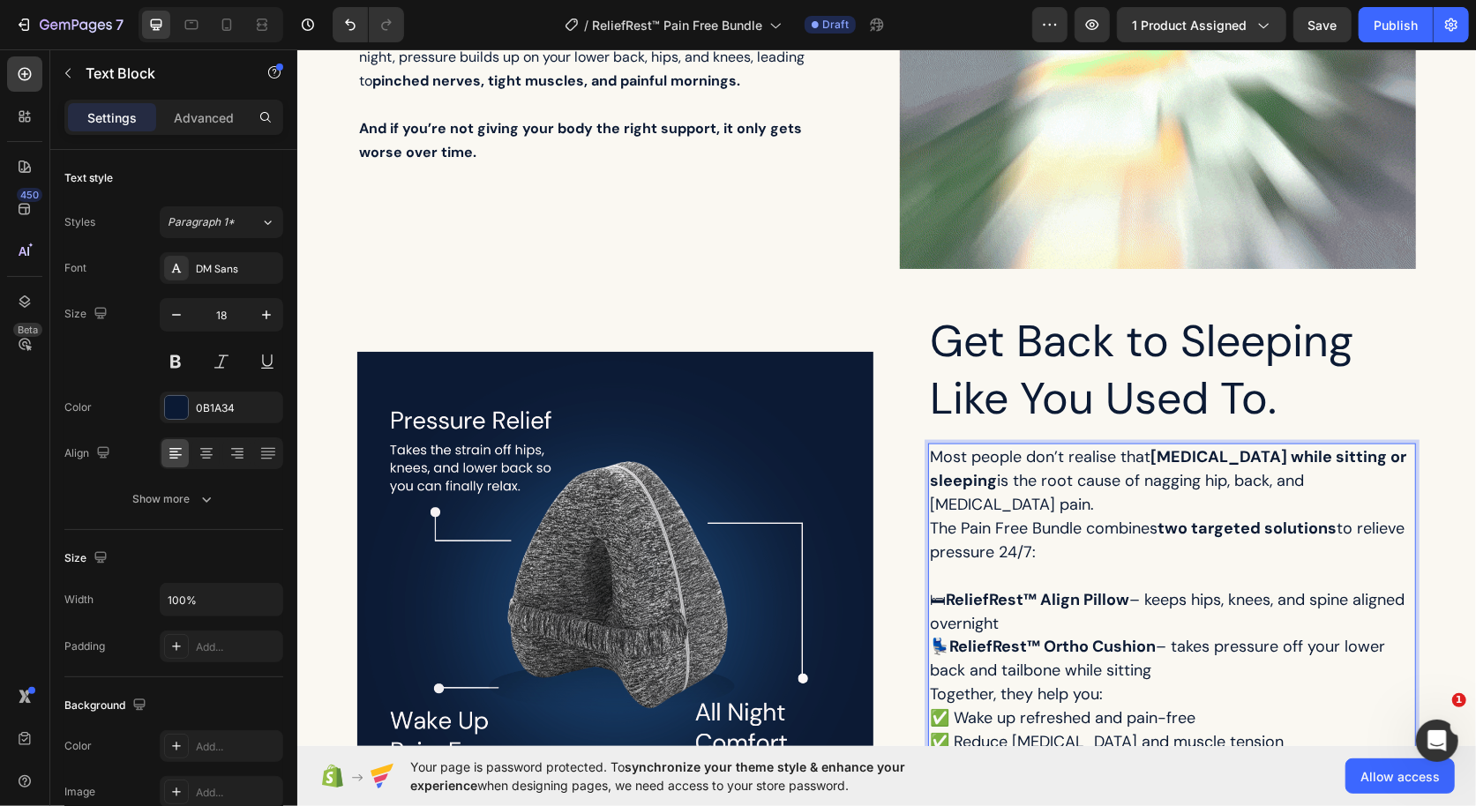
click at [1135, 596] on p "🛏 ReliefRest™ Align Pillow – keeps hips, knees, and spine aligned overnight" at bounding box center [1171, 612] width 484 height 48
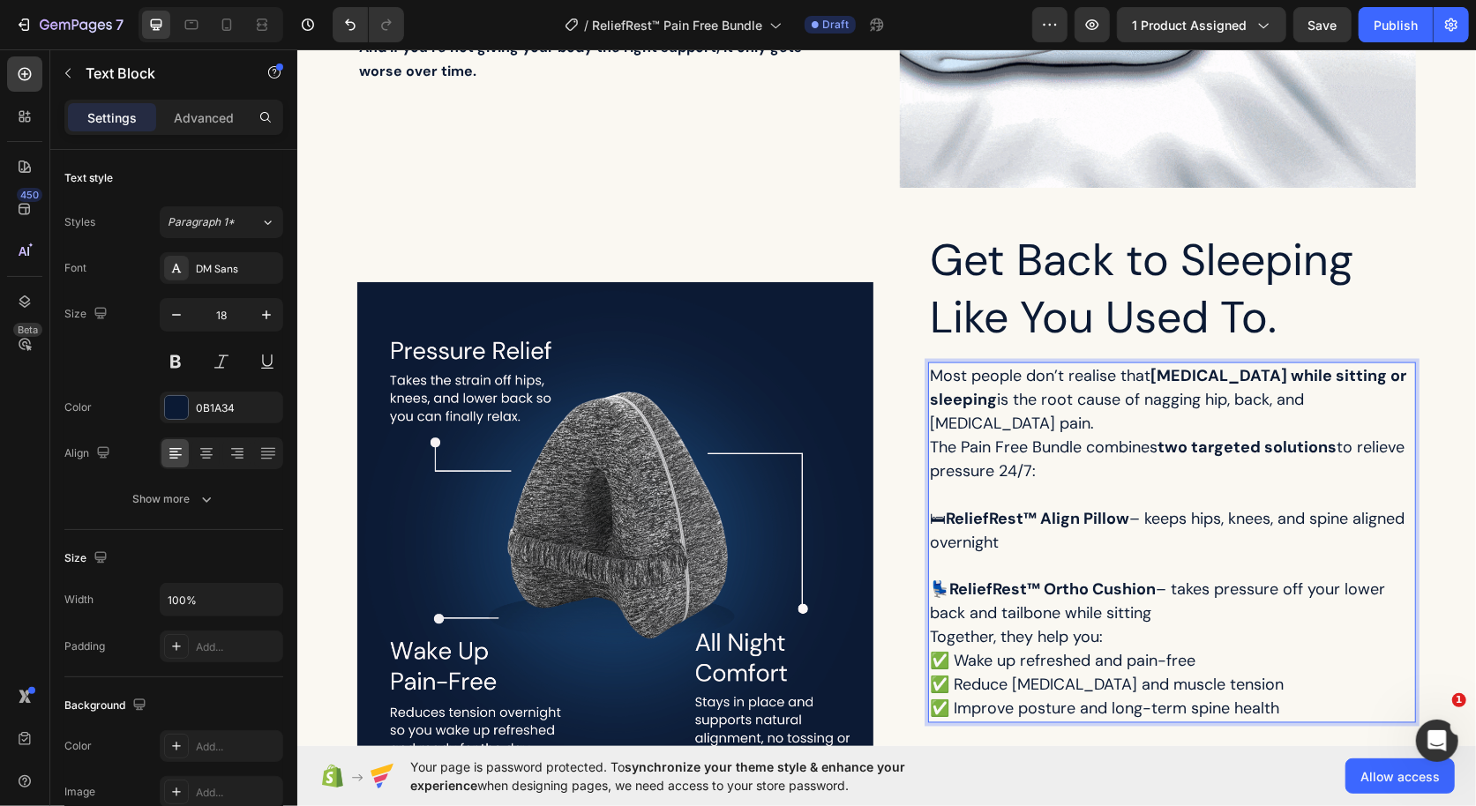
scroll to position [1744, 0]
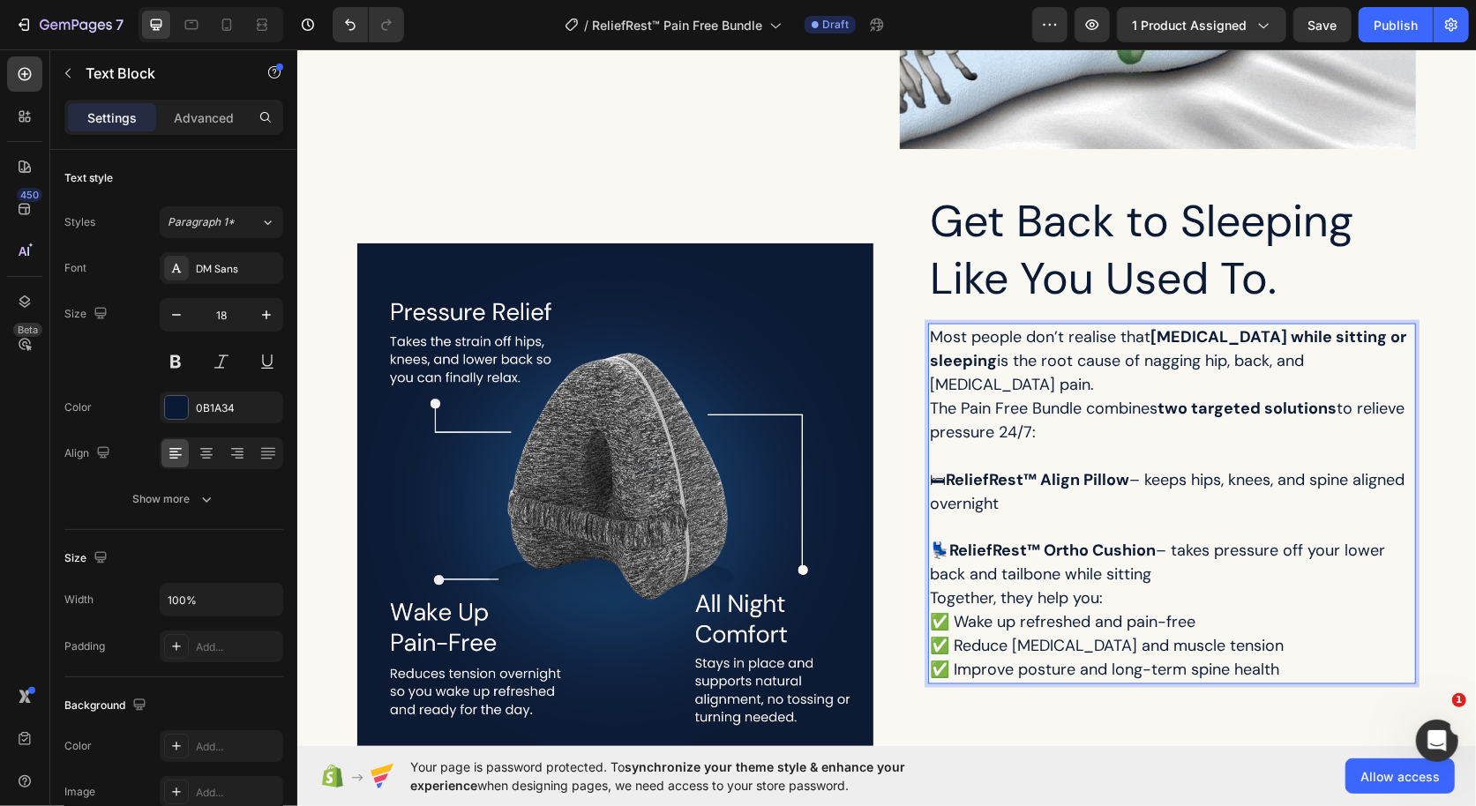
click at [1176, 550] on p "💺 ReliefRest™ Ortho Cushion – takes pressure off your lower back and tailbone w…" at bounding box center [1171, 563] width 484 height 48
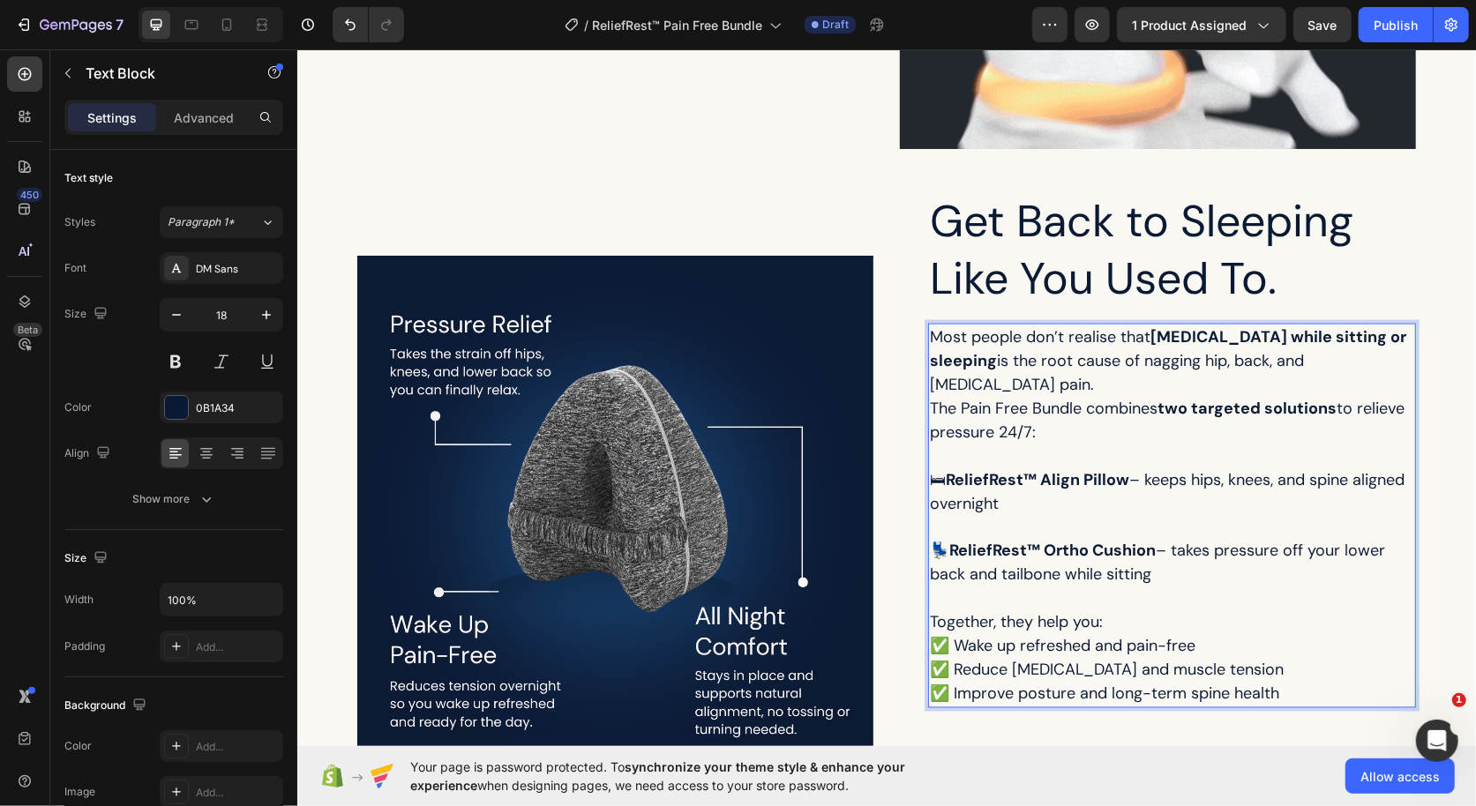
click at [1202, 550] on p "💺 ReliefRest™ Ortho Cushion – takes pressure off your lower back and tailbone w…" at bounding box center [1171, 563] width 484 height 48
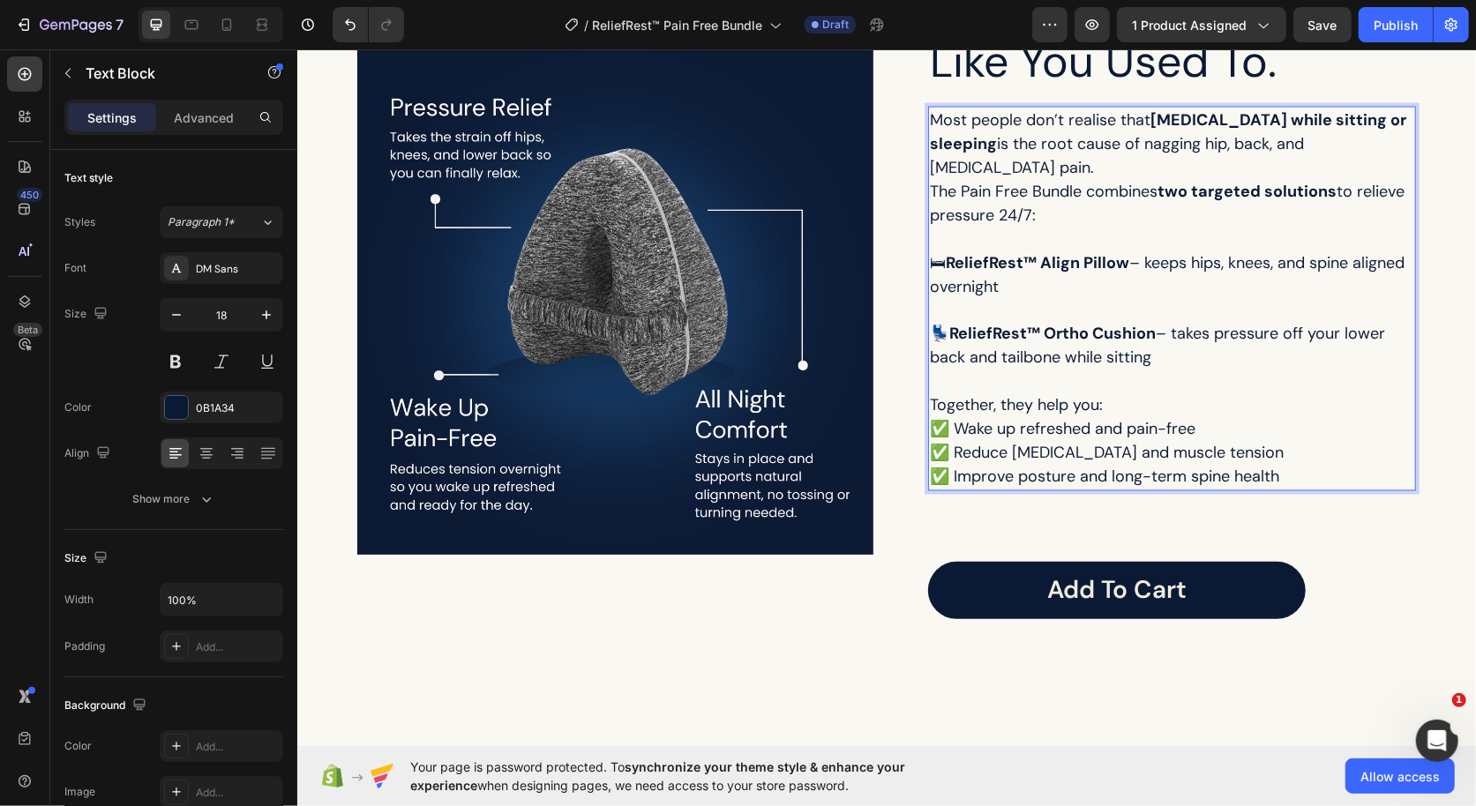
scroll to position [1991, 0]
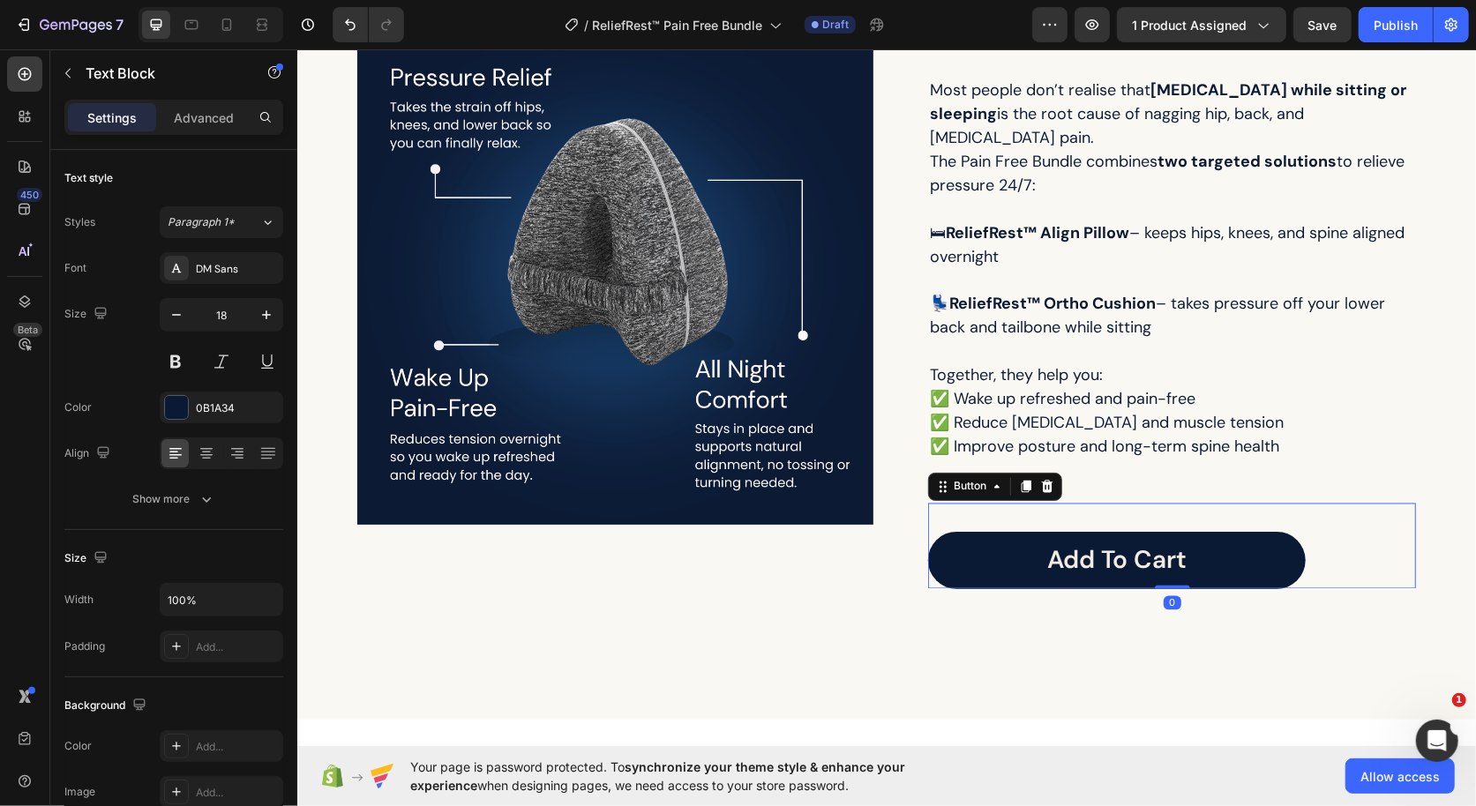
click at [1064, 503] on div "Add to Cart Button 0" at bounding box center [1171, 546] width 488 height 86
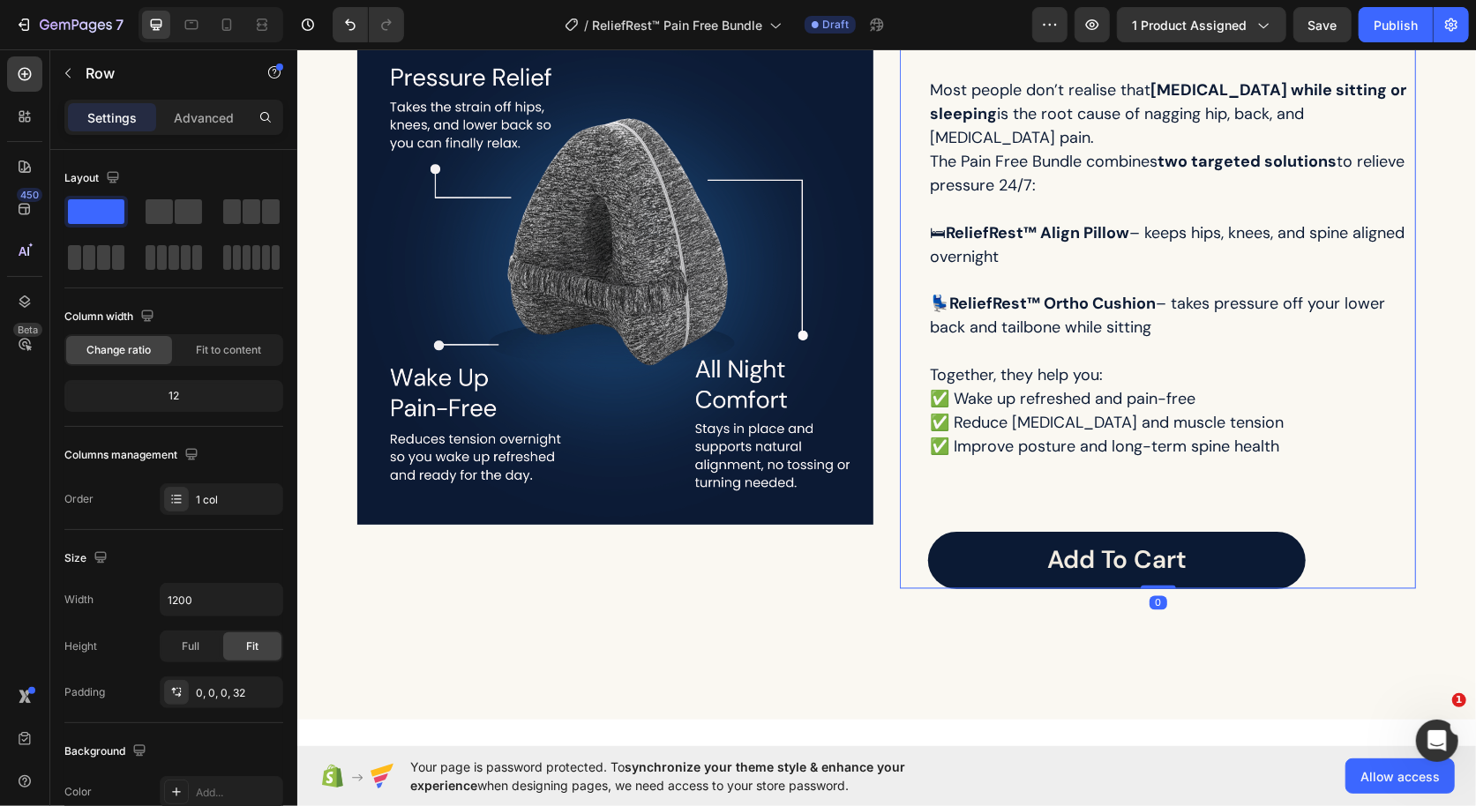
click at [1094, 458] on div "Get Back to Sleeping Like You Used To. Heading Most people don’t realise that p…" at bounding box center [1171, 266] width 488 height 645
click at [1083, 503] on div "Add to Cart Button" at bounding box center [1171, 546] width 488 height 86
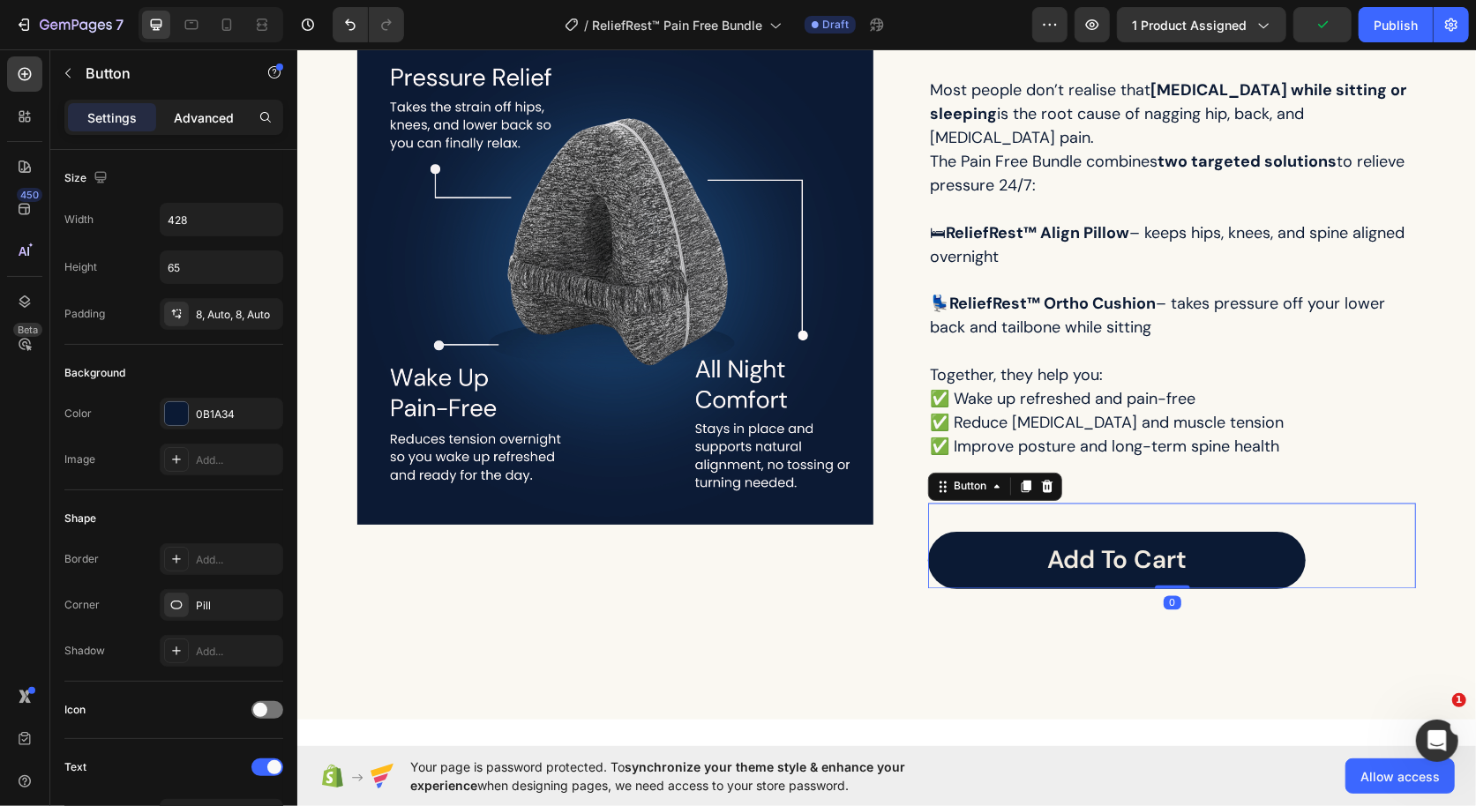
click at [194, 117] on p "Advanced" at bounding box center [204, 118] width 60 height 19
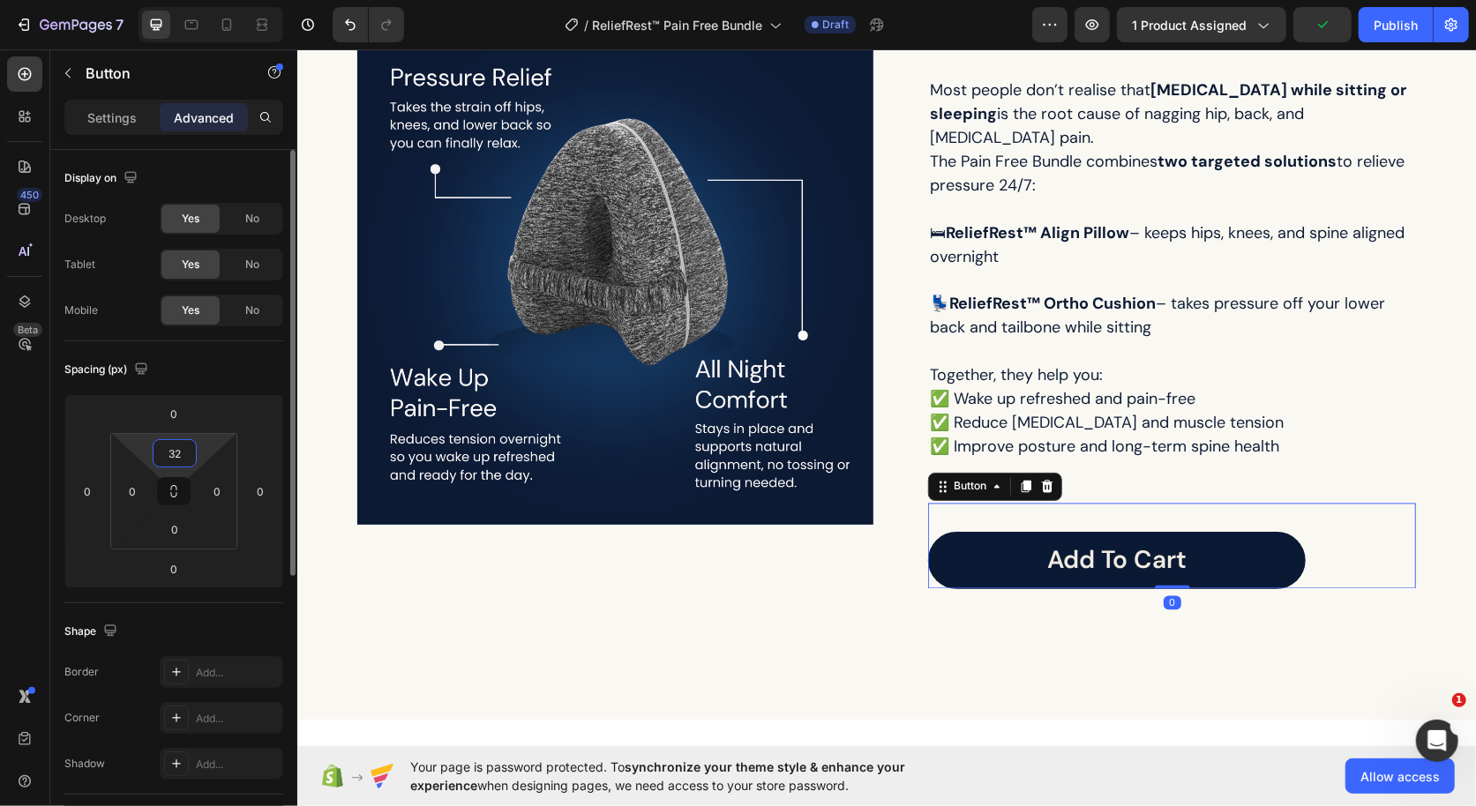
click at [190, 451] on input "32" at bounding box center [174, 453] width 35 height 26
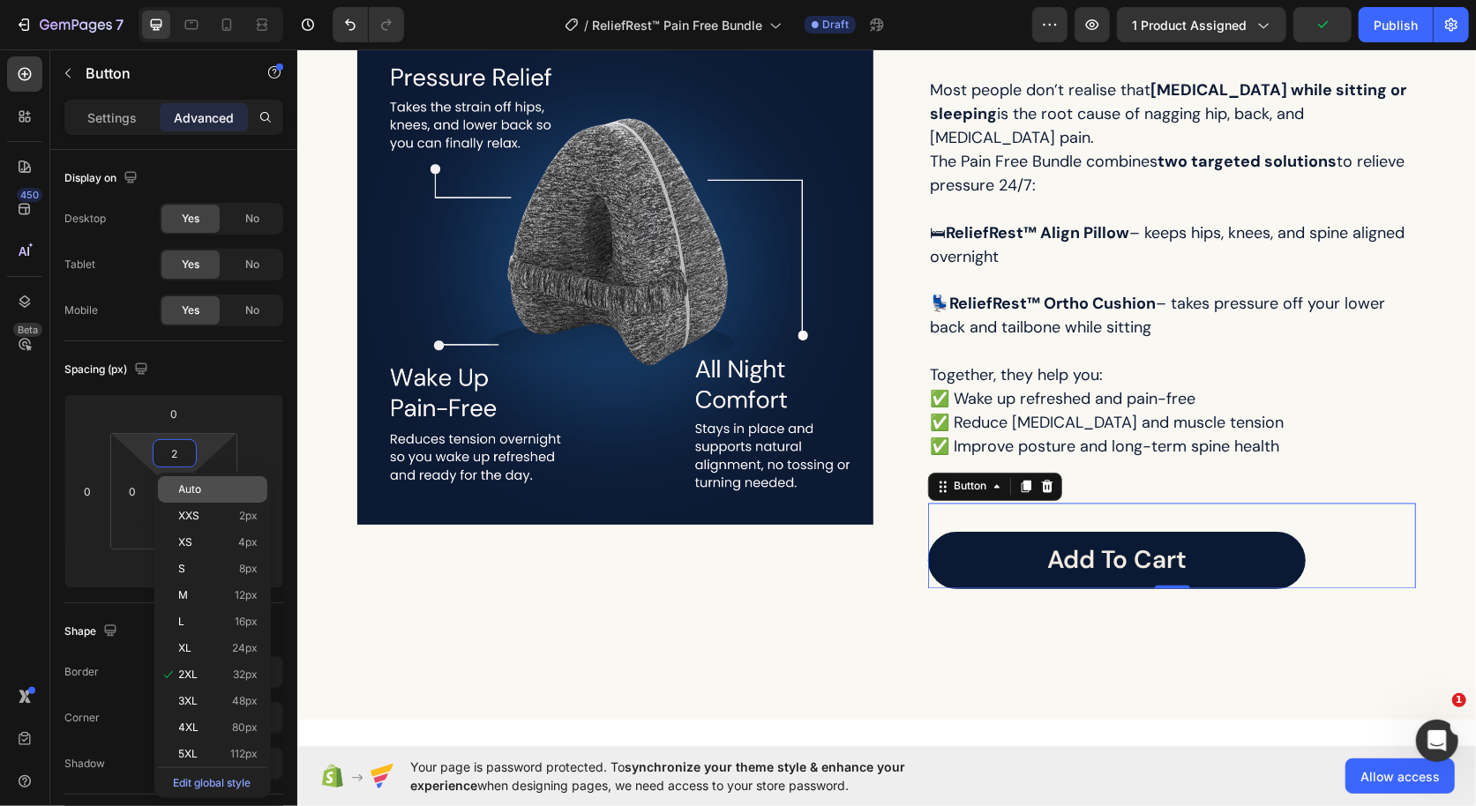
click at [208, 492] on p "Auto" at bounding box center [218, 489] width 79 height 12
type input "Auto"
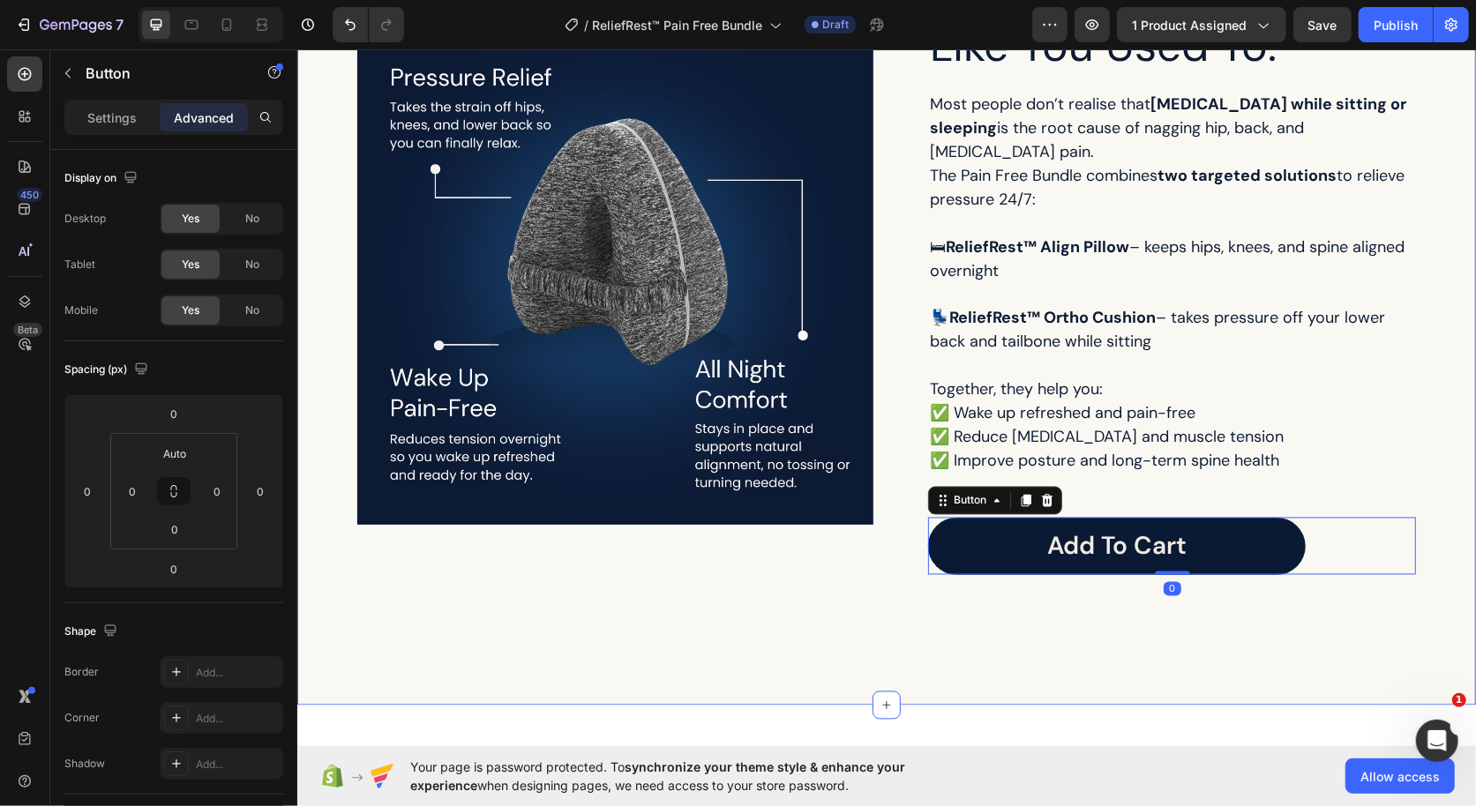
click at [597, 573] on div "Sleep Better. Sit Better. Feel Better. Heading Most people don’t realise that p…" at bounding box center [885, 8] width 1143 height 1218
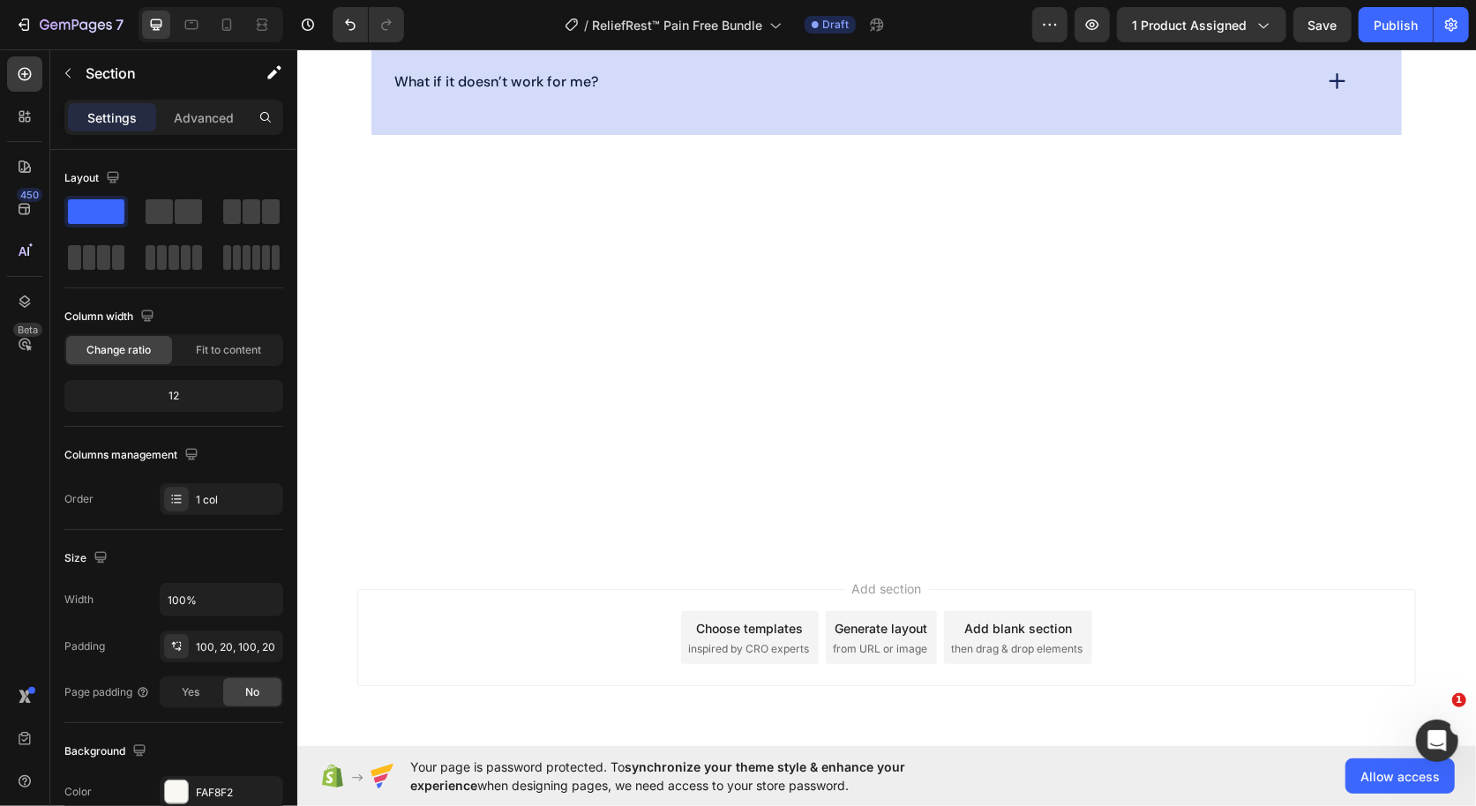
scroll to position [4957, 0]
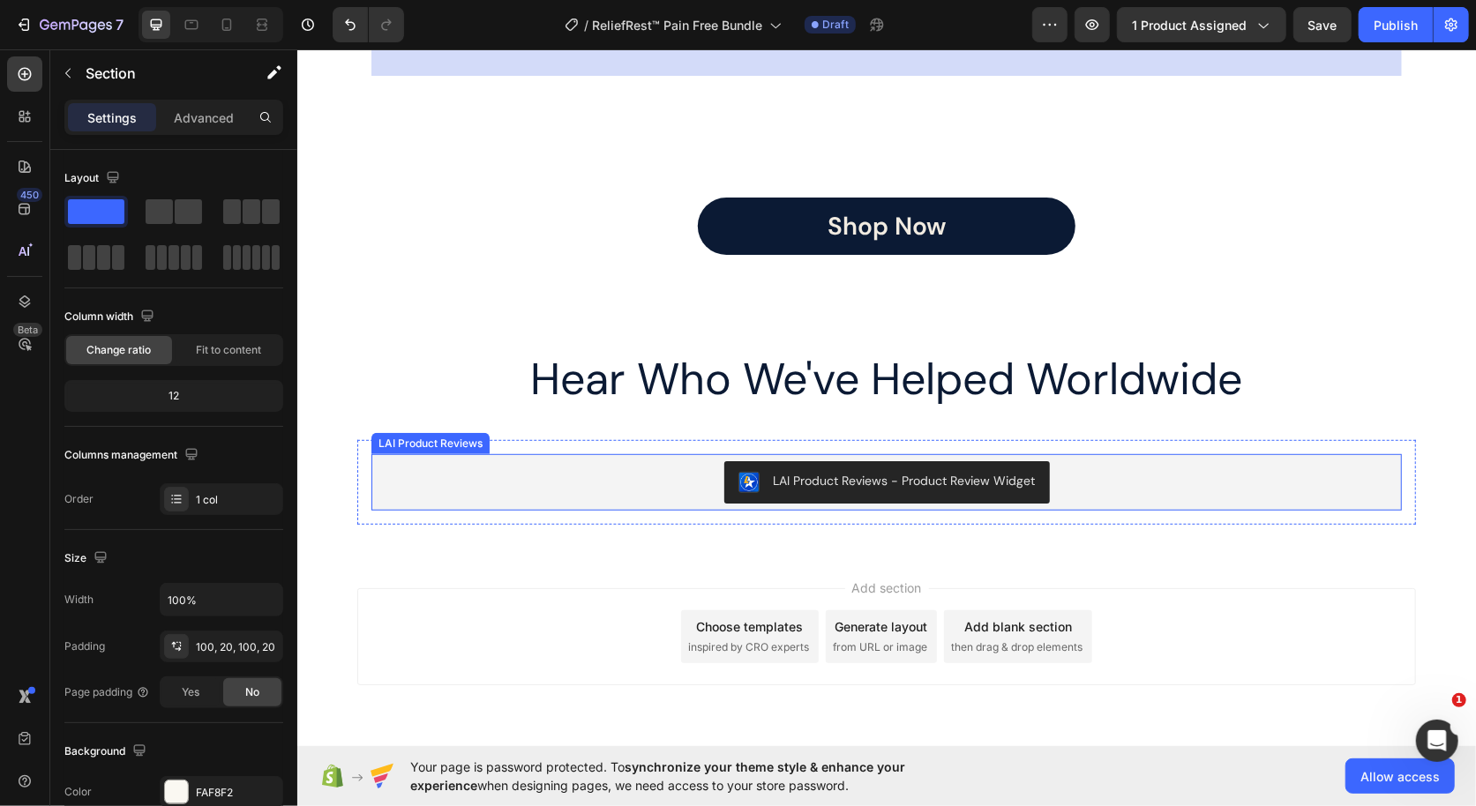
click at [413, 493] on div "LAI Product Reviews - Product Review Widget" at bounding box center [886, 482] width 1016 height 42
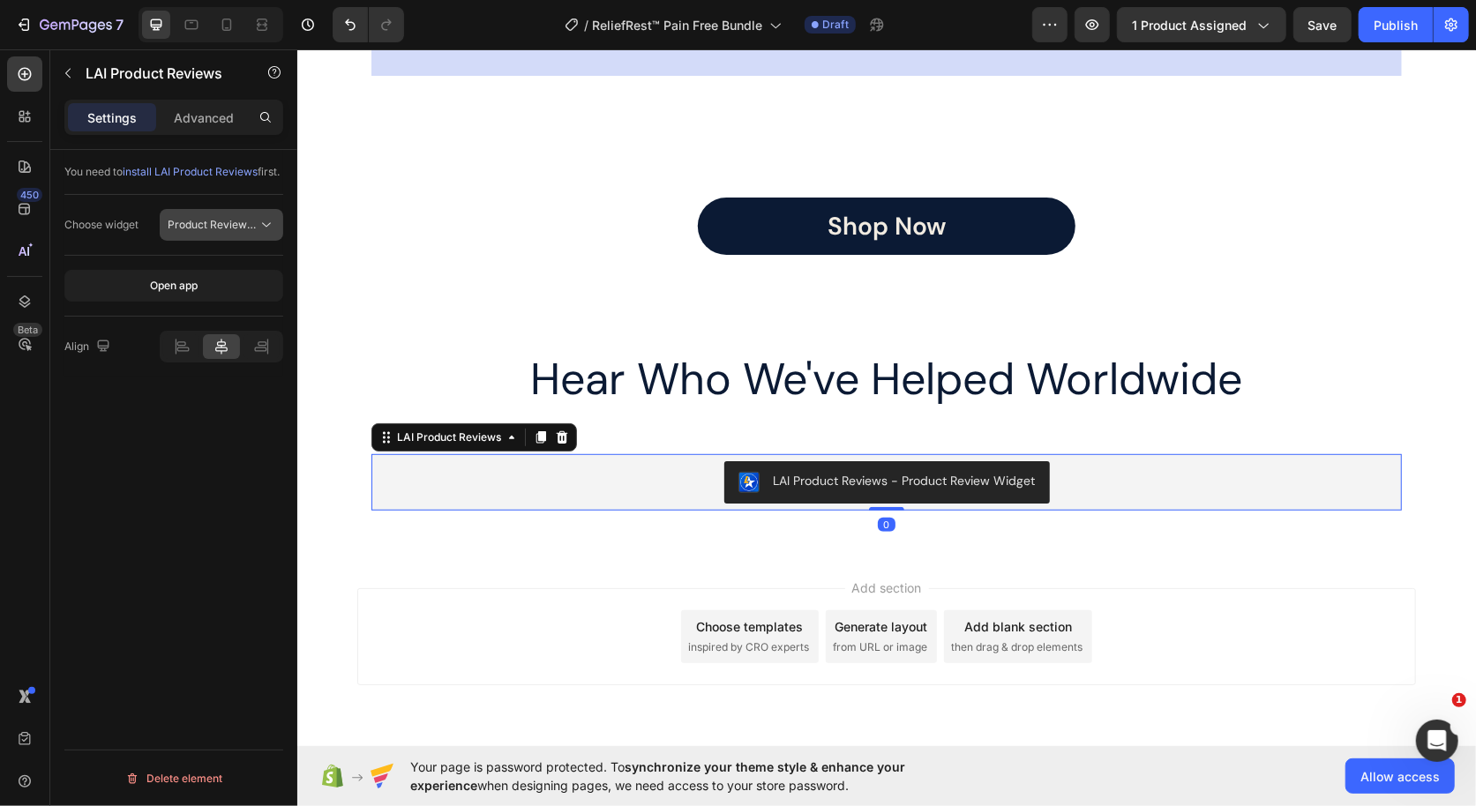
click at [238, 231] on span "Product Review Sections" at bounding box center [230, 224] width 125 height 13
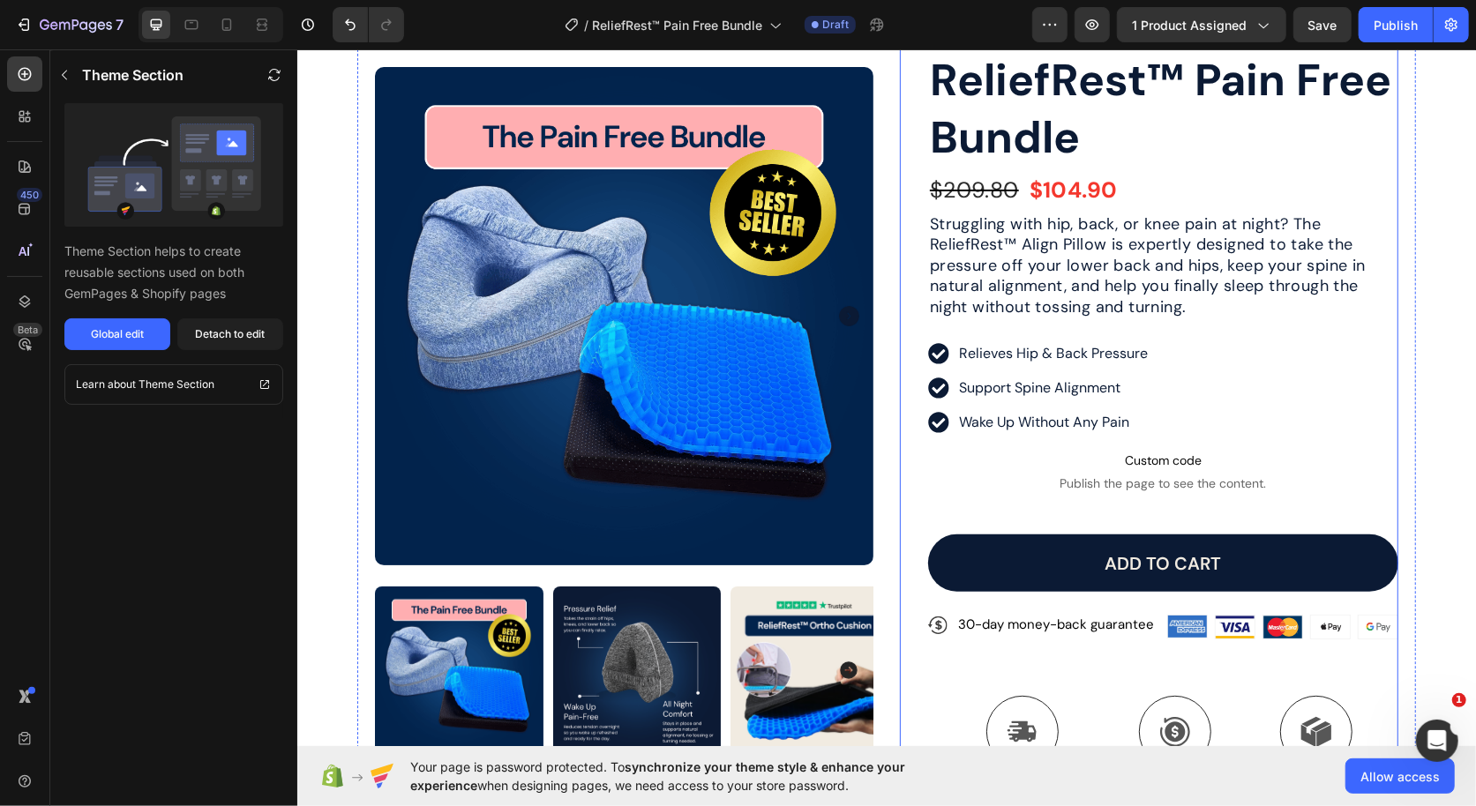
scroll to position [117, 0]
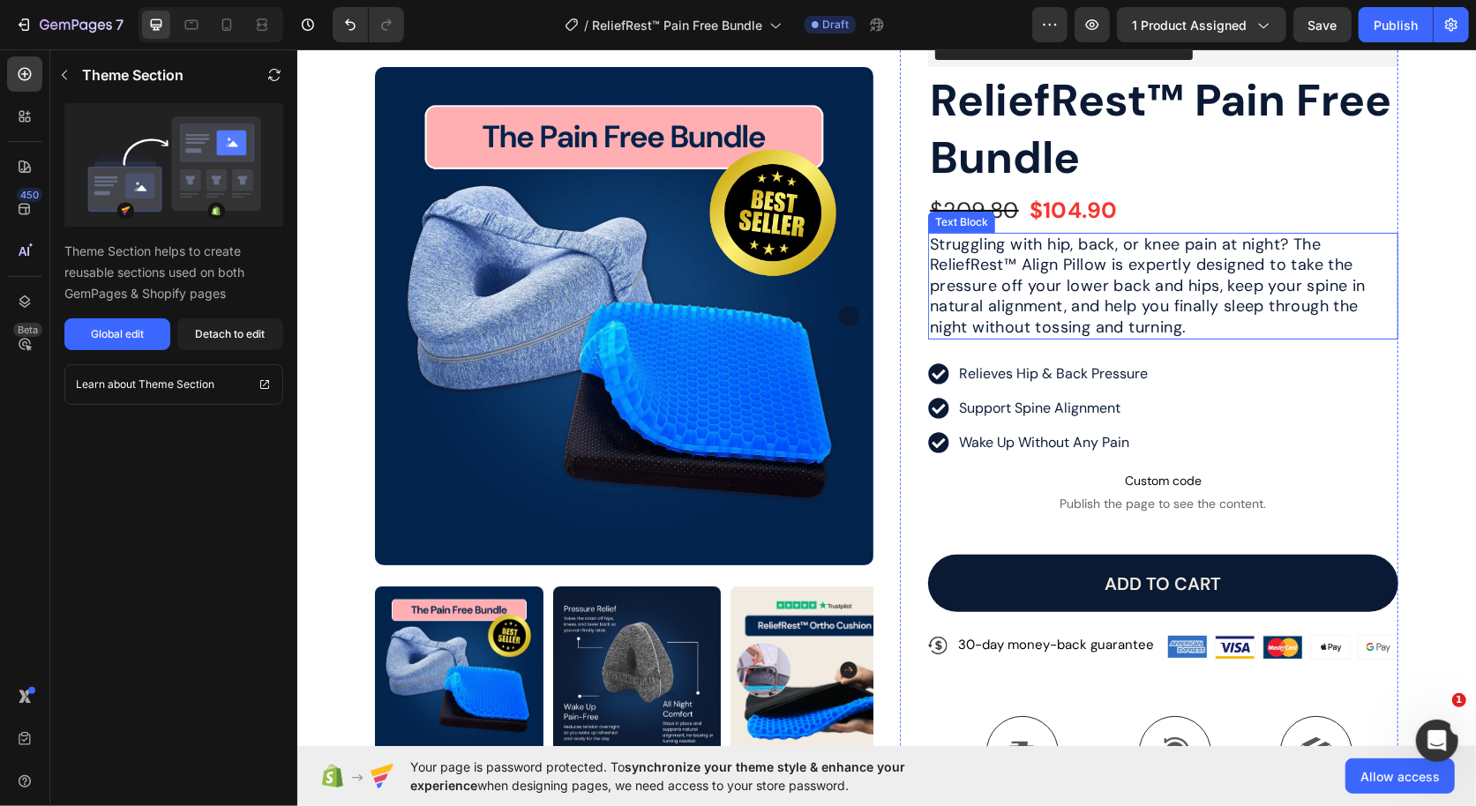
click at [1015, 295] on span "Struggling with hip, back, or knee pain at night? The ReliefRest™ Align Pillow …" at bounding box center [1147, 285] width 436 height 104
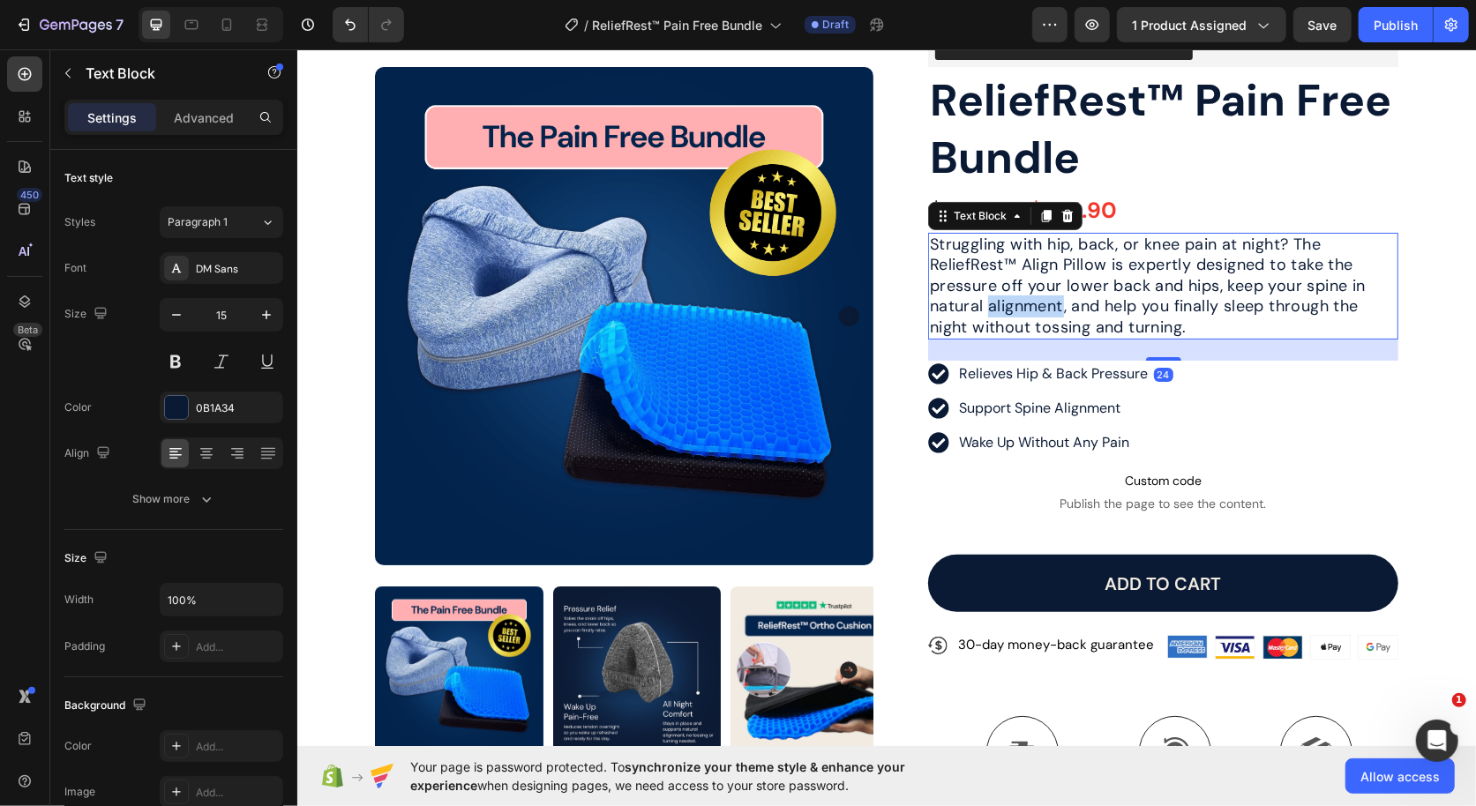
click at [1015, 295] on span "Struggling with hip, back, or knee pain at night? The ReliefRest™ Align Pillow …" at bounding box center [1147, 285] width 436 height 104
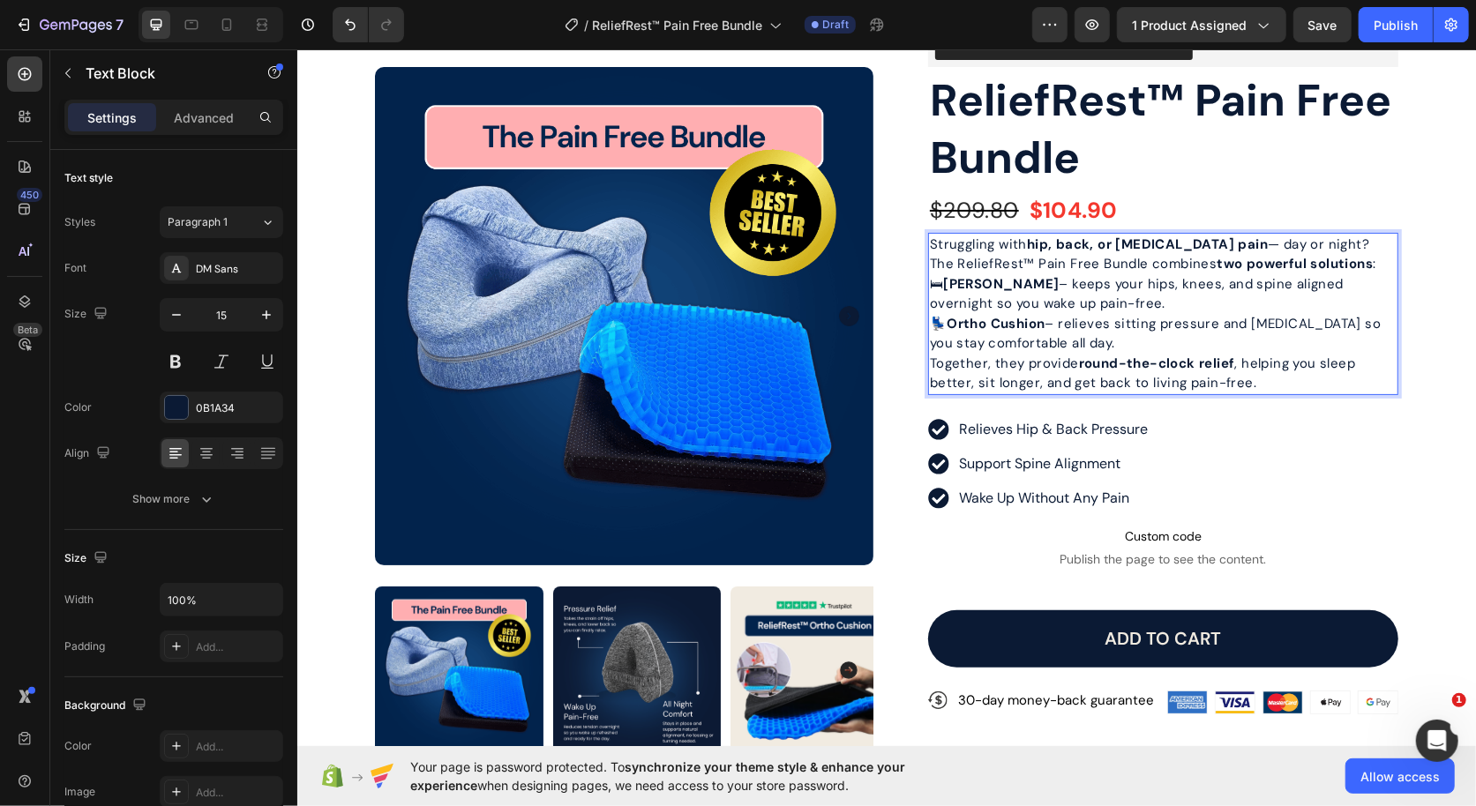
click at [1212, 249] on p "Struggling with hip, back, or sciatica pain — day or night? The ReliefRest™ Pai…" at bounding box center [1162, 254] width 467 height 40
click at [1239, 244] on p "Struggling with hip, back, or sciatica pain day or night? The ReliefRest™ Pain …" at bounding box center [1162, 254] width 467 height 40
click at [1379, 259] on p "Struggling with hip, back, or sciatica pain day or night? The ReliefRest™ Pain …" at bounding box center [1162, 254] width 467 height 40
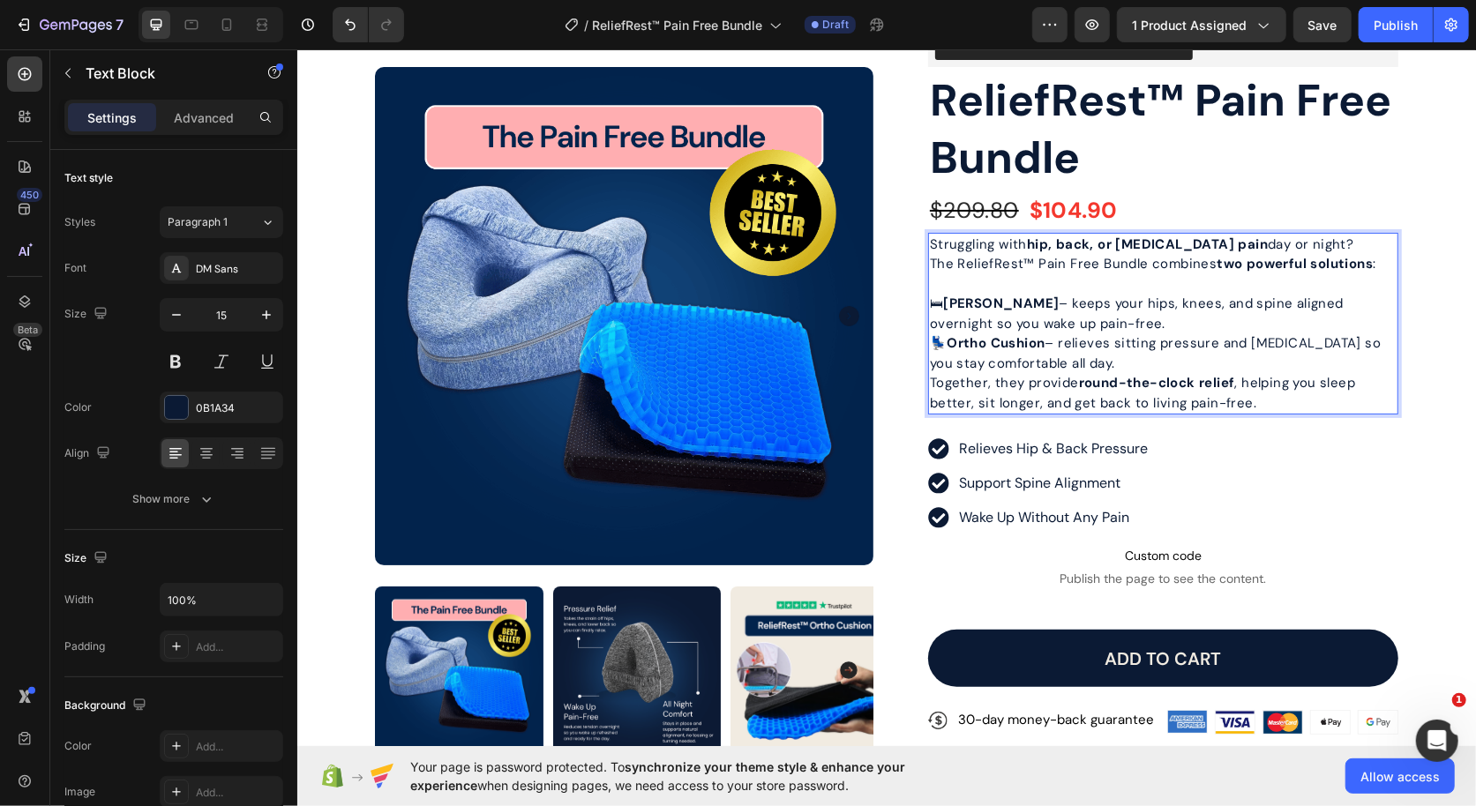
click at [1200, 318] on p "🛏 Align Pillow – keeps your hips, knees, and spine aligned overnight so you wak…" at bounding box center [1162, 313] width 467 height 40
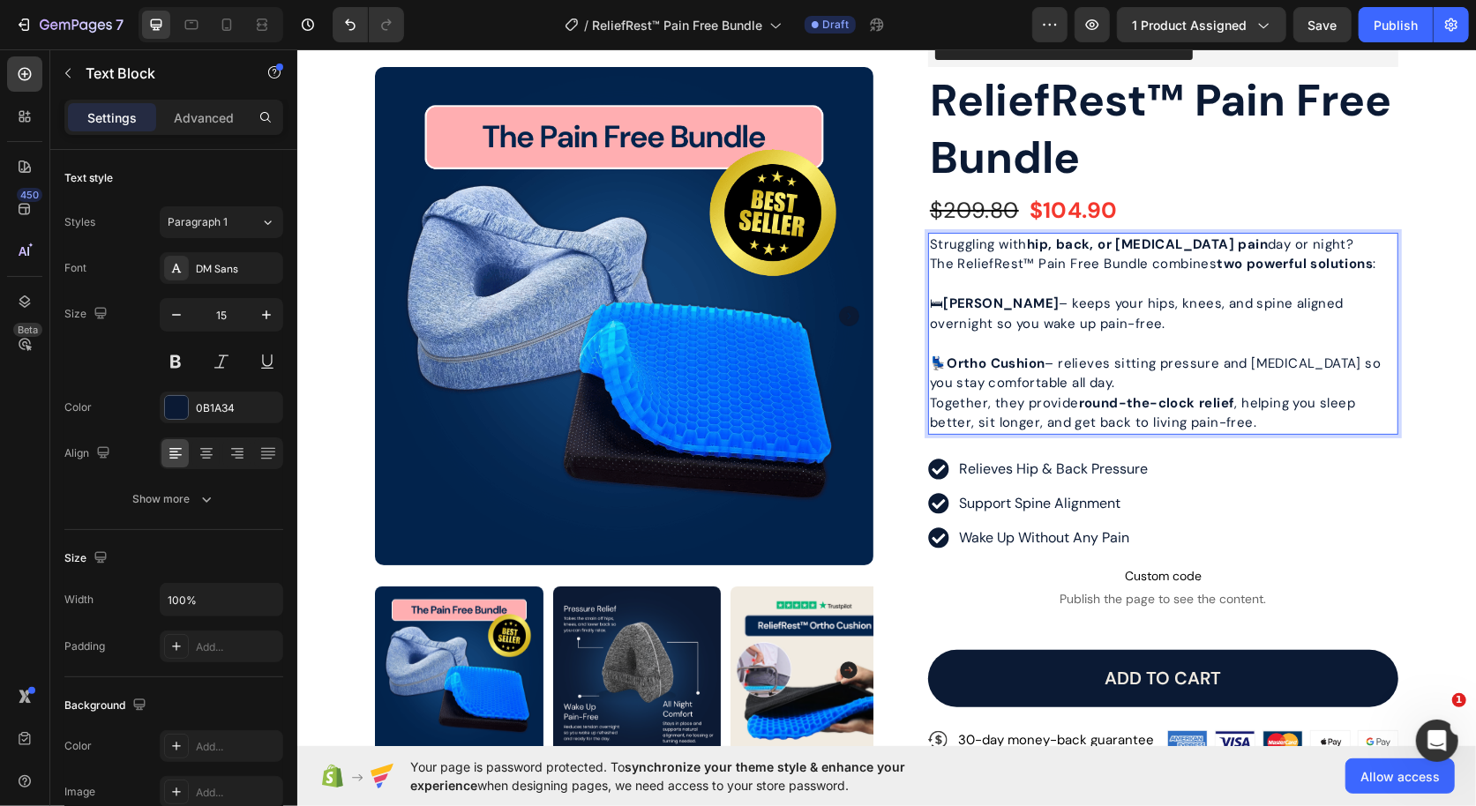
click at [1152, 383] on p "💺 Ortho Cushion – relieves sitting pressure and tailbone pain so you stay comfo…" at bounding box center [1162, 373] width 467 height 40
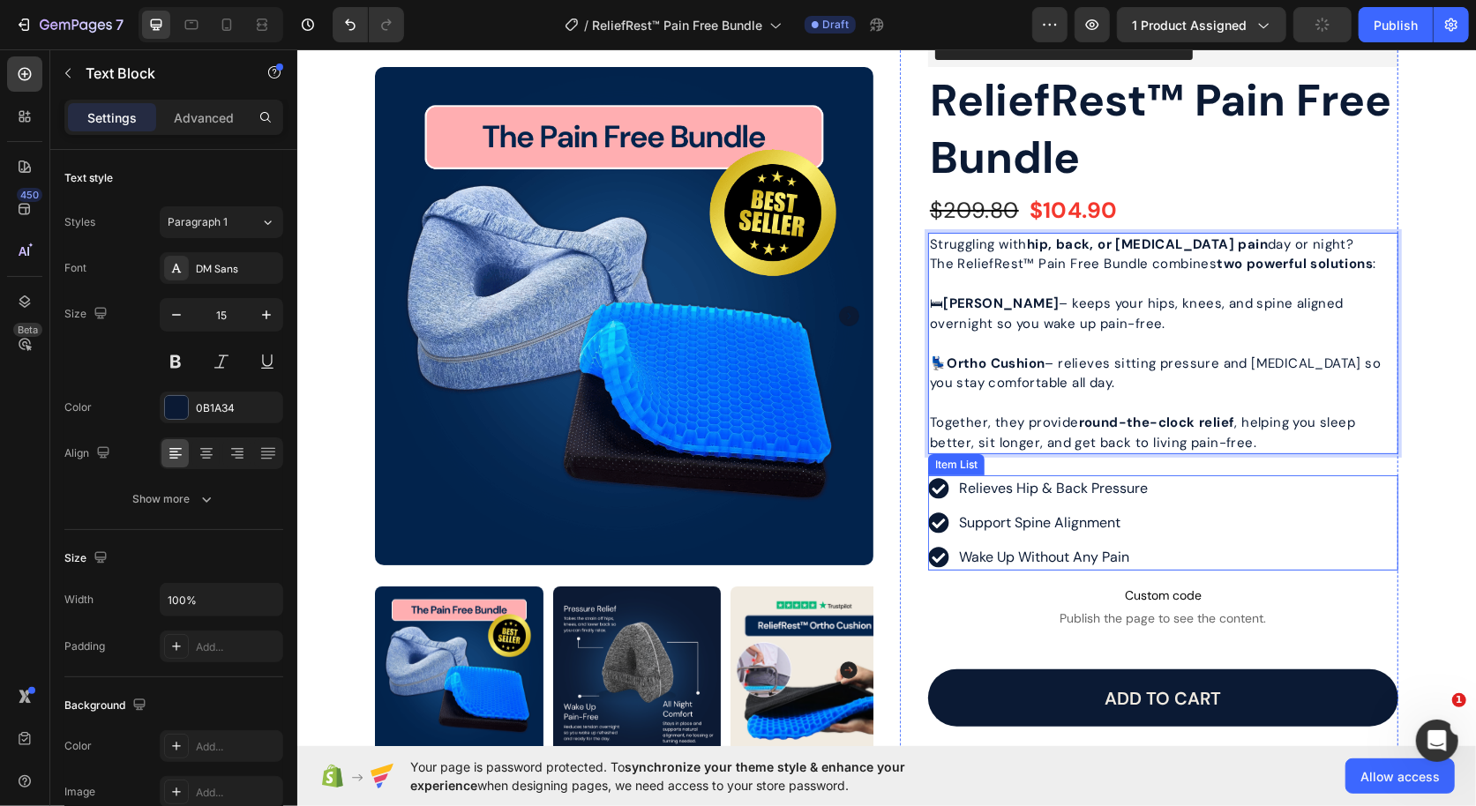
click at [893, 471] on div "Product Images Image Icon Icon Icon Icon Icon Icon List " I was waking up every…" at bounding box center [885, 585] width 1059 height 1237
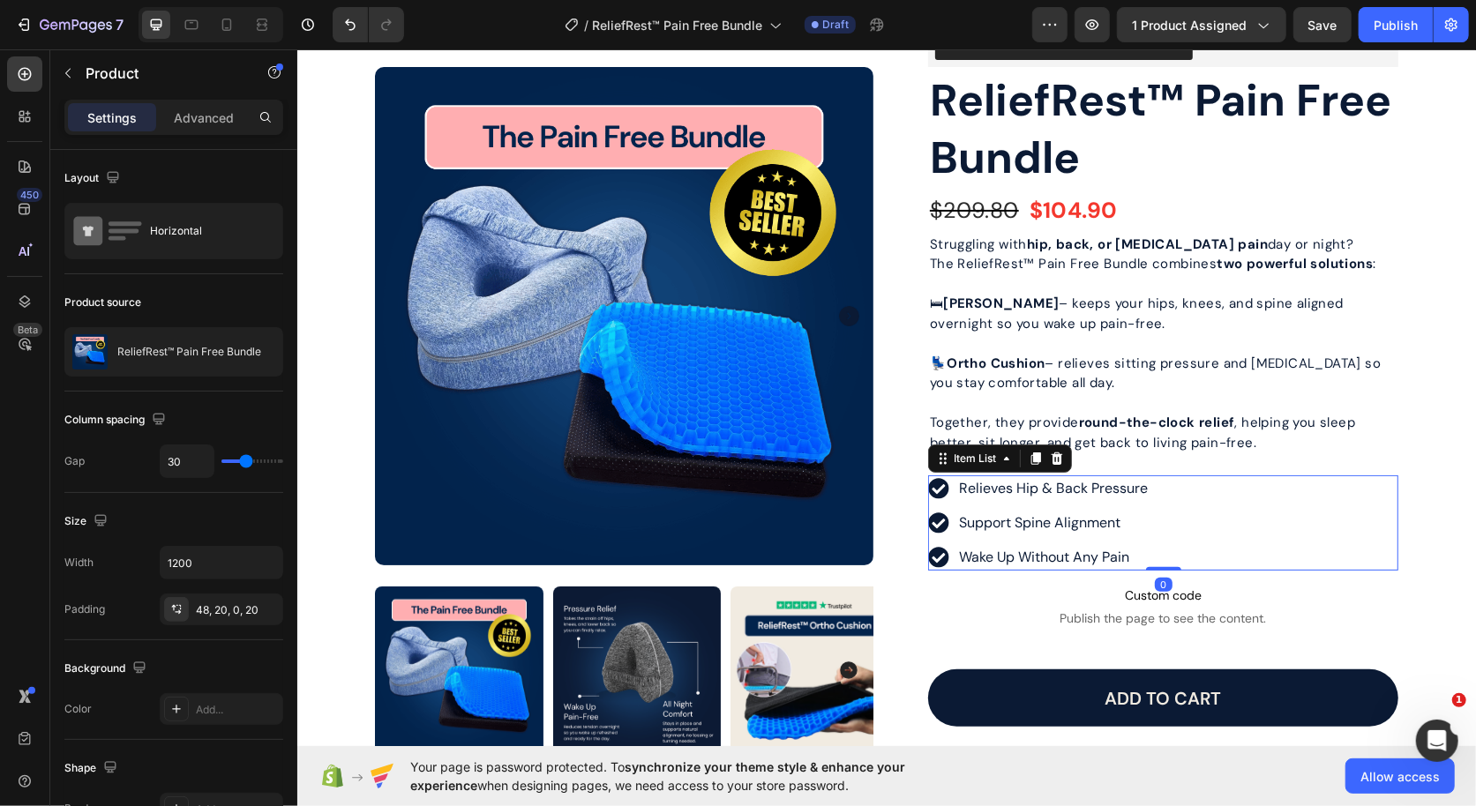
click at [1018, 550] on span "Wake Up Without Any Pain" at bounding box center [1043, 556] width 170 height 19
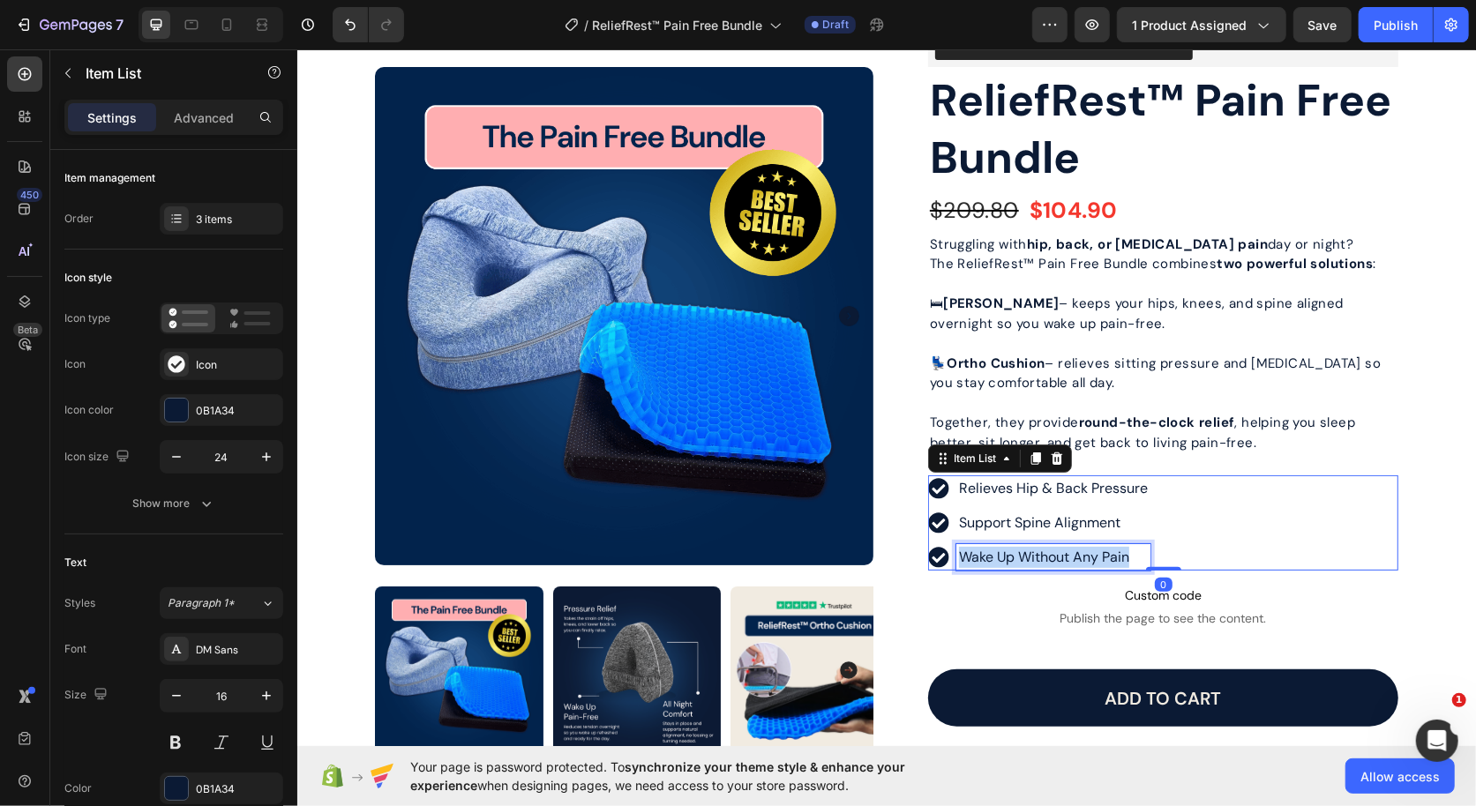
click at [1018, 550] on span "Wake Up Without Any Pain" at bounding box center [1043, 556] width 170 height 19
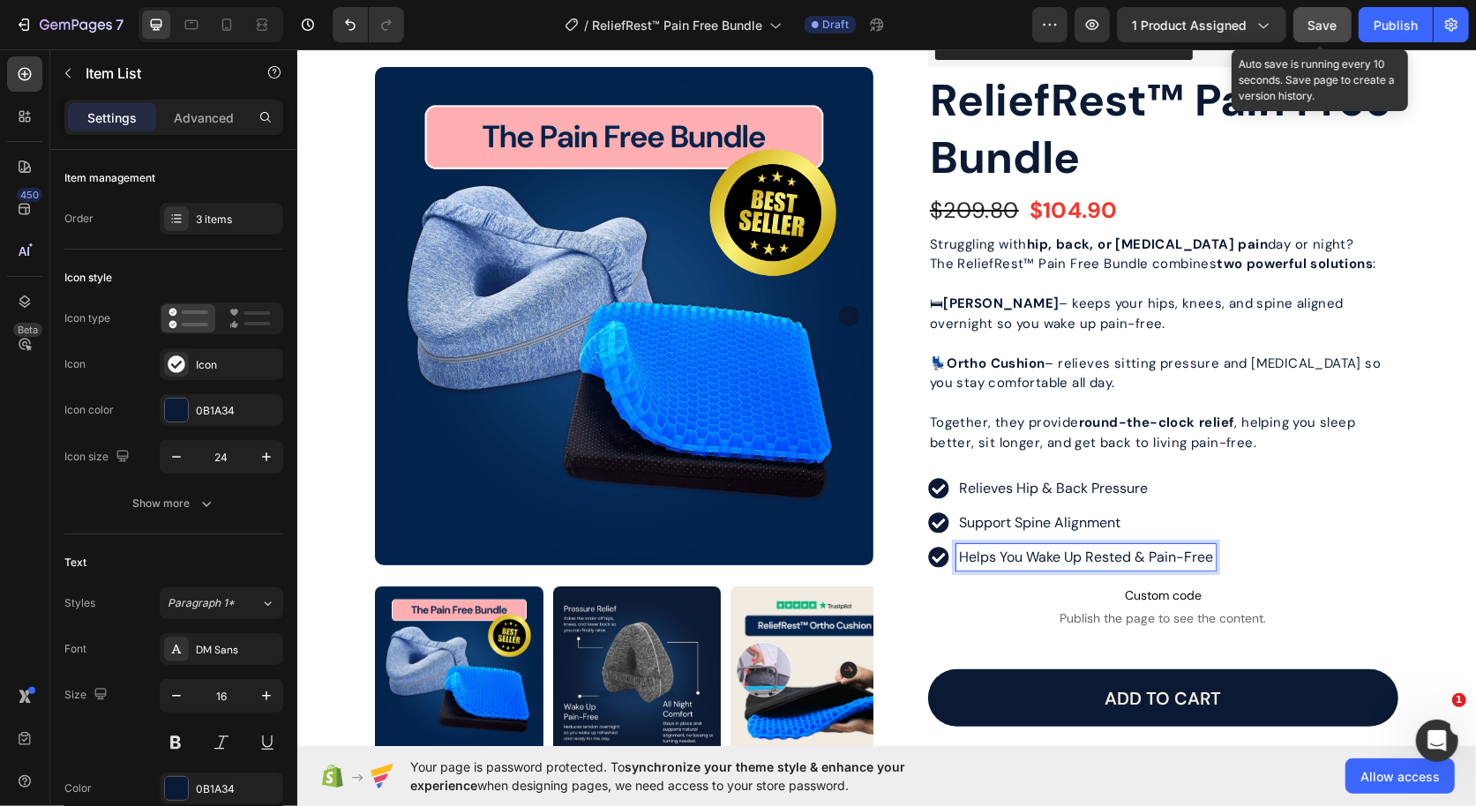
click at [1321, 20] on span "Save" at bounding box center [1322, 25] width 29 height 15
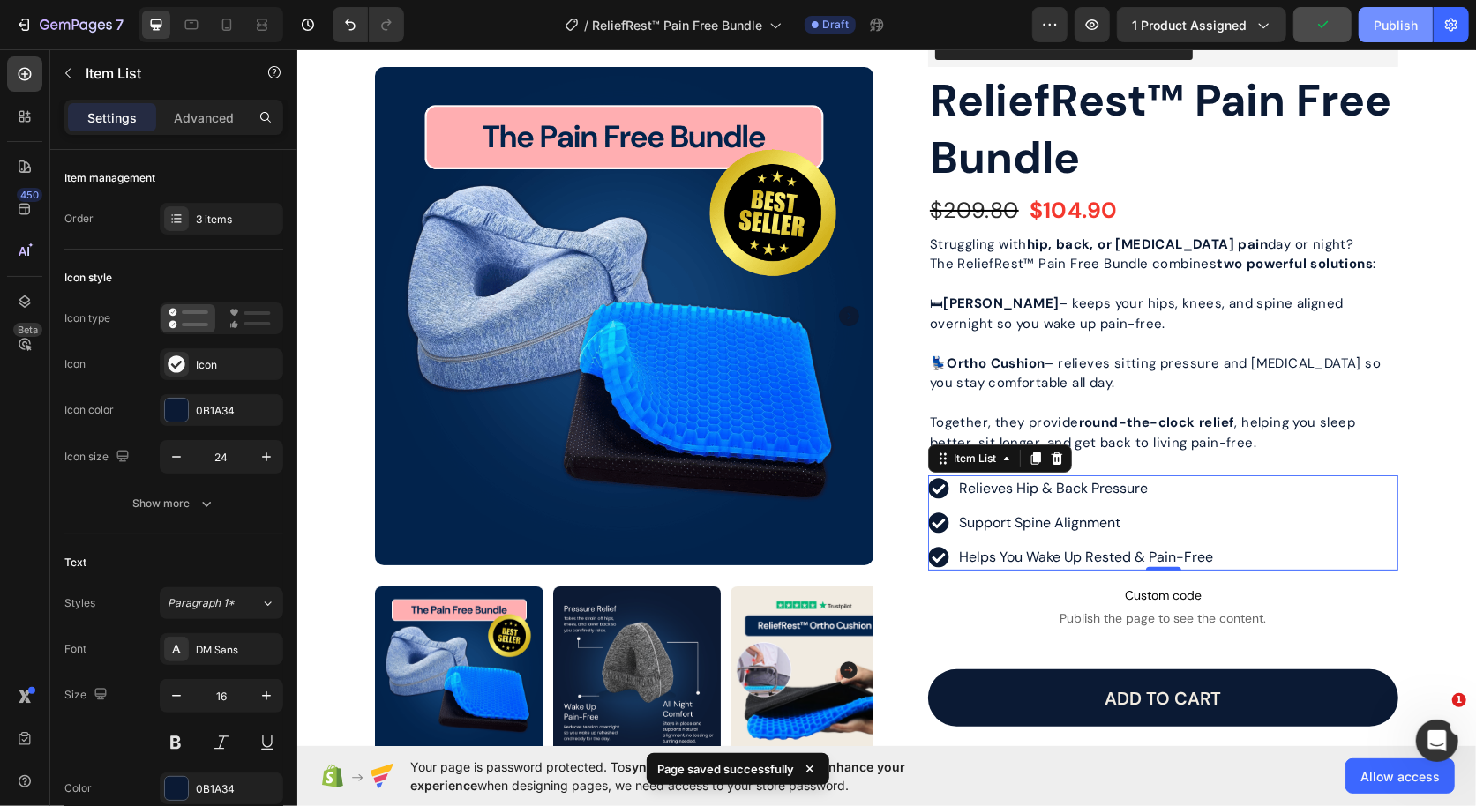
click at [1392, 27] on div "Publish" at bounding box center [1396, 25] width 44 height 19
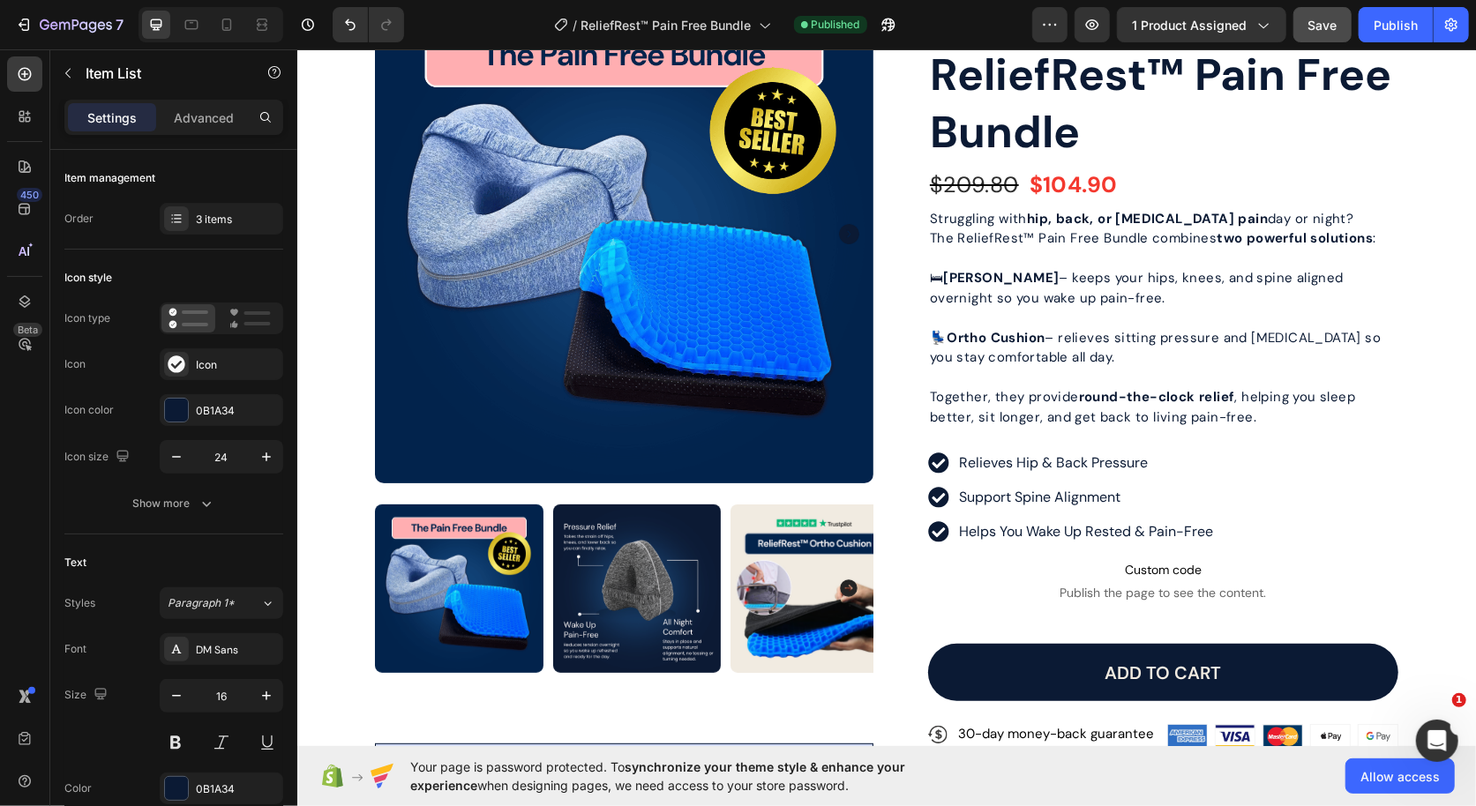
scroll to position [0, 0]
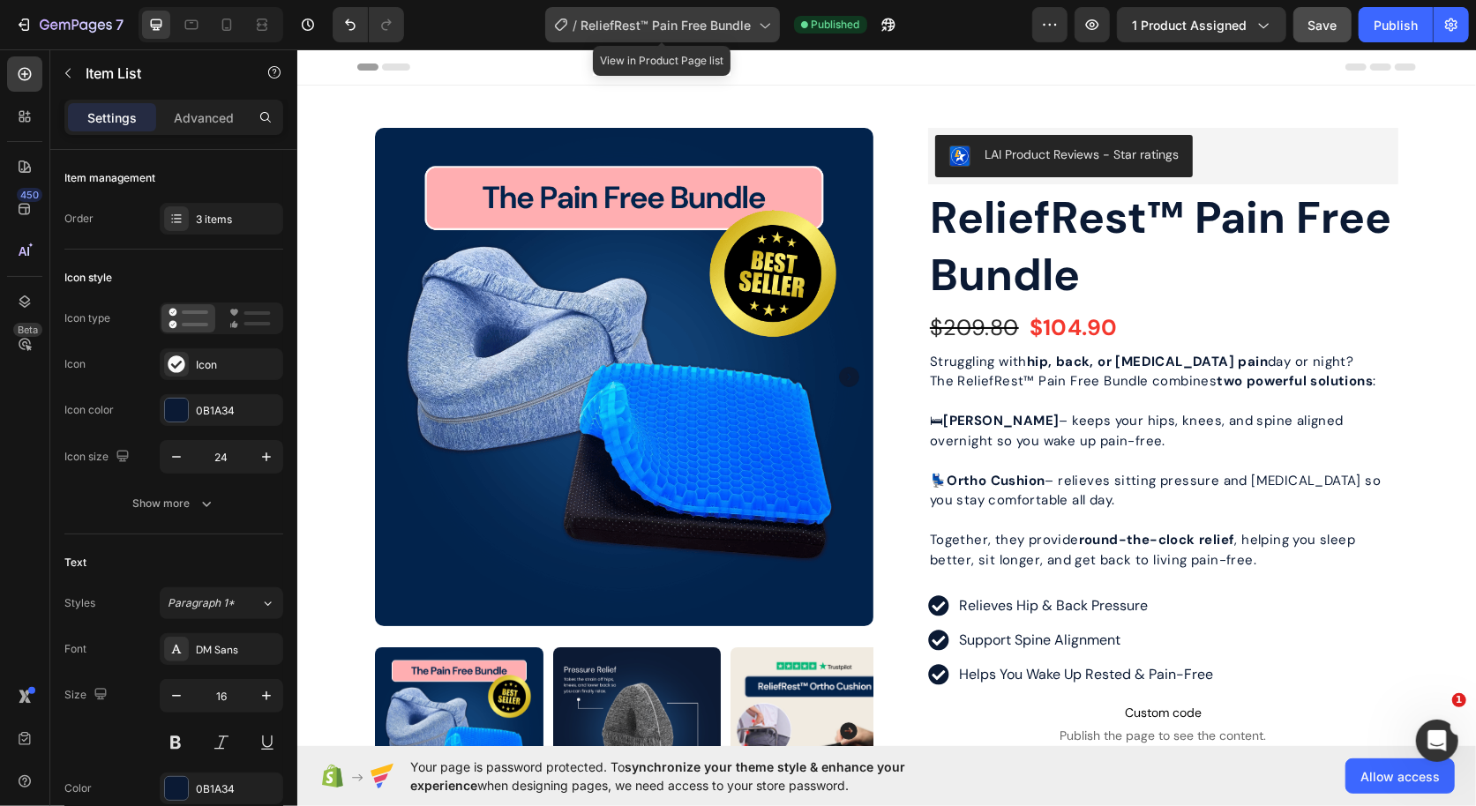
click at [718, 24] on span "ReliefRest™ Pain Free Bundle" at bounding box center [666, 25] width 170 height 19
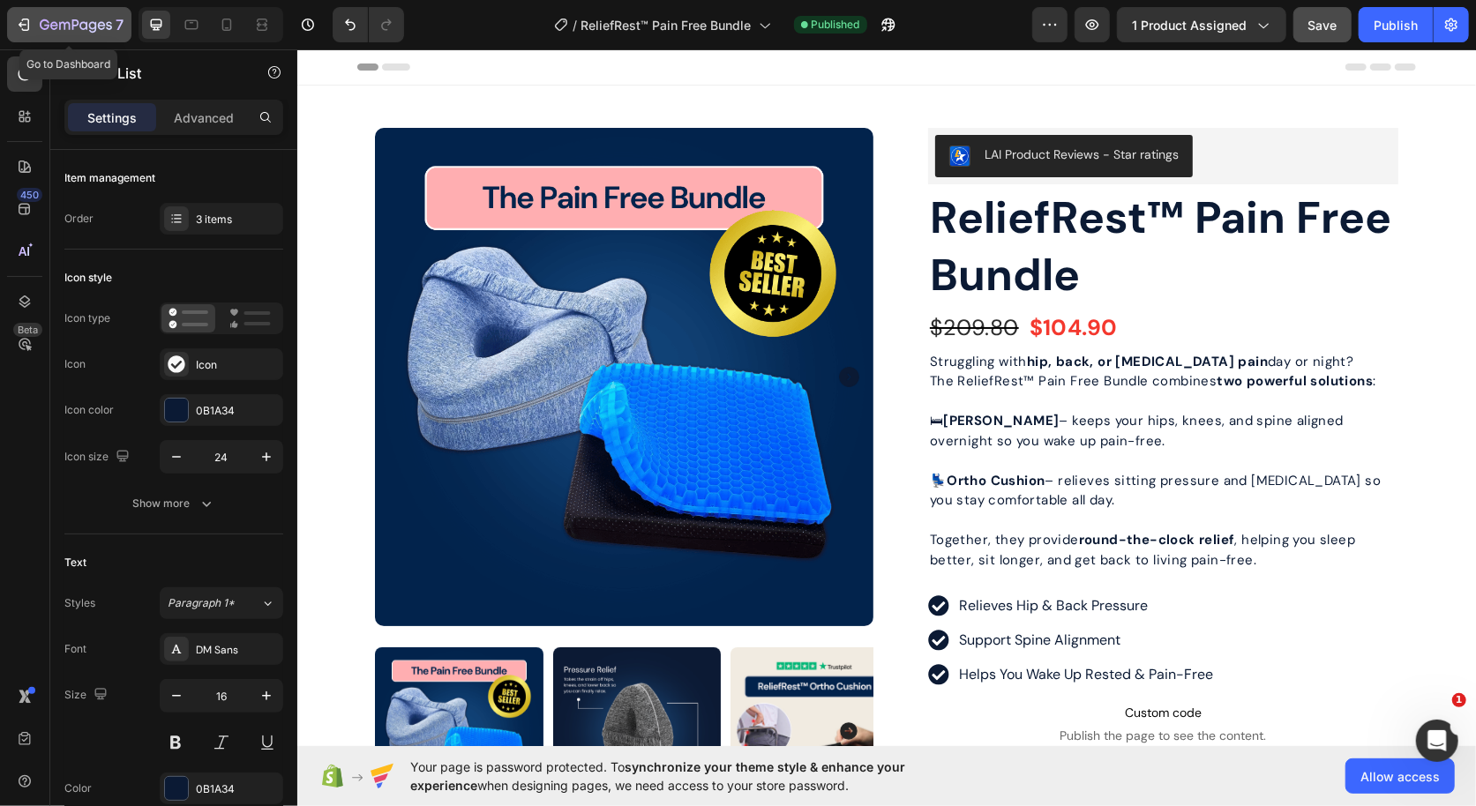
click at [32, 29] on div "7" at bounding box center [69, 24] width 109 height 21
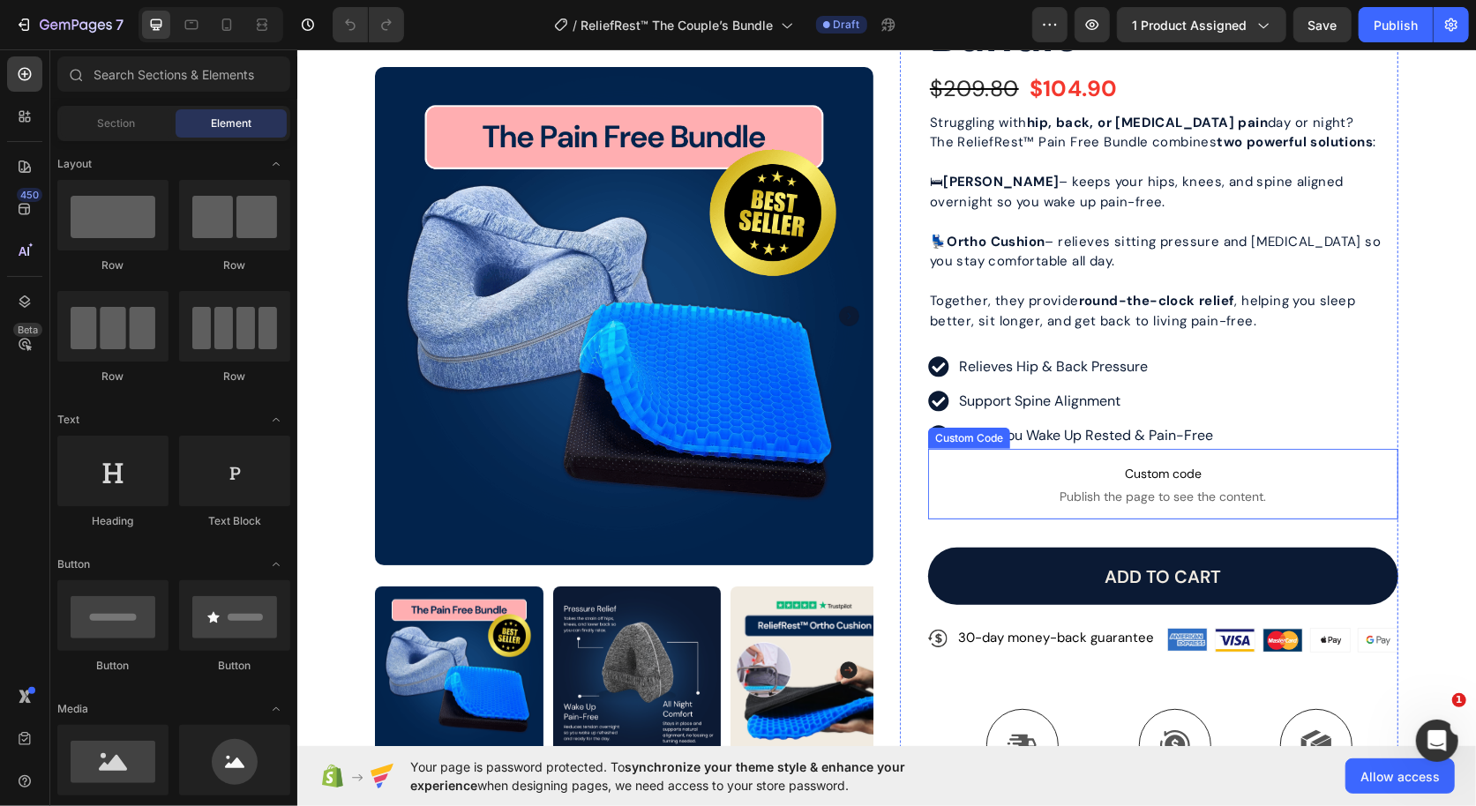
scroll to position [191, 0]
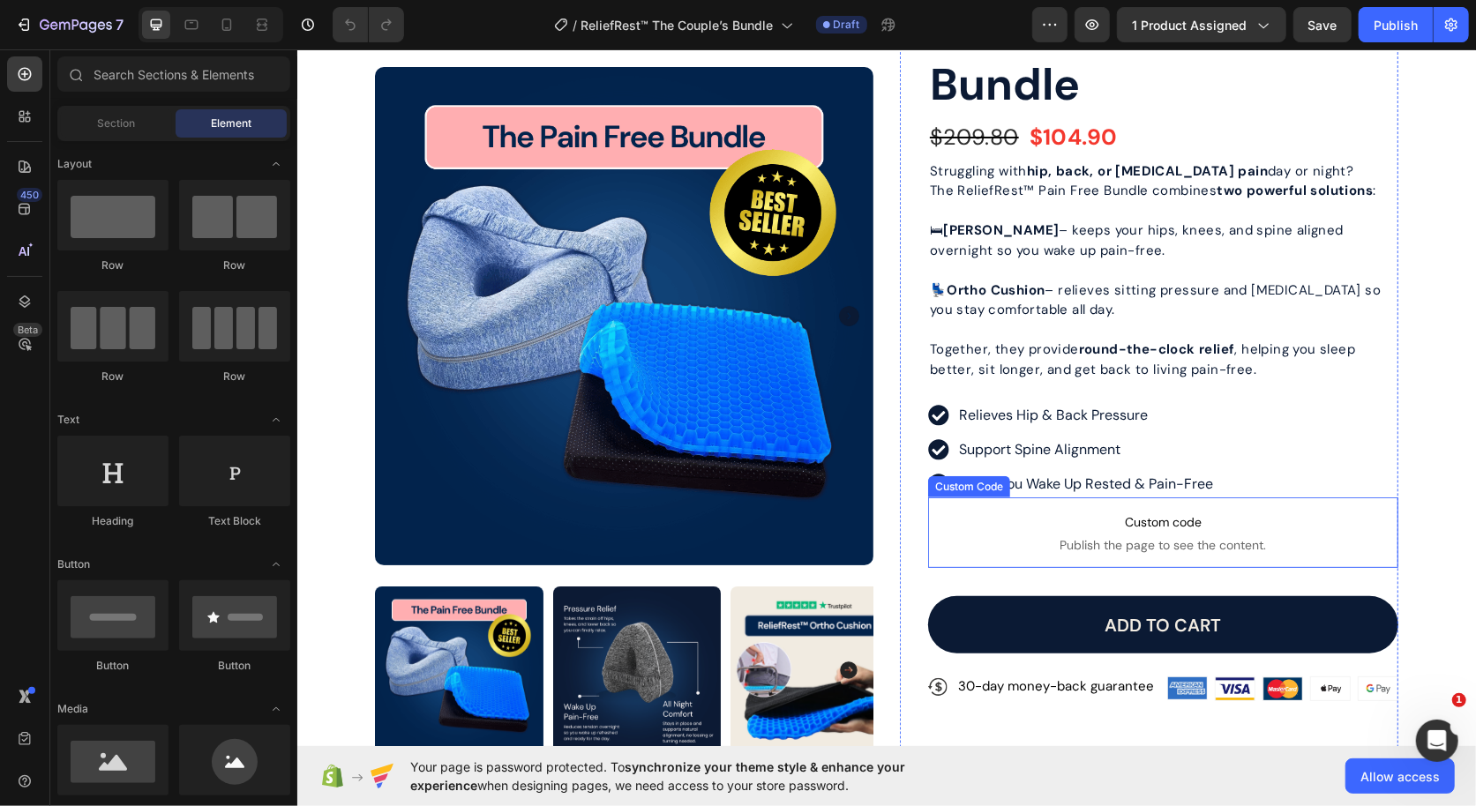
click at [955, 524] on span "Custom code" at bounding box center [1162, 521] width 470 height 21
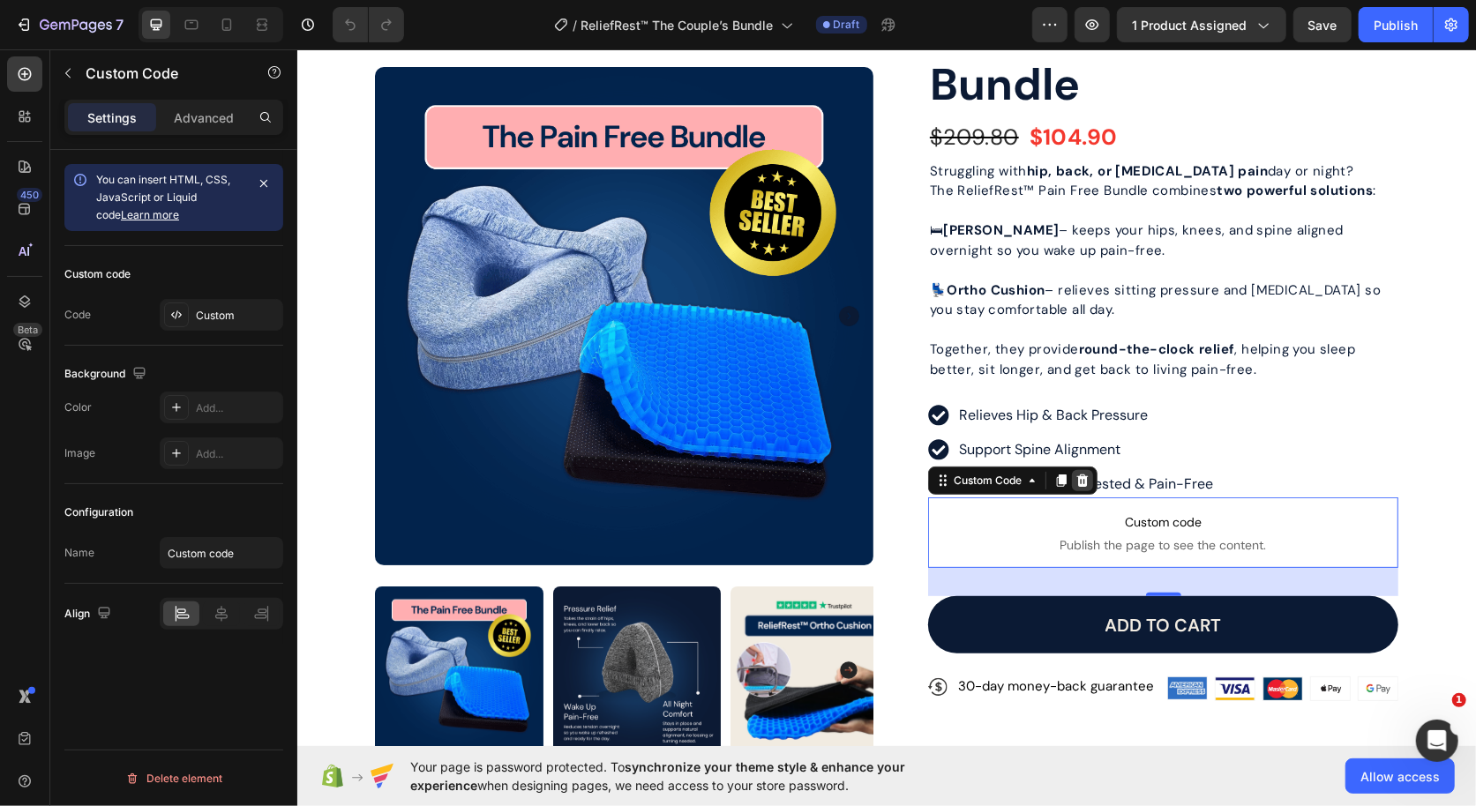
click at [1081, 480] on icon at bounding box center [1081, 480] width 11 height 12
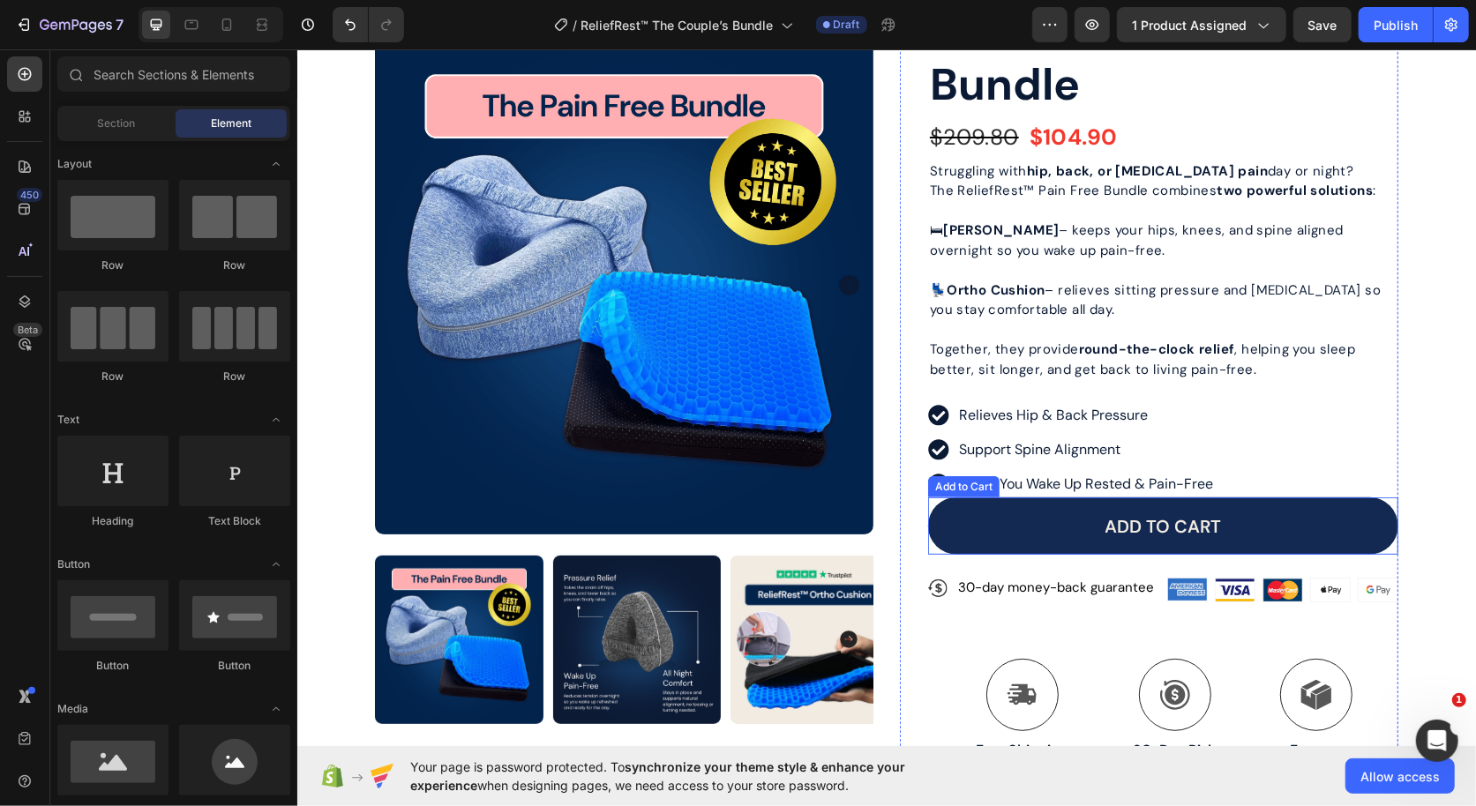
click at [1293, 513] on button "Add to cart" at bounding box center [1162, 525] width 470 height 57
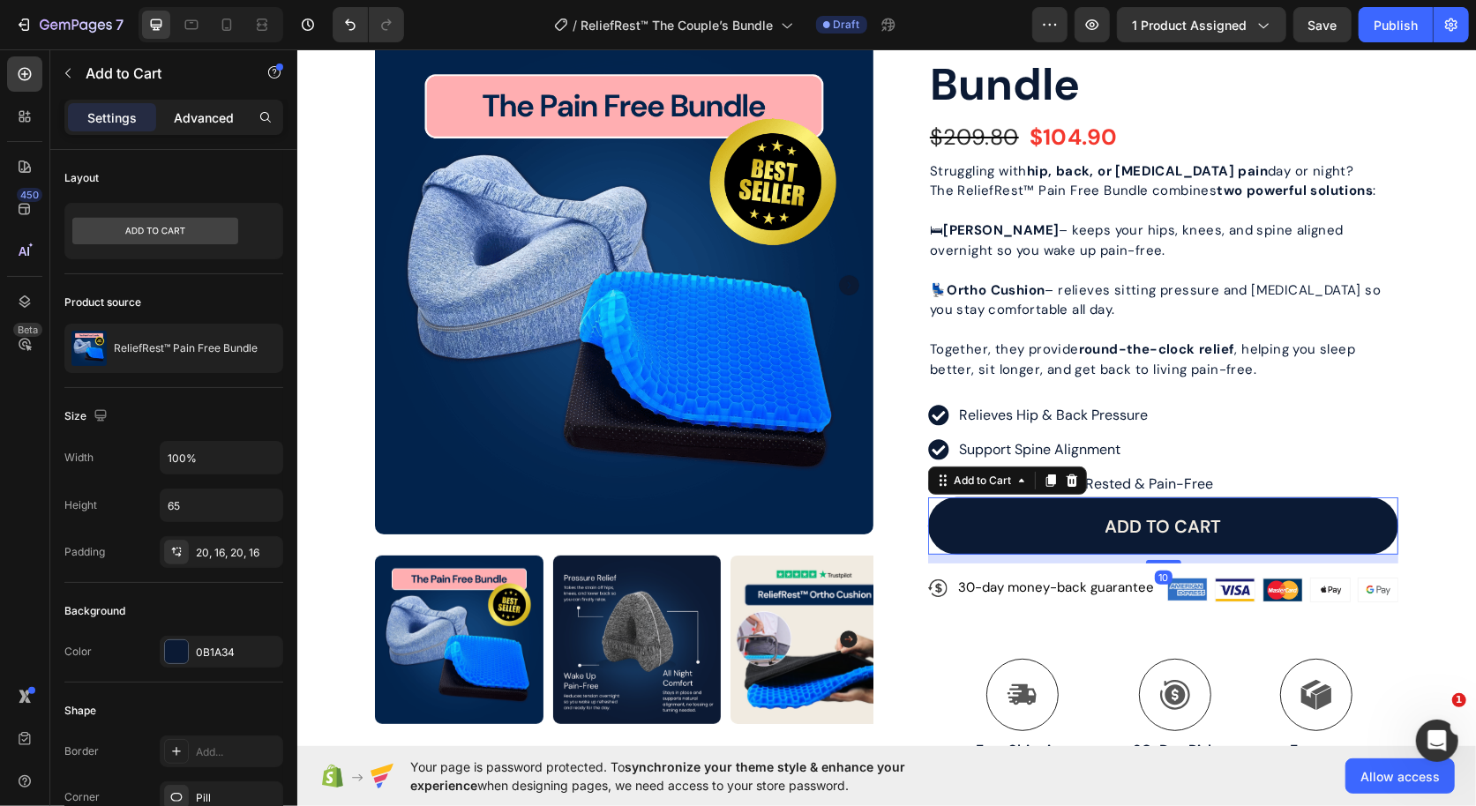
click at [202, 104] on div "Advanced" at bounding box center [204, 117] width 88 height 28
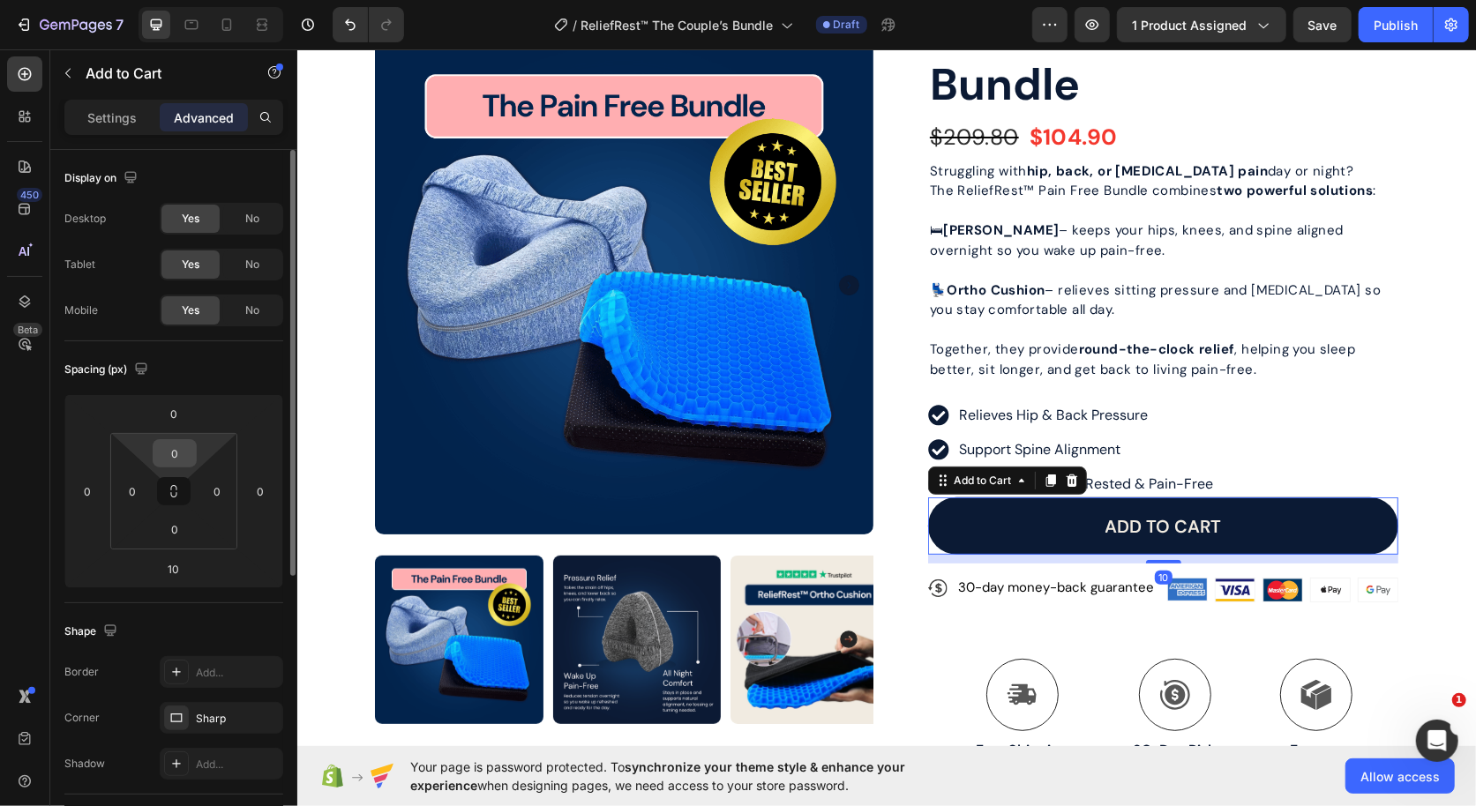
click at [184, 446] on input "0" at bounding box center [174, 453] width 35 height 26
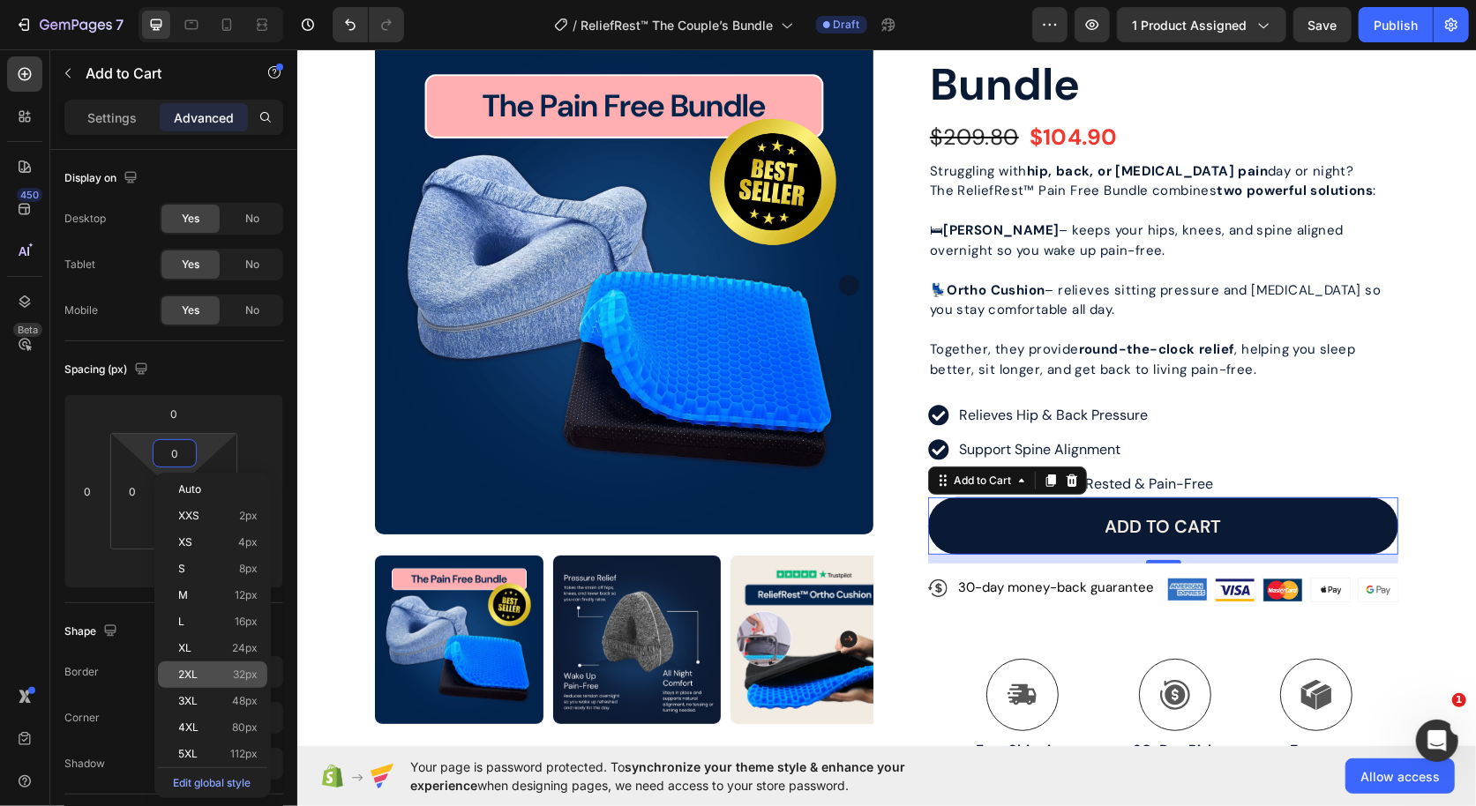
click at [251, 675] on span "32px" at bounding box center [246, 675] width 25 height 12
type input "32"
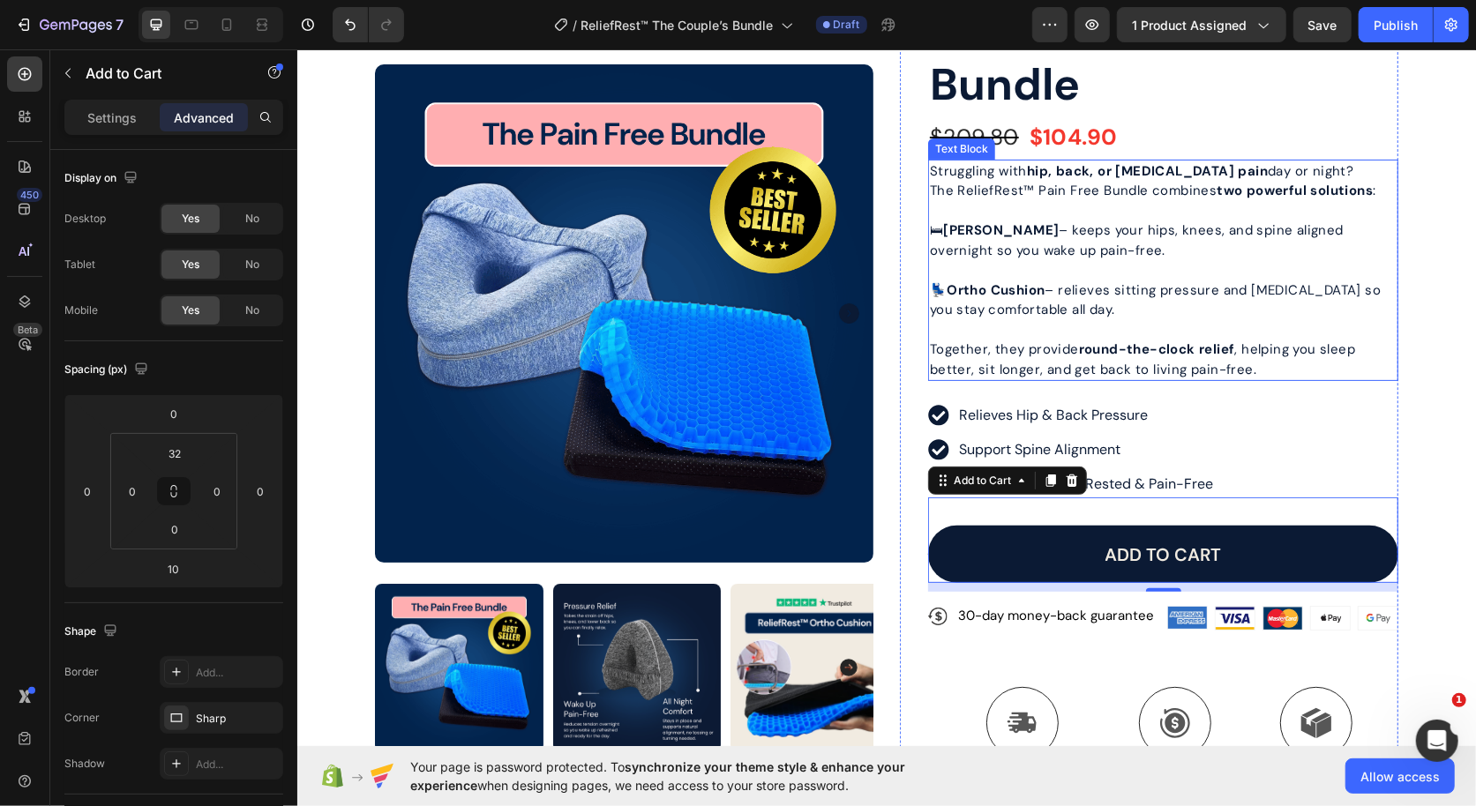
click at [1136, 366] on p "Together, they provide round-the-clock relief , helping you sleep better, sit l…" at bounding box center [1162, 359] width 467 height 40
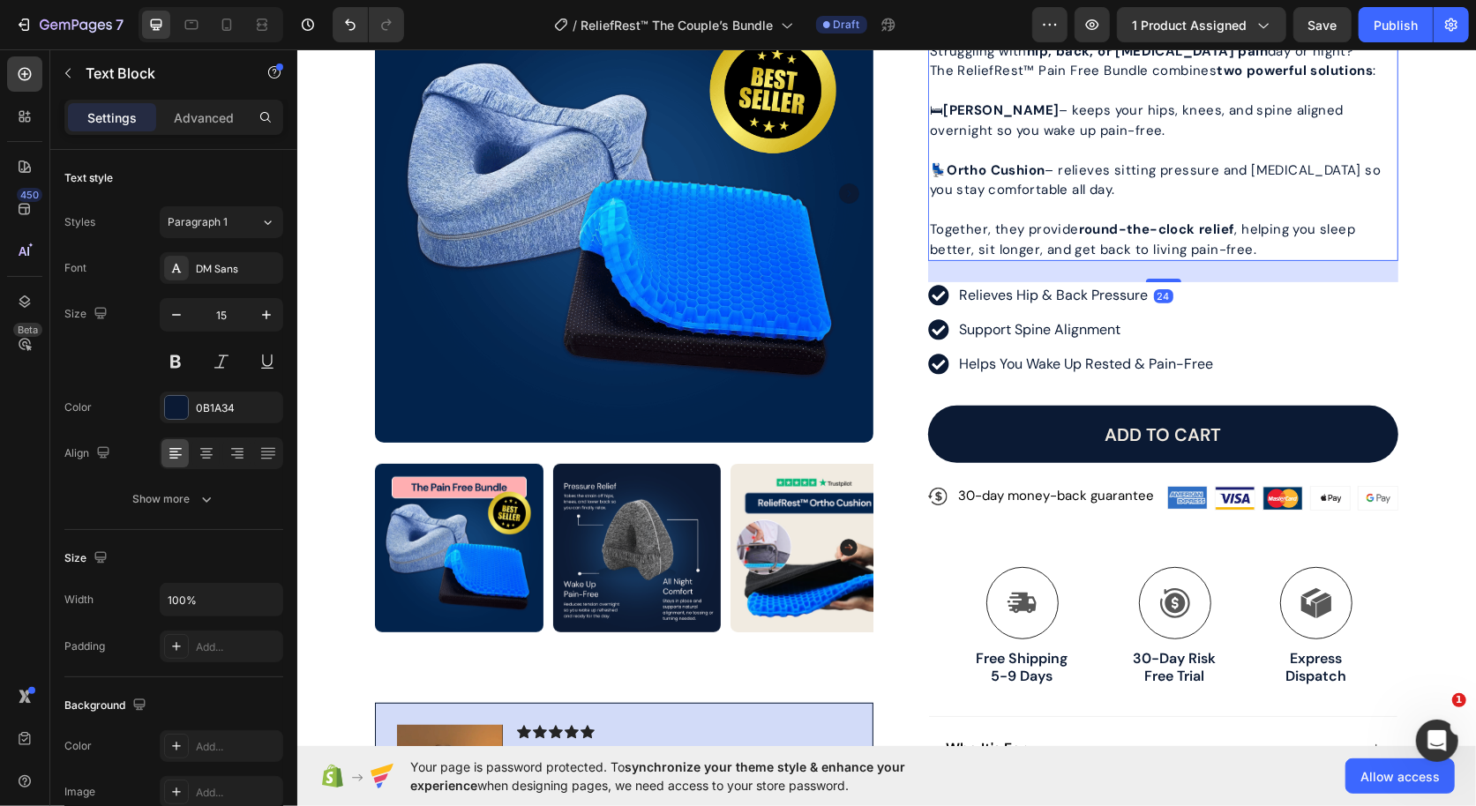
scroll to position [312, 0]
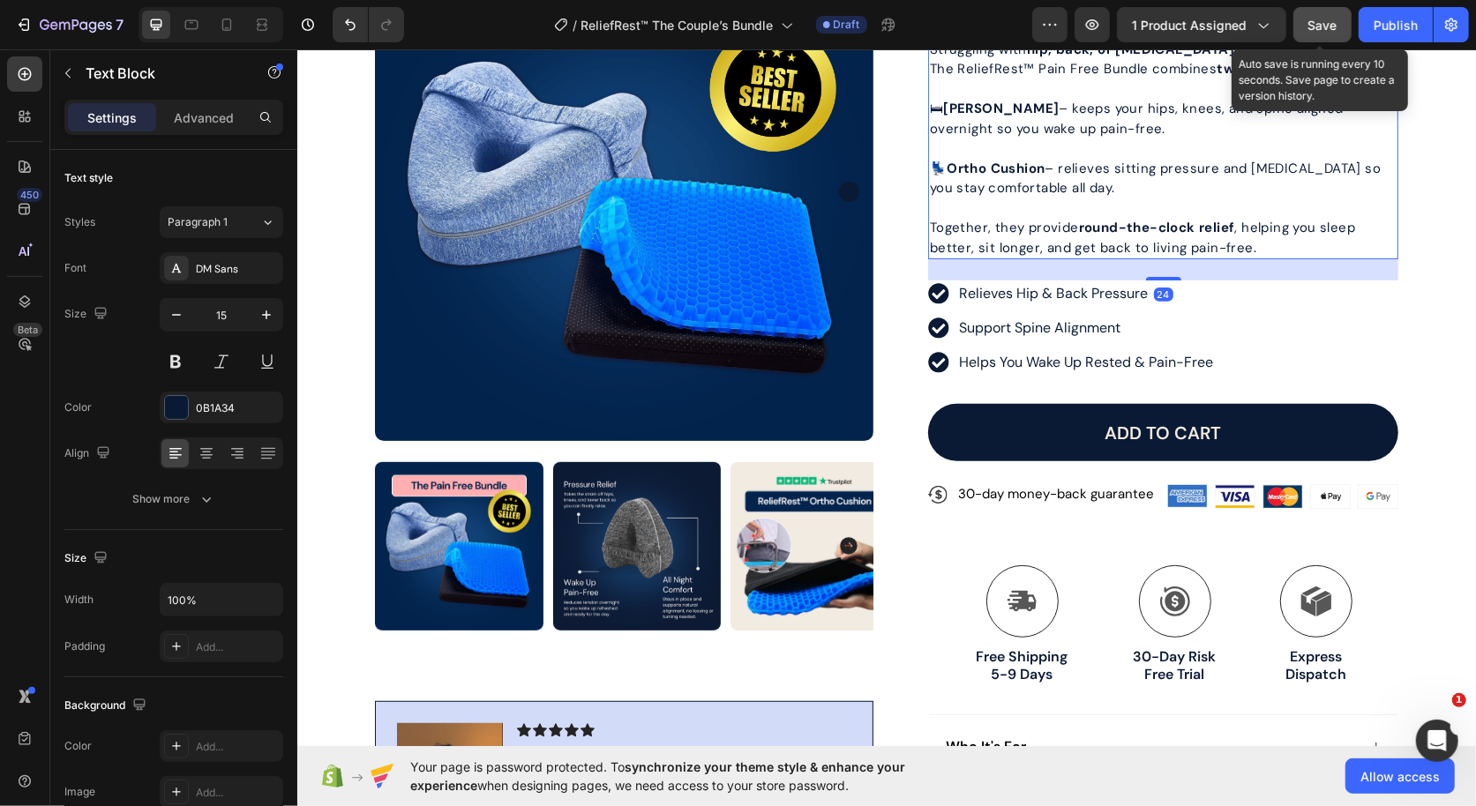
click at [1320, 22] on span "Save" at bounding box center [1322, 25] width 29 height 15
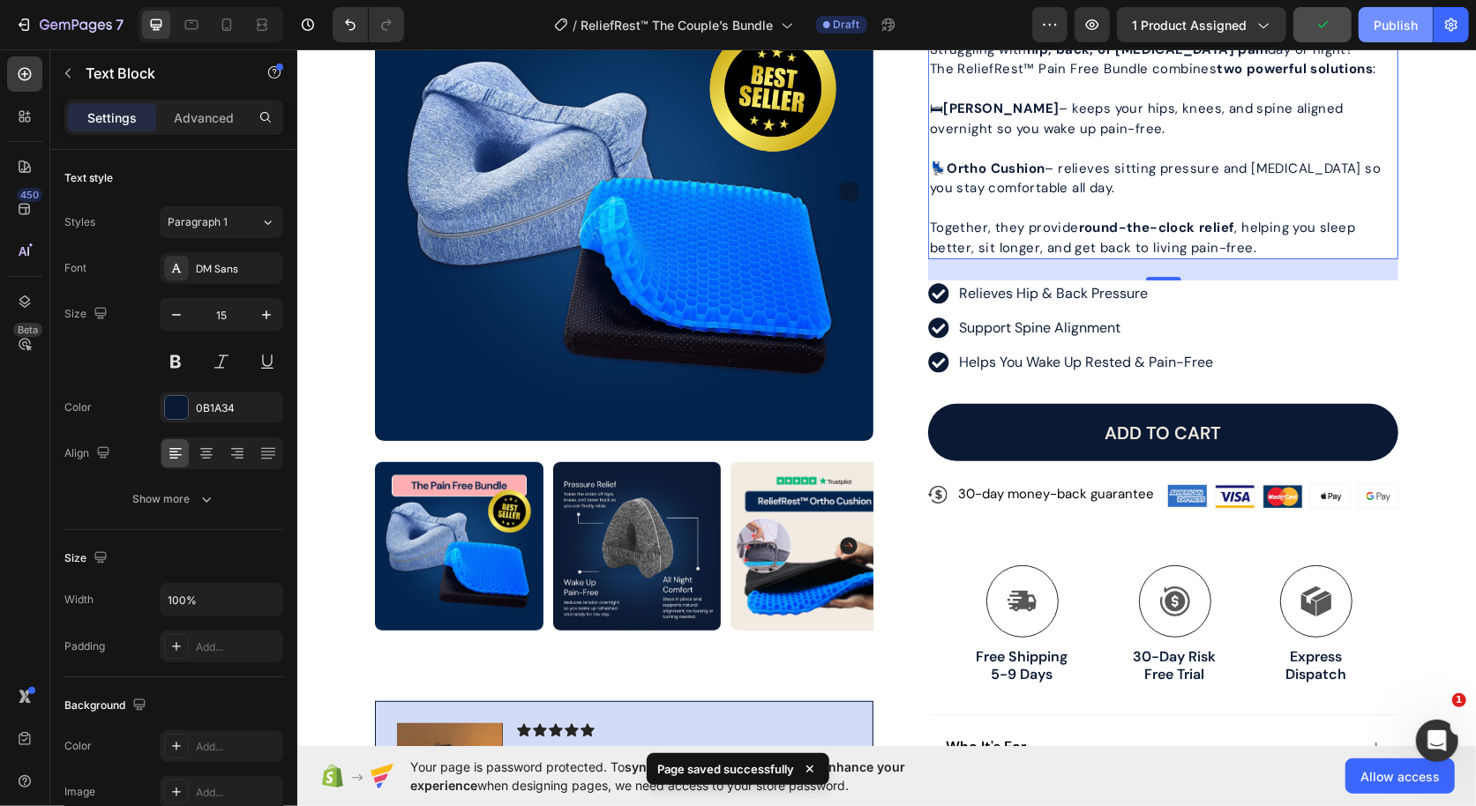
click at [1388, 37] on button "Publish" at bounding box center [1396, 24] width 74 height 35
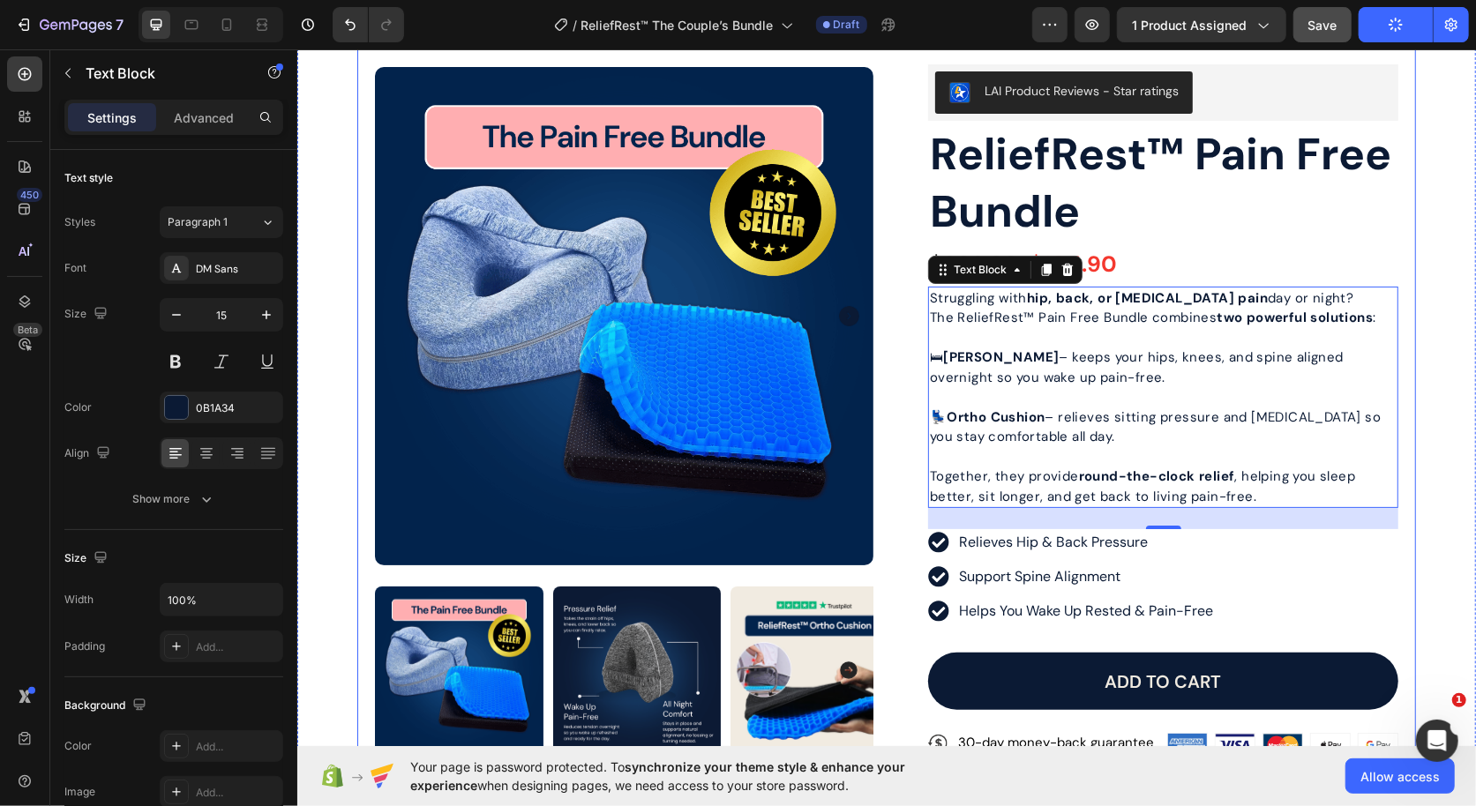
scroll to position [53, 0]
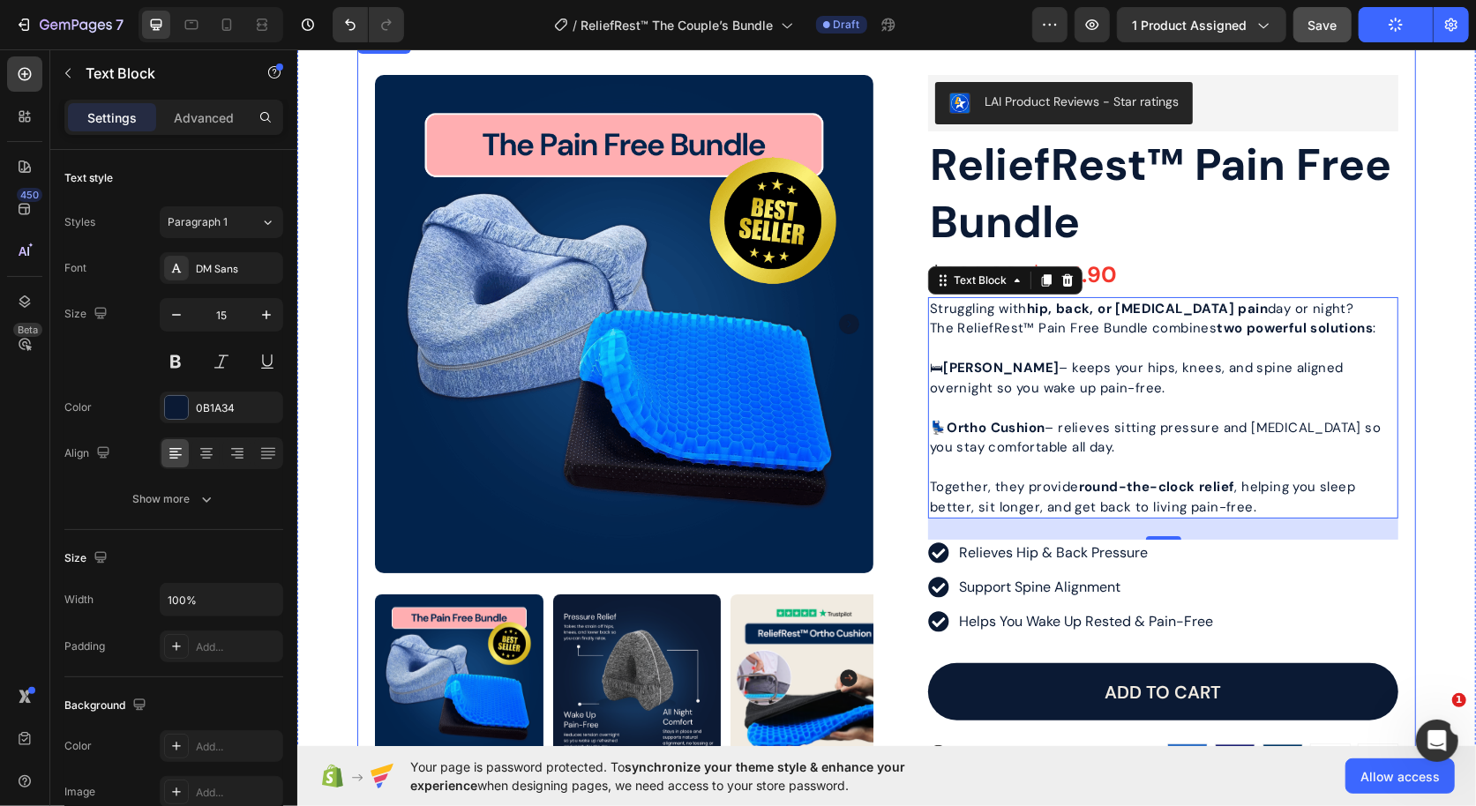
click at [888, 215] on div "Product Images Image Icon Icon Icon Icon Icon Icon List " I was waking up every…" at bounding box center [885, 615] width 1059 height 1166
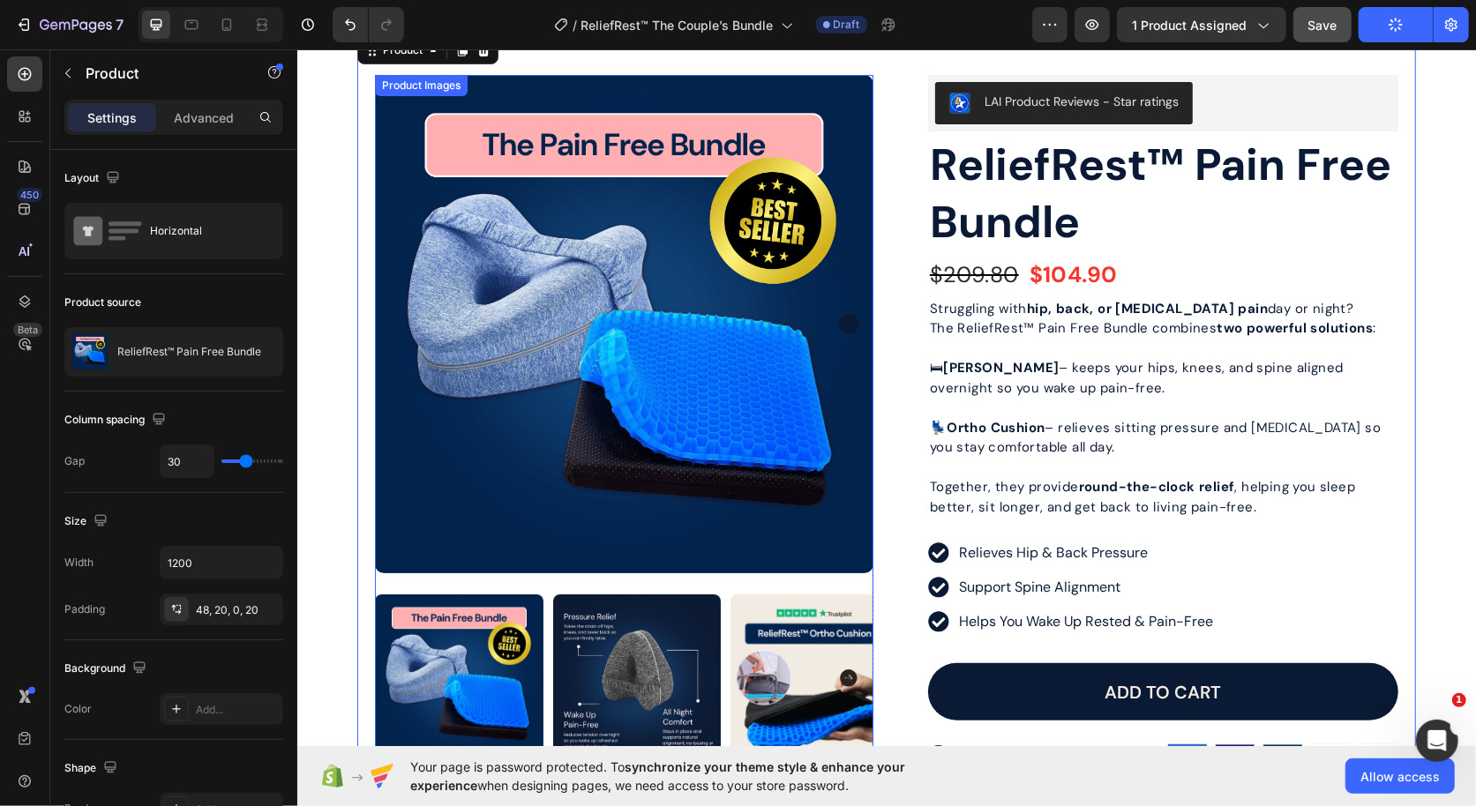
click at [827, 204] on img at bounding box center [623, 323] width 498 height 498
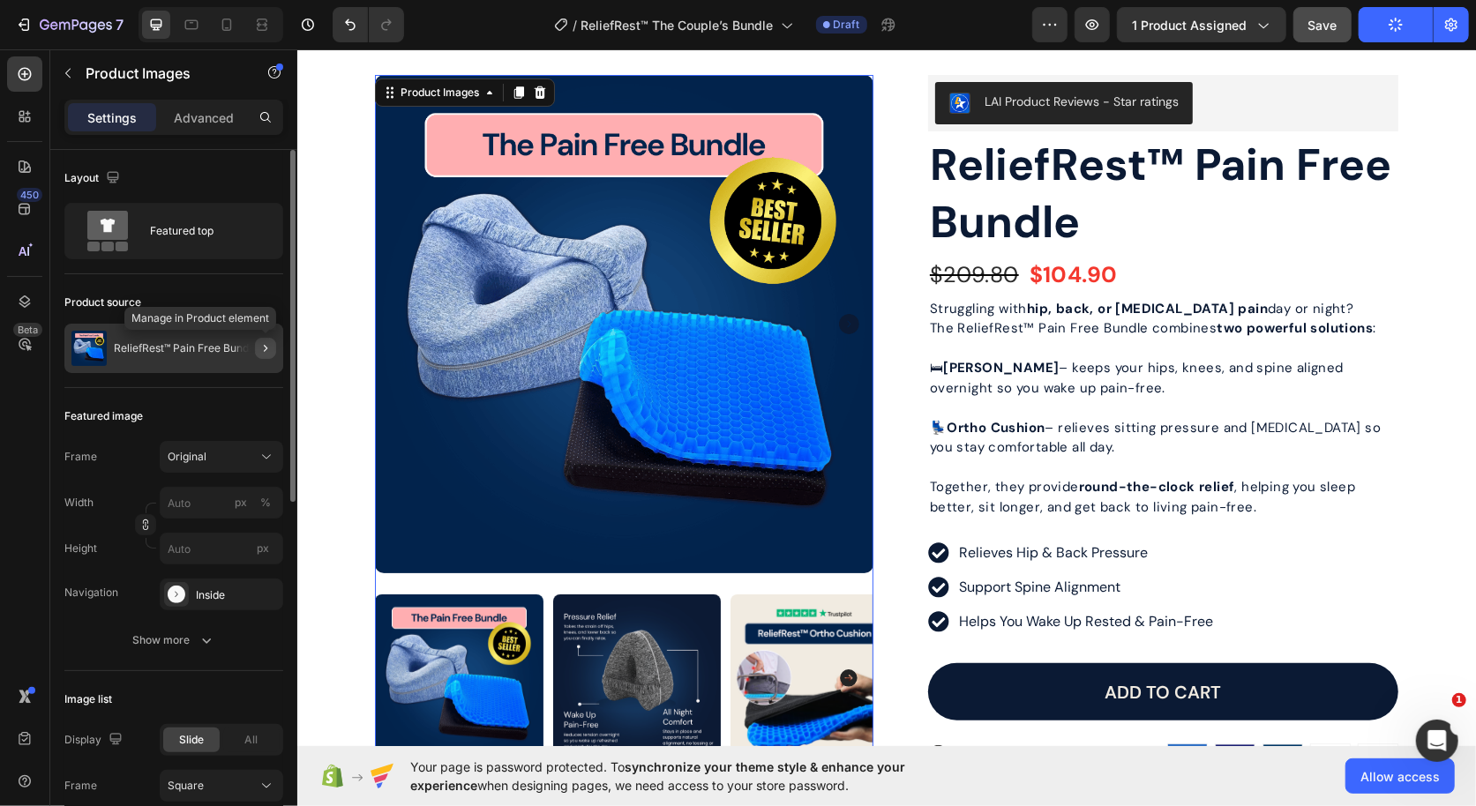
click at [266, 352] on icon "button" at bounding box center [266, 348] width 14 height 14
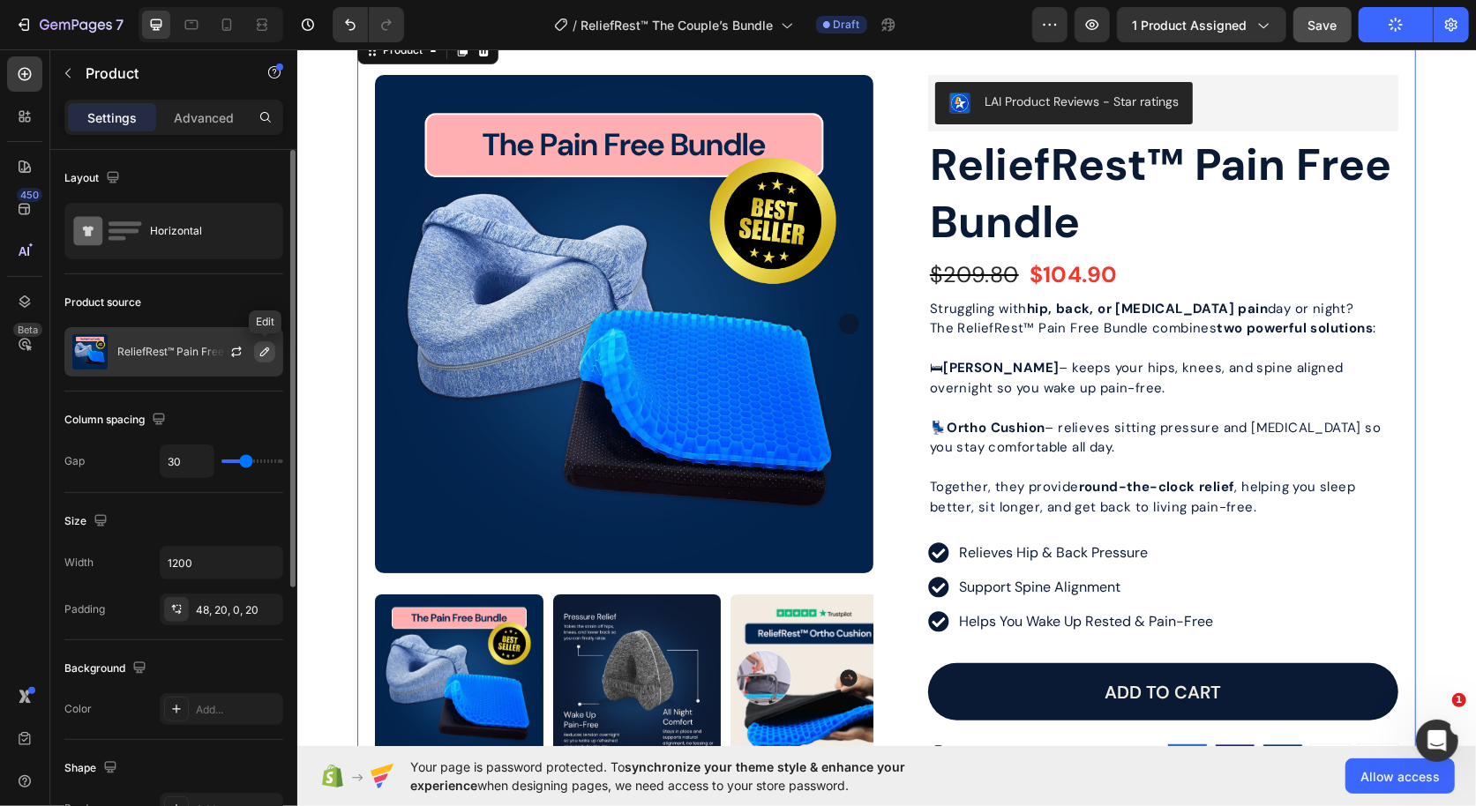
click at [268, 359] on button "button" at bounding box center [264, 351] width 21 height 21
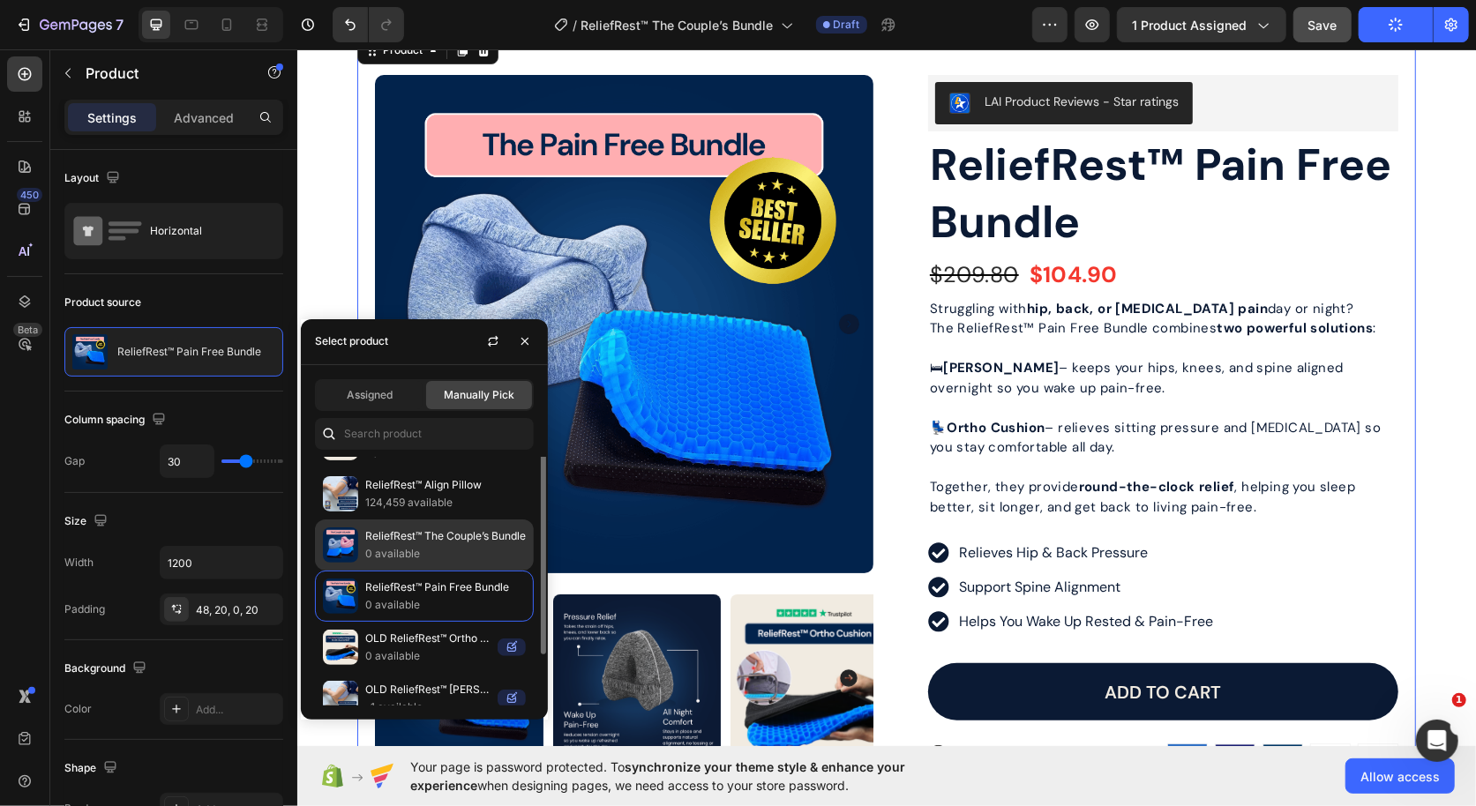
scroll to position [45, 0]
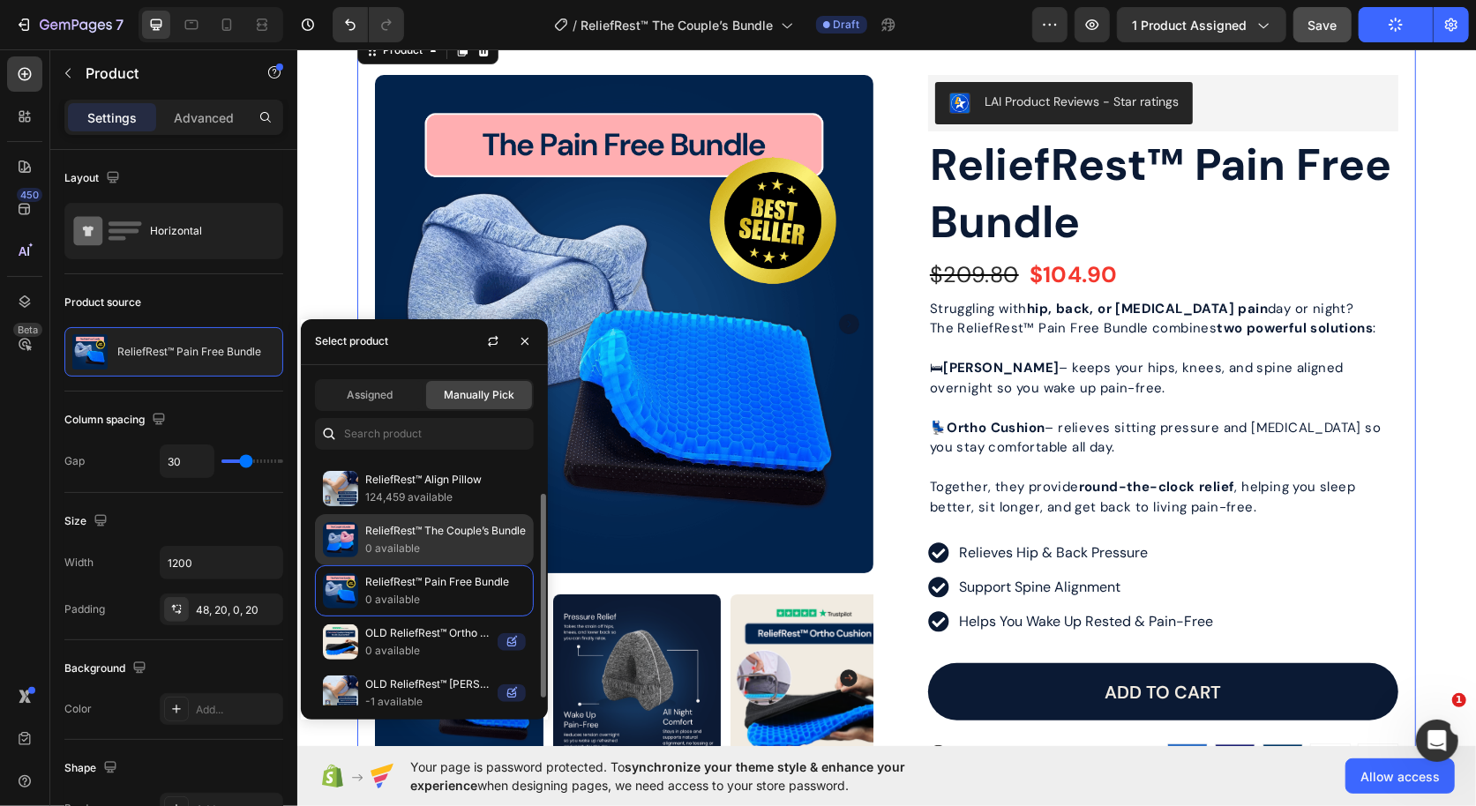
click at [429, 540] on p "0 available" at bounding box center [445, 549] width 161 height 18
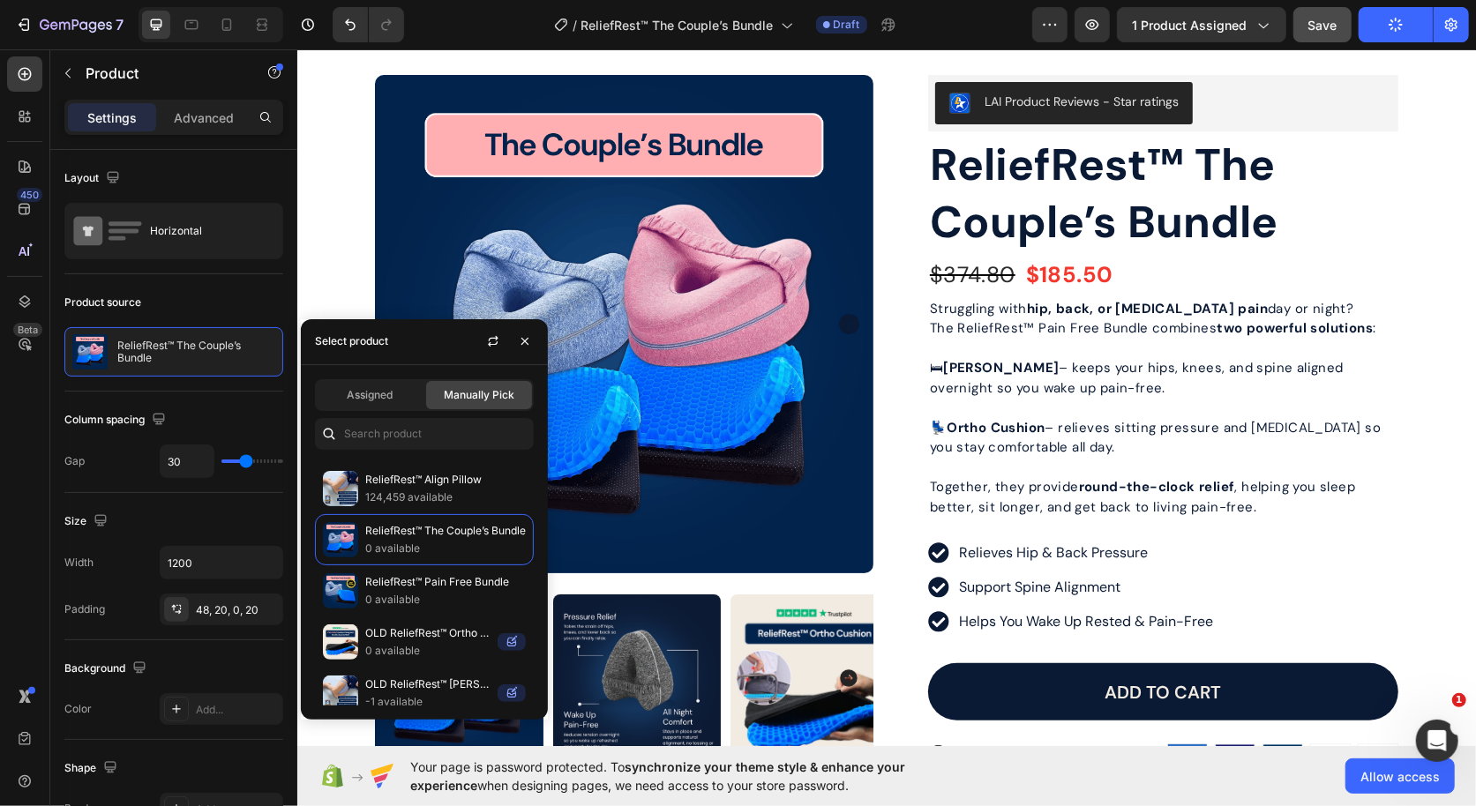
click at [892, 393] on div "Product Images Image Icon Icon Icon Icon Icon Icon List " I was waking up every…" at bounding box center [885, 615] width 1059 height 1166
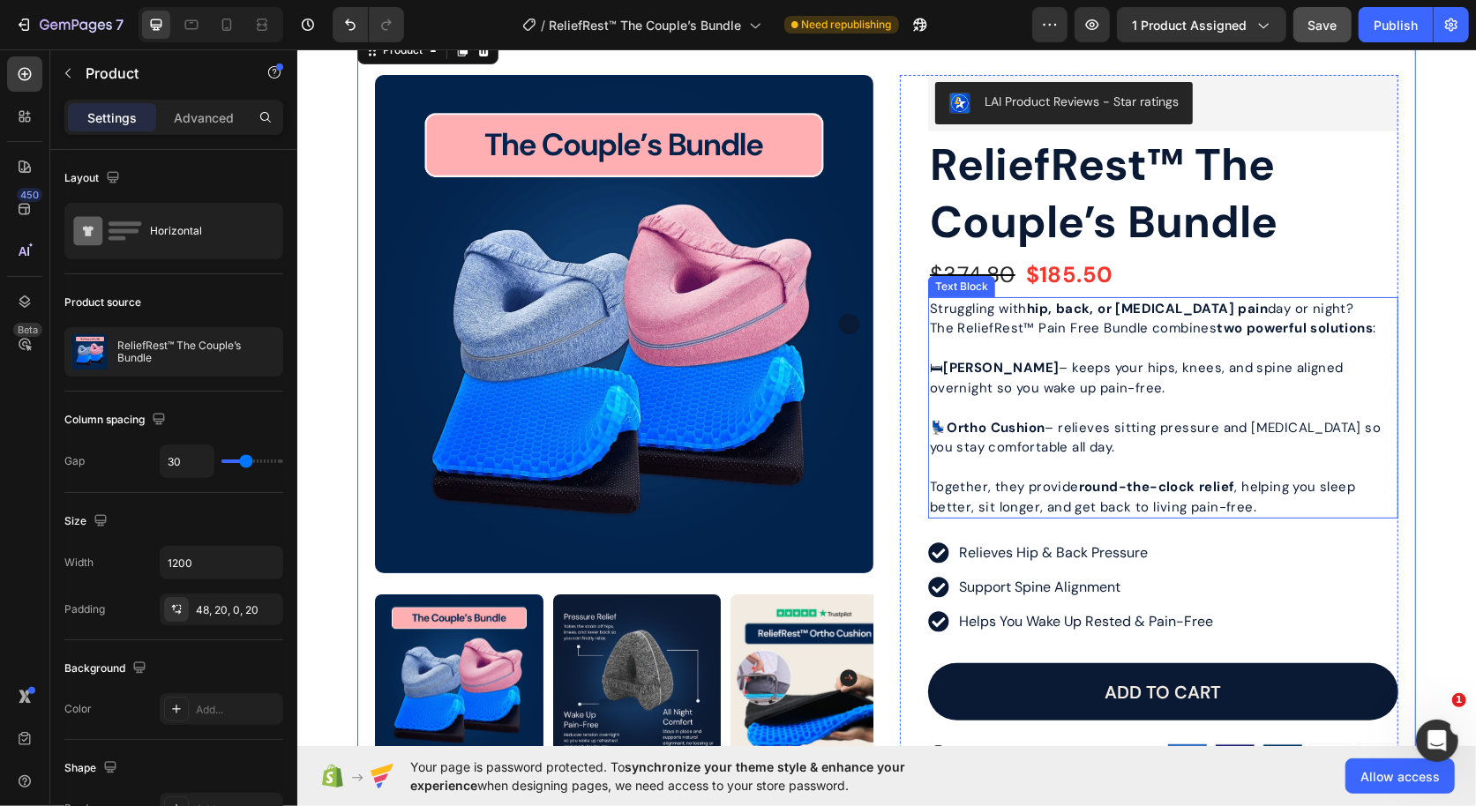
click at [1078, 352] on p at bounding box center [1162, 348] width 467 height 20
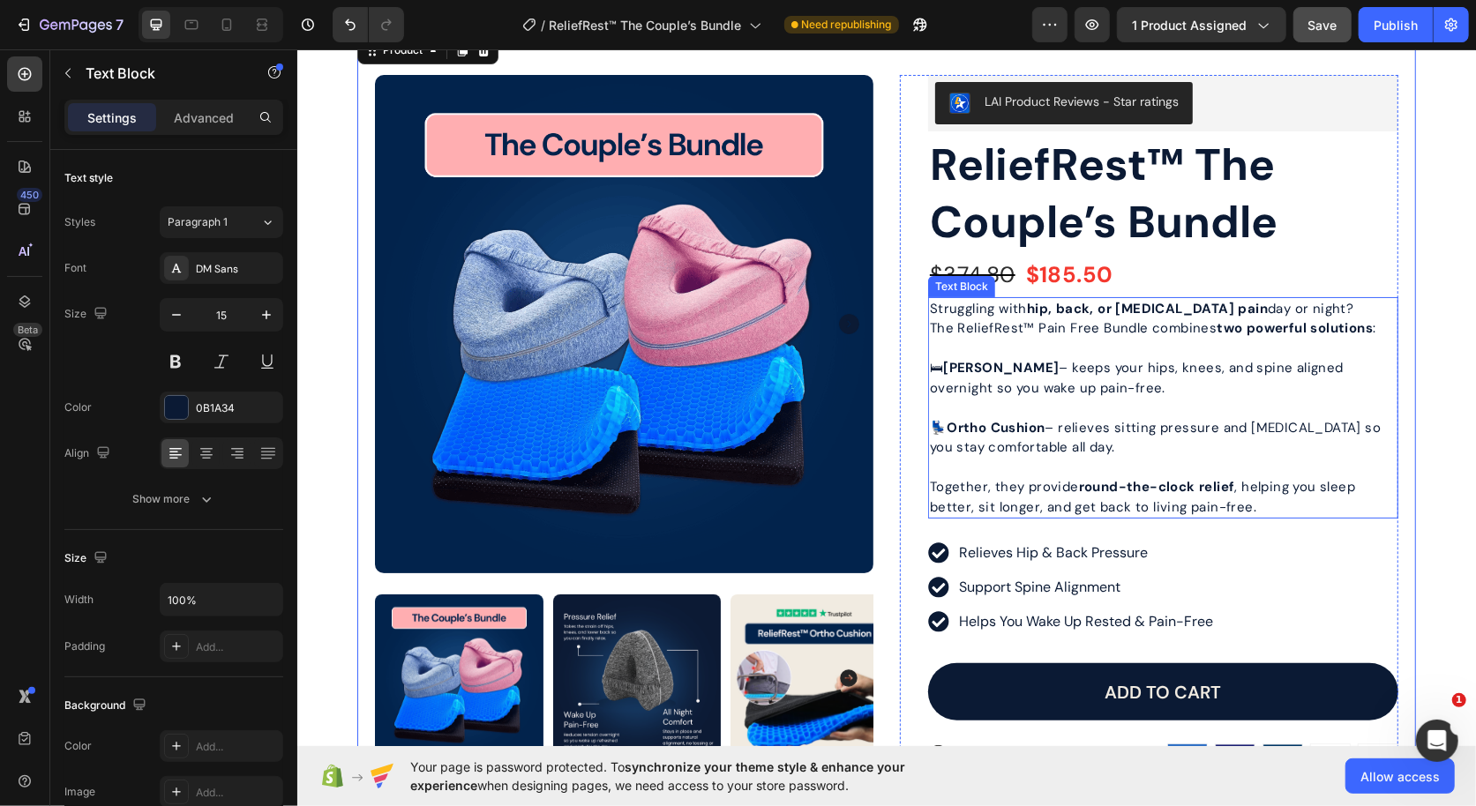
click at [1078, 352] on p at bounding box center [1162, 348] width 467 height 20
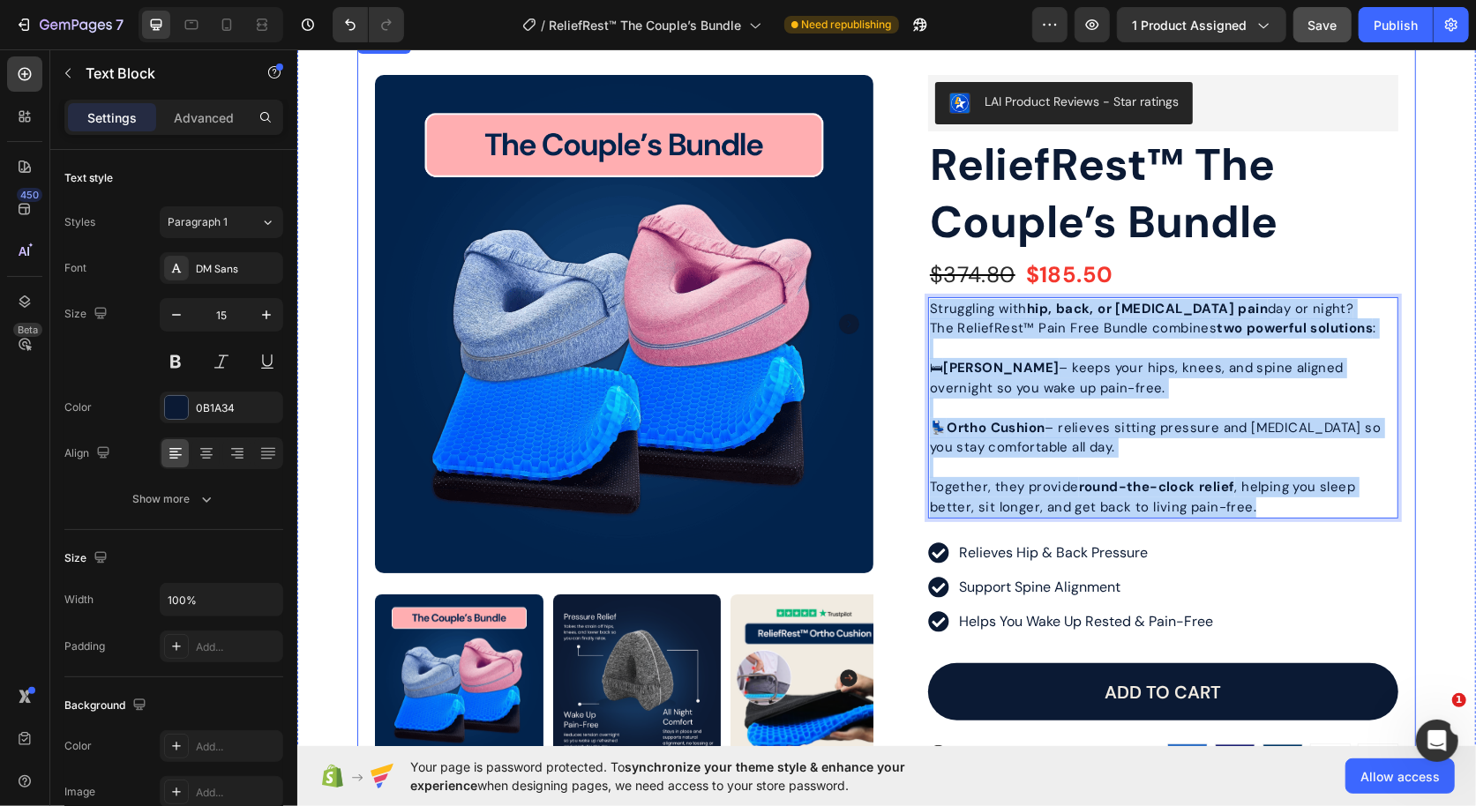
drag, startPoint x: 1290, startPoint y: 502, endPoint x: 897, endPoint y: 300, distance: 441.5
click at [897, 300] on div "Product Images Image Icon Icon Icon Icon Icon Icon List " I was waking up every…" at bounding box center [885, 615] width 1059 height 1166
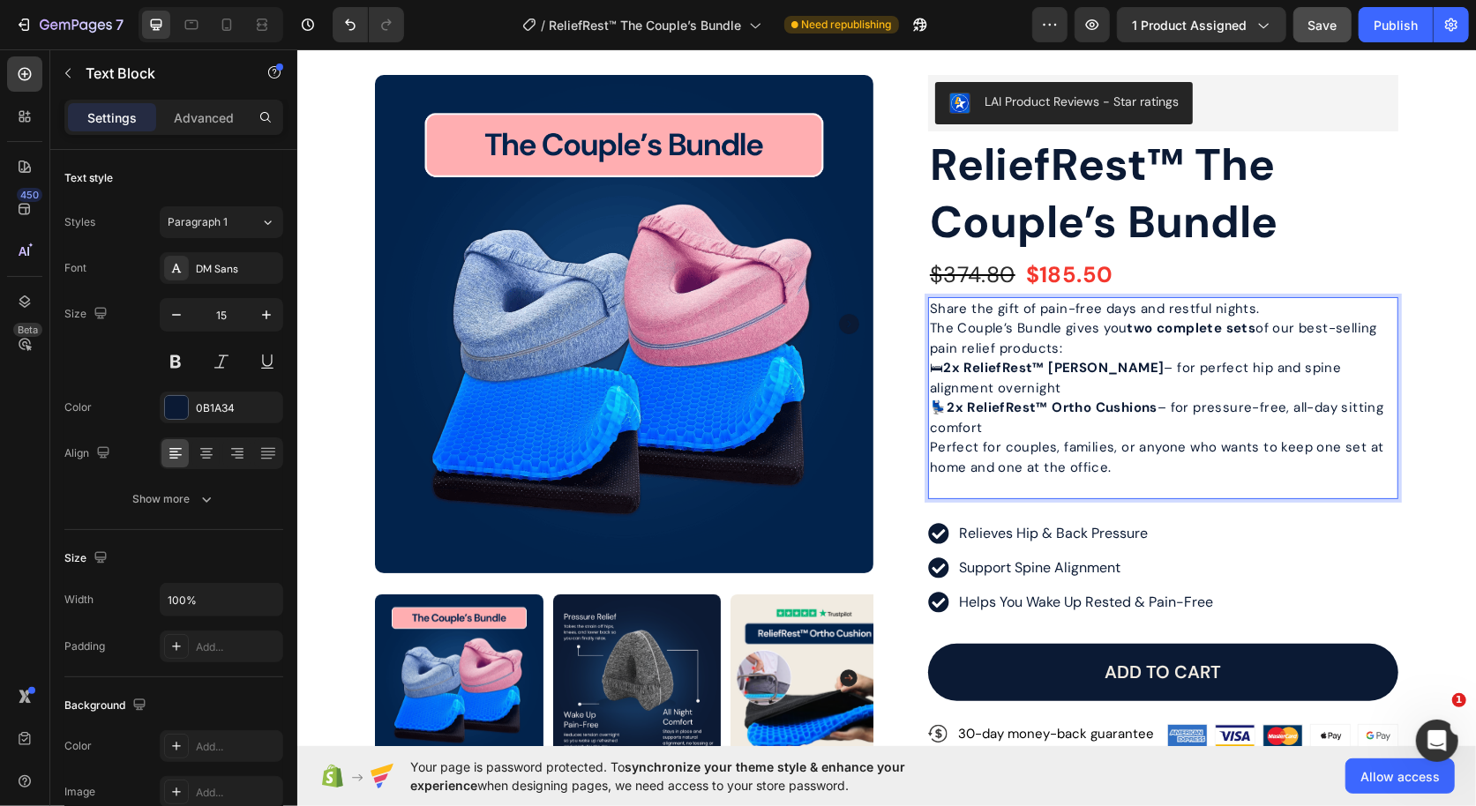
click at [1150, 341] on p "Share the gift of pain-free days and restful nights. The Couple’s Bundle gives …" at bounding box center [1162, 328] width 467 height 60
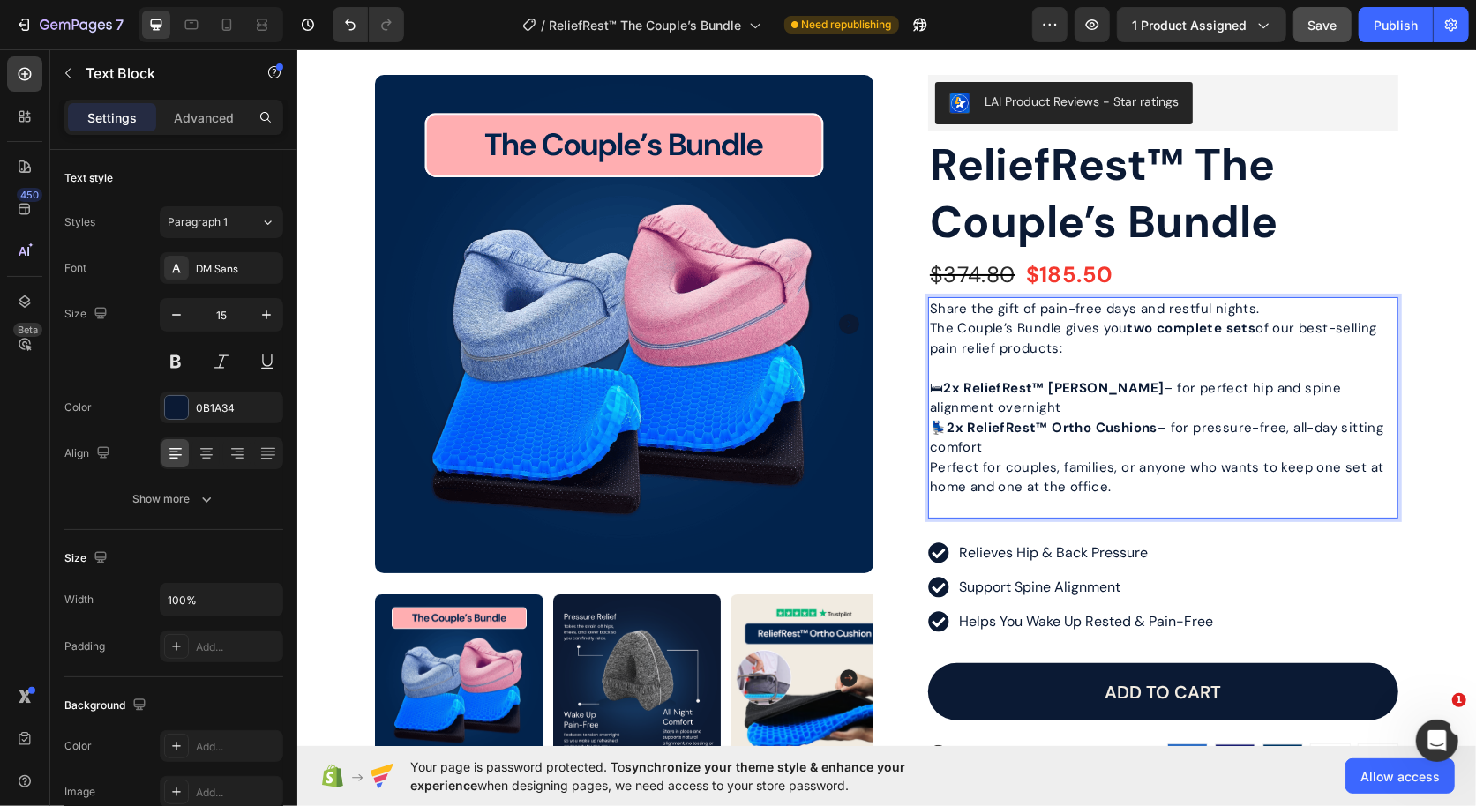
click at [1077, 397] on p "🛏 2x ReliefRest™ Align Pillows – for perfect hip and spine alignment overnight" at bounding box center [1162, 398] width 467 height 40
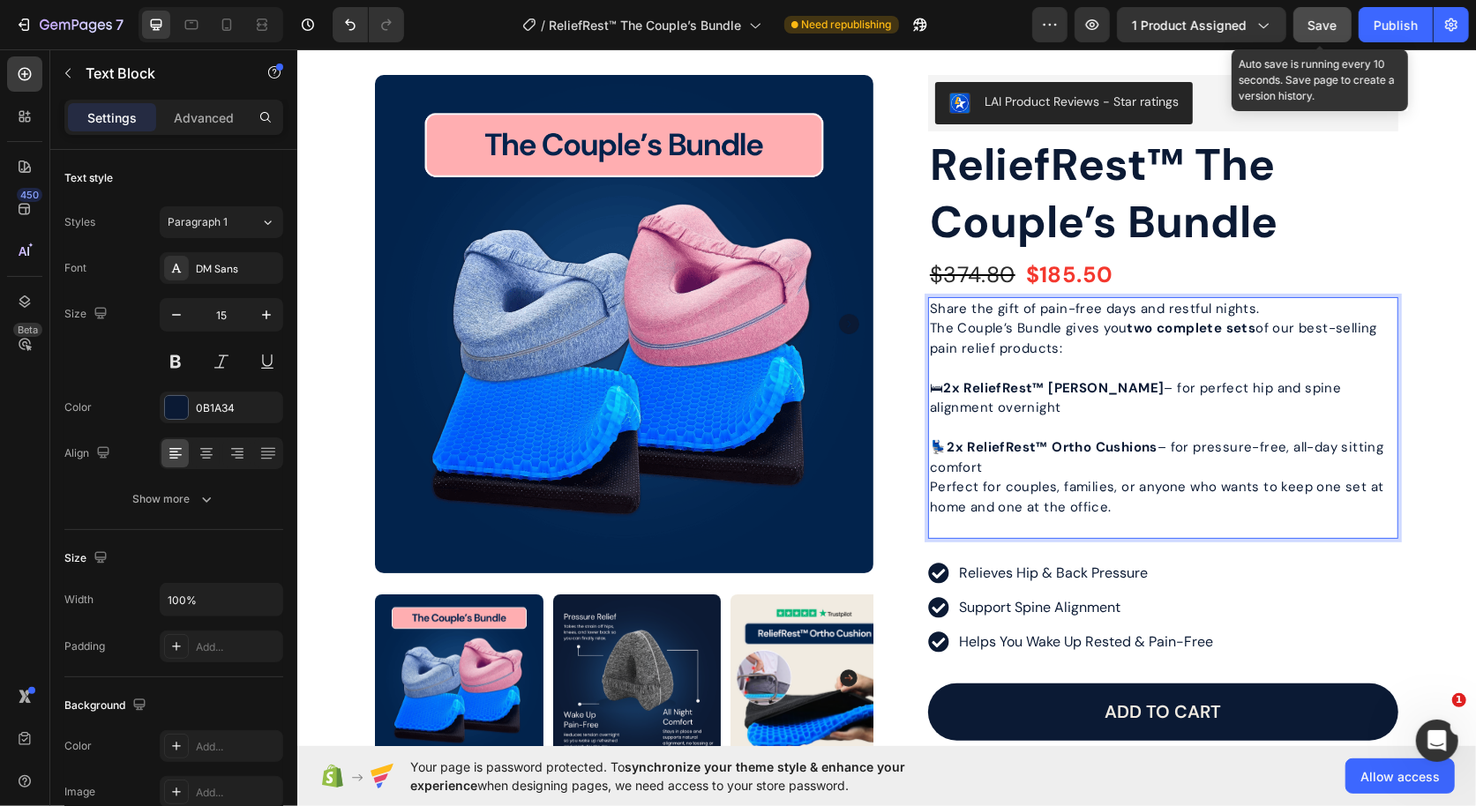
click at [1326, 34] on button "Save" at bounding box center [1322, 24] width 58 height 35
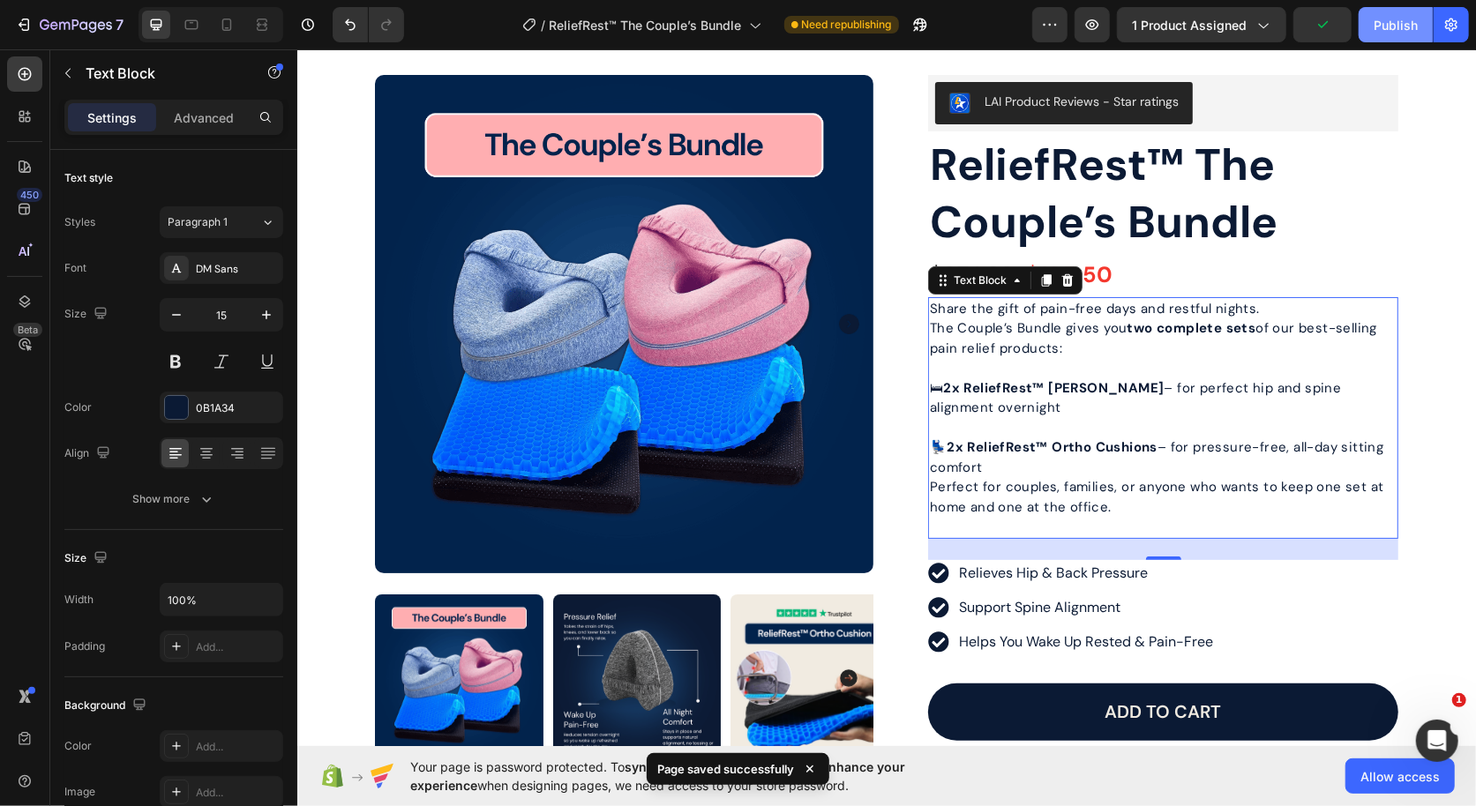
click at [1397, 31] on div "Publish" at bounding box center [1396, 25] width 44 height 19
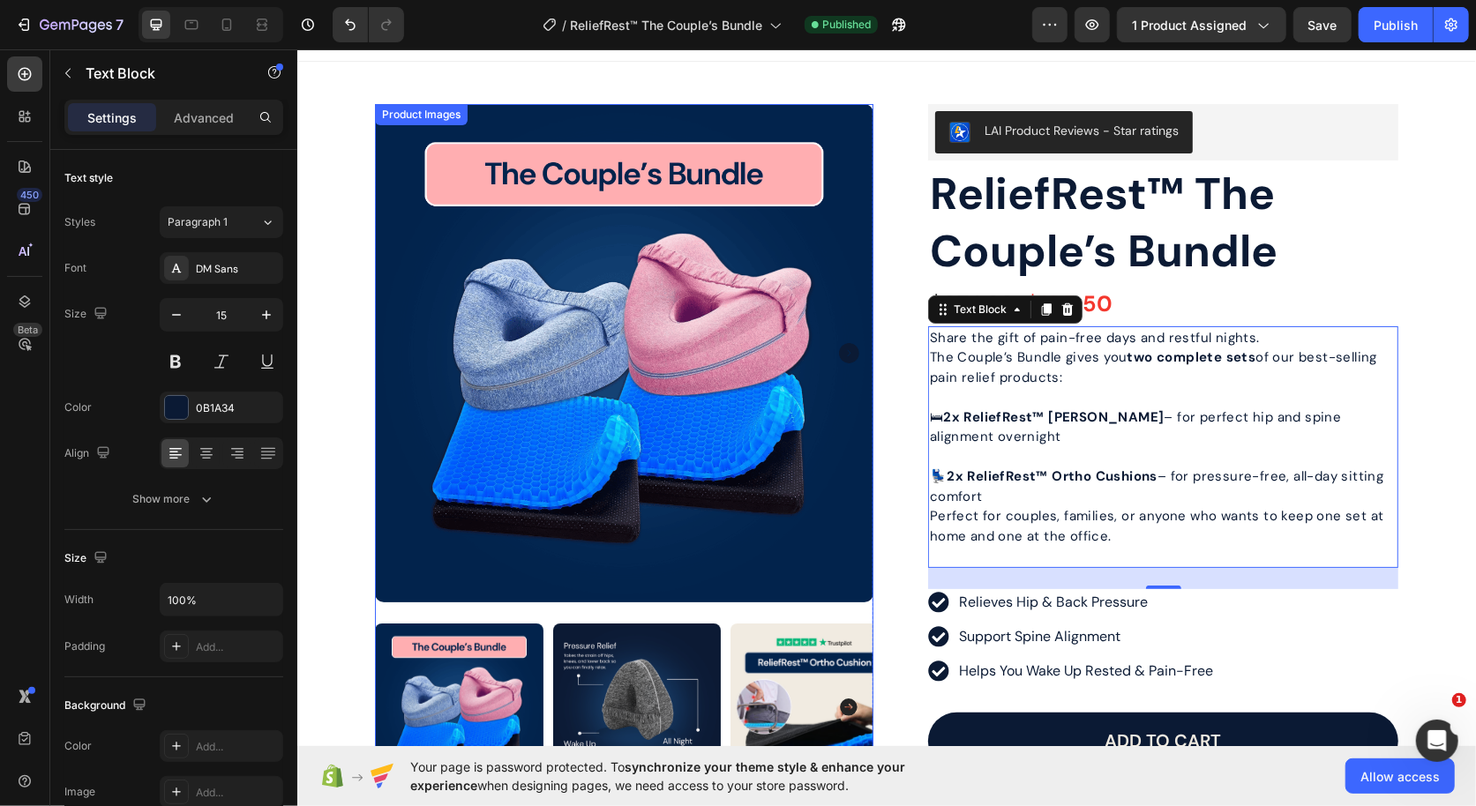
scroll to position [0, 0]
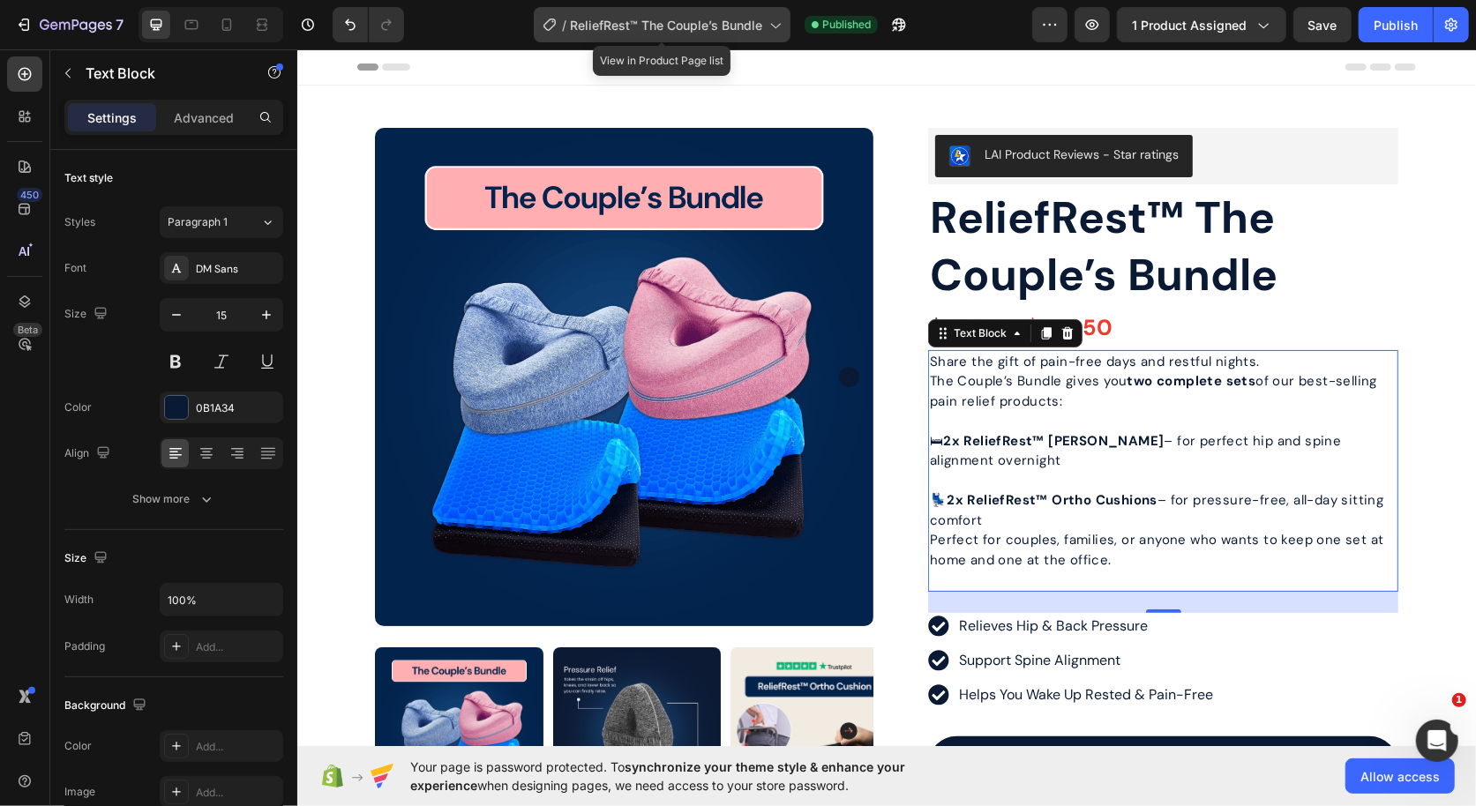
click at [667, 30] on span "ReliefRest™ The Couple’s Bundle" at bounding box center [666, 25] width 192 height 19
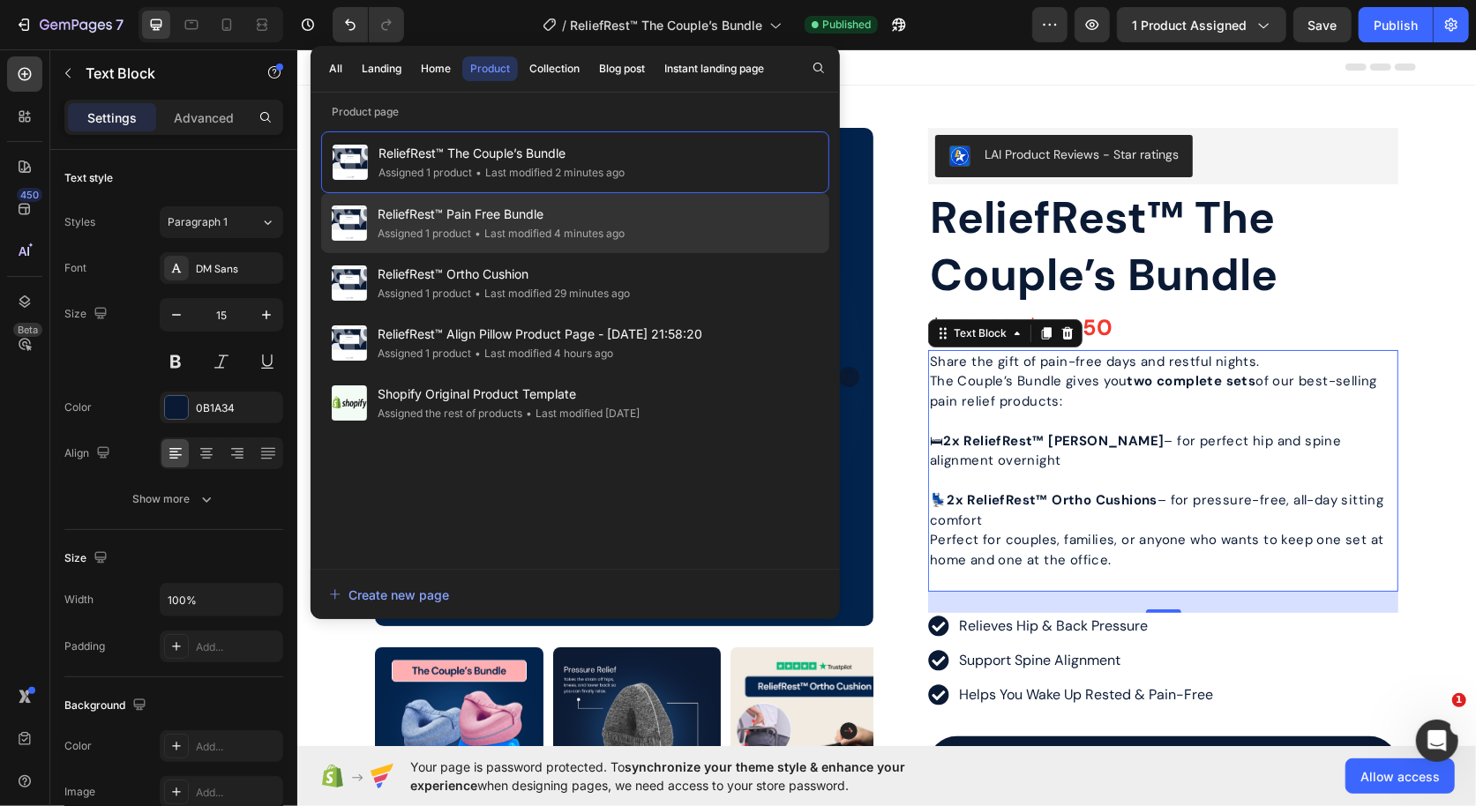
click at [572, 209] on span "ReliefRest™ Pain Free Bundle" at bounding box center [501, 214] width 247 height 21
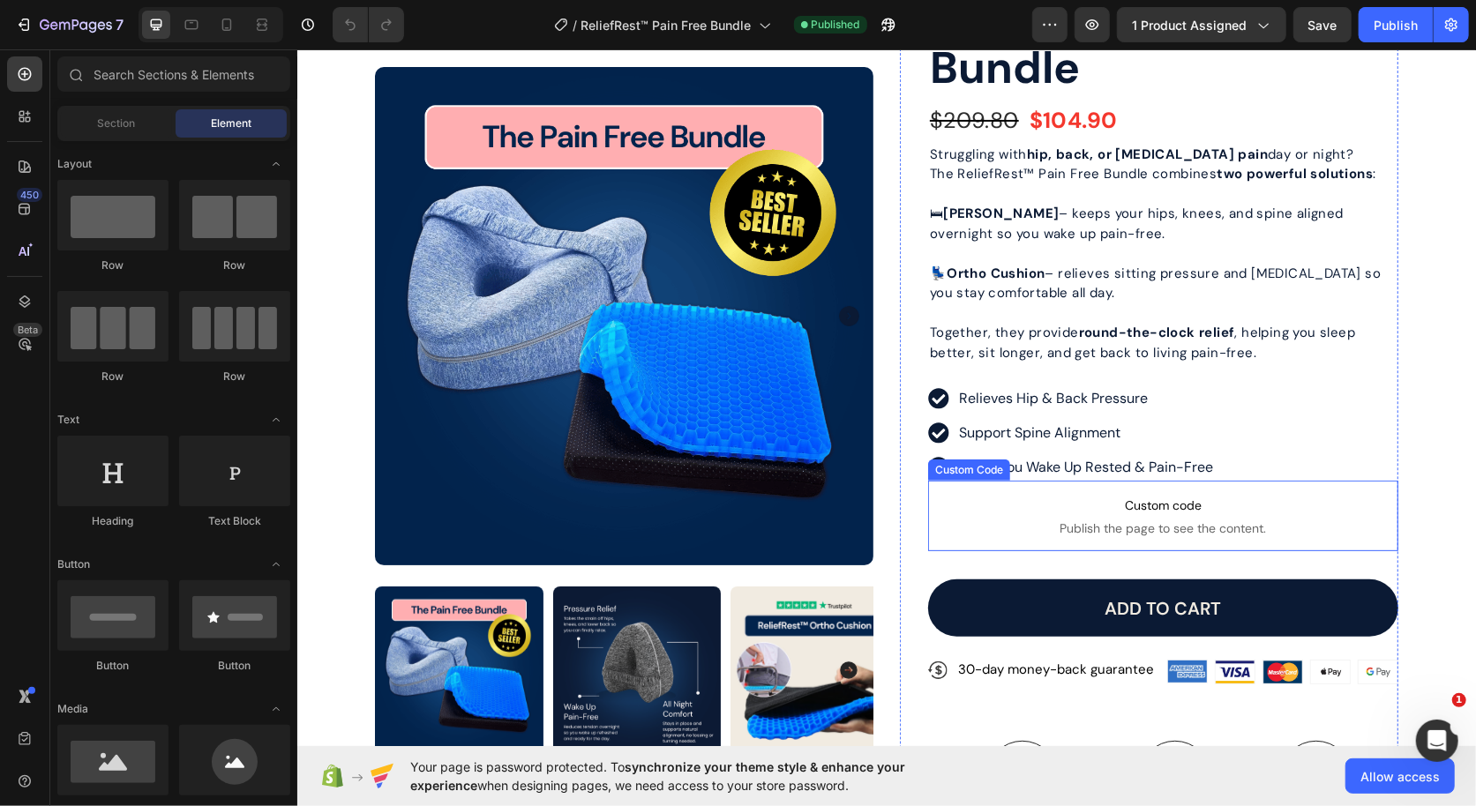
click at [1015, 525] on span "Publish the page to see the content." at bounding box center [1162, 528] width 470 height 18
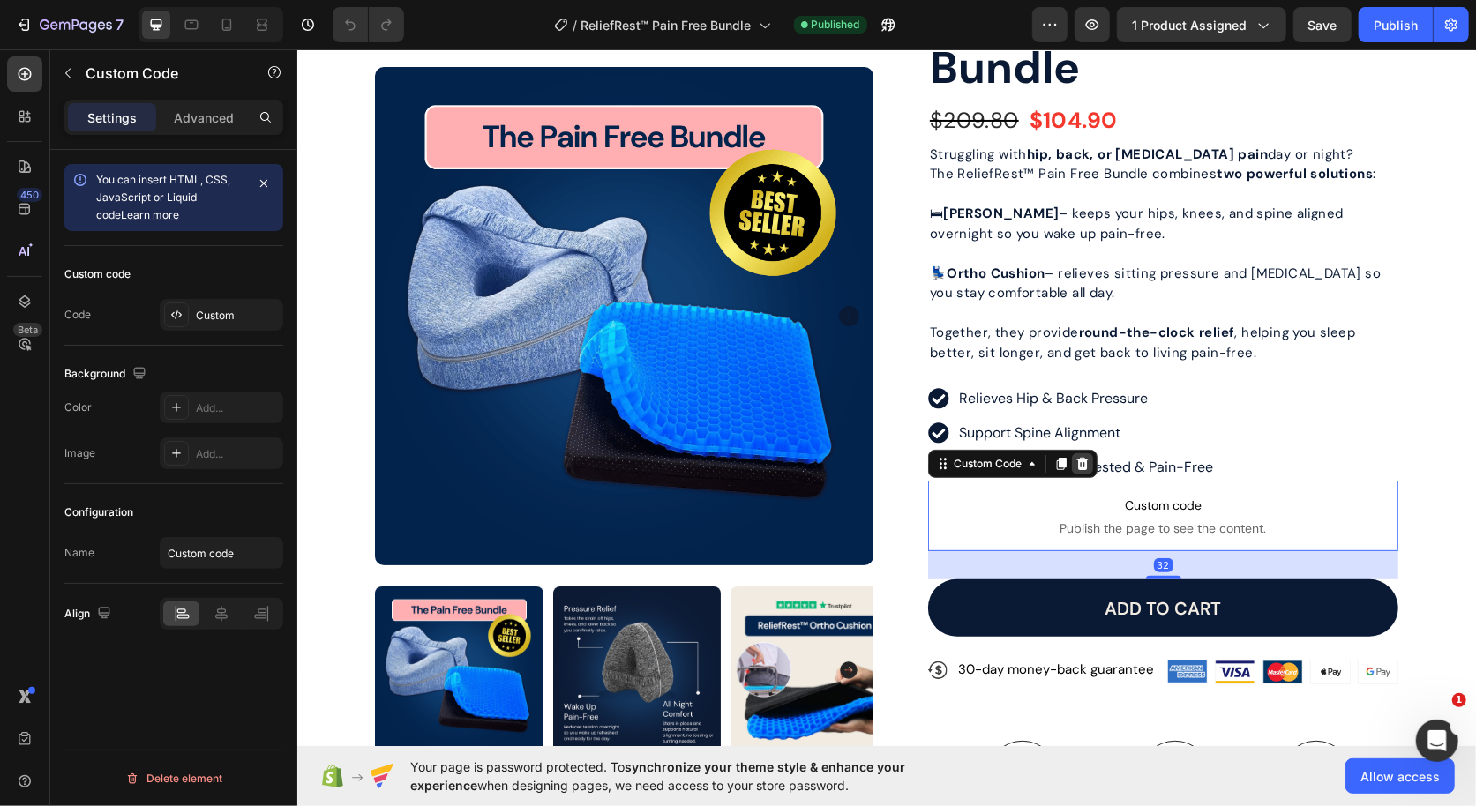
click at [1088, 462] on icon at bounding box center [1082, 463] width 14 height 14
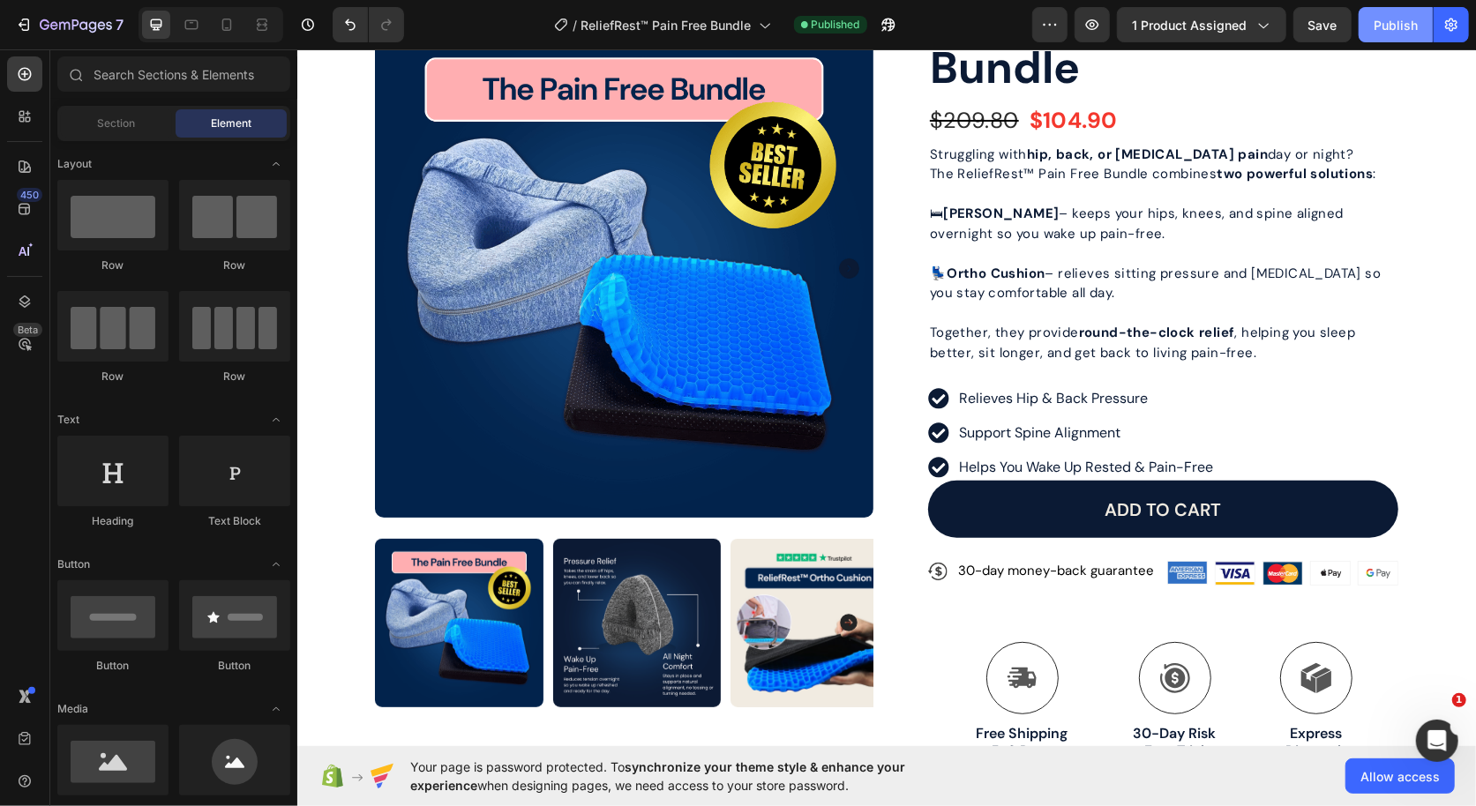
click at [1380, 34] on div "Publish" at bounding box center [1396, 25] width 44 height 19
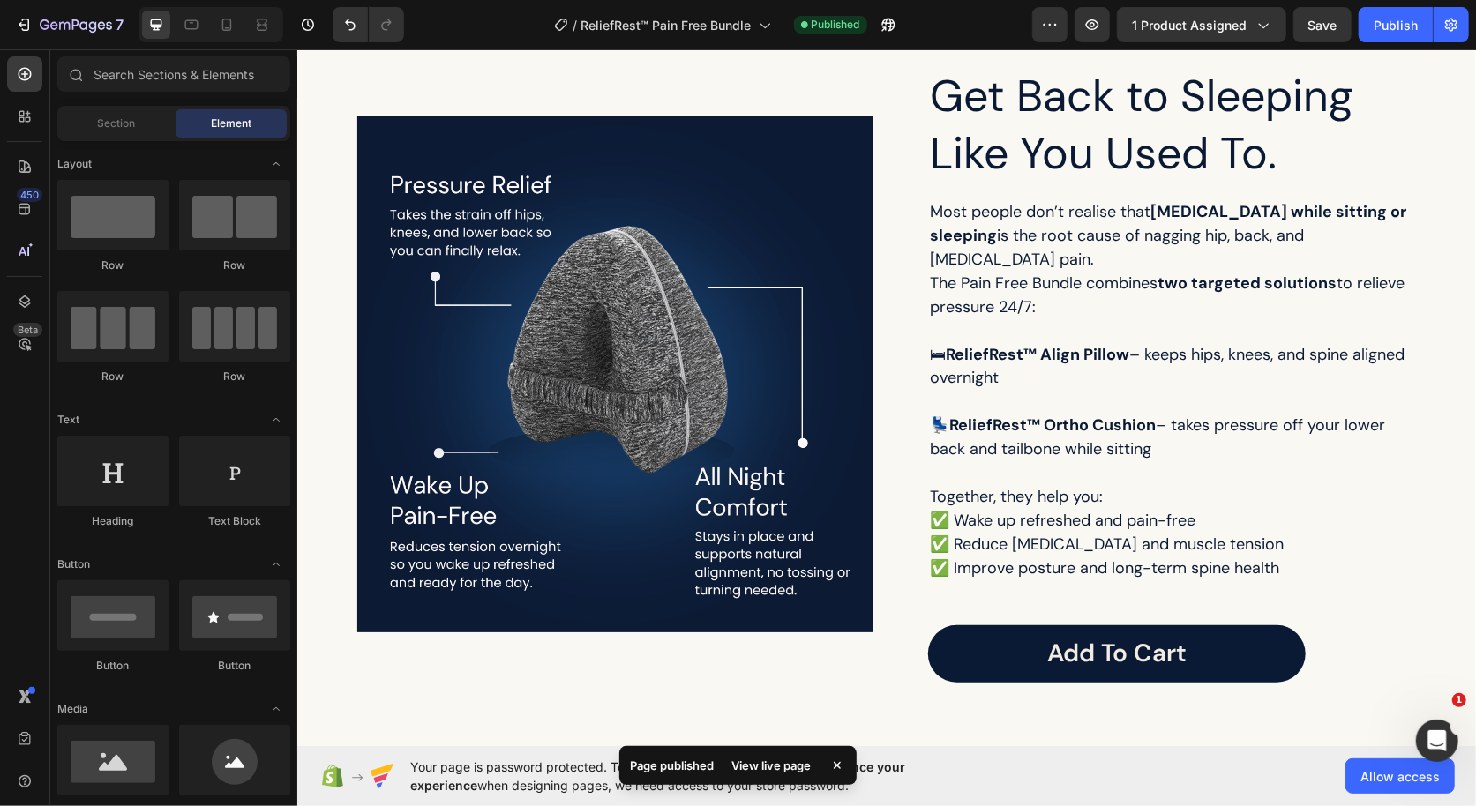
scroll to position [1947, 0]
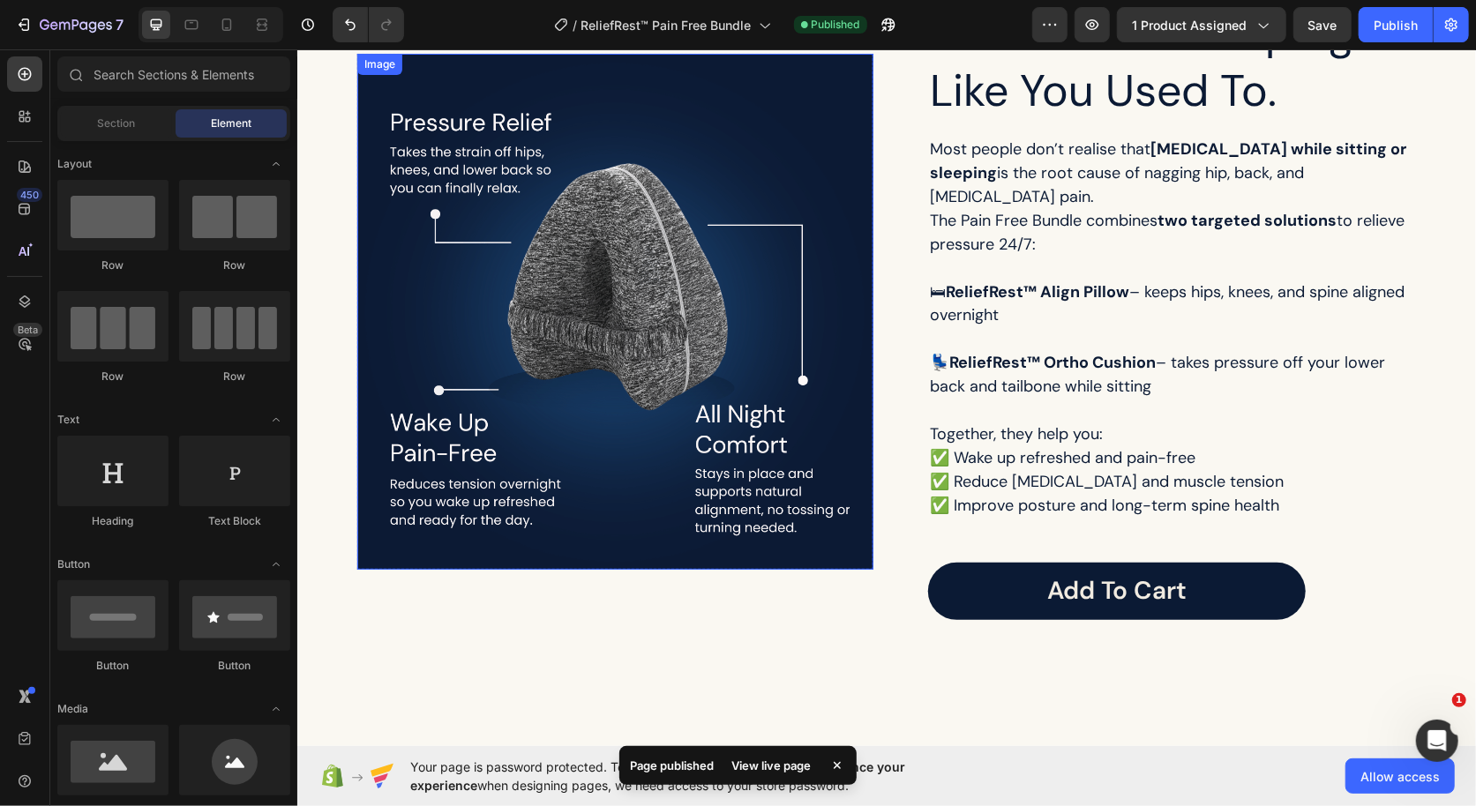
click at [730, 314] on img at bounding box center [614, 311] width 516 height 516
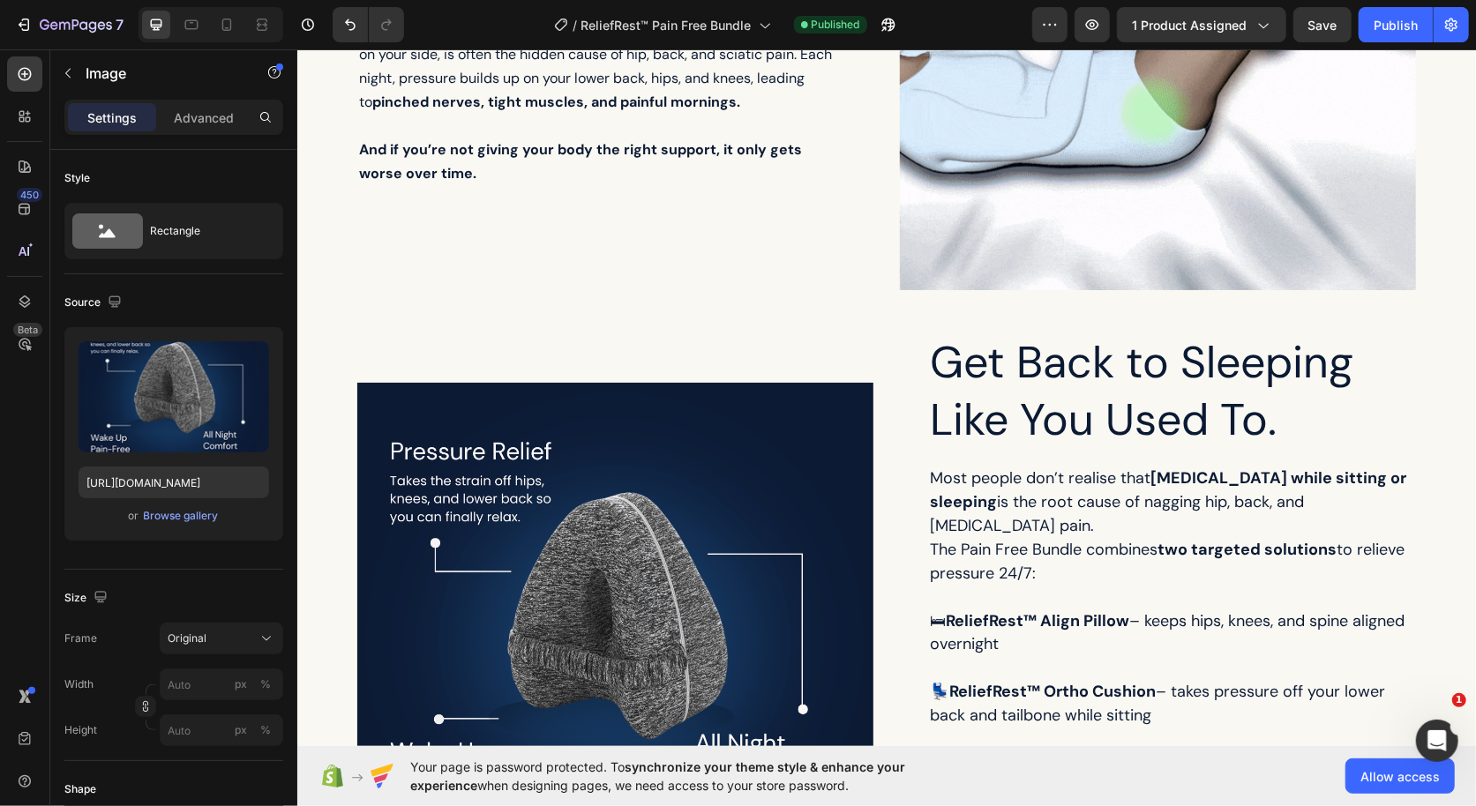
scroll to position [1775, 0]
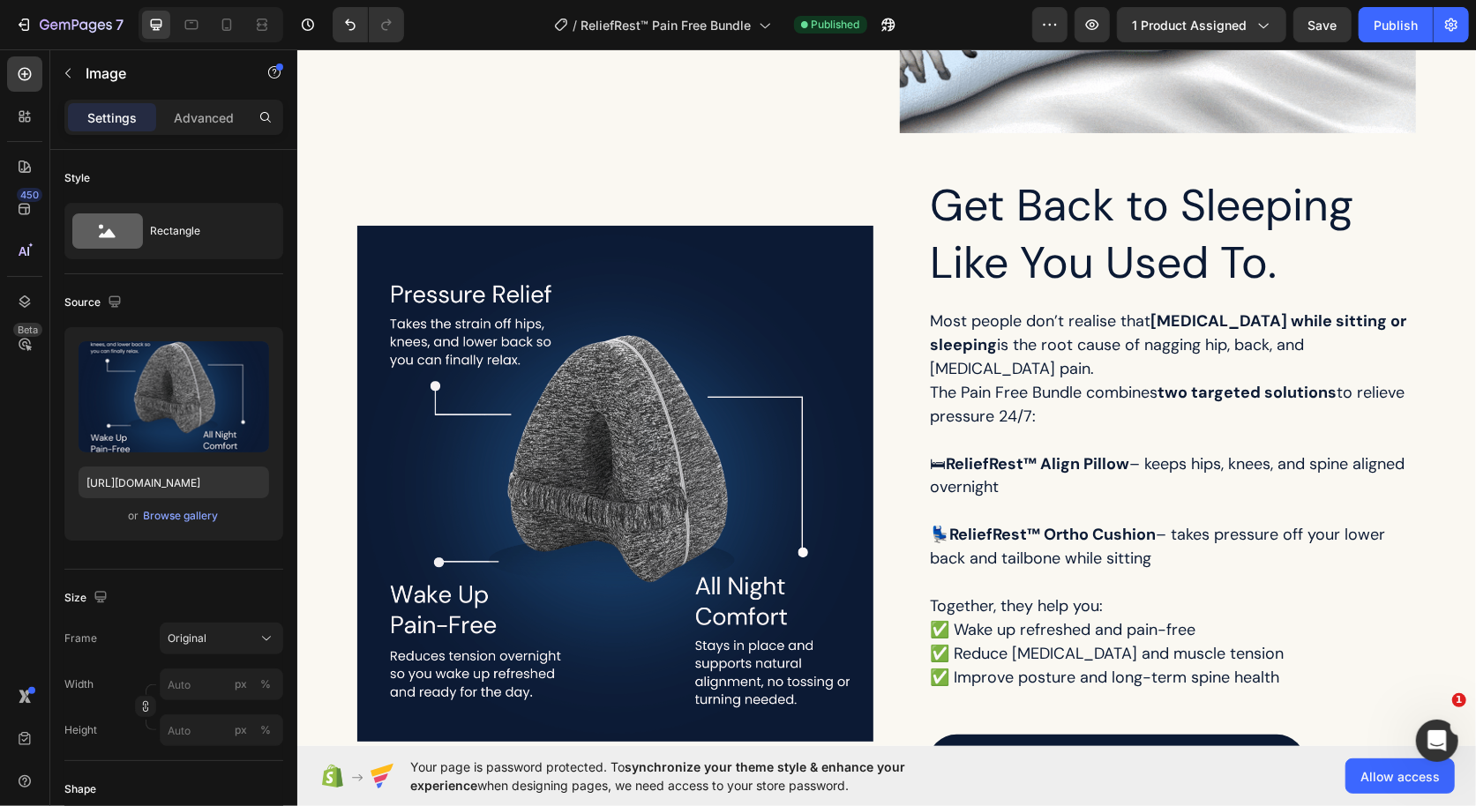
click at [695, 504] on img at bounding box center [614, 483] width 516 height 516
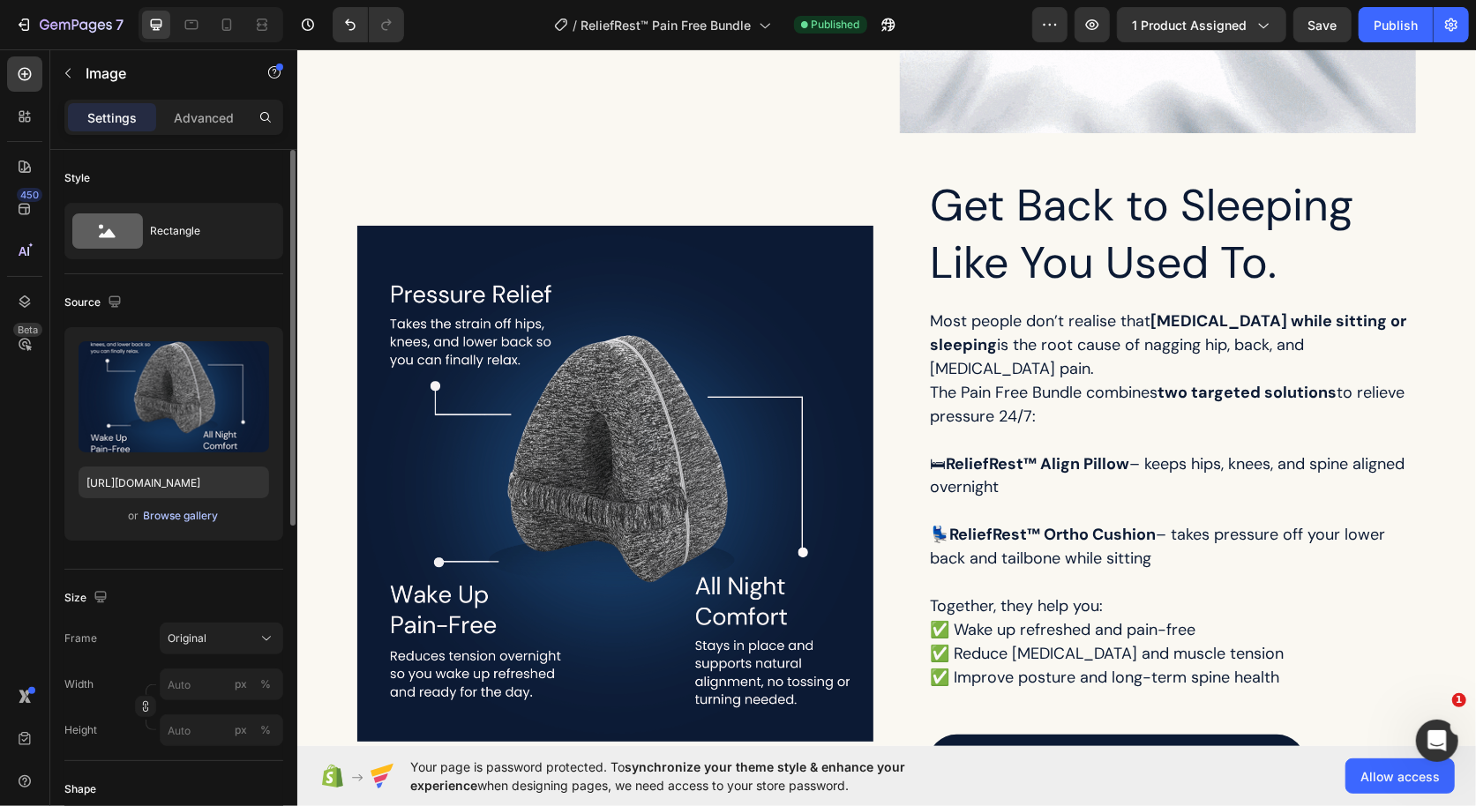
click at [192, 513] on div "Browse gallery" at bounding box center [181, 516] width 75 height 16
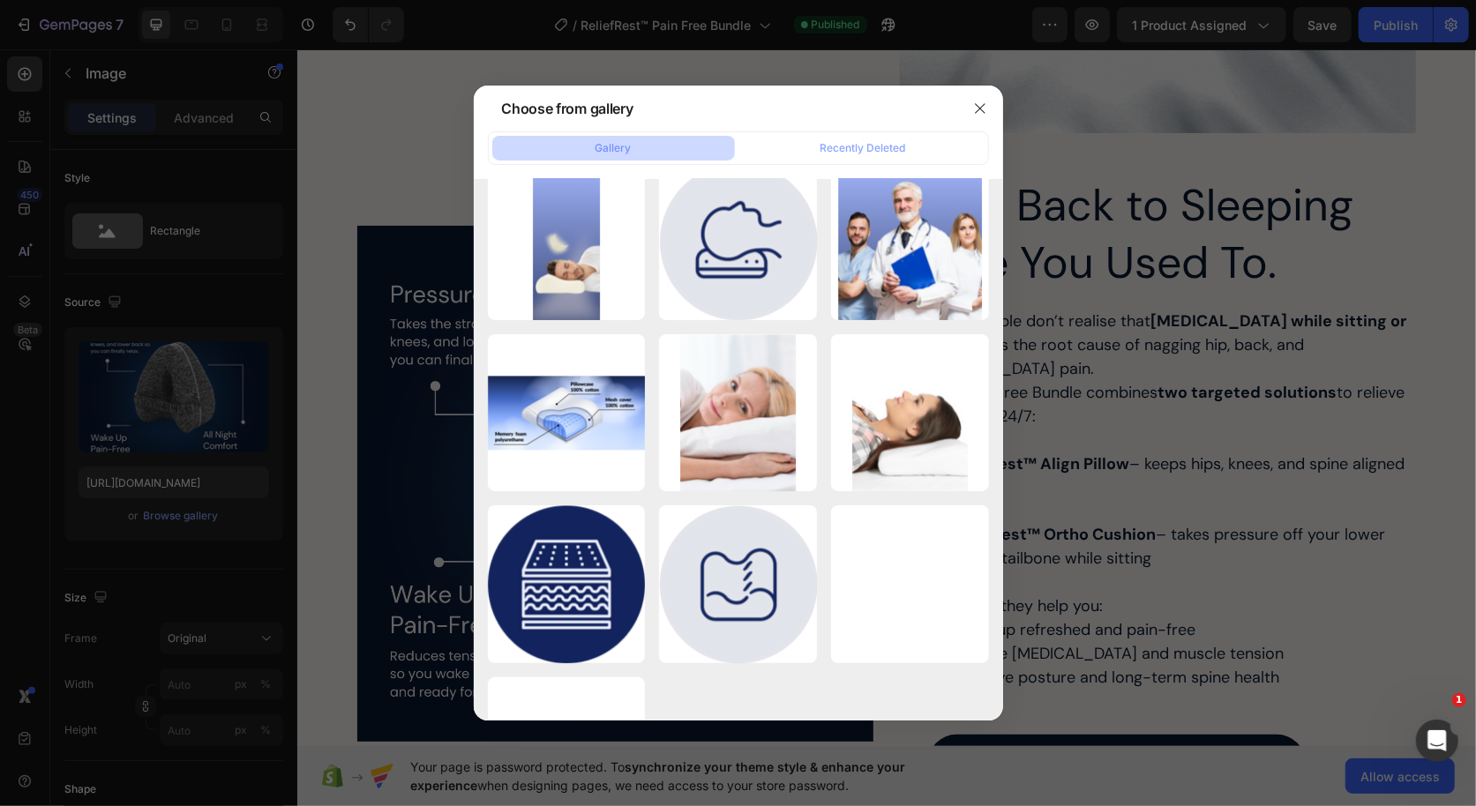
scroll to position [7544, 0]
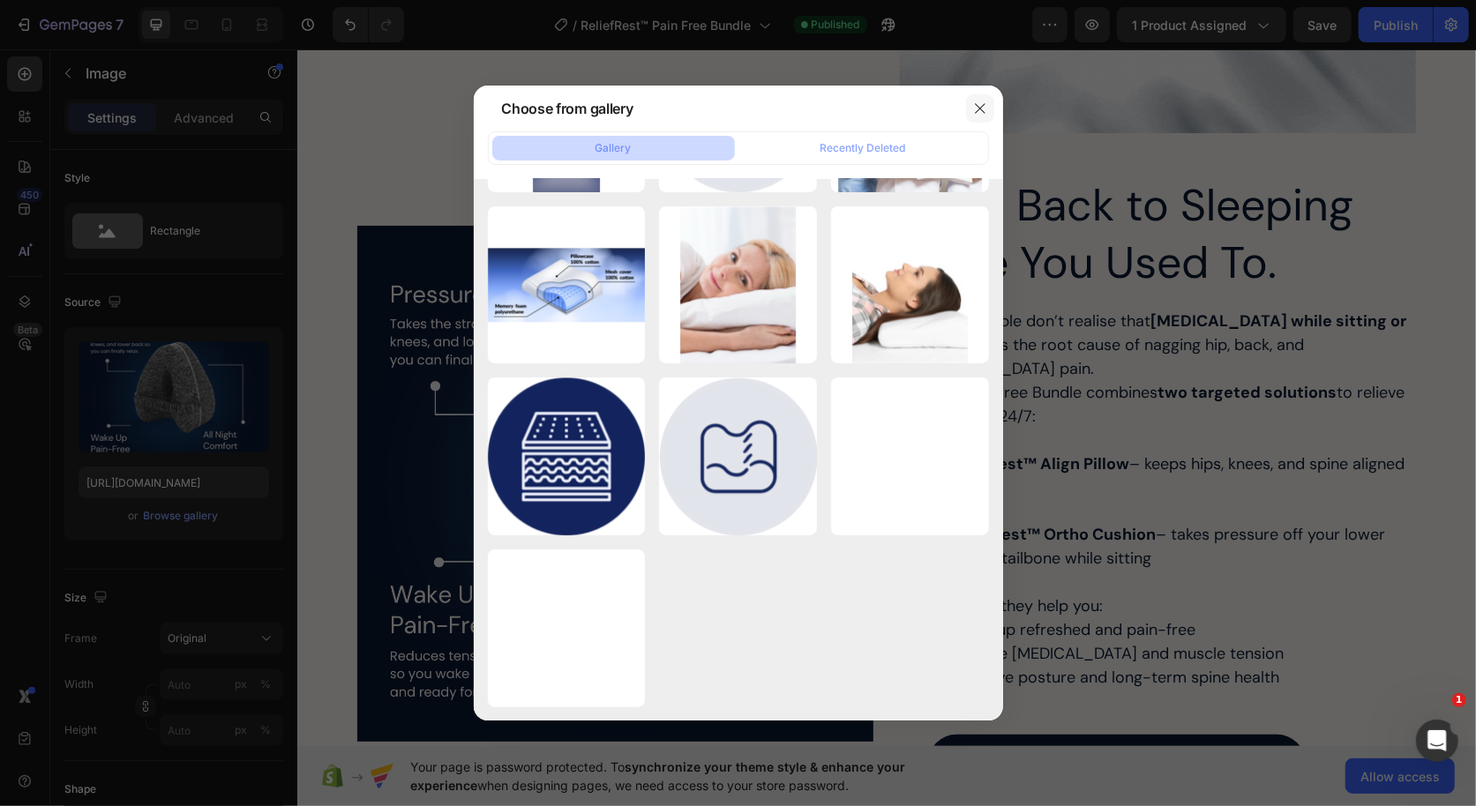
click at [972, 112] on button "button" at bounding box center [980, 108] width 28 height 28
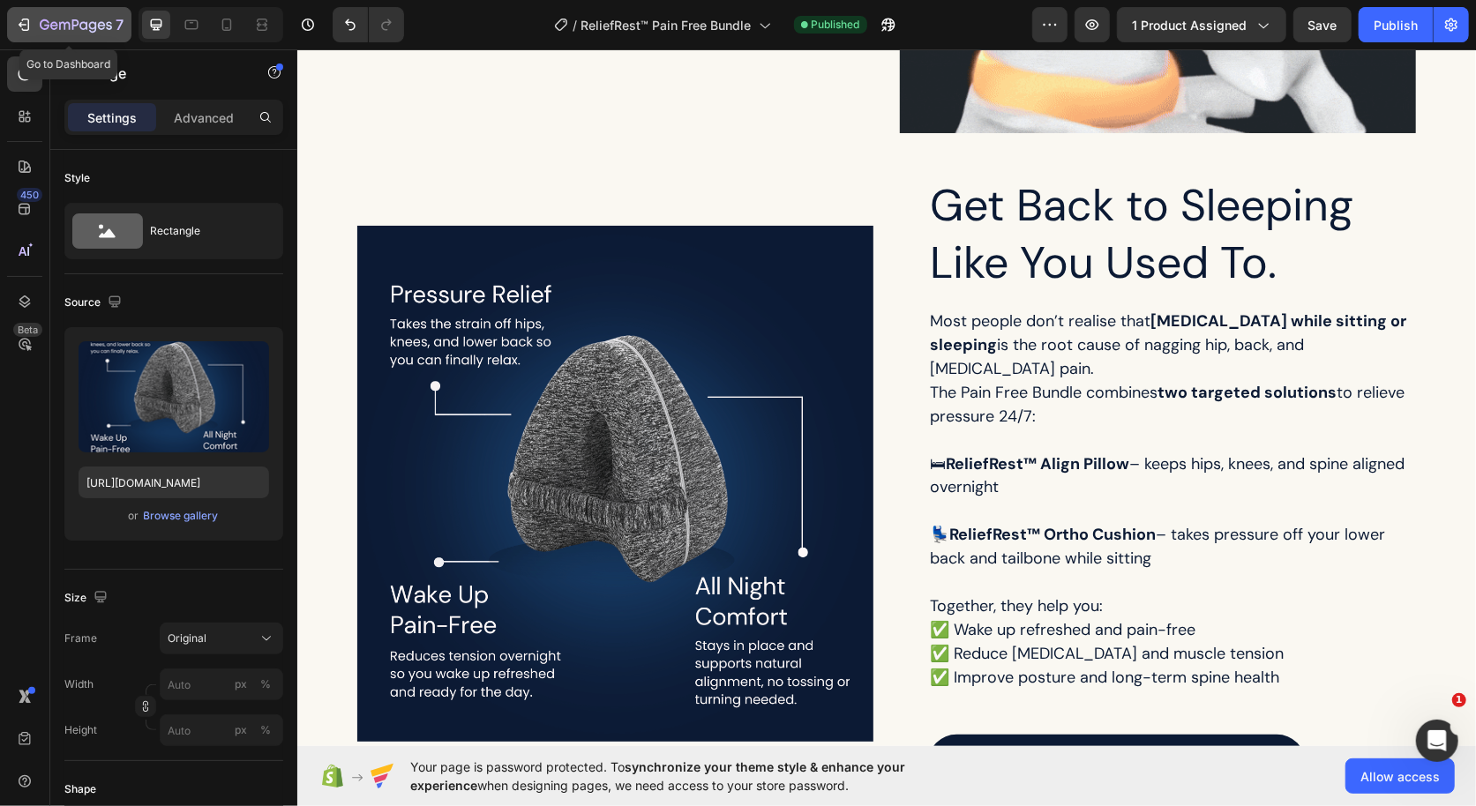
click at [18, 24] on icon "button" at bounding box center [24, 25] width 18 height 18
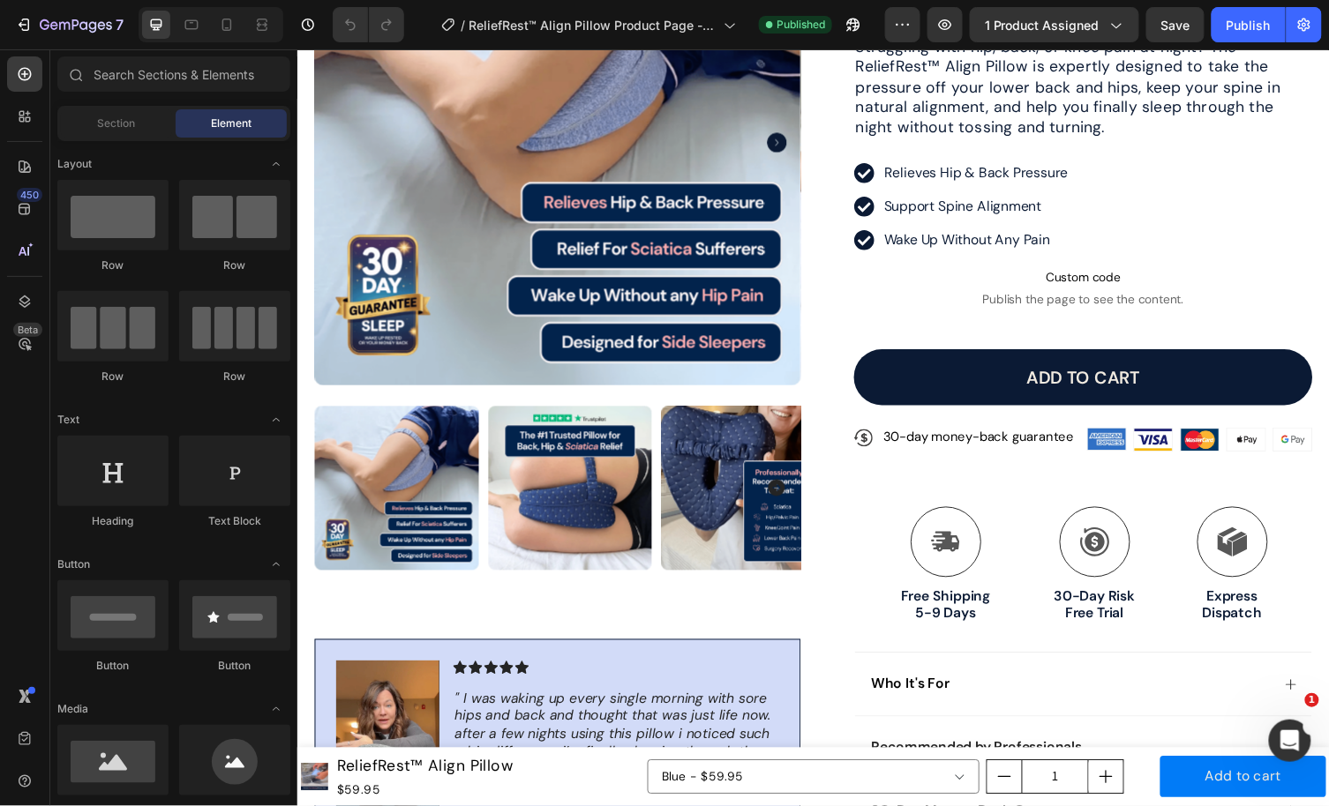
scroll to position [504, 0]
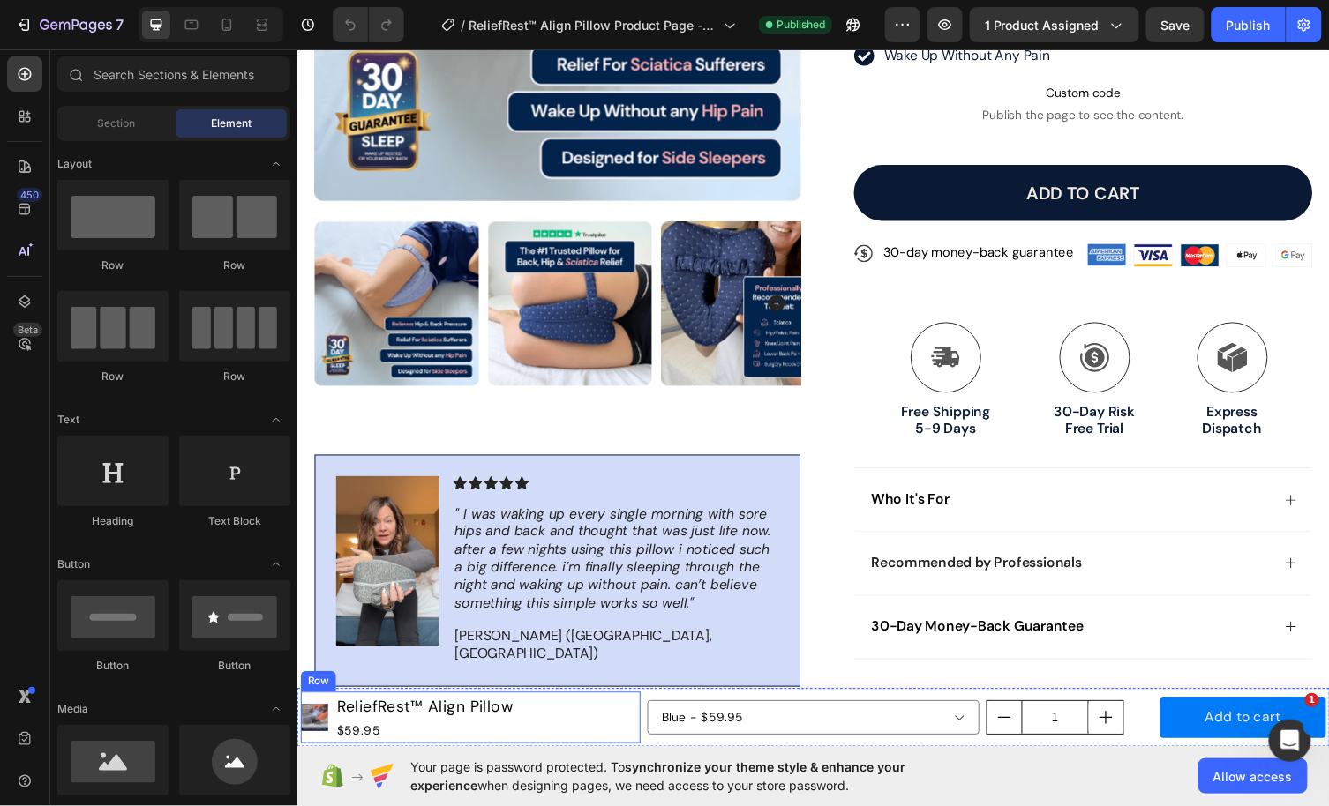
click at [607, 739] on div "Product Images ReliefRest™ Align Pillow Product Title $59.95 Product Price Prod…" at bounding box center [474, 734] width 348 height 53
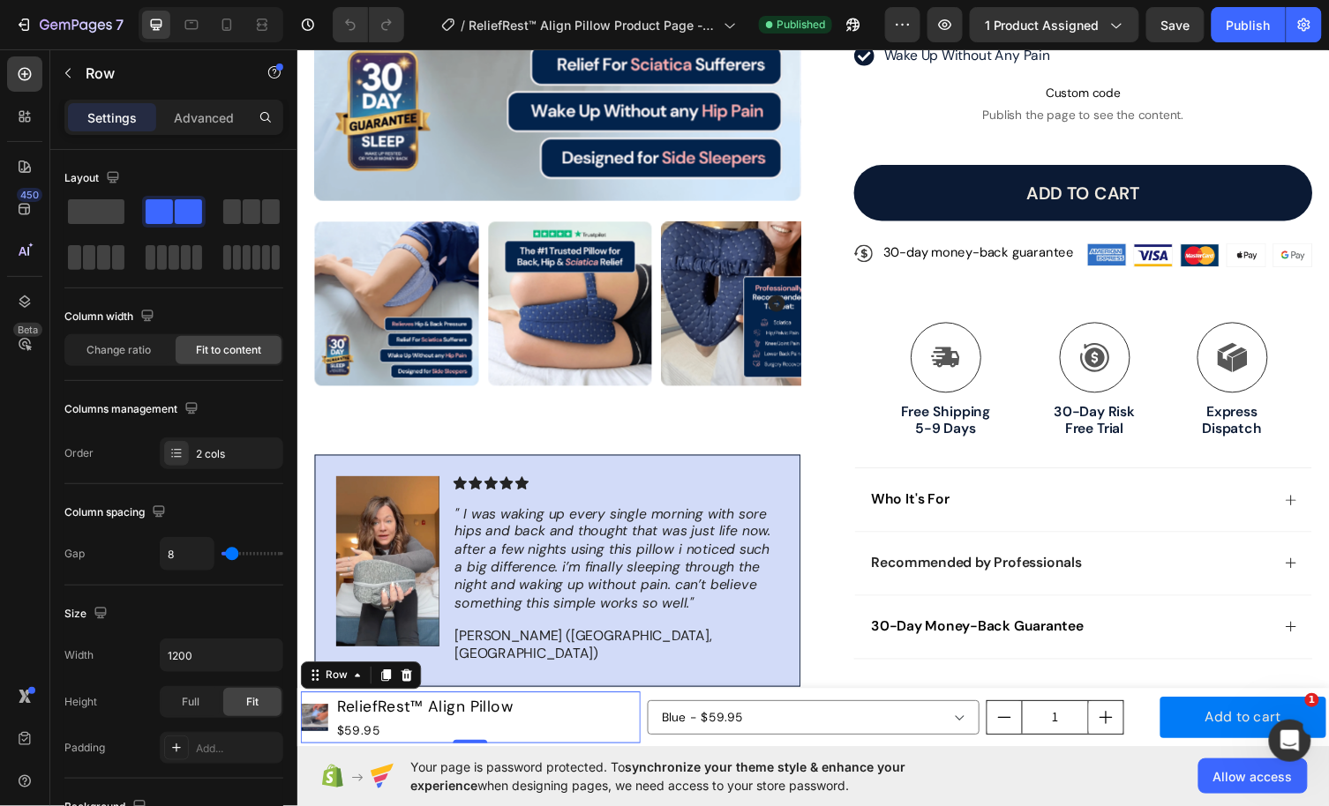
click at [644, 710] on div "Product Images ReliefRest™ Align Pillow Product Title $59.95 Product Price Prod…" at bounding box center [474, 734] width 348 height 53
click at [663, 707] on div "Product Images ReliefRest™ Align Pillow Product Title $59.95 Product Price Prod…" at bounding box center [825, 735] width 1059 height 60
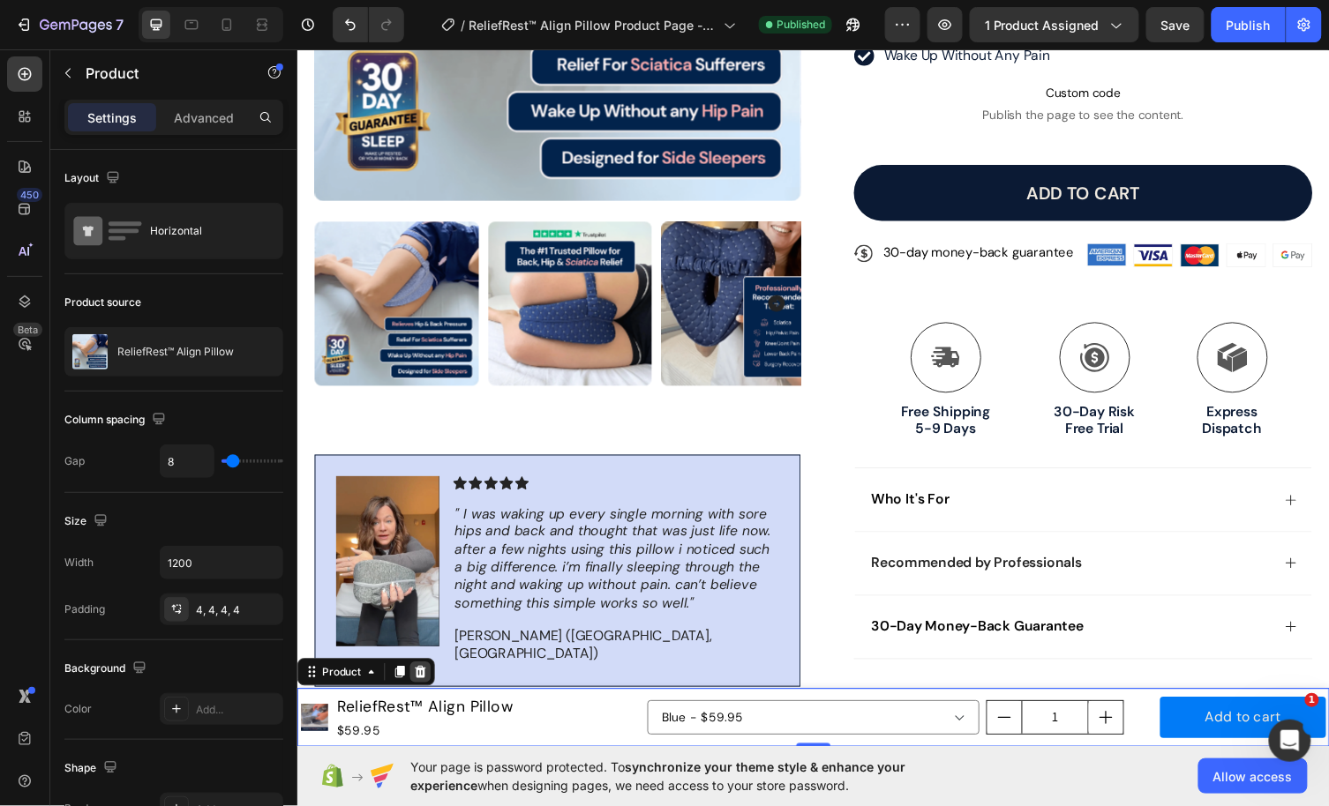
click at [416, 685] on icon at bounding box center [423, 688] width 14 height 14
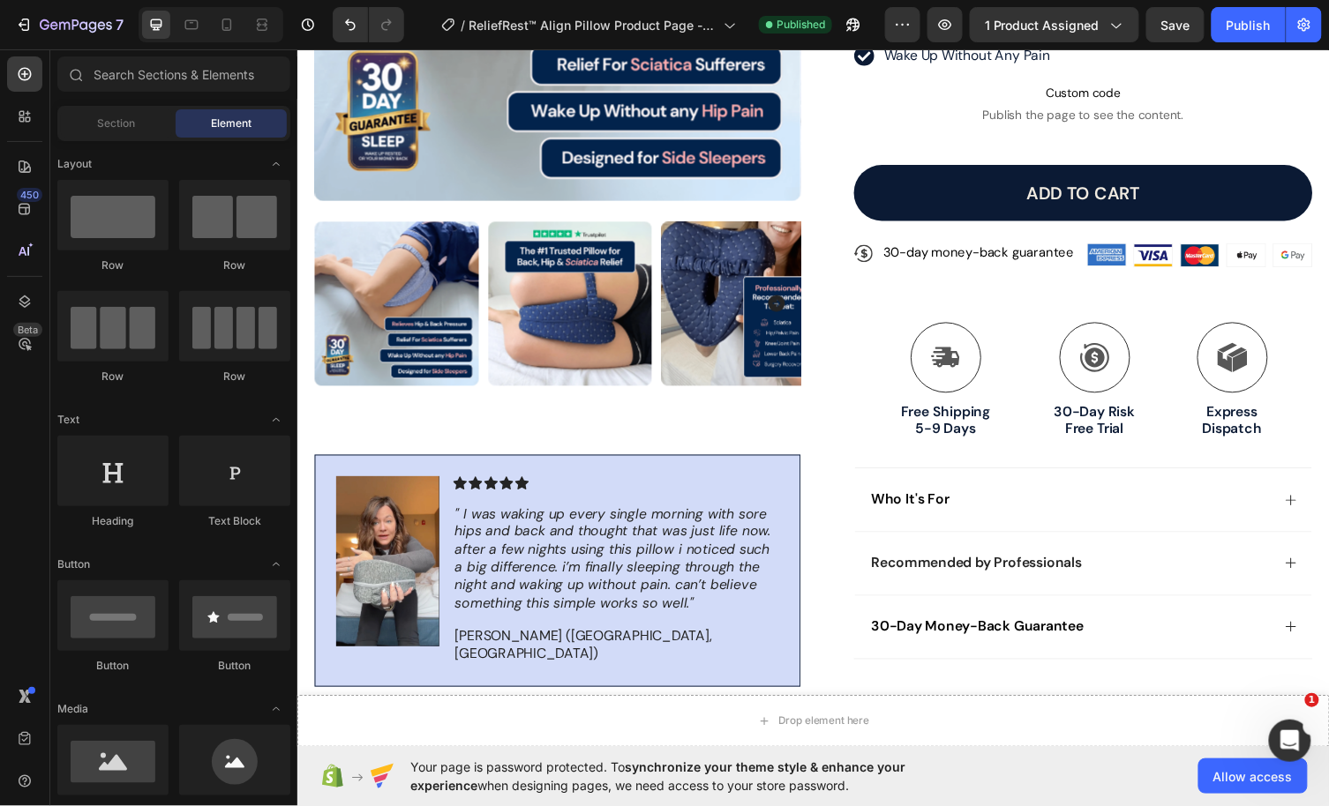
click at [1249, 4] on div "7 Version history / ReliefRest™ Align Pillow Product Page - [DATE] 21:58:20 Pub…" at bounding box center [664, 25] width 1329 height 50
click at [1245, 33] on div "Publish" at bounding box center [1248, 25] width 44 height 19
